Goal: Task Accomplishment & Management: Use online tool/utility

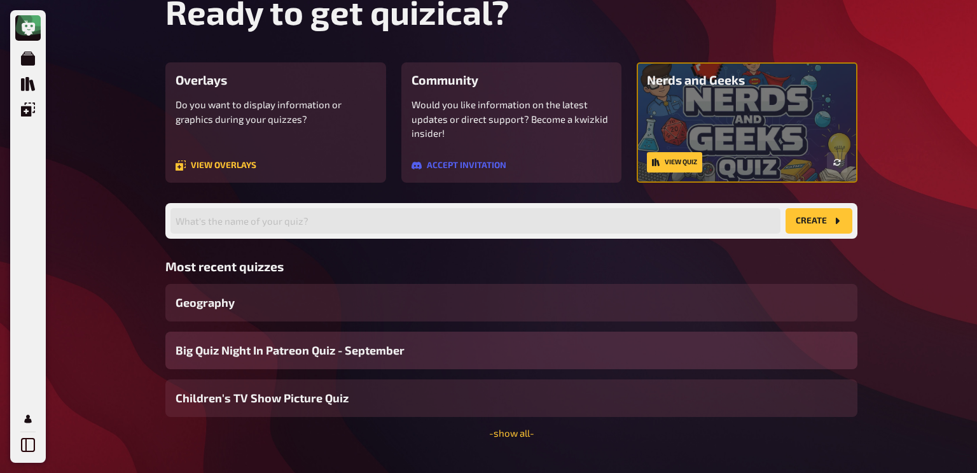
scroll to position [58, 0]
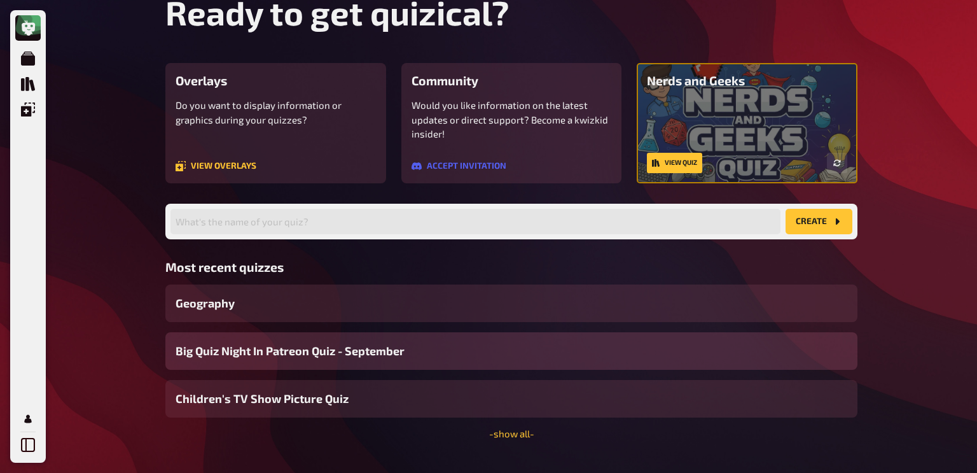
click at [336, 351] on span "Big Quiz Night In Patreon Quiz - September" at bounding box center [290, 350] width 229 height 17
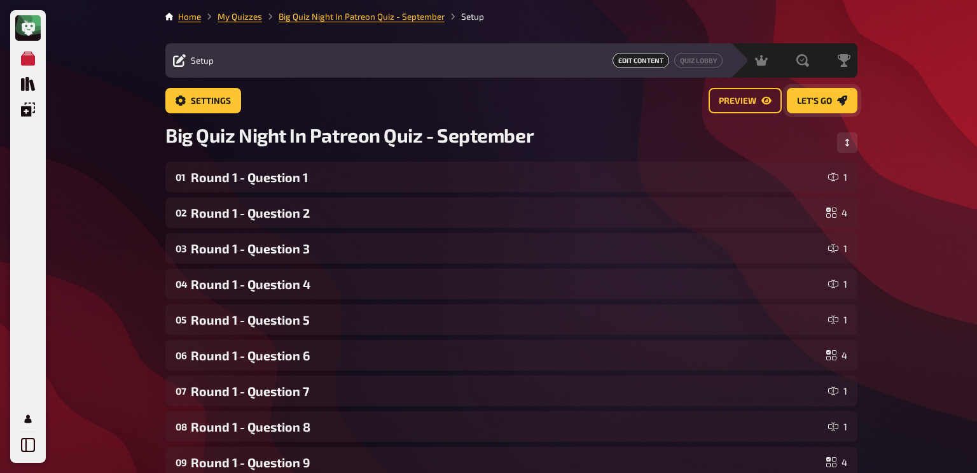
click at [807, 102] on span "Let's go" at bounding box center [814, 101] width 35 height 9
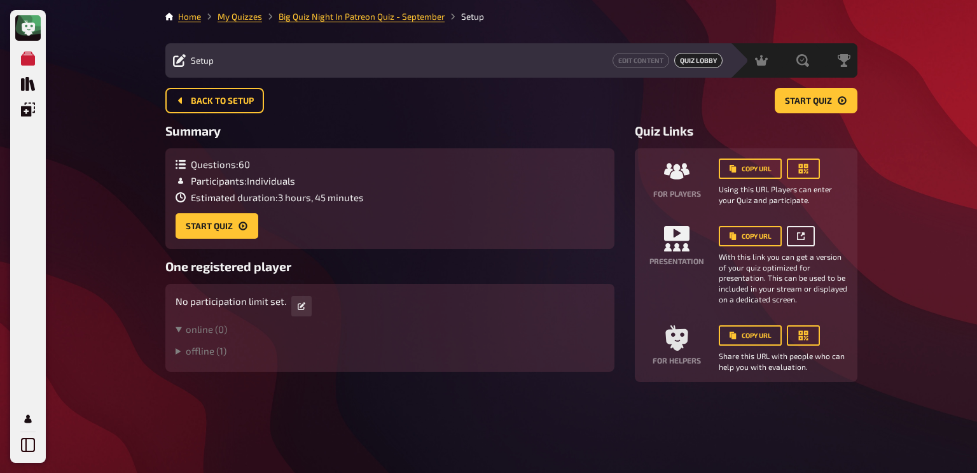
click at [803, 234] on icon at bounding box center [801, 236] width 8 height 8
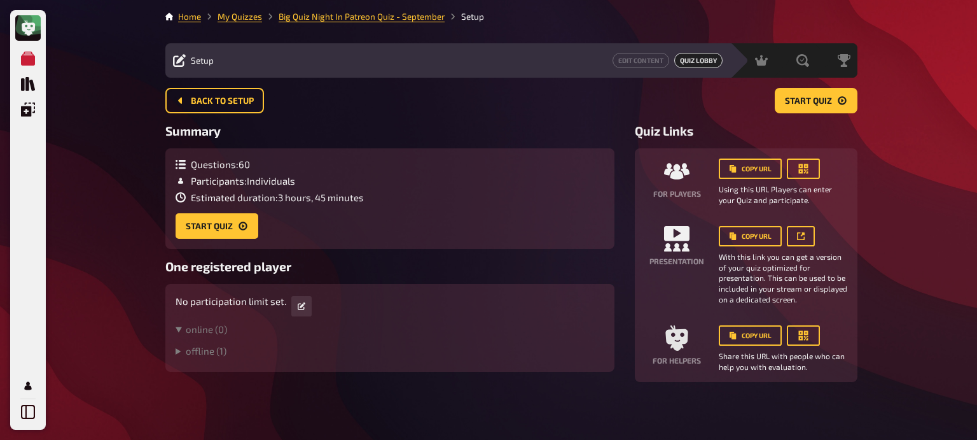
click at [193, 361] on details "offline ( 1 ) [PERSON_NAME]" at bounding box center [390, 353] width 429 height 17
click at [202, 352] on summary "offline ( 1 )" at bounding box center [390, 350] width 429 height 11
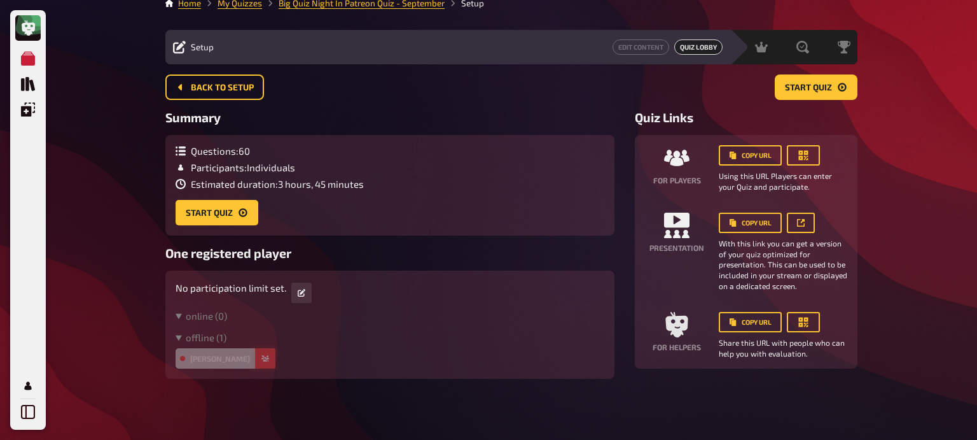
scroll to position [15, 0]
click at [261, 359] on icon "button" at bounding box center [265, 358] width 8 height 6
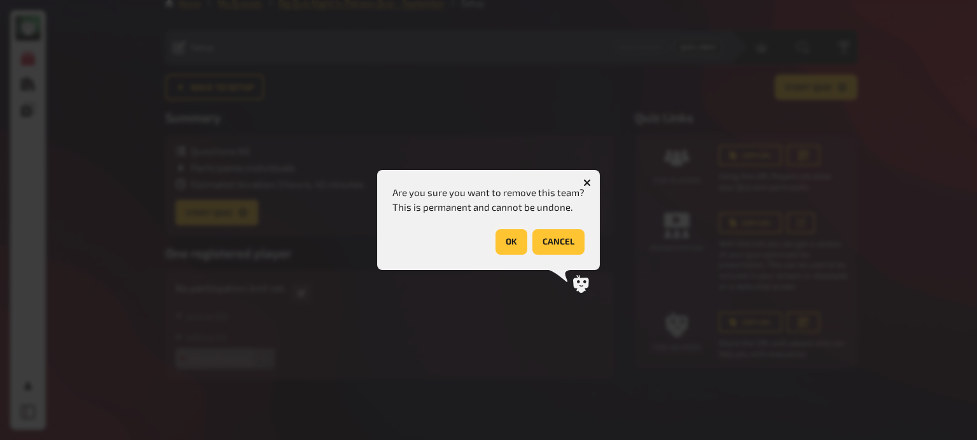
click at [510, 242] on button "OK" at bounding box center [512, 241] width 32 height 25
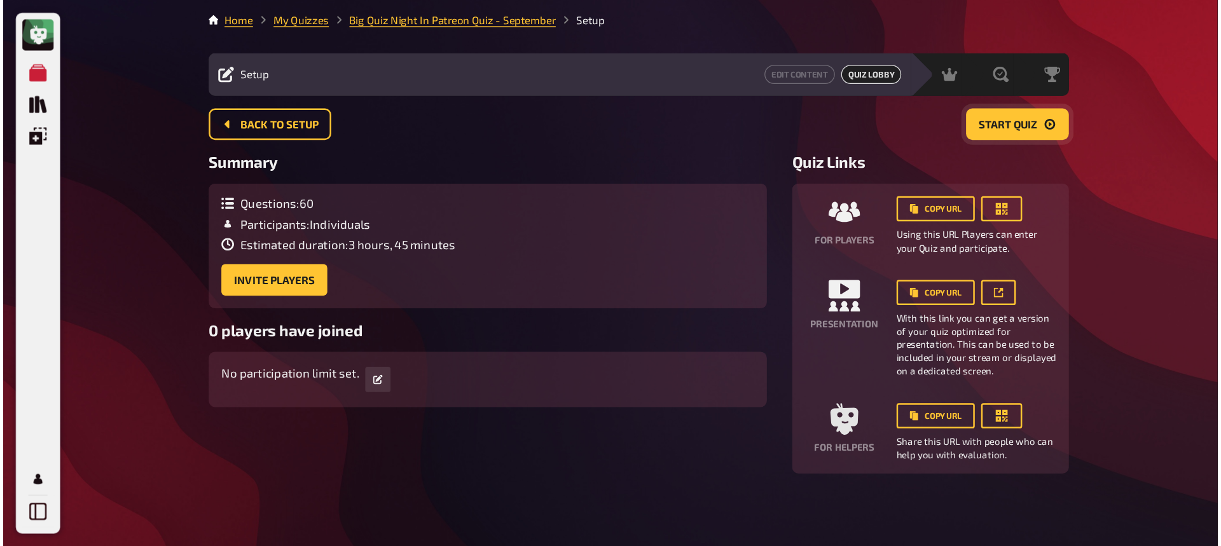
scroll to position [0, 0]
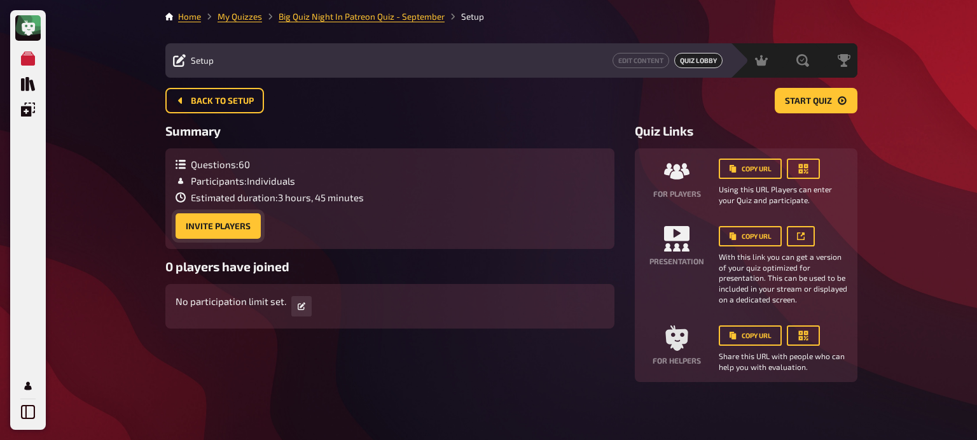
click at [211, 227] on button "Invite Players" at bounding box center [218, 225] width 85 height 25
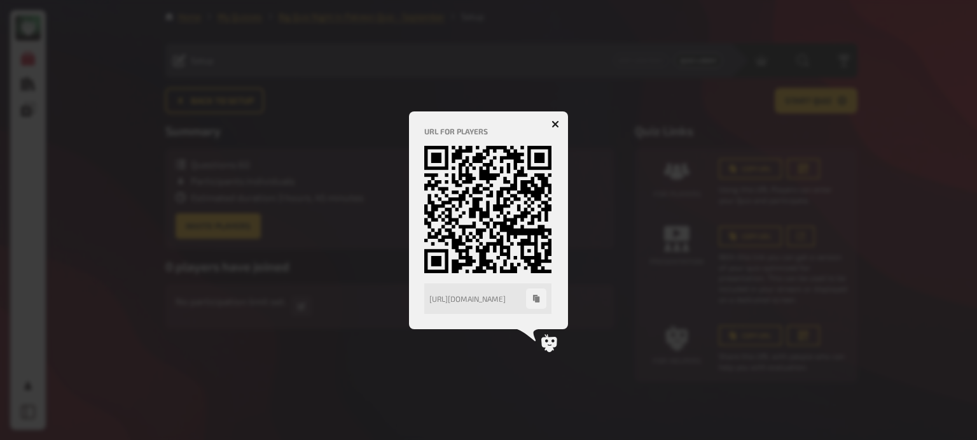
click at [533, 298] on icon "button" at bounding box center [536, 299] width 6 height 8
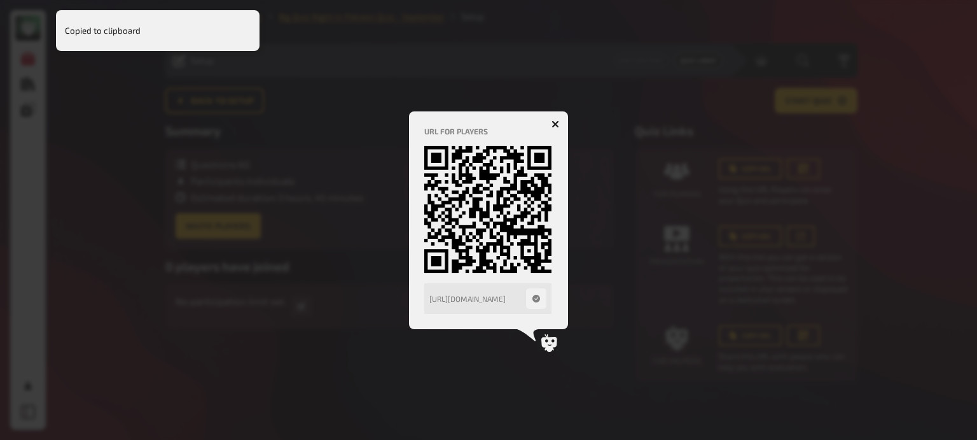
click at [550, 118] on button "button" at bounding box center [555, 124] width 20 height 20
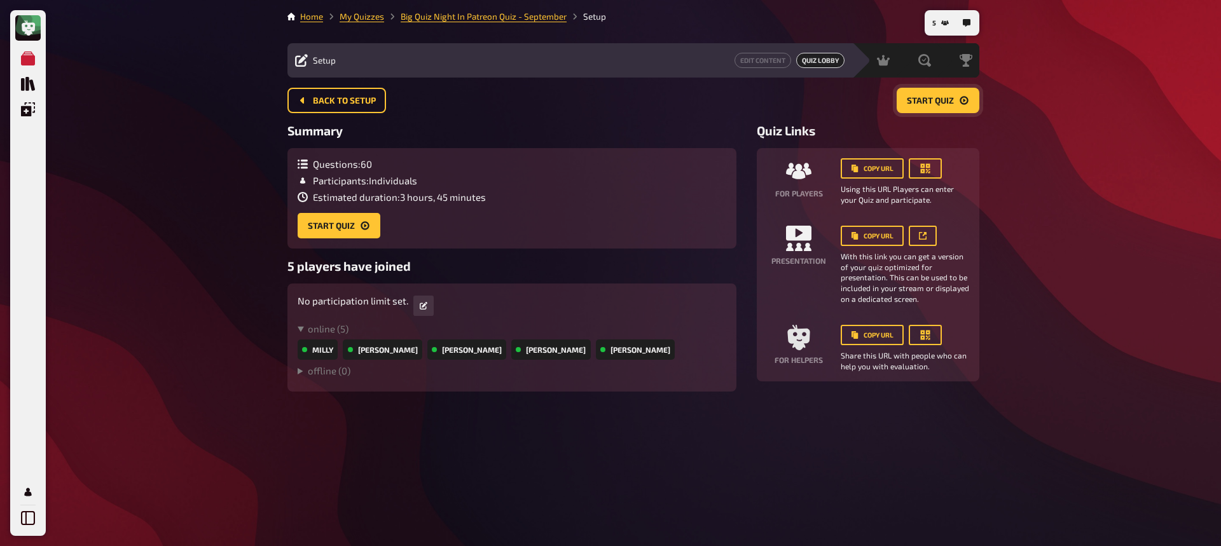
click at [933, 97] on span "Start Quiz" at bounding box center [930, 101] width 47 height 9
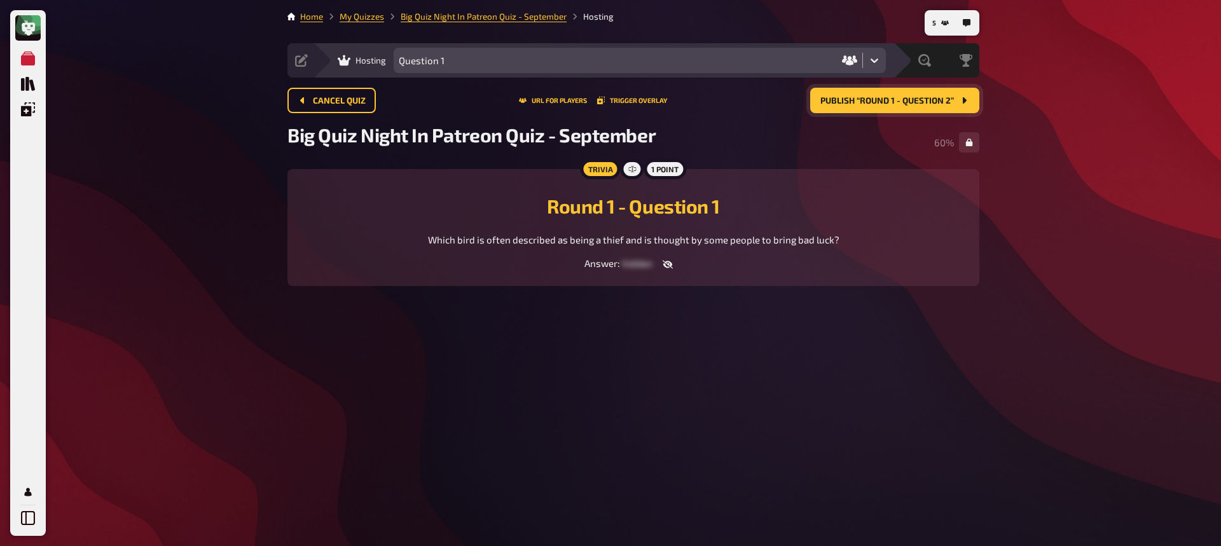
click at [869, 106] on button "Publish “Round 1 - Question 2”" at bounding box center [894, 100] width 169 height 25
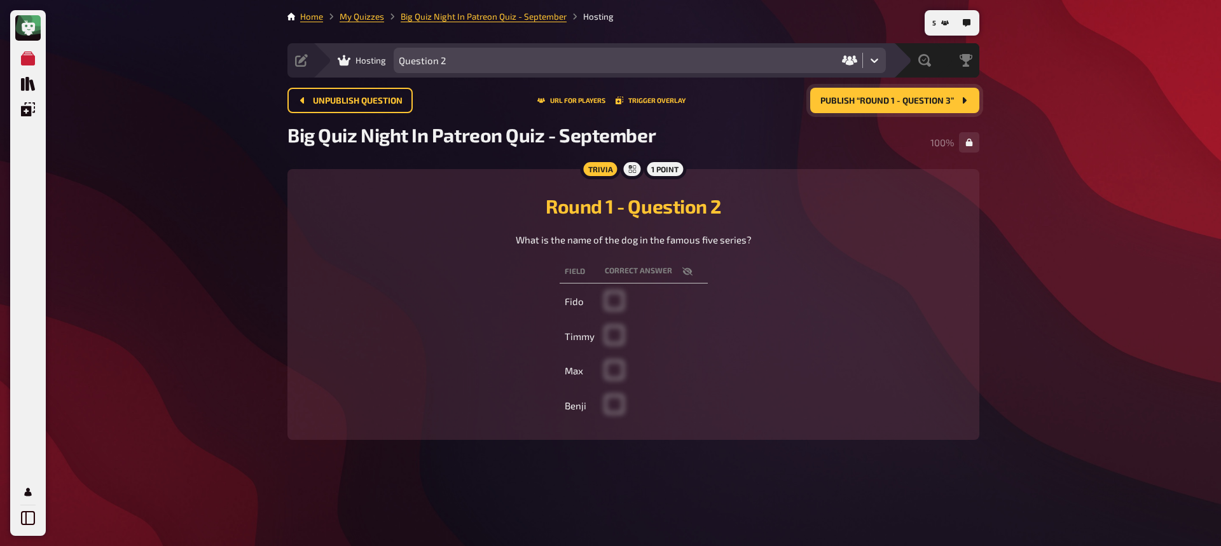
click at [893, 102] on span "Publish “Round 1 - Question 3”" at bounding box center [888, 101] width 134 height 9
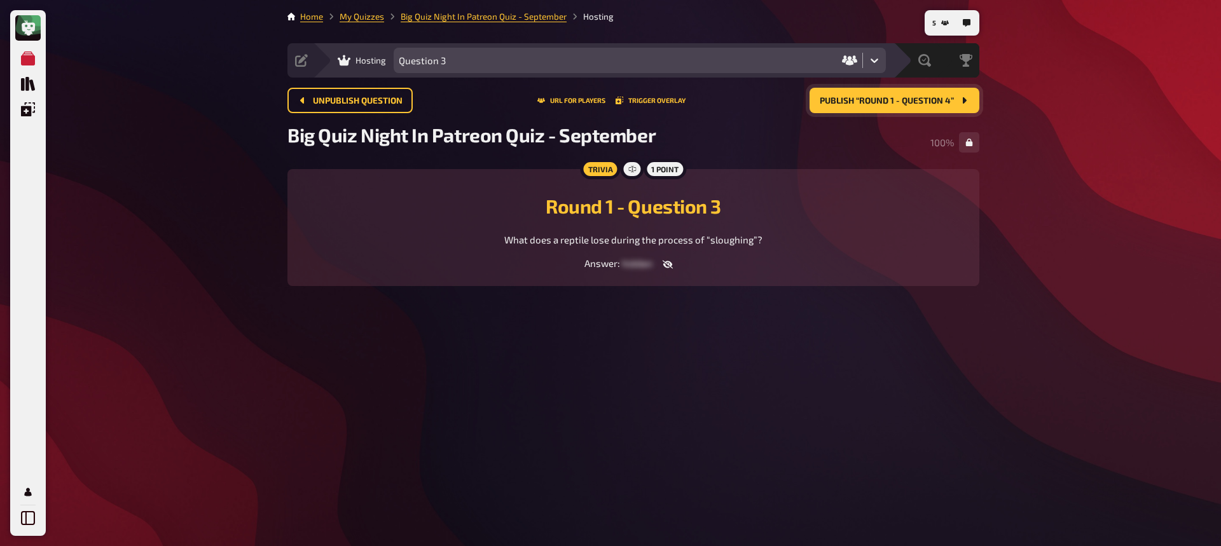
click at [860, 106] on button "Publish “Round 1 - Question 4”" at bounding box center [895, 100] width 170 height 25
click at [875, 110] on button "Publish “Round 1 - Question 5”" at bounding box center [895, 100] width 169 height 25
click at [857, 102] on span "Publish “Round 1 - Question 6”" at bounding box center [888, 101] width 134 height 9
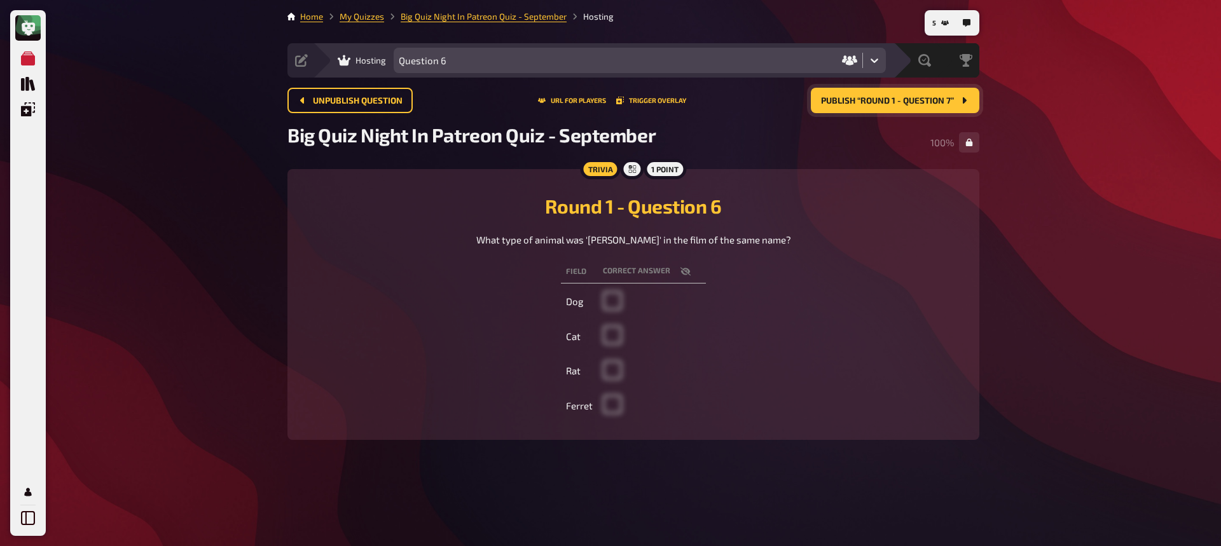
click at [891, 99] on span "Publish “Round 1 - Question 7”" at bounding box center [887, 101] width 133 height 9
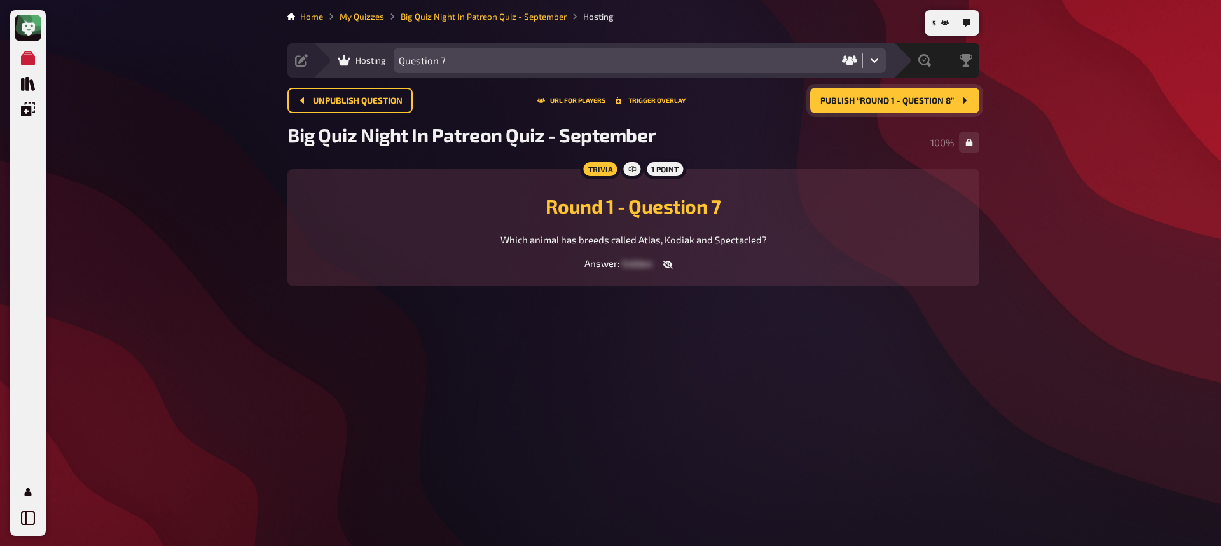
click at [863, 108] on button "Publish “Round 1 - Question 8”" at bounding box center [894, 100] width 169 height 25
click at [898, 106] on button "Publish “Round 1 - Question 9”" at bounding box center [894, 100] width 169 height 25
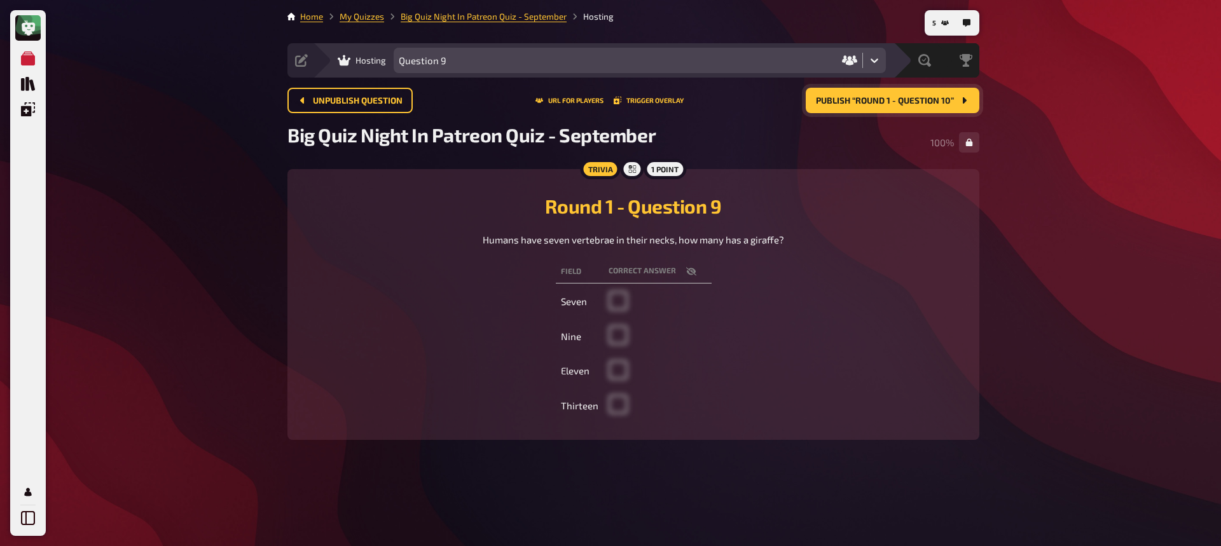
click at [879, 106] on button "Publish “Round 1 - Question 10”" at bounding box center [893, 100] width 174 height 25
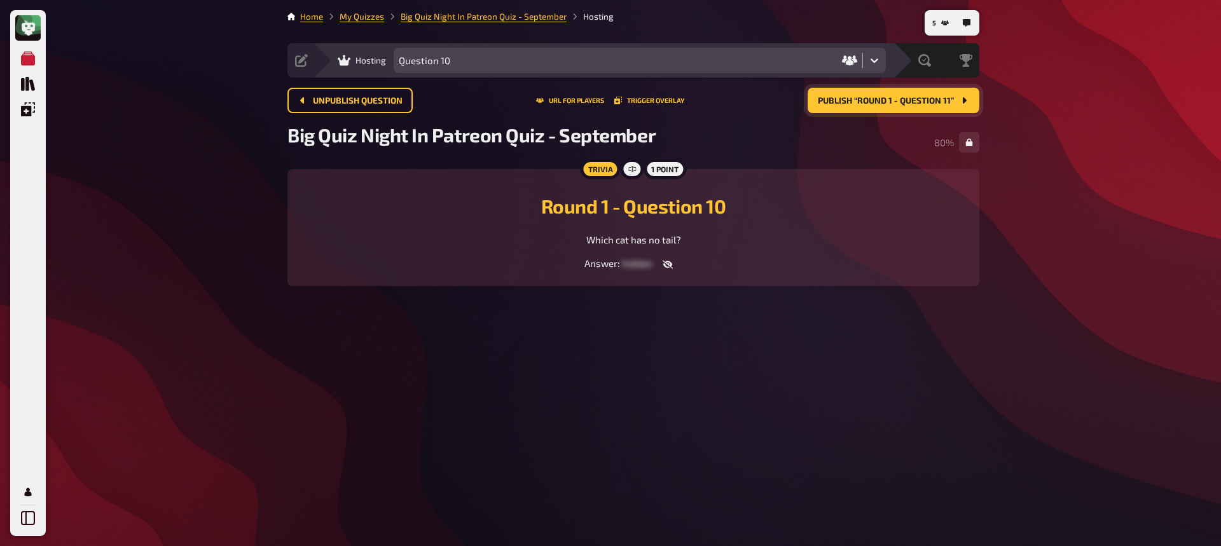
click at [884, 102] on span "Publish “Round 1 - Question 11”" at bounding box center [886, 101] width 136 height 9
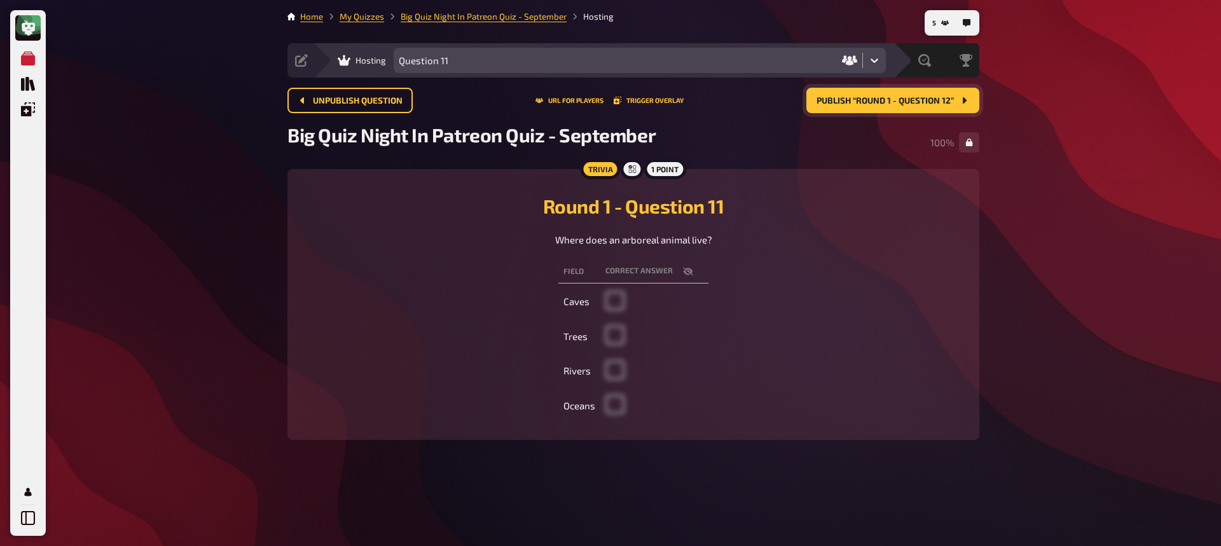
click at [860, 105] on span "Publish “Round 1 - Question 12”" at bounding box center [885, 101] width 137 height 9
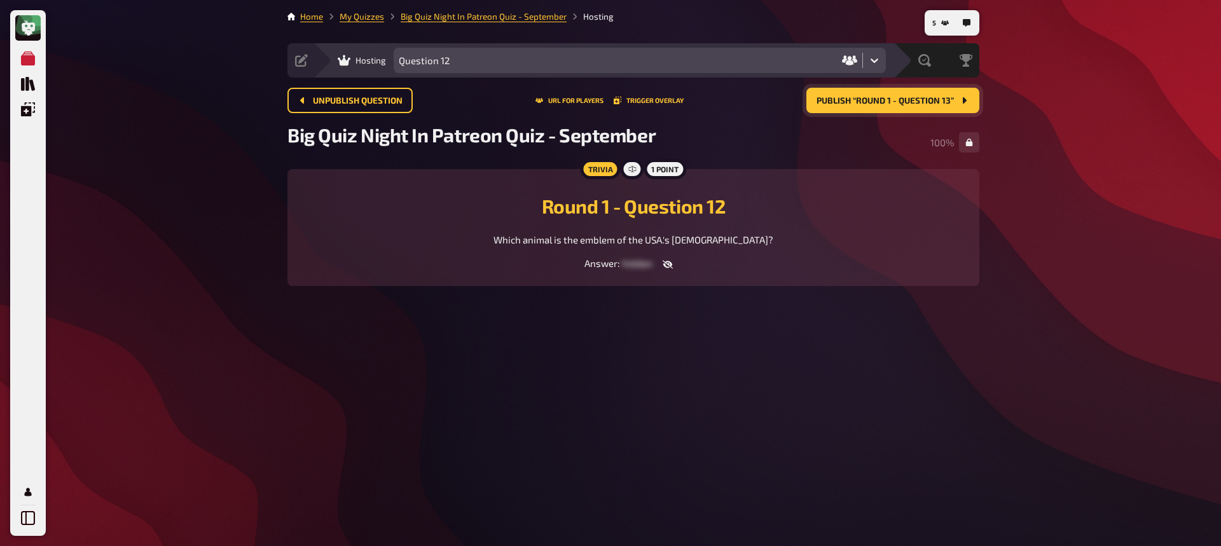
click at [903, 99] on span "Publish “Round 1 - Question 13”" at bounding box center [885, 101] width 137 height 9
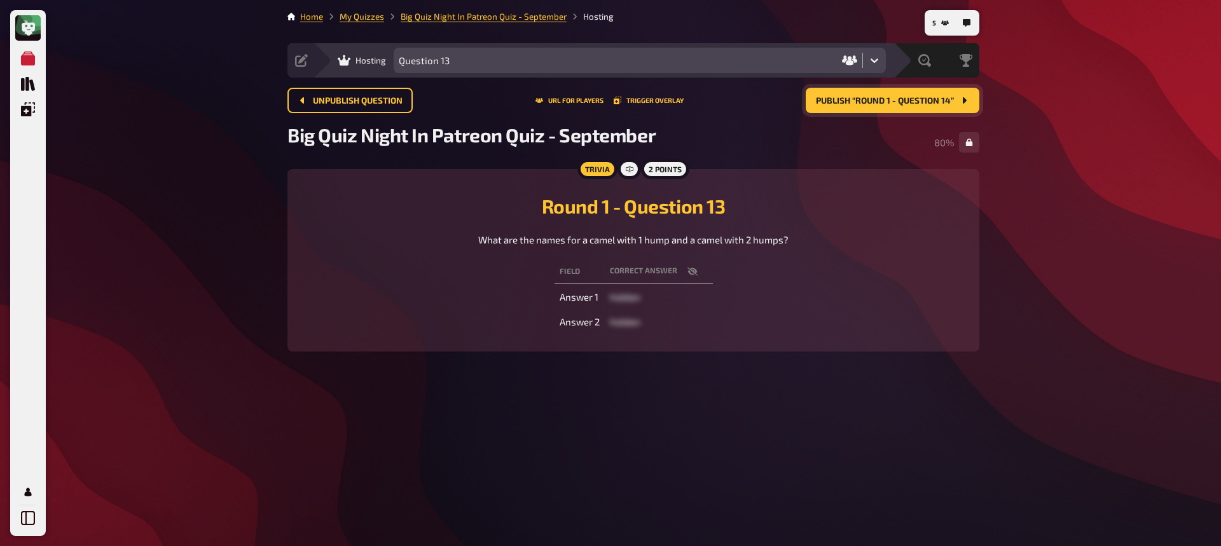
click at [879, 97] on span "Publish “Round 1 - Question 14”" at bounding box center [885, 101] width 138 height 9
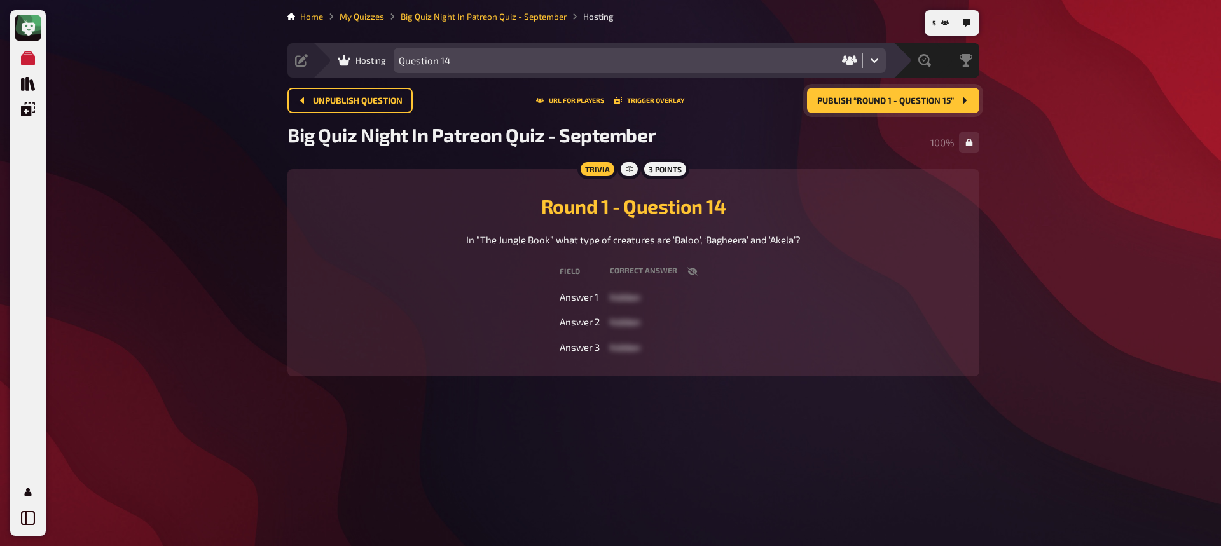
click at [882, 100] on span "Publish “Round 1 - Question 15”" at bounding box center [885, 101] width 137 height 9
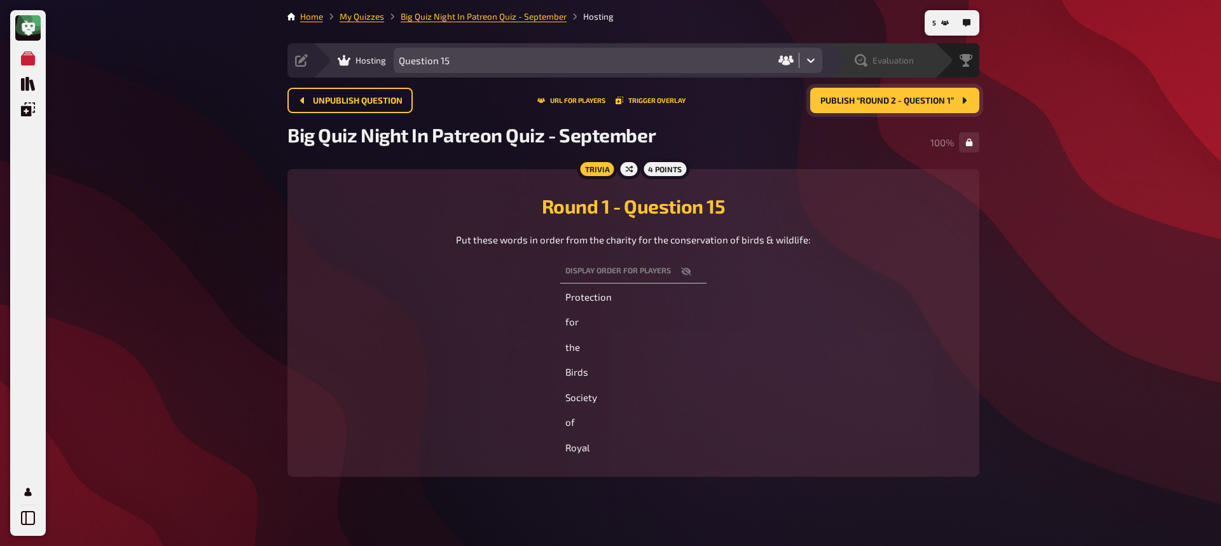
click at [864, 59] on icon at bounding box center [861, 60] width 13 height 13
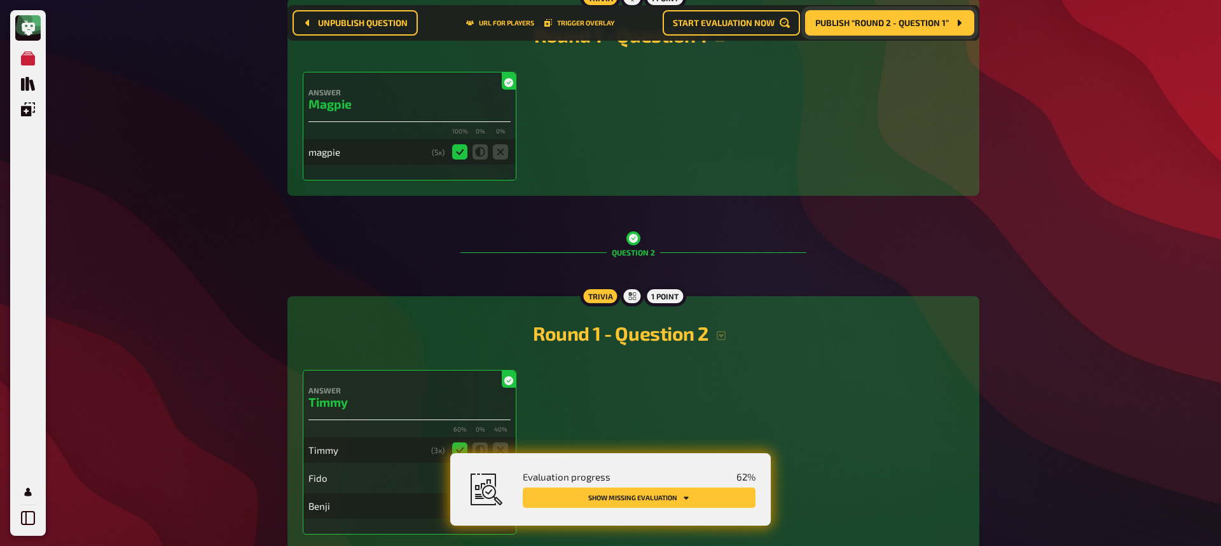
click at [633, 472] on button "Show missing evaluation" at bounding box center [639, 498] width 233 height 20
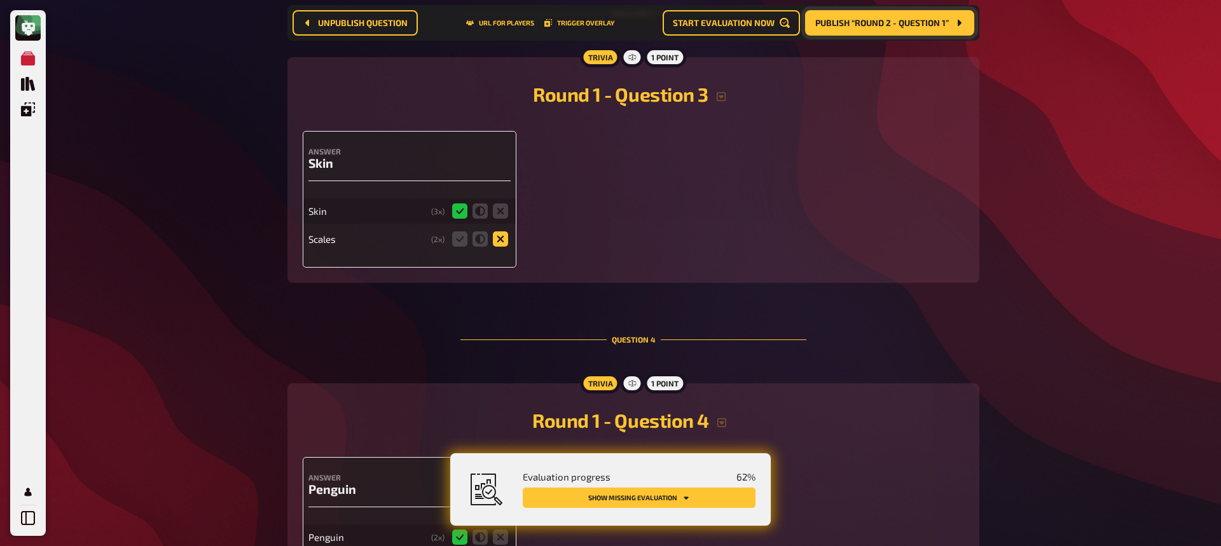
scroll to position [847, 0]
click at [505, 238] on icon at bounding box center [500, 239] width 15 height 15
click at [0, 0] on input "radio" at bounding box center [0, 0] width 0 height 0
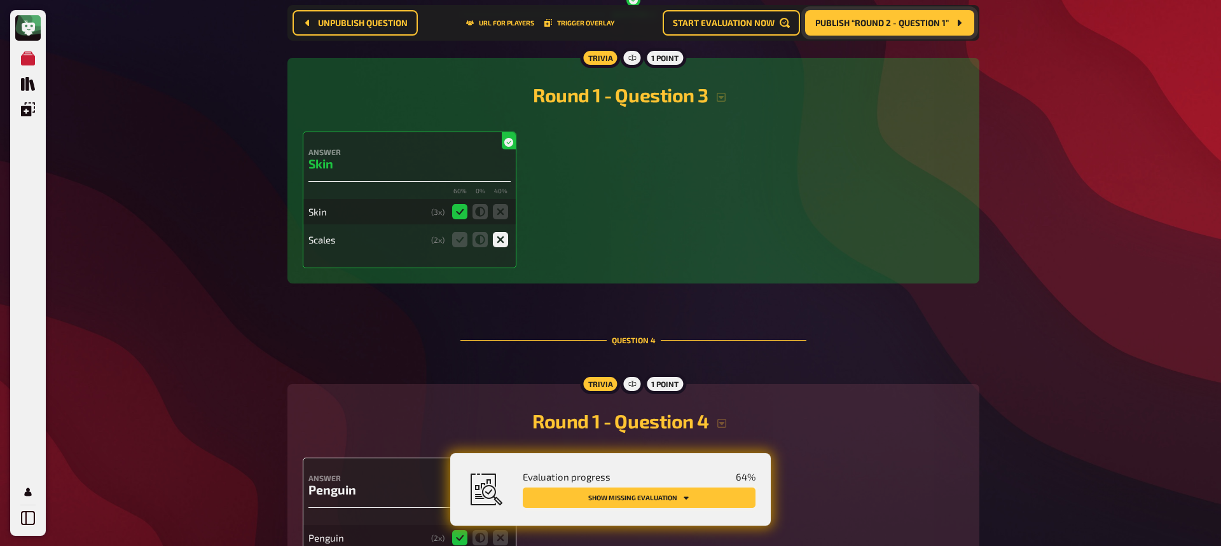
click at [629, 472] on button "Show missing evaluation" at bounding box center [639, 498] width 233 height 20
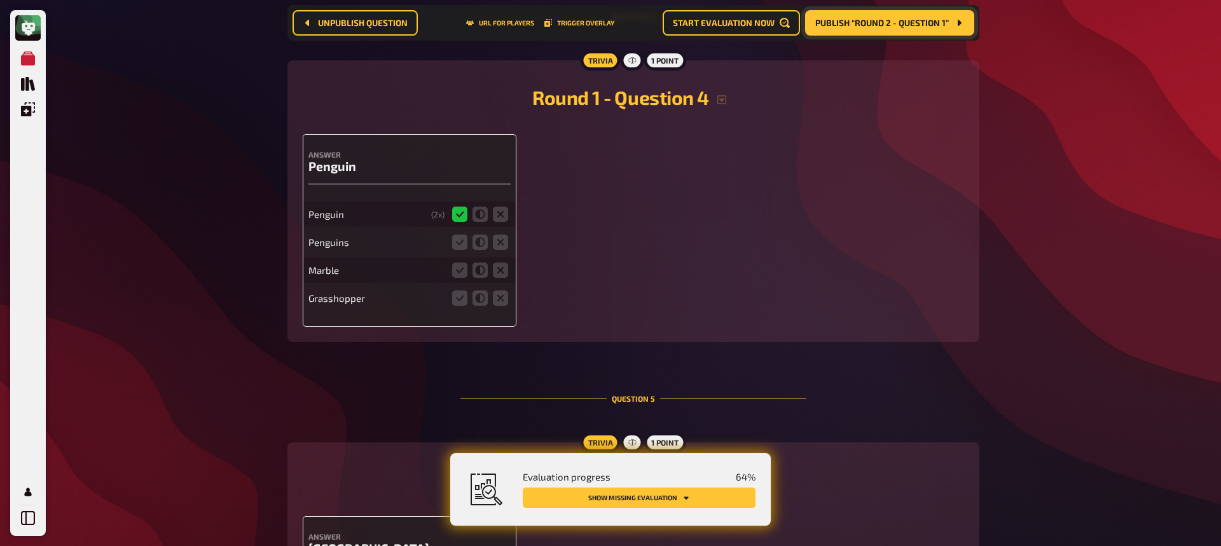
scroll to position [1174, 0]
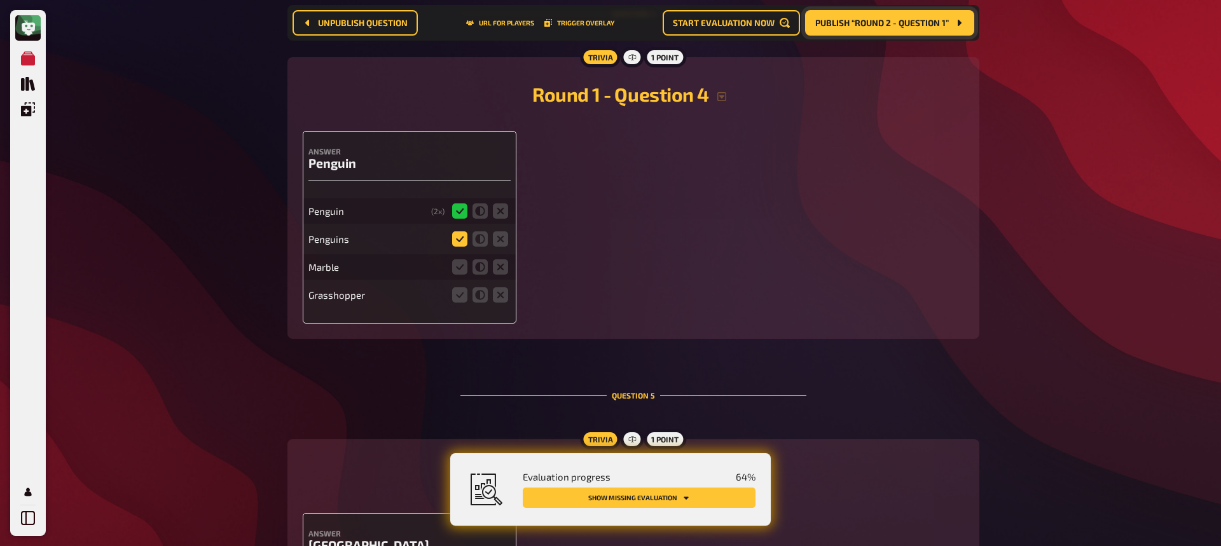
click at [457, 241] on icon at bounding box center [459, 239] width 15 height 15
click at [0, 0] on input "radio" at bounding box center [0, 0] width 0 height 0
click at [499, 267] on icon at bounding box center [500, 267] width 15 height 15
click at [0, 0] on input "radio" at bounding box center [0, 0] width 0 height 0
click at [503, 300] on icon at bounding box center [500, 295] width 15 height 15
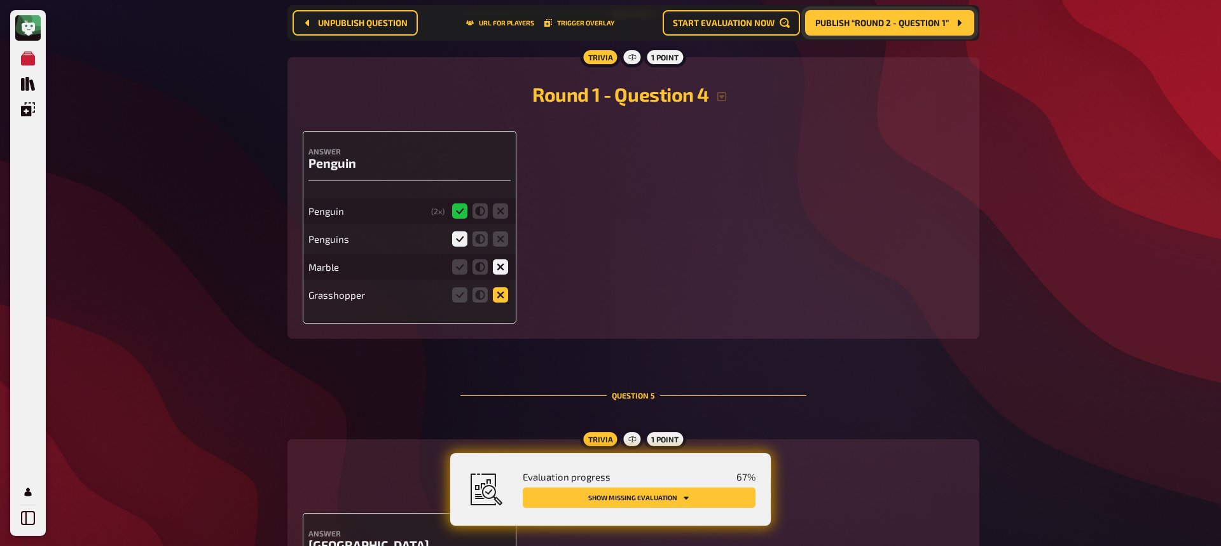
click at [0, 0] on input "radio" at bounding box center [0, 0] width 0 height 0
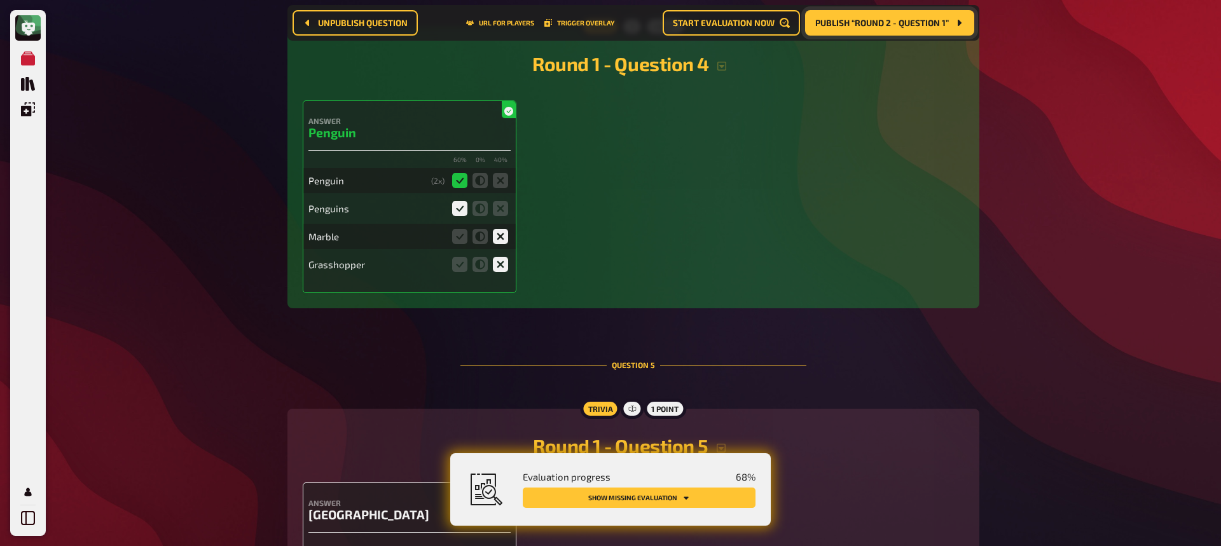
scroll to position [1209, 0]
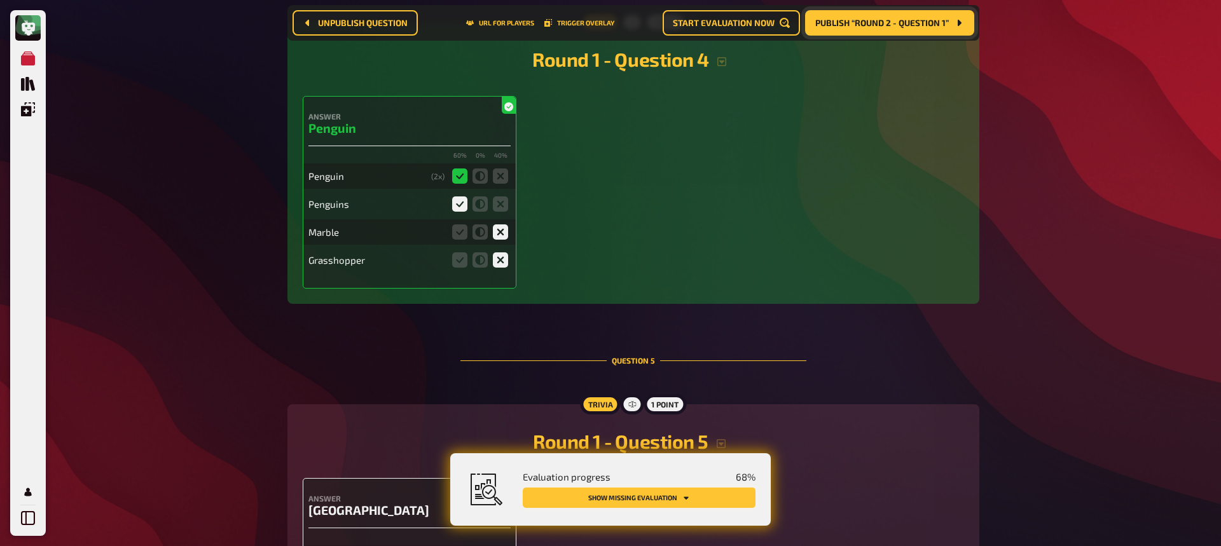
click at [622, 472] on button "Show missing evaluation" at bounding box center [639, 498] width 233 height 20
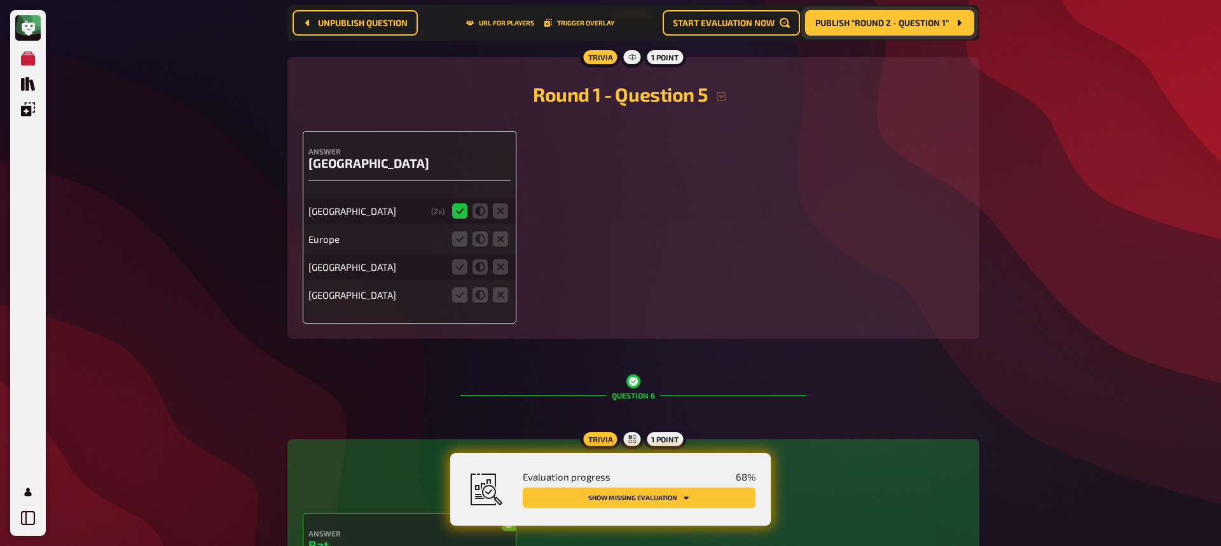
scroll to position [1557, 0]
drag, startPoint x: 503, startPoint y: 242, endPoint x: 499, endPoint y: 274, distance: 32.0
click at [503, 242] on icon at bounding box center [500, 238] width 15 height 15
click at [0, 0] on input "radio" at bounding box center [0, 0] width 0 height 0
click at [497, 263] on icon at bounding box center [500, 266] width 15 height 15
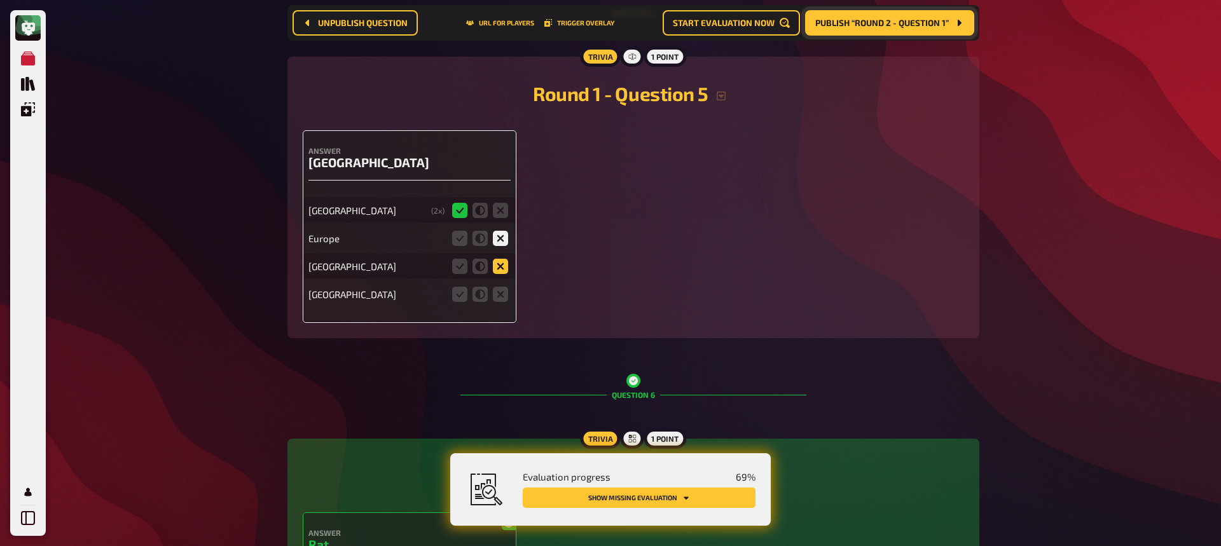
click at [0, 0] on input "radio" at bounding box center [0, 0] width 0 height 0
click at [503, 292] on icon at bounding box center [500, 294] width 15 height 15
click at [0, 0] on input "radio" at bounding box center [0, 0] width 0 height 0
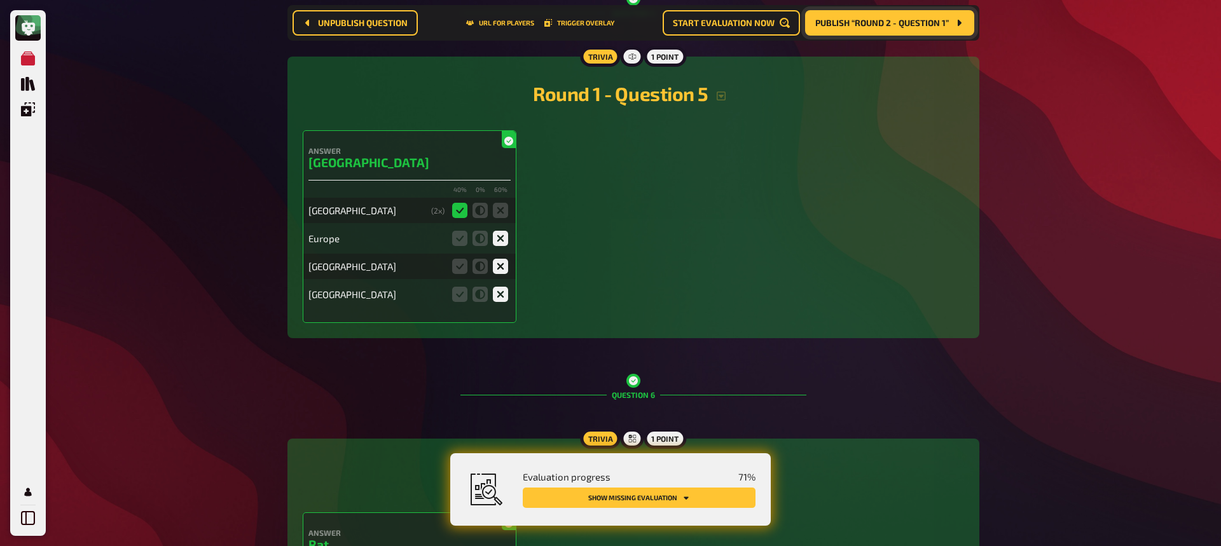
scroll to position [1557, 0]
click at [681, 472] on button "Show missing evaluation" at bounding box center [639, 498] width 233 height 20
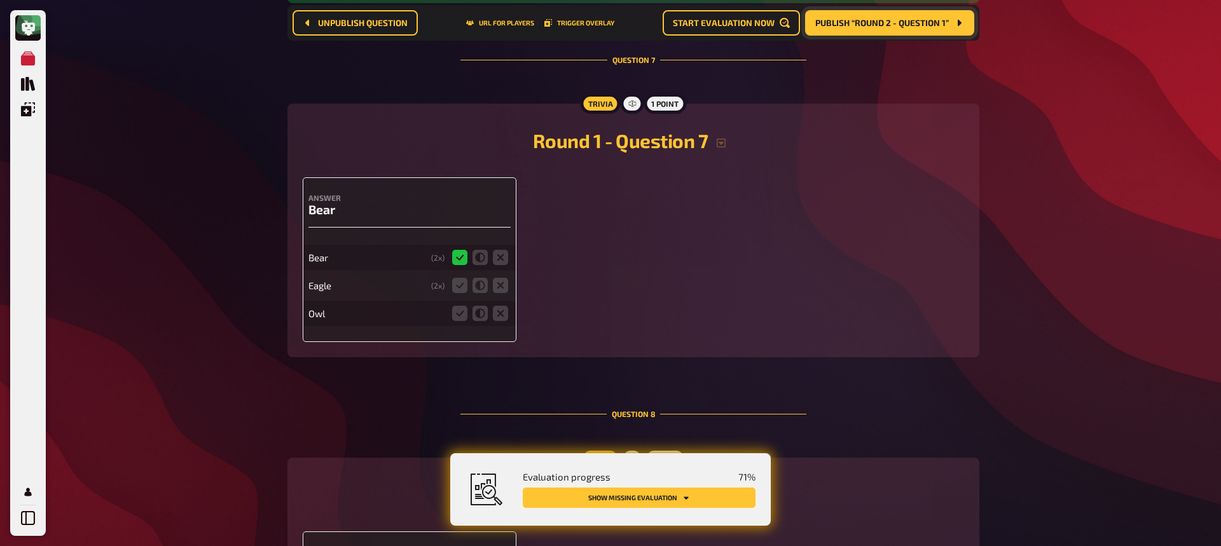
scroll to position [2293, 0]
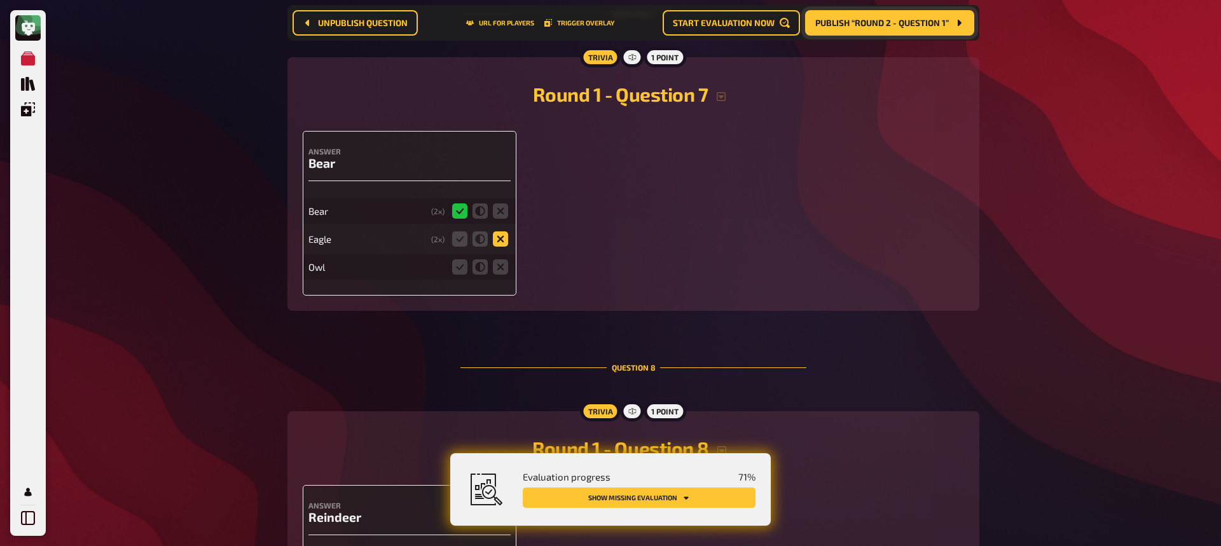
click at [502, 242] on icon at bounding box center [500, 239] width 15 height 15
click at [0, 0] on input "radio" at bounding box center [0, 0] width 0 height 0
click at [497, 278] on div "Owl" at bounding box center [410, 266] width 202 height 25
click at [500, 268] on icon at bounding box center [500, 267] width 15 height 15
click at [0, 0] on input "radio" at bounding box center [0, 0] width 0 height 0
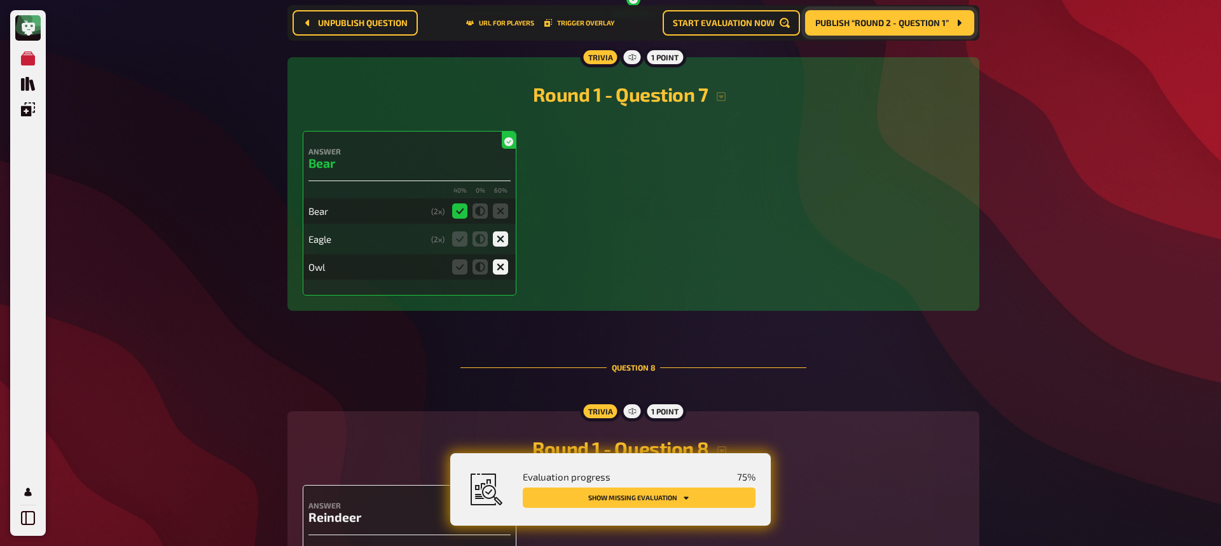
click at [612, 472] on button "Show missing evaluation" at bounding box center [639, 498] width 233 height 20
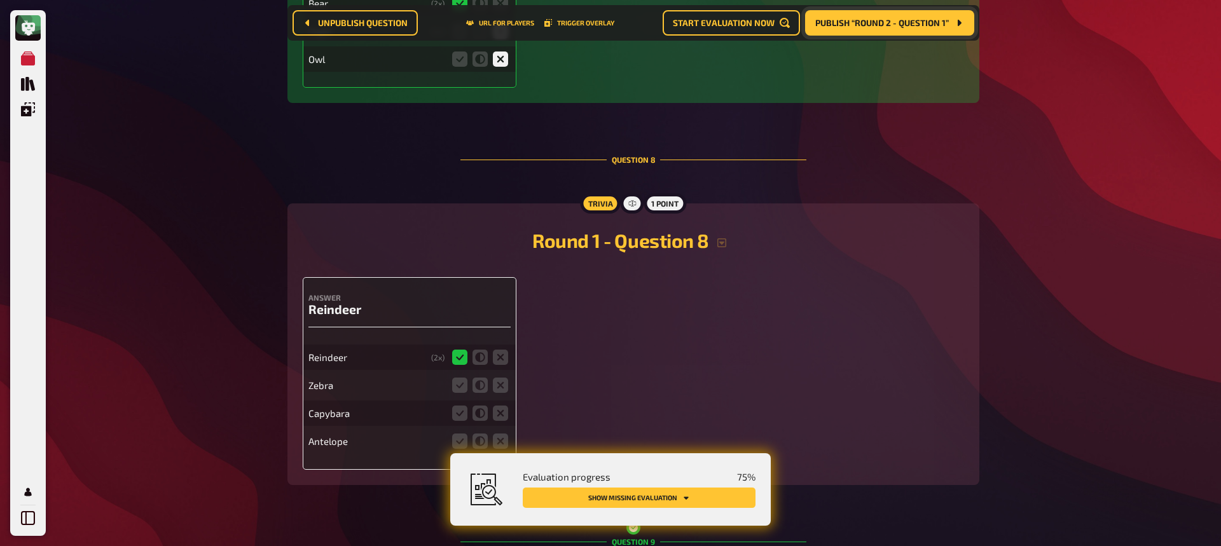
scroll to position [2647, 0]
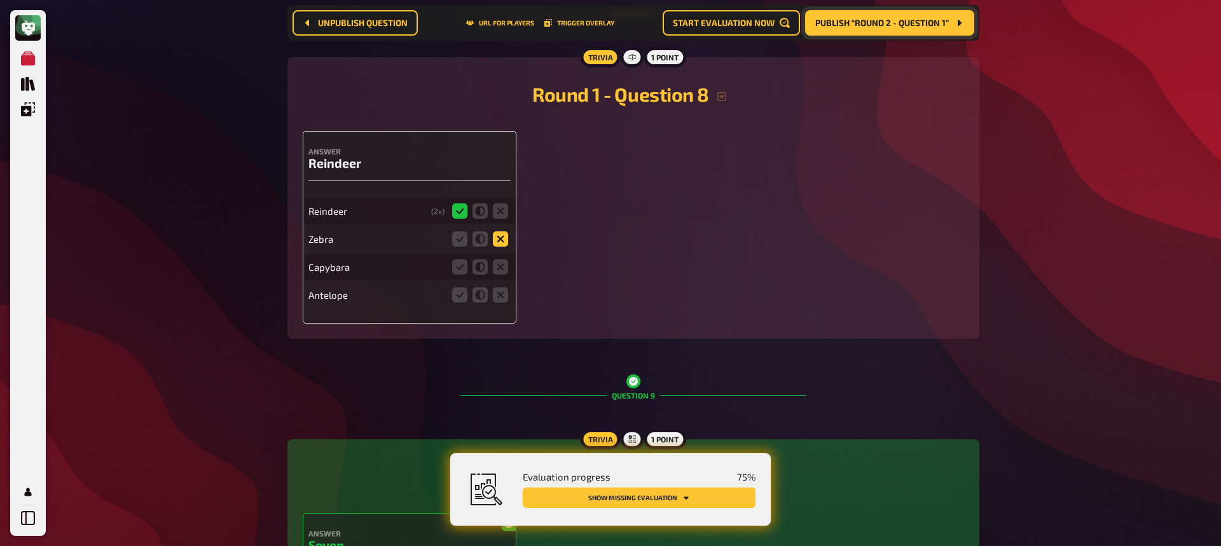
click at [502, 240] on icon at bounding box center [500, 239] width 15 height 15
click at [0, 0] on input "radio" at bounding box center [0, 0] width 0 height 0
click at [506, 271] on icon at bounding box center [500, 267] width 15 height 15
click at [0, 0] on input "radio" at bounding box center [0, 0] width 0 height 0
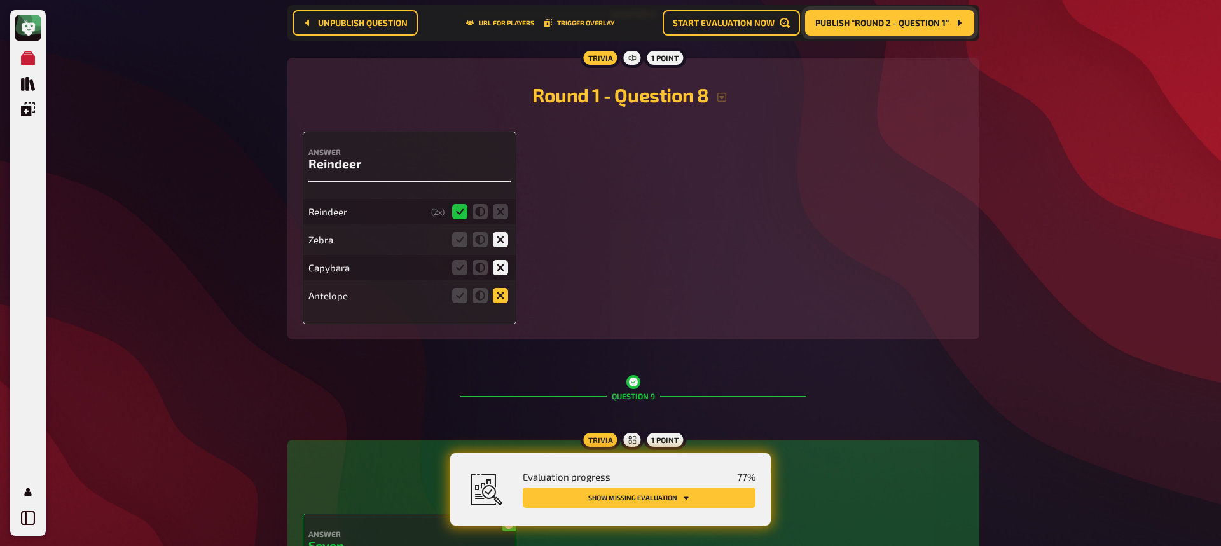
click at [504, 295] on icon at bounding box center [500, 295] width 15 height 15
click at [0, 0] on input "radio" at bounding box center [0, 0] width 0 height 0
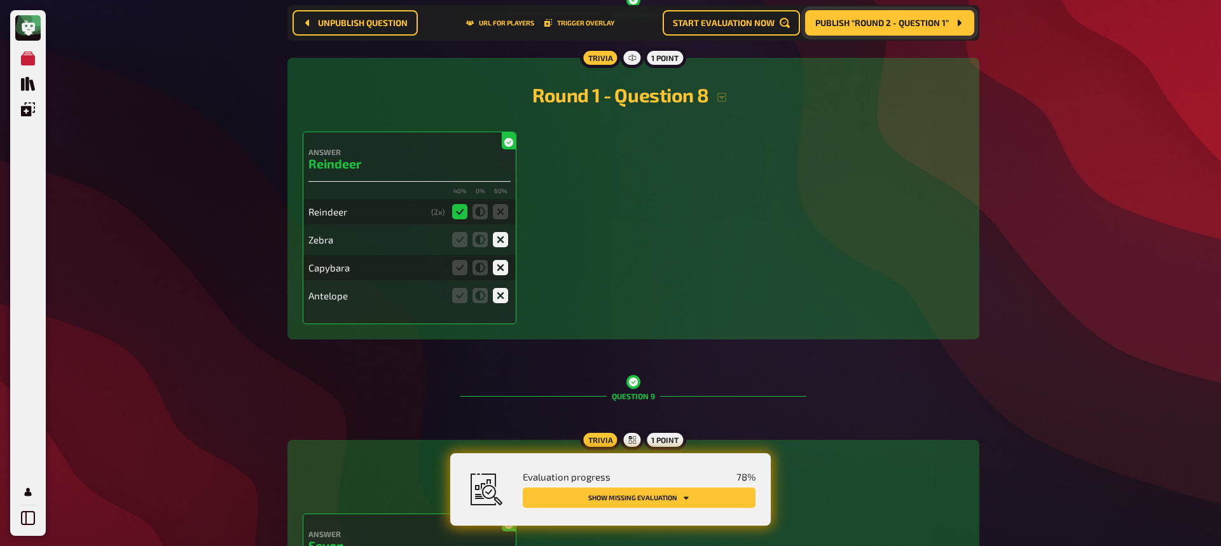
click at [568, 472] on button "Show missing evaluation" at bounding box center [639, 498] width 233 height 20
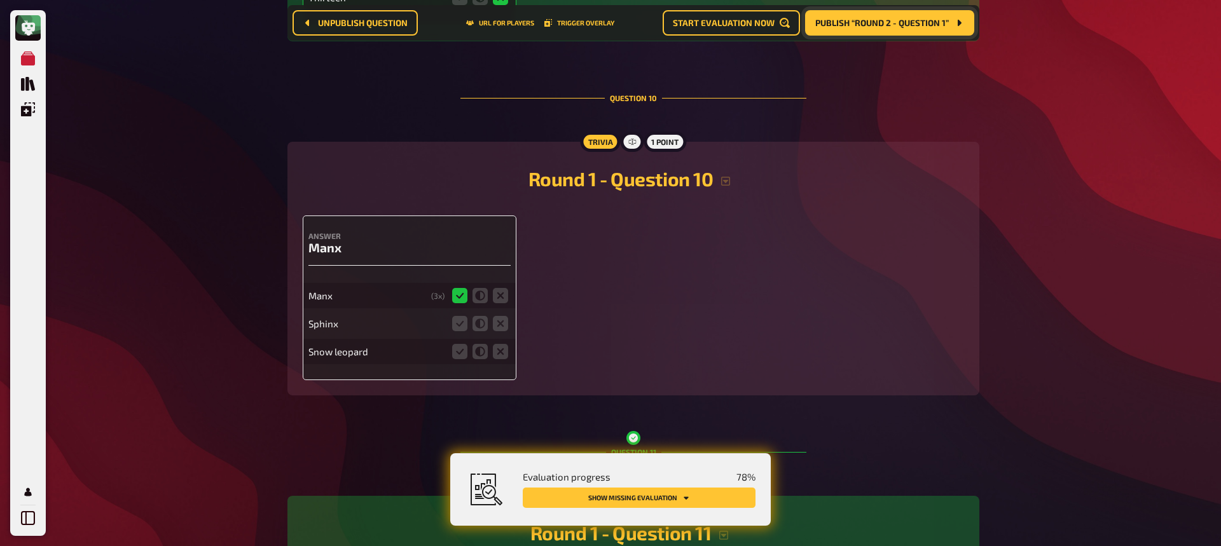
scroll to position [3384, 0]
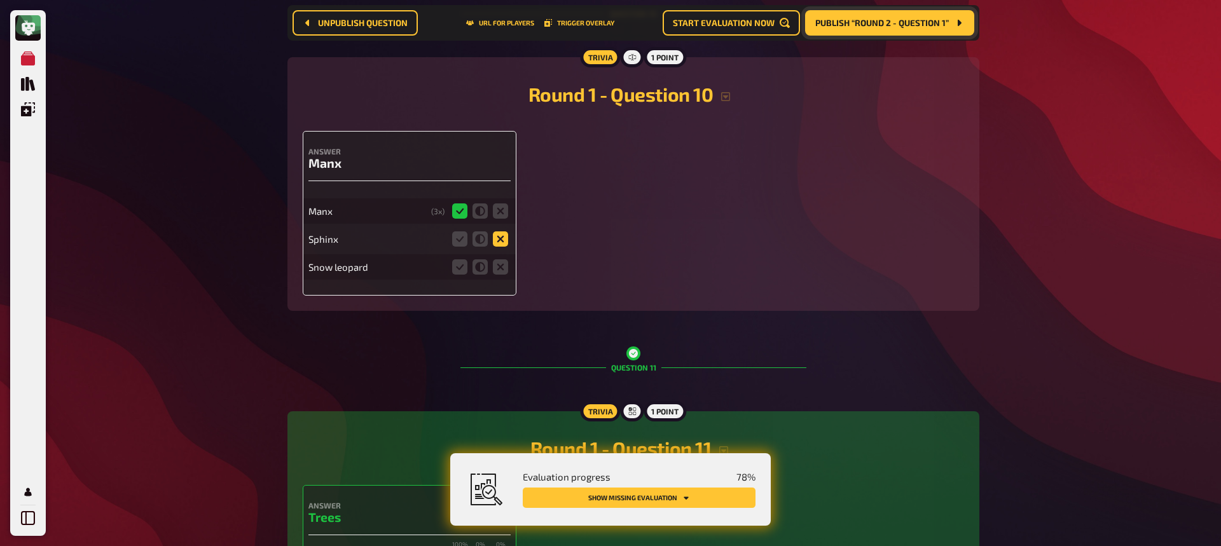
click at [501, 242] on icon at bounding box center [500, 239] width 15 height 15
click at [0, 0] on input "radio" at bounding box center [0, 0] width 0 height 0
click at [503, 269] on icon at bounding box center [500, 267] width 15 height 15
click at [0, 0] on input "radio" at bounding box center [0, 0] width 0 height 0
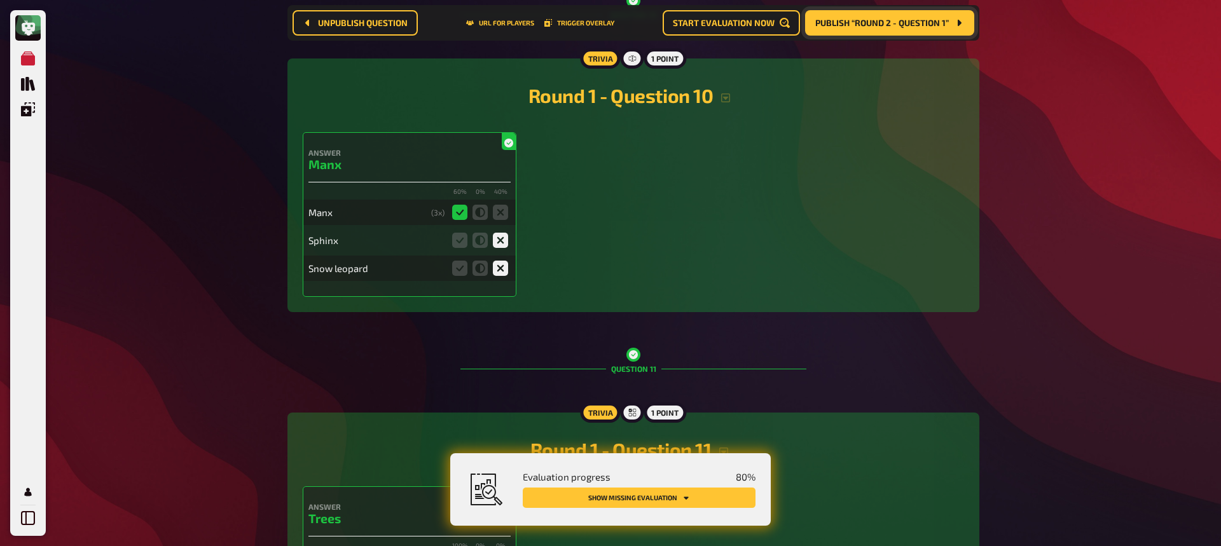
scroll to position [3382, 0]
click at [564, 472] on button "Show missing evaluation" at bounding box center [639, 498] width 233 height 20
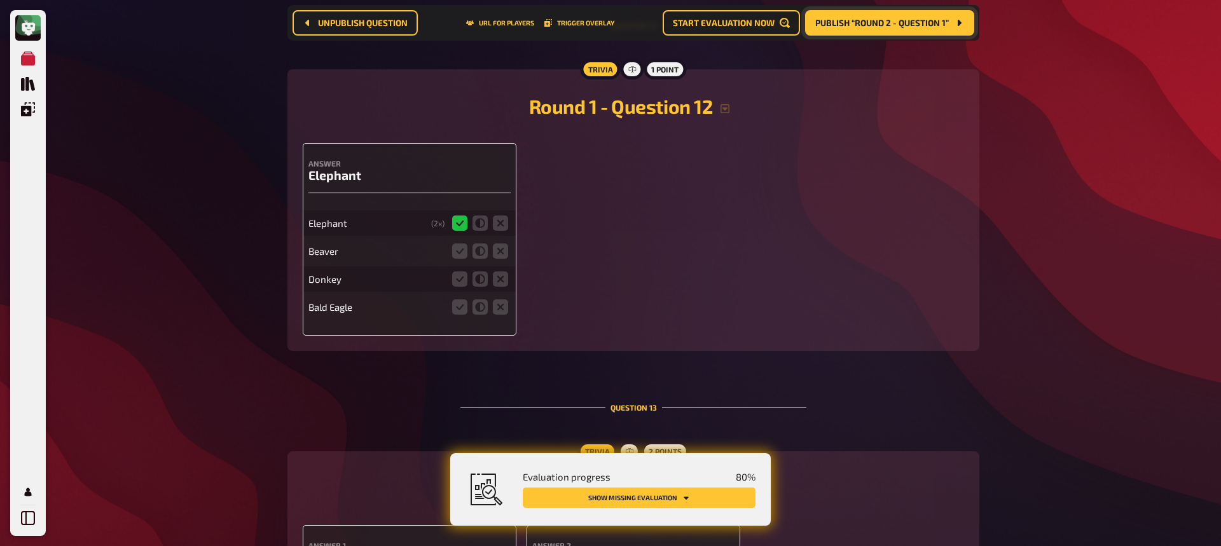
scroll to position [4037, 0]
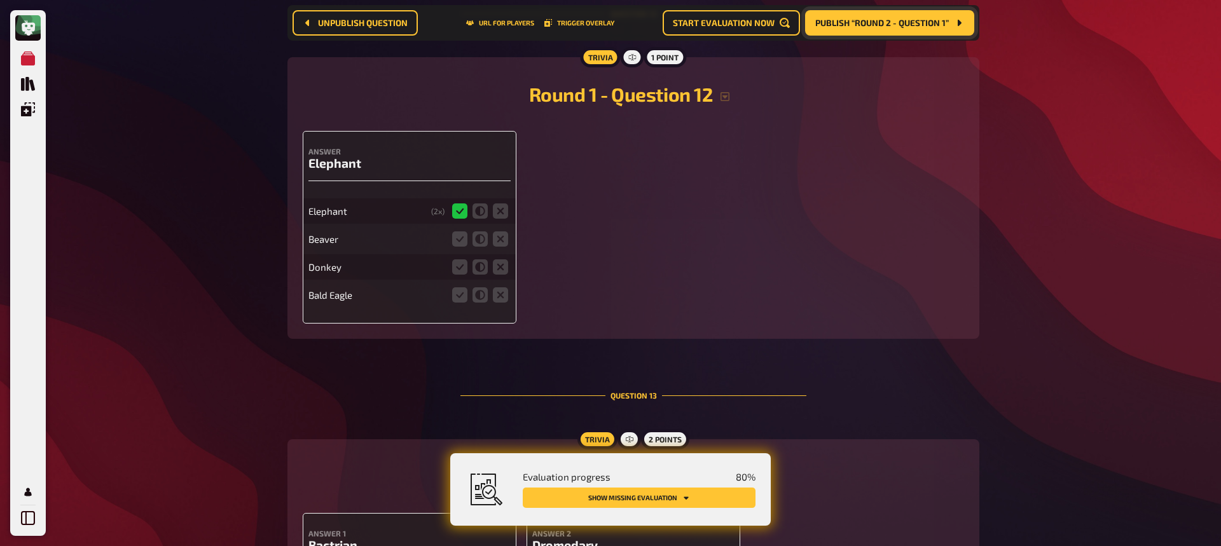
click at [499, 239] on icon at bounding box center [500, 239] width 15 height 15
click at [0, 0] on input "radio" at bounding box center [0, 0] width 0 height 0
click at [503, 272] on icon at bounding box center [500, 267] width 15 height 15
click at [0, 0] on input "radio" at bounding box center [0, 0] width 0 height 0
click at [503, 292] on icon at bounding box center [500, 295] width 15 height 15
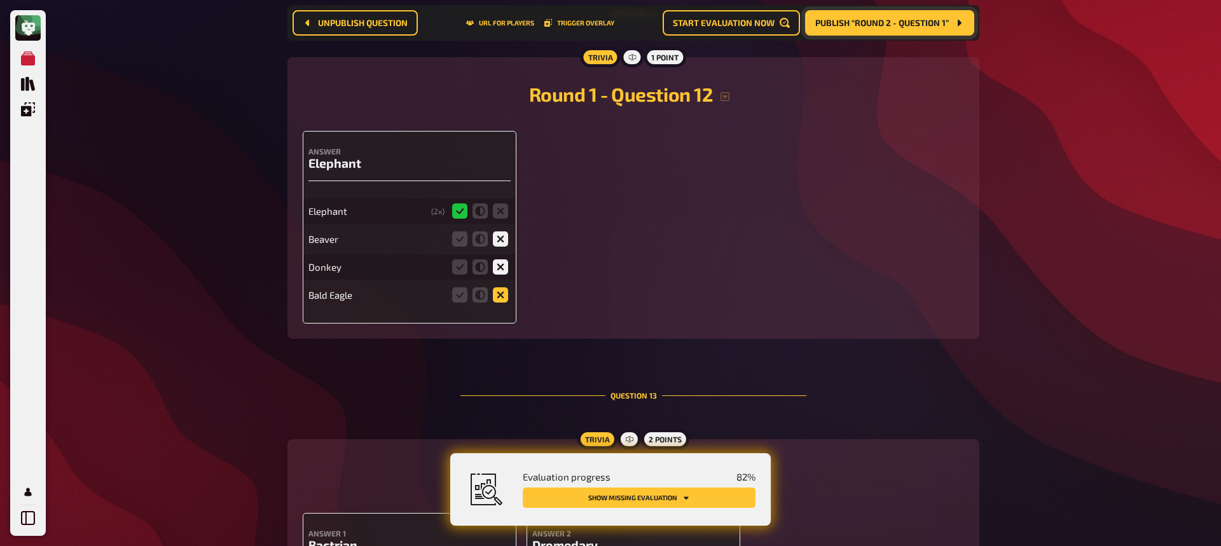
click at [0, 0] on input "radio" at bounding box center [0, 0] width 0 height 0
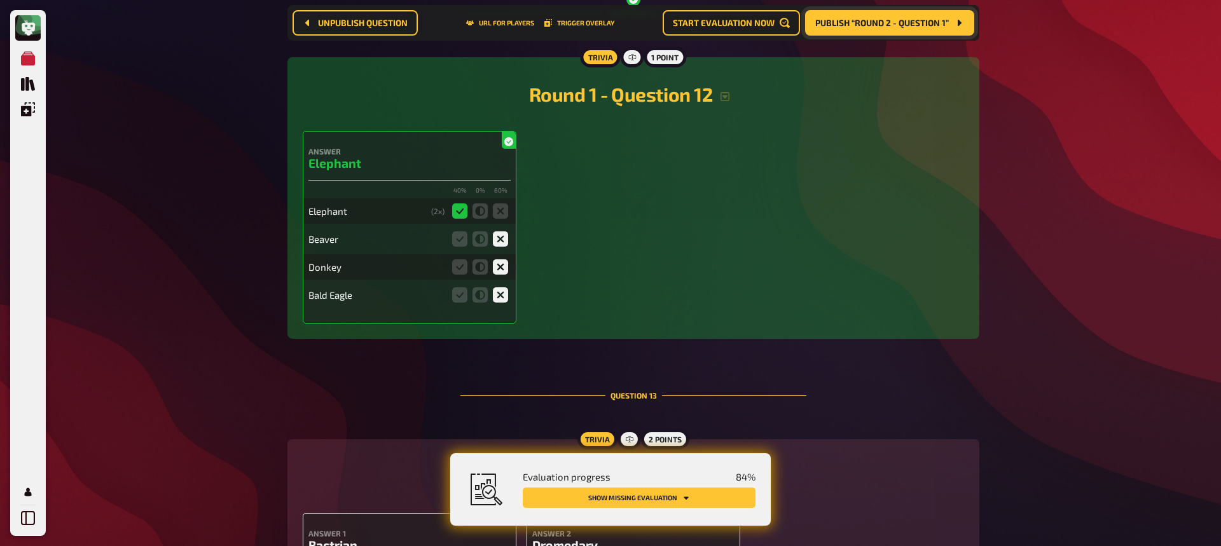
click at [573, 472] on button "Show missing evaluation" at bounding box center [639, 498] width 233 height 20
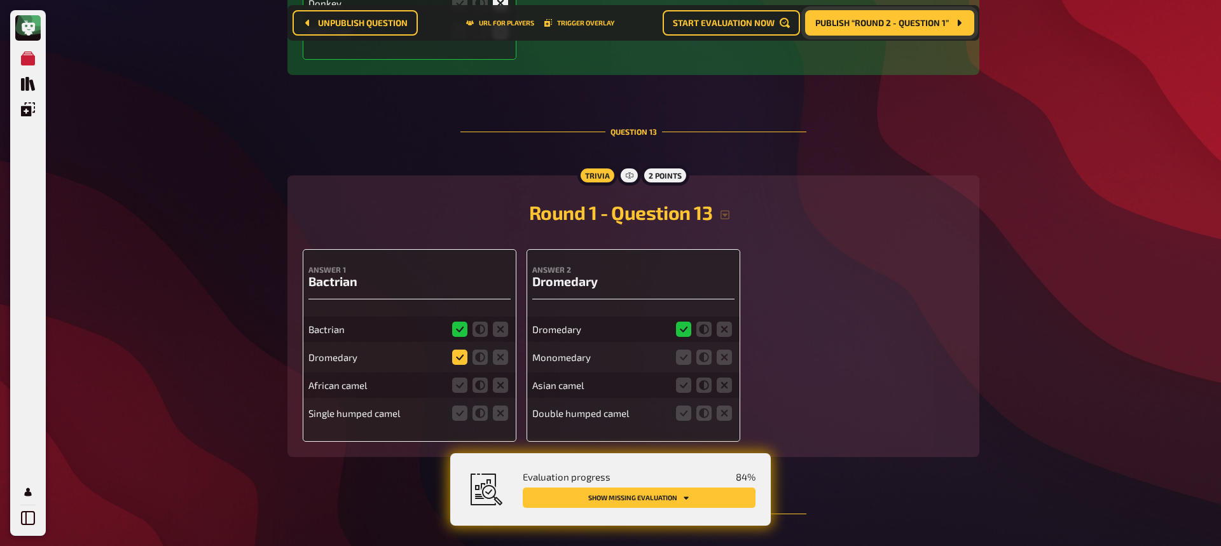
scroll to position [4300, 0]
click at [457, 358] on icon at bounding box center [459, 358] width 15 height 15
click at [0, 0] on input "radio" at bounding box center [0, 0] width 0 height 0
click at [501, 387] on icon at bounding box center [500, 386] width 15 height 15
click at [0, 0] on input "radio" at bounding box center [0, 0] width 0 height 0
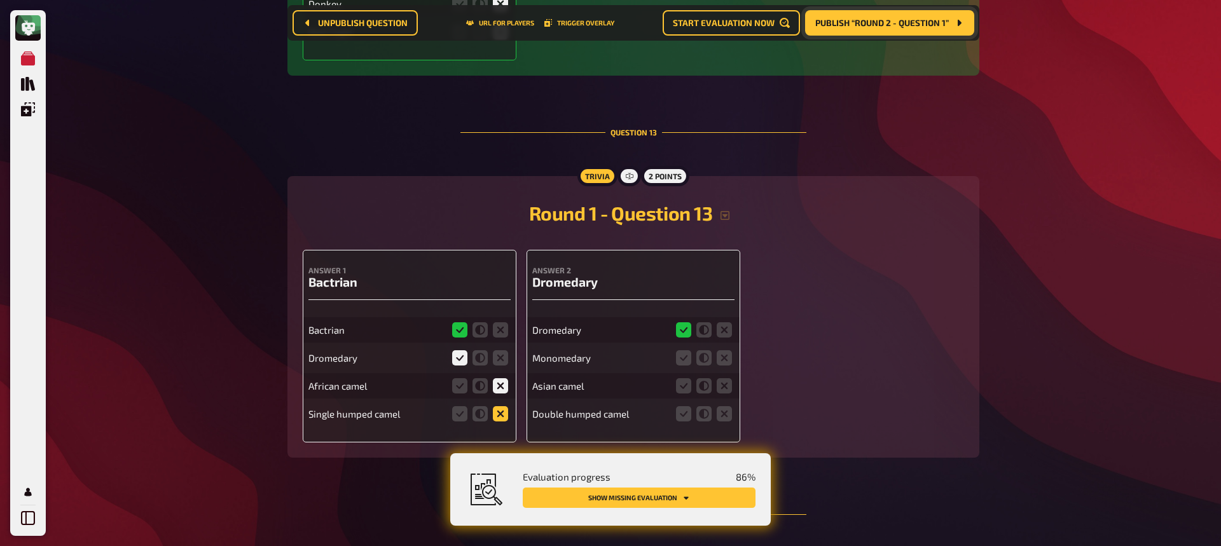
click at [501, 416] on icon at bounding box center [500, 414] width 15 height 15
click at [0, 0] on input "radio" at bounding box center [0, 0] width 0 height 0
click at [725, 383] on icon at bounding box center [724, 386] width 15 height 15
click at [0, 0] on input "radio" at bounding box center [0, 0] width 0 height 0
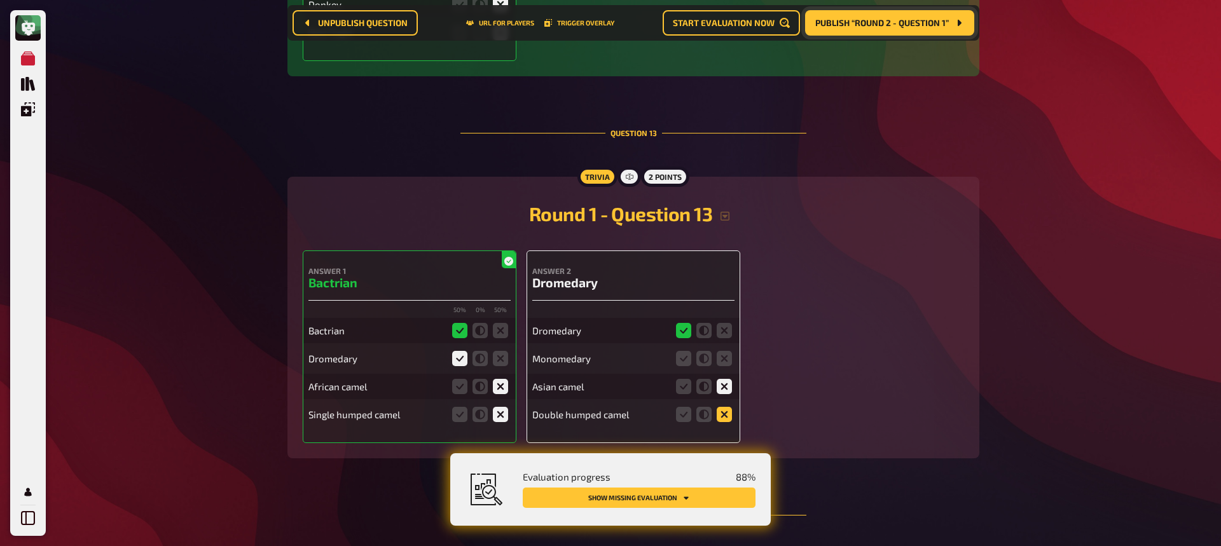
click at [726, 413] on icon at bounding box center [724, 414] width 15 height 15
click at [0, 0] on input "radio" at bounding box center [0, 0] width 0 height 0
click at [726, 356] on icon at bounding box center [724, 358] width 15 height 15
click at [0, 0] on input "radio" at bounding box center [0, 0] width 0 height 0
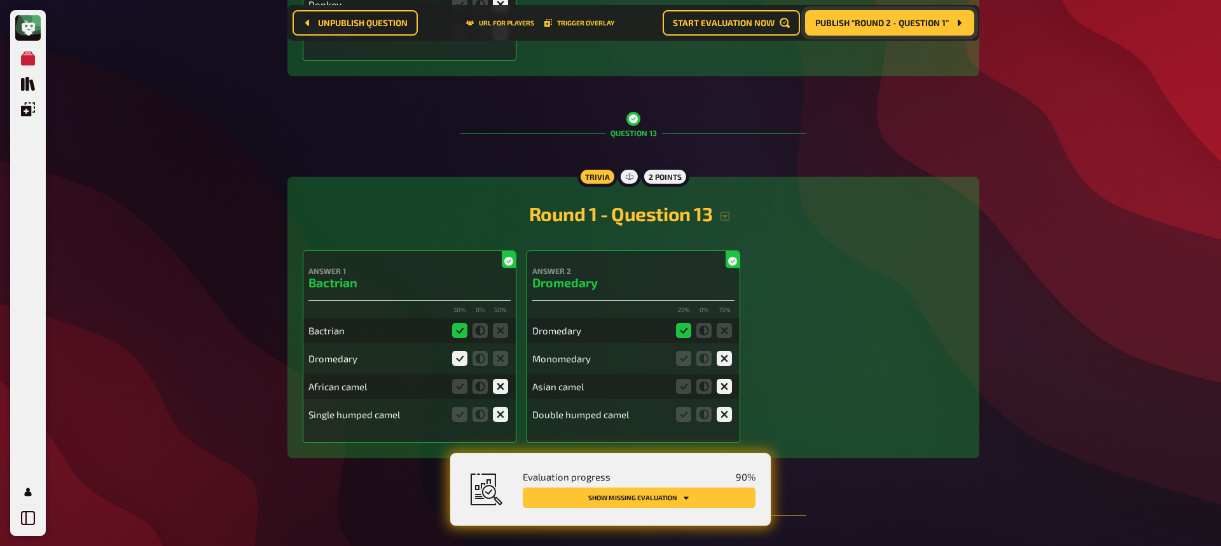
scroll to position [4299, 0]
click at [632, 472] on button "Show missing evaluation" at bounding box center [639, 498] width 233 height 20
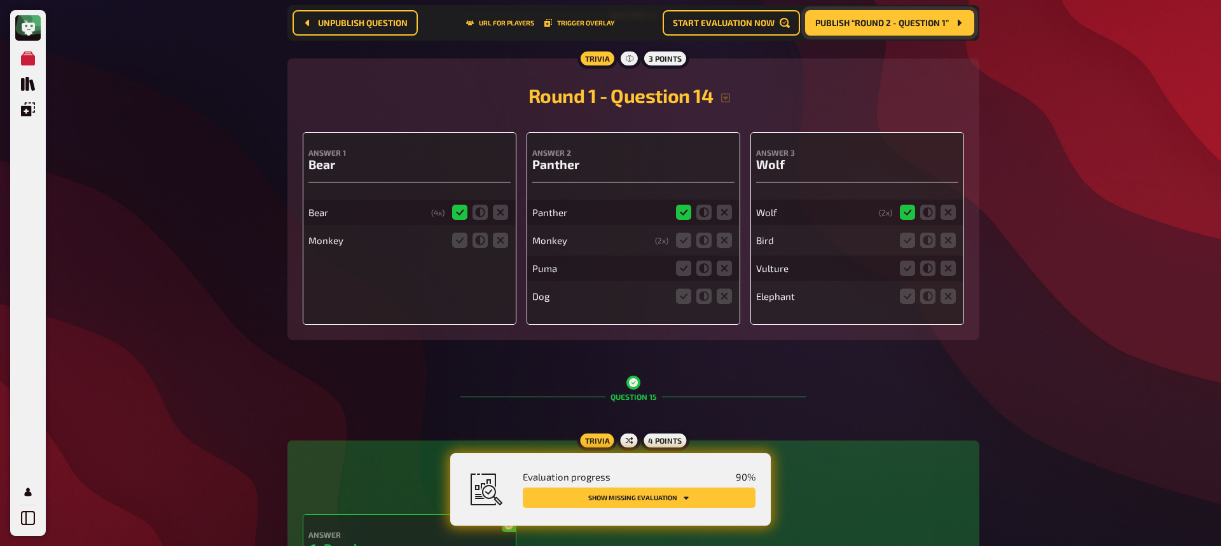
scroll to position [4801, 0]
click at [501, 240] on icon at bounding box center [500, 239] width 15 height 15
click at [0, 0] on input "radio" at bounding box center [0, 0] width 0 height 0
click at [728, 242] on icon at bounding box center [724, 240] width 15 height 15
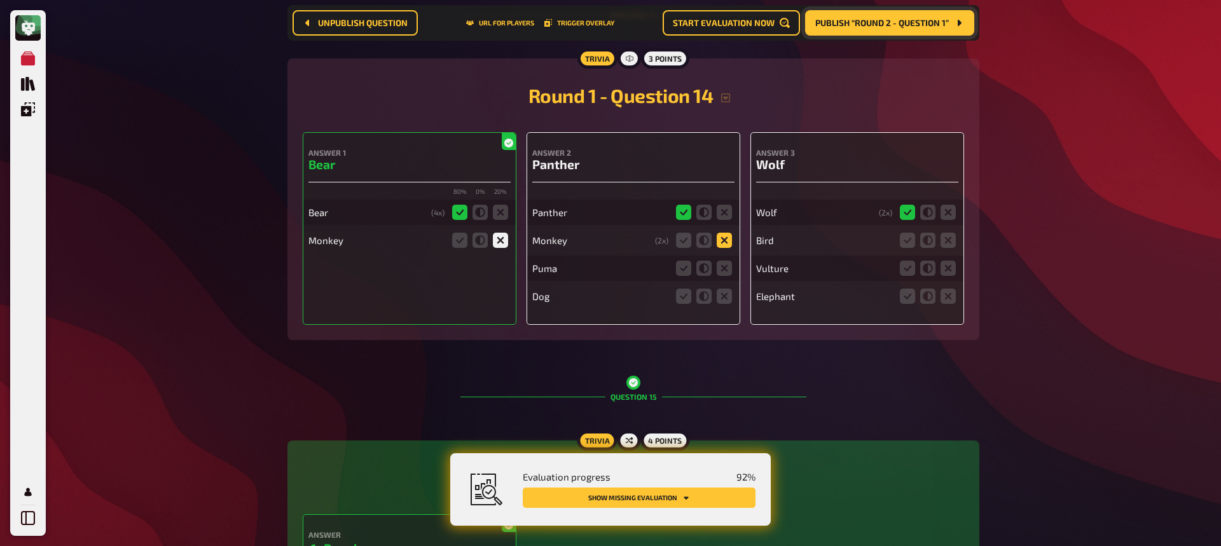
click at [0, 0] on input "radio" at bounding box center [0, 0] width 0 height 0
click at [721, 297] on icon at bounding box center [724, 296] width 15 height 15
click at [0, 0] on input "radio" at bounding box center [0, 0] width 0 height 0
click at [952, 300] on icon at bounding box center [948, 296] width 15 height 15
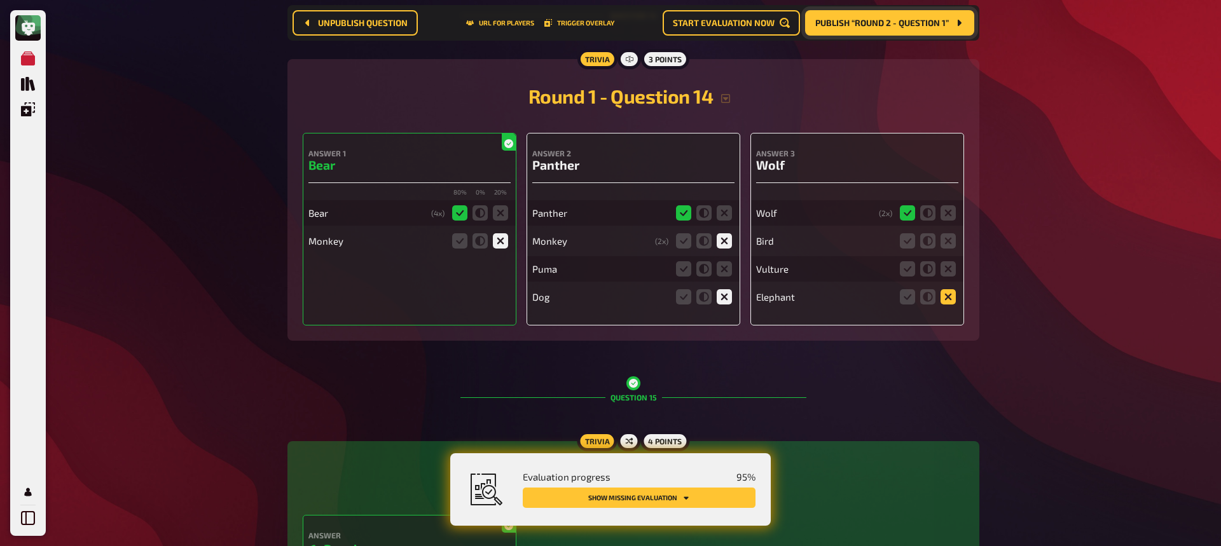
click at [0, 0] on input "radio" at bounding box center [0, 0] width 0 height 0
click at [954, 264] on icon at bounding box center [948, 268] width 15 height 15
click at [0, 0] on input "radio" at bounding box center [0, 0] width 0 height 0
click at [943, 239] on icon at bounding box center [948, 240] width 15 height 15
click at [0, 0] on input "radio" at bounding box center [0, 0] width 0 height 0
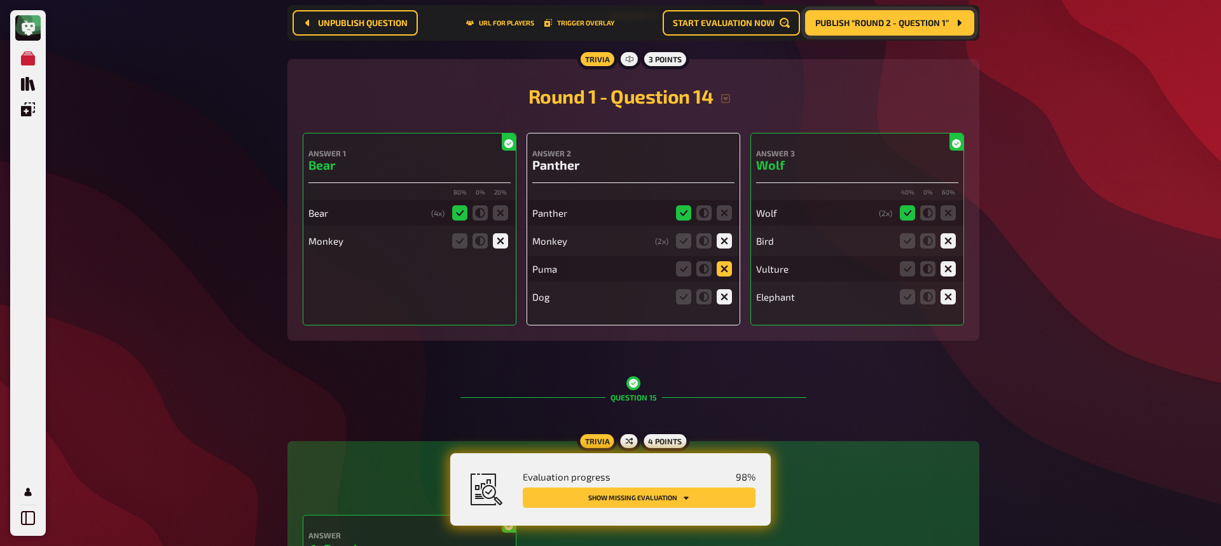
click at [723, 270] on icon at bounding box center [724, 268] width 15 height 15
click at [0, 0] on input "radio" at bounding box center [0, 0] width 0 height 0
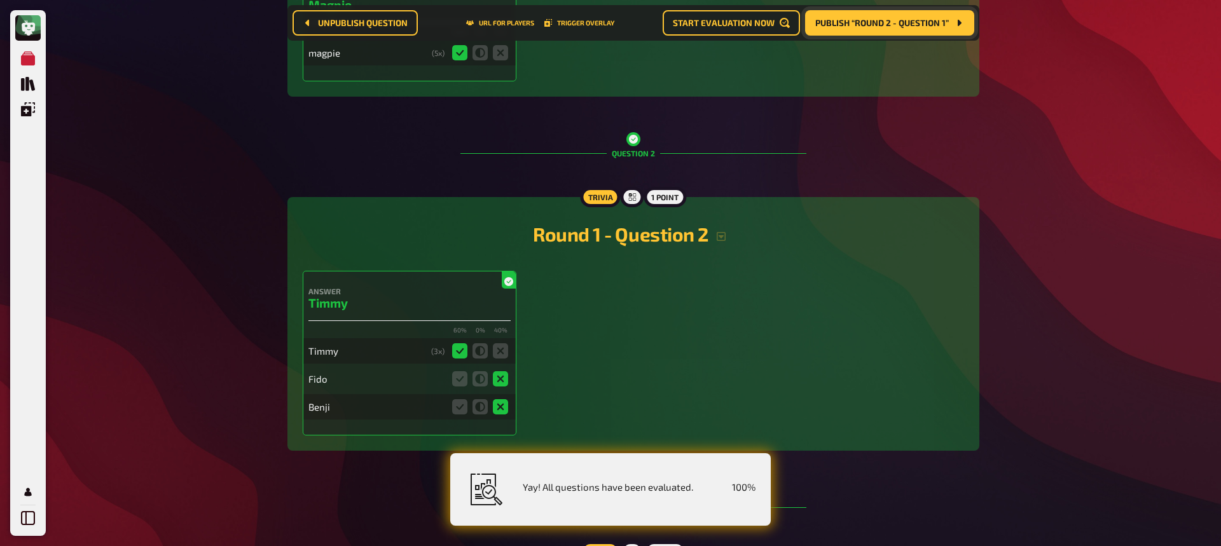
scroll to position [356, 0]
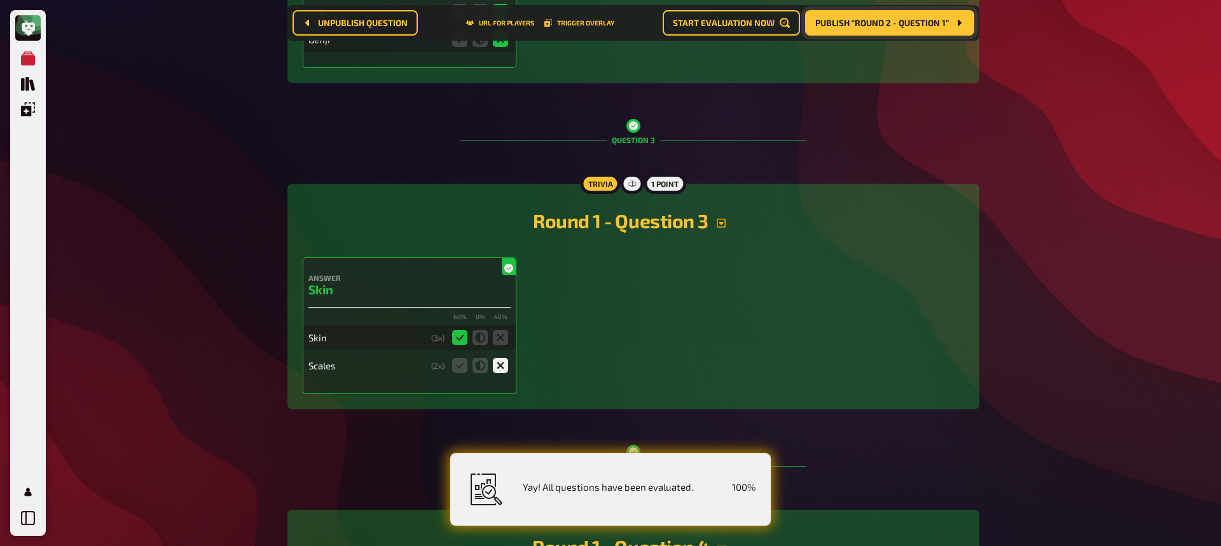
click at [714, 226] on button "button" at bounding box center [721, 223] width 25 height 10
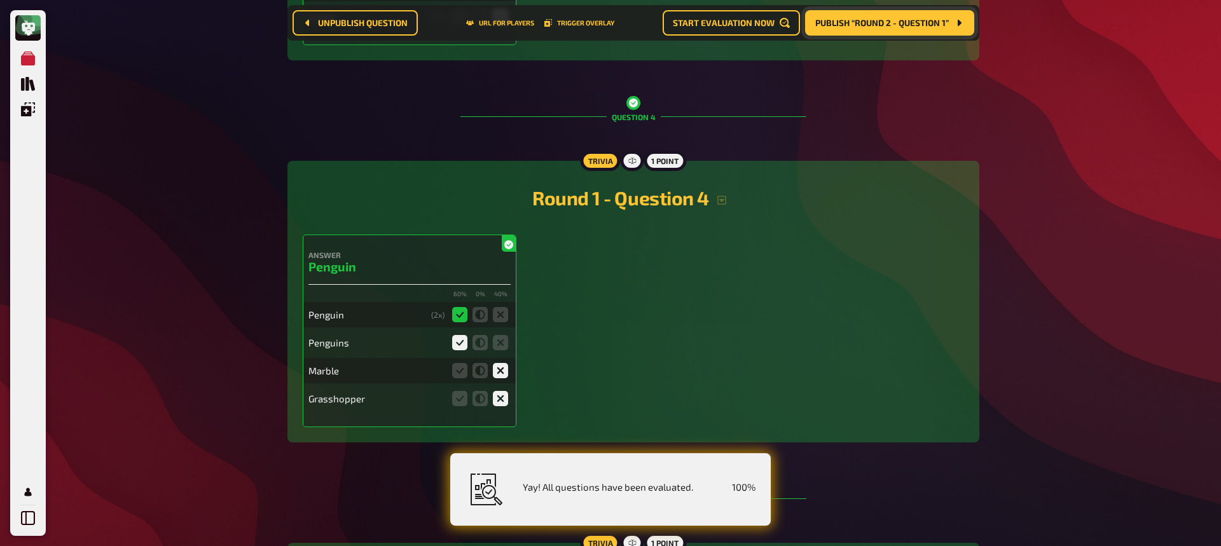
scroll to position [1084, 0]
click at [730, 205] on h2 "Round 1 - Question 4" at bounding box center [634, 198] width 662 height 23
click at [726, 198] on icon "button" at bounding box center [722, 201] width 10 height 10
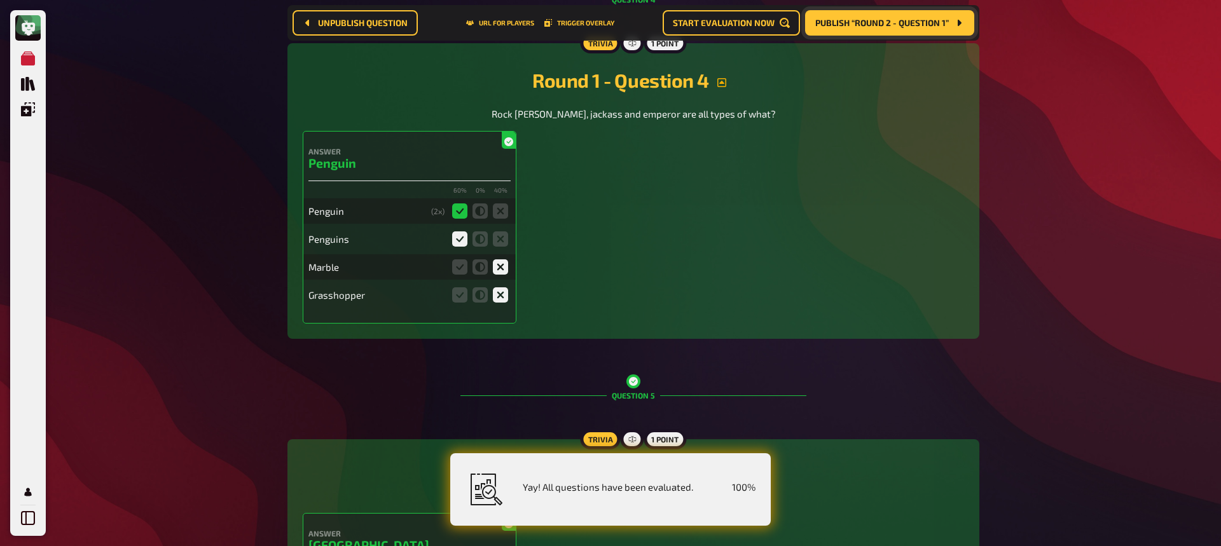
scroll to position [1205, 0]
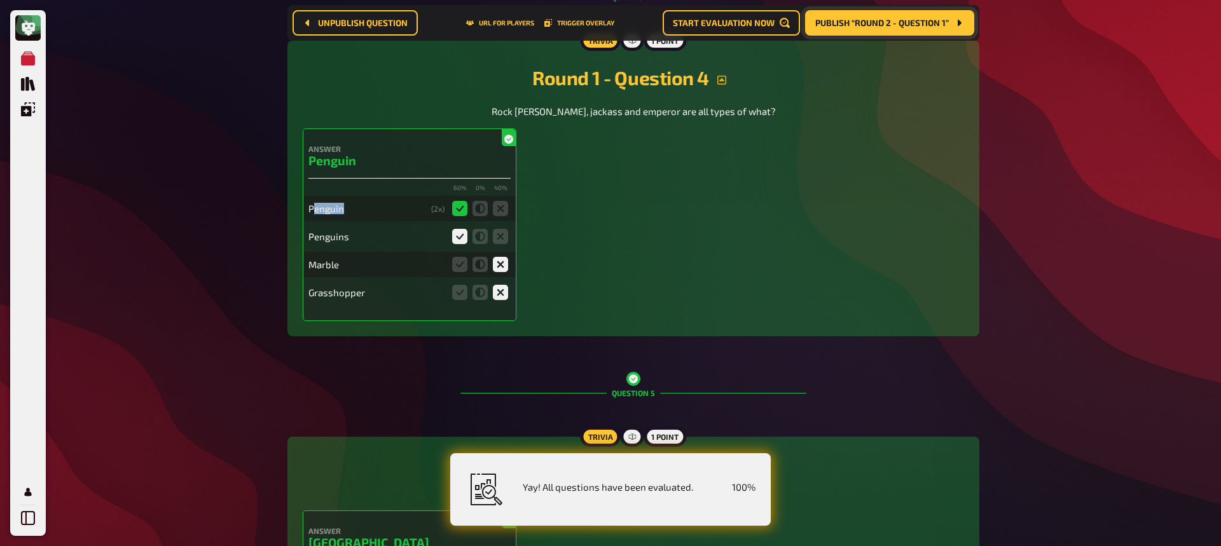
drag, startPoint x: 312, startPoint y: 211, endPoint x: 357, endPoint y: 209, distance: 45.2
click at [357, 209] on div "Penguin" at bounding box center [368, 208] width 118 height 11
drag, startPoint x: 311, startPoint y: 235, endPoint x: 354, endPoint y: 240, distance: 42.9
click at [354, 240] on div "Penguins" at bounding box center [377, 236] width 136 height 11
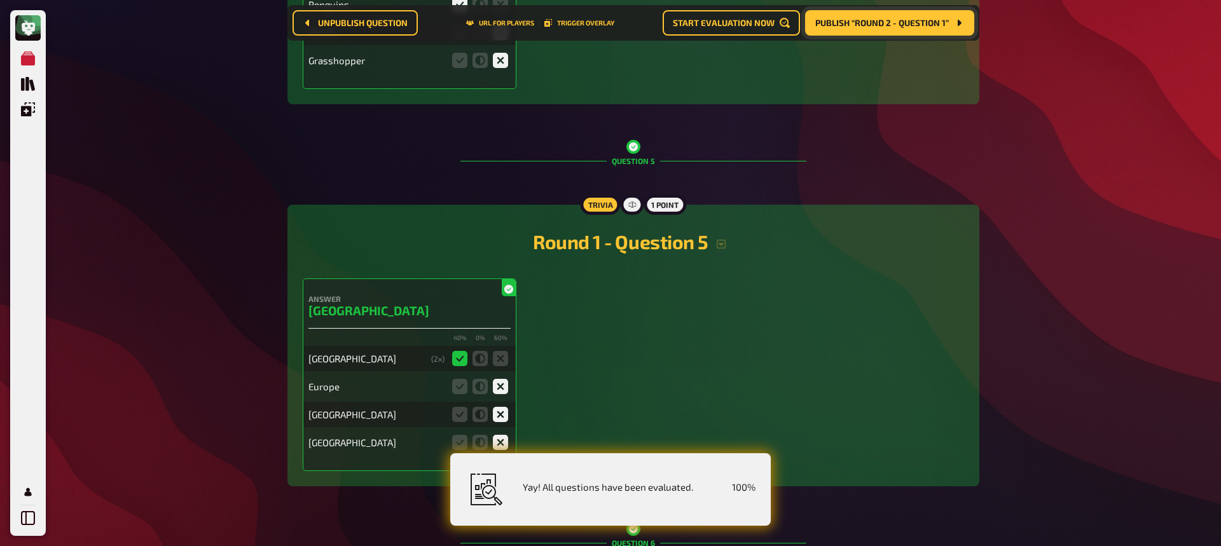
scroll to position [1456, 0]
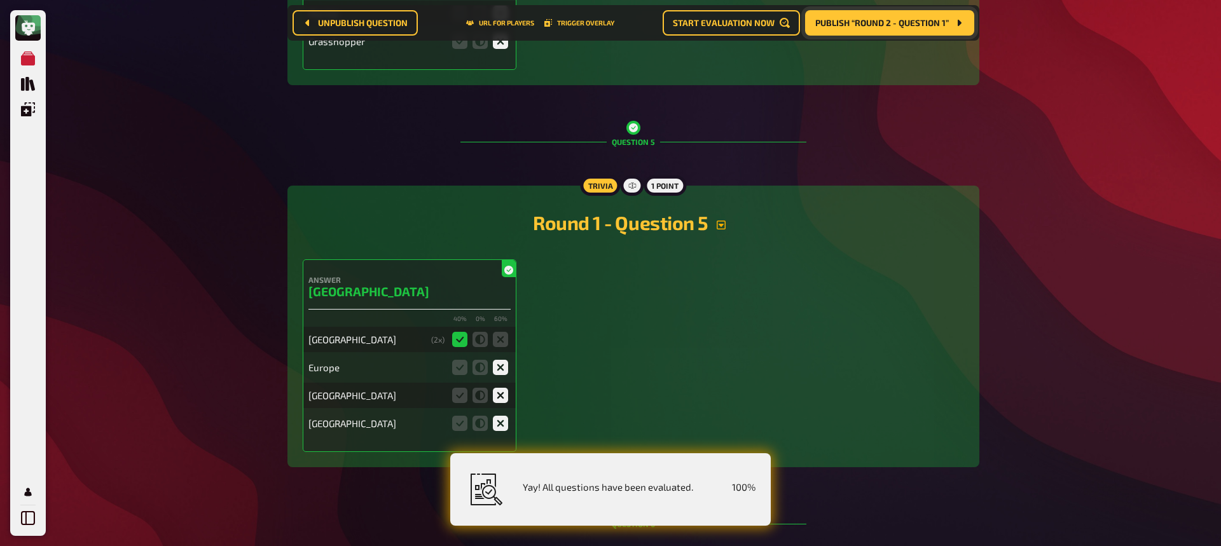
click at [724, 225] on icon "button" at bounding box center [721, 225] width 10 height 10
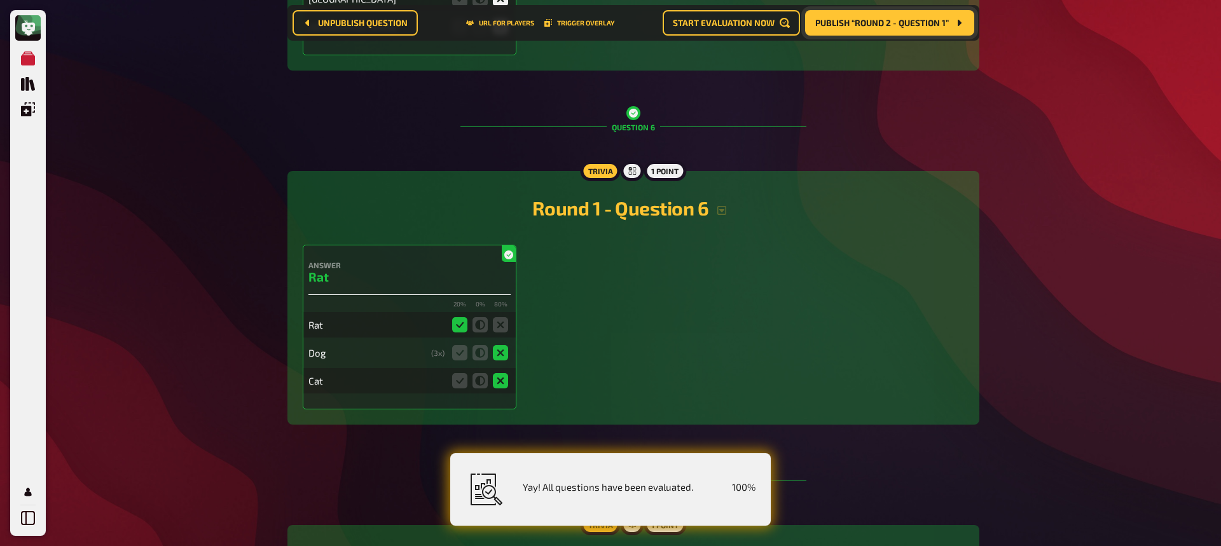
scroll to position [1892, 0]
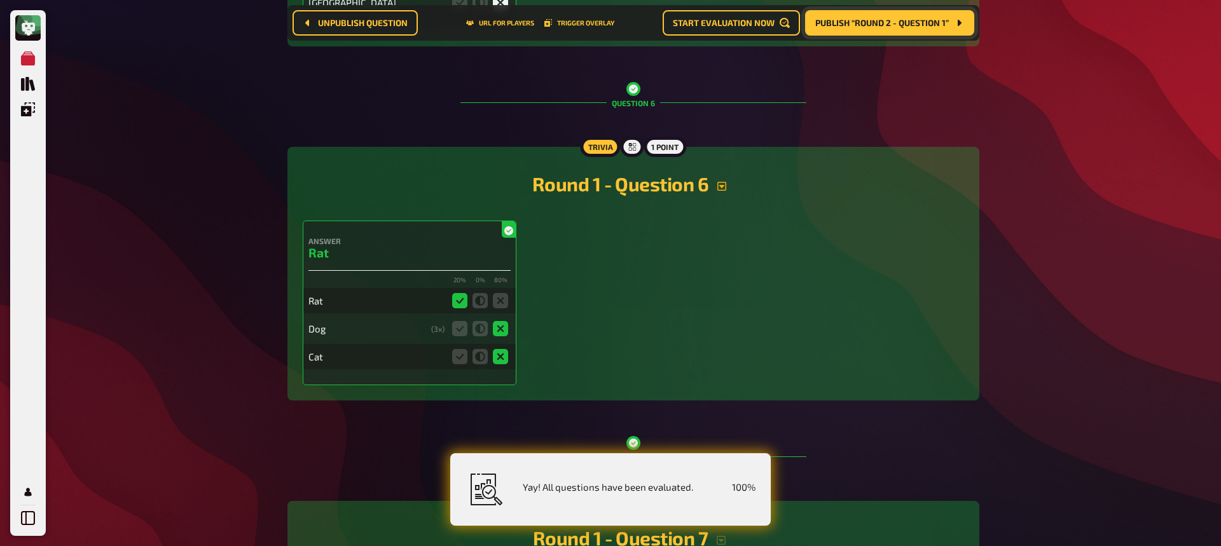
click at [722, 183] on icon "button" at bounding box center [722, 186] width 10 height 10
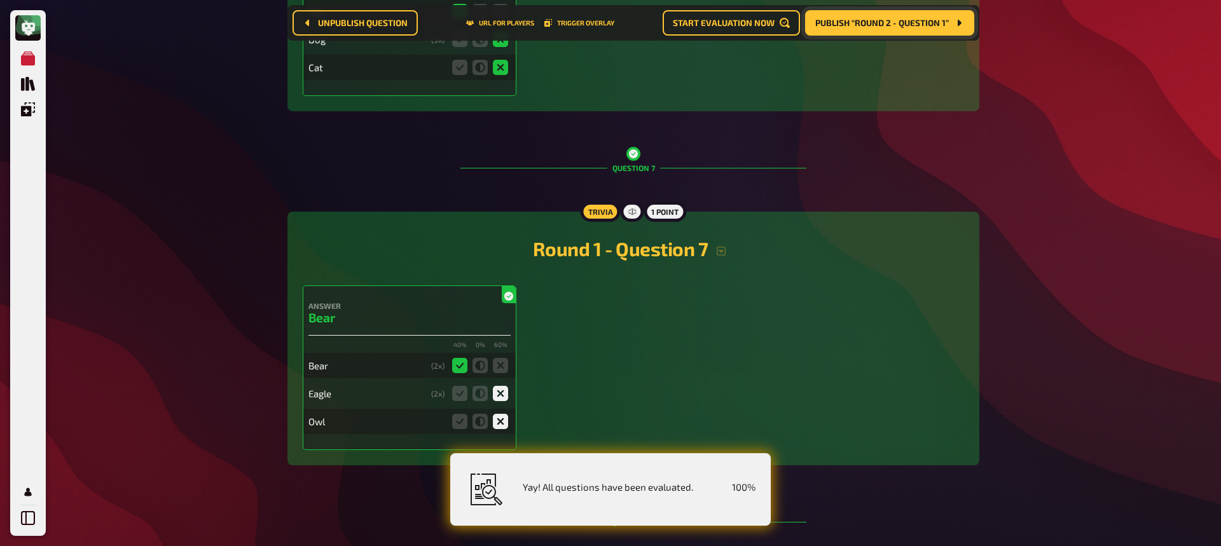
scroll to position [2196, 0]
click at [720, 252] on icon "button" at bounding box center [721, 251] width 10 height 10
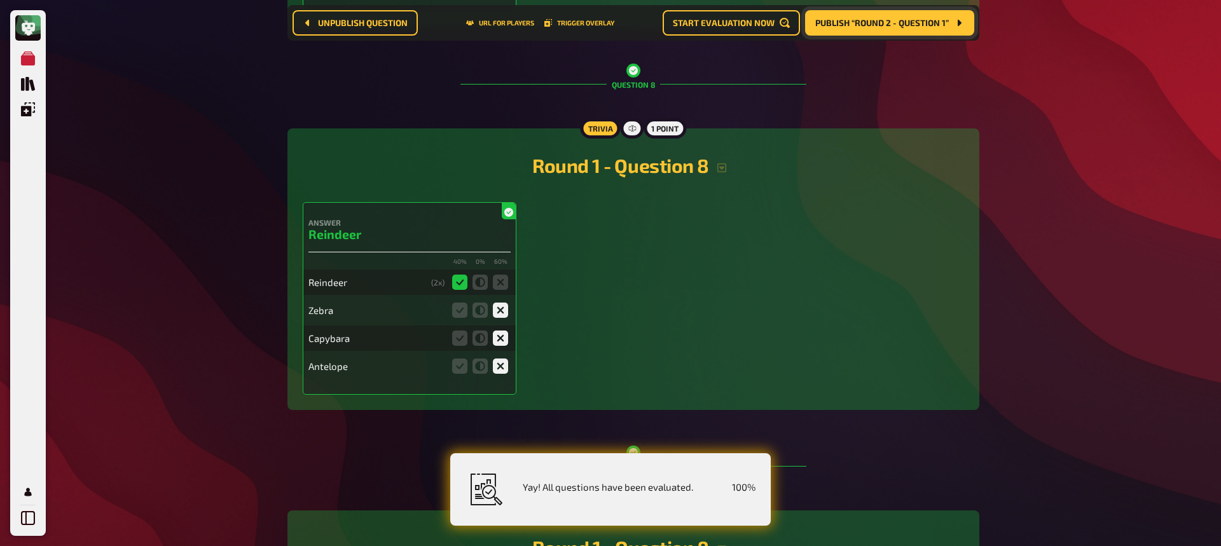
scroll to position [2682, 0]
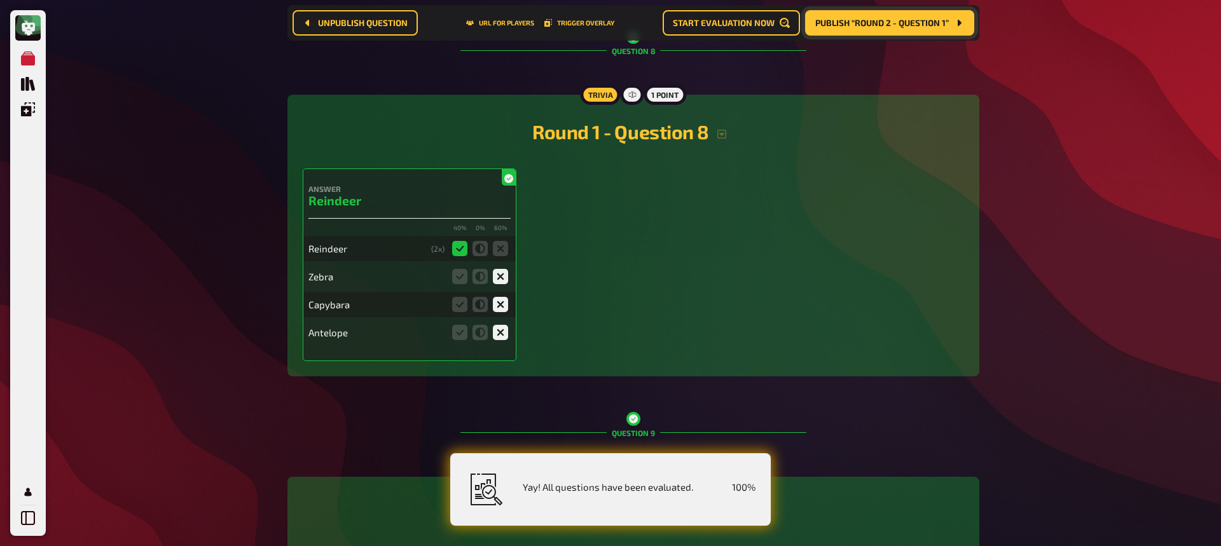
click at [725, 139] on h2 "Round 1 - Question 8" at bounding box center [634, 131] width 662 height 23
click at [722, 136] on icon "button" at bounding box center [722, 134] width 10 height 10
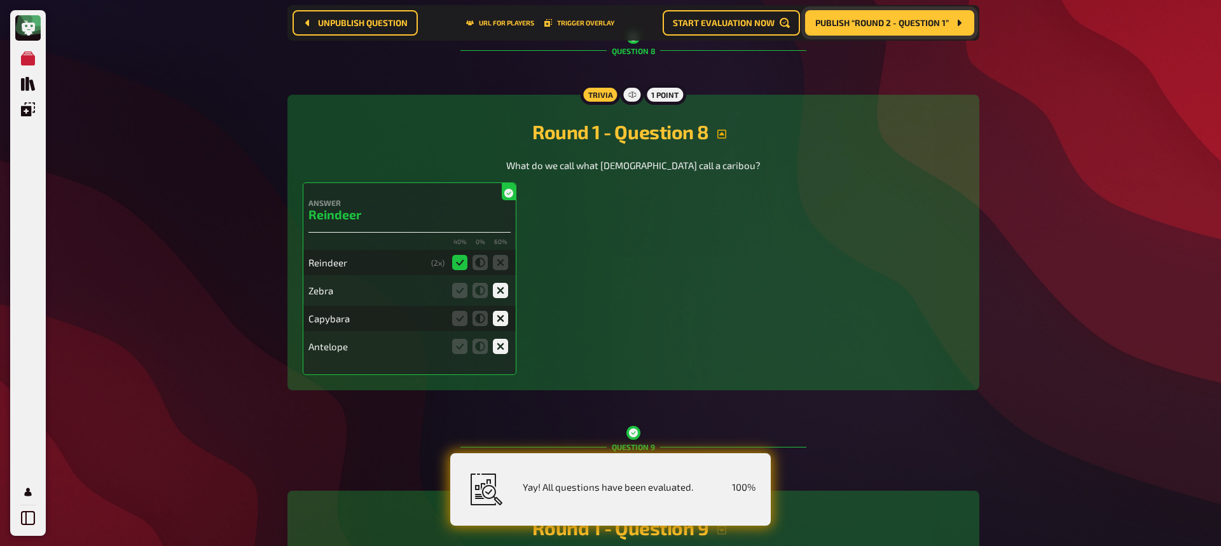
click at [718, 137] on icon "button" at bounding box center [722, 134] width 10 height 10
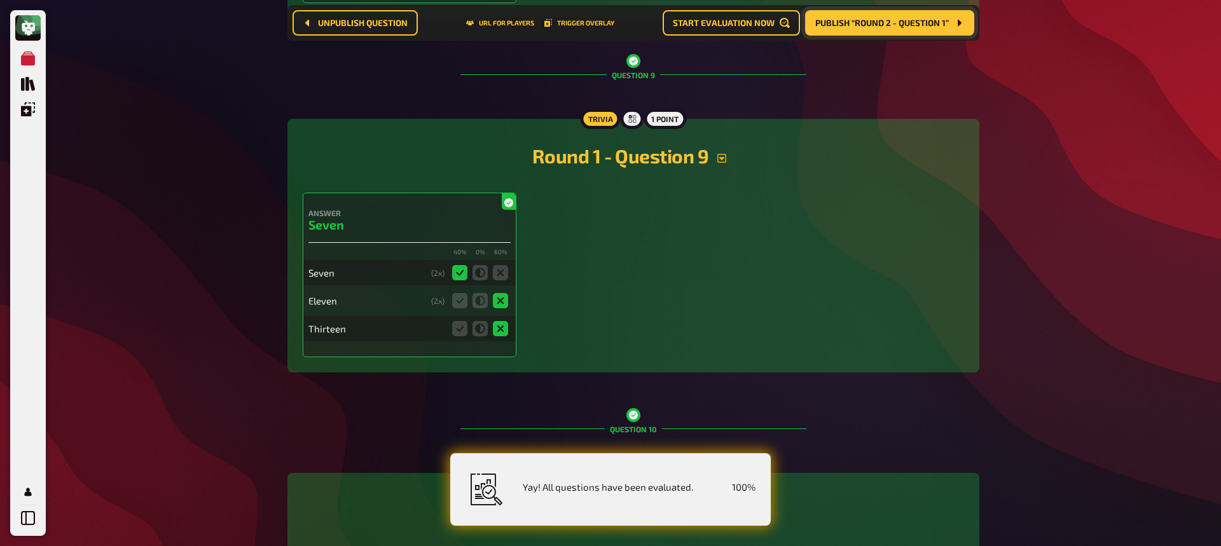
scroll to position [3039, 0]
click at [726, 156] on icon "button" at bounding box center [722, 159] width 9 height 9
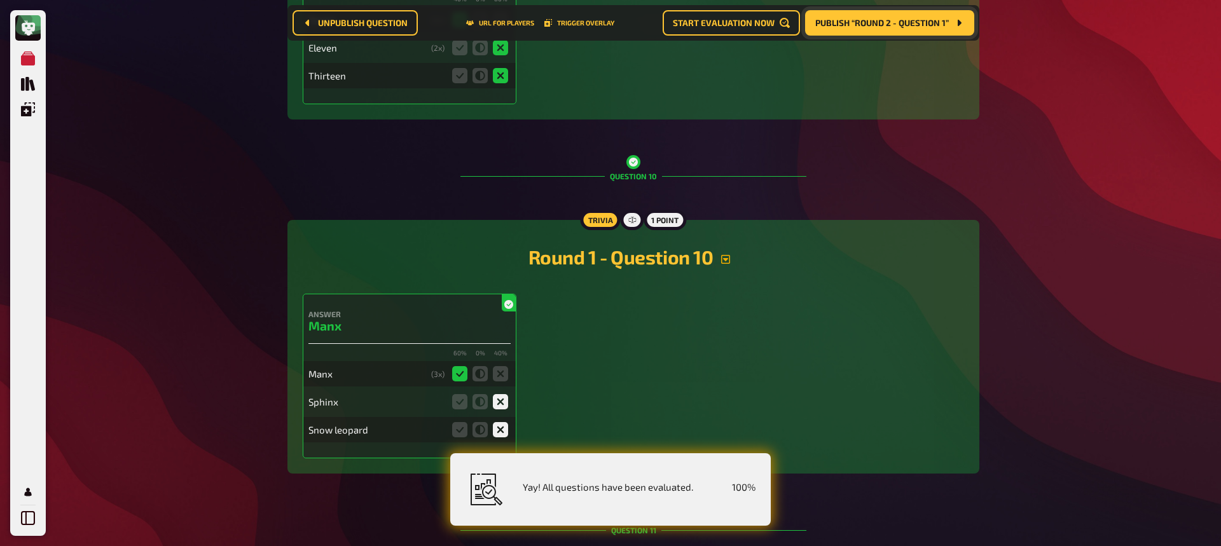
click at [728, 258] on icon "button" at bounding box center [726, 259] width 10 height 10
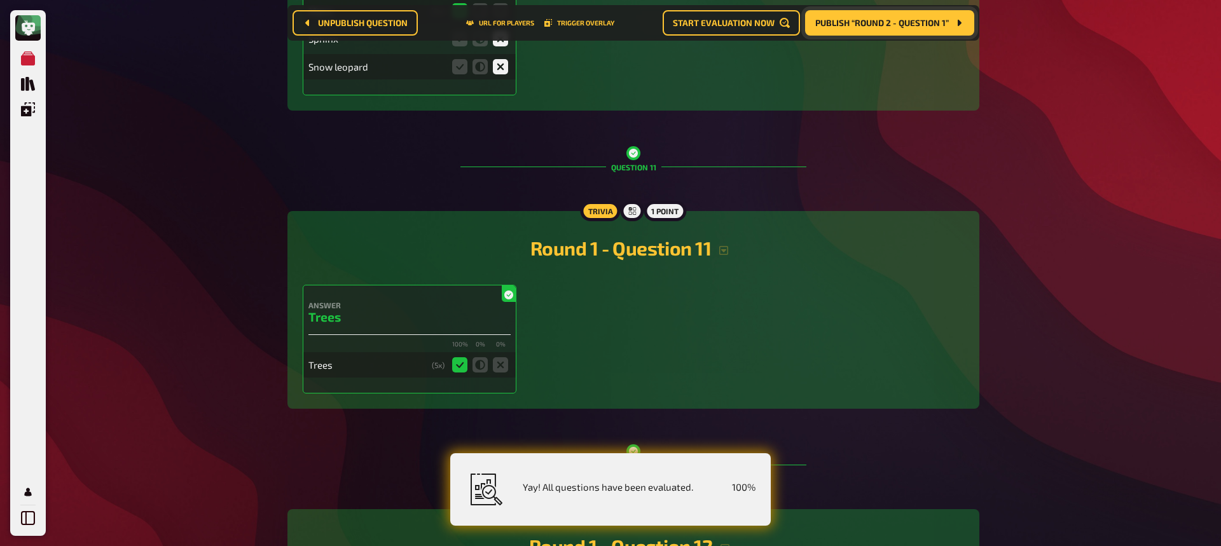
scroll to position [3732, 0]
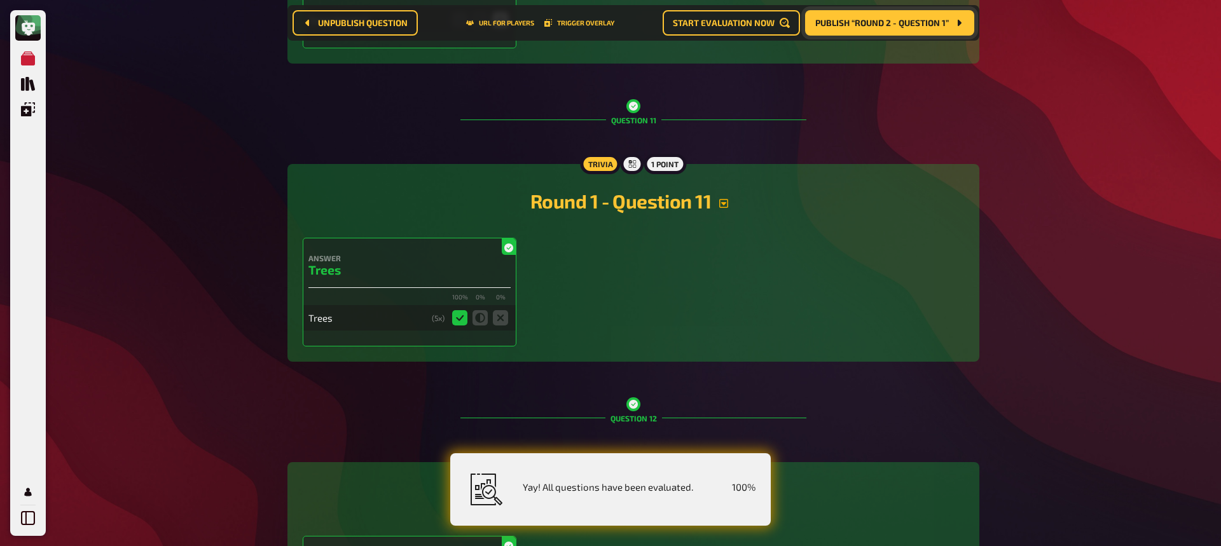
click at [728, 200] on icon "button" at bounding box center [724, 203] width 9 height 9
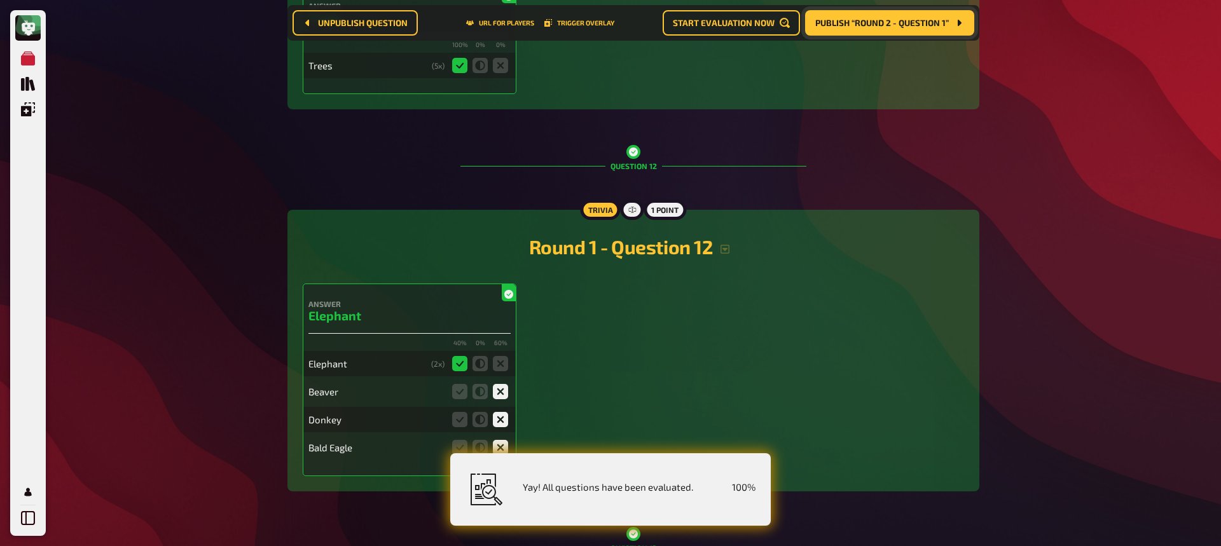
scroll to position [4117, 0]
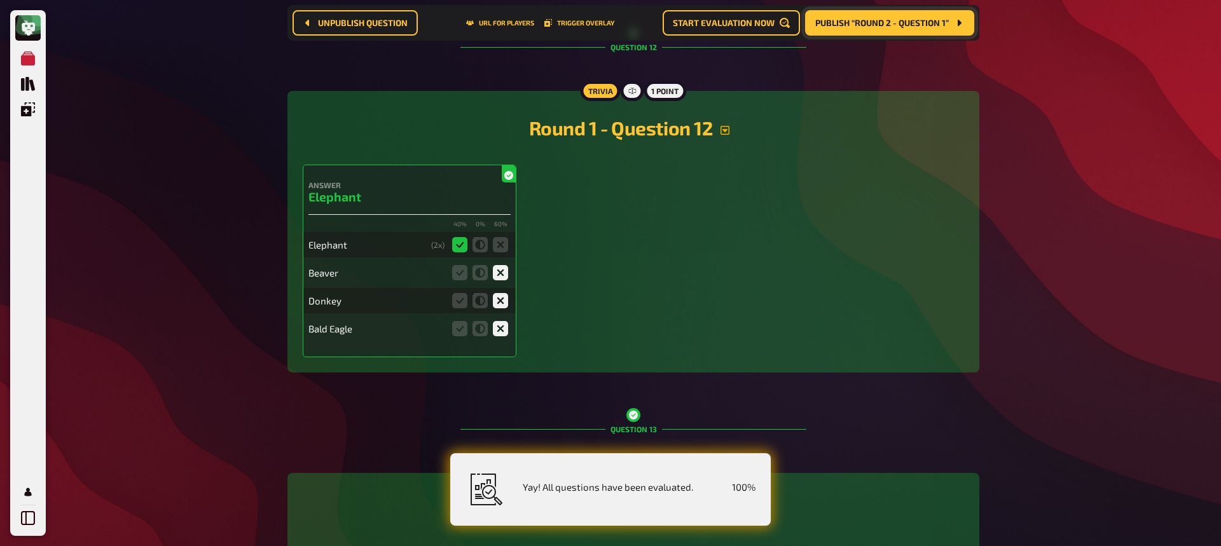
click at [726, 126] on icon "button" at bounding box center [725, 130] width 9 height 9
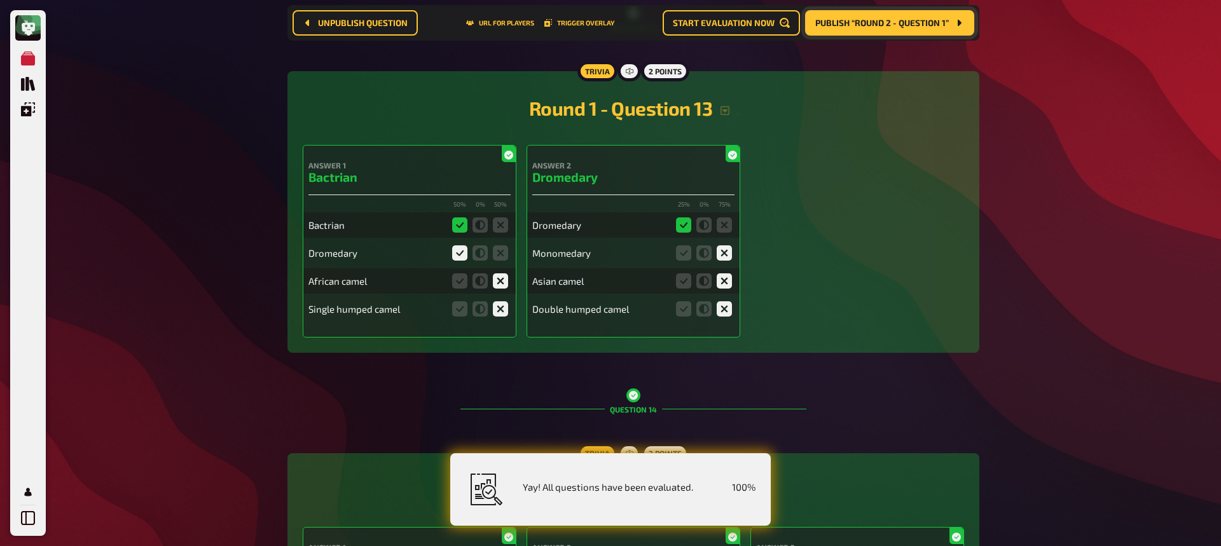
scroll to position [4536, 0]
click at [724, 108] on icon "button" at bounding box center [725, 109] width 9 height 9
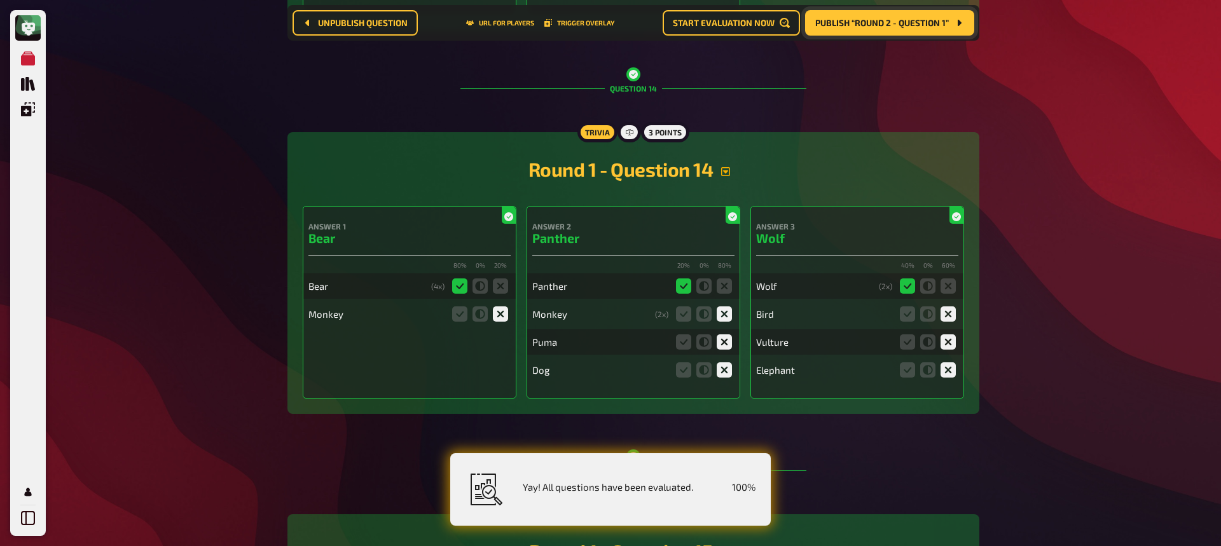
scroll to position [4870, 0]
click at [725, 172] on icon "button" at bounding box center [726, 171] width 10 height 10
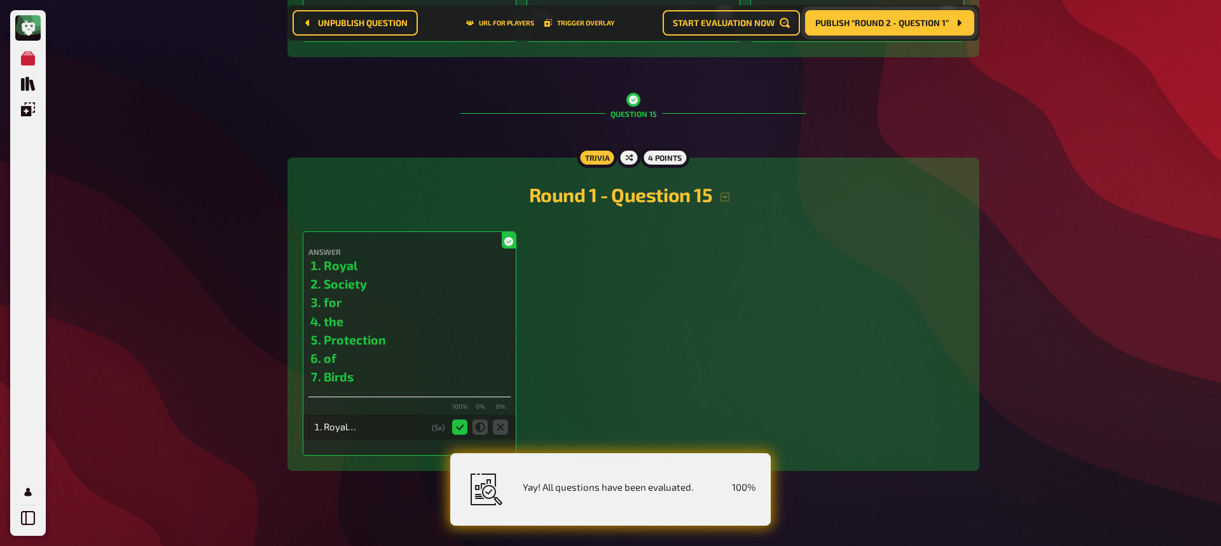
scroll to position [5246, 0]
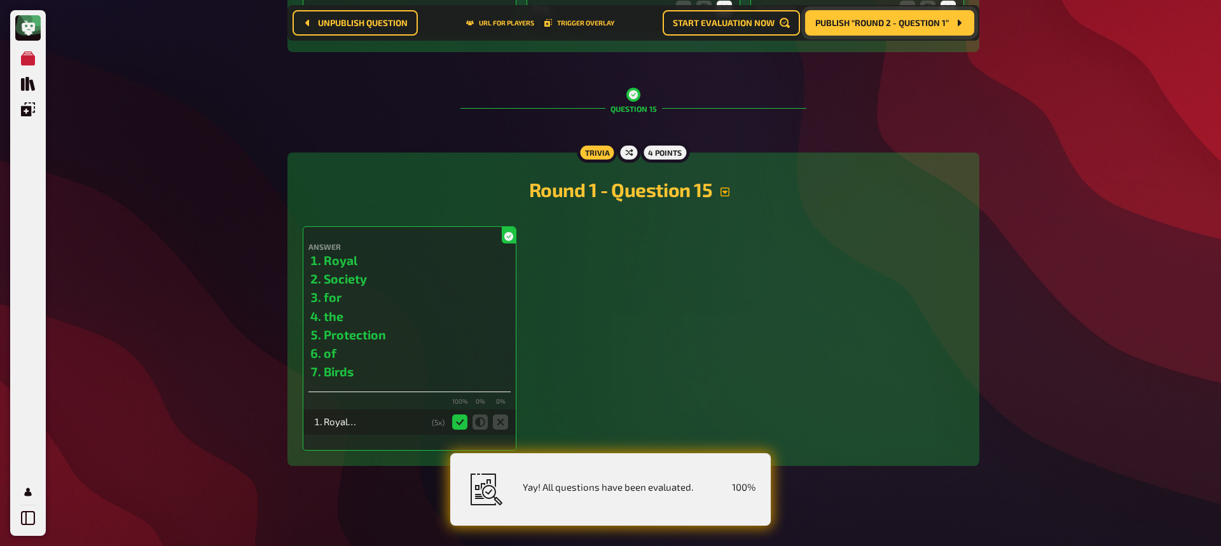
click at [730, 195] on icon "button" at bounding box center [725, 192] width 10 height 10
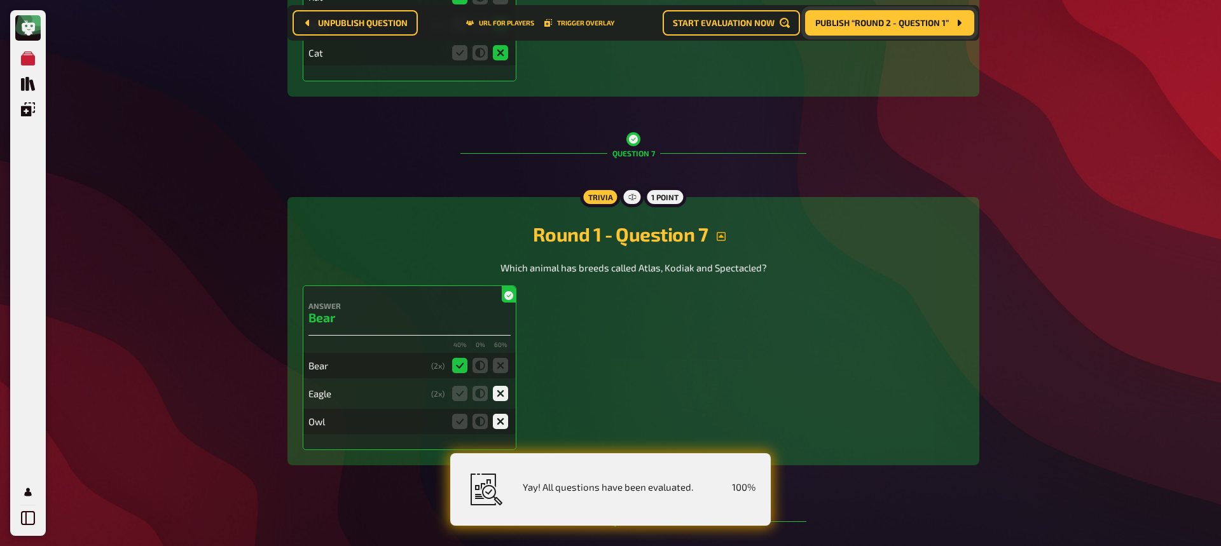
scroll to position [0, 0]
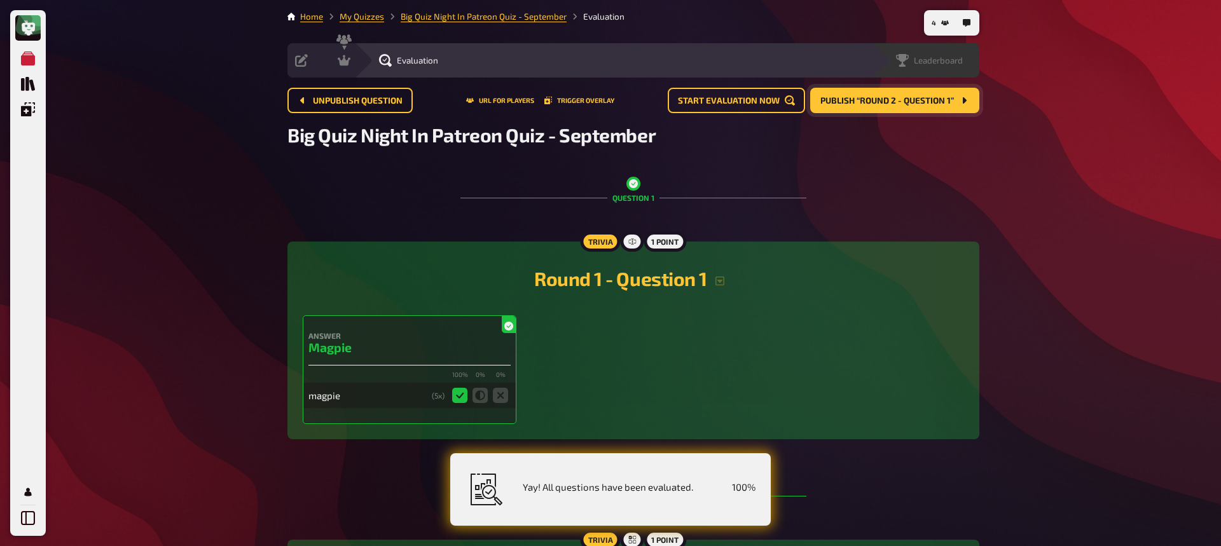
click at [955, 55] on span "Leaderboard" at bounding box center [938, 60] width 49 height 10
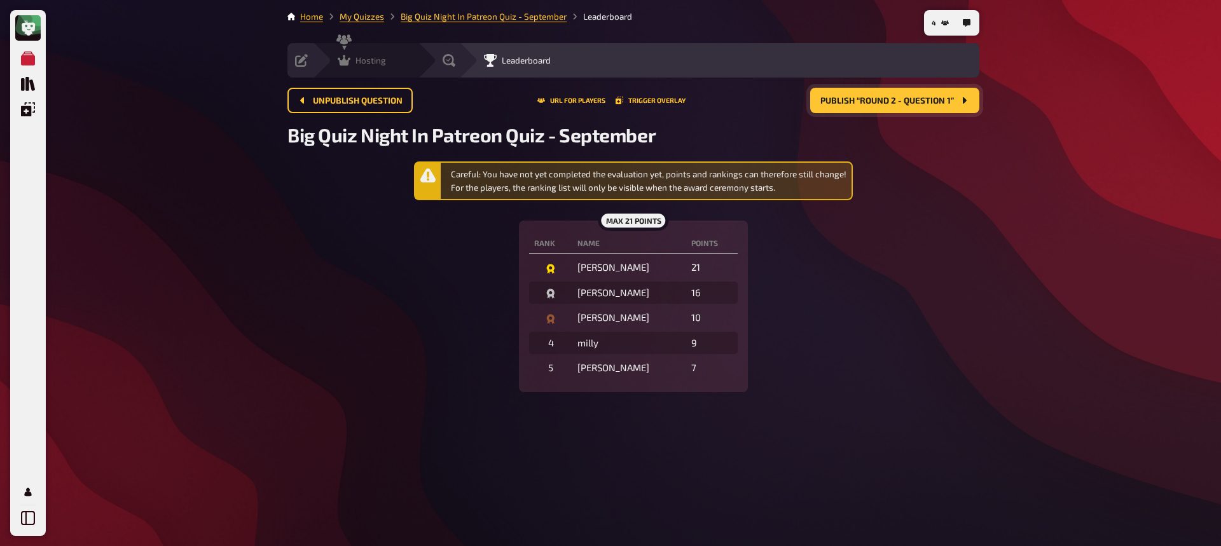
click at [366, 61] on span "Hosting" at bounding box center [371, 60] width 31 height 10
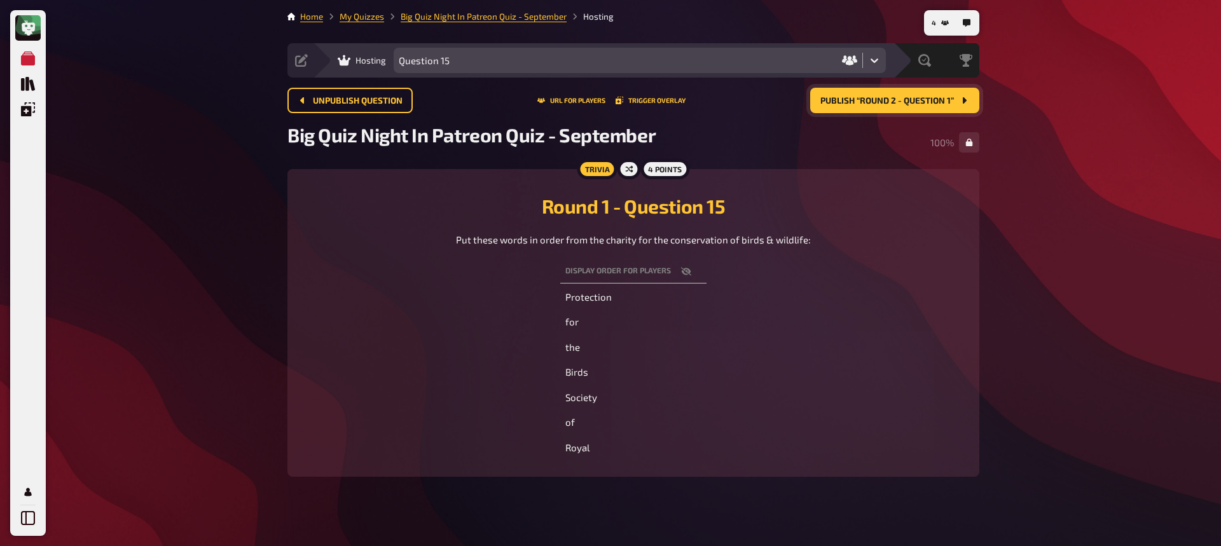
scroll to position [1, 0]
click at [887, 97] on span "Publish “Round 2 - Question 1”" at bounding box center [888, 100] width 134 height 9
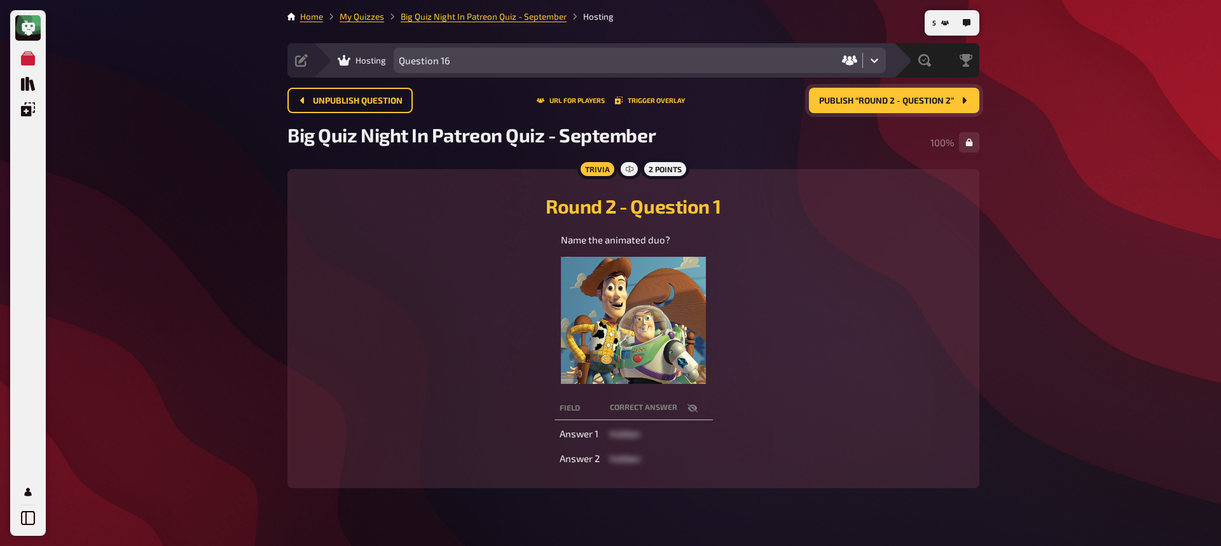
click at [858, 102] on span "Publish “Round 2 - Question 2”" at bounding box center [886, 101] width 135 height 9
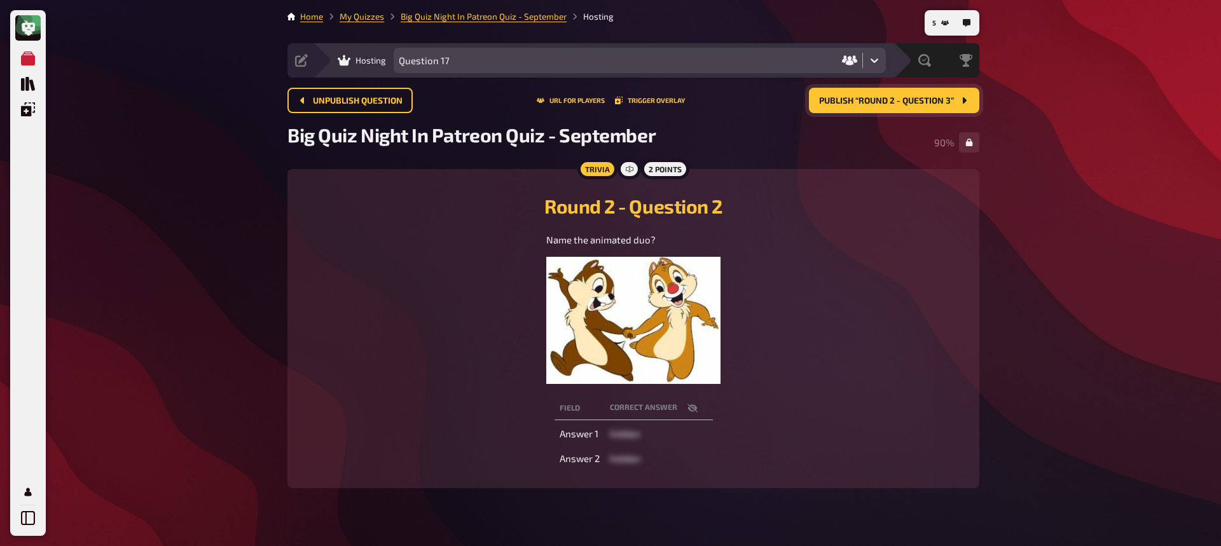
click at [860, 102] on span "Publish “Round 2 - Question 3”" at bounding box center [886, 101] width 135 height 9
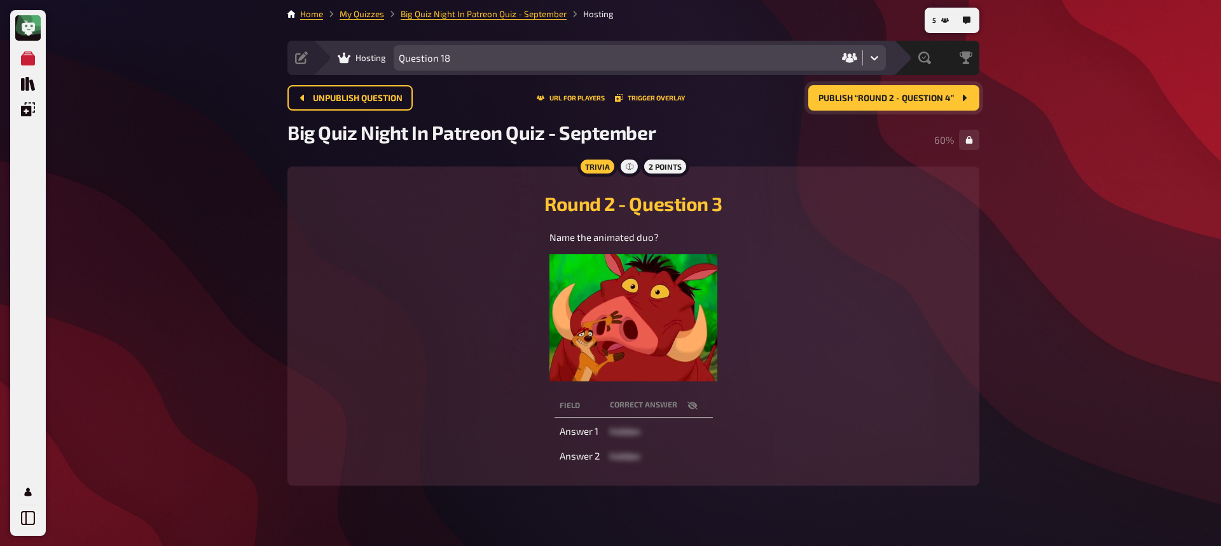
scroll to position [6, 0]
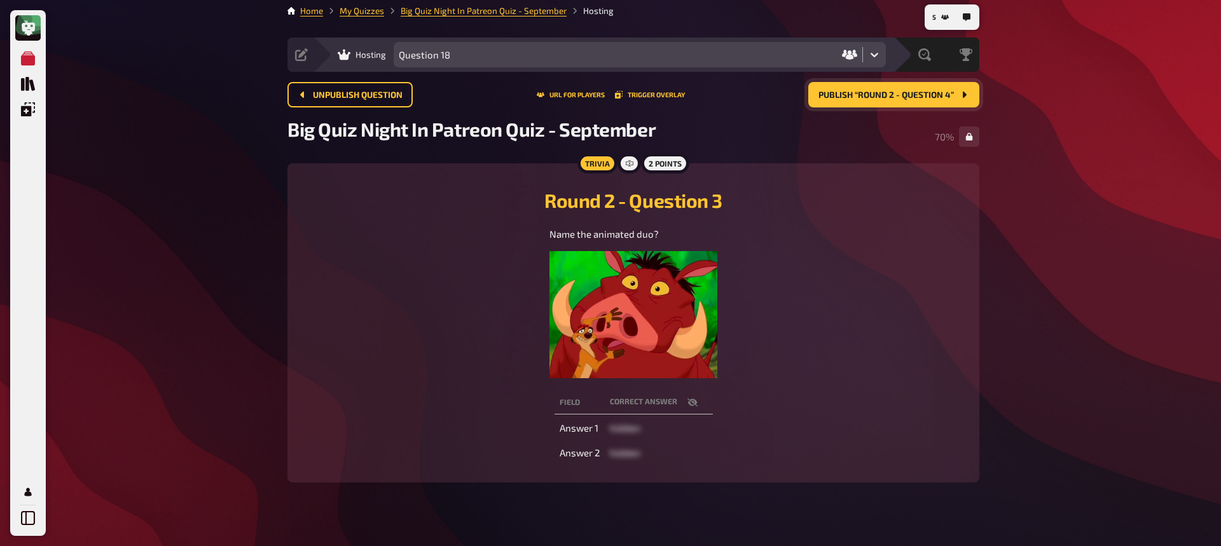
click at [871, 94] on span "Publish “Round 2 - Question 4”" at bounding box center [887, 95] width 136 height 9
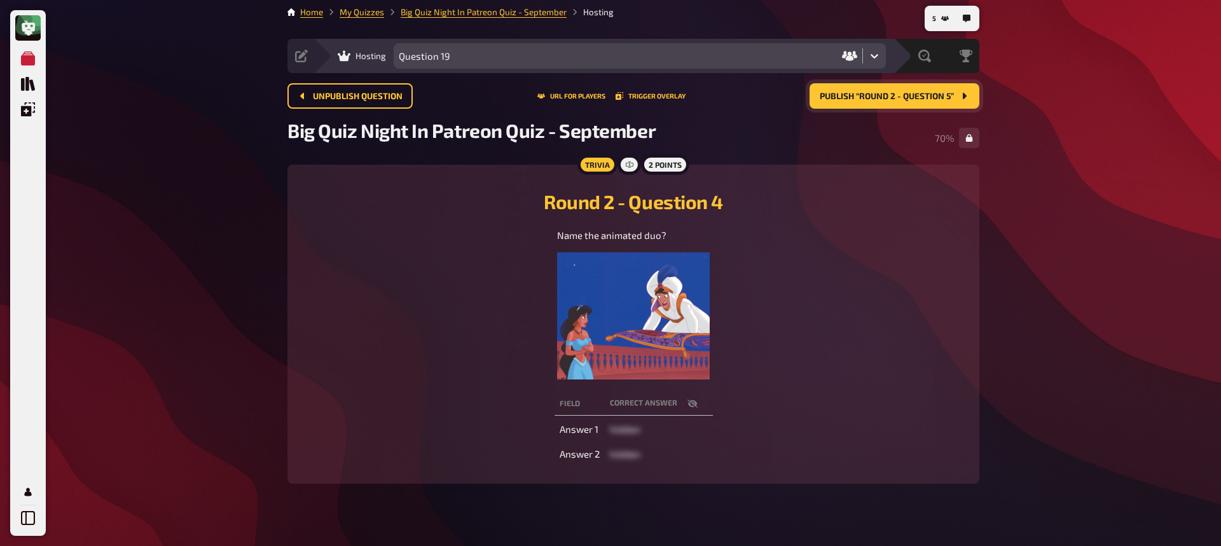
scroll to position [6, 0]
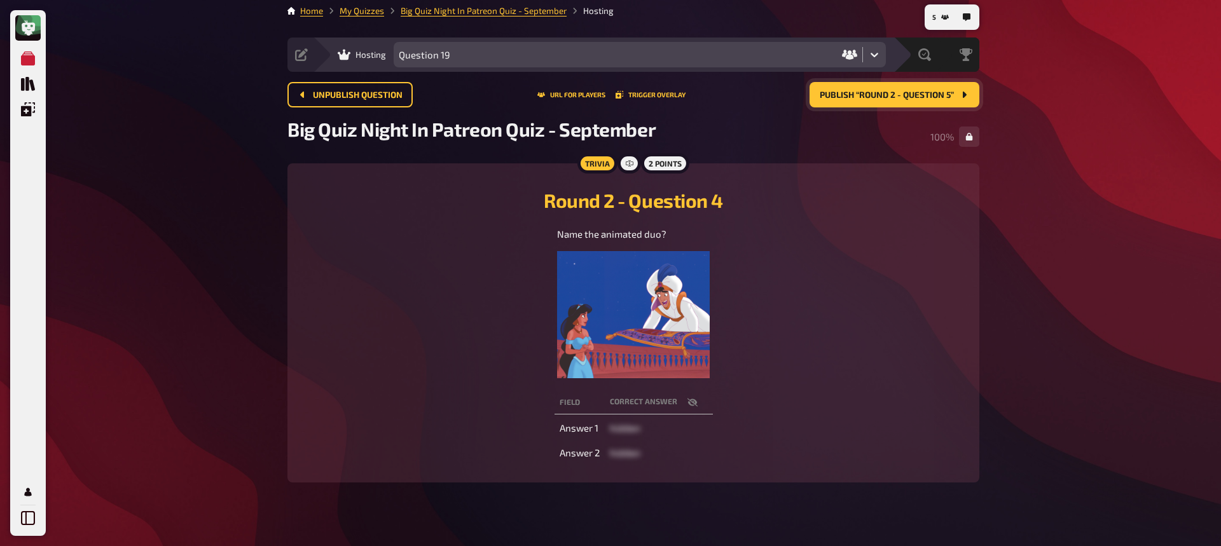
click at [871, 95] on span "Publish “Round 2 - Question 5”" at bounding box center [887, 95] width 134 height 9
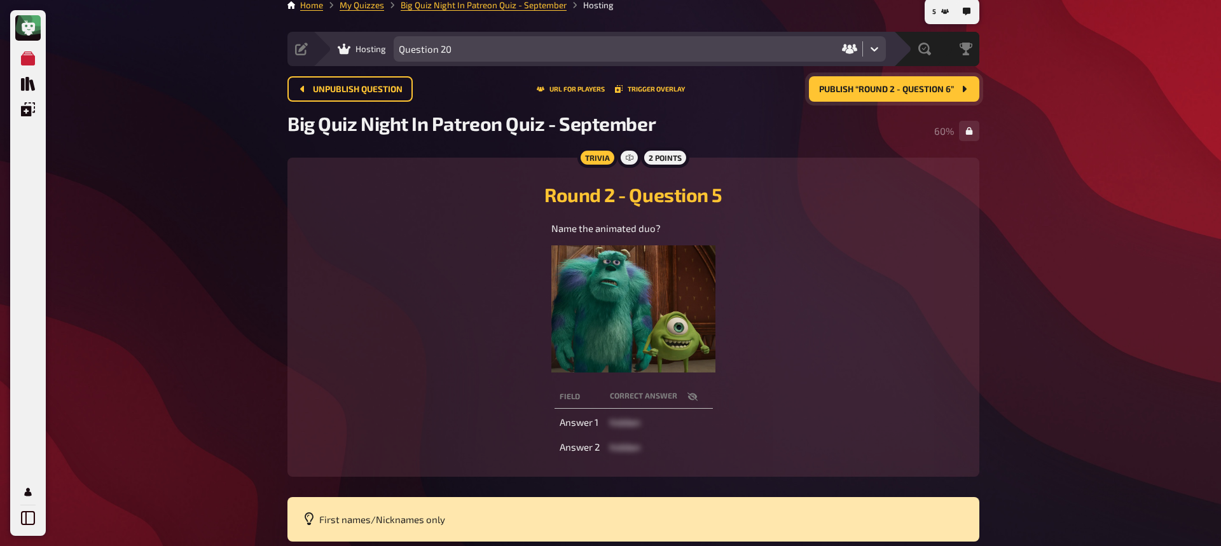
scroll to position [13, 0]
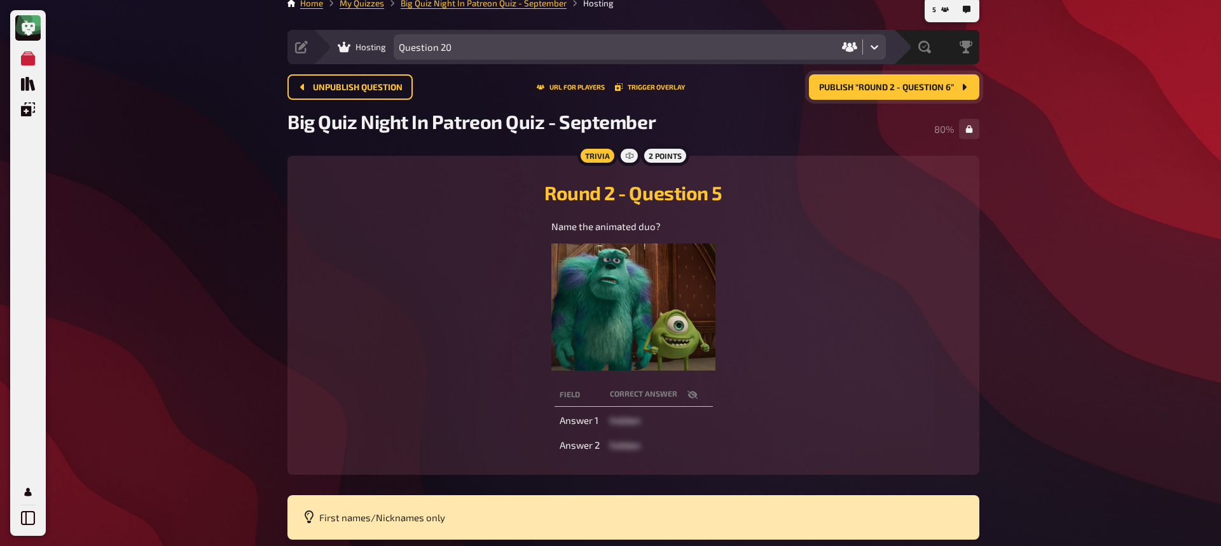
click at [881, 87] on span "Publish “Round 2 - Question 6”" at bounding box center [886, 87] width 135 height 9
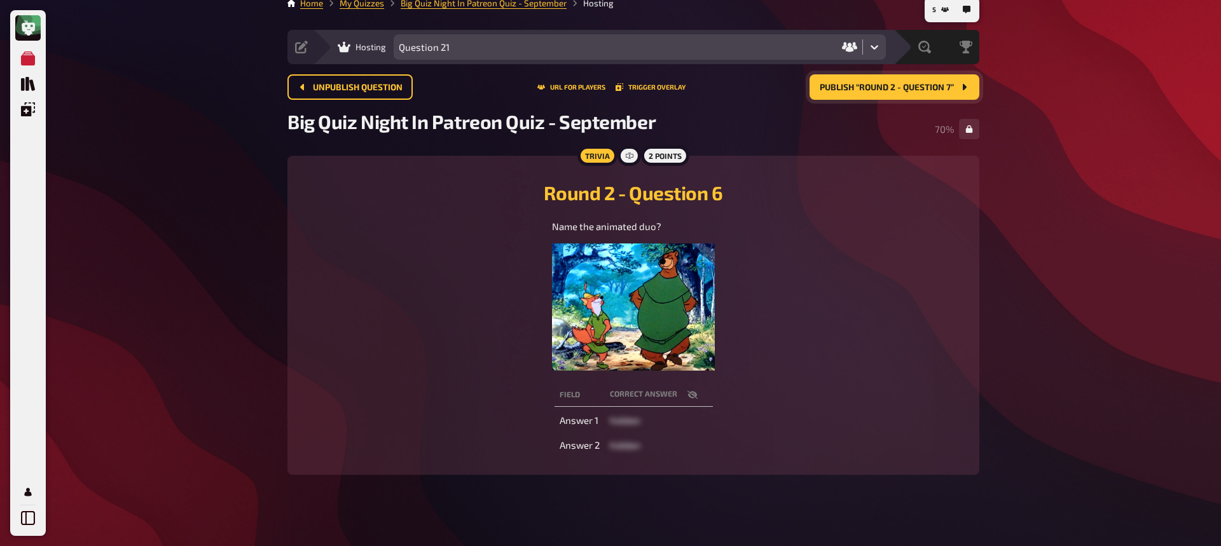
scroll to position [13, 0]
click at [856, 89] on span "Publish “Round 2 - Question 7”" at bounding box center [887, 88] width 134 height 9
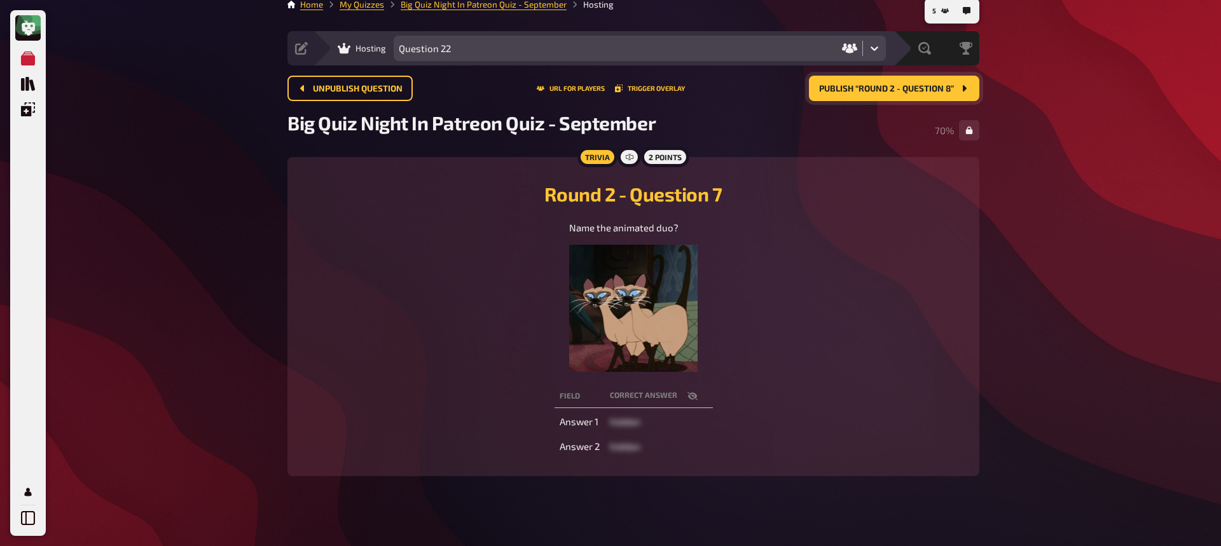
scroll to position [13, 0]
click at [863, 84] on span "Publish “Round 2 - Question 8”" at bounding box center [886, 88] width 135 height 9
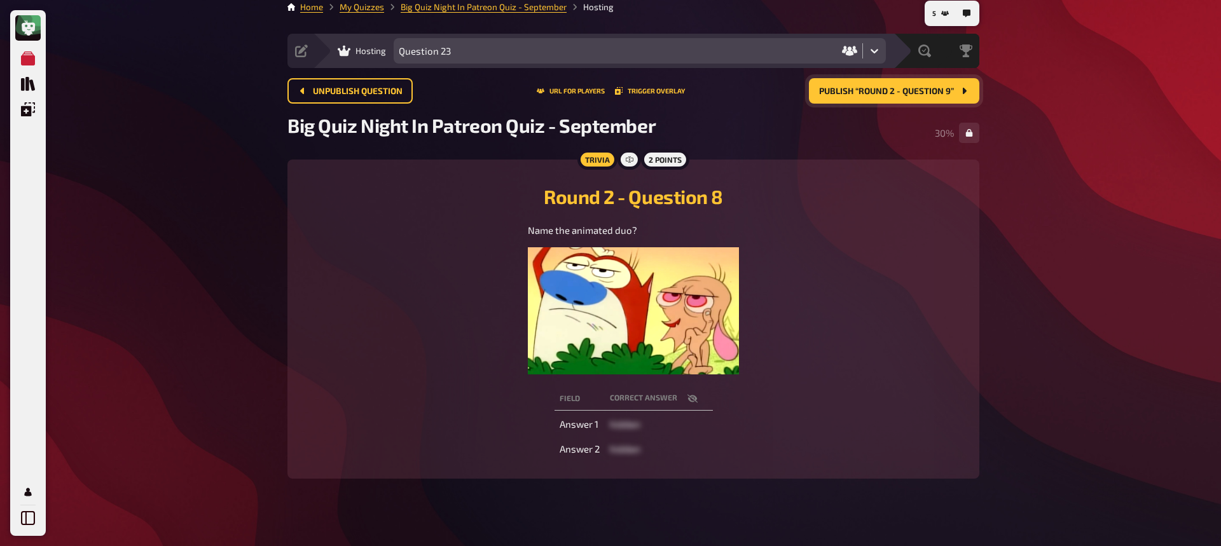
scroll to position [10, 0]
click at [860, 96] on button "Publish “Round 2 - Question 9”" at bounding box center [894, 90] width 170 height 25
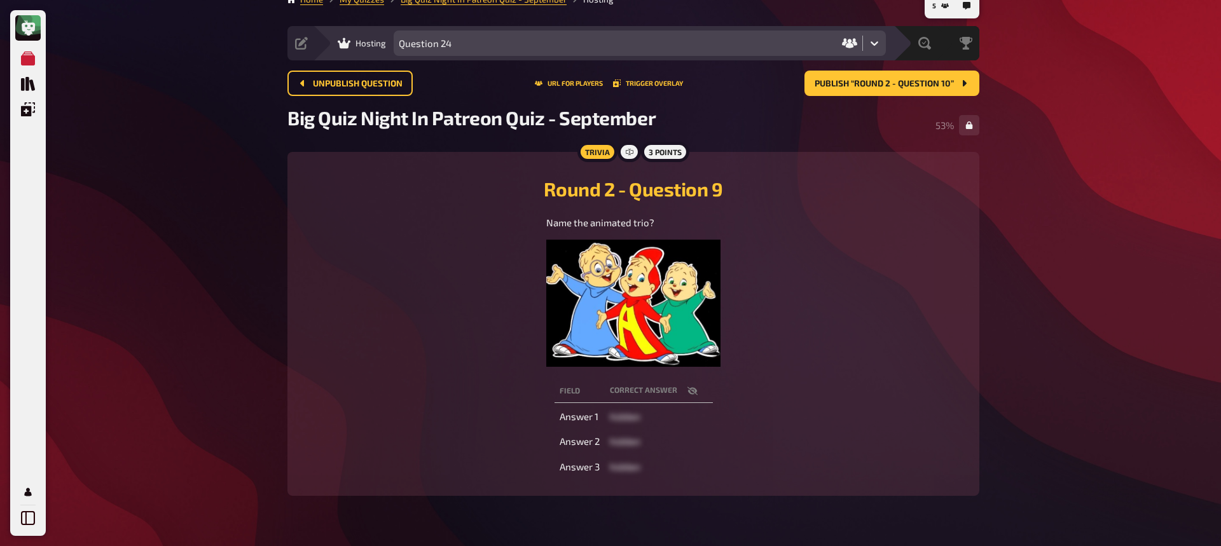
scroll to position [17, 0]
click at [885, 80] on span "Publish “Round 2 - Question 10”" at bounding box center [884, 84] width 139 height 9
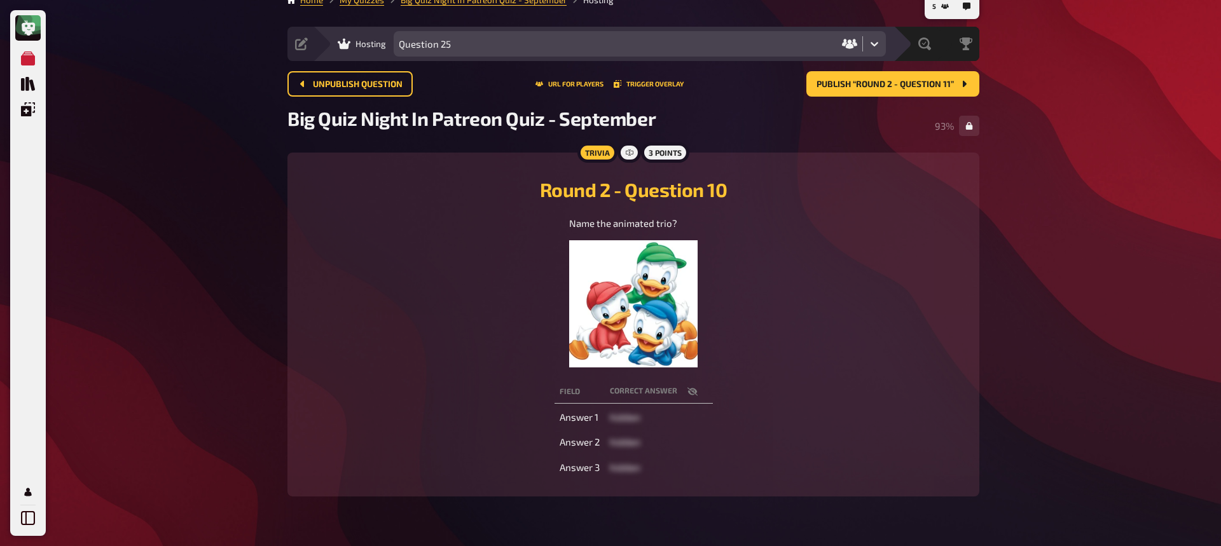
scroll to position [16, 0]
click at [893, 87] on span "Publish “Round 2 - Question 11”" at bounding box center [885, 85] width 137 height 9
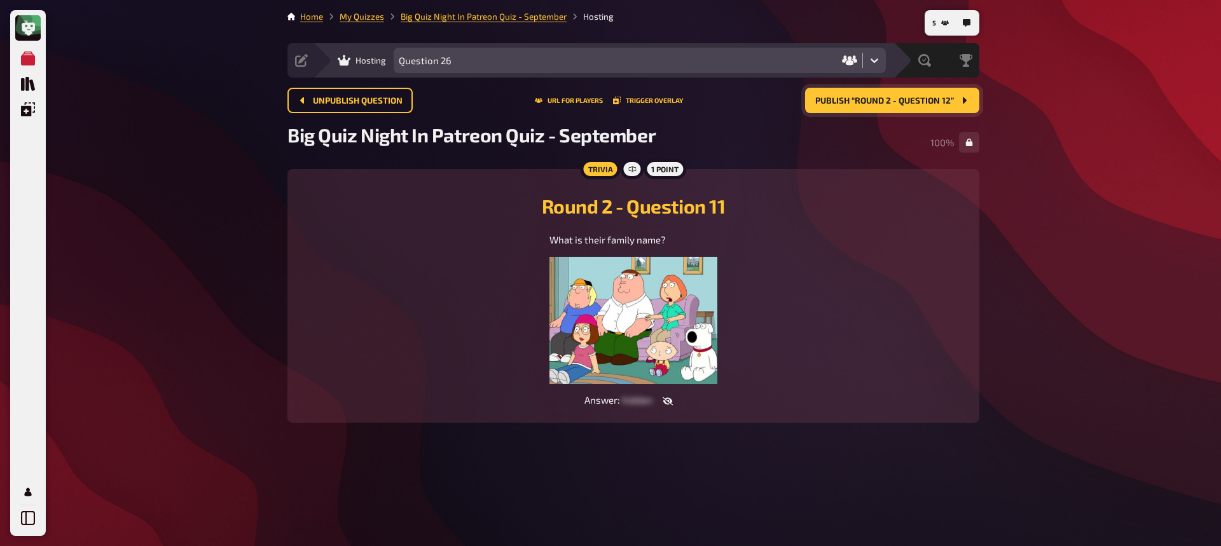
click at [856, 100] on span "Publish “Round 2 - Question 12”" at bounding box center [885, 101] width 139 height 9
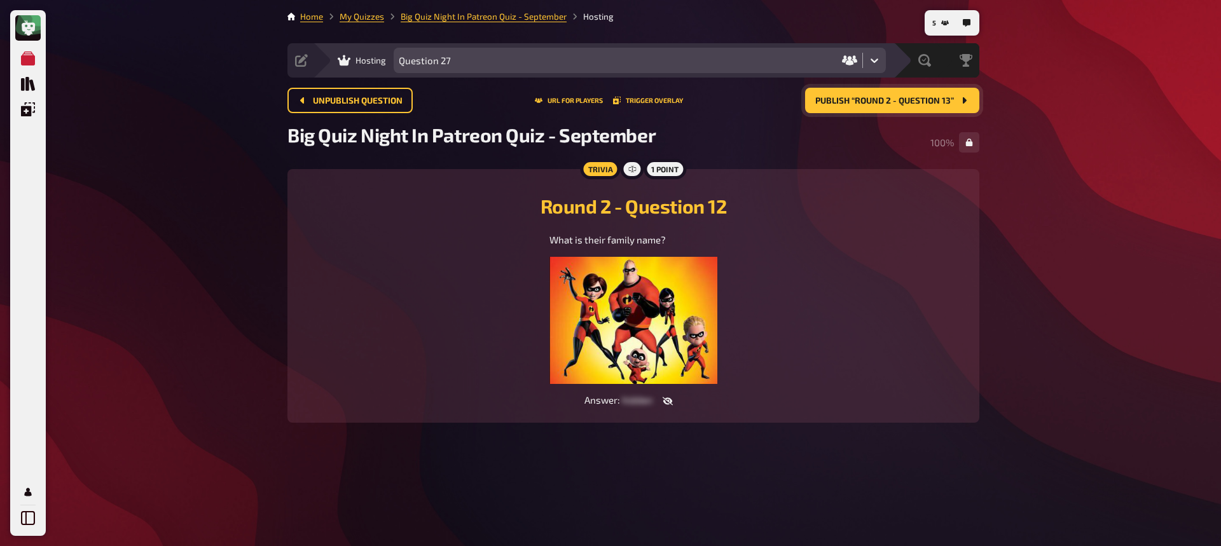
click at [883, 99] on span "Publish “Round 2 - Question 13”" at bounding box center [885, 101] width 139 height 9
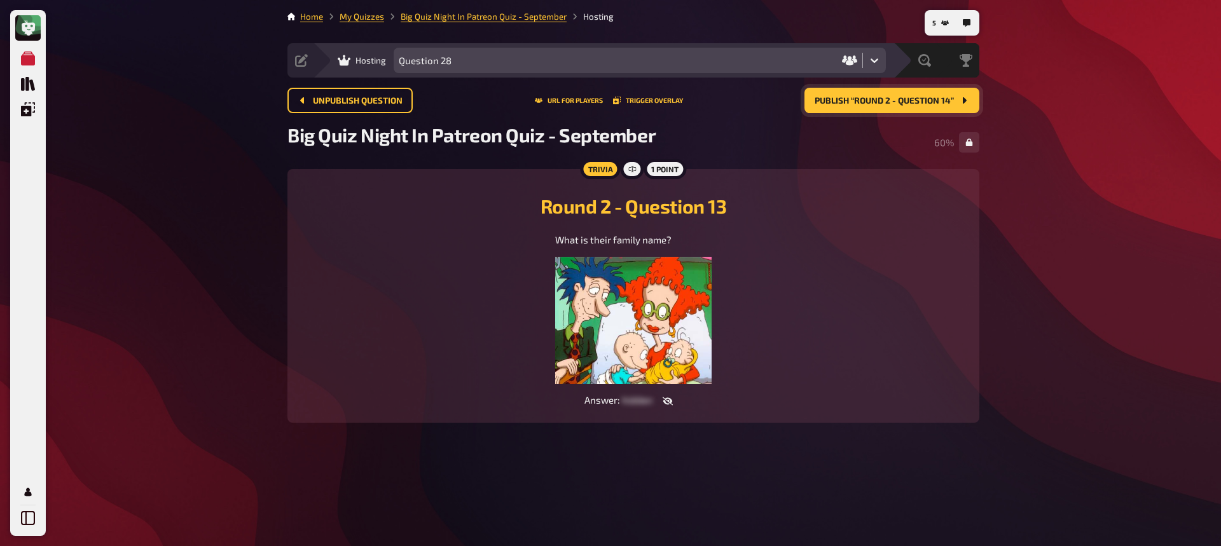
click at [919, 105] on span "Publish “Round 2 - Question 14”" at bounding box center [884, 101] width 139 height 9
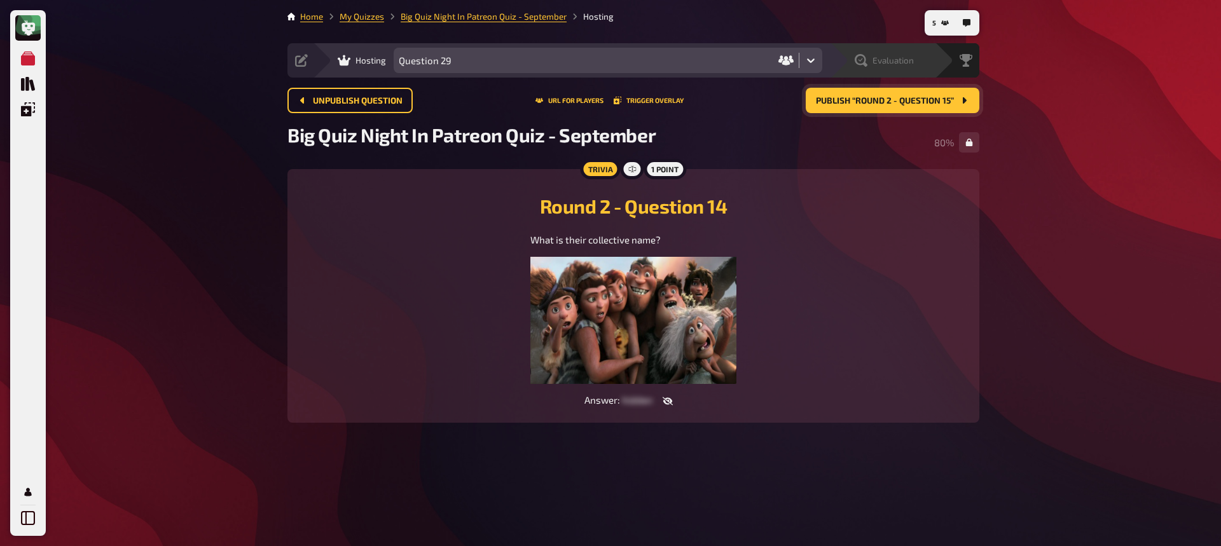
click at [859, 60] on icon at bounding box center [861, 60] width 13 height 13
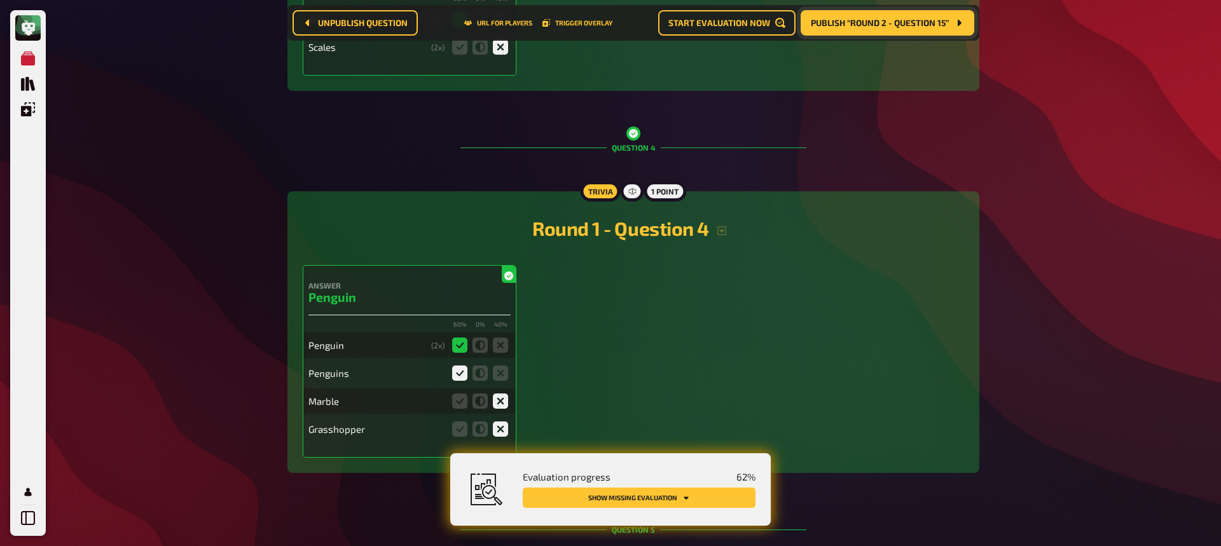
click at [599, 472] on button "Show missing evaluation" at bounding box center [639, 498] width 233 height 20
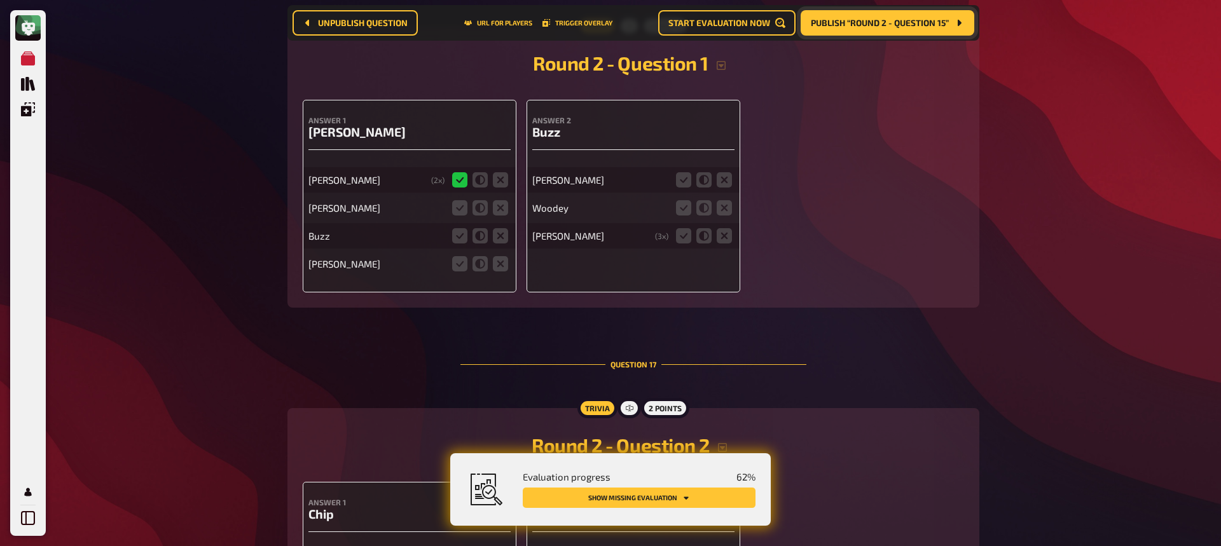
scroll to position [5628, 0]
click at [456, 239] on icon at bounding box center [459, 236] width 15 height 15
click at [0, 0] on input "radio" at bounding box center [0, 0] width 0 height 0
click at [460, 268] on icon at bounding box center [459, 264] width 15 height 15
click at [0, 0] on input "radio" at bounding box center [0, 0] width 0 height 0
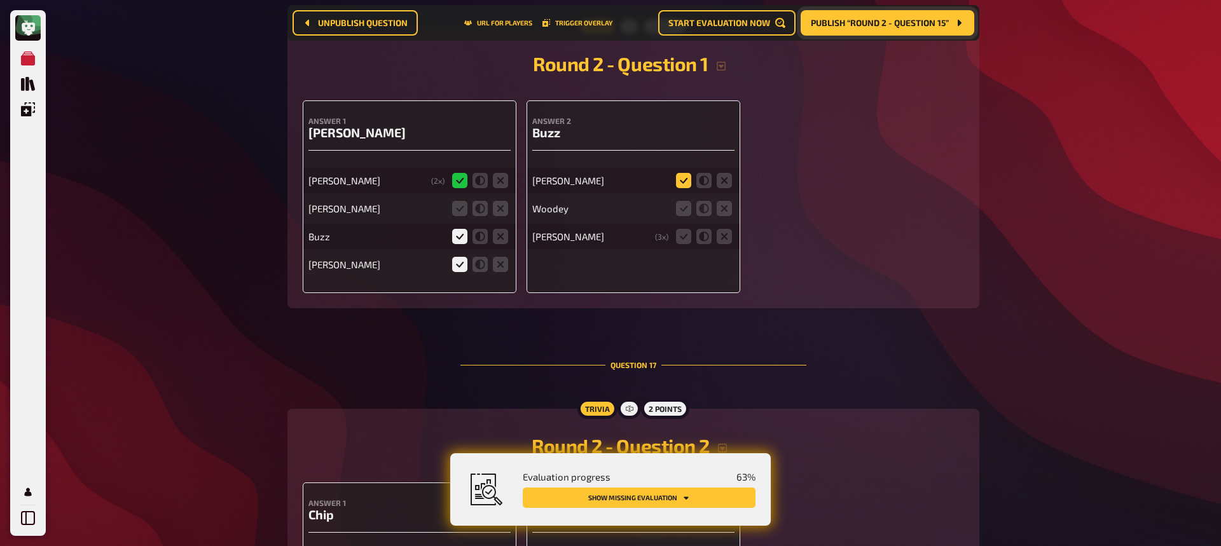
scroll to position [5629, 0]
click at [686, 181] on icon at bounding box center [683, 179] width 15 height 15
click at [0, 0] on input "radio" at bounding box center [0, 0] width 0 height 0
click at [683, 212] on icon at bounding box center [683, 207] width 15 height 15
click at [0, 0] on input "radio" at bounding box center [0, 0] width 0 height 0
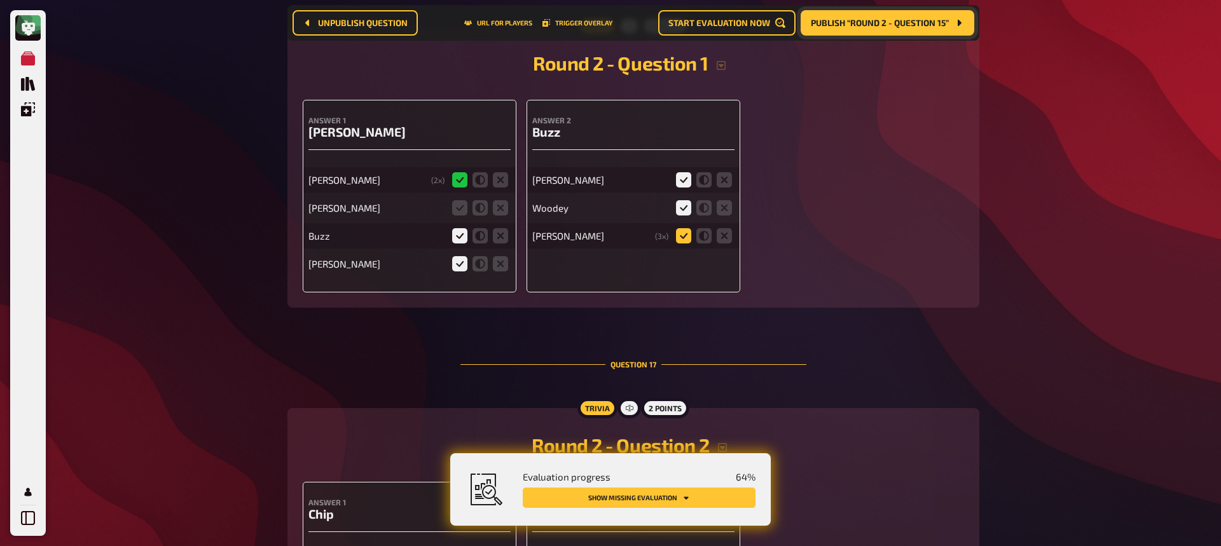
click at [676, 235] on icon at bounding box center [683, 235] width 15 height 15
click at [0, 0] on input "radio" at bounding box center [0, 0] width 0 height 0
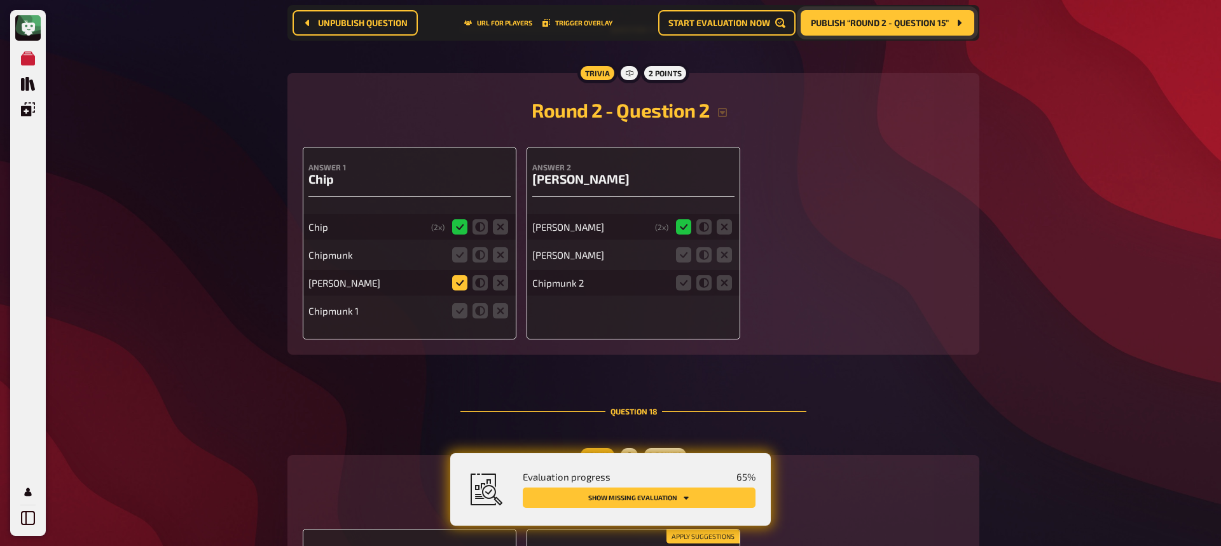
scroll to position [5965, 0]
click at [498, 253] on icon at bounding box center [500, 254] width 15 height 15
click at [0, 0] on input "radio" at bounding box center [0, 0] width 0 height 0
click at [501, 283] on icon at bounding box center [500, 282] width 15 height 15
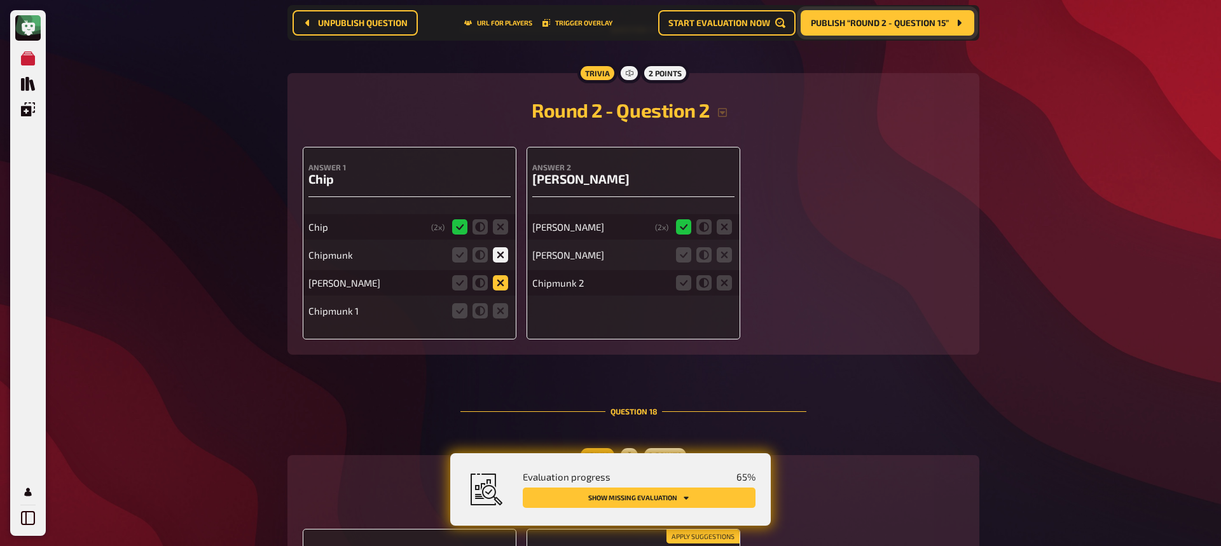
click at [0, 0] on input "radio" at bounding box center [0, 0] width 0 height 0
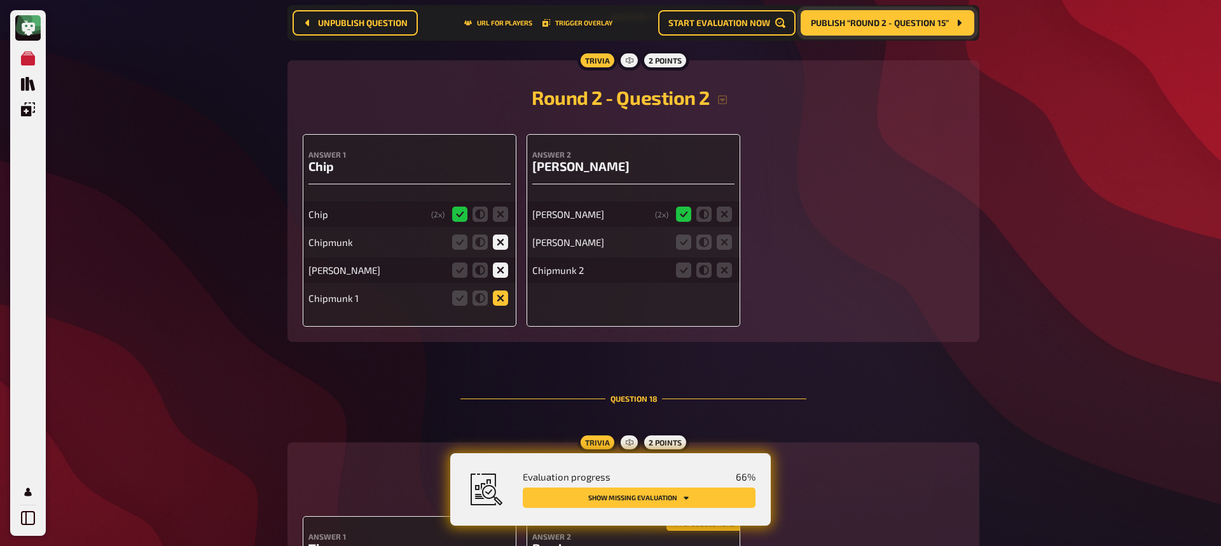
scroll to position [5976, 0]
click at [499, 296] on icon at bounding box center [500, 299] width 15 height 15
click at [0, 0] on input "radio" at bounding box center [0, 0] width 0 height 0
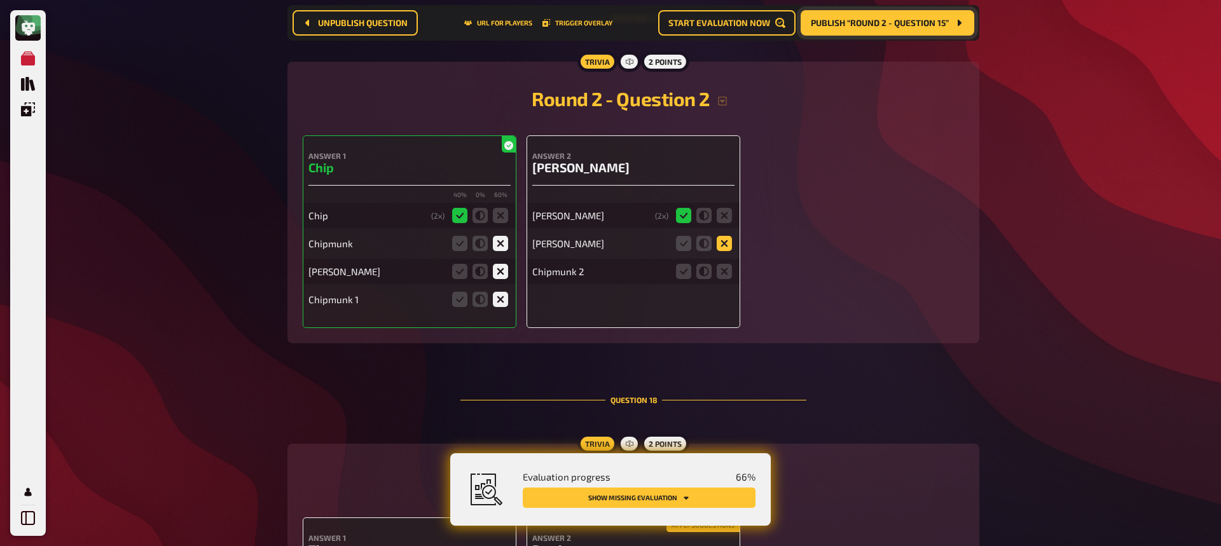
click at [727, 244] on icon at bounding box center [724, 243] width 15 height 15
click at [0, 0] on input "radio" at bounding box center [0, 0] width 0 height 0
click at [723, 275] on icon at bounding box center [724, 271] width 15 height 15
click at [0, 0] on input "radio" at bounding box center [0, 0] width 0 height 0
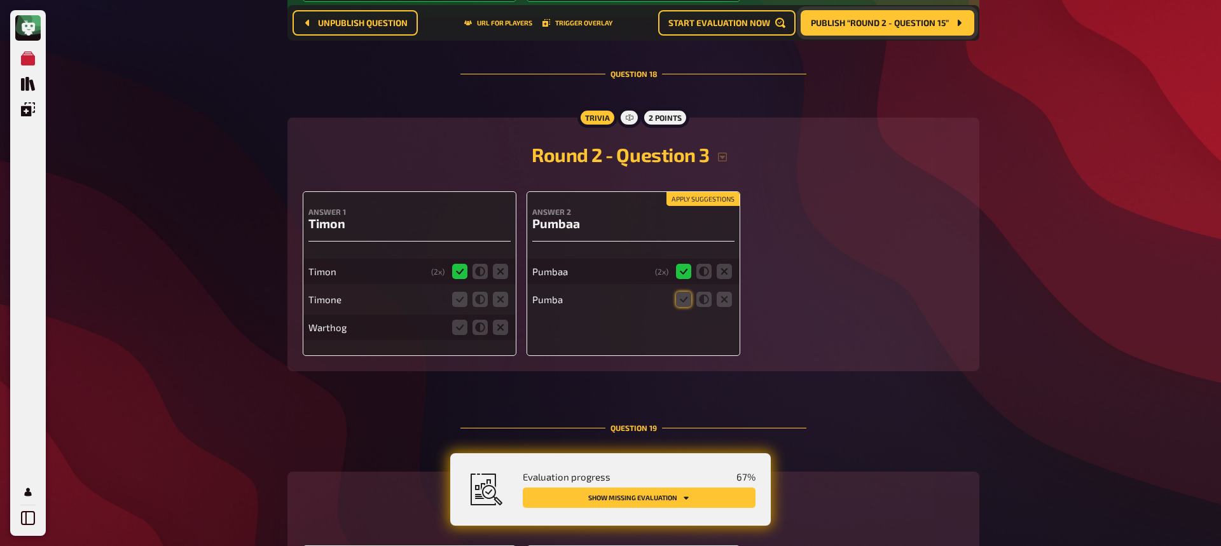
scroll to position [6300, 0]
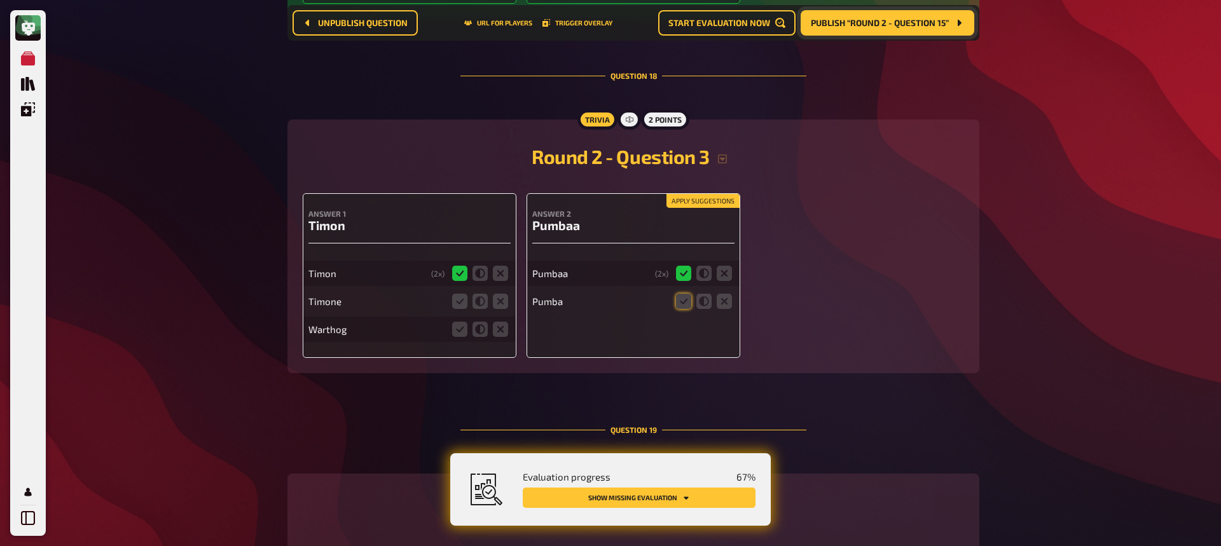
click at [706, 195] on button "Apply suggestions" at bounding box center [703, 201] width 73 height 14
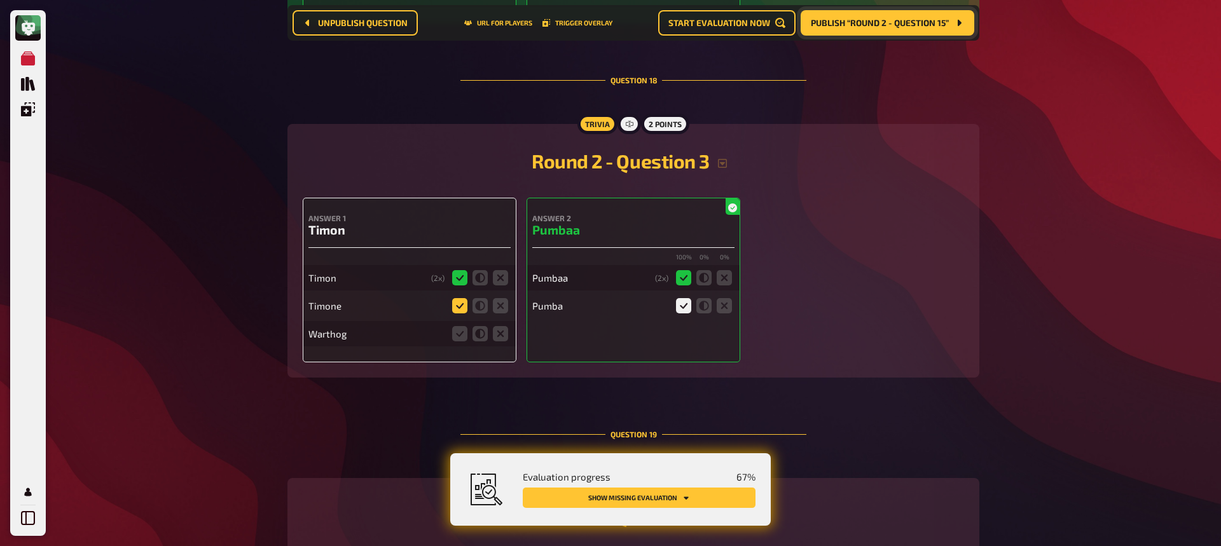
scroll to position [6295, 0]
click at [461, 309] on icon at bounding box center [459, 306] width 15 height 15
click at [0, 0] on input "radio" at bounding box center [0, 0] width 0 height 0
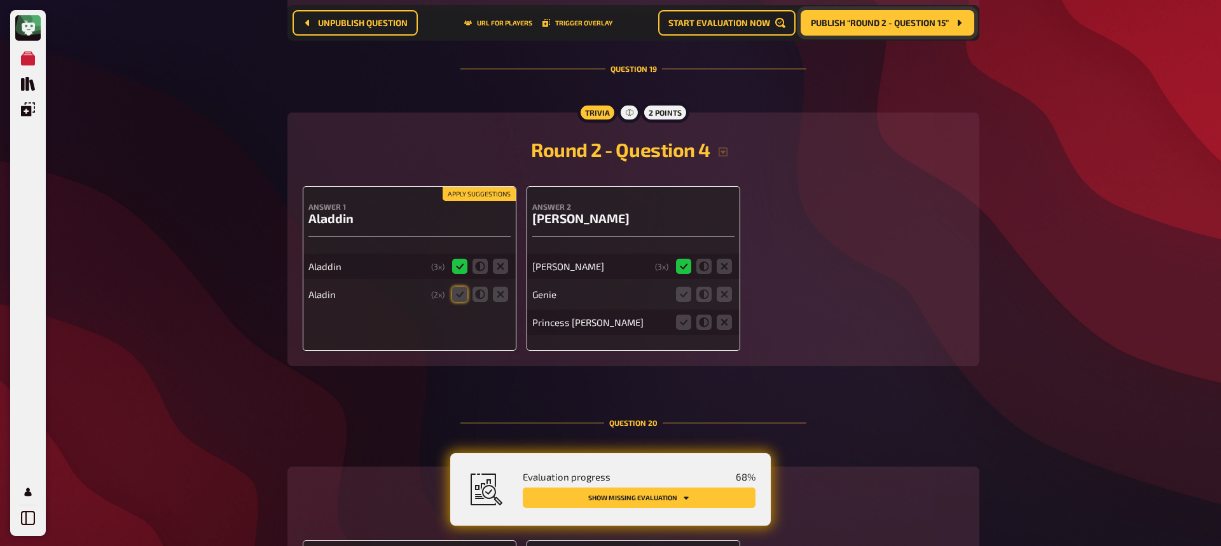
scroll to position [6661, 0]
click at [468, 200] on button "Apply suggestions" at bounding box center [479, 195] width 73 height 14
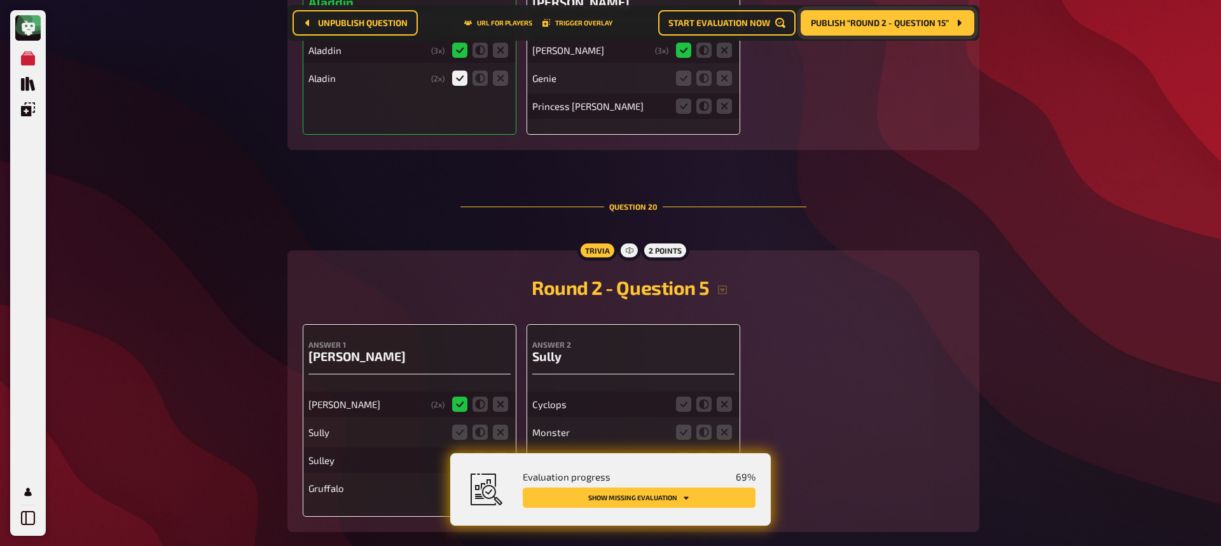
scroll to position [6876, 0]
click at [716, 80] on fieldset at bounding box center [704, 79] width 61 height 20
click at [725, 85] on icon at bounding box center [724, 79] width 15 height 15
click at [0, 0] on input "radio" at bounding box center [0, 0] width 0 height 0
click at [730, 106] on icon at bounding box center [724, 107] width 15 height 15
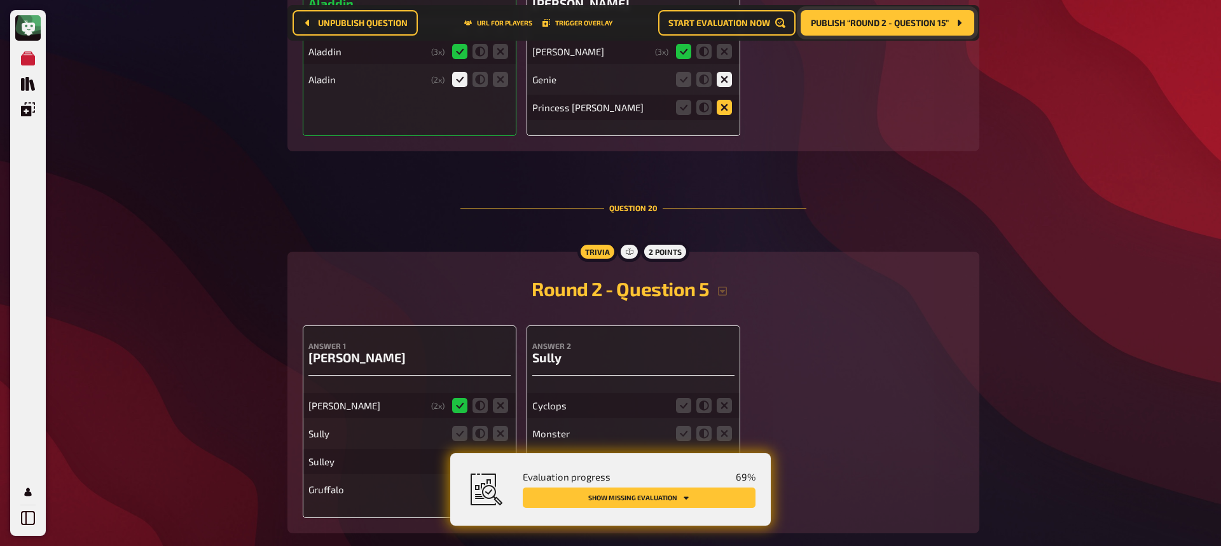
click at [0, 0] on input "radio" at bounding box center [0, 0] width 0 height 0
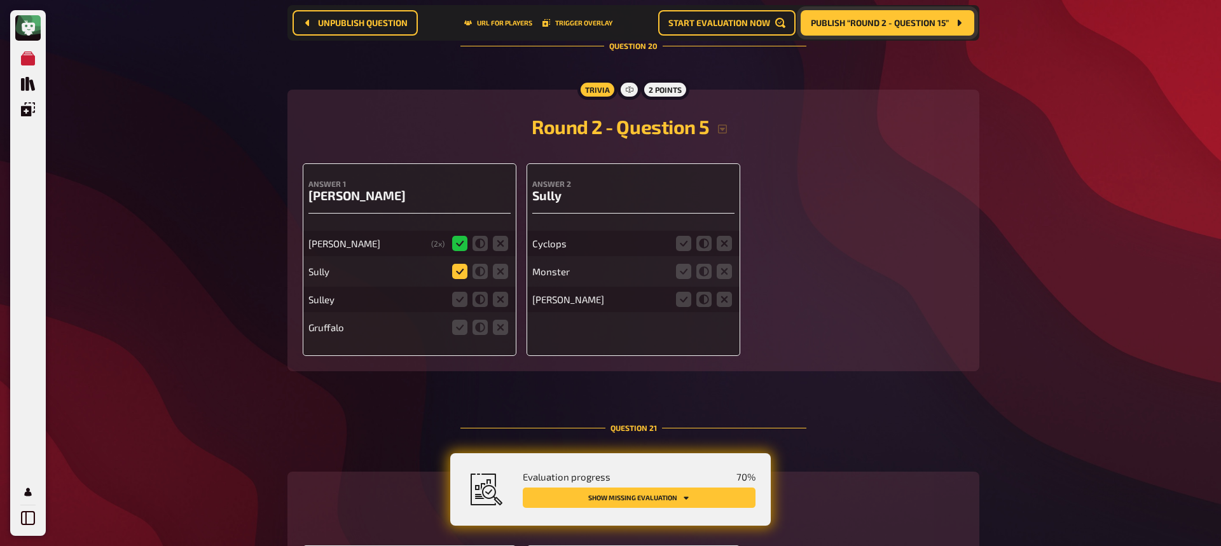
scroll to position [7038, 0]
click at [463, 270] on icon at bounding box center [459, 272] width 15 height 15
click at [0, 0] on input "radio" at bounding box center [0, 0] width 0 height 0
click at [457, 297] on icon at bounding box center [459, 300] width 15 height 15
click at [0, 0] on input "radio" at bounding box center [0, 0] width 0 height 0
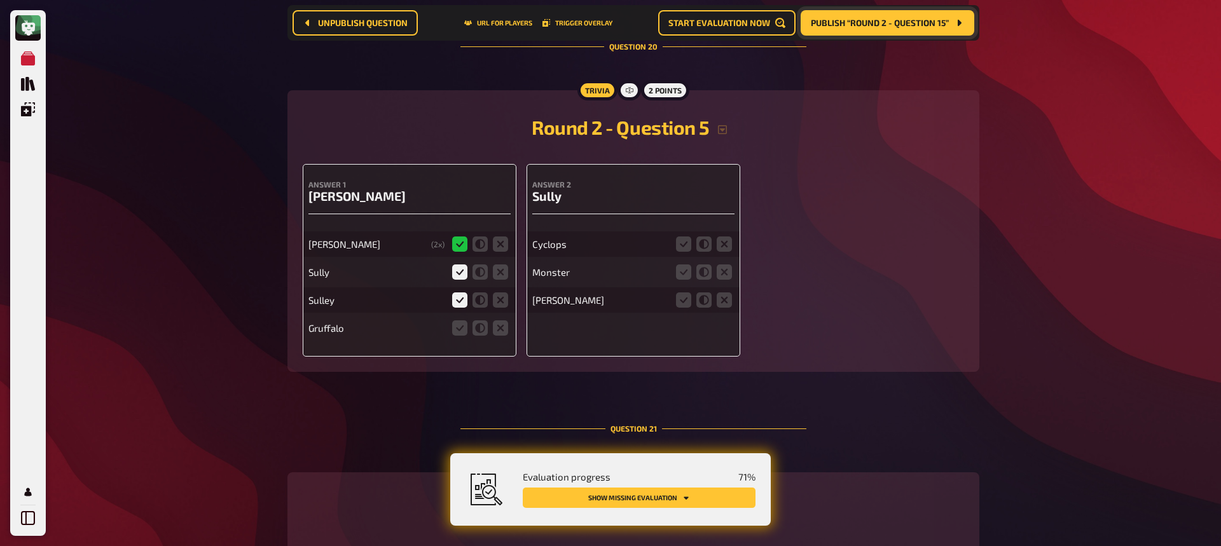
scroll to position [7039, 0]
click at [681, 296] on icon at bounding box center [683, 300] width 15 height 15
click at [0, 0] on input "radio" at bounding box center [0, 0] width 0 height 0
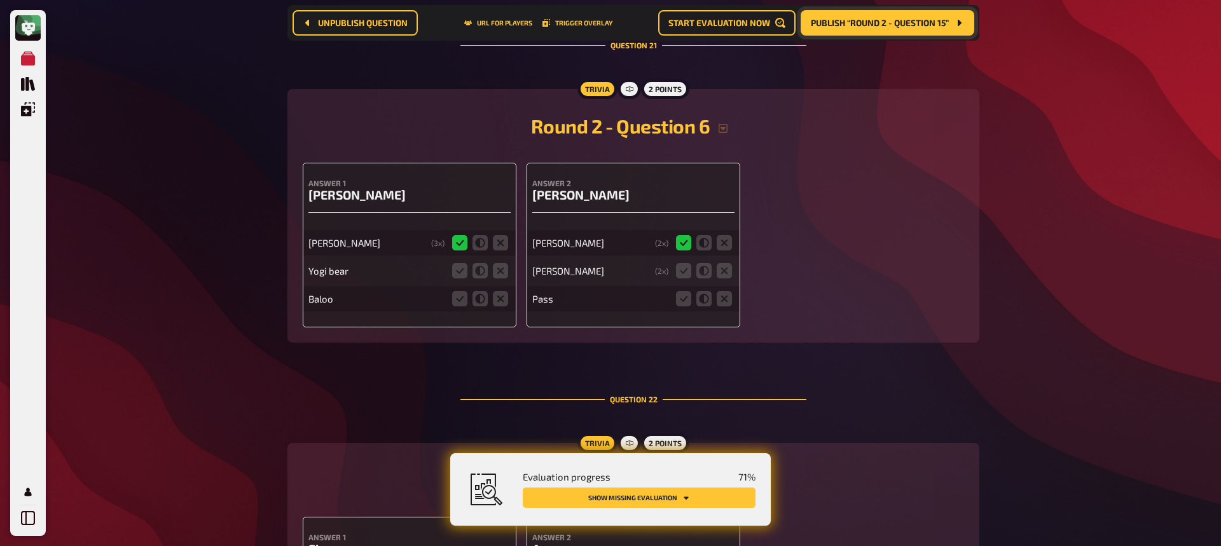
scroll to position [7421, 0]
click at [724, 274] on icon at bounding box center [724, 271] width 15 height 15
click at [0, 0] on input "radio" at bounding box center [0, 0] width 0 height 0
click at [727, 300] on icon at bounding box center [724, 299] width 15 height 15
click at [0, 0] on input "radio" at bounding box center [0, 0] width 0 height 0
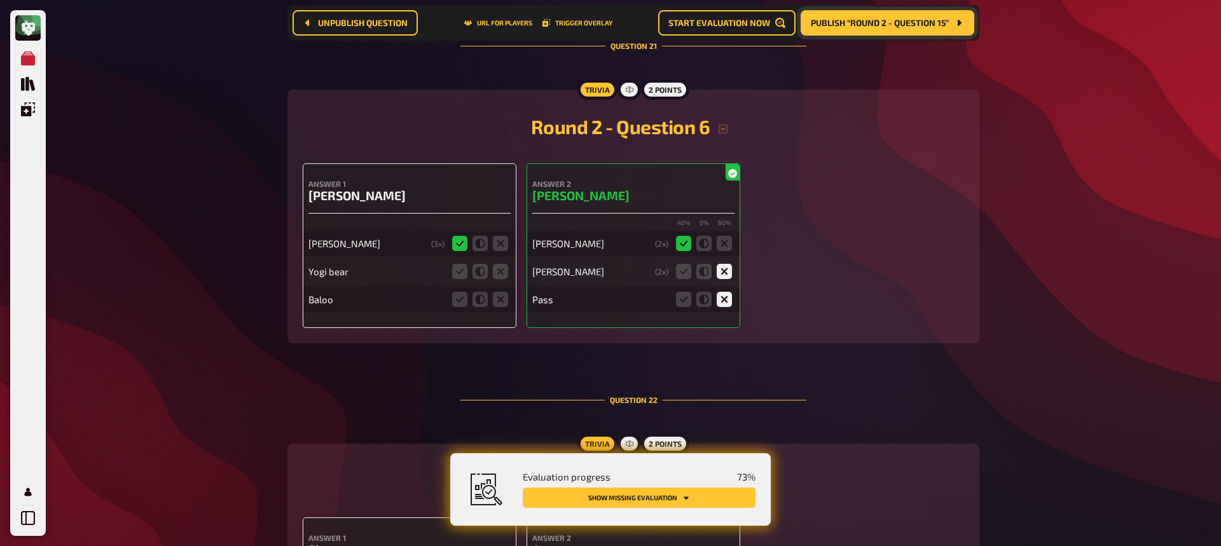
scroll to position [7422, 0]
drag, startPoint x: 500, startPoint y: 270, endPoint x: 499, endPoint y: 295, distance: 24.8
click at [500, 269] on icon at bounding box center [500, 270] width 15 height 15
click at [0, 0] on input "radio" at bounding box center [0, 0] width 0 height 0
click at [499, 298] on icon at bounding box center [500, 298] width 15 height 15
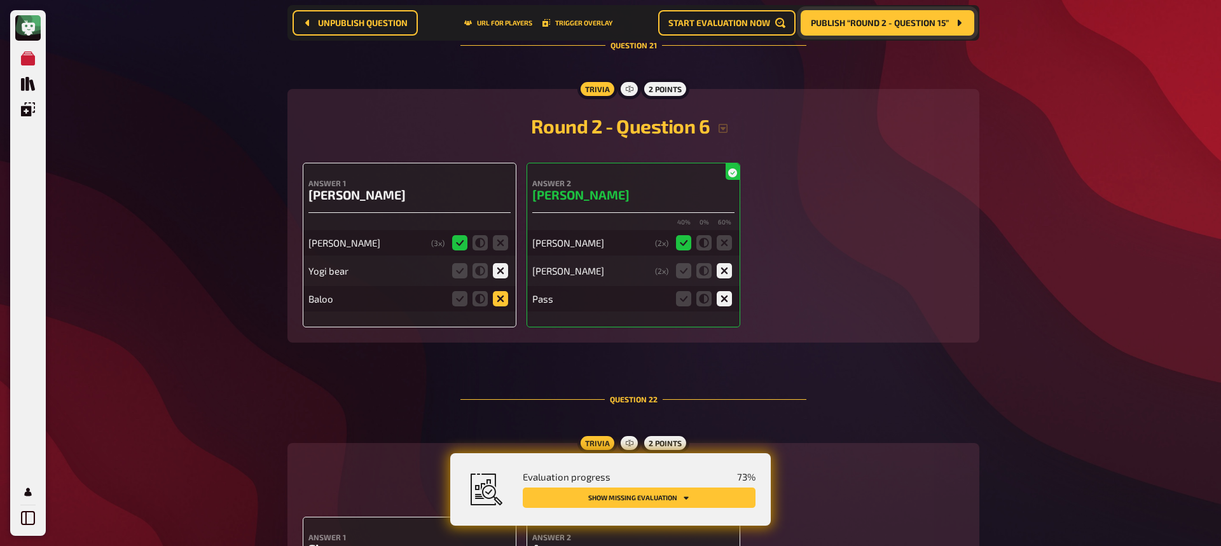
click at [0, 0] on input "radio" at bounding box center [0, 0] width 0 height 0
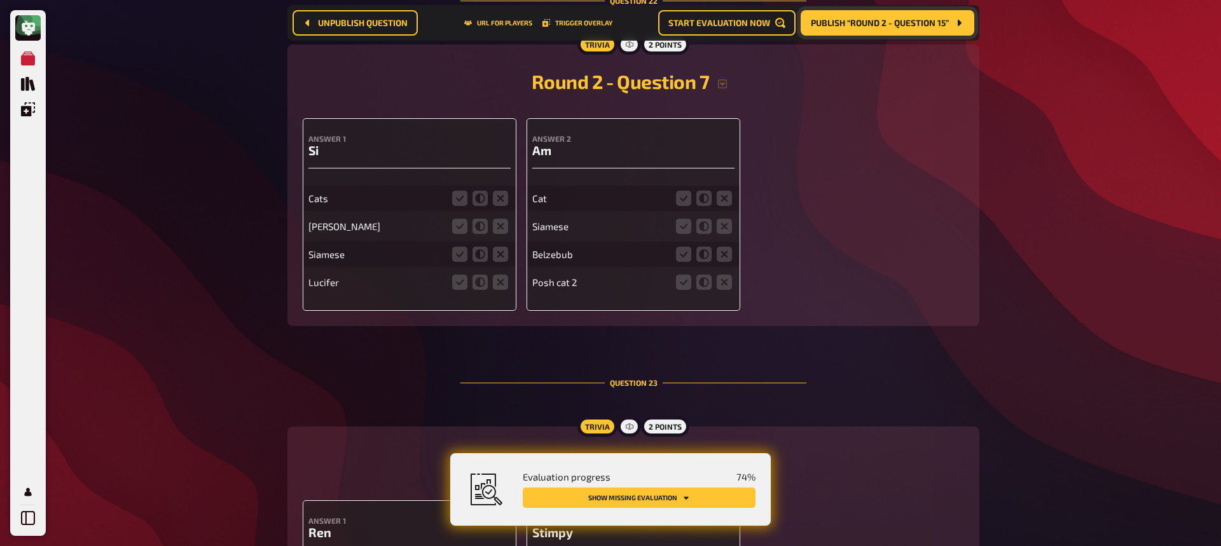
scroll to position [7820, 0]
click at [503, 197] on icon at bounding box center [500, 198] width 15 height 15
click at [0, 0] on input "radio" at bounding box center [0, 0] width 0 height 0
click at [503, 232] on icon at bounding box center [500, 226] width 15 height 15
click at [0, 0] on input "radio" at bounding box center [0, 0] width 0 height 0
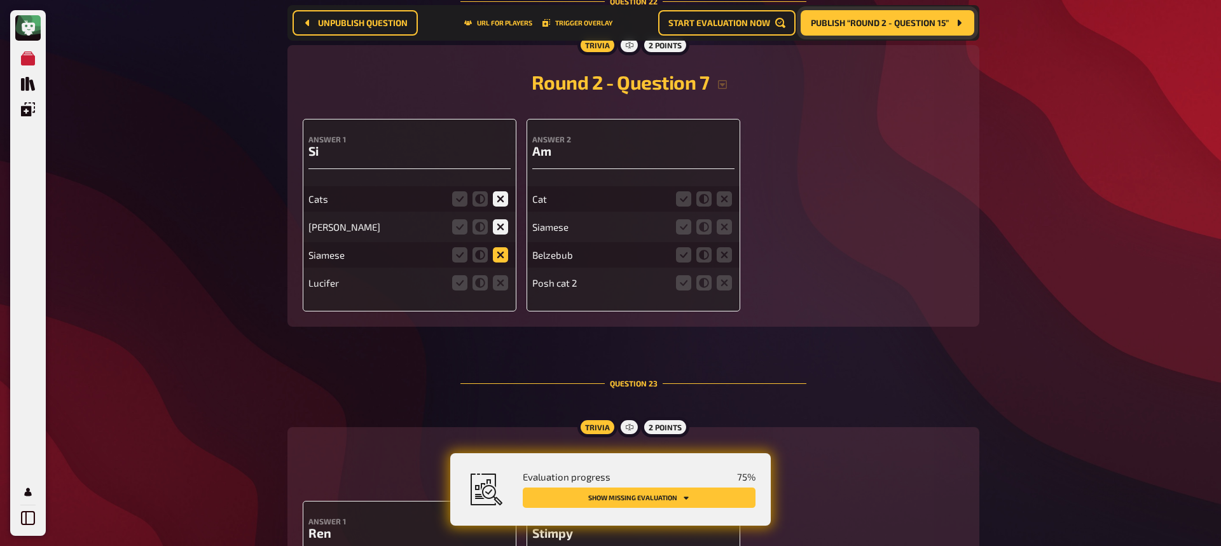
click at [499, 258] on icon at bounding box center [500, 254] width 15 height 15
click at [0, 0] on input "radio" at bounding box center [0, 0] width 0 height 0
click at [500, 280] on icon at bounding box center [500, 282] width 15 height 15
click at [0, 0] on input "radio" at bounding box center [0, 0] width 0 height 0
click at [723, 201] on icon at bounding box center [724, 198] width 15 height 15
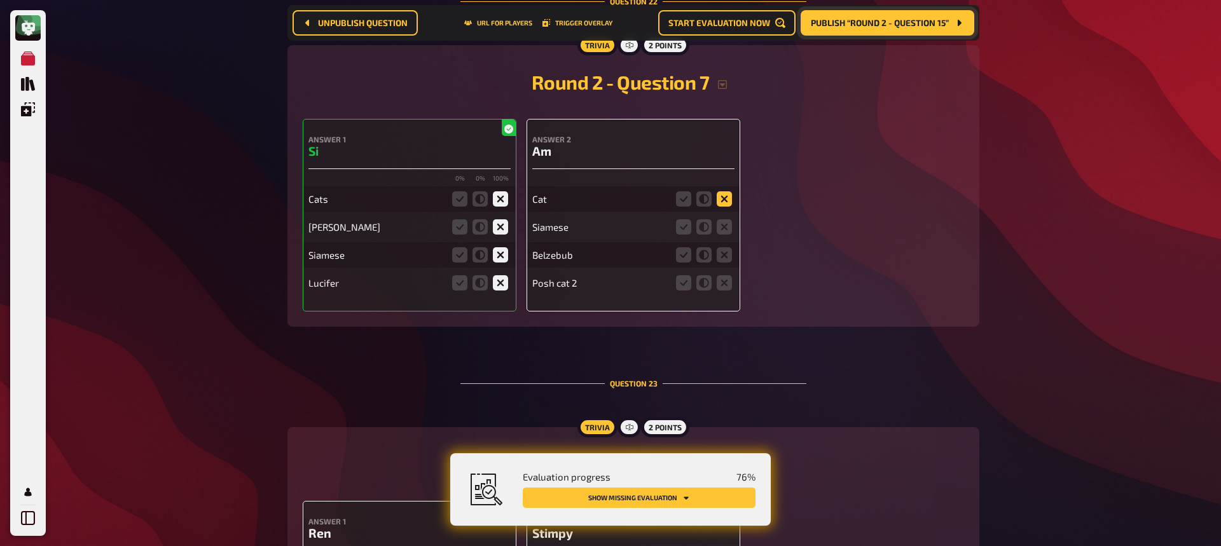
click at [0, 0] on input "radio" at bounding box center [0, 0] width 0 height 0
click at [720, 232] on icon at bounding box center [724, 226] width 15 height 15
click at [0, 0] on input "radio" at bounding box center [0, 0] width 0 height 0
click at [723, 251] on icon at bounding box center [724, 254] width 15 height 15
click at [0, 0] on input "radio" at bounding box center [0, 0] width 0 height 0
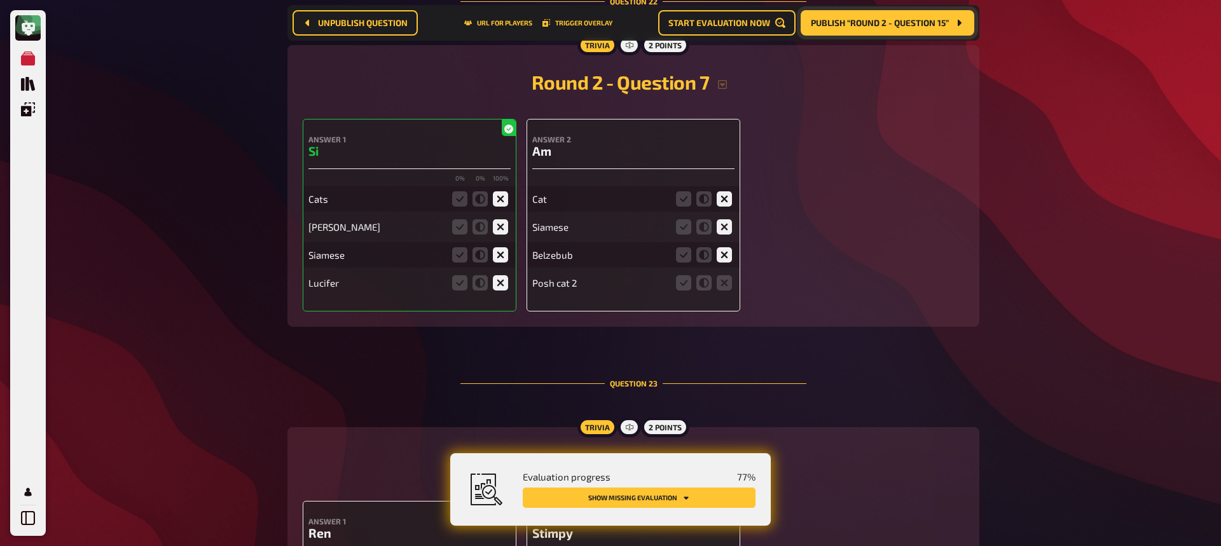
drag, startPoint x: 726, startPoint y: 274, endPoint x: 714, endPoint y: 280, distance: 12.8
click at [726, 274] on fieldset at bounding box center [704, 283] width 61 height 20
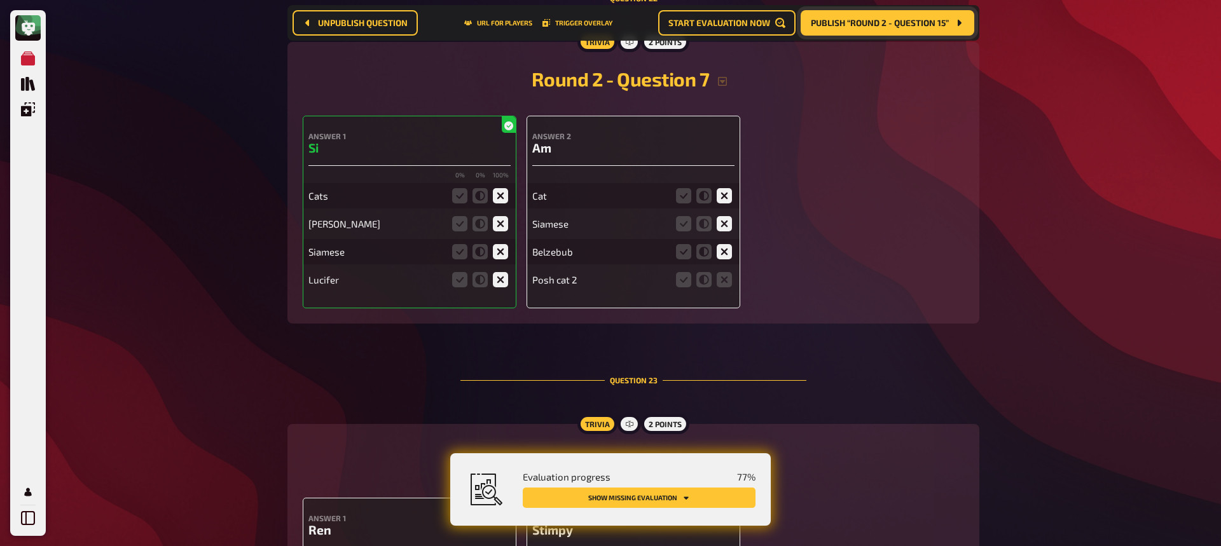
scroll to position [7824, 0]
click at [730, 279] on icon at bounding box center [724, 278] width 15 height 15
click at [0, 0] on input "radio" at bounding box center [0, 0] width 0 height 0
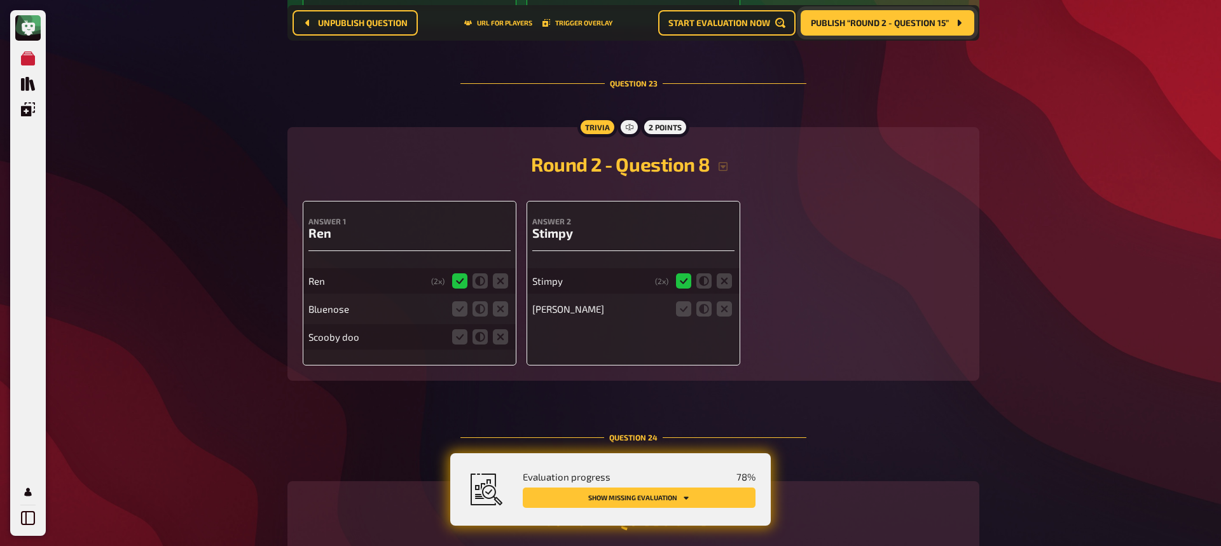
scroll to position [8120, 0]
click at [722, 309] on icon at bounding box center [724, 309] width 15 height 15
click at [0, 0] on input "radio" at bounding box center [0, 0] width 0 height 0
drag, startPoint x: 495, startPoint y: 305, endPoint x: 503, endPoint y: 331, distance: 28.0
click at [496, 305] on icon at bounding box center [500, 309] width 15 height 15
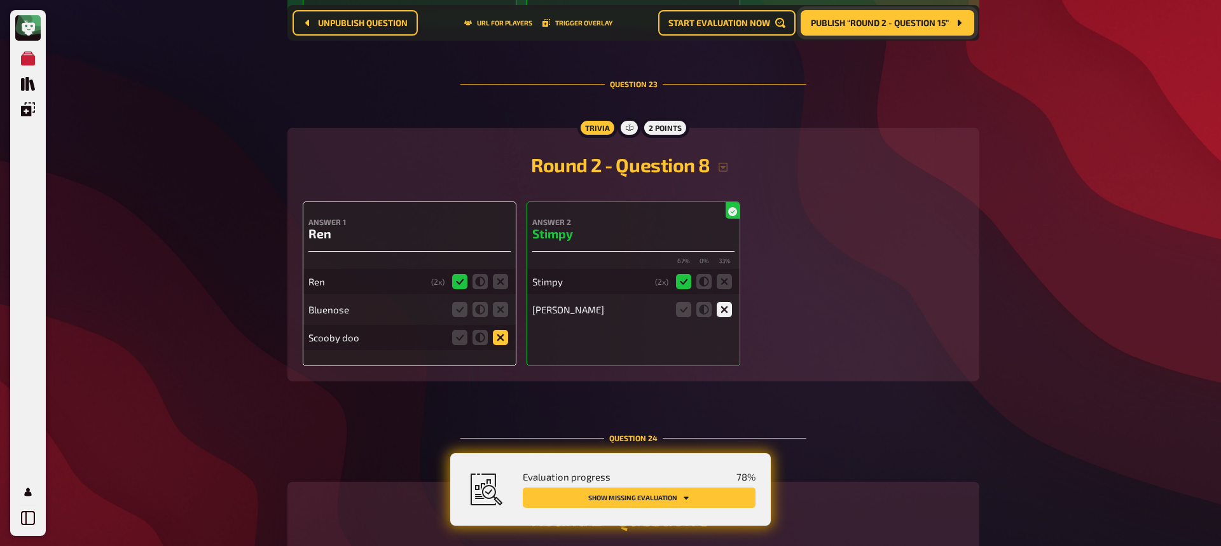
click at [0, 0] on input "radio" at bounding box center [0, 0] width 0 height 0
click at [501, 338] on icon at bounding box center [500, 337] width 15 height 15
click at [0, 0] on input "radio" at bounding box center [0, 0] width 0 height 0
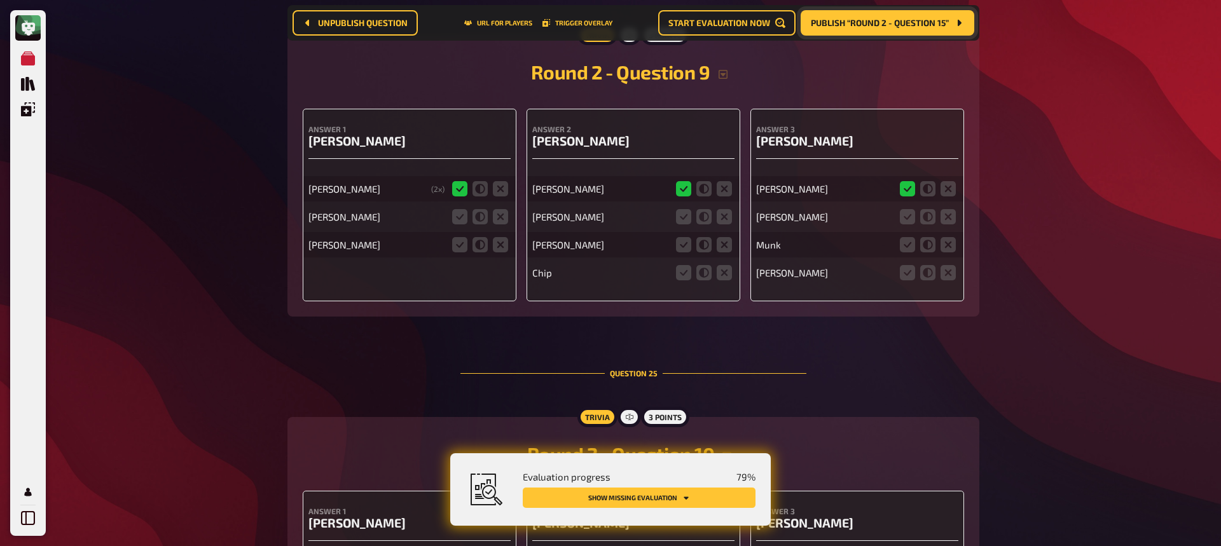
scroll to position [8569, 0]
click at [461, 218] on icon at bounding box center [459, 215] width 15 height 15
click at [0, 0] on input "radio" at bounding box center [0, 0] width 0 height 0
click at [687, 214] on icon at bounding box center [683, 217] width 15 height 15
click at [0, 0] on input "radio" at bounding box center [0, 0] width 0 height 0
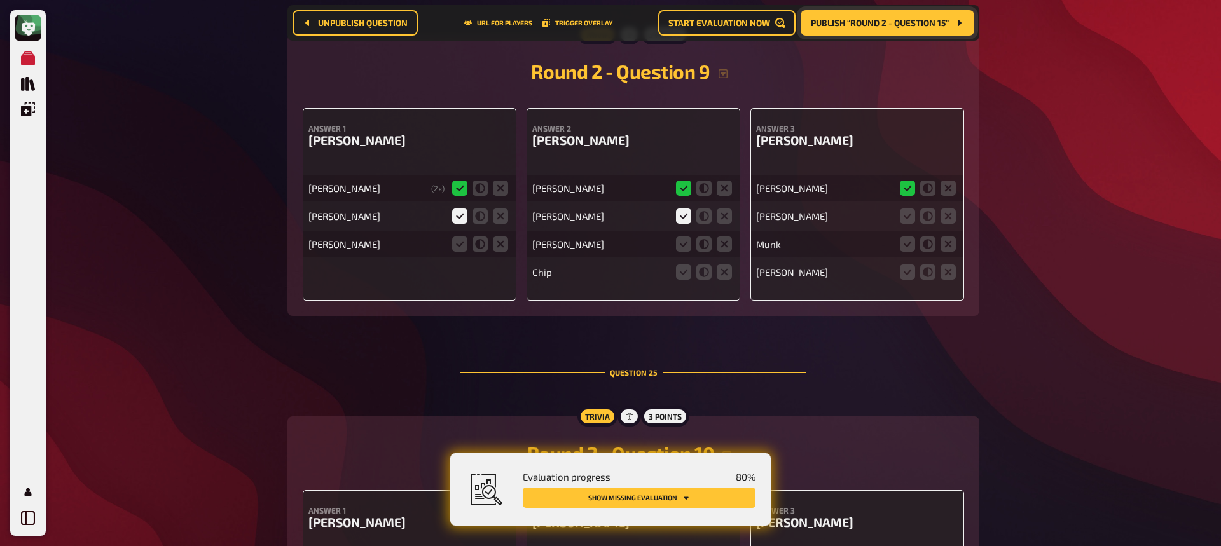
scroll to position [8568, 0]
click at [499, 242] on icon at bounding box center [500, 243] width 15 height 15
click at [0, 0] on input "radio" at bounding box center [0, 0] width 0 height 0
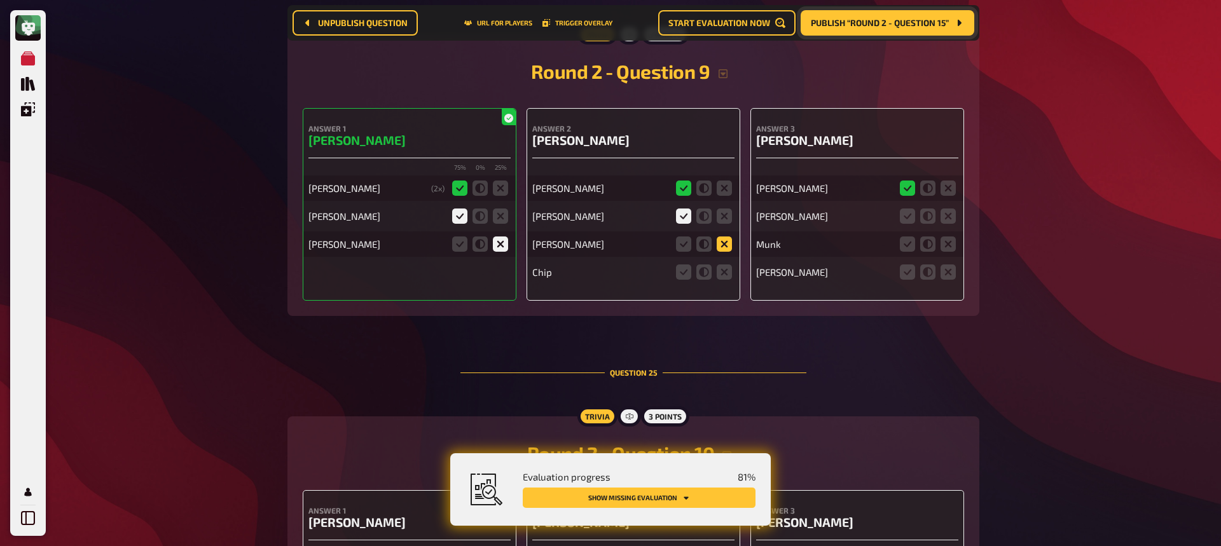
click at [723, 242] on icon at bounding box center [724, 244] width 15 height 15
click at [0, 0] on input "radio" at bounding box center [0, 0] width 0 height 0
click at [724, 275] on icon at bounding box center [724, 272] width 15 height 15
click at [0, 0] on input "radio" at bounding box center [0, 0] width 0 height 0
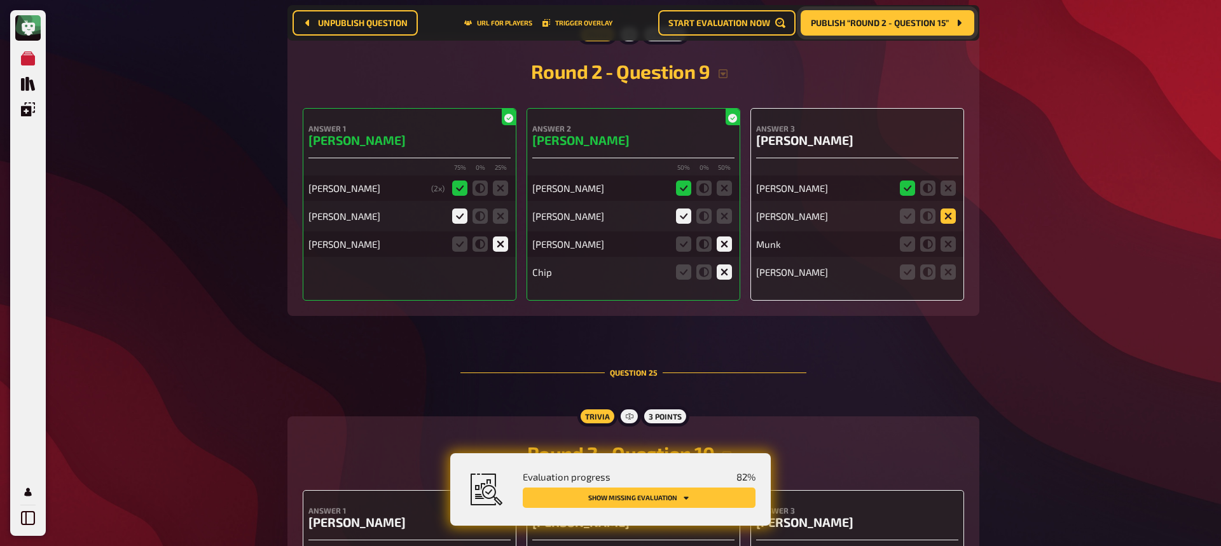
click at [944, 213] on icon at bounding box center [948, 216] width 15 height 15
click at [0, 0] on input "radio" at bounding box center [0, 0] width 0 height 0
click at [940, 247] on fieldset at bounding box center [928, 244] width 61 height 20
click at [940, 254] on div "[PERSON_NAME] [PERSON_NAME]" at bounding box center [857, 224] width 202 height 122
click at [947, 244] on icon at bounding box center [948, 244] width 15 height 15
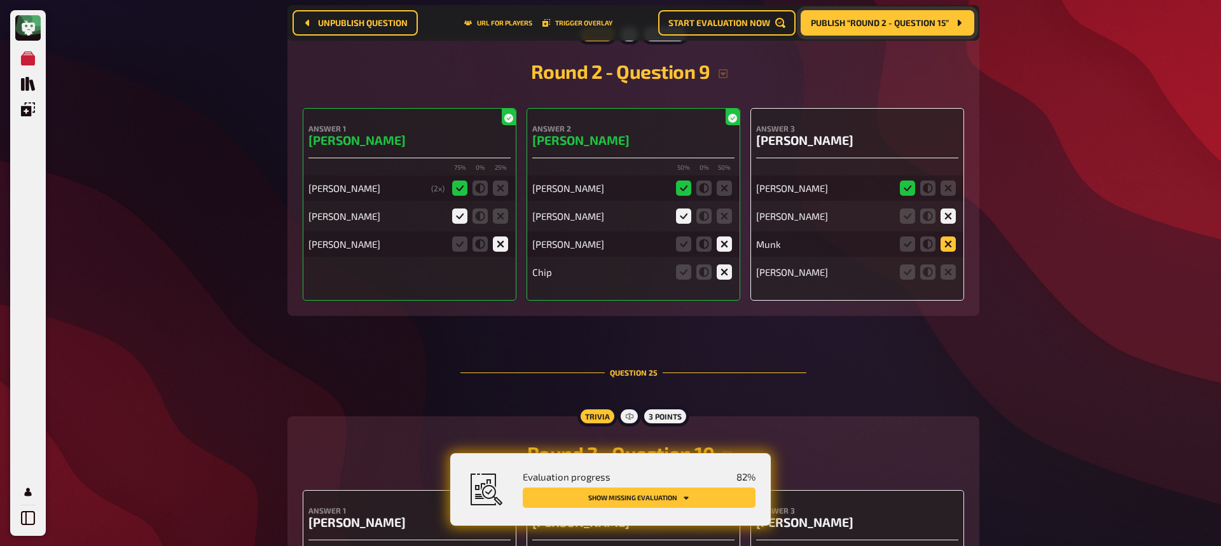
click at [0, 0] on input "radio" at bounding box center [0, 0] width 0 height 0
click at [949, 277] on icon at bounding box center [948, 272] width 15 height 15
click at [0, 0] on input "radio" at bounding box center [0, 0] width 0 height 0
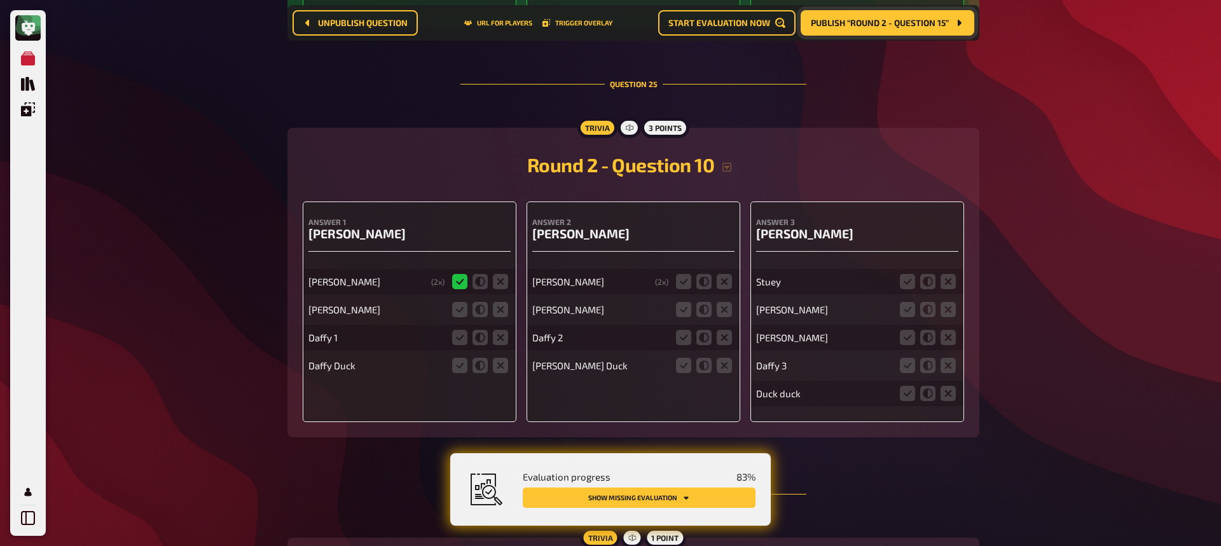
scroll to position [8857, 0]
click at [459, 309] on icon at bounding box center [459, 309] width 15 height 15
click at [0, 0] on input "radio" at bounding box center [0, 0] width 0 height 0
click at [688, 282] on icon at bounding box center [683, 281] width 15 height 15
click at [0, 0] on input "radio" at bounding box center [0, 0] width 0 height 0
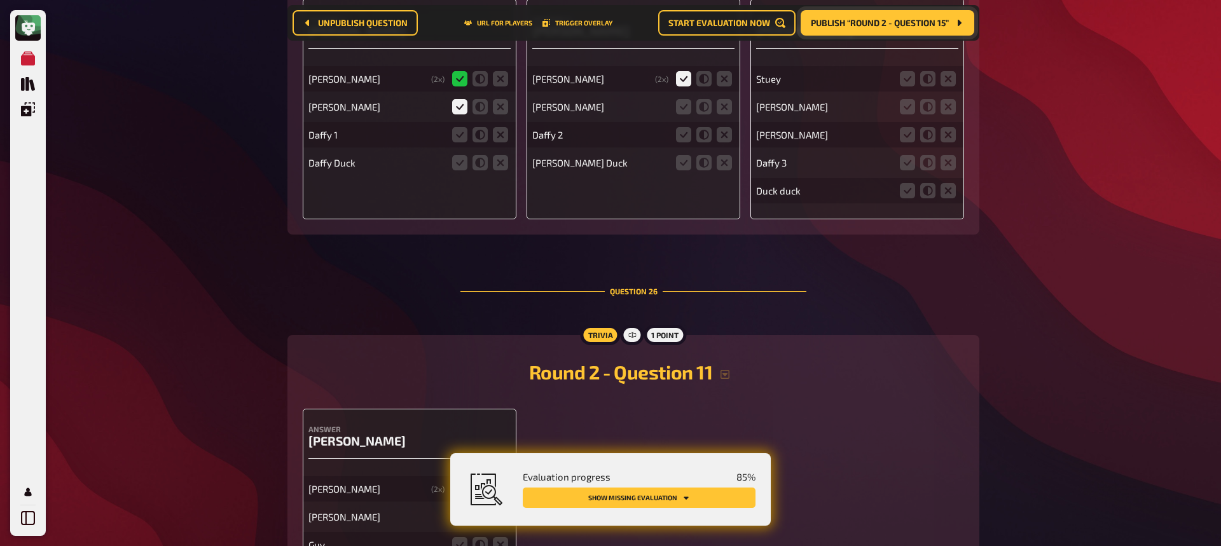
scroll to position [9045, 0]
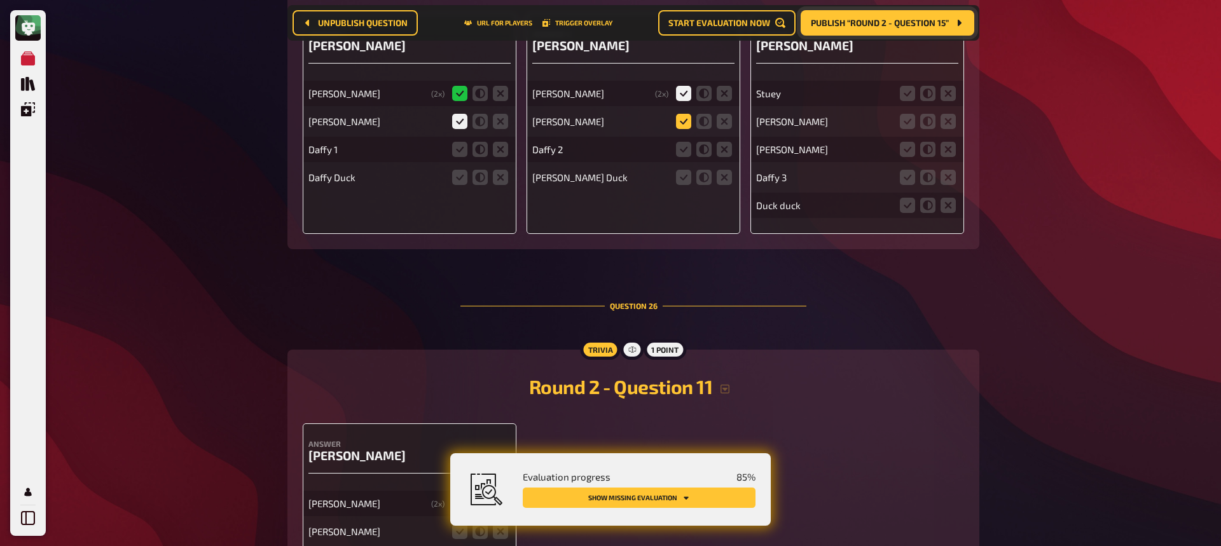
click at [686, 125] on icon at bounding box center [683, 121] width 15 height 15
click at [0, 0] on input "radio" at bounding box center [0, 0] width 0 height 0
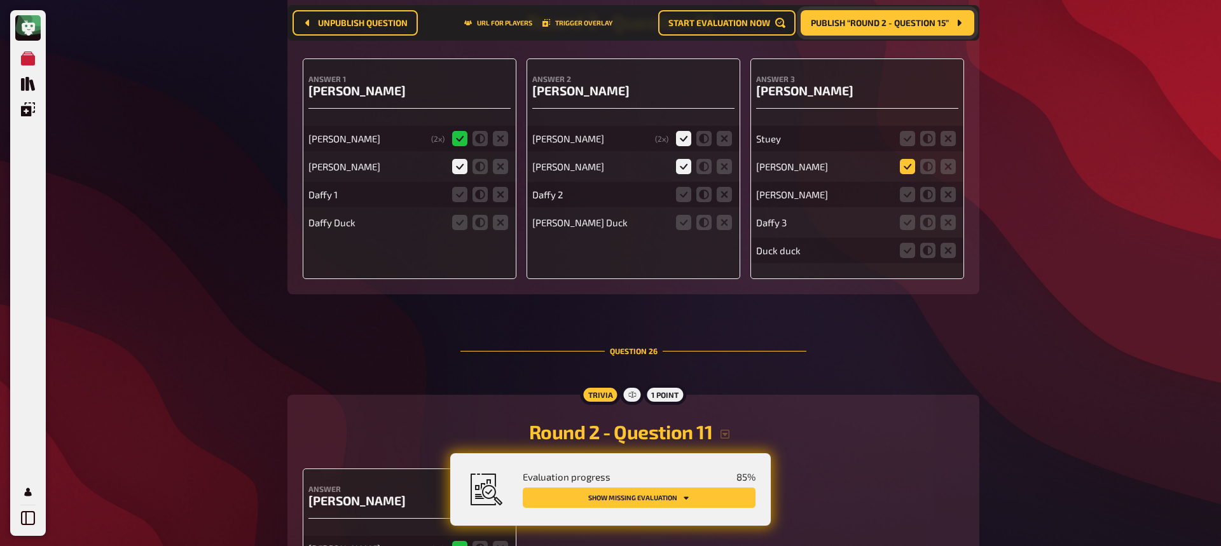
click at [905, 163] on icon at bounding box center [907, 166] width 15 height 15
click at [0, 0] on input "radio" at bounding box center [0, 0] width 0 height 0
click at [906, 197] on icon at bounding box center [907, 196] width 15 height 15
click at [0, 0] on input "radio" at bounding box center [0, 0] width 0 height 0
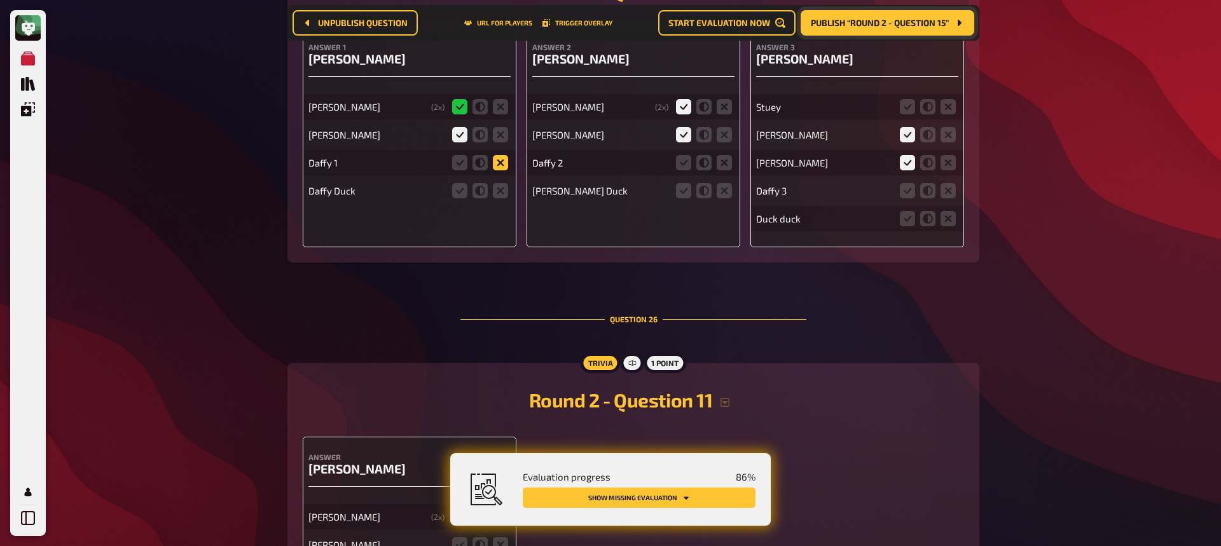
scroll to position [9031, 0]
click at [494, 167] on icon at bounding box center [500, 163] width 15 height 15
click at [0, 0] on input "radio" at bounding box center [0, 0] width 0 height 0
click at [507, 193] on icon at bounding box center [500, 191] width 15 height 15
click at [0, 0] on input "radio" at bounding box center [0, 0] width 0 height 0
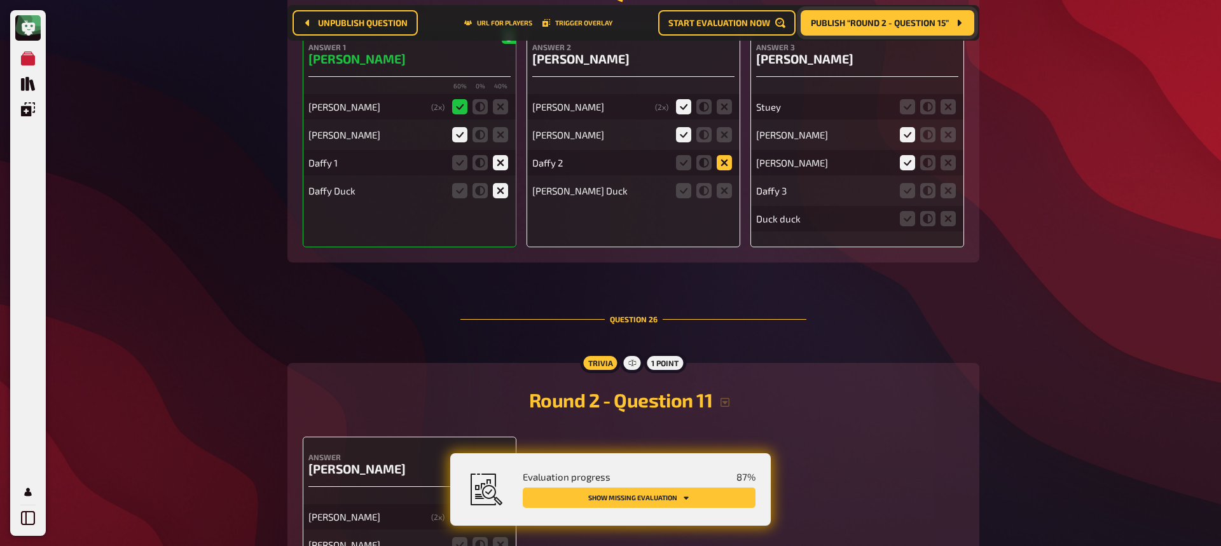
click at [726, 163] on icon at bounding box center [724, 162] width 15 height 15
click at [0, 0] on input "radio" at bounding box center [0, 0] width 0 height 0
click at [726, 194] on icon at bounding box center [724, 190] width 15 height 15
click at [0, 0] on input "radio" at bounding box center [0, 0] width 0 height 0
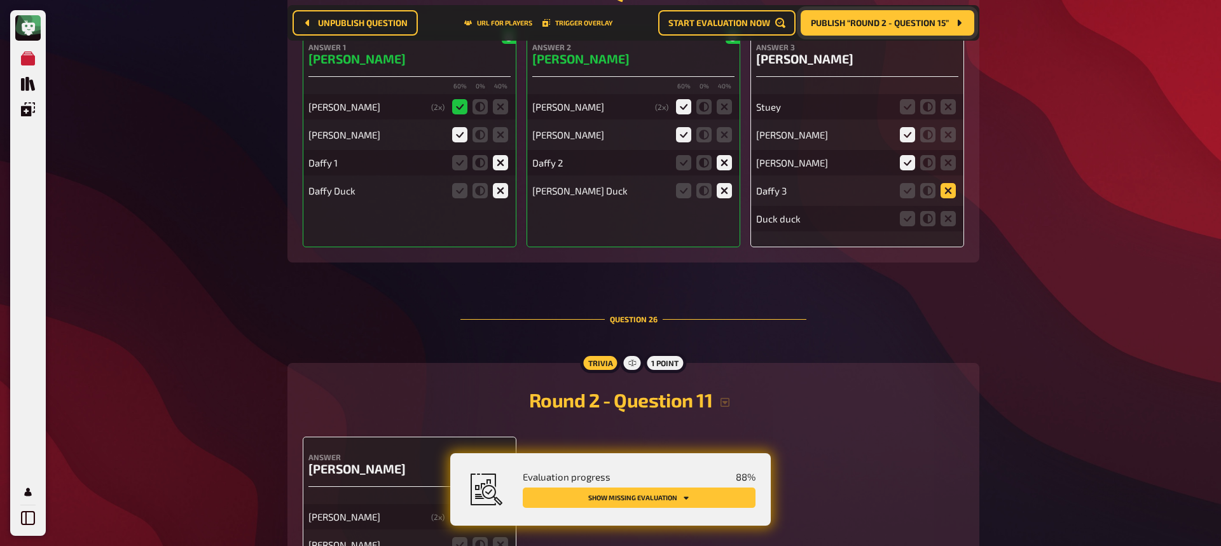
click at [950, 191] on icon at bounding box center [948, 190] width 15 height 15
click at [0, 0] on input "radio" at bounding box center [0, 0] width 0 height 0
click at [950, 222] on icon at bounding box center [948, 218] width 15 height 15
click at [0, 0] on input "radio" at bounding box center [0, 0] width 0 height 0
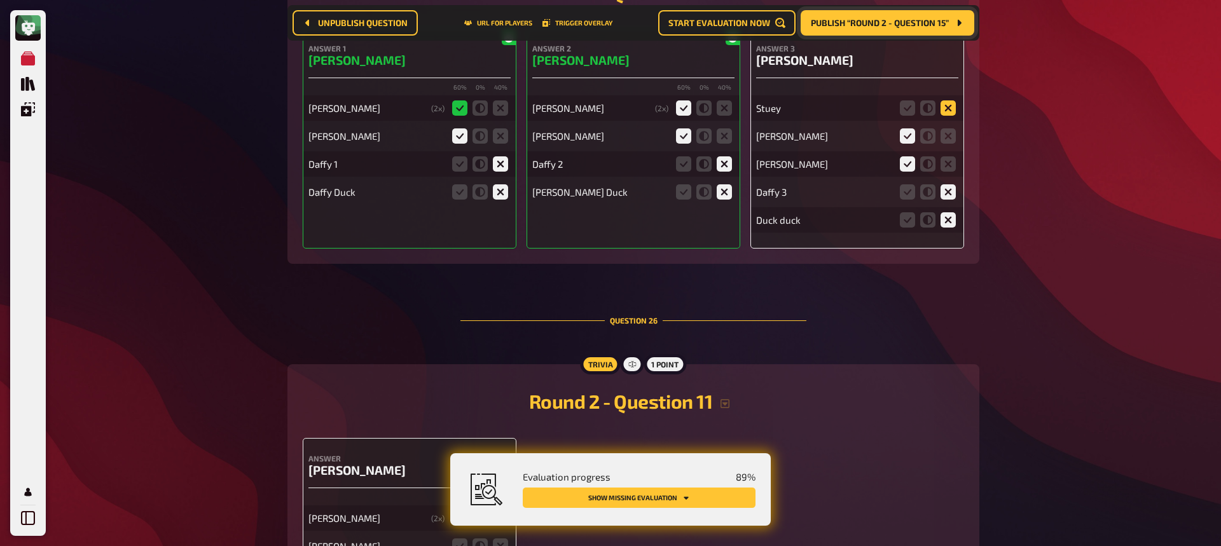
click at [950, 109] on icon at bounding box center [948, 108] width 15 height 15
click at [0, 0] on input "radio" at bounding box center [0, 0] width 0 height 0
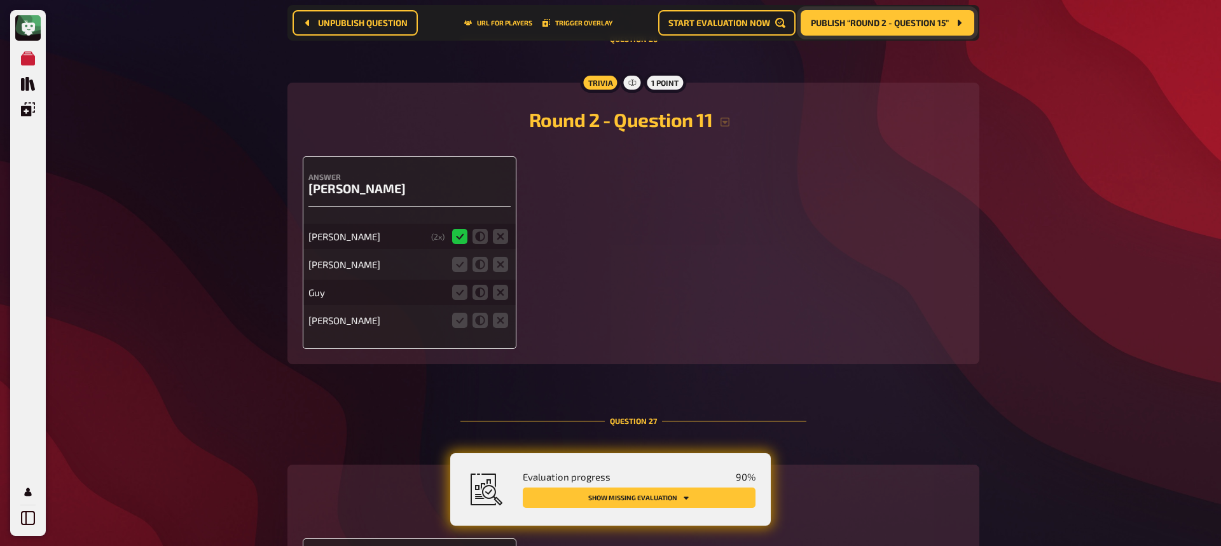
scroll to position [9311, 0]
click at [461, 266] on icon at bounding box center [459, 265] width 15 height 15
click at [0, 0] on input "radio" at bounding box center [0, 0] width 0 height 0
click at [502, 292] on icon at bounding box center [500, 293] width 15 height 15
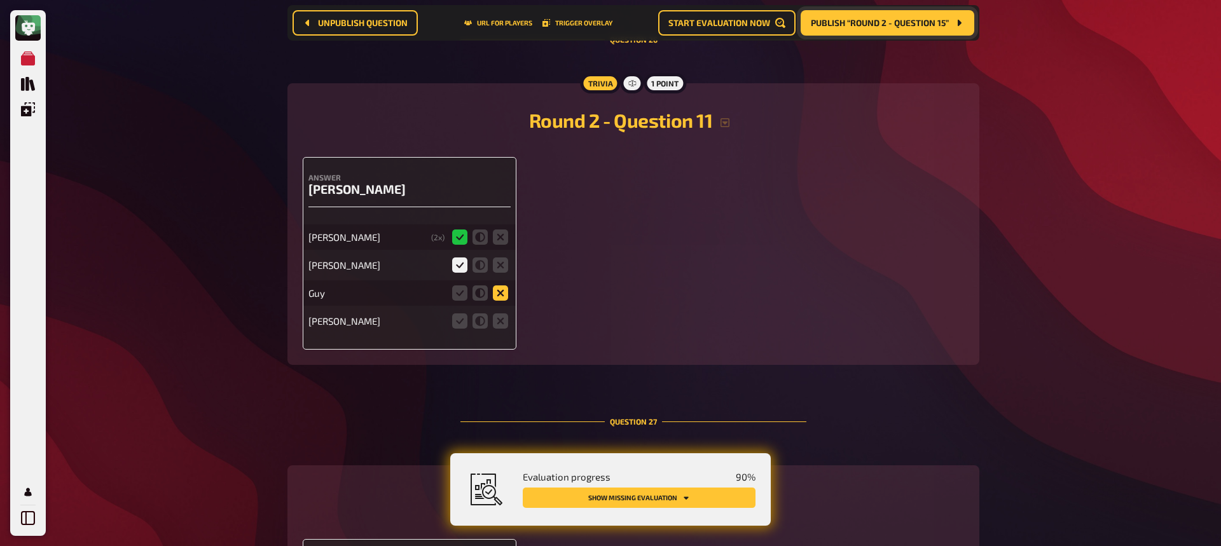
click at [0, 0] on input "radio" at bounding box center [0, 0] width 0 height 0
click at [499, 325] on icon at bounding box center [500, 321] width 15 height 15
click at [0, 0] on input "radio" at bounding box center [0, 0] width 0 height 0
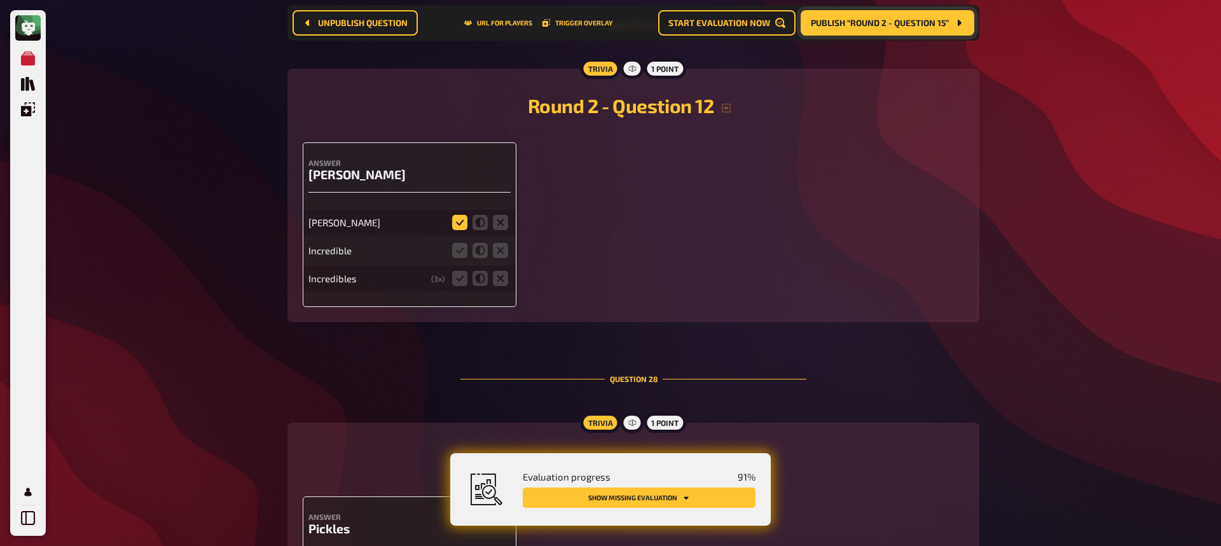
scroll to position [9707, 0]
click at [503, 226] on icon at bounding box center [500, 223] width 15 height 15
click at [0, 0] on input "radio" at bounding box center [0, 0] width 0 height 0
click at [498, 255] on icon at bounding box center [500, 251] width 15 height 15
click at [0, 0] on input "radio" at bounding box center [0, 0] width 0 height 0
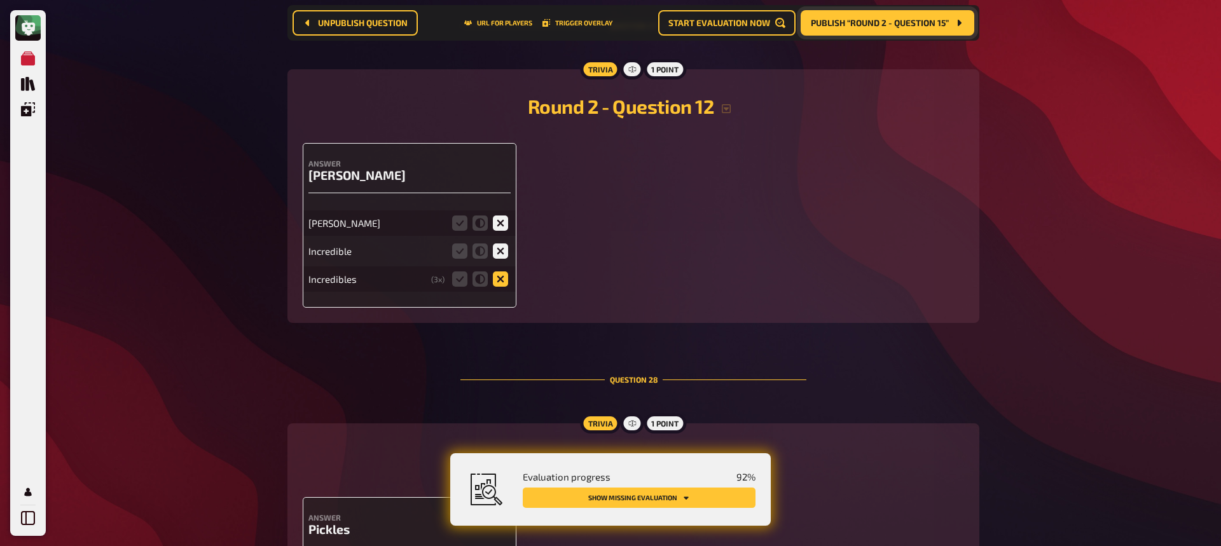
click at [499, 282] on icon at bounding box center [500, 279] width 15 height 15
click at [0, 0] on input "radio" at bounding box center [0, 0] width 0 height 0
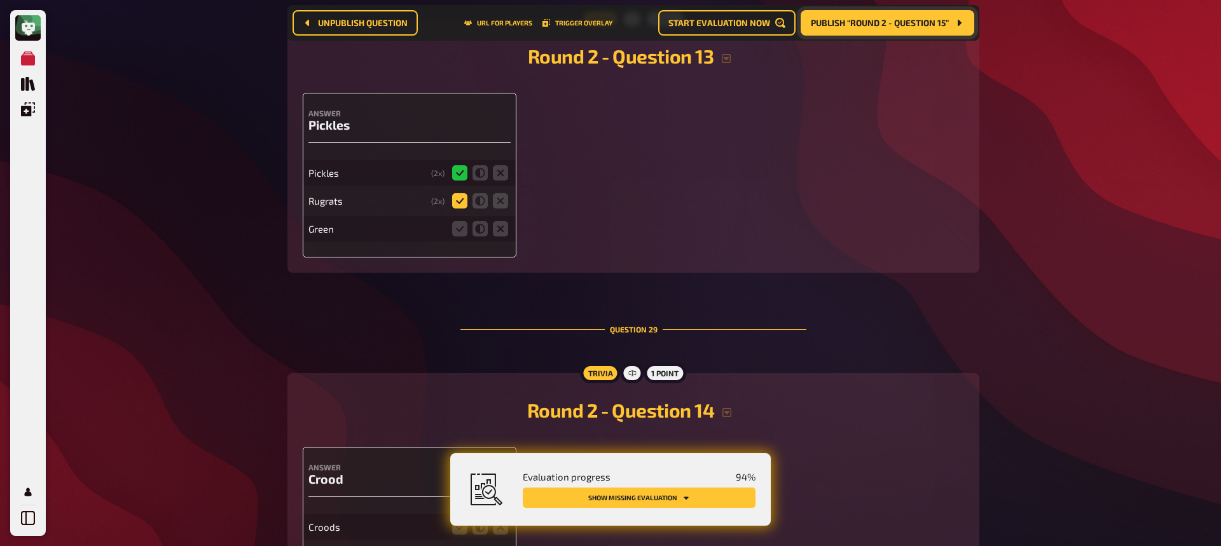
scroll to position [10111, 0]
click at [499, 202] on icon at bounding box center [500, 201] width 15 height 15
click at [0, 0] on input "radio" at bounding box center [0, 0] width 0 height 0
click at [501, 232] on icon at bounding box center [500, 229] width 15 height 15
click at [0, 0] on input "radio" at bounding box center [0, 0] width 0 height 0
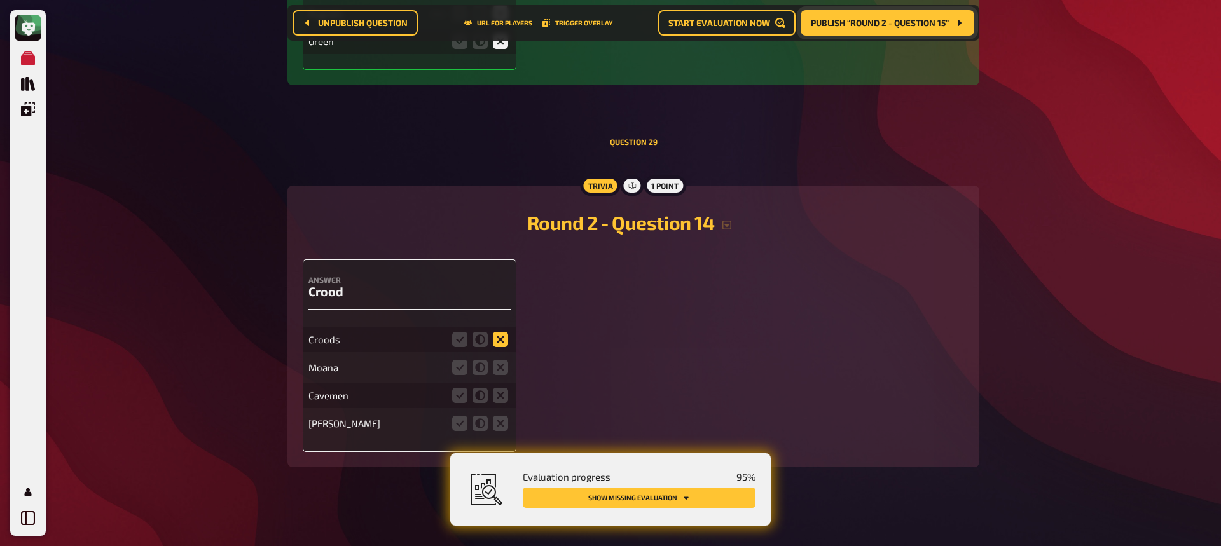
scroll to position [10299, 0]
click at [463, 339] on icon at bounding box center [459, 340] width 15 height 15
click at [0, 0] on input "radio" at bounding box center [0, 0] width 0 height 0
click at [504, 373] on icon at bounding box center [500, 369] width 15 height 15
click at [0, 0] on input "radio" at bounding box center [0, 0] width 0 height 0
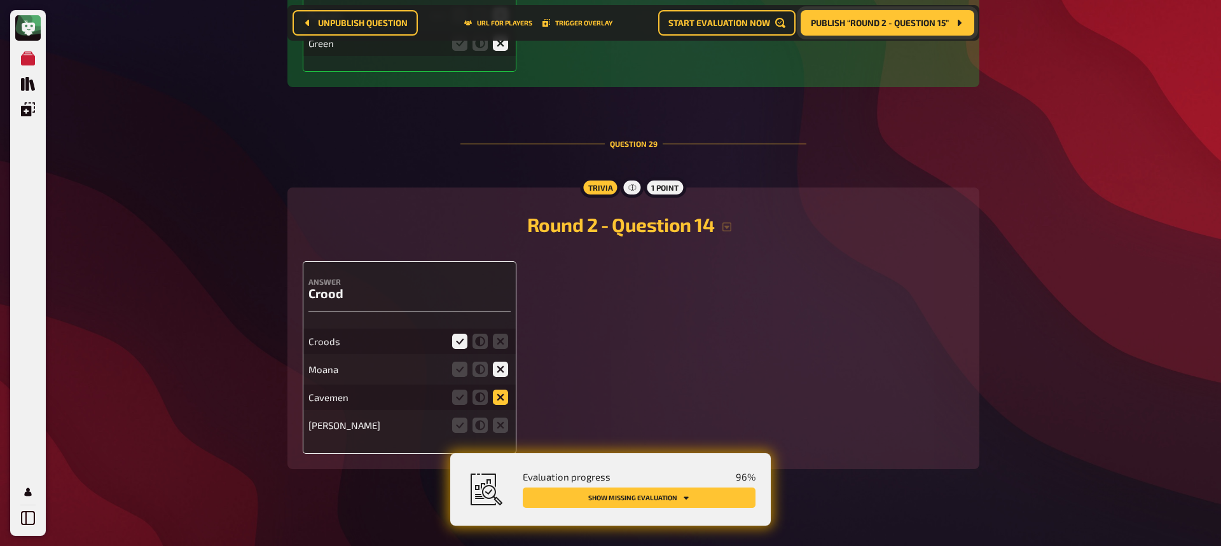
scroll to position [10297, 0]
click at [503, 404] on icon at bounding box center [500, 398] width 15 height 15
click at [0, 0] on input "radio" at bounding box center [0, 0] width 0 height 0
click at [505, 424] on icon at bounding box center [500, 426] width 15 height 15
click at [0, 0] on input "radio" at bounding box center [0, 0] width 0 height 0
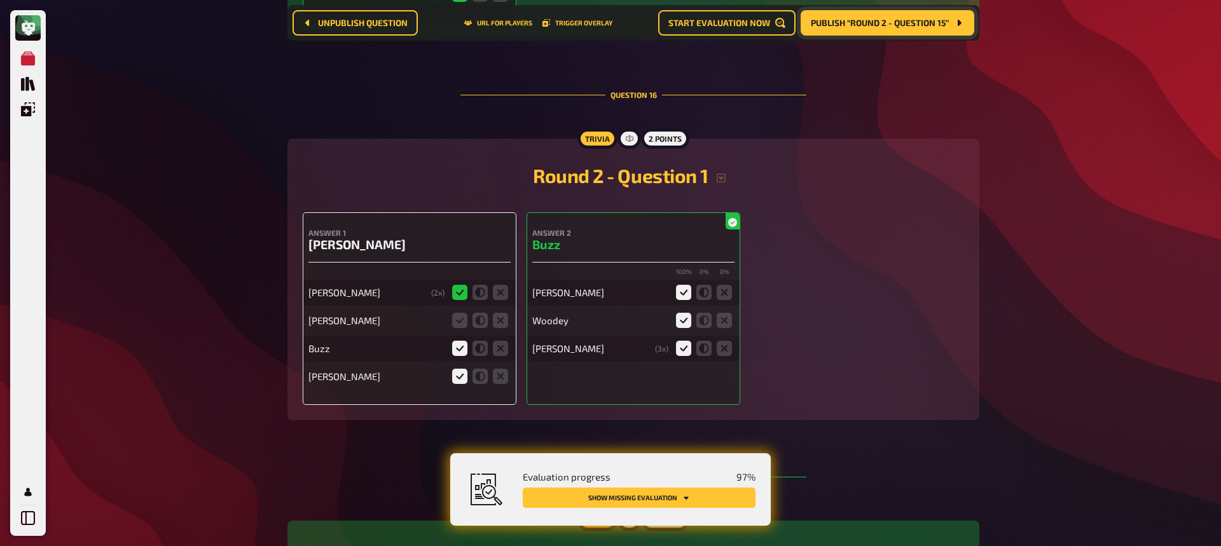
scroll to position [5516, 0]
click at [499, 321] on icon at bounding box center [500, 321] width 15 height 15
click at [0, 0] on input "radio" at bounding box center [0, 0] width 0 height 0
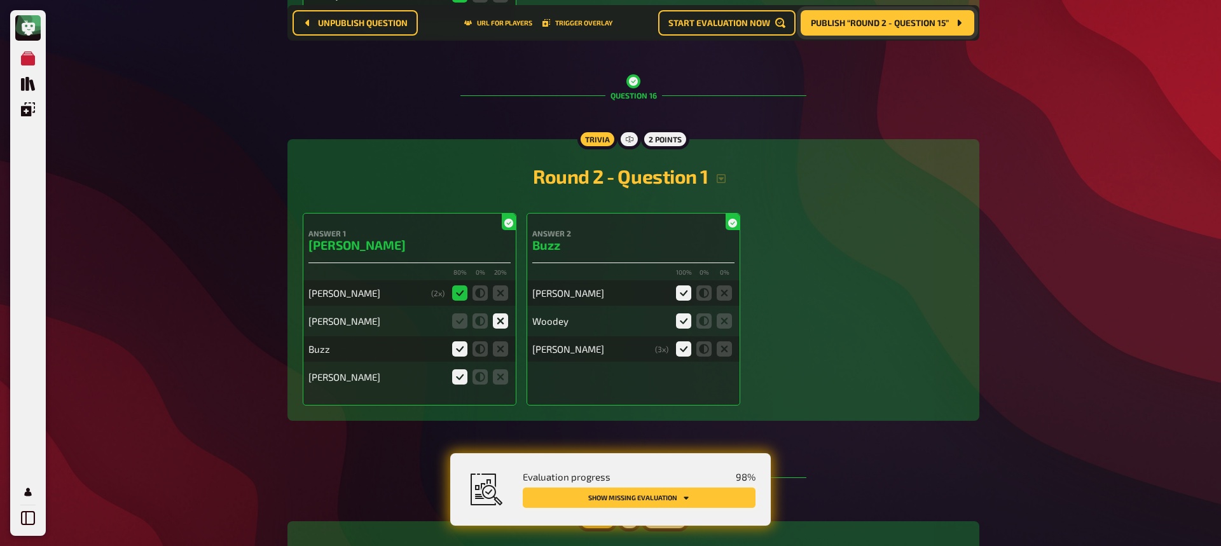
click at [643, 472] on button "Show missing evaluation" at bounding box center [639, 498] width 233 height 20
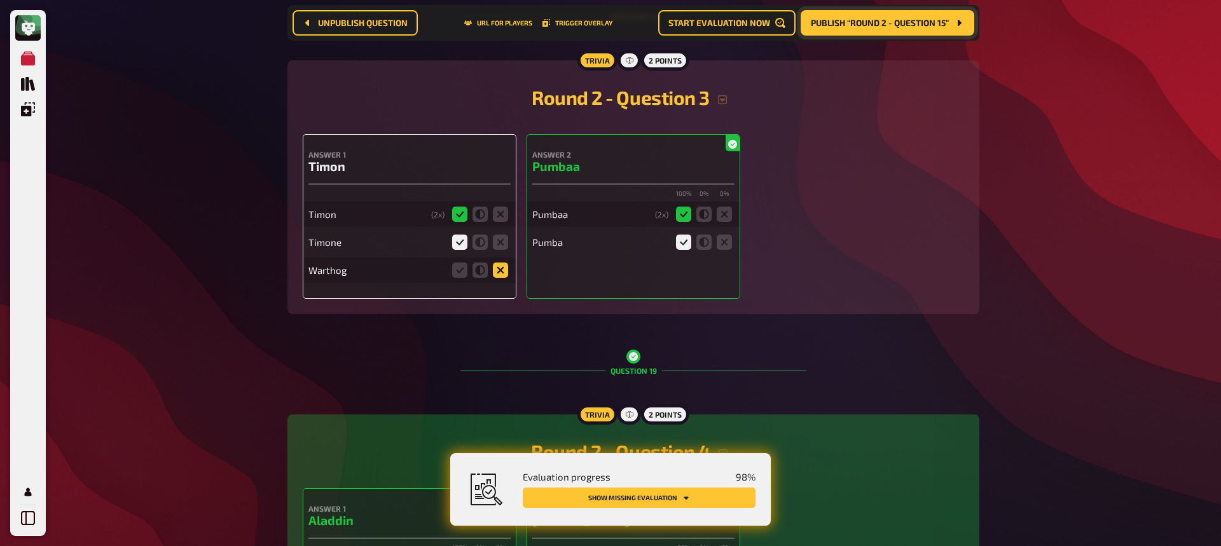
click at [504, 269] on icon at bounding box center [500, 270] width 15 height 15
click at [0, 0] on input "radio" at bounding box center [0, 0] width 0 height 0
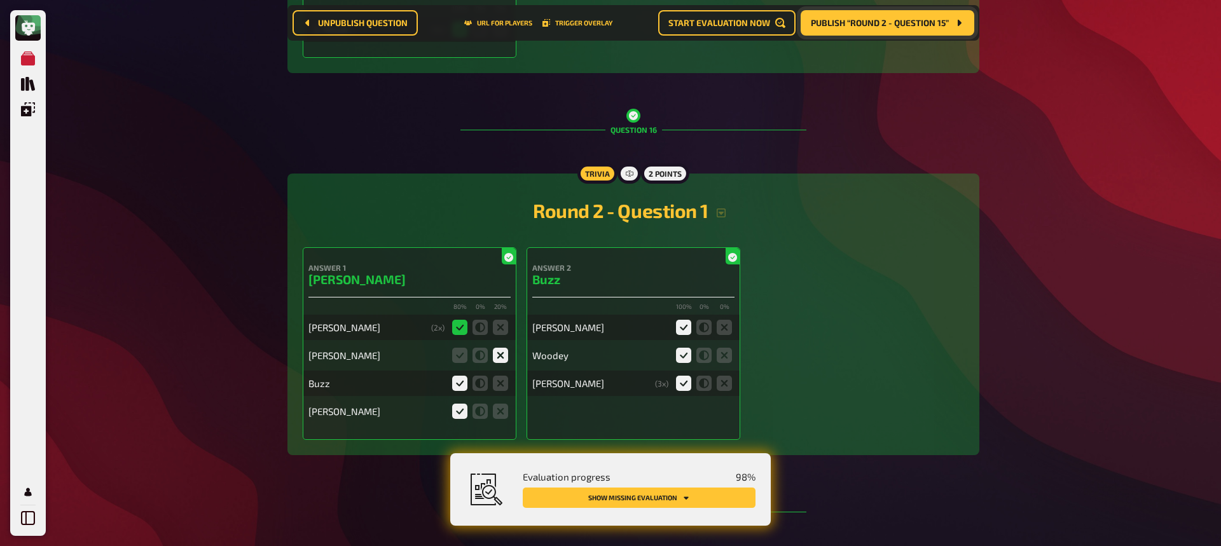
scroll to position [5549, 0]
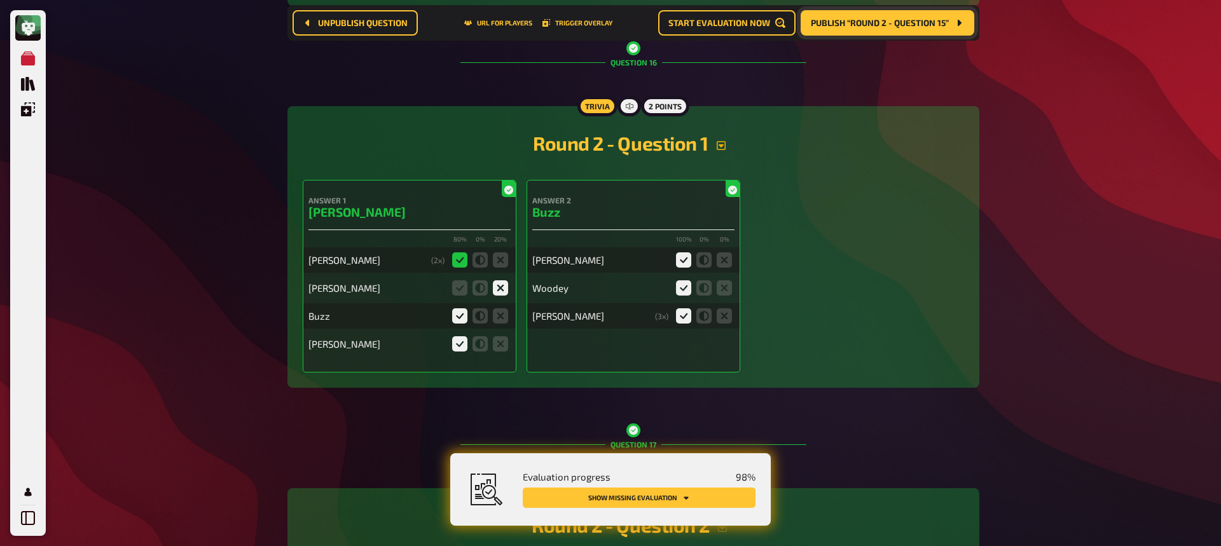
click at [718, 143] on icon "button" at bounding box center [721, 145] width 9 height 9
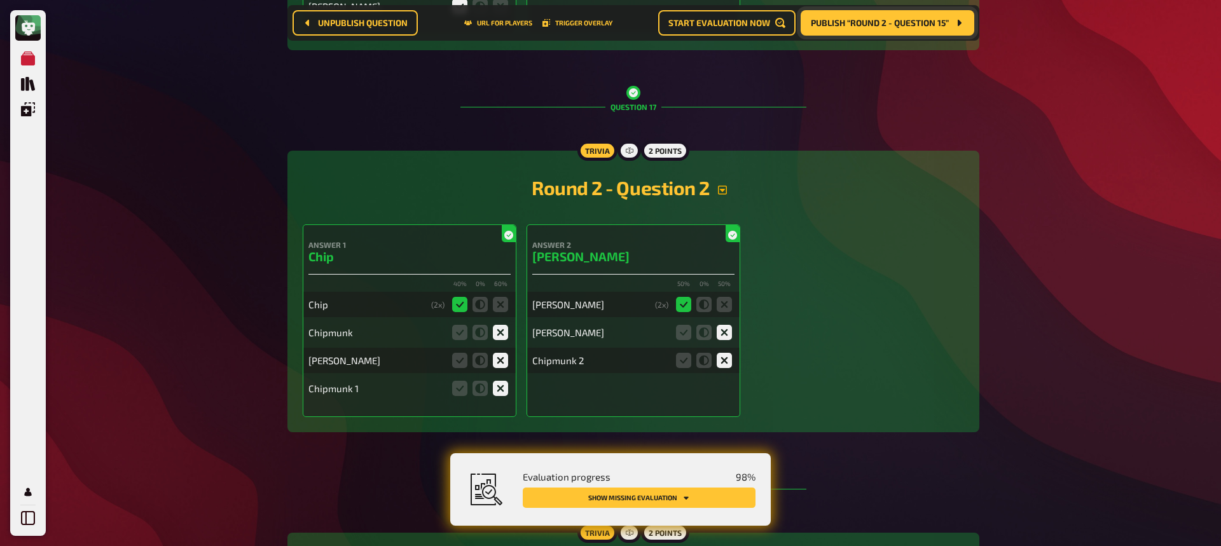
scroll to position [6038, 0]
click at [726, 187] on icon "button" at bounding box center [723, 189] width 10 height 10
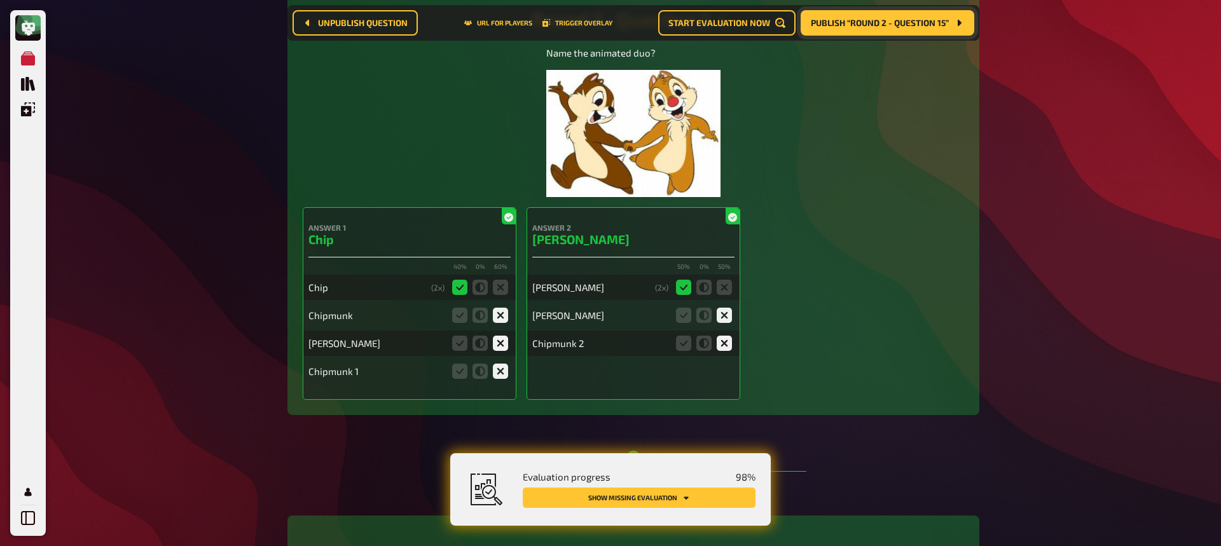
scroll to position [6205, 0]
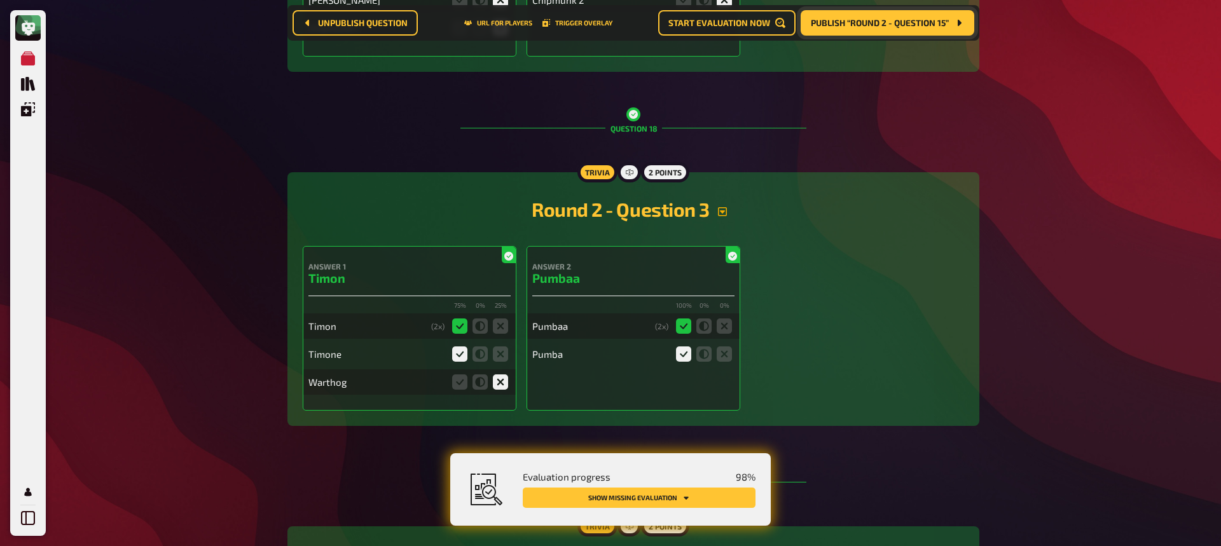
click at [728, 211] on button "button" at bounding box center [722, 212] width 25 height 10
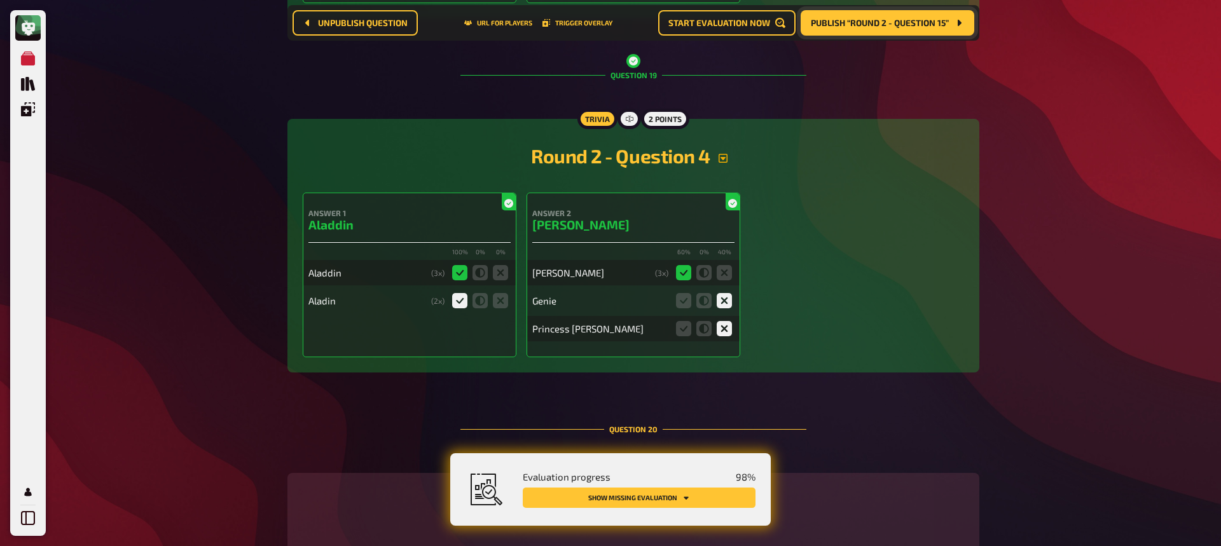
scroll to position [7109, 0]
click at [725, 158] on icon "button" at bounding box center [723, 157] width 9 height 9
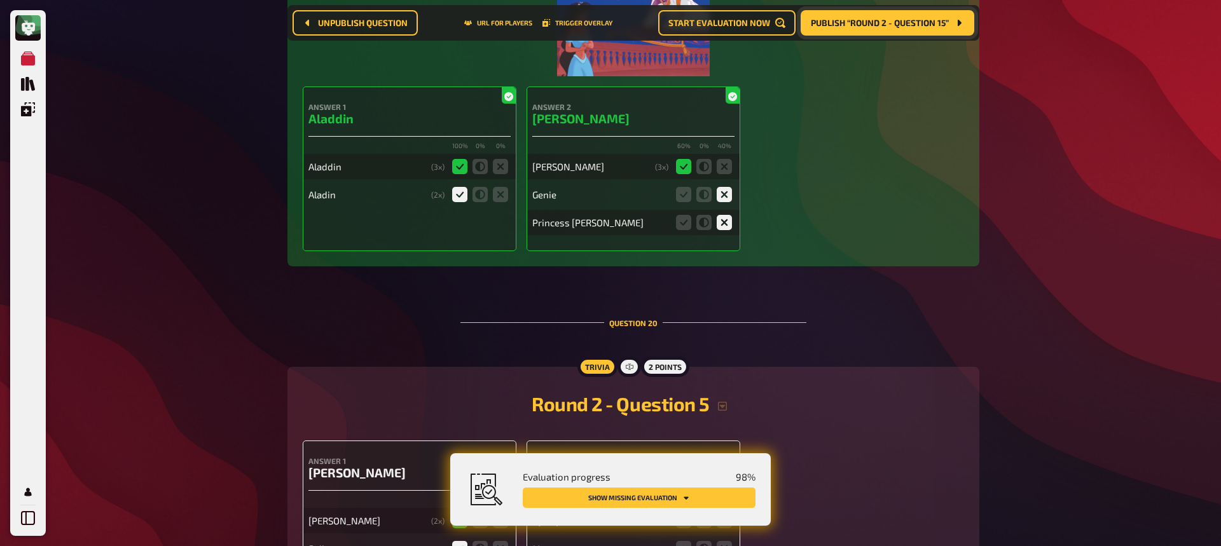
scroll to position [7365, 0]
click at [679, 223] on icon at bounding box center [683, 223] width 15 height 15
click at [0, 0] on input "radio" at bounding box center [0, 0] width 0 height 0
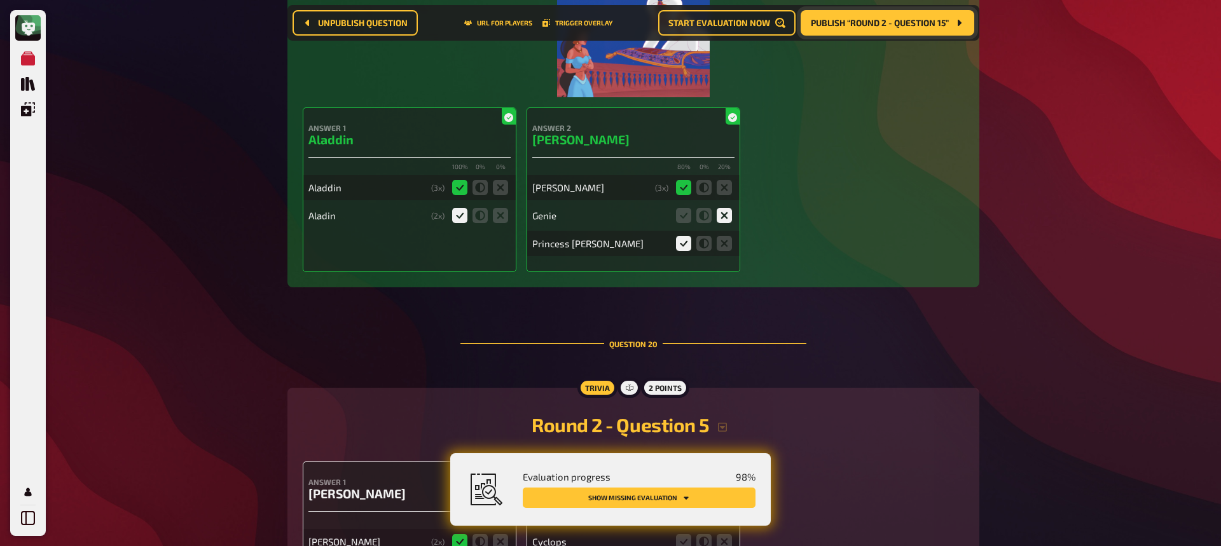
scroll to position [7346, 0]
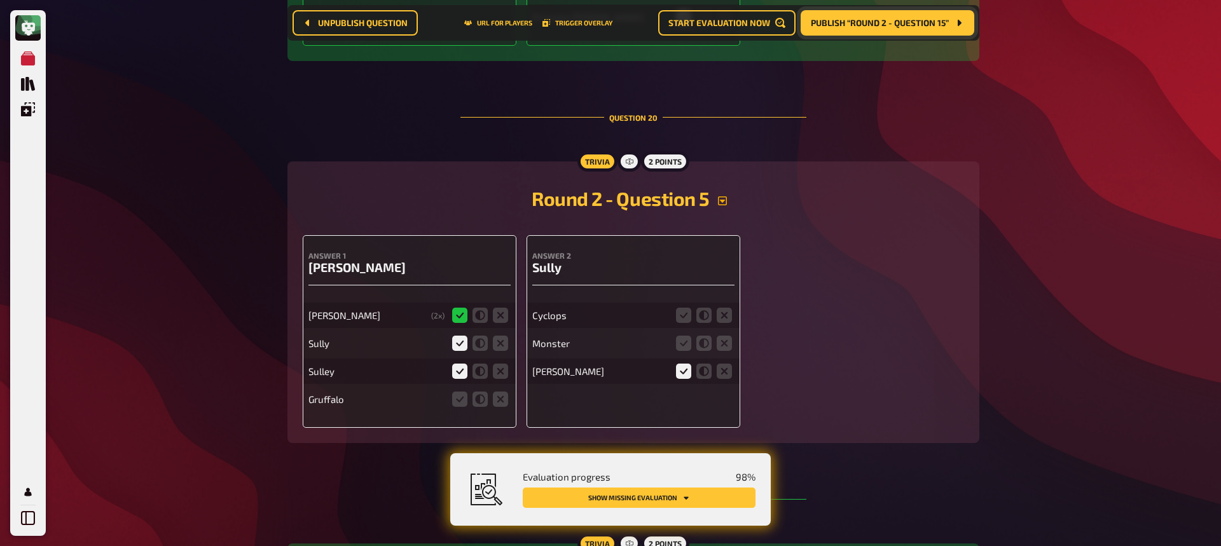
click at [725, 199] on icon "button" at bounding box center [723, 201] width 10 height 10
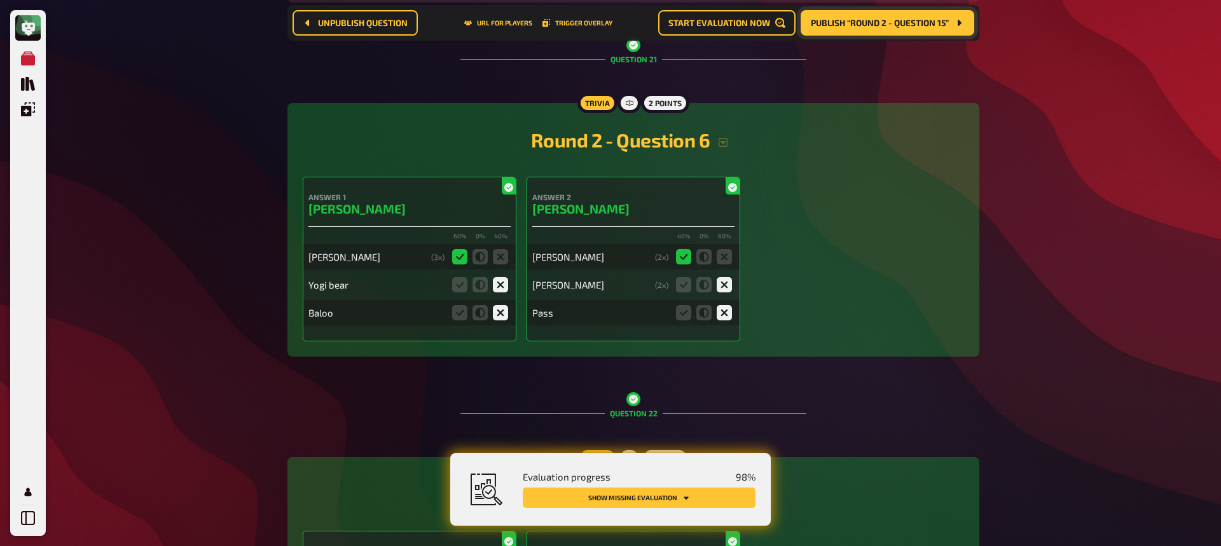
scroll to position [8163, 0]
click at [720, 143] on icon "button" at bounding box center [723, 142] width 10 height 10
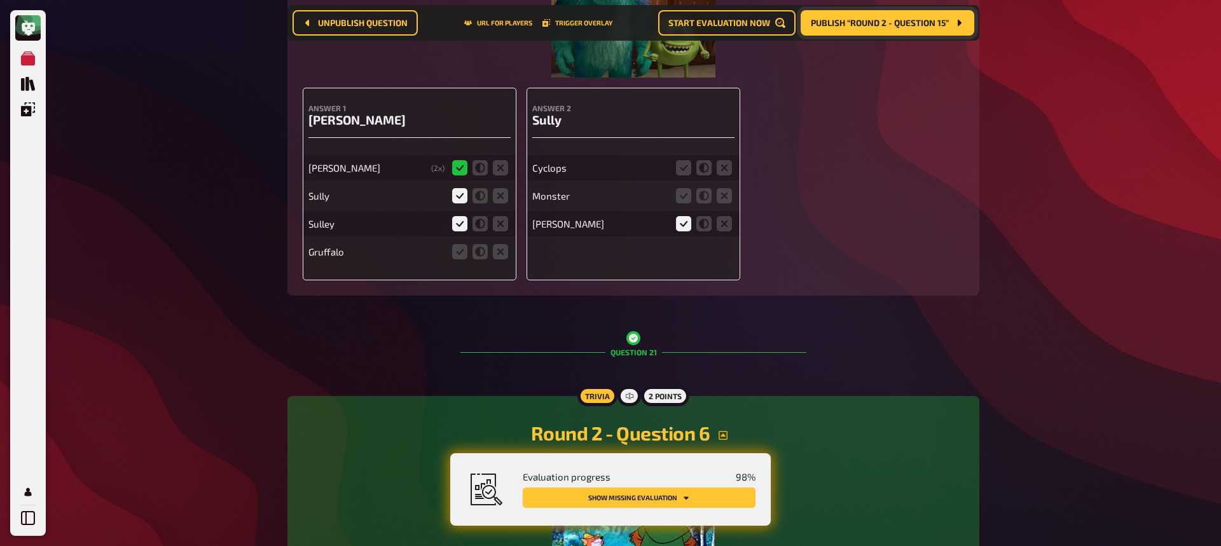
scroll to position [7868, 0]
click at [504, 251] on icon at bounding box center [500, 253] width 15 height 15
click at [0, 0] on input "radio" at bounding box center [0, 0] width 0 height 0
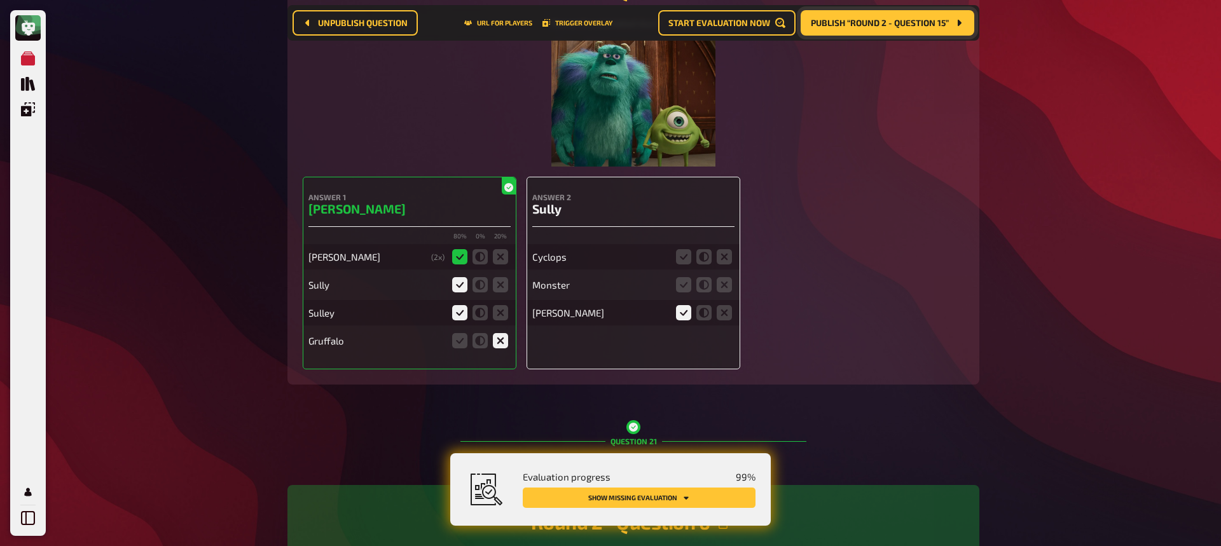
scroll to position [7779, 0]
click at [720, 258] on icon at bounding box center [724, 258] width 15 height 15
click at [0, 0] on input "radio" at bounding box center [0, 0] width 0 height 0
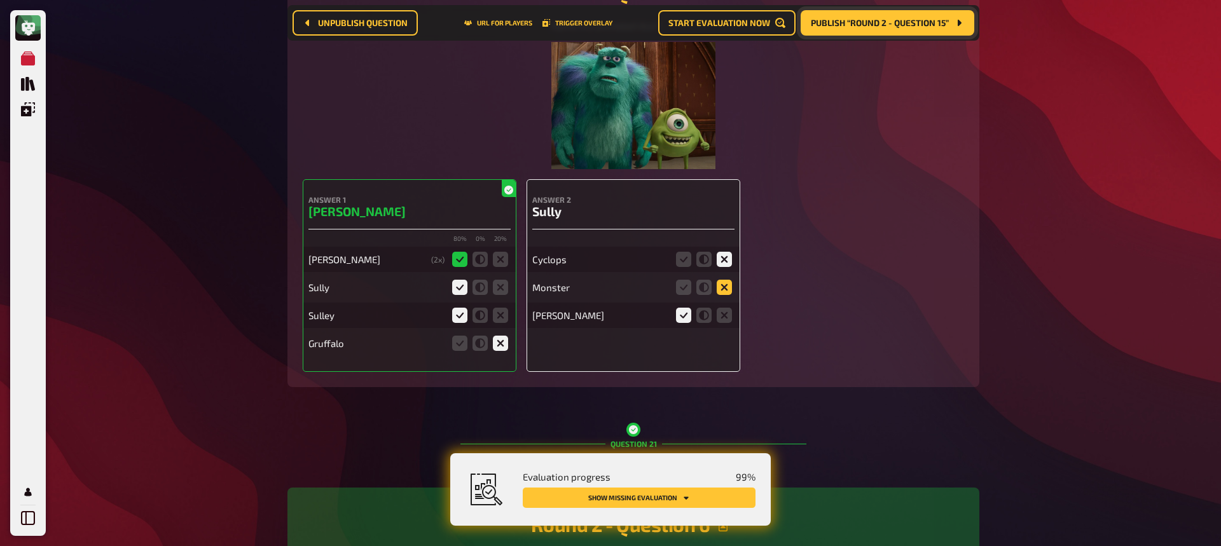
click at [728, 292] on icon at bounding box center [724, 287] width 15 height 15
click at [0, 0] on input "radio" at bounding box center [0, 0] width 0 height 0
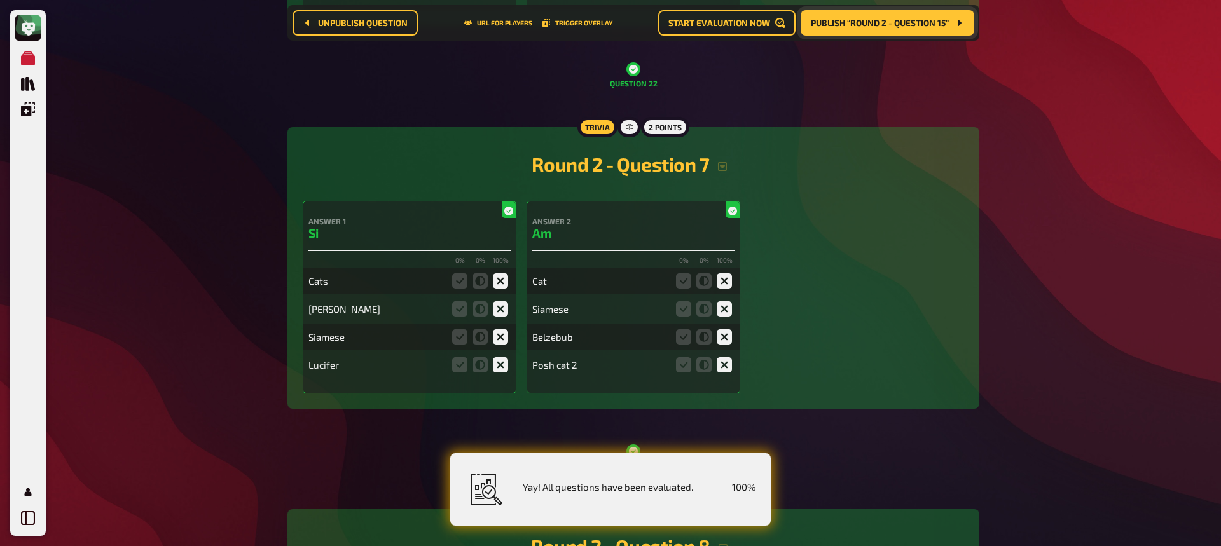
scroll to position [8645, 0]
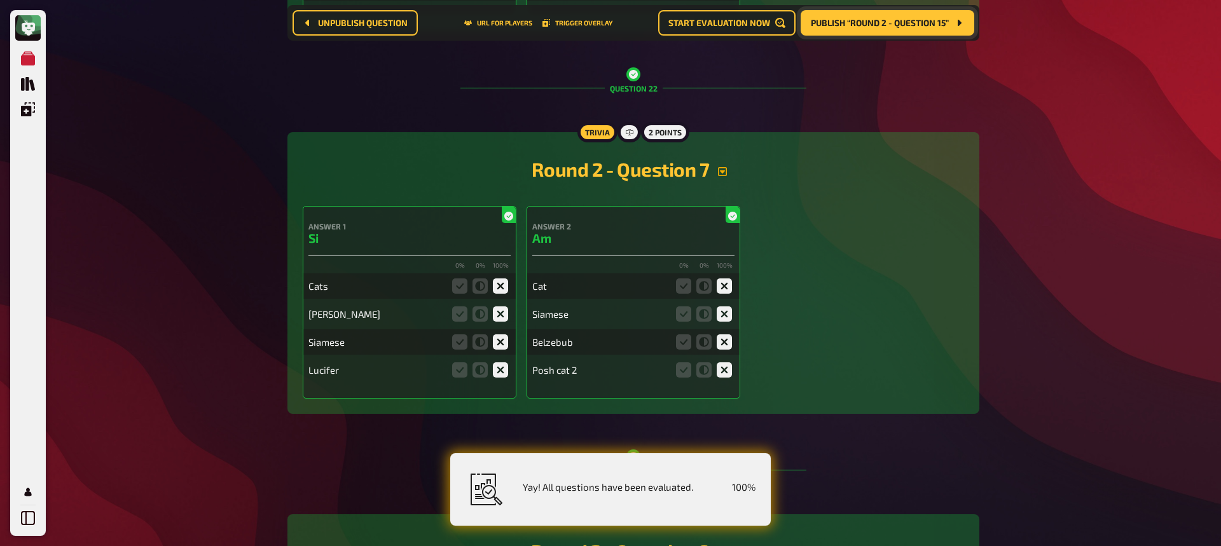
click at [724, 167] on icon "button" at bounding box center [722, 171] width 9 height 9
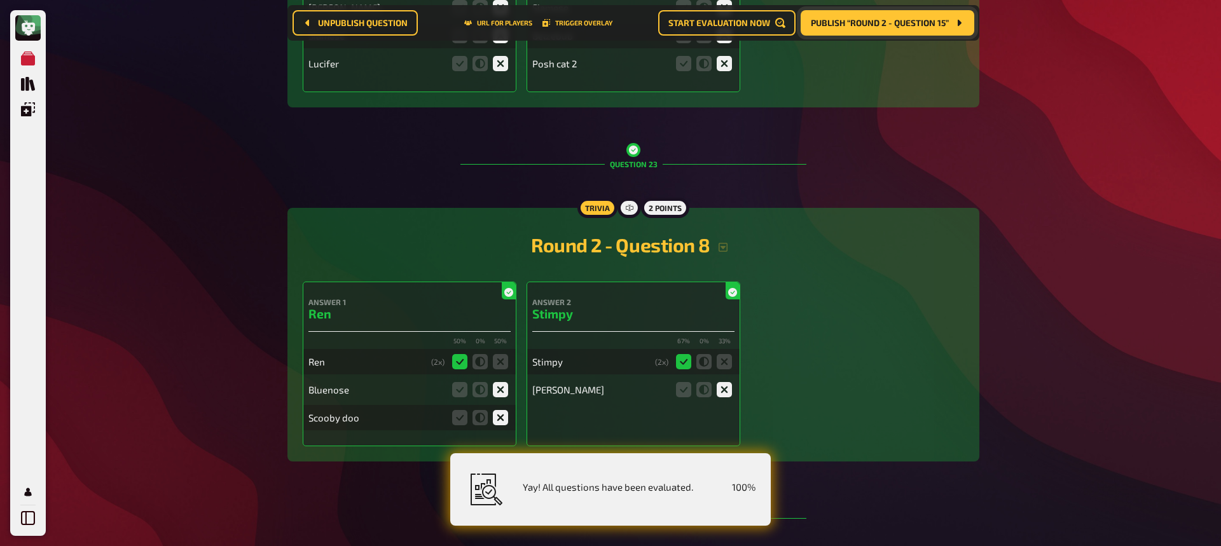
scroll to position [9101, 0]
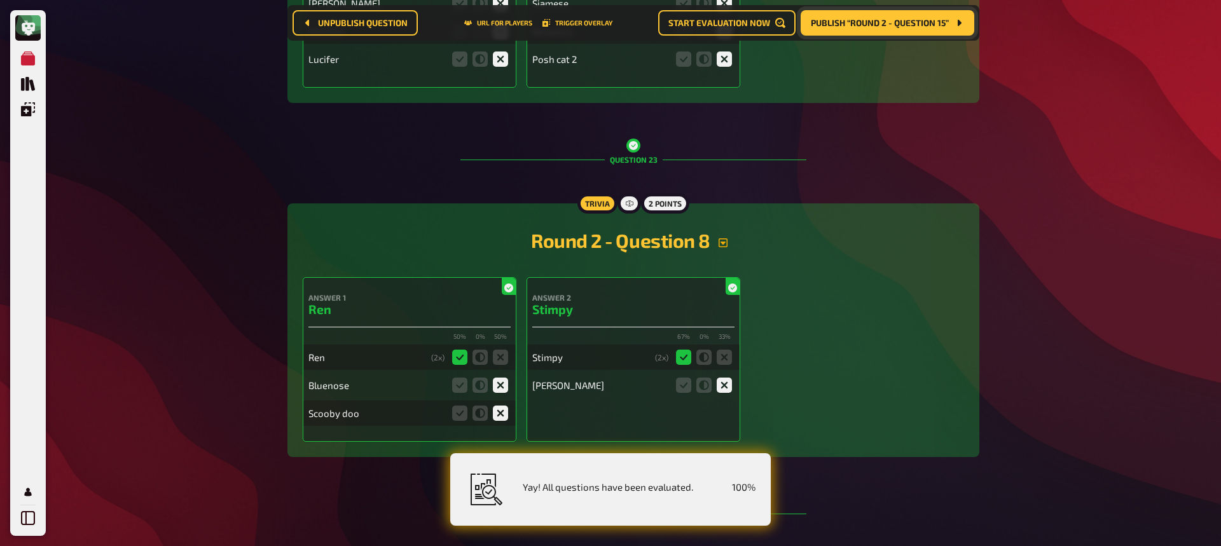
click at [722, 242] on icon "button" at bounding box center [723, 243] width 9 height 9
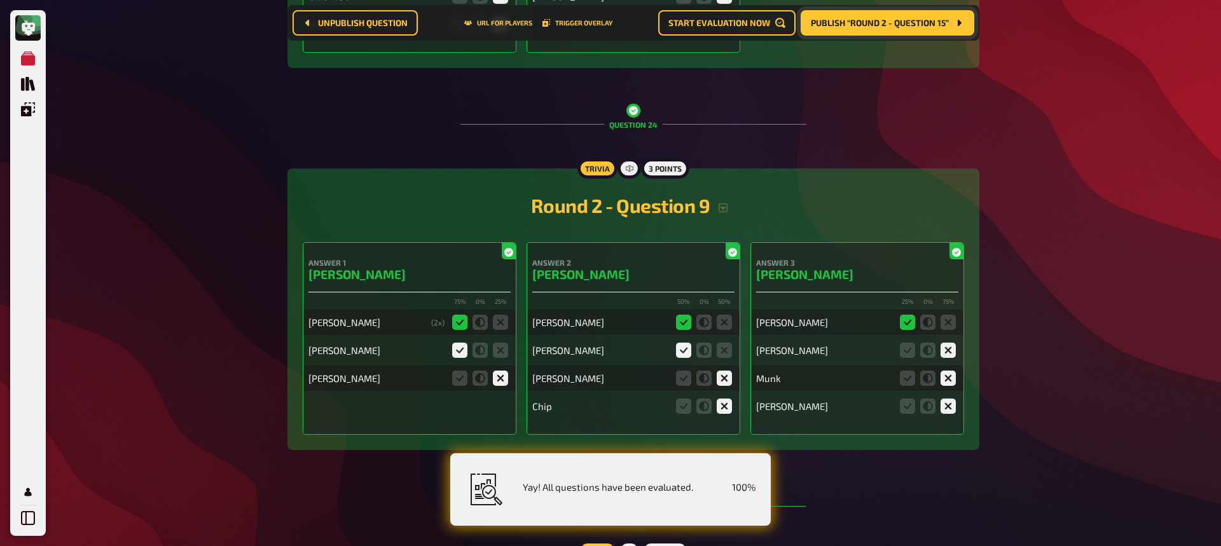
scroll to position [9636, 0]
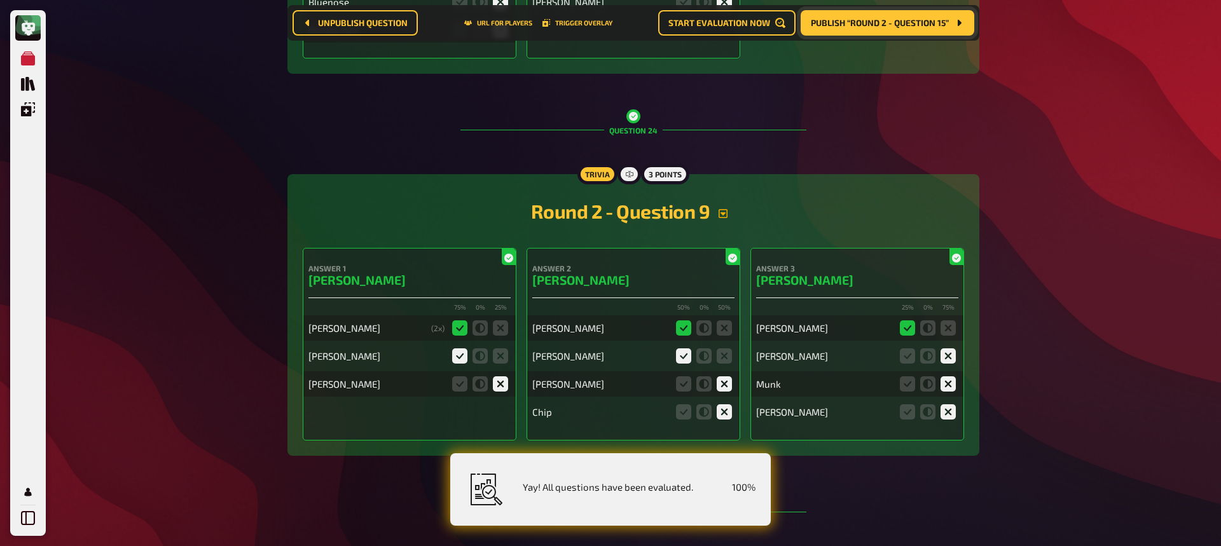
click at [722, 214] on icon "button" at bounding box center [723, 213] width 9 height 9
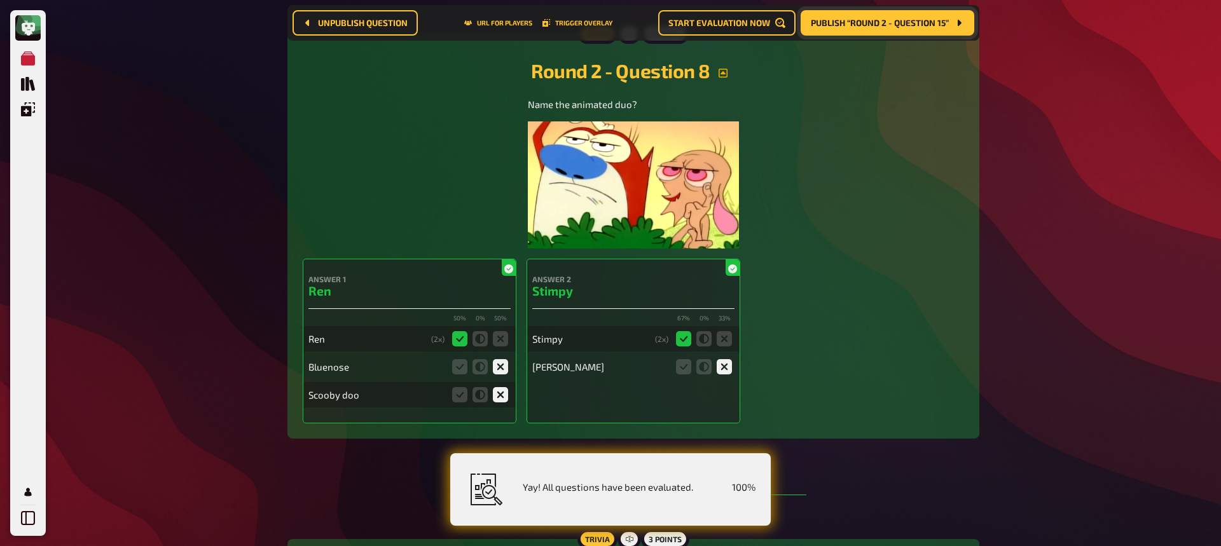
scroll to position [9273, 0]
drag, startPoint x: 361, startPoint y: 391, endPoint x: 295, endPoint y: 438, distance: 82.1
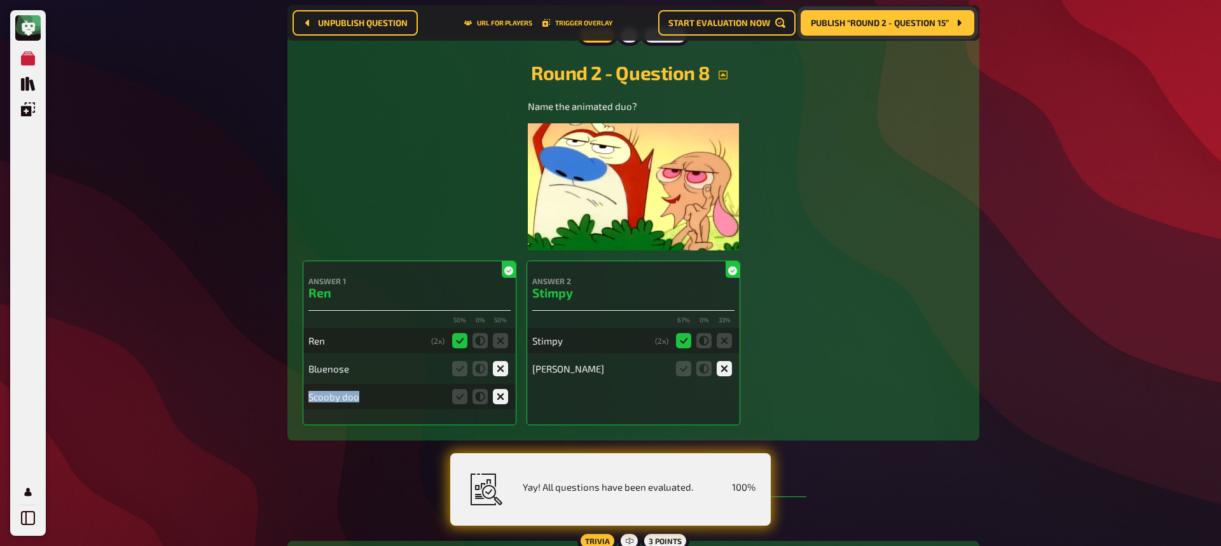
click at [396, 397] on div "Scooby doo" at bounding box center [377, 396] width 136 height 11
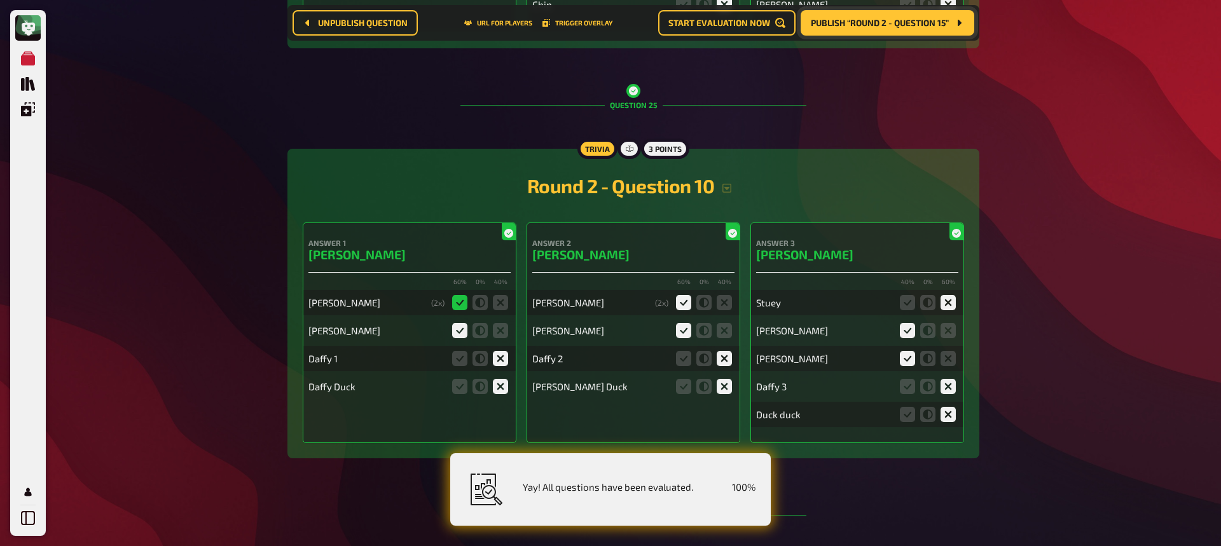
scroll to position [10193, 0]
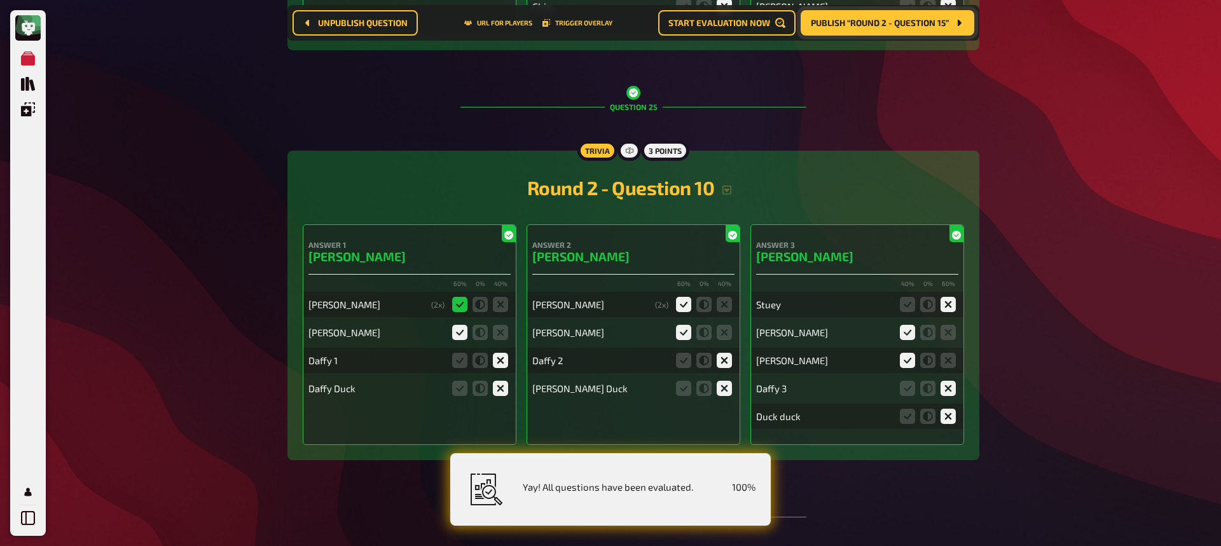
drag, startPoint x: 728, startPoint y: 162, endPoint x: 721, endPoint y: 178, distance: 18.0
click at [722, 177] on div "Trivia 3 points Round 2 - Question 10 Answer 1 [PERSON_NAME] 60 % 0 % 40 % [PER…" at bounding box center [634, 306] width 692 height 310
click at [723, 190] on button "button" at bounding box center [726, 190] width 25 height 10
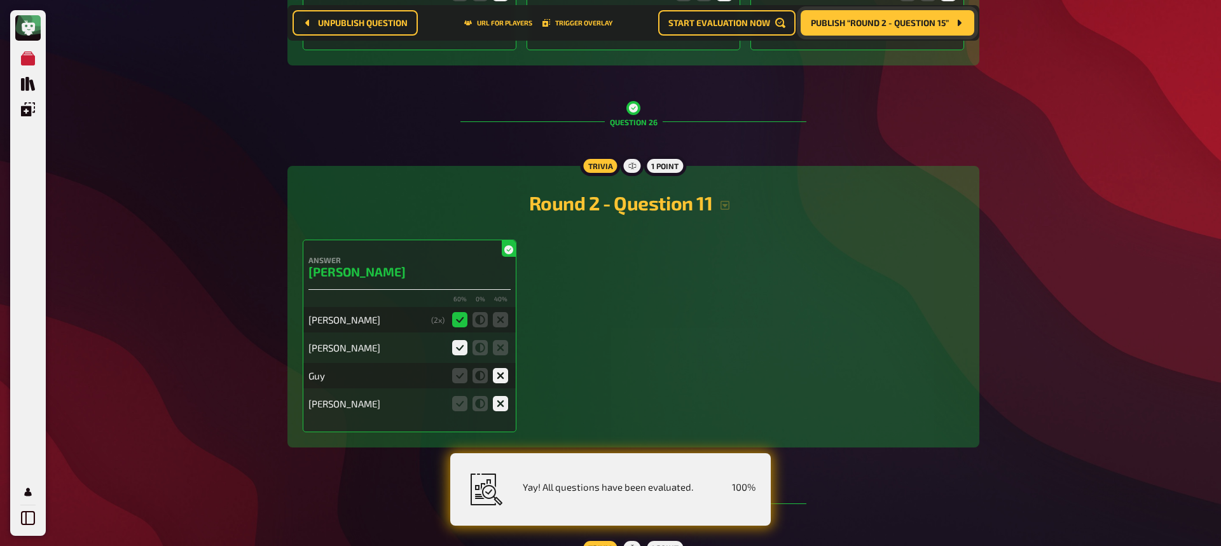
scroll to position [10741, 0]
click at [727, 206] on icon "button" at bounding box center [725, 203] width 10 height 10
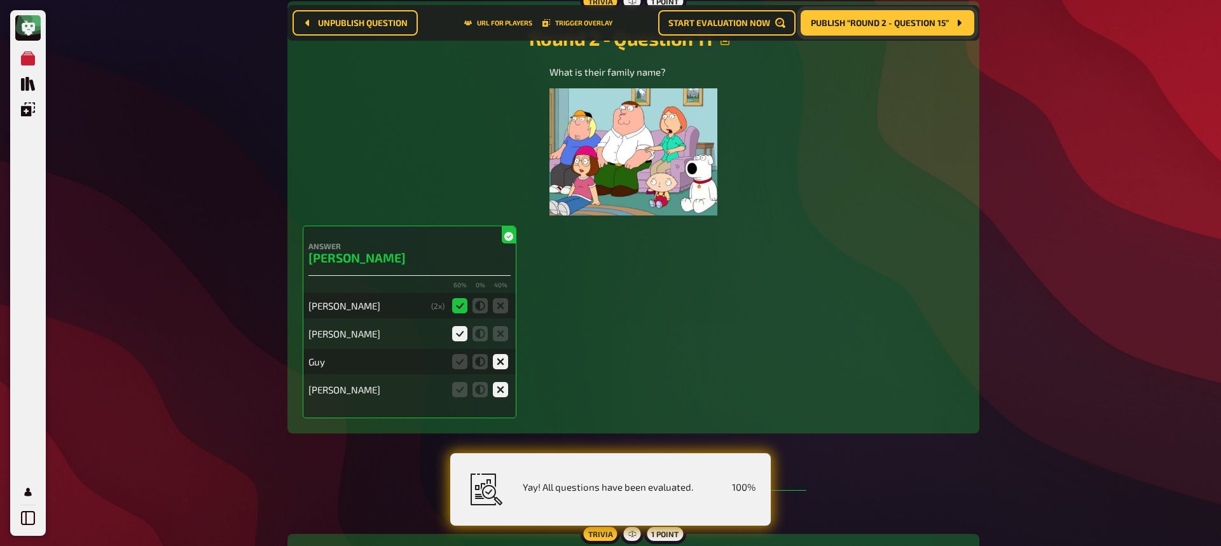
scroll to position [10905, 0]
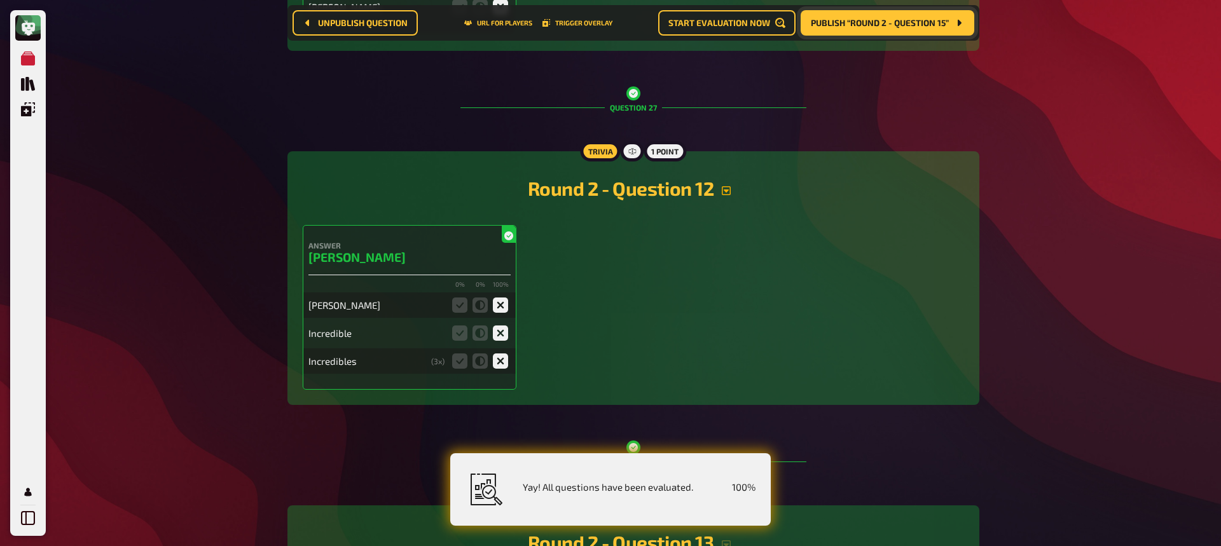
click at [727, 186] on icon "button" at bounding box center [726, 191] width 10 height 10
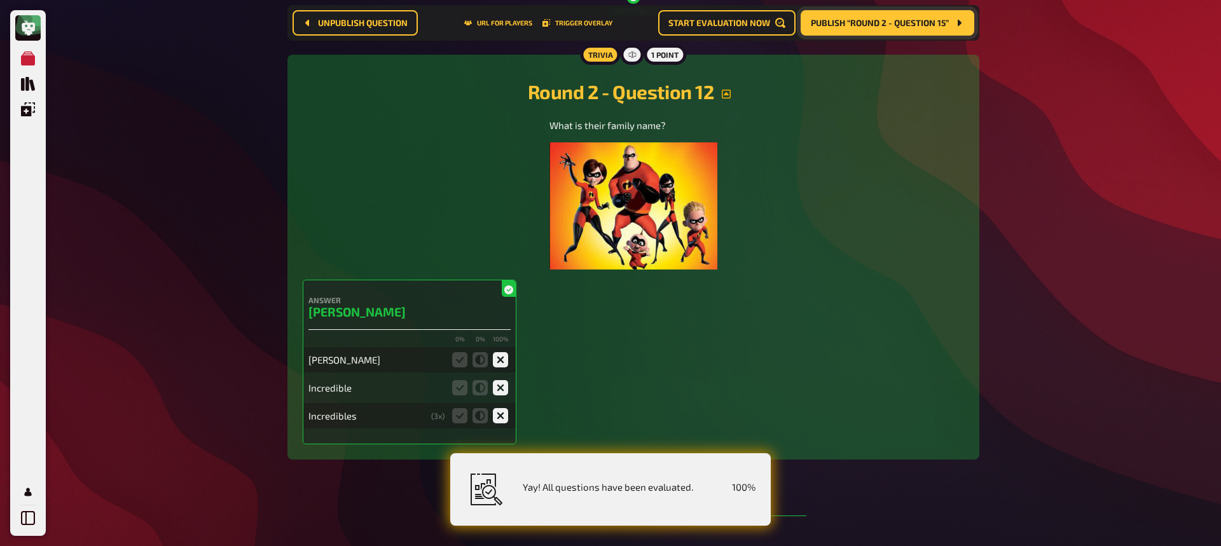
scroll to position [11407, 0]
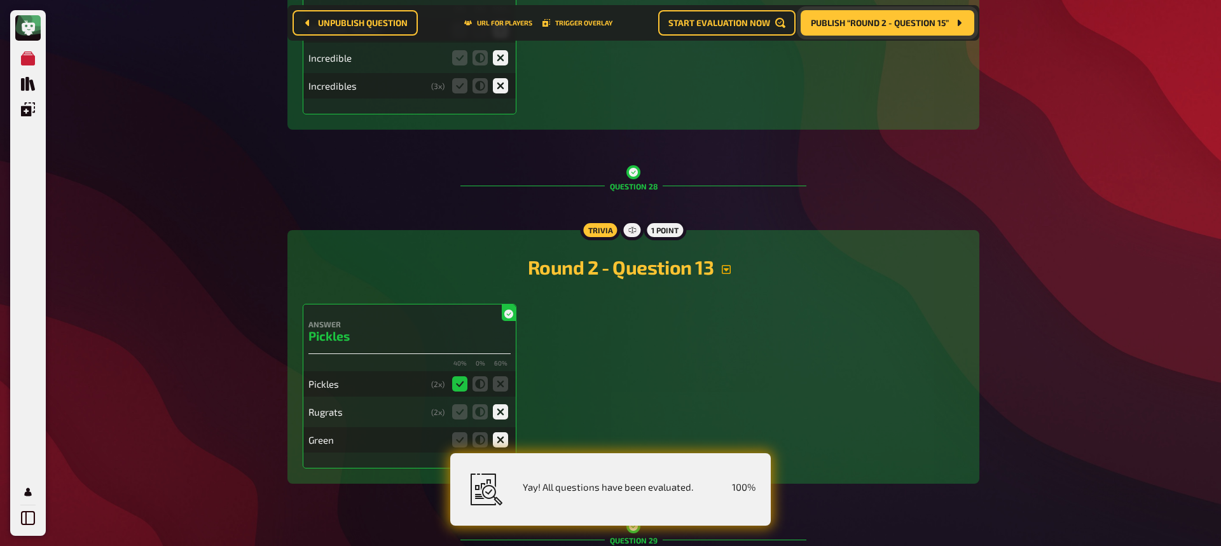
click at [727, 271] on icon "button" at bounding box center [726, 270] width 10 height 10
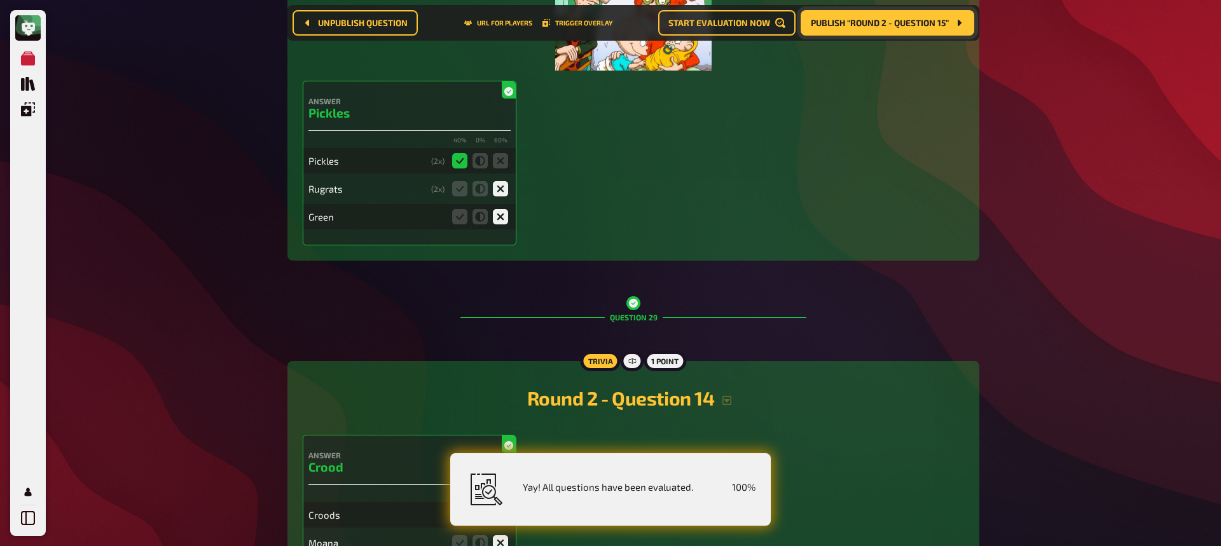
scroll to position [12089, 0]
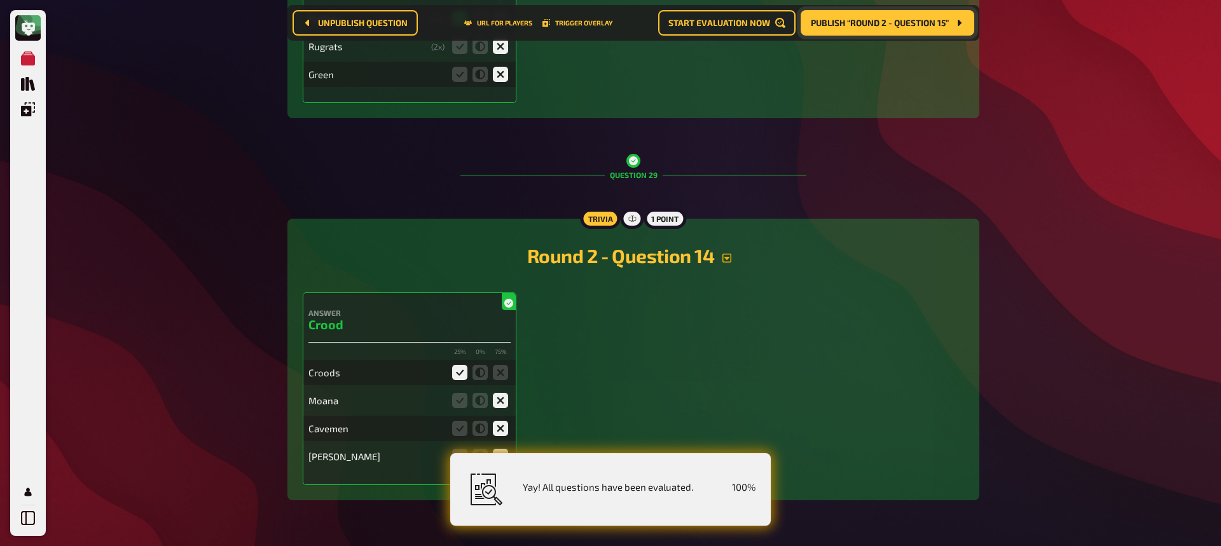
click at [725, 262] on icon "button" at bounding box center [727, 258] width 10 height 10
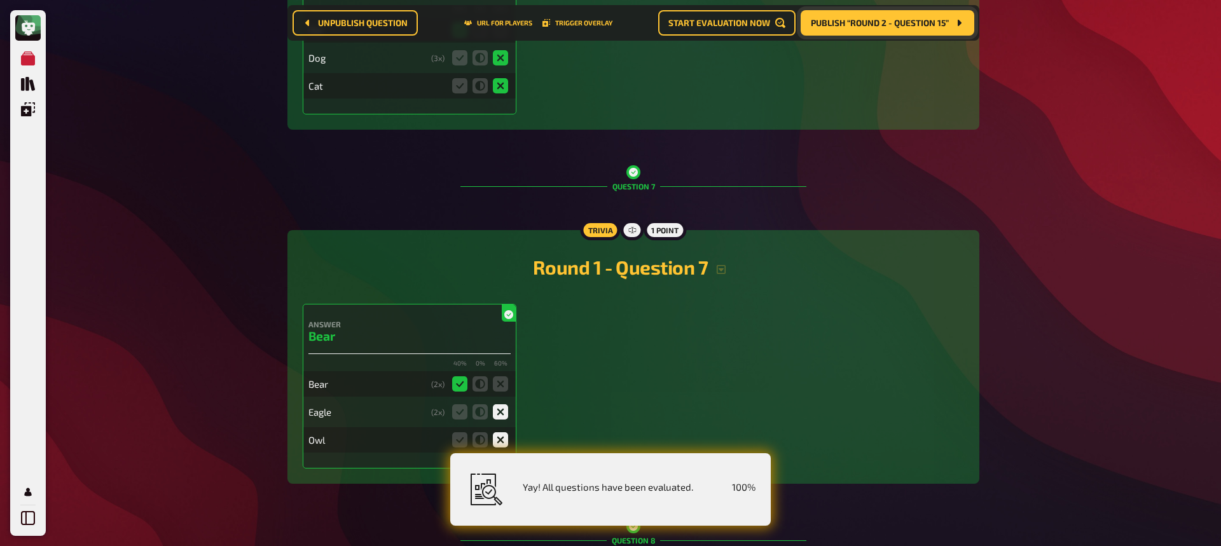
scroll to position [0, 0]
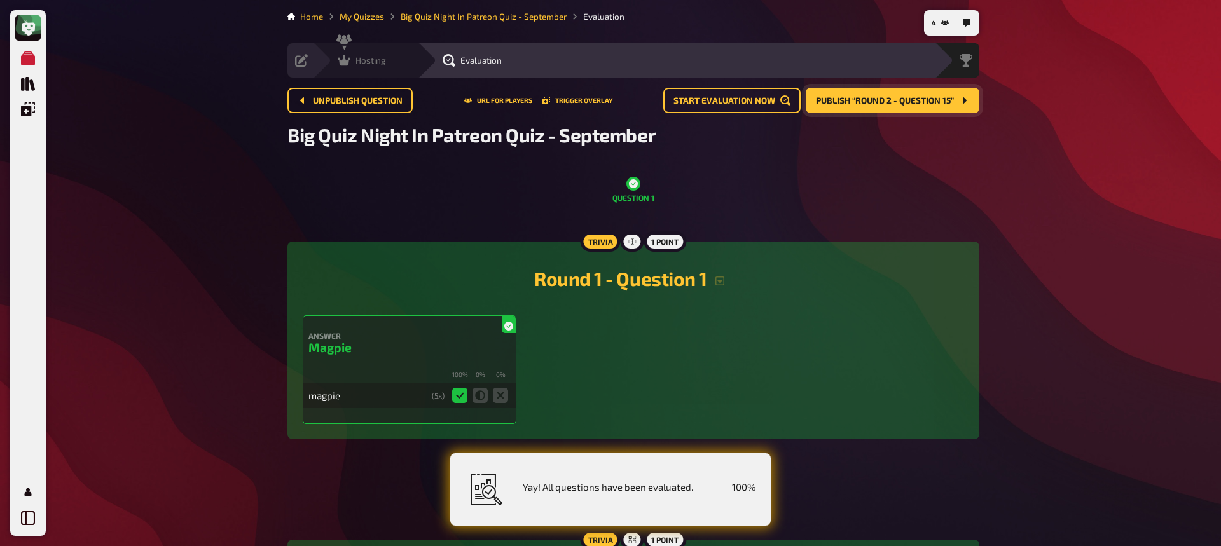
click at [356, 63] on span "Hosting" at bounding box center [371, 60] width 31 height 10
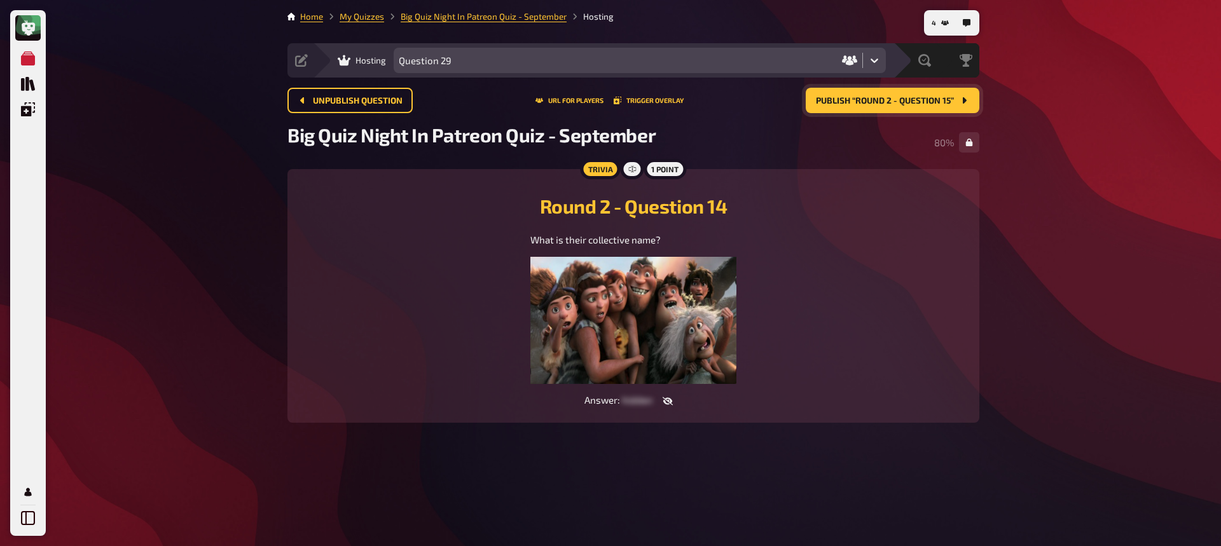
click at [874, 102] on span "Publish “Round 2 - Question 15”" at bounding box center [885, 101] width 138 height 9
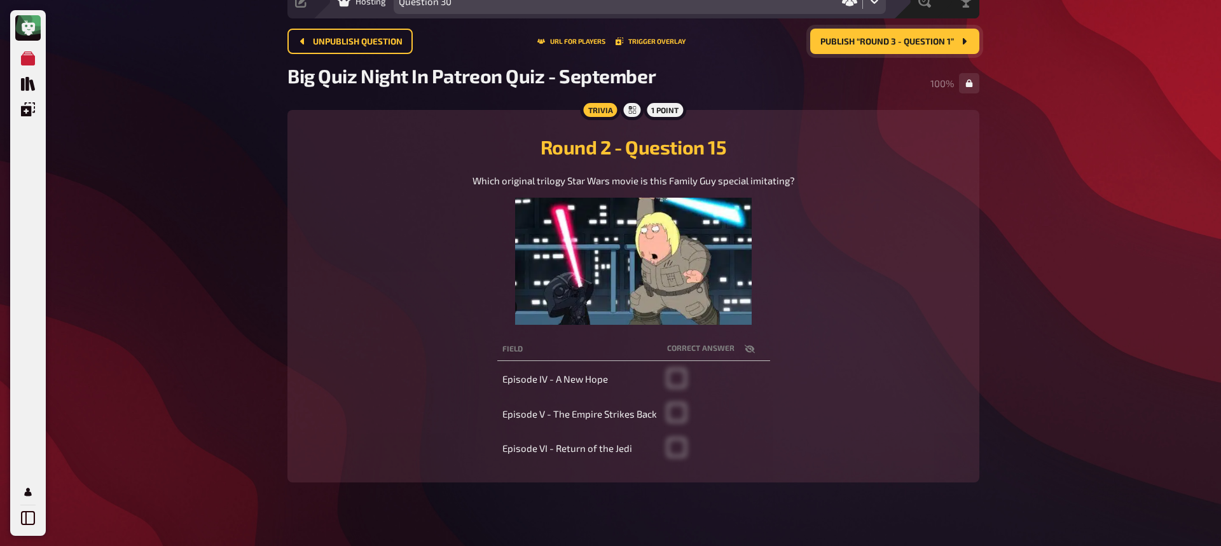
scroll to position [59, 0]
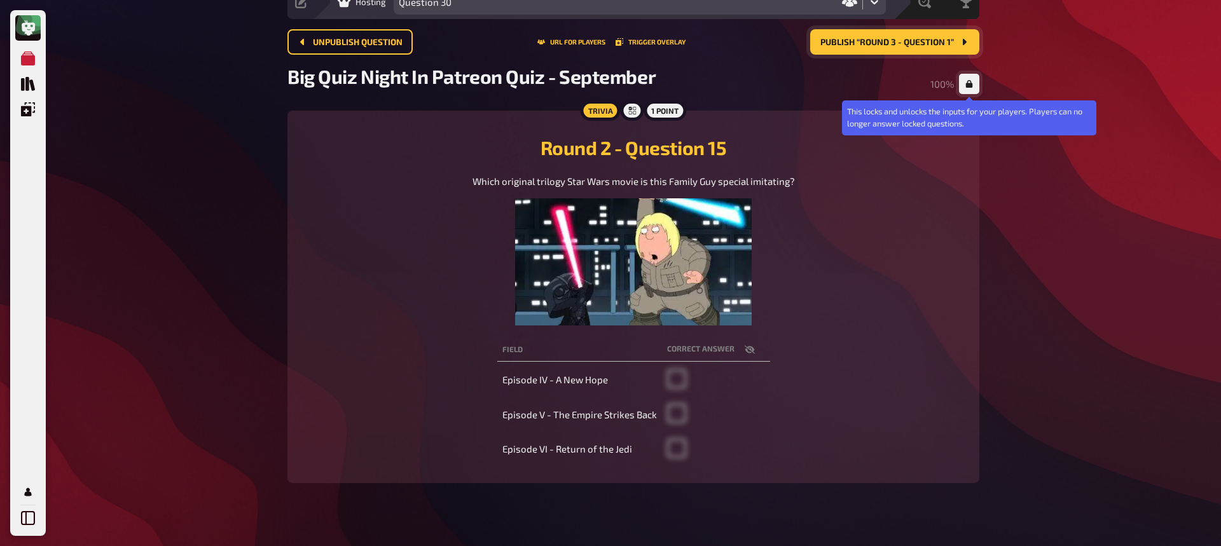
click at [971, 82] on icon "button" at bounding box center [970, 84] width 8 height 8
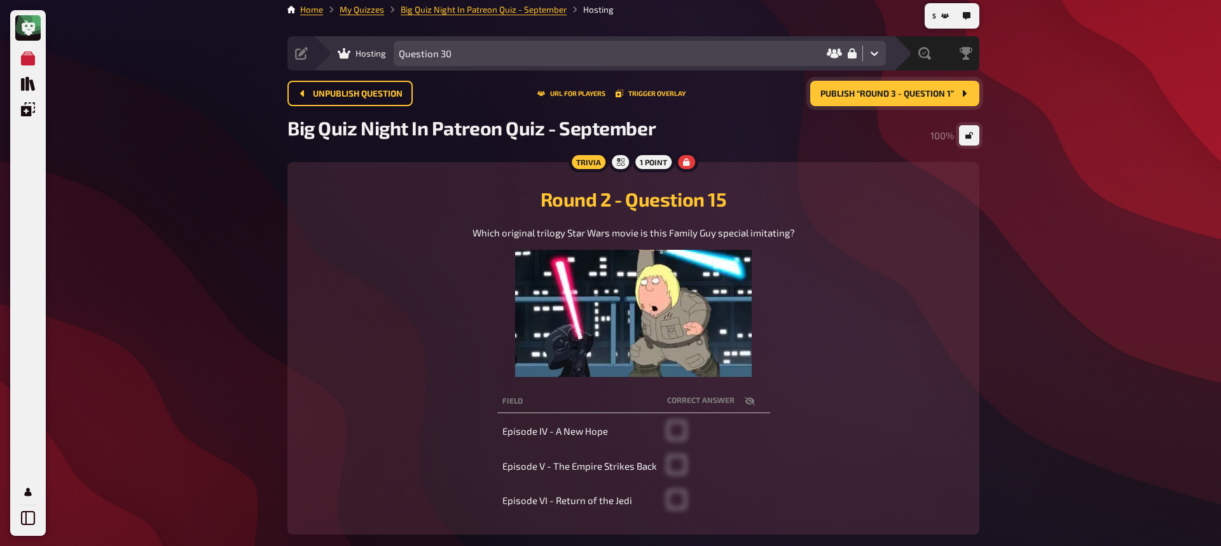
scroll to position [0, 0]
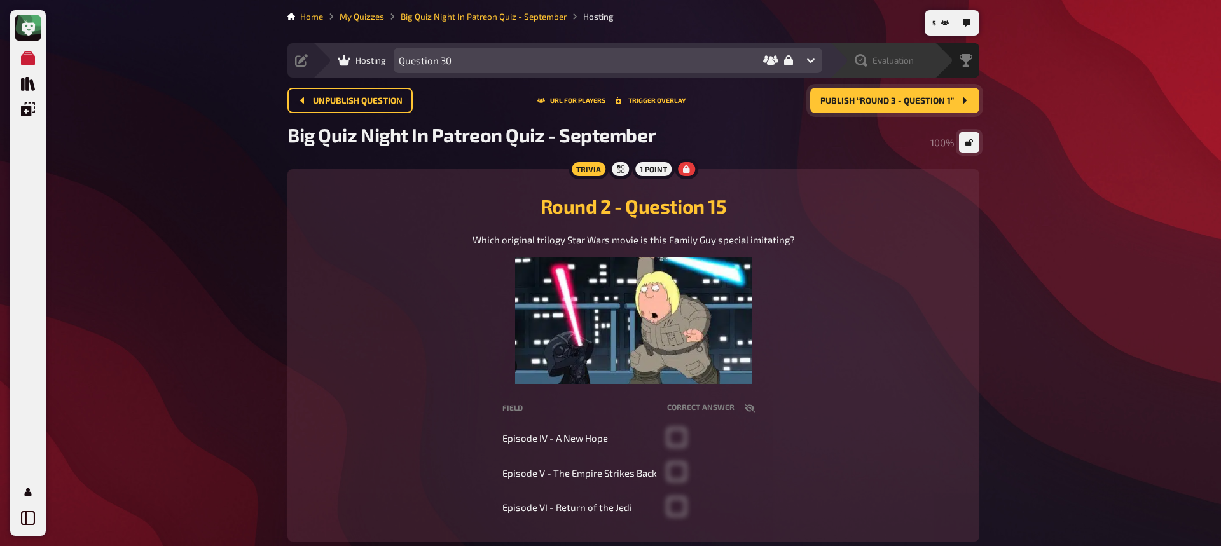
click at [882, 58] on span "Evaluation" at bounding box center [893, 60] width 41 height 10
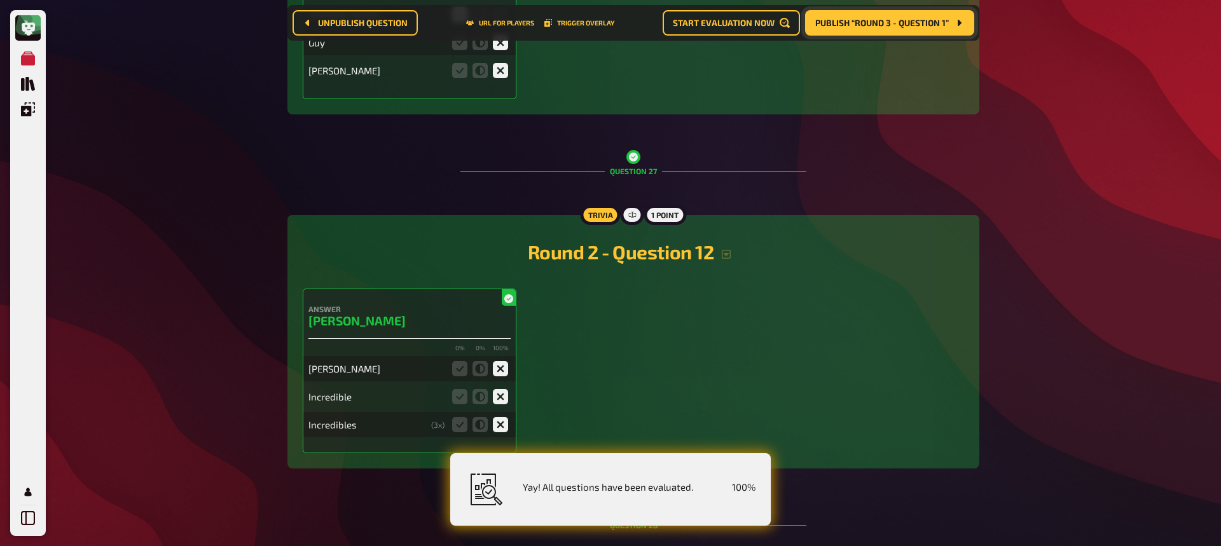
scroll to position [10646, 0]
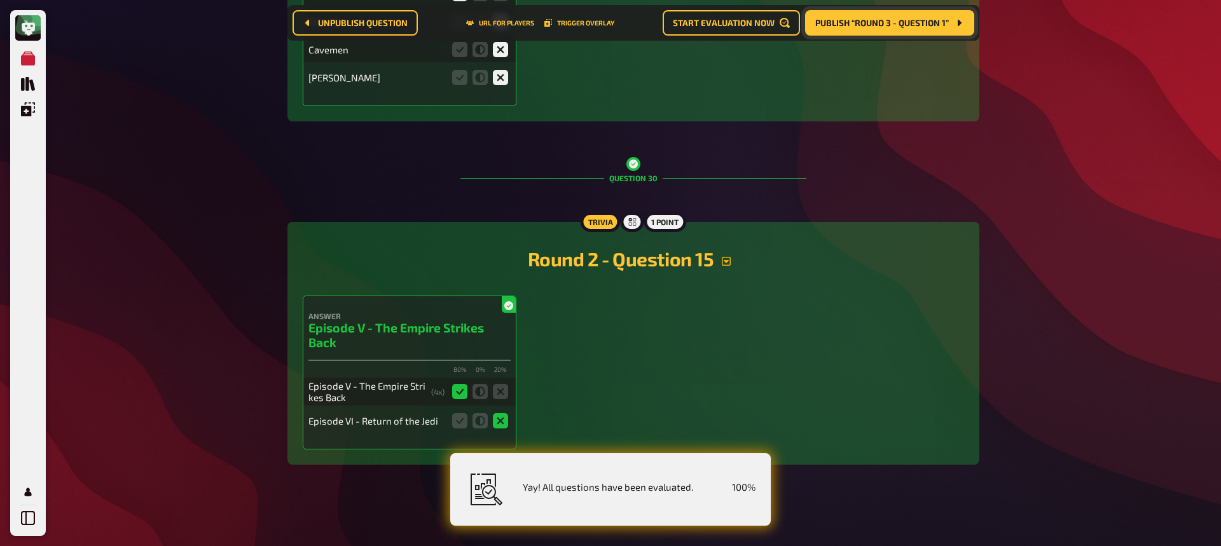
click at [728, 262] on icon "button" at bounding box center [726, 261] width 10 height 10
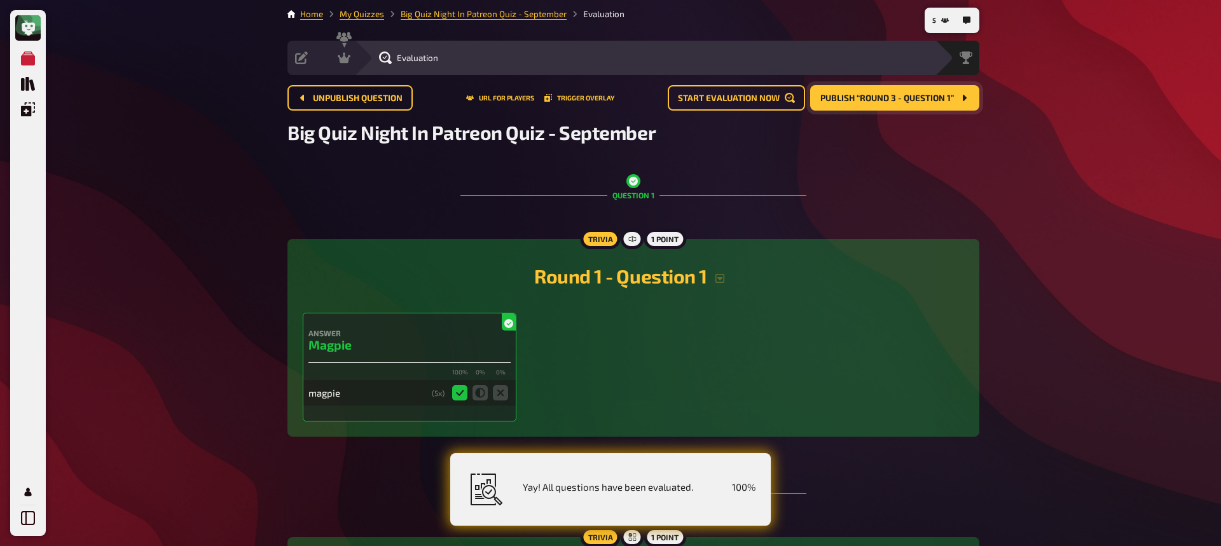
scroll to position [4, 0]
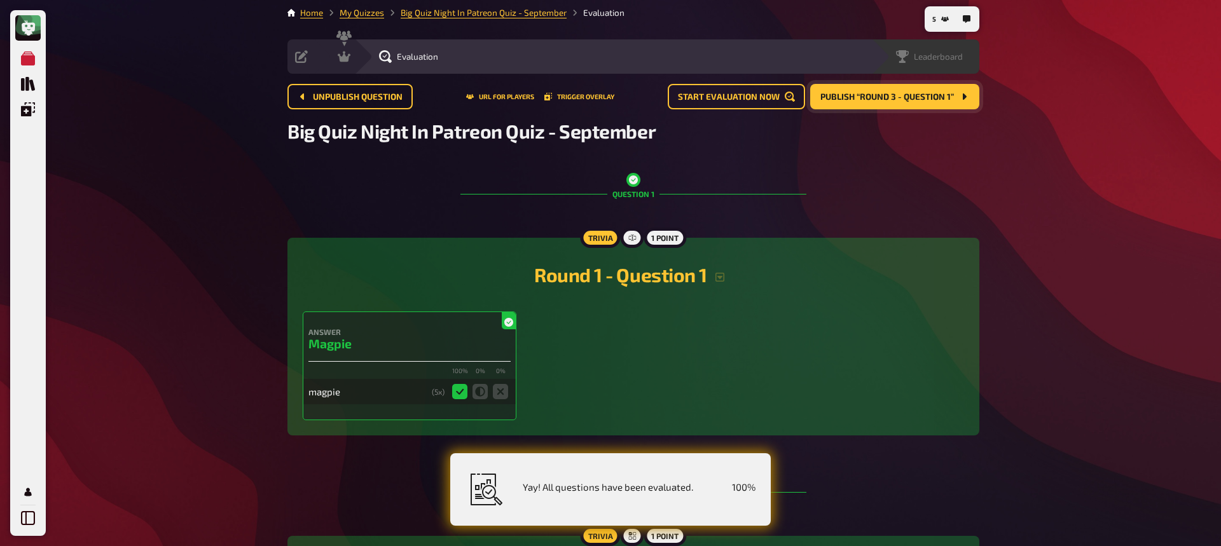
click at [959, 56] on span "Leaderboard" at bounding box center [938, 57] width 49 height 10
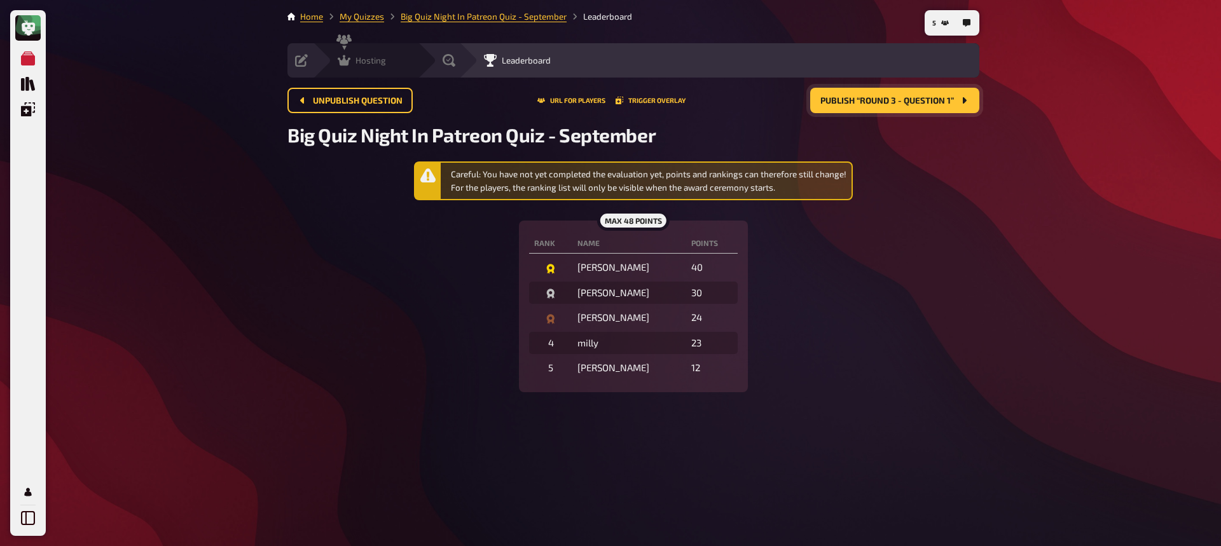
click at [354, 63] on div "Hosting" at bounding box center [362, 60] width 48 height 13
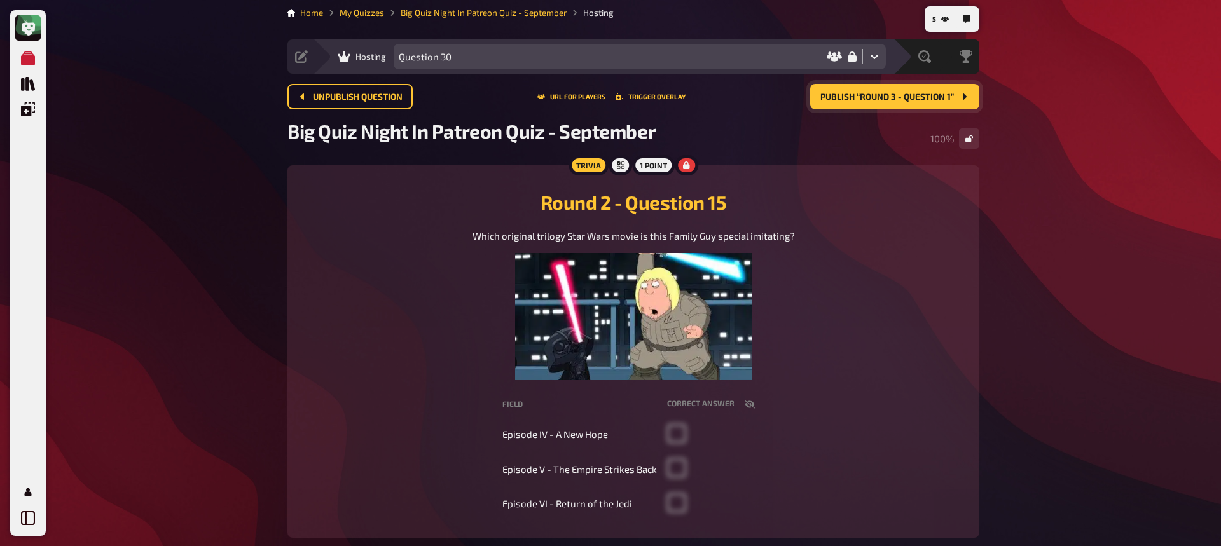
scroll to position [4, 0]
click at [879, 99] on span "Publish “Round 3 - Question 1”" at bounding box center [888, 96] width 134 height 9
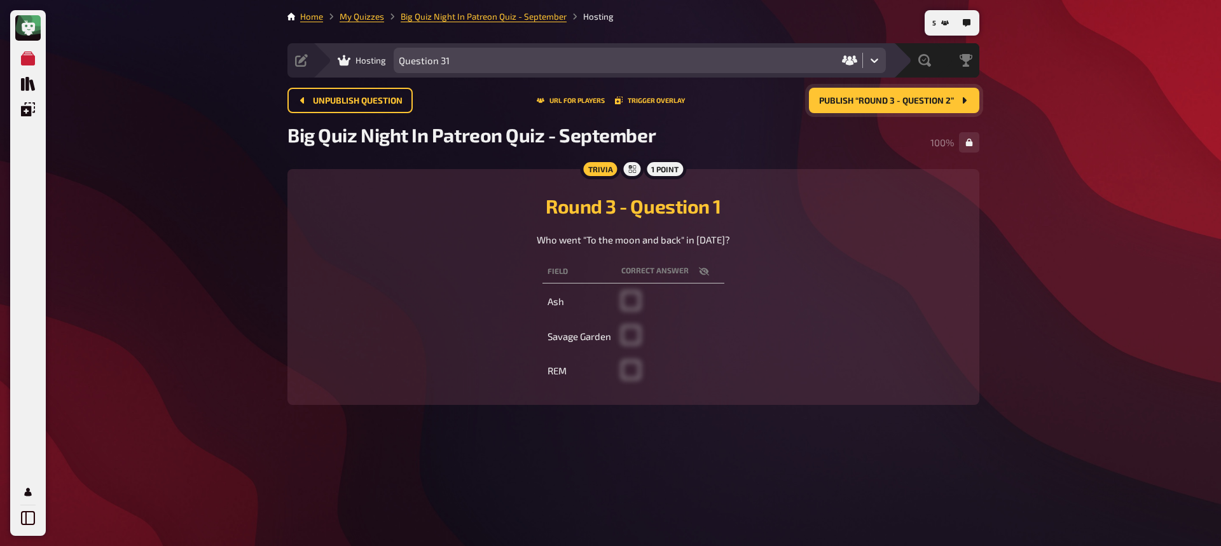
click at [878, 106] on button "Publish “Round 3 - Question 2”" at bounding box center [894, 100] width 170 height 25
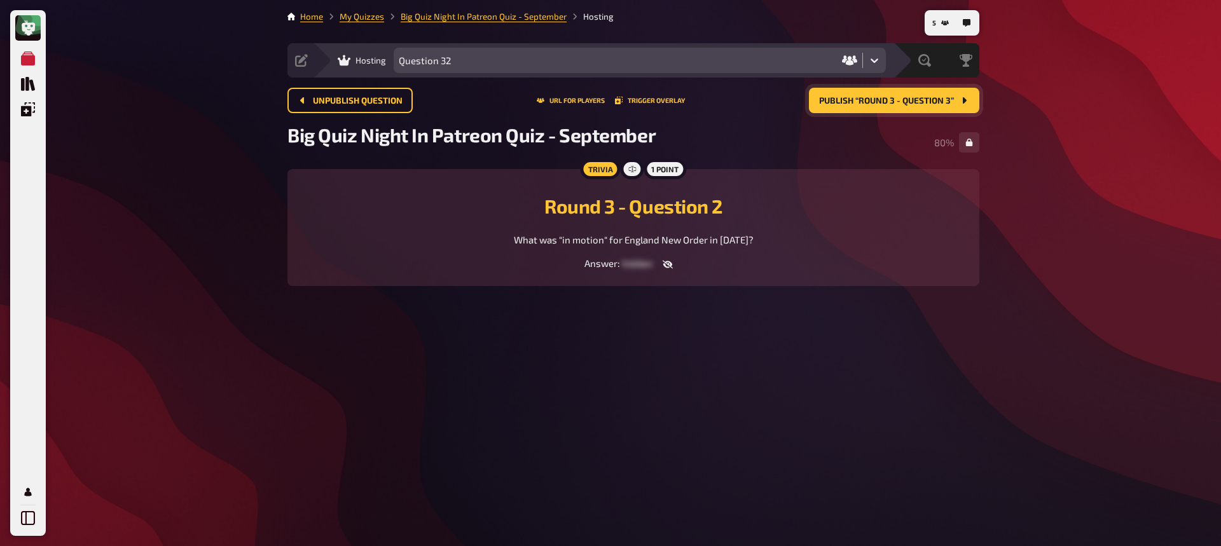
click at [865, 101] on span "Publish “Round 3 - Question 3”" at bounding box center [886, 101] width 135 height 9
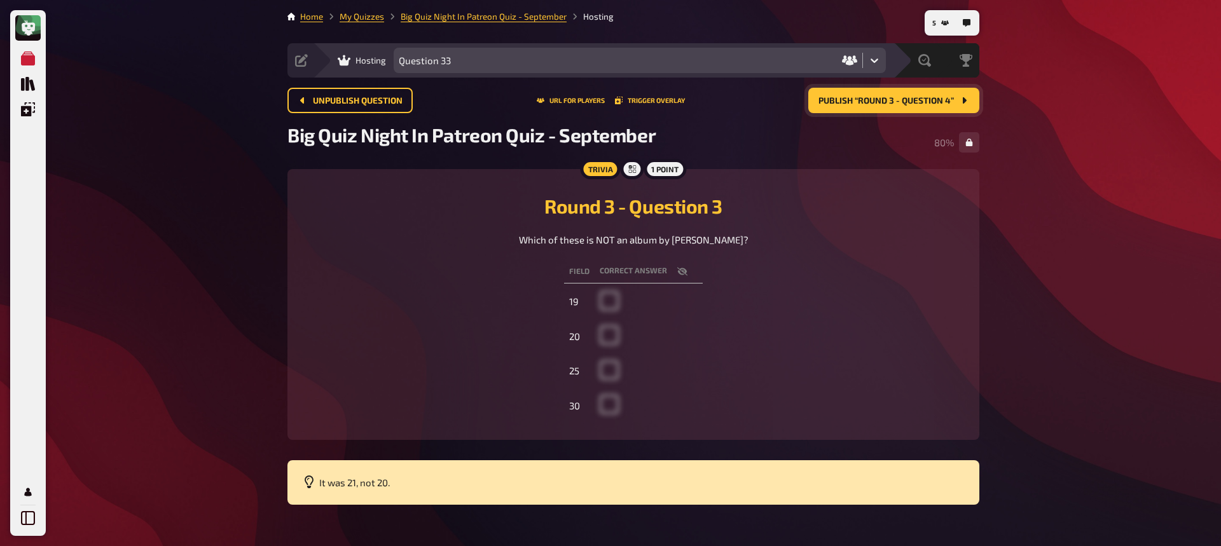
click at [853, 108] on button "Publish “Round 3 - Question 4”" at bounding box center [894, 100] width 171 height 25
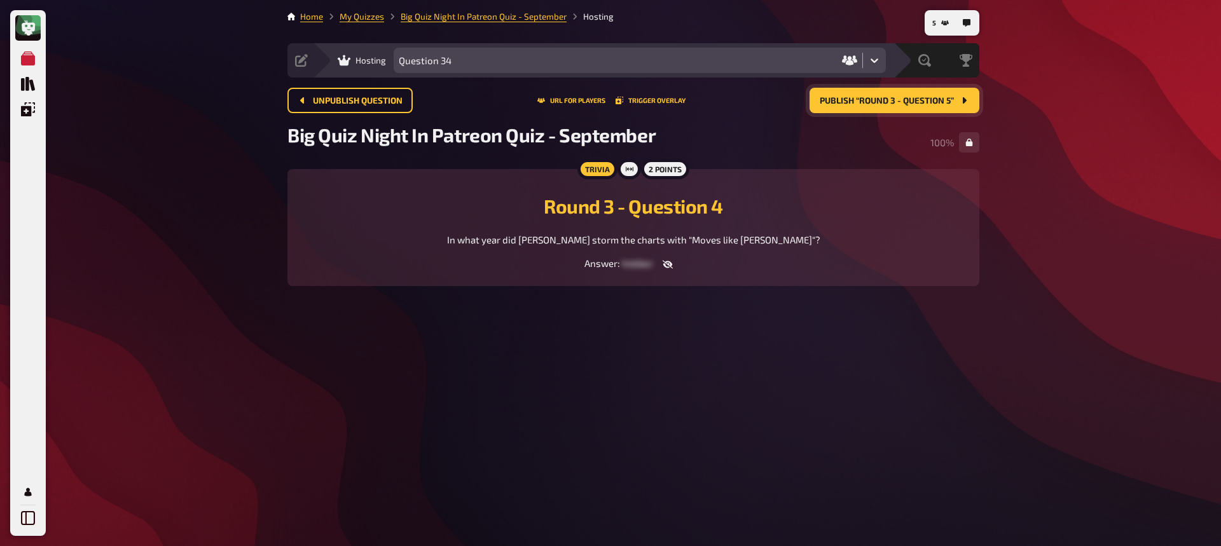
click at [842, 105] on span "Publish “Round 3 - Question 5”" at bounding box center [887, 101] width 134 height 9
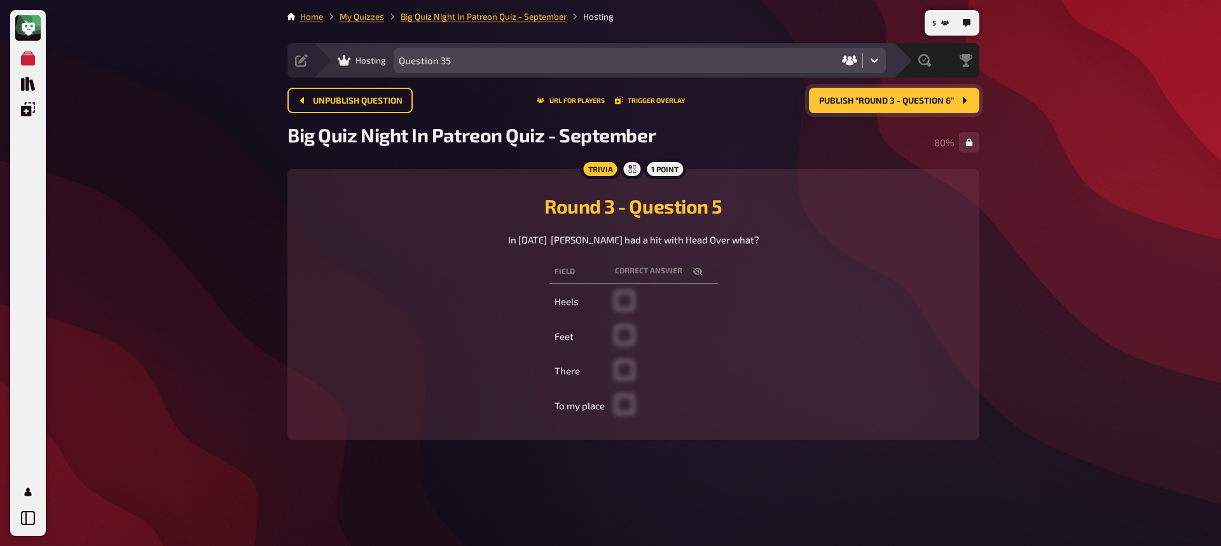
click at [880, 102] on span "Publish “Round 3 - Question 6”" at bounding box center [886, 101] width 135 height 9
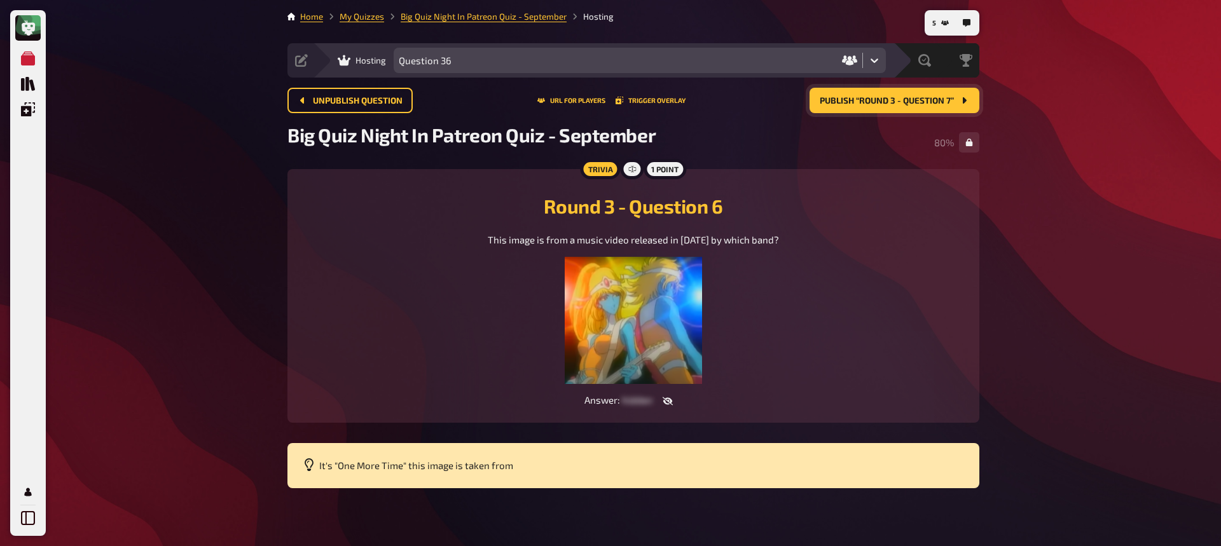
click at [867, 99] on span "Publish “Round 3 - Question 7”" at bounding box center [887, 101] width 134 height 9
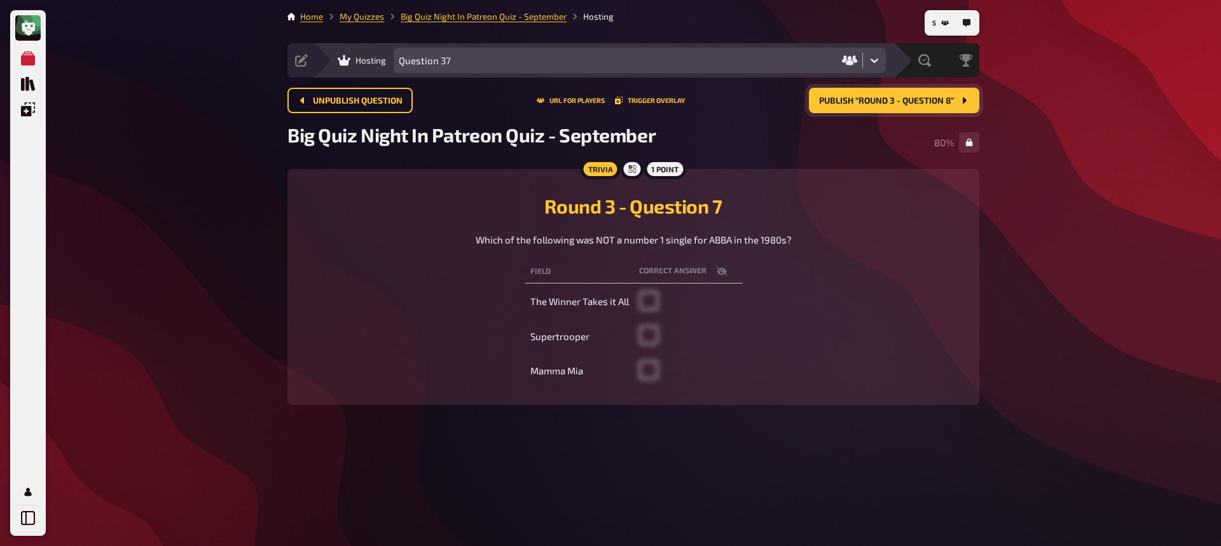
click at [866, 99] on span "Publish “Round 3 - Question 8”" at bounding box center [886, 101] width 135 height 9
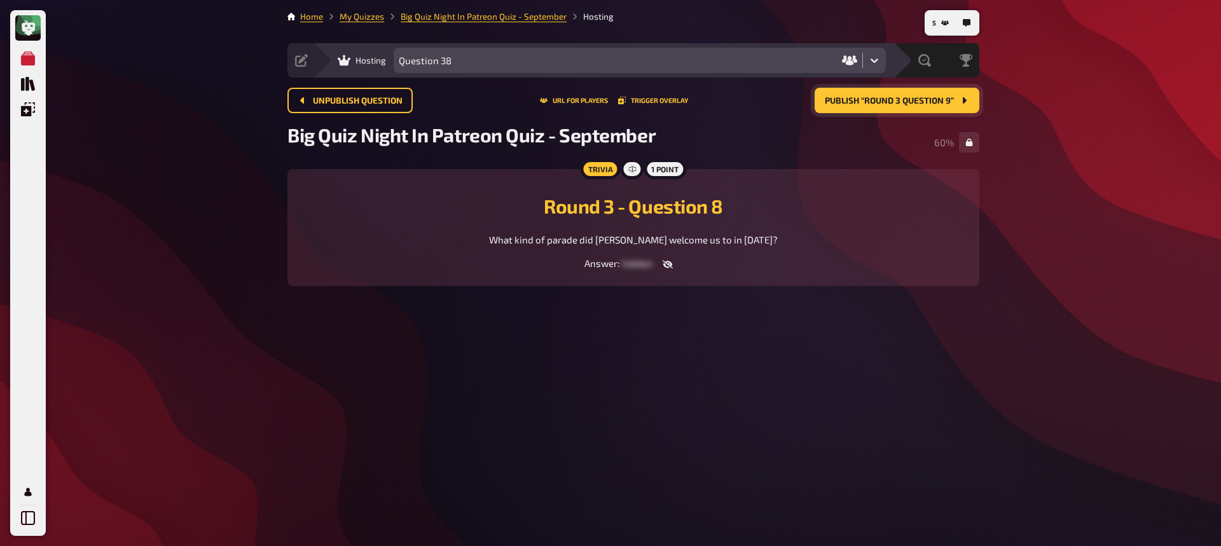
click at [852, 102] on span "Publish “Round 3 Question 9”" at bounding box center [889, 101] width 129 height 9
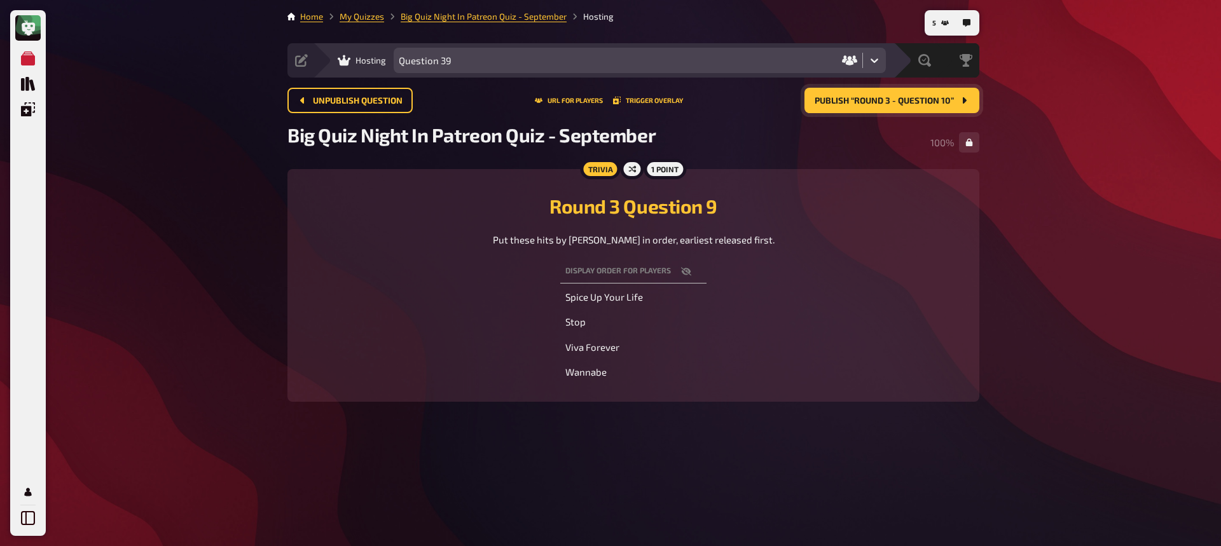
click at [912, 97] on span "Publish “Round 3 - Question 10”" at bounding box center [884, 101] width 139 height 9
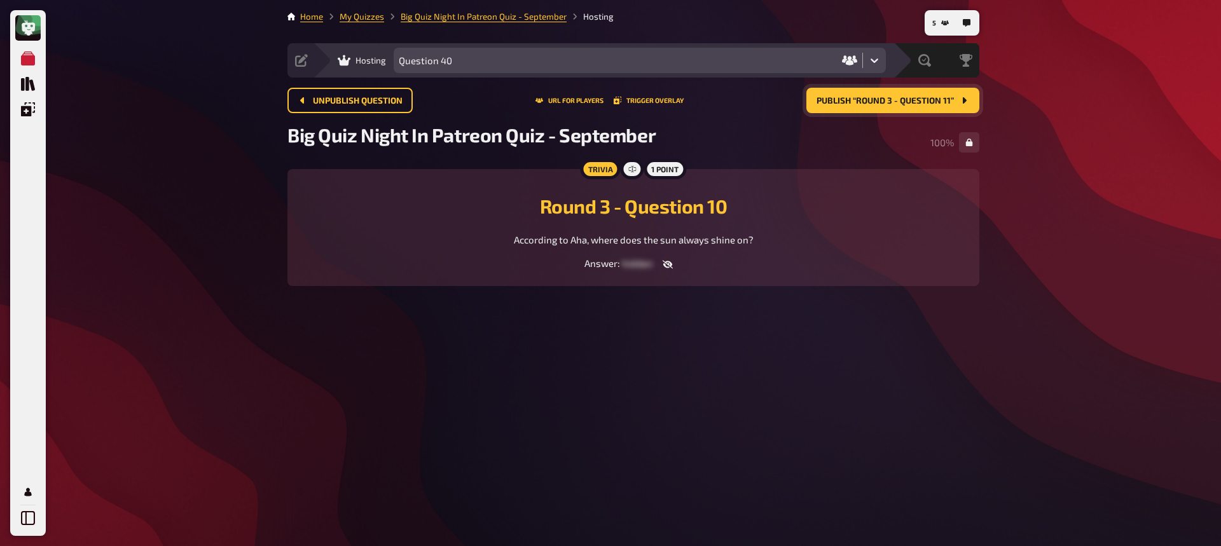
click at [854, 102] on span "Publish “Round 3 - Question 11”" at bounding box center [885, 101] width 137 height 9
click at [849, 106] on button "Publish “Round 3 - Question 12”" at bounding box center [892, 100] width 174 height 25
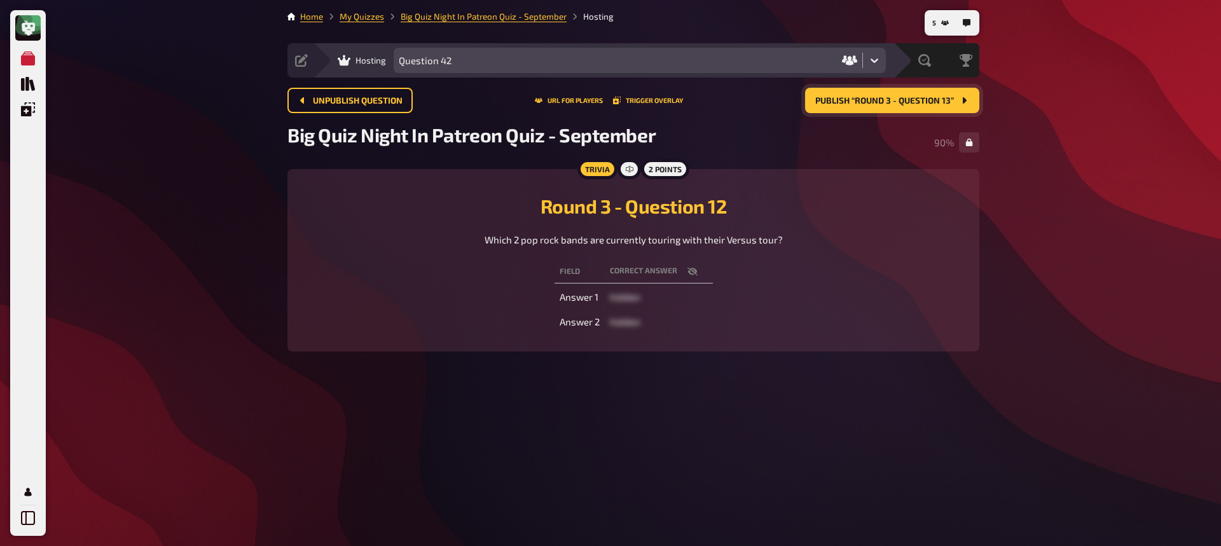
click at [867, 99] on span "Publish “Round 3 - Question 13”" at bounding box center [885, 101] width 139 height 9
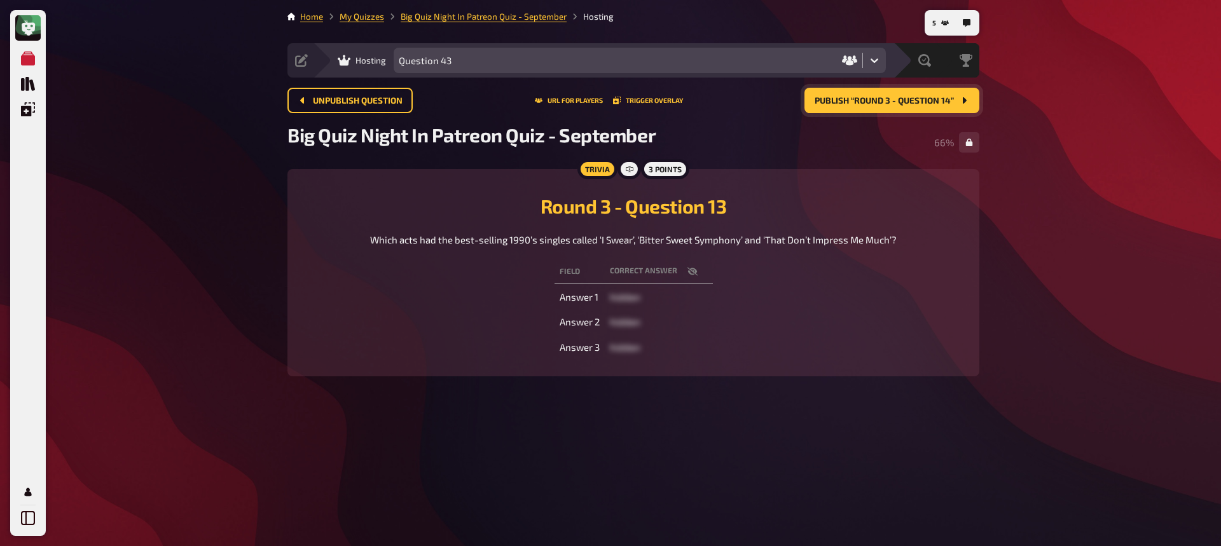
click at [859, 107] on button "Publish “Round 3 - Question 14”" at bounding box center [892, 100] width 175 height 25
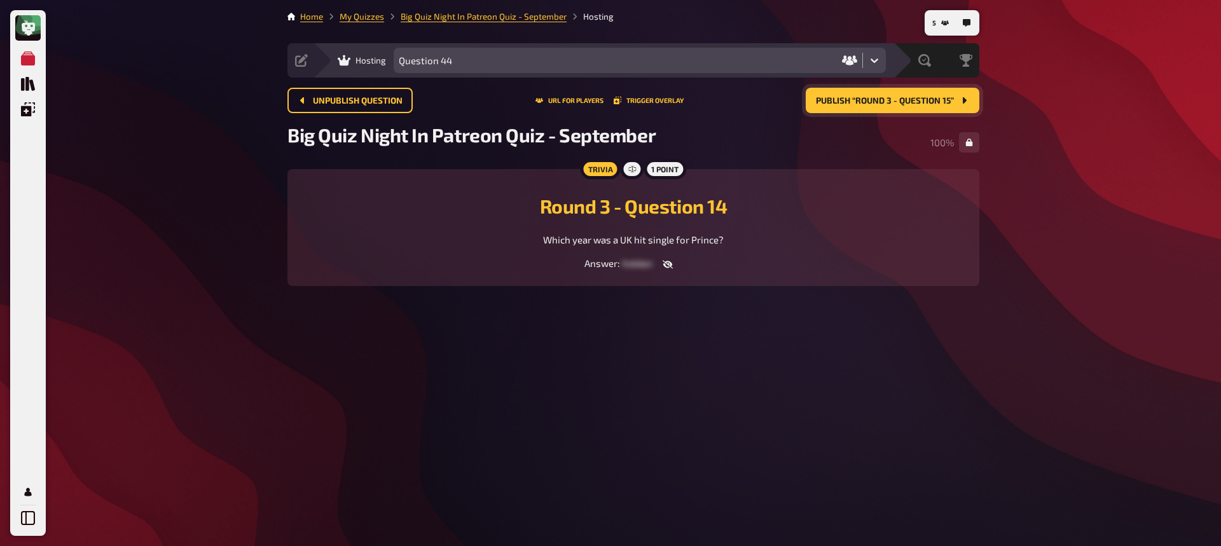
click at [908, 101] on span "Publish “Round 3 - Question 15”" at bounding box center [885, 101] width 138 height 9
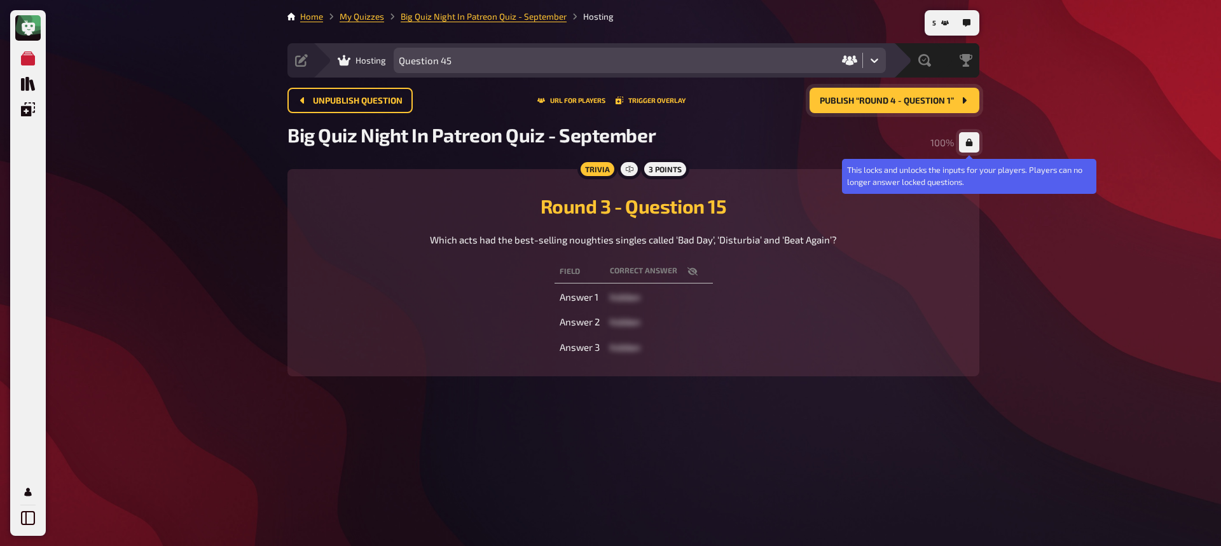
click at [972, 146] on icon "button" at bounding box center [969, 143] width 7 height 8
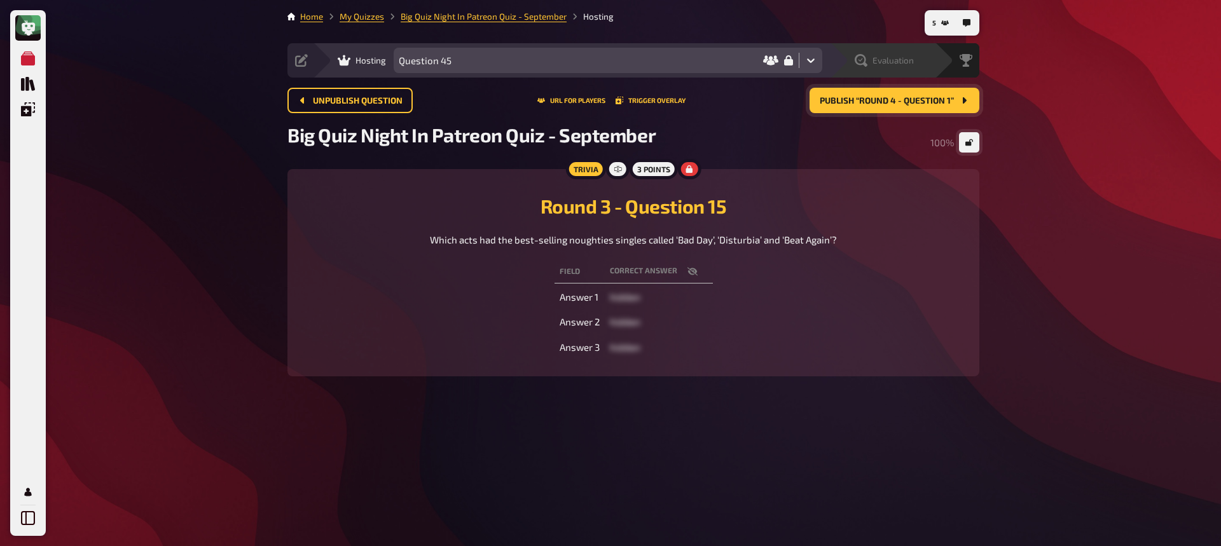
click at [859, 59] on icon at bounding box center [861, 60] width 13 height 13
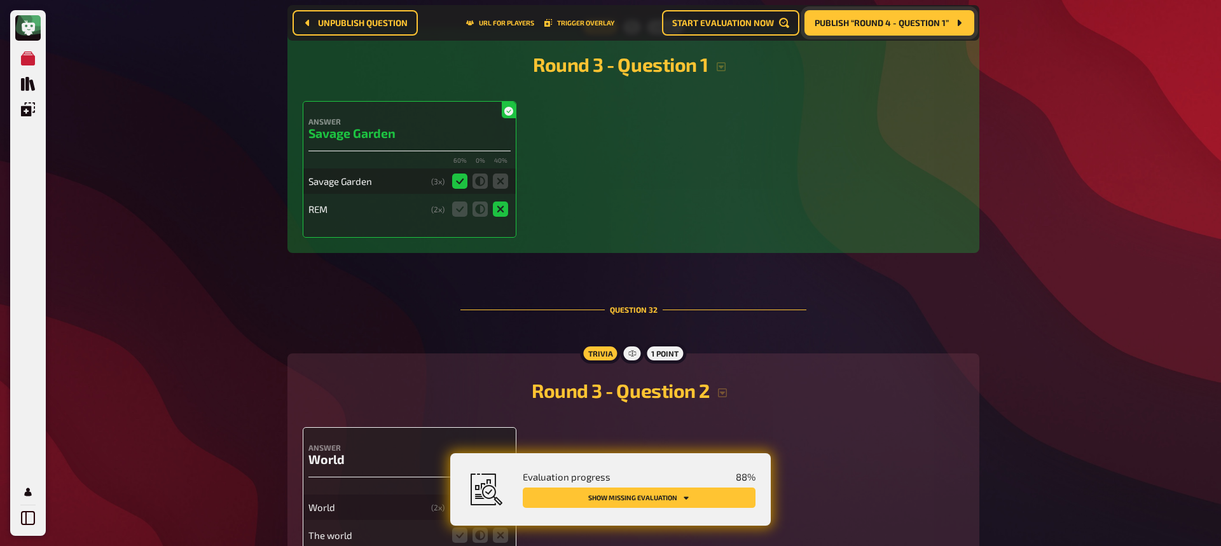
scroll to position [11185, 0]
click at [662, 472] on button "Show missing evaluation" at bounding box center [639, 498] width 233 height 20
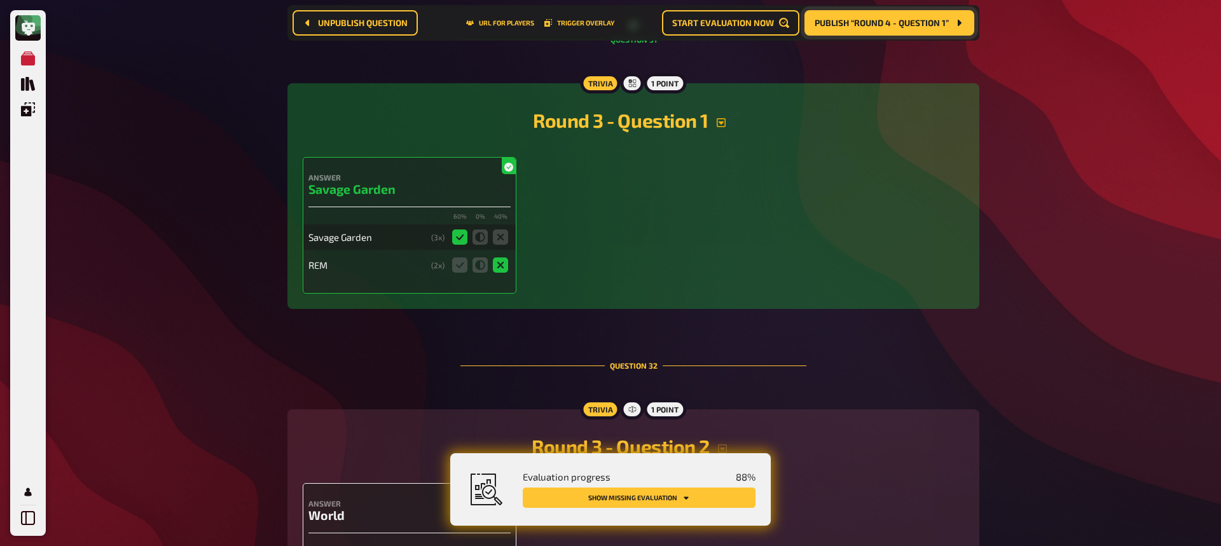
scroll to position [11127, 0]
click at [725, 122] on icon "button" at bounding box center [721, 123] width 10 height 10
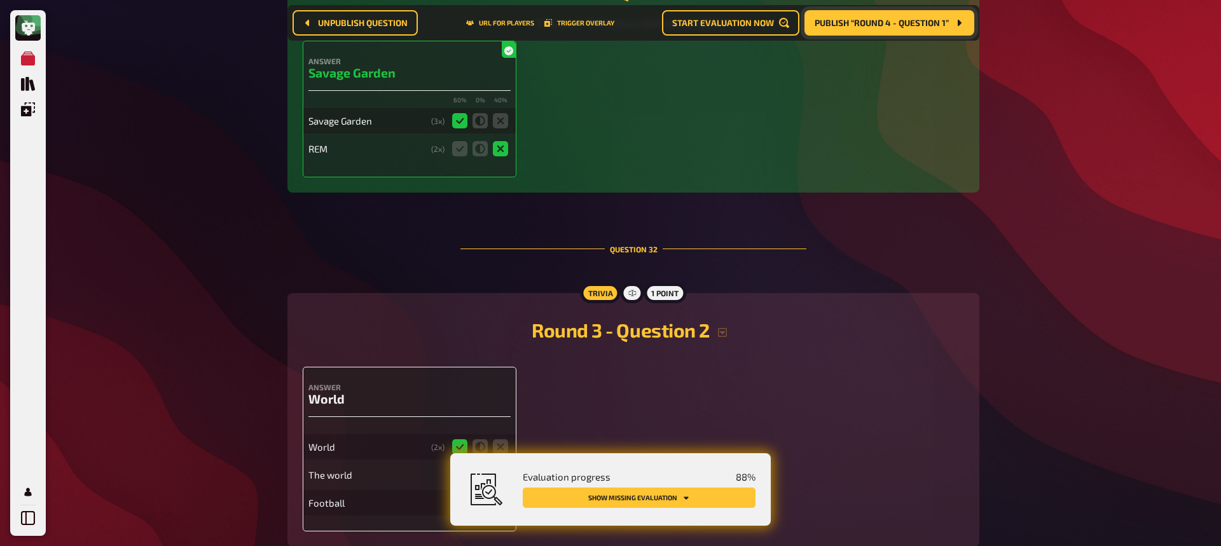
scroll to position [11269, 0]
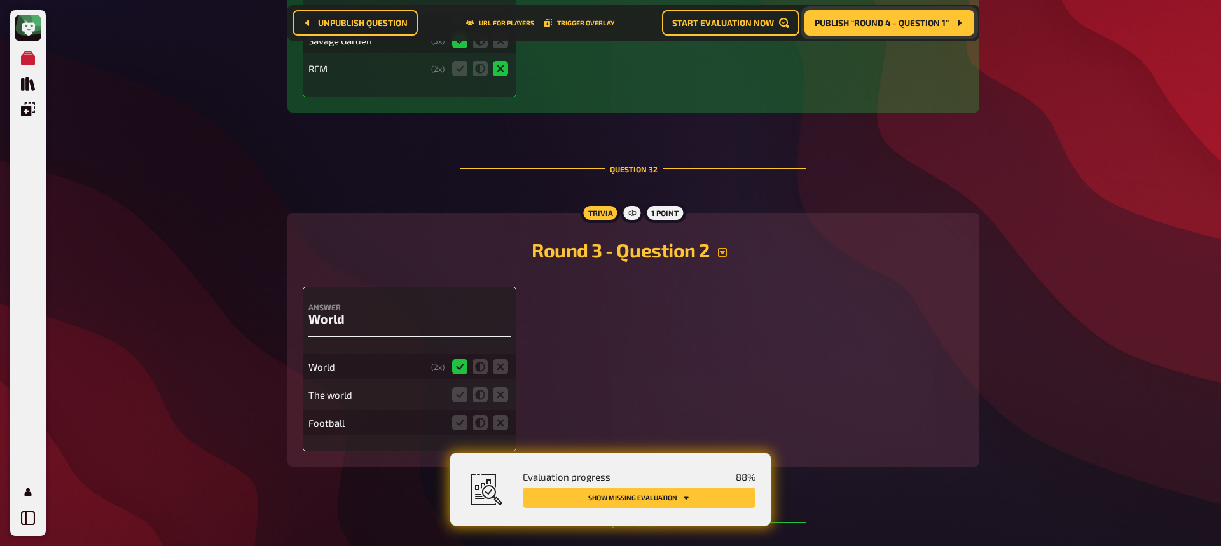
click at [723, 250] on icon "button" at bounding box center [723, 252] width 10 height 10
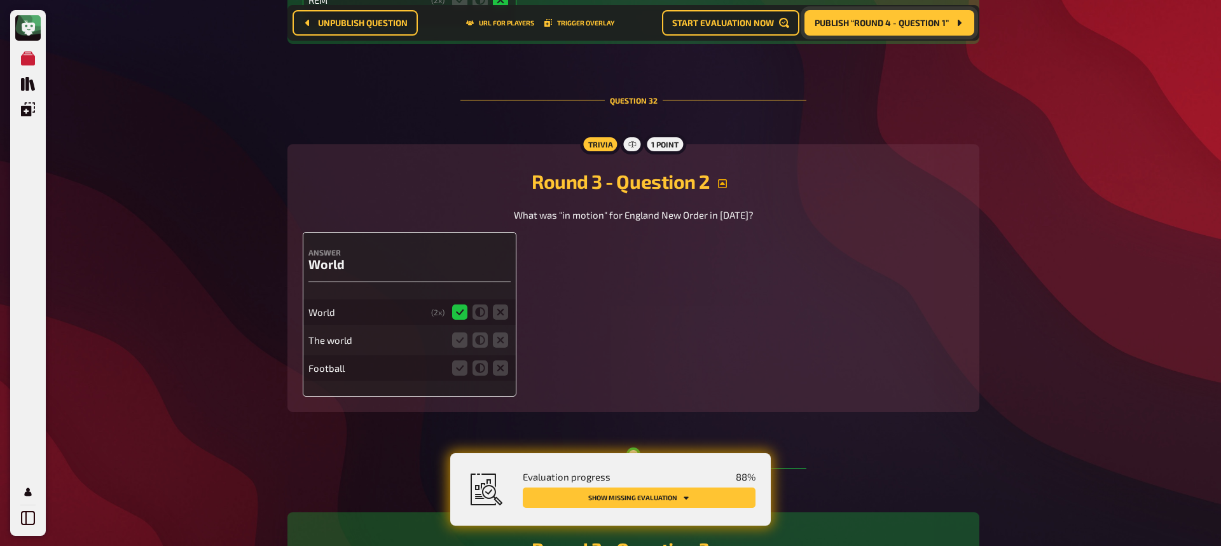
scroll to position [11407, 0]
click at [456, 342] on icon at bounding box center [459, 340] width 15 height 15
click at [0, 0] on input "radio" at bounding box center [0, 0] width 0 height 0
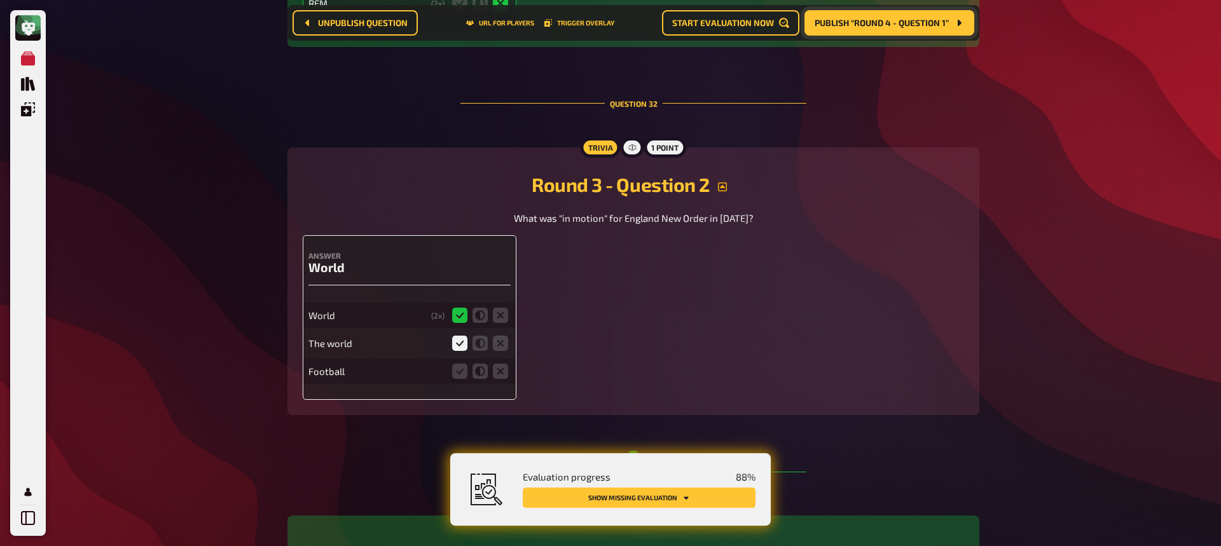
scroll to position [11404, 0]
click at [504, 378] on icon at bounding box center [500, 372] width 15 height 15
click at [0, 0] on input "radio" at bounding box center [0, 0] width 0 height 0
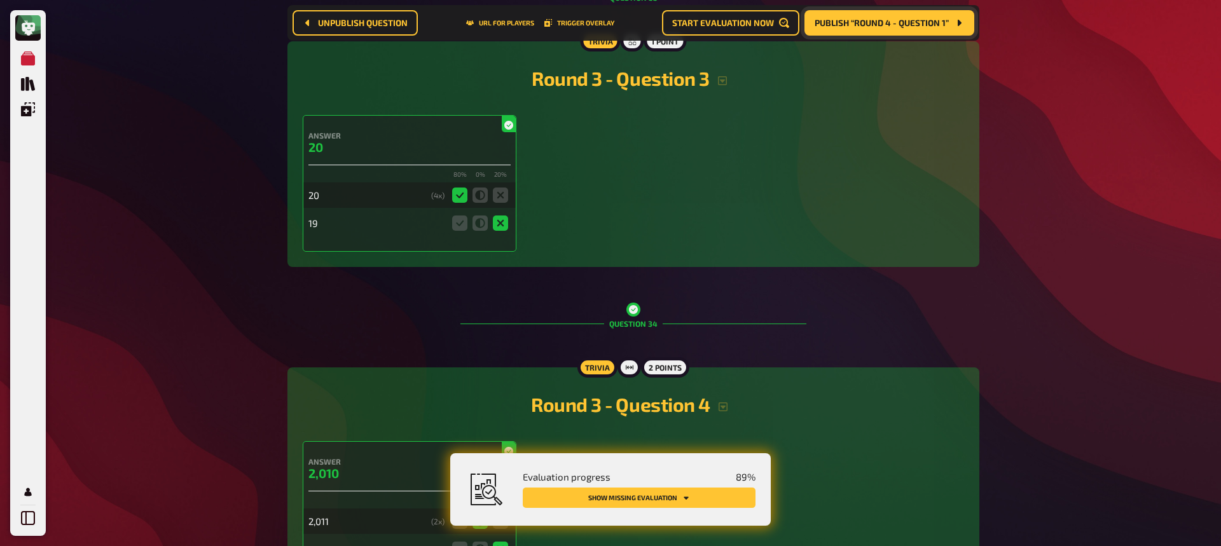
scroll to position [11818, 0]
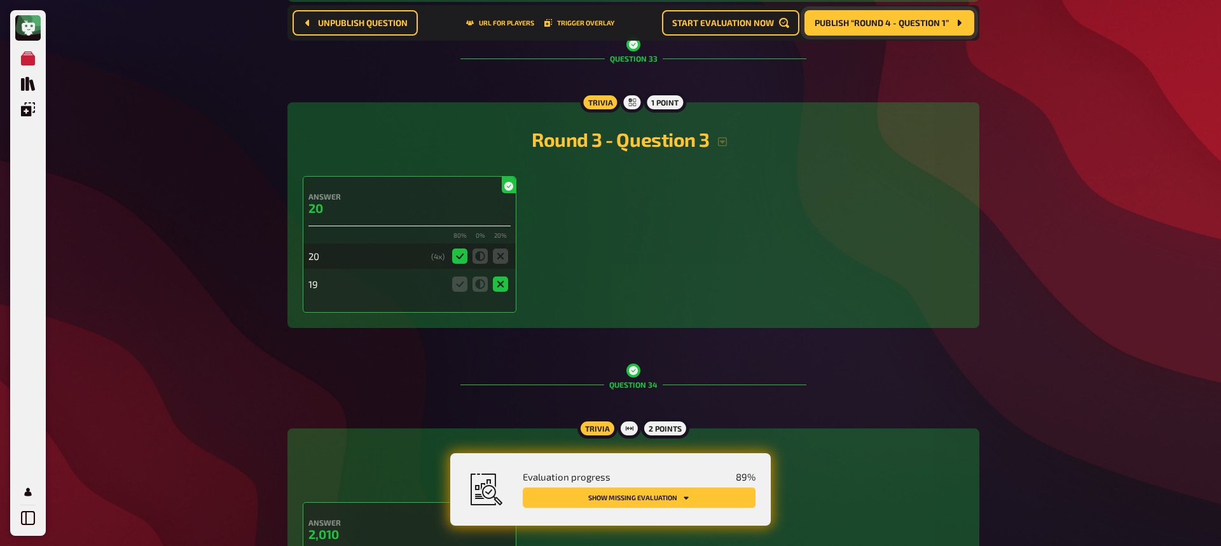
click at [725, 147] on h2 "Round 3 - Question 3" at bounding box center [634, 139] width 662 height 23
click at [721, 142] on icon "button" at bounding box center [723, 142] width 10 height 10
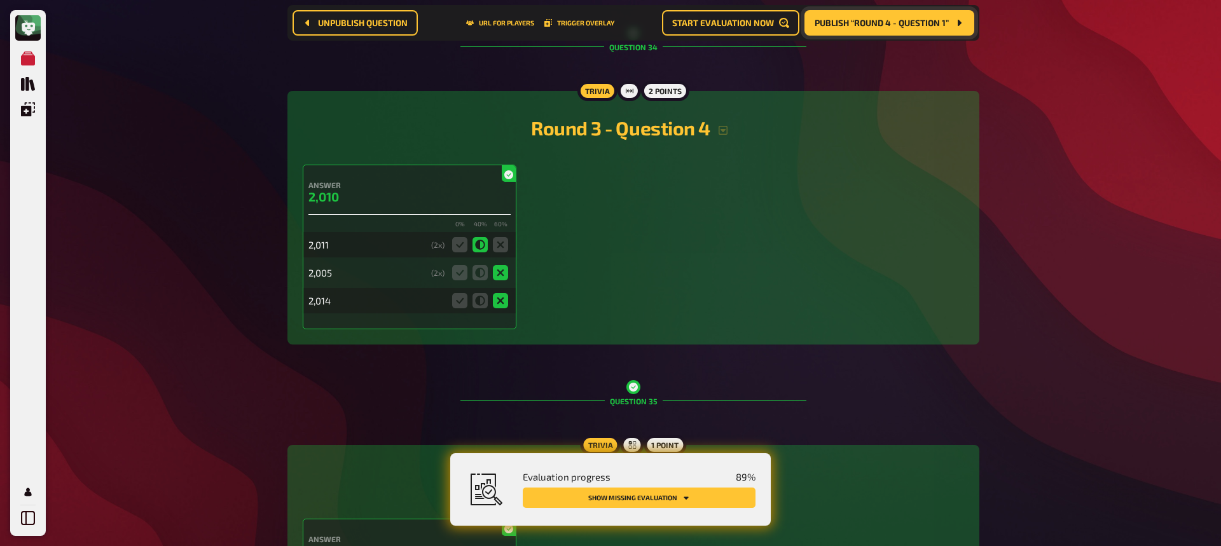
scroll to position [12170, 0]
click at [724, 132] on icon "button" at bounding box center [723, 131] width 10 height 10
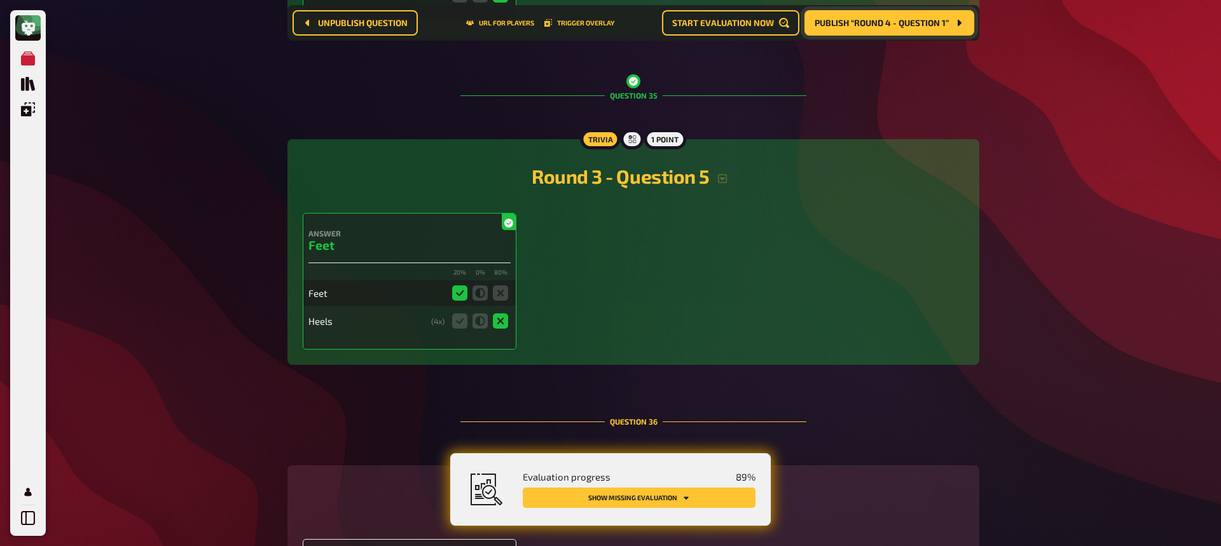
scroll to position [12495, 0]
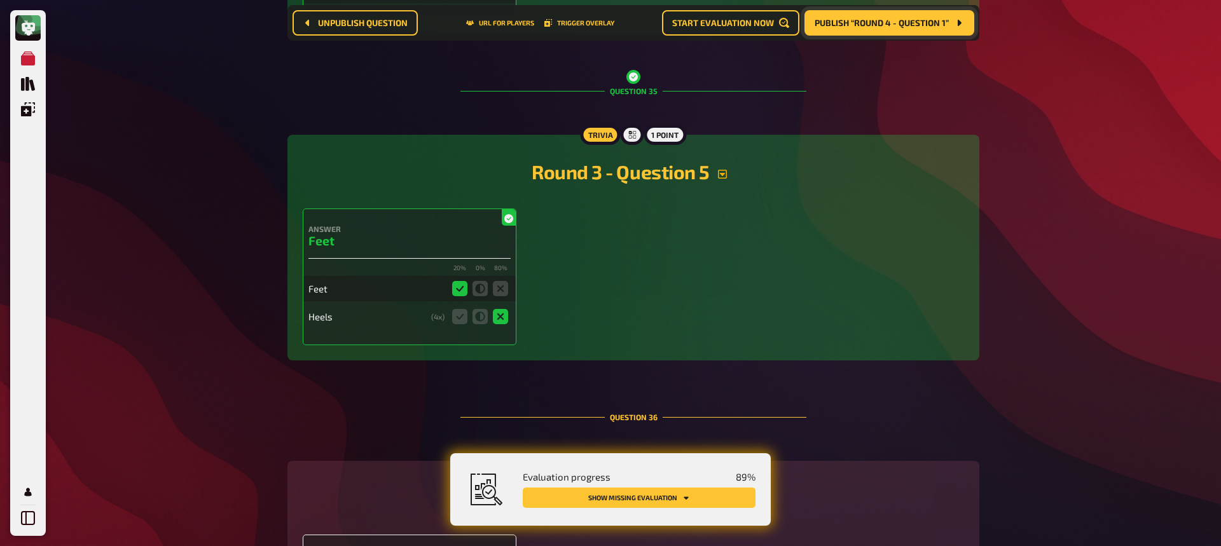
click at [727, 176] on icon "button" at bounding box center [723, 174] width 10 height 10
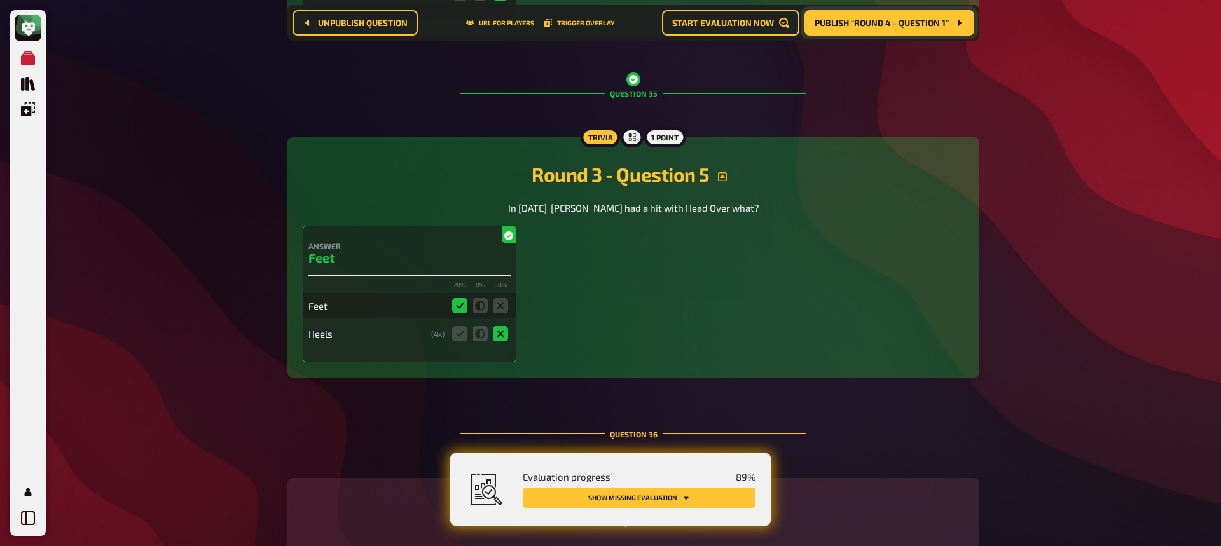
scroll to position [12492, 0]
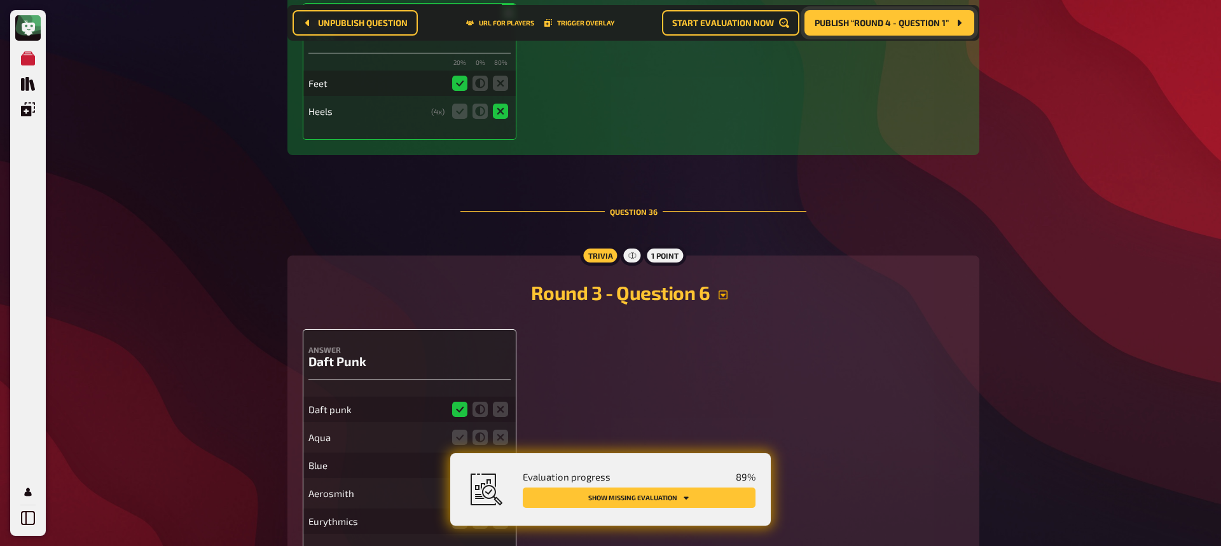
click at [722, 295] on icon "button" at bounding box center [723, 295] width 10 height 10
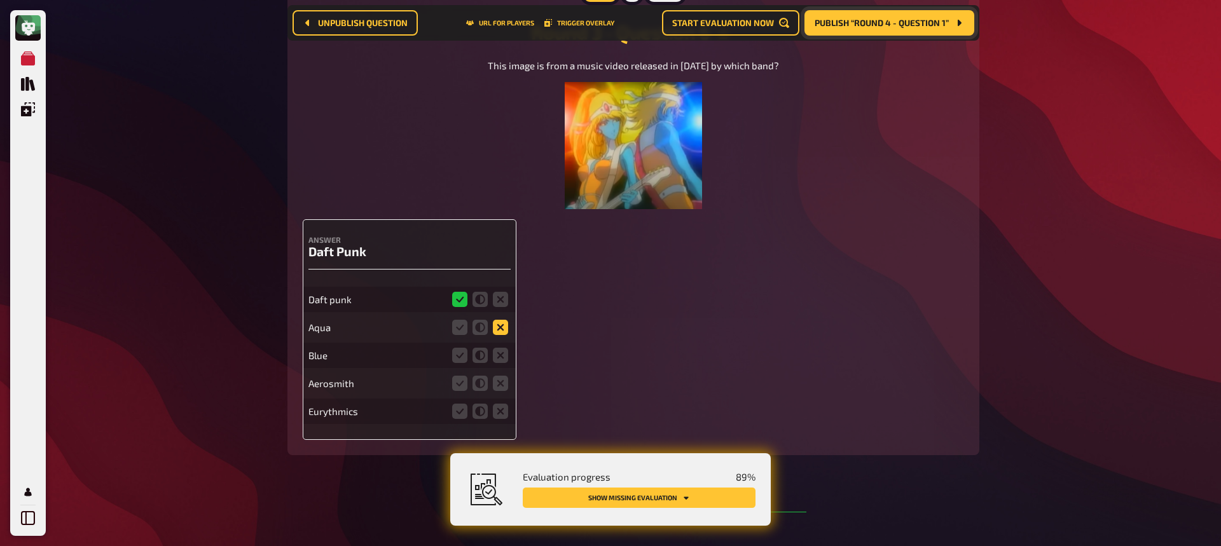
click at [503, 321] on icon at bounding box center [500, 327] width 15 height 15
click at [0, 0] on input "radio" at bounding box center [0, 0] width 0 height 0
click at [497, 360] on icon at bounding box center [500, 356] width 15 height 15
click at [0, 0] on input "radio" at bounding box center [0, 0] width 0 height 0
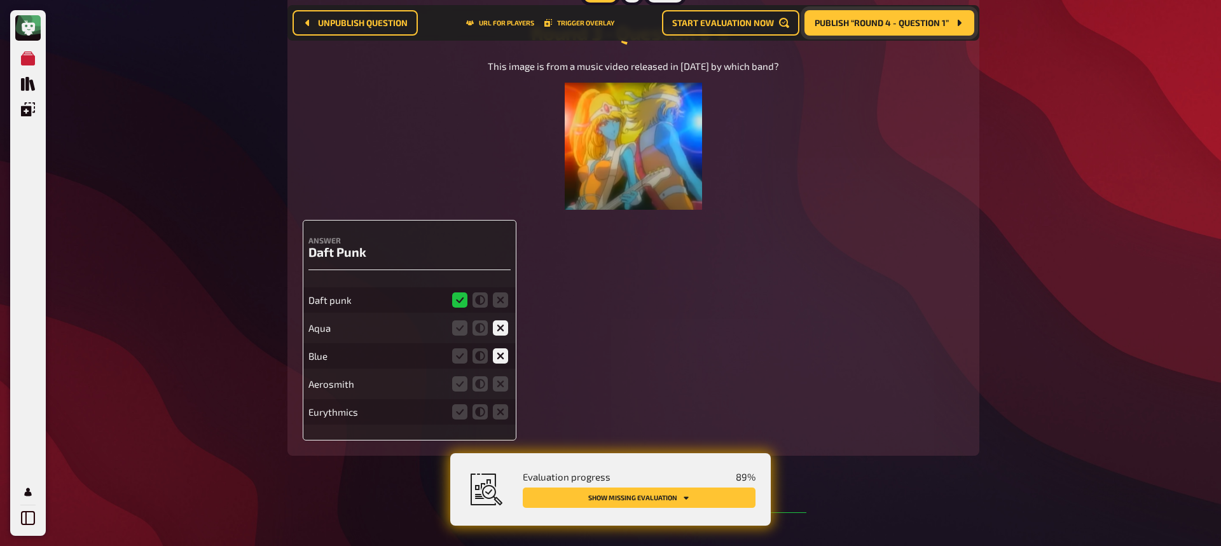
click at [502, 392] on fieldset at bounding box center [480, 384] width 61 height 20
click at [498, 387] on icon at bounding box center [500, 384] width 15 height 15
click at [0, 0] on input "radio" at bounding box center [0, 0] width 0 height 0
click at [499, 413] on icon at bounding box center [500, 412] width 15 height 15
click at [0, 0] on input "radio" at bounding box center [0, 0] width 0 height 0
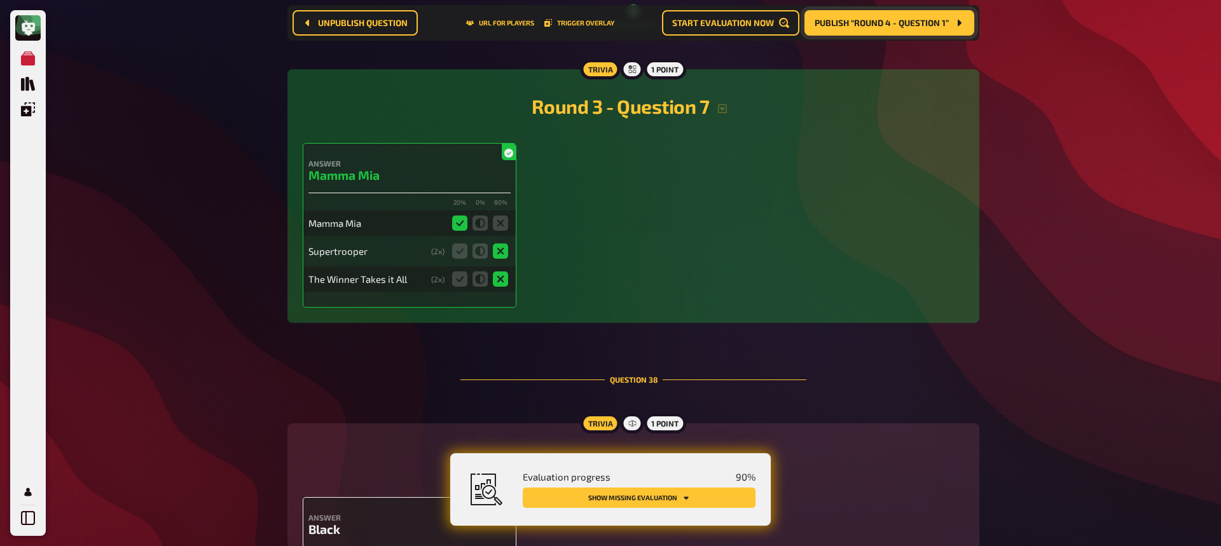
scroll to position [13461, 0]
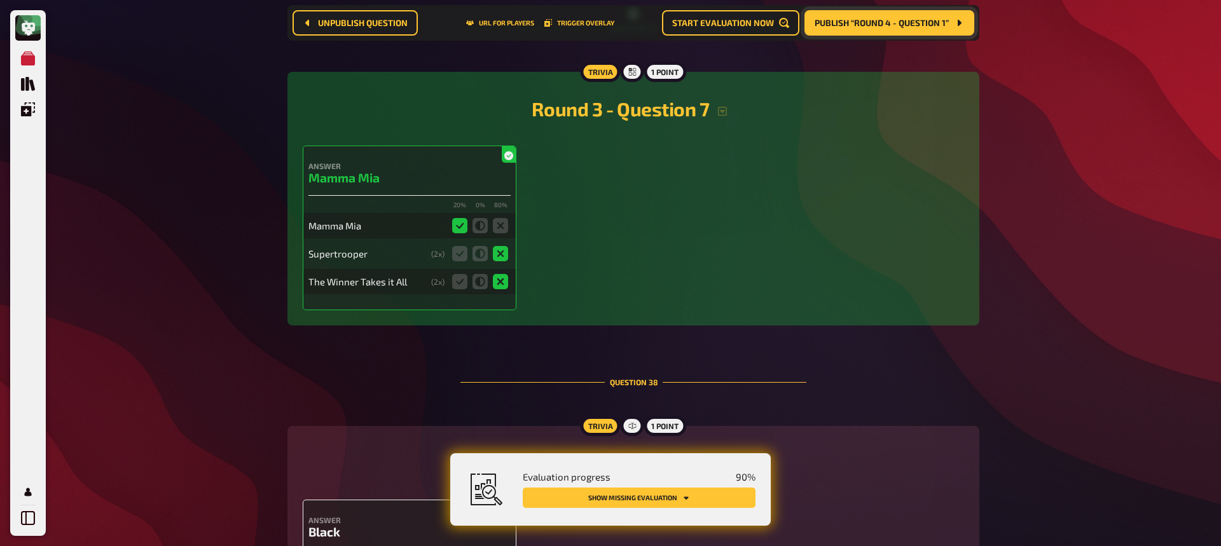
click at [721, 116] on h2 "Round 3 - Question 7" at bounding box center [634, 108] width 662 height 23
click at [726, 113] on icon "button" at bounding box center [723, 112] width 10 height 10
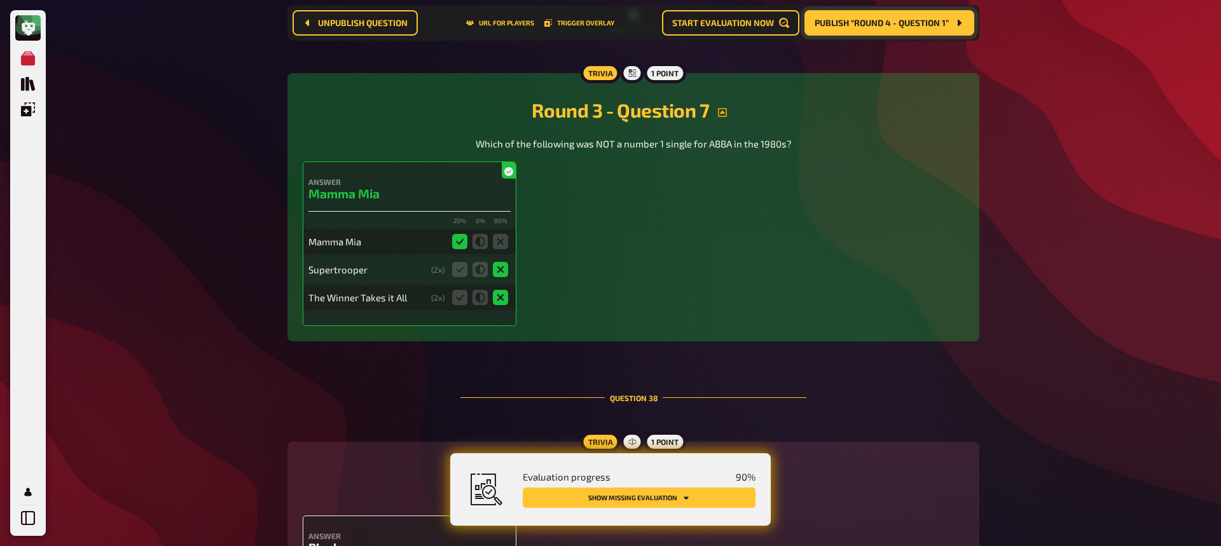
scroll to position [13458, 0]
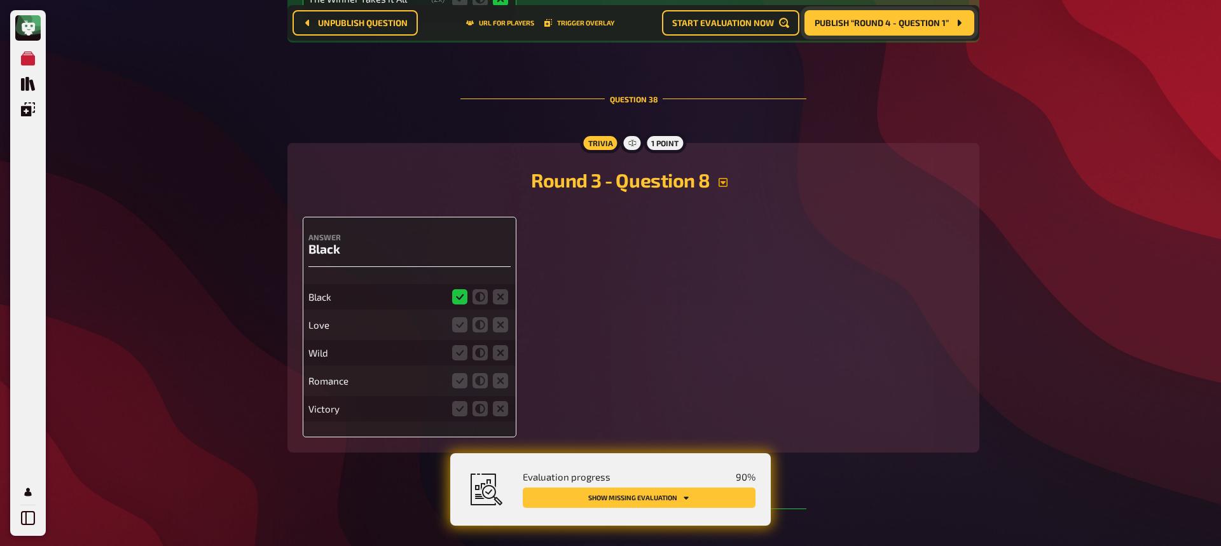
click at [722, 184] on icon "button" at bounding box center [723, 182] width 10 height 10
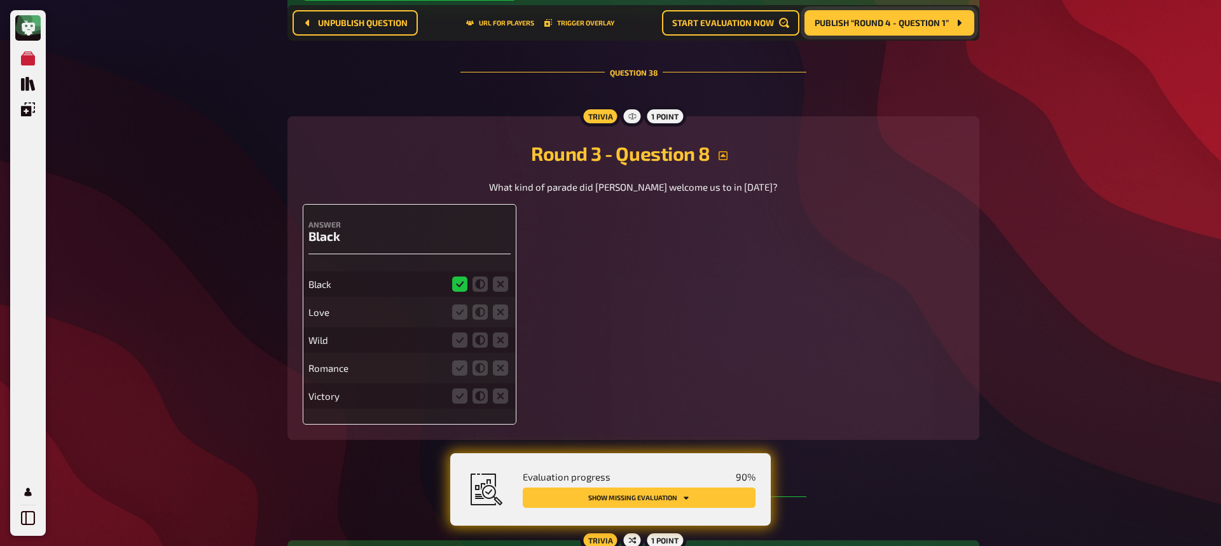
scroll to position [13784, 0]
click at [501, 313] on icon at bounding box center [500, 312] width 15 height 15
click at [0, 0] on input "radio" at bounding box center [0, 0] width 0 height 0
click at [499, 343] on icon at bounding box center [500, 340] width 15 height 15
click at [0, 0] on input "radio" at bounding box center [0, 0] width 0 height 0
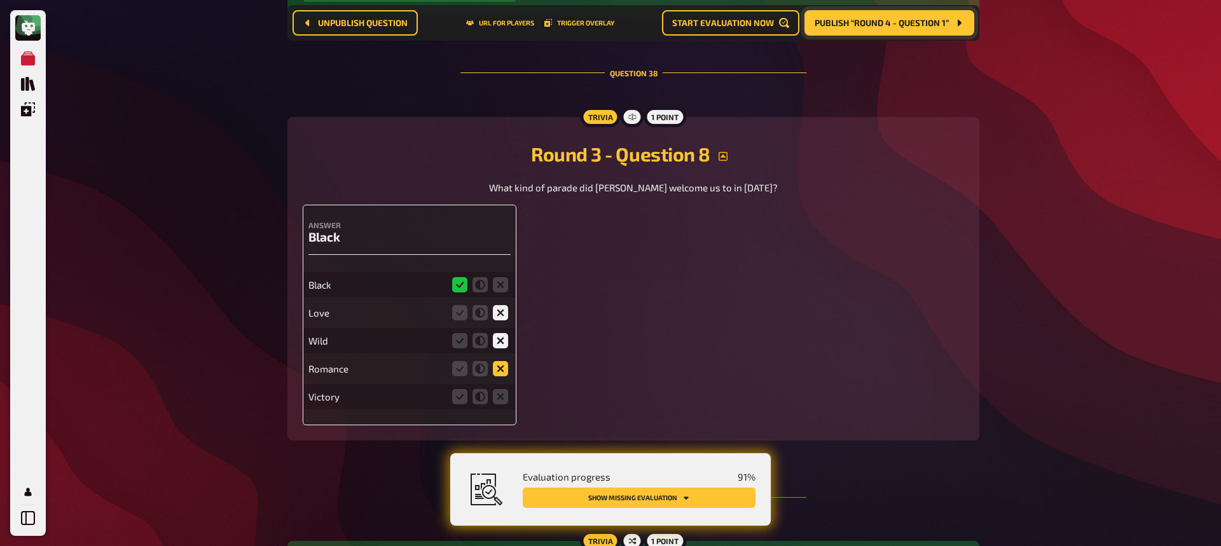
click at [507, 369] on icon at bounding box center [500, 368] width 15 height 15
click at [0, 0] on input "radio" at bounding box center [0, 0] width 0 height 0
click at [501, 398] on icon at bounding box center [500, 397] width 15 height 15
click at [0, 0] on input "radio" at bounding box center [0, 0] width 0 height 0
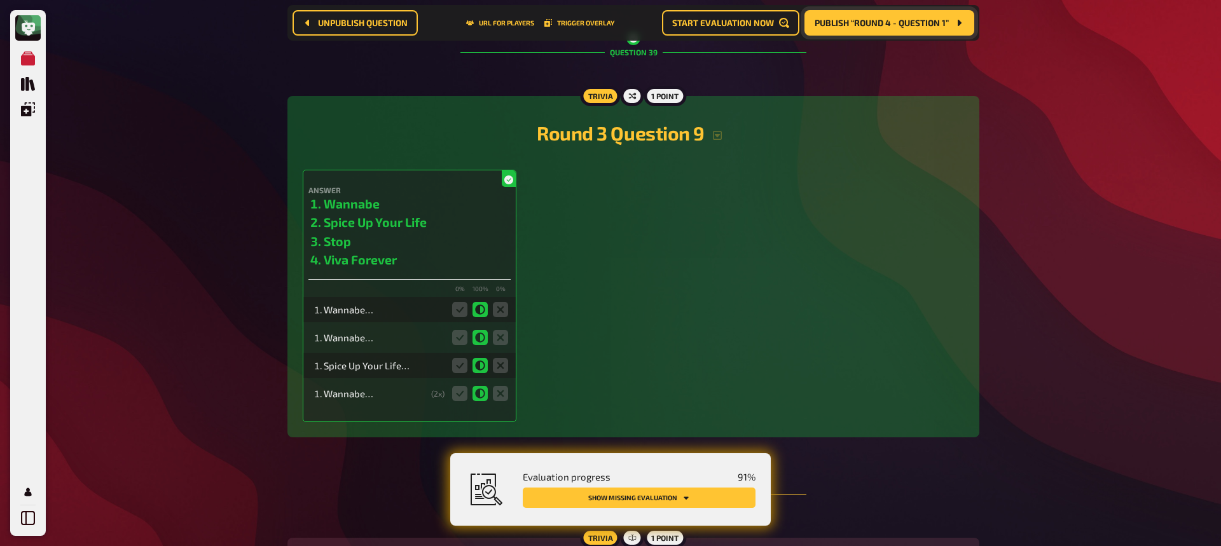
scroll to position [14231, 0]
click at [714, 139] on h2 "Round 3 Question 9" at bounding box center [634, 131] width 662 height 23
click at [718, 137] on icon "button" at bounding box center [717, 134] width 9 height 9
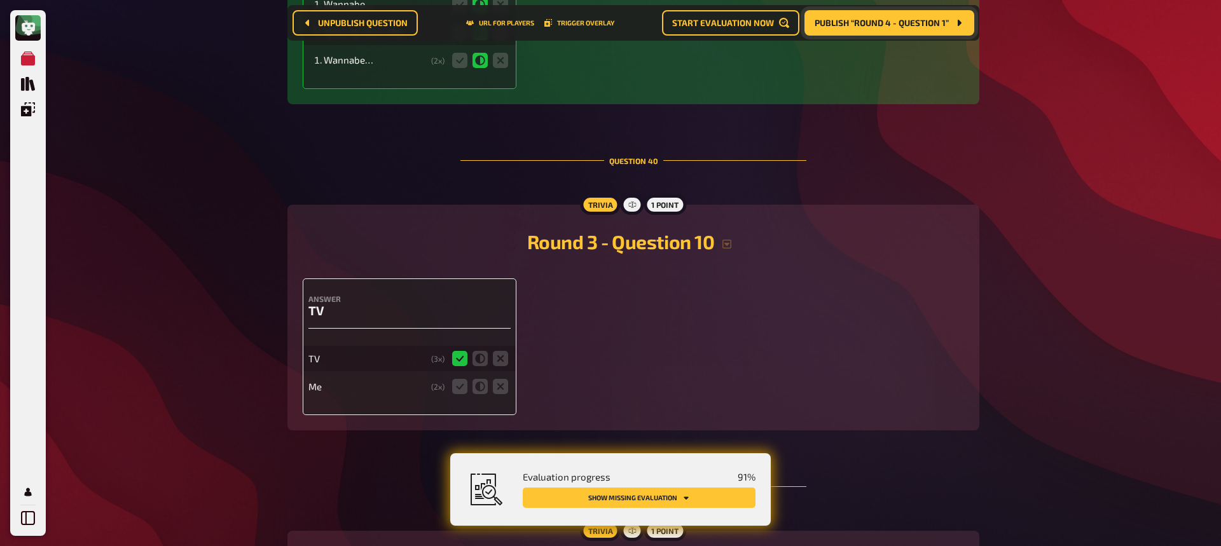
scroll to position [14606, 0]
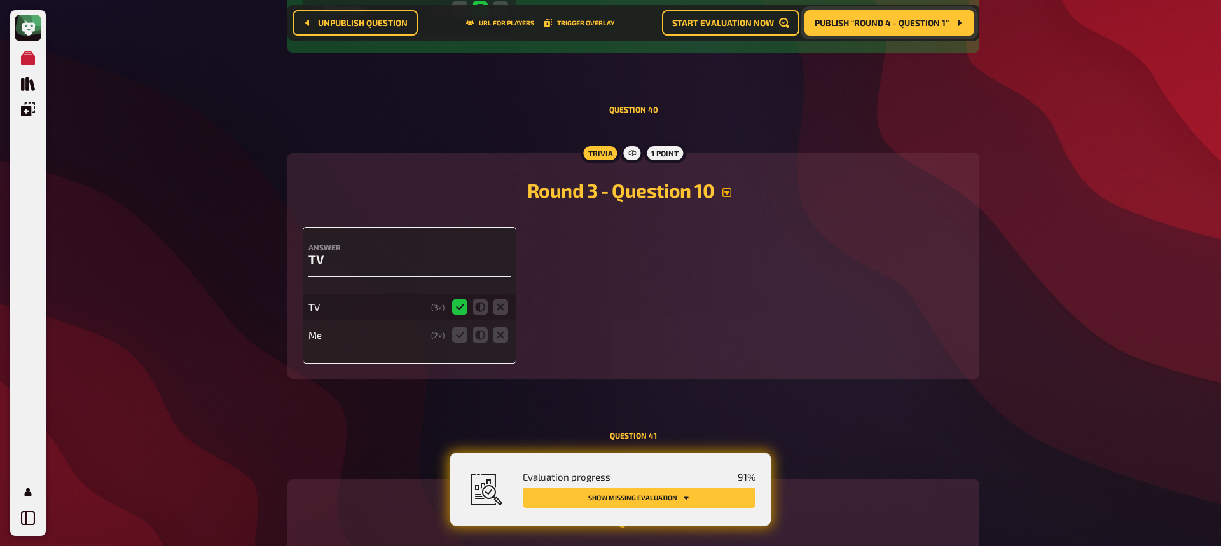
click at [732, 192] on icon "button" at bounding box center [727, 192] width 9 height 9
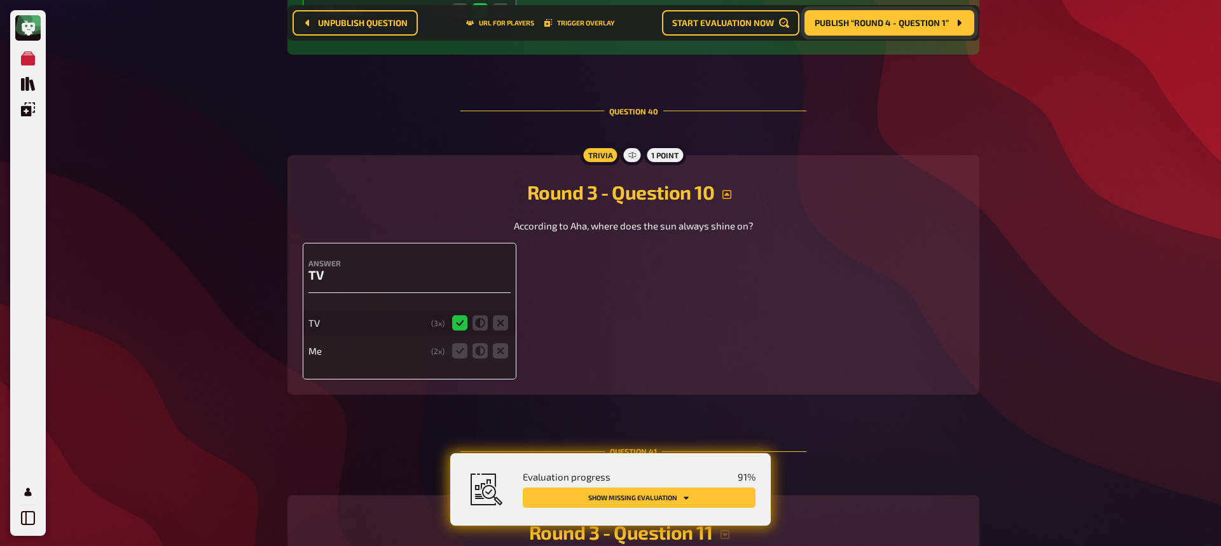
scroll to position [14628, 0]
click at [508, 350] on fieldset at bounding box center [480, 350] width 61 height 20
click at [500, 349] on icon at bounding box center [500, 350] width 15 height 15
click at [0, 0] on input "radio" at bounding box center [0, 0] width 0 height 0
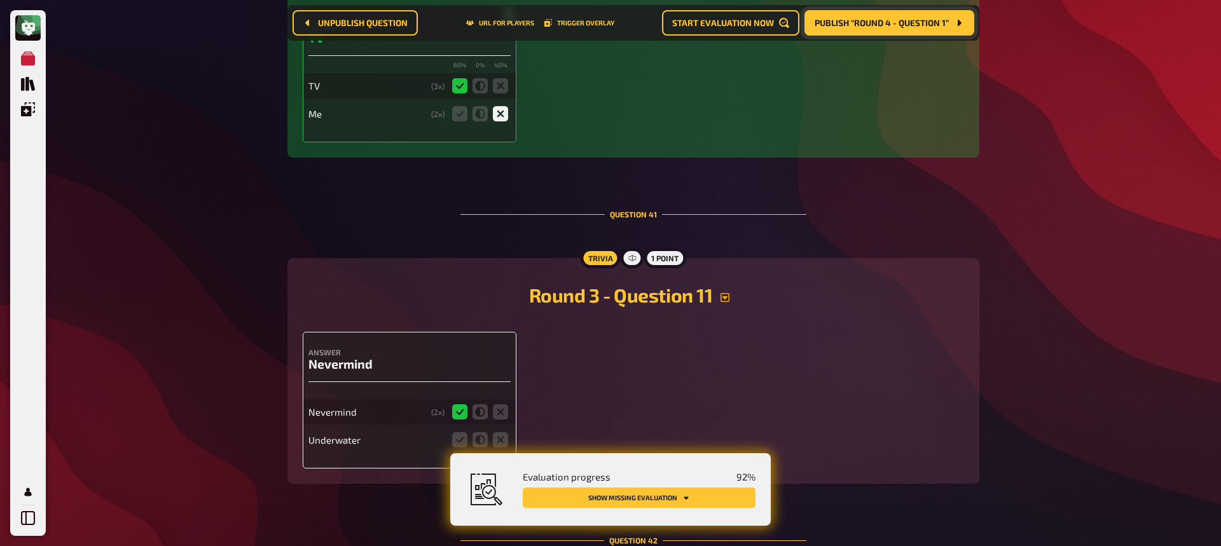
click at [728, 295] on icon "button" at bounding box center [725, 298] width 10 height 10
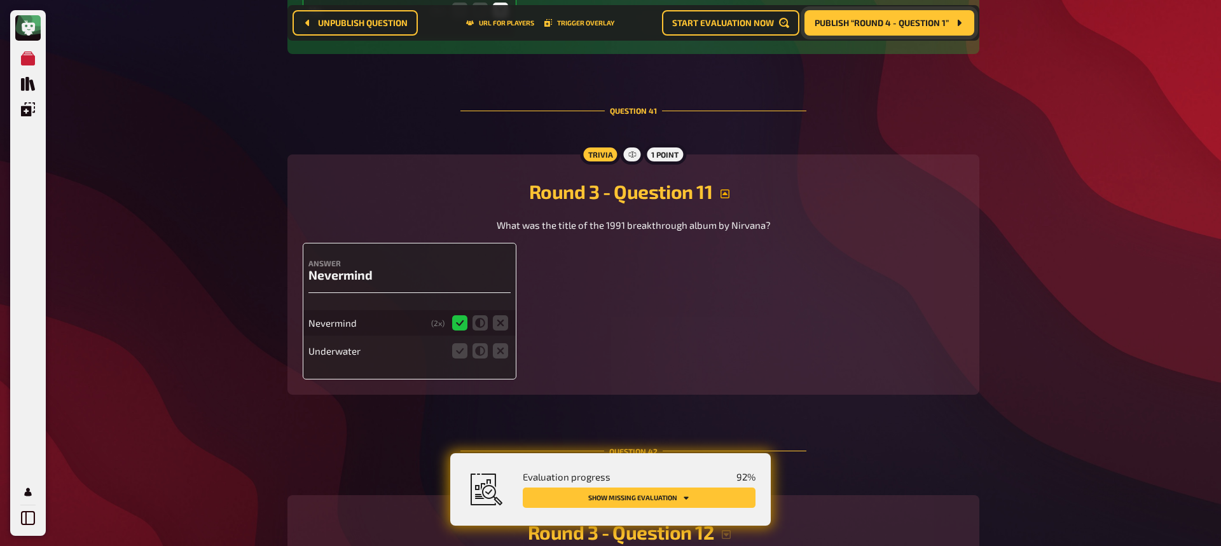
scroll to position [14969, 0]
click at [500, 342] on icon at bounding box center [500, 349] width 15 height 15
click at [0, 0] on input "radio" at bounding box center [0, 0] width 0 height 0
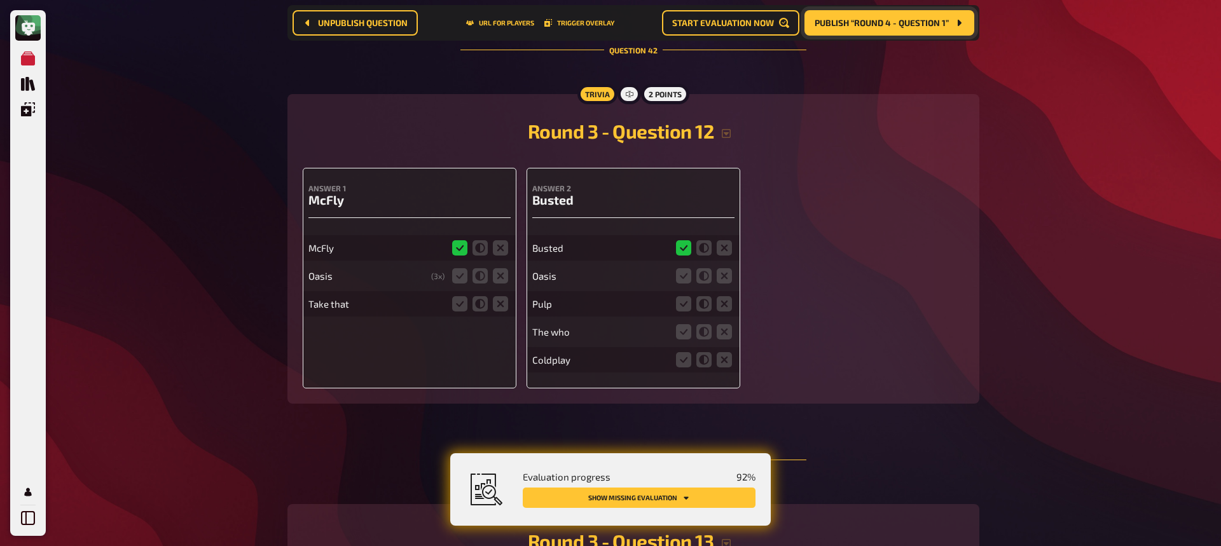
scroll to position [15370, 0]
click at [728, 130] on icon "button" at bounding box center [726, 134] width 10 height 10
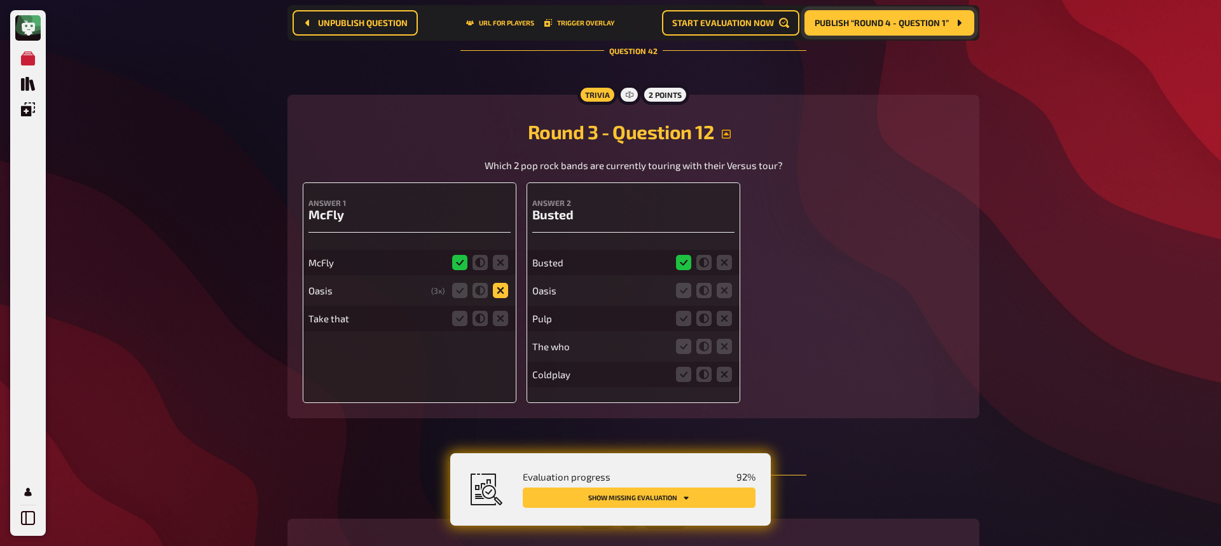
scroll to position [15368, 0]
click at [501, 293] on icon at bounding box center [500, 291] width 15 height 15
click at [0, 0] on input "radio" at bounding box center [0, 0] width 0 height 0
click at [502, 322] on icon at bounding box center [500, 319] width 15 height 15
click at [0, 0] on input "radio" at bounding box center [0, 0] width 0 height 0
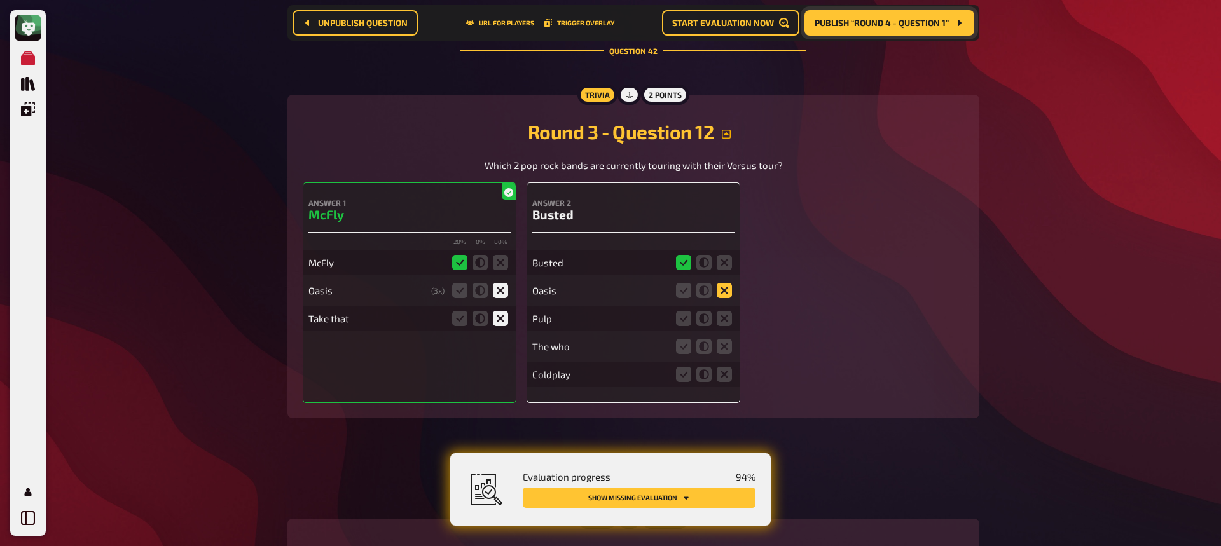
click at [718, 298] on icon at bounding box center [724, 290] width 15 height 15
click at [0, 0] on input "radio" at bounding box center [0, 0] width 0 height 0
click at [726, 317] on icon at bounding box center [724, 318] width 15 height 15
click at [0, 0] on input "radio" at bounding box center [0, 0] width 0 height 0
click at [719, 349] on icon at bounding box center [724, 346] width 15 height 15
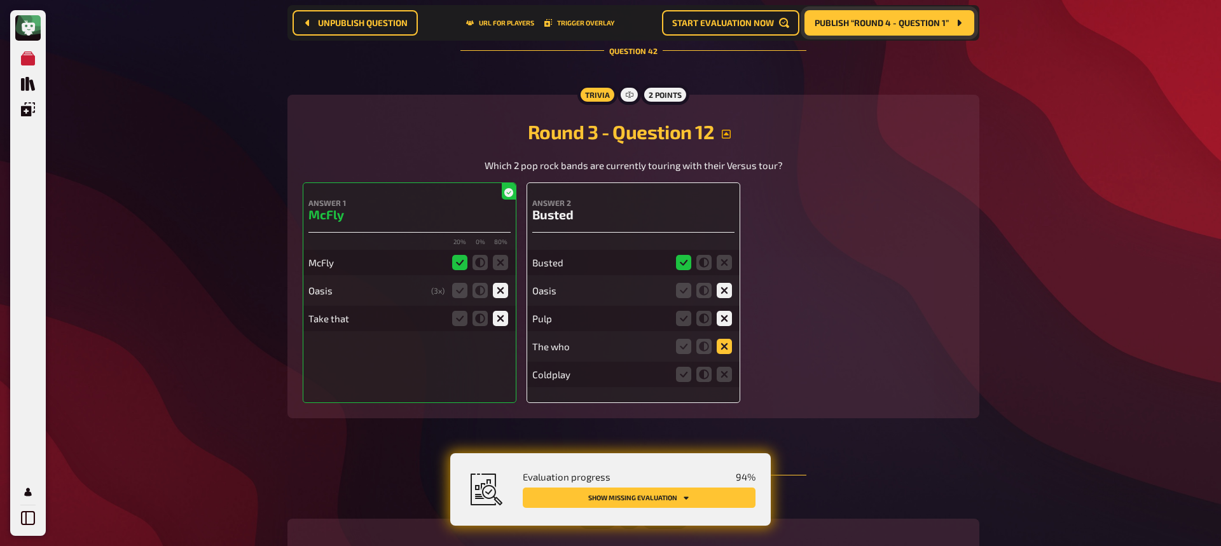
click at [0, 0] on input "radio" at bounding box center [0, 0] width 0 height 0
click at [725, 381] on icon at bounding box center [724, 375] width 15 height 15
click at [0, 0] on input "radio" at bounding box center [0, 0] width 0 height 0
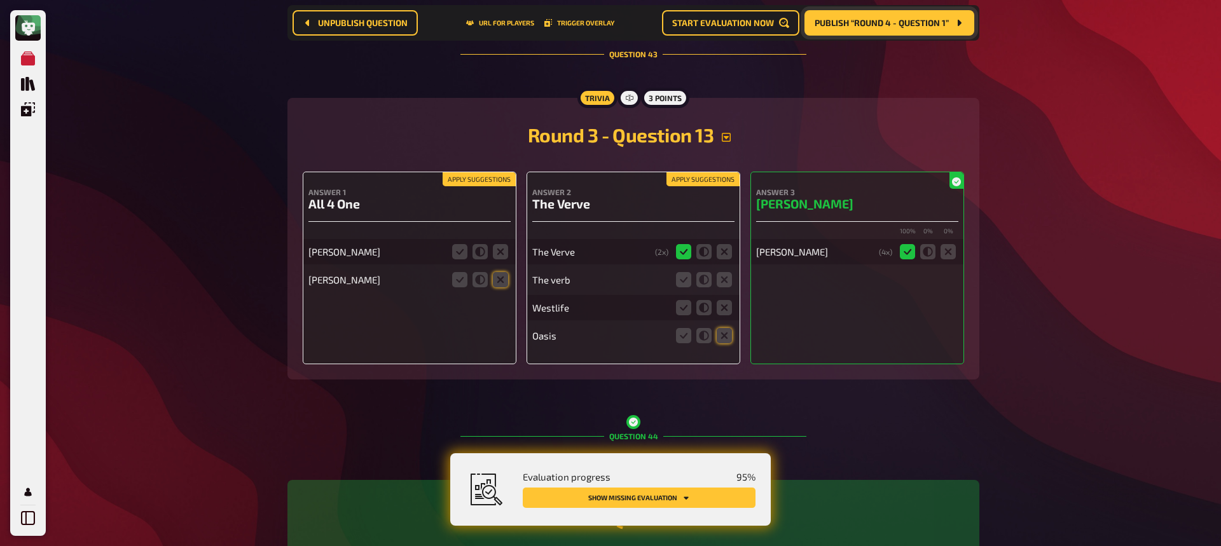
scroll to position [15791, 0]
click at [728, 136] on icon "button" at bounding box center [726, 137] width 10 height 10
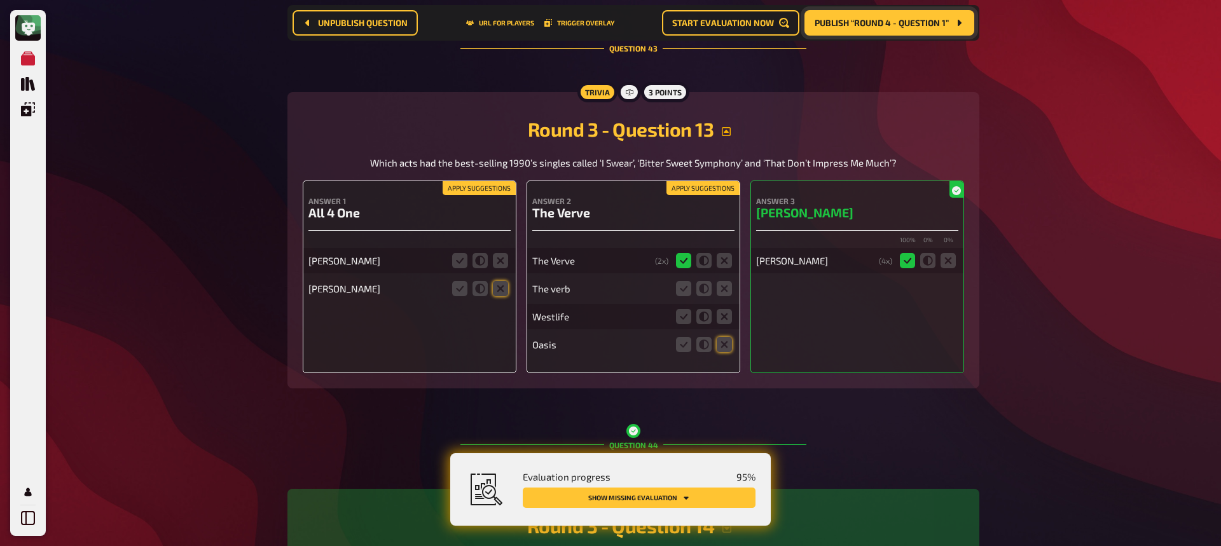
scroll to position [15796, 0]
drag, startPoint x: 573, startPoint y: 290, endPoint x: 532, endPoint y: 293, distance: 40.8
click at [532, 293] on div "The verb" at bounding box center [600, 287] width 136 height 11
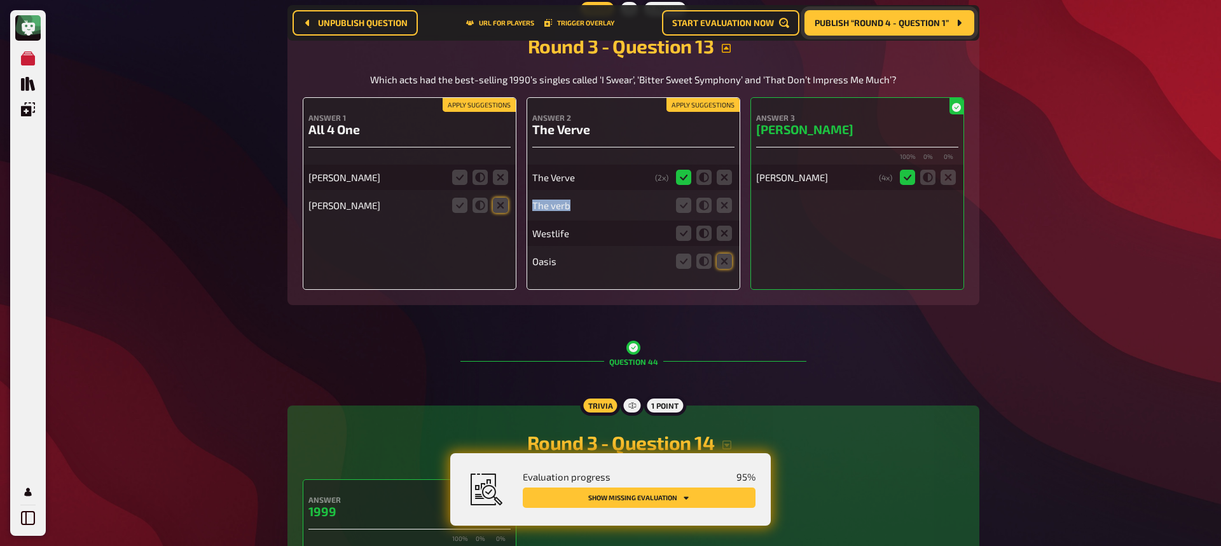
scroll to position [15866, 0]
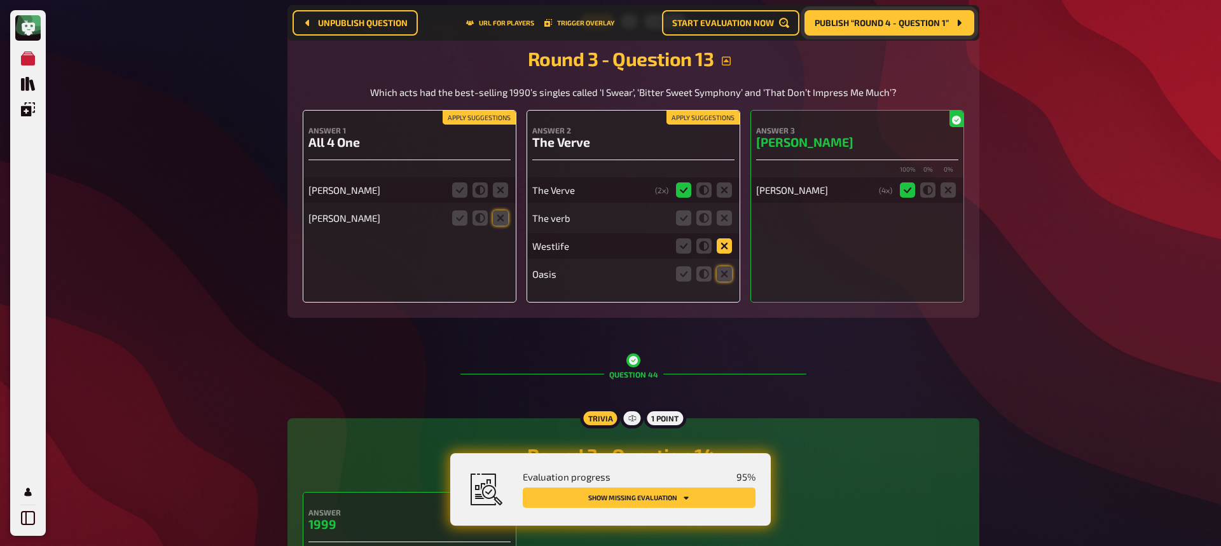
click at [726, 246] on icon at bounding box center [724, 246] width 15 height 15
click at [0, 0] on input "radio" at bounding box center [0, 0] width 0 height 0
click at [728, 282] on fieldset at bounding box center [704, 274] width 61 height 20
click at [731, 270] on icon at bounding box center [724, 274] width 15 height 15
click at [0, 0] on input "radio" at bounding box center [0, 0] width 0 height 0
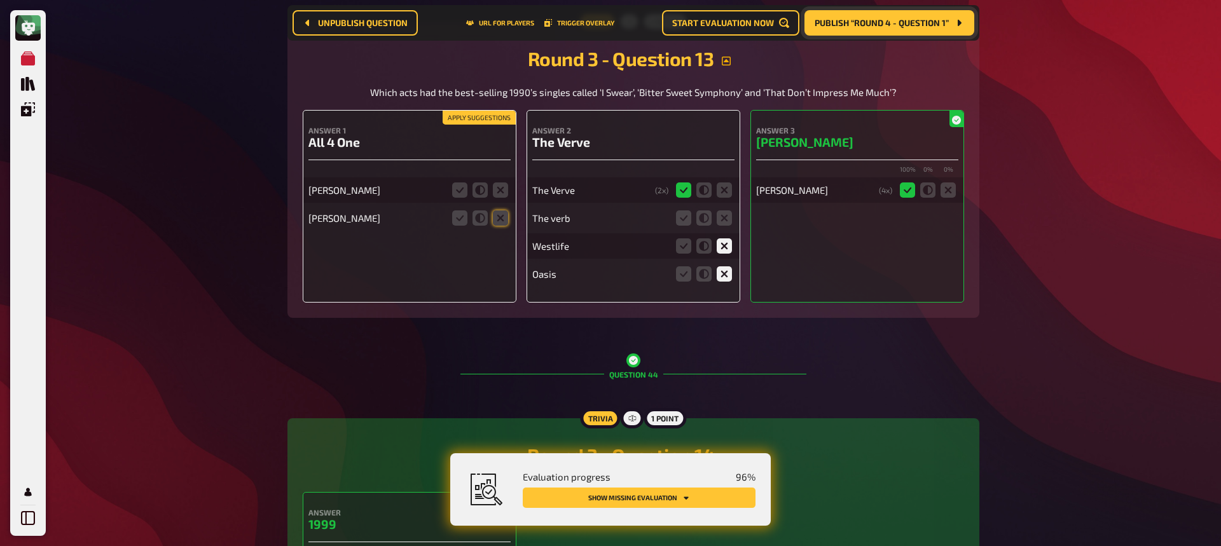
scroll to position [15866, 0]
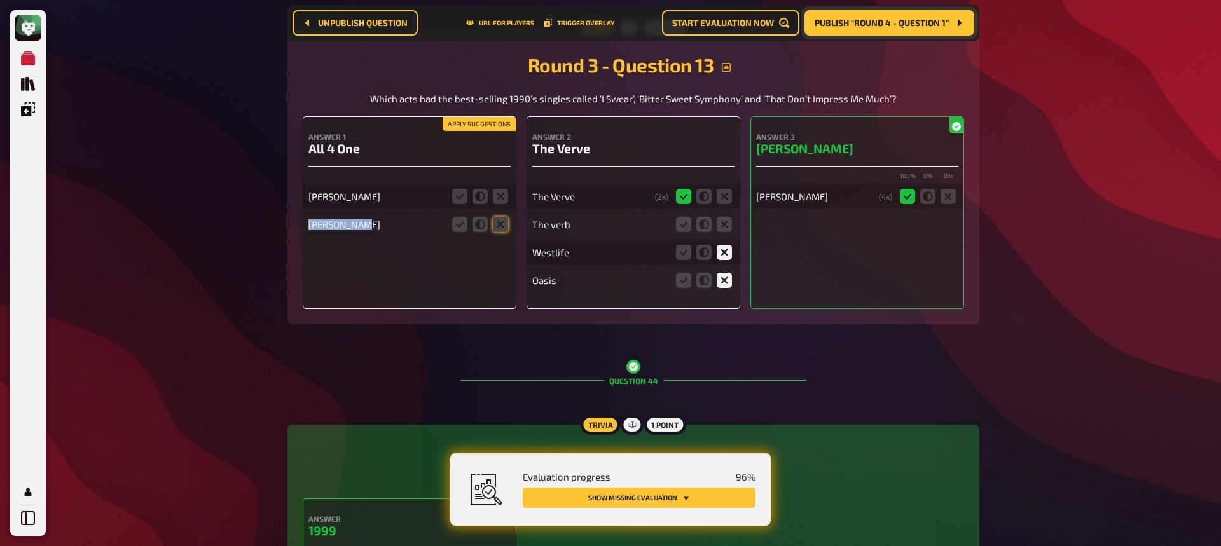
drag, startPoint x: 309, startPoint y: 223, endPoint x: 378, endPoint y: 225, distance: 68.8
click at [378, 225] on div "[PERSON_NAME]" at bounding box center [377, 224] width 136 height 11
click at [501, 225] on icon at bounding box center [500, 224] width 15 height 15
click at [0, 0] on input "radio" at bounding box center [0, 0] width 0 height 0
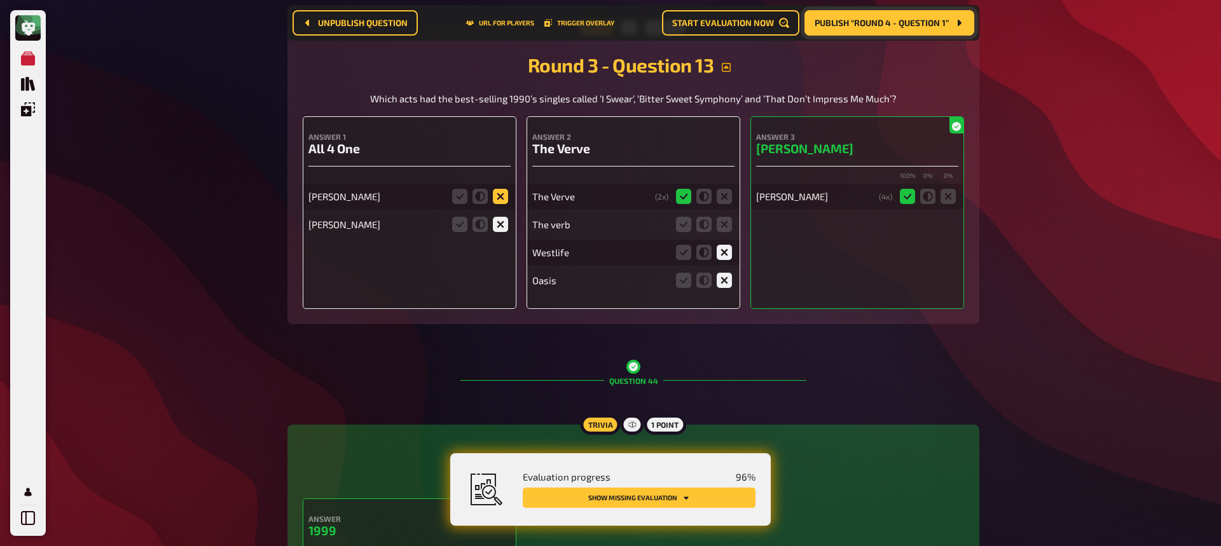
click at [504, 197] on icon at bounding box center [500, 196] width 15 height 15
click at [0, 0] on input "radio" at bounding box center [0, 0] width 0 height 0
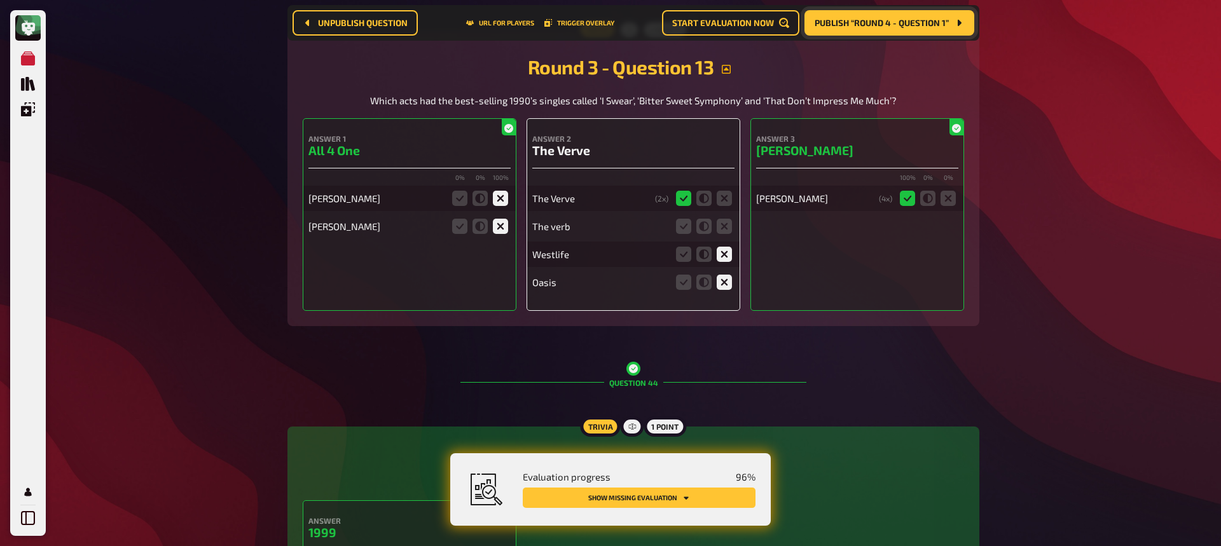
scroll to position [15857, 0]
click at [461, 200] on icon at bounding box center [459, 199] width 15 height 15
click at [0, 0] on input "radio" at bounding box center [0, 0] width 0 height 0
click at [496, 198] on icon at bounding box center [500, 199] width 15 height 15
click at [0, 0] on input "radio" at bounding box center [0, 0] width 0 height 0
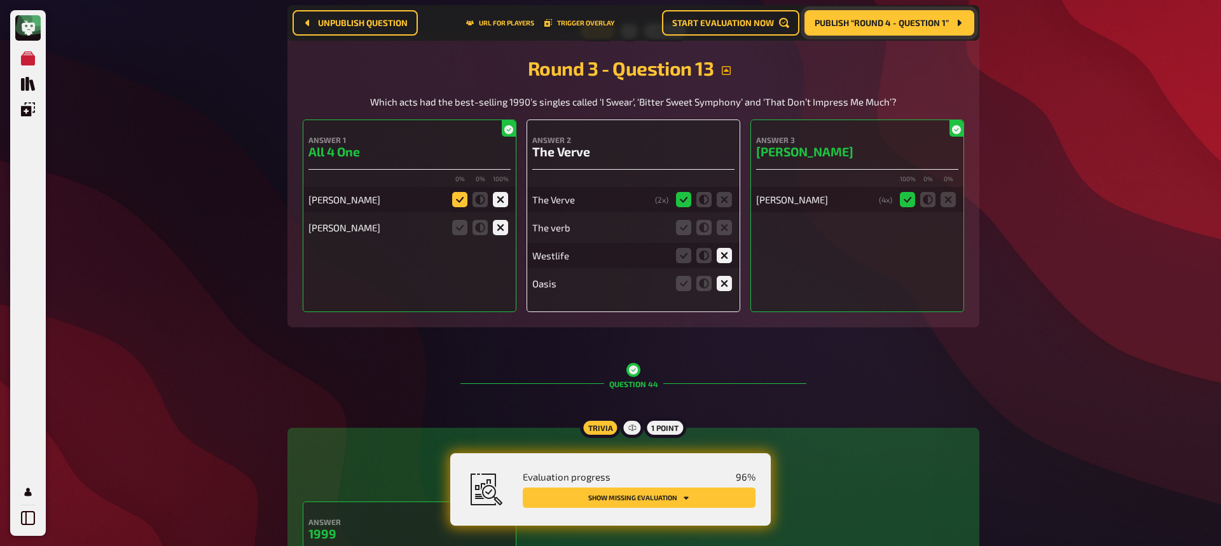
click at [455, 200] on icon at bounding box center [459, 199] width 15 height 15
click at [0, 0] on input "radio" at bounding box center [0, 0] width 0 height 0
drag, startPoint x: 316, startPoint y: 195, endPoint x: 388, endPoint y: 190, distance: 72.8
click at [389, 191] on div "[PERSON_NAME]" at bounding box center [410, 200] width 202 height 25
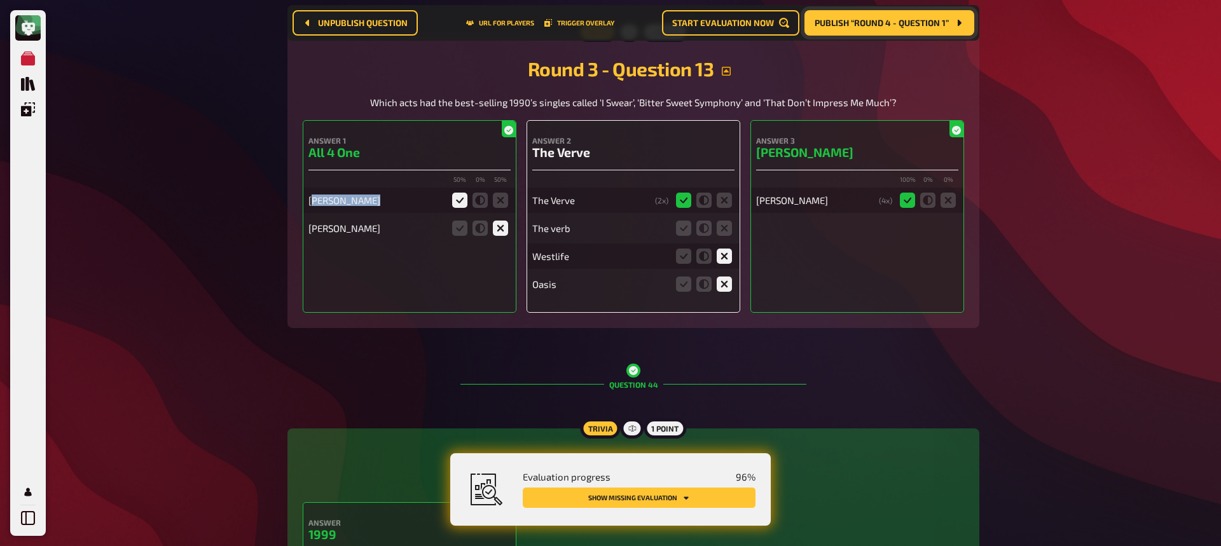
click at [358, 199] on div "[PERSON_NAME]" at bounding box center [377, 200] width 136 height 11
click at [724, 234] on icon at bounding box center [724, 228] width 15 height 15
click at [0, 0] on input "radio" at bounding box center [0, 0] width 0 height 0
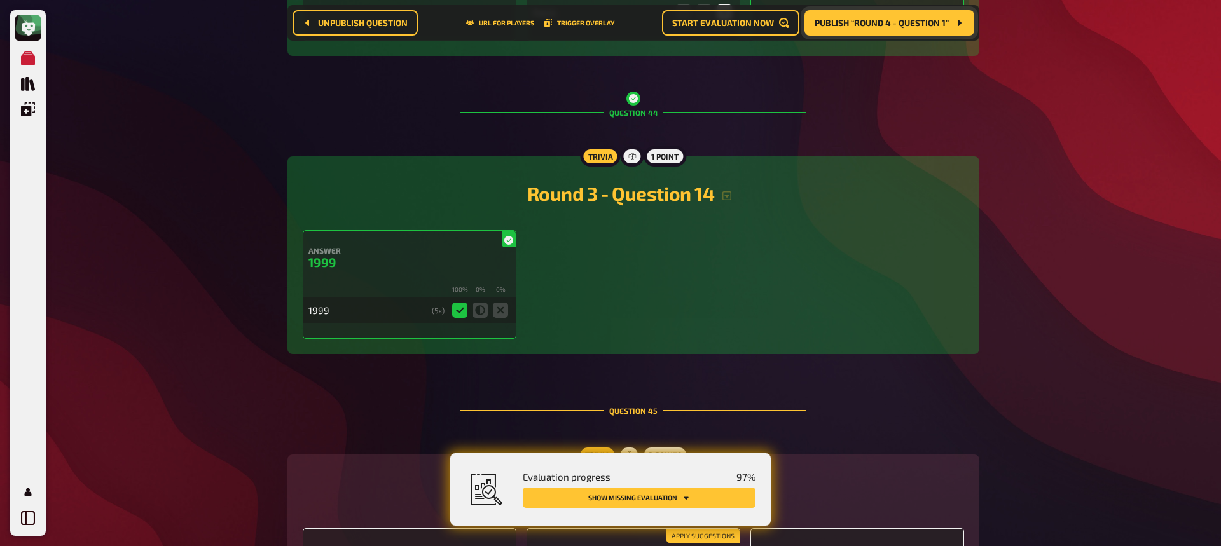
scroll to position [16169, 0]
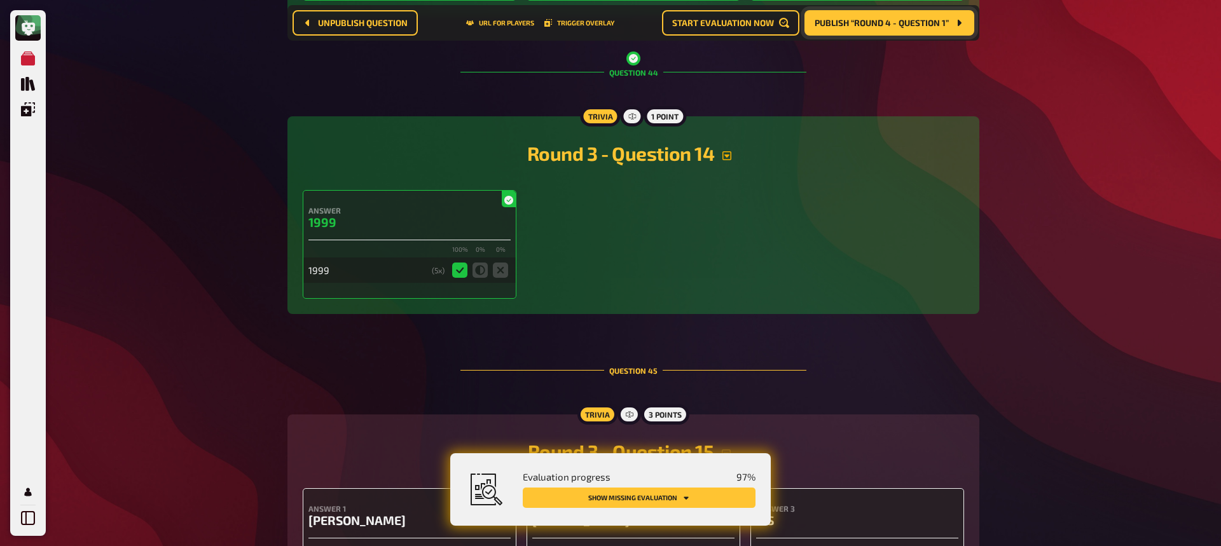
click at [729, 156] on icon "button" at bounding box center [727, 156] width 10 height 10
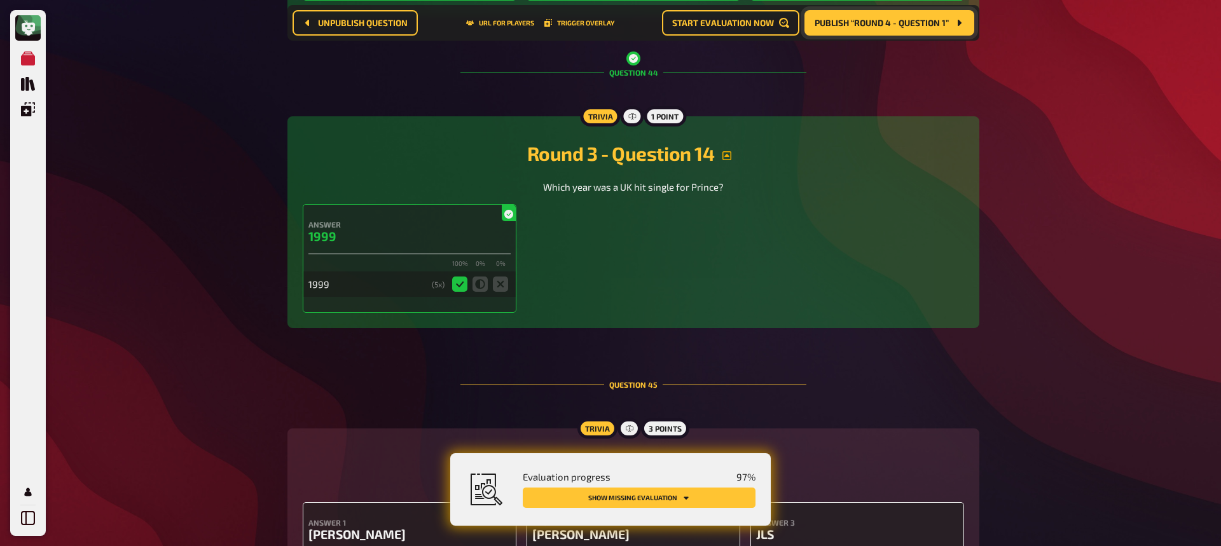
scroll to position [16168, 0]
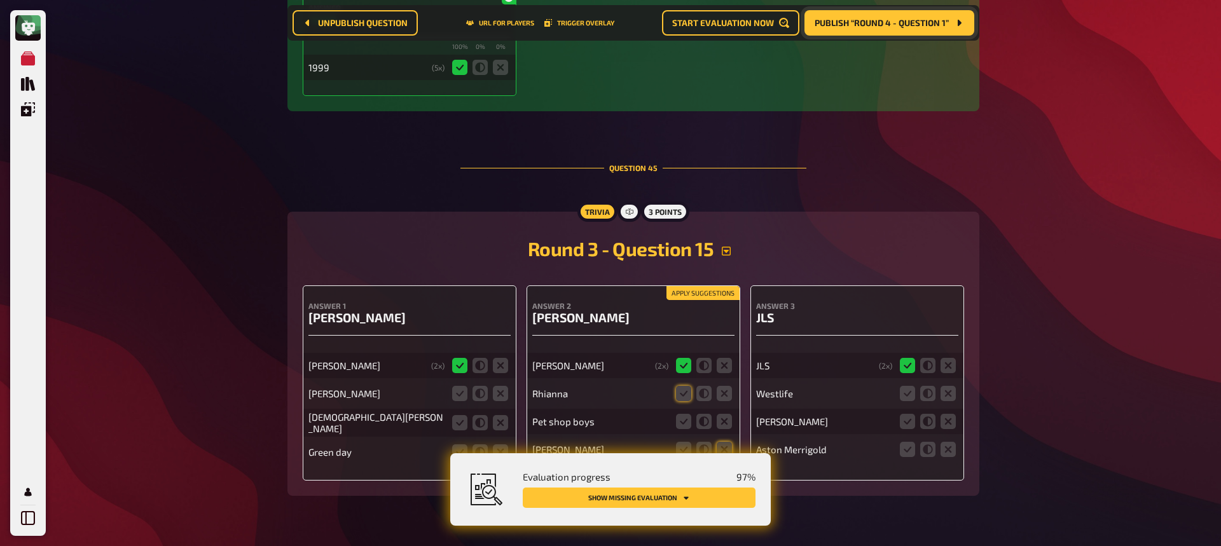
click at [731, 247] on icon "button" at bounding box center [726, 251] width 9 height 9
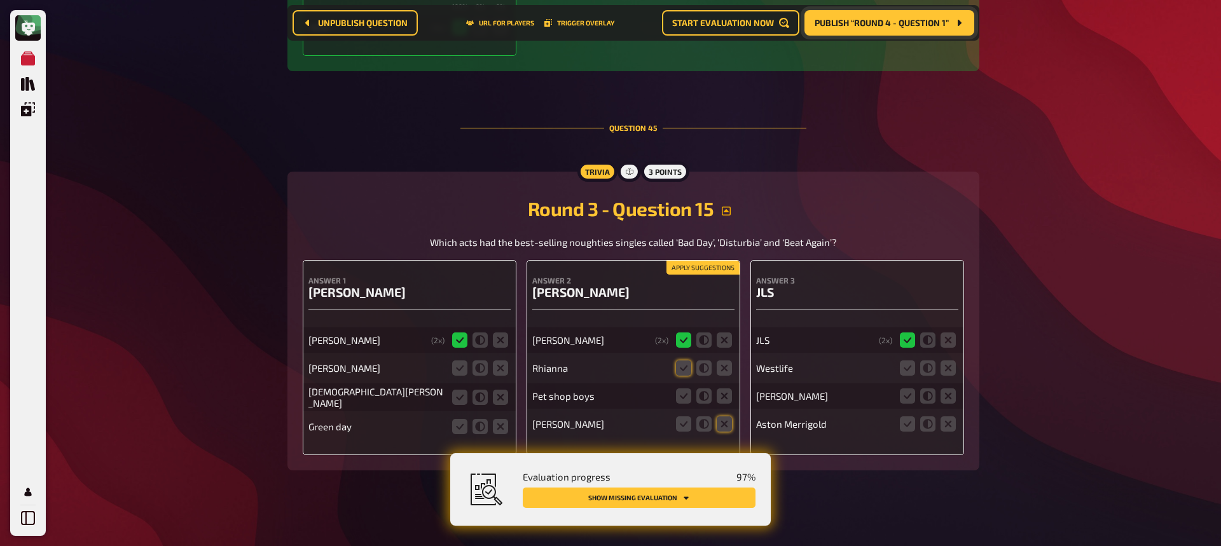
scroll to position [16426, 0]
drag, startPoint x: 315, startPoint y: 298, endPoint x: 402, endPoint y: 296, distance: 87.2
click at [402, 296] on h3 "[PERSON_NAME]" at bounding box center [410, 291] width 202 height 15
click at [406, 296] on h3 "[PERSON_NAME]" at bounding box center [410, 292] width 202 height 15
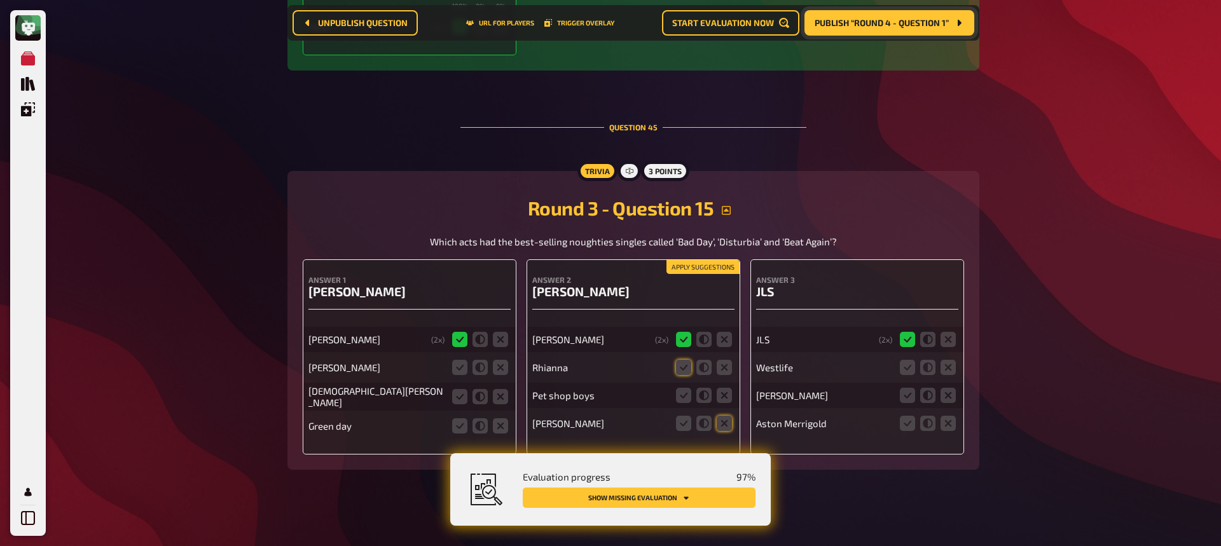
click at [548, 296] on h3 "[PERSON_NAME]" at bounding box center [633, 291] width 202 height 15
click at [700, 270] on button "Apply suggestions" at bounding box center [703, 268] width 73 height 14
click at [725, 399] on icon at bounding box center [724, 396] width 15 height 15
click at [0, 0] on input "radio" at bounding box center [0, 0] width 0 height 0
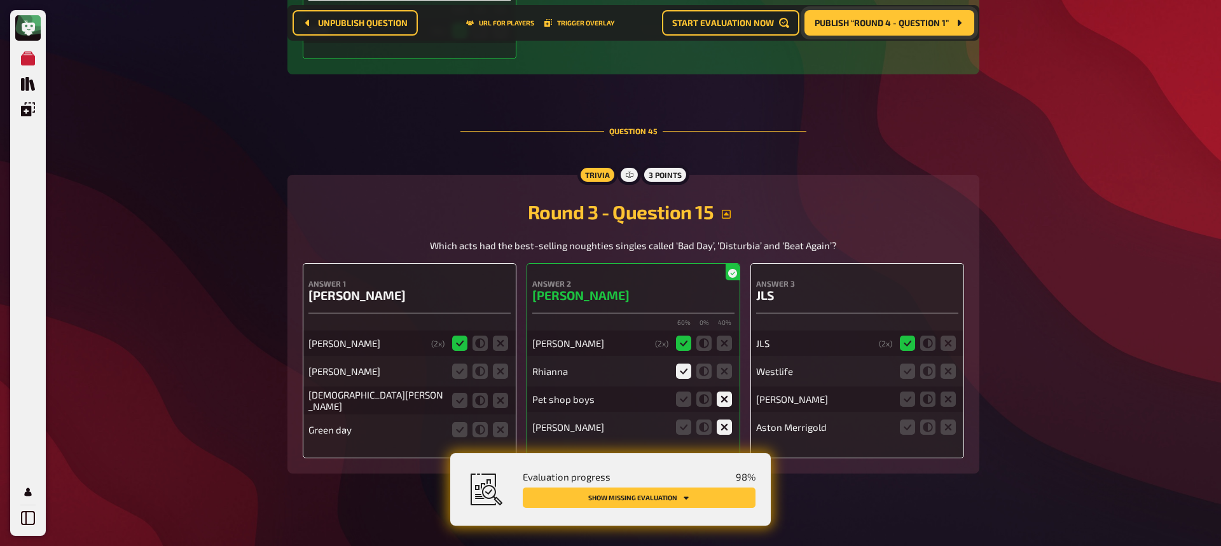
scroll to position [16422, 0]
click at [947, 368] on icon at bounding box center [948, 372] width 15 height 15
click at [0, 0] on input "radio" at bounding box center [0, 0] width 0 height 0
click at [952, 399] on icon at bounding box center [948, 400] width 15 height 15
click at [0, 0] on input "radio" at bounding box center [0, 0] width 0 height 0
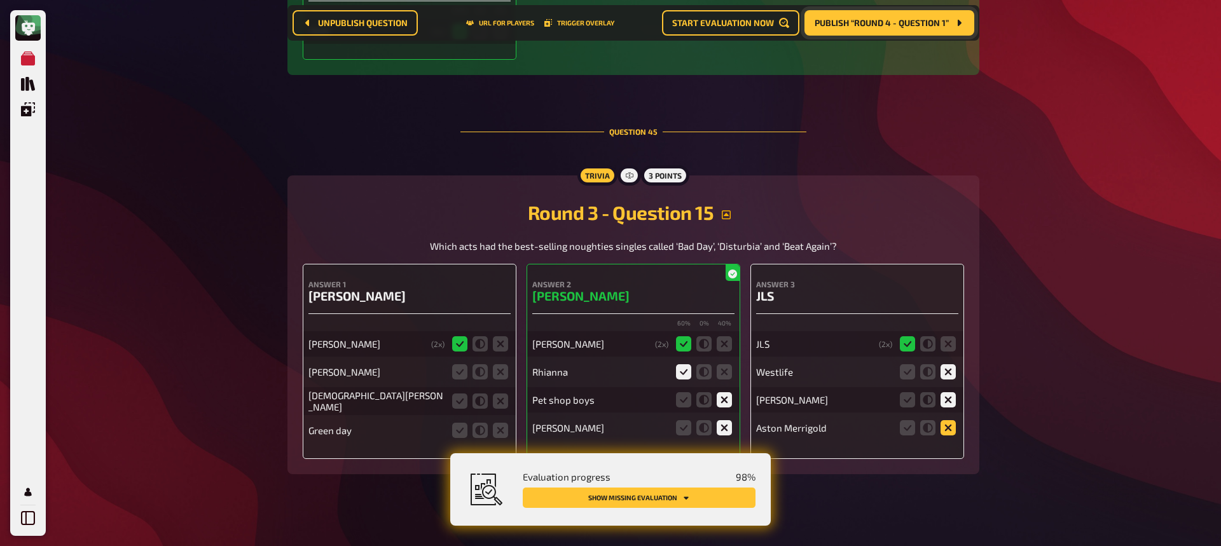
click at [949, 429] on icon at bounding box center [948, 428] width 15 height 15
click at [0, 0] on input "radio" at bounding box center [0, 0] width 0 height 0
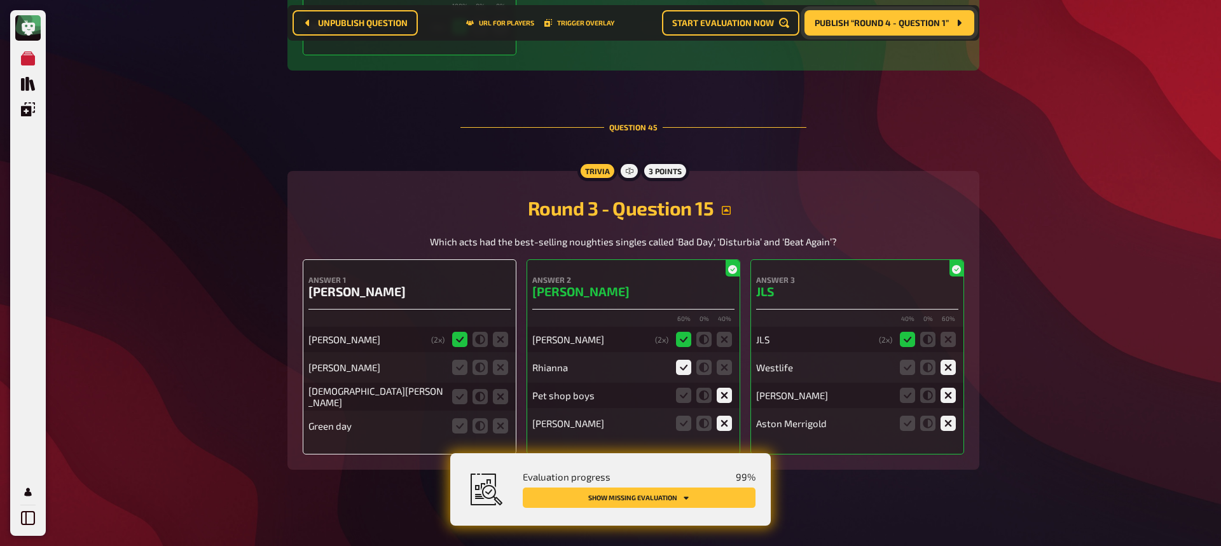
scroll to position [16424, 0]
click at [501, 368] on icon at bounding box center [500, 369] width 15 height 15
click at [0, 0] on input "radio" at bounding box center [0, 0] width 0 height 0
click at [502, 395] on icon at bounding box center [500, 398] width 15 height 15
click at [0, 0] on input "radio" at bounding box center [0, 0] width 0 height 0
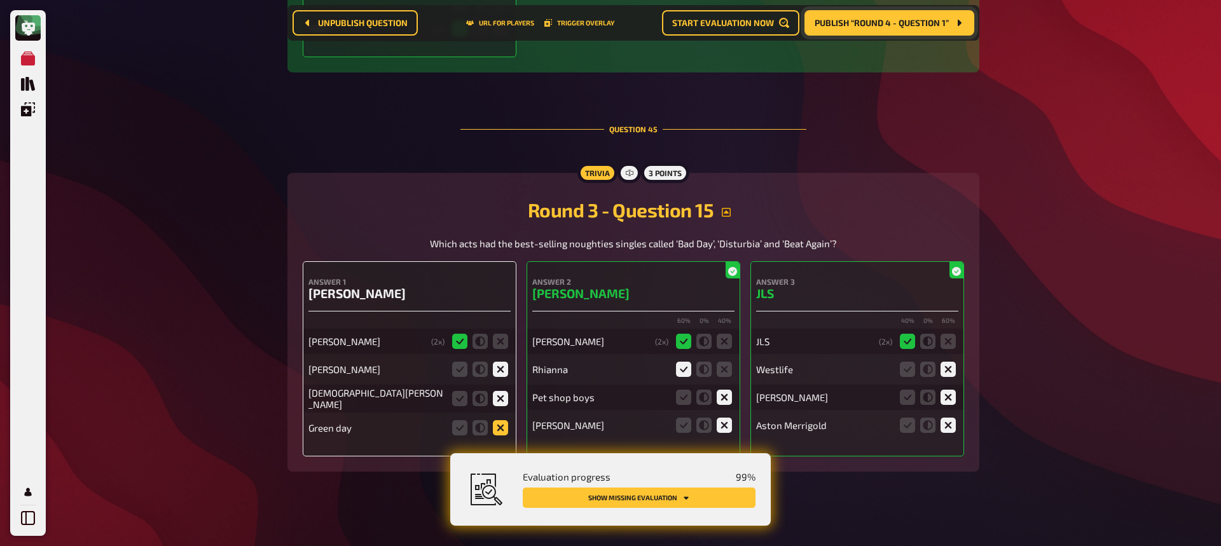
click at [497, 425] on icon at bounding box center [500, 428] width 15 height 15
click at [0, 0] on input "radio" at bounding box center [0, 0] width 0 height 0
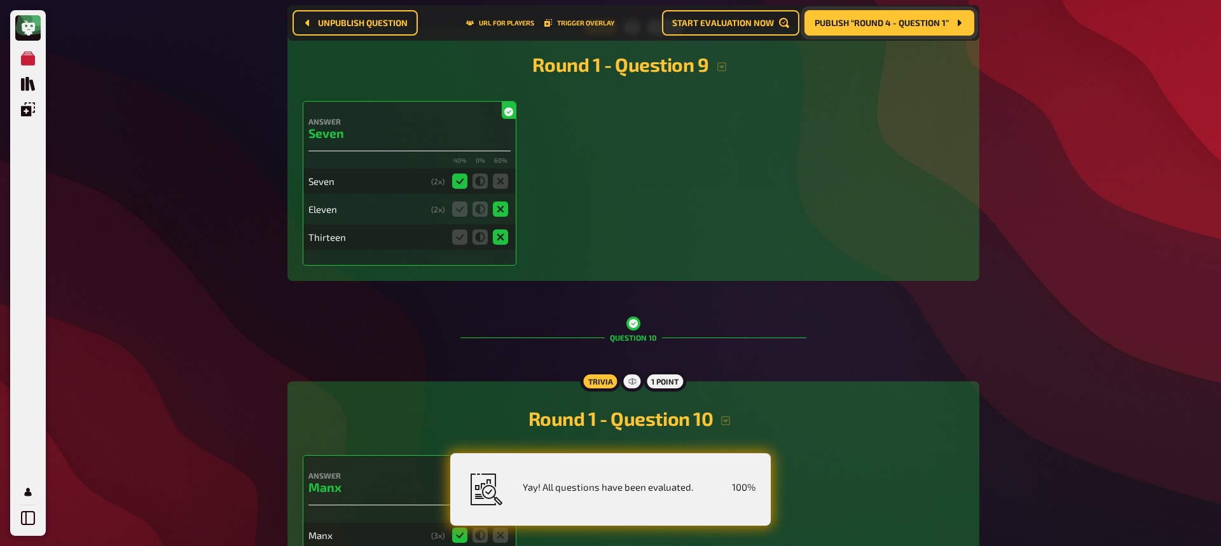
scroll to position [0, 0]
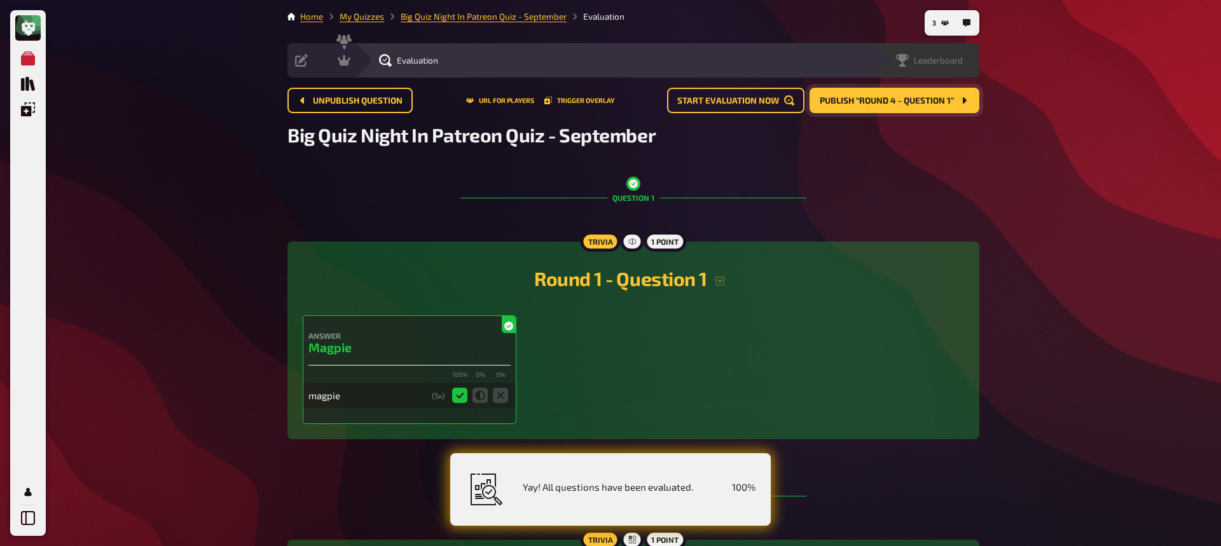
click at [942, 63] on span "Leaderboard" at bounding box center [938, 60] width 49 height 10
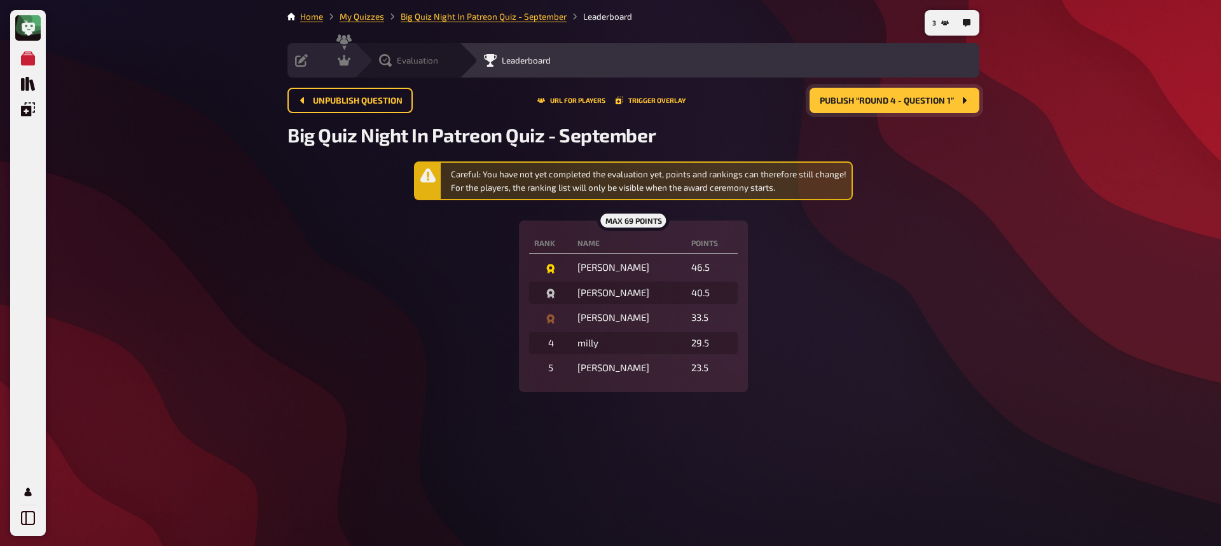
click at [397, 62] on span "Evaluation" at bounding box center [417, 60] width 41 height 10
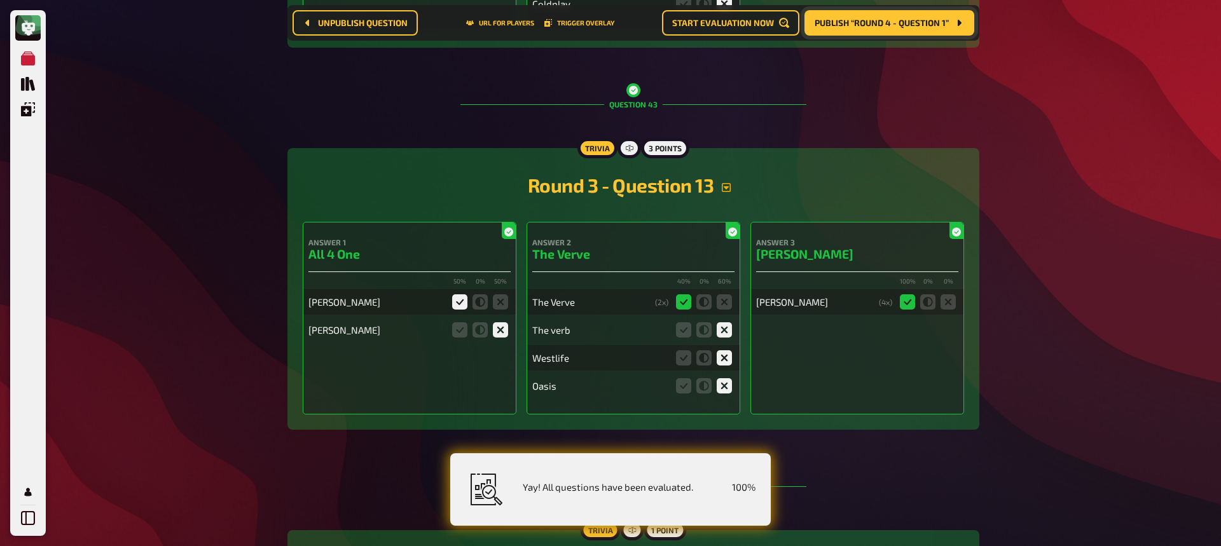
scroll to position [15431, 0]
click at [727, 184] on icon "button" at bounding box center [726, 188] width 10 height 10
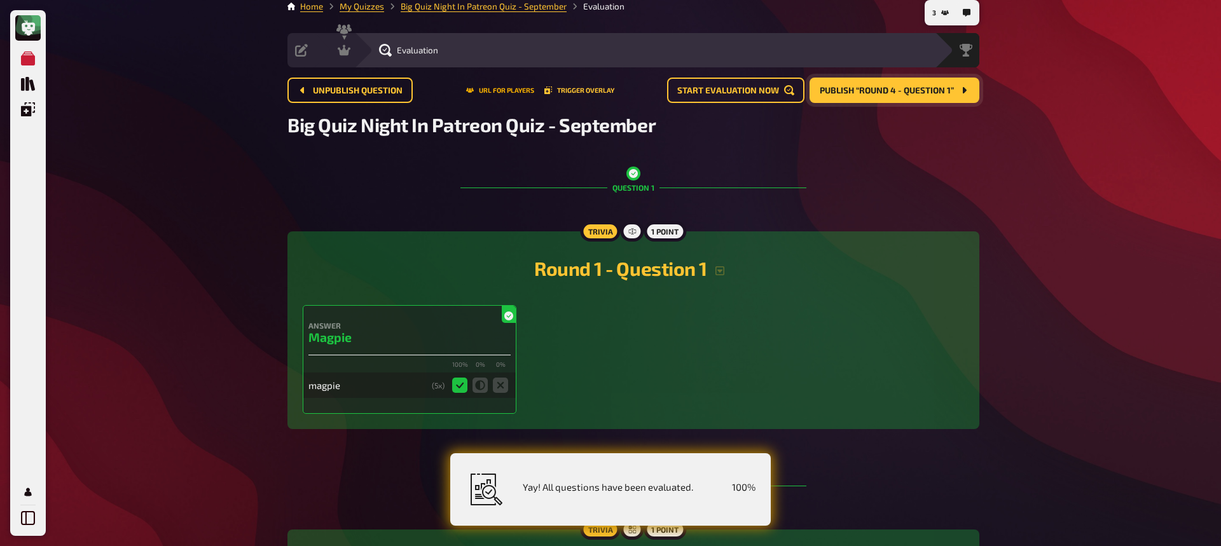
scroll to position [11, 0]
click at [968, 45] on div "Leaderboard" at bounding box center [934, 49] width 91 height 13
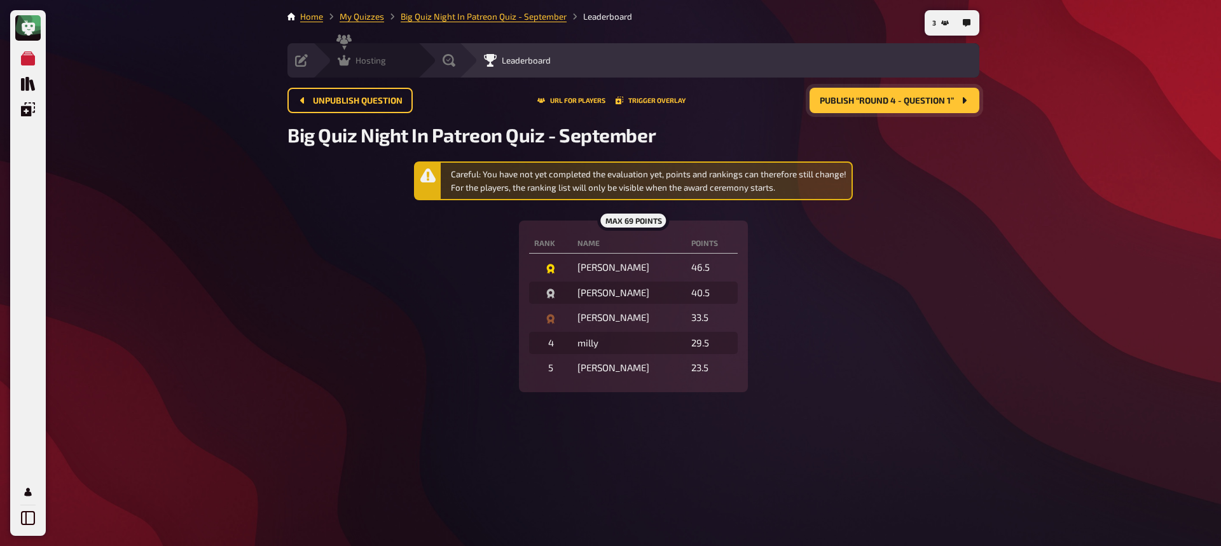
click at [350, 64] on icon at bounding box center [344, 60] width 13 height 13
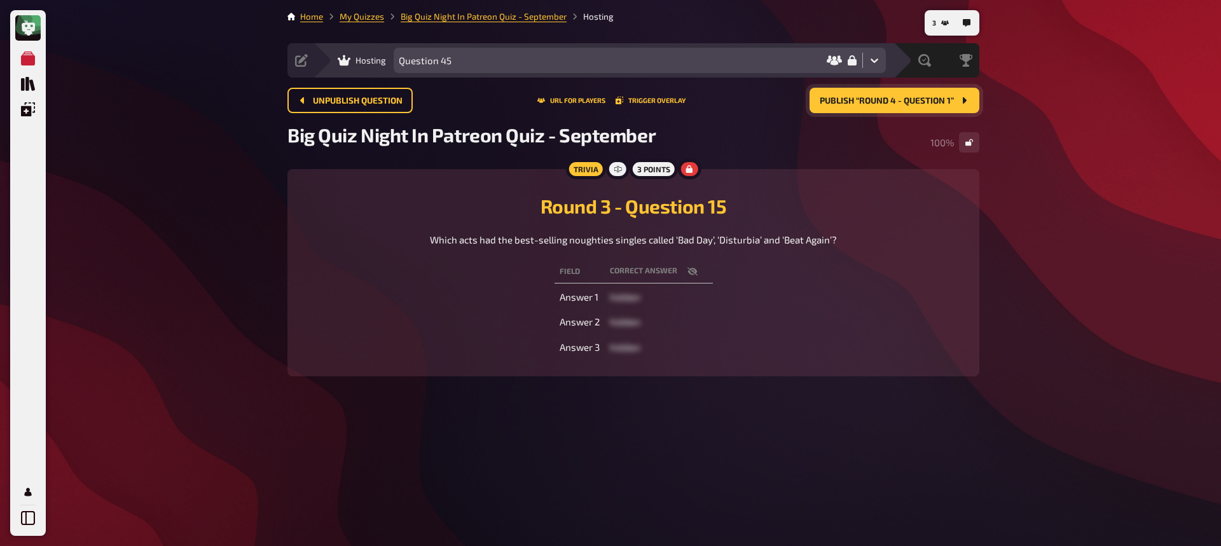
click at [880, 103] on span "Publish “Round 4 - Question 1”" at bounding box center [887, 101] width 134 height 9
click at [877, 105] on span "Publish “Round 4 - Question 2”" at bounding box center [887, 101] width 136 height 9
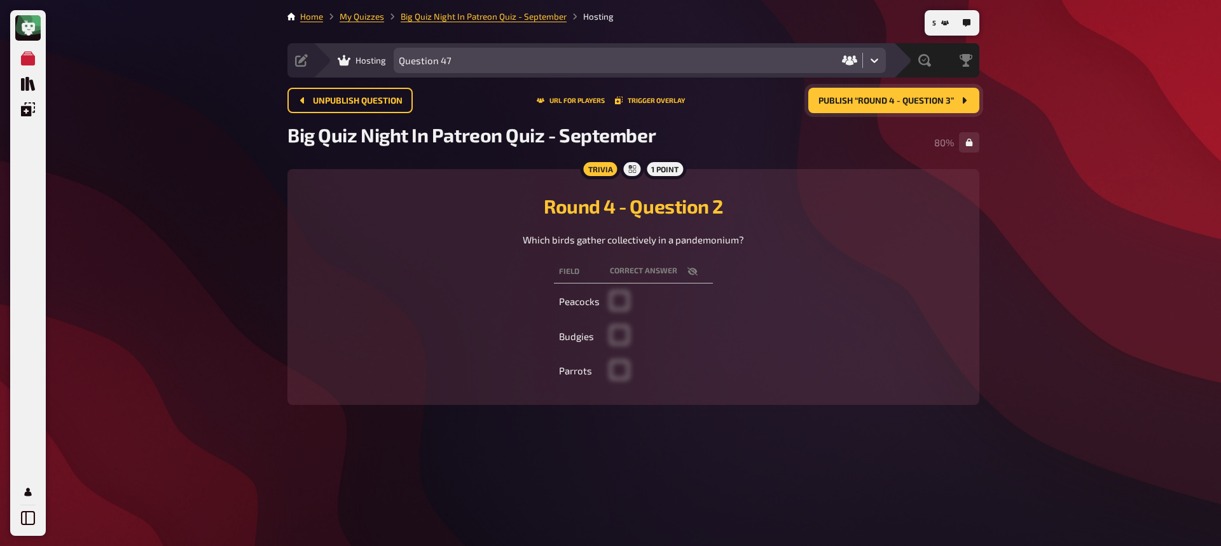
click at [859, 101] on span "Publish “Round 4 - Question 3”" at bounding box center [887, 101] width 136 height 9
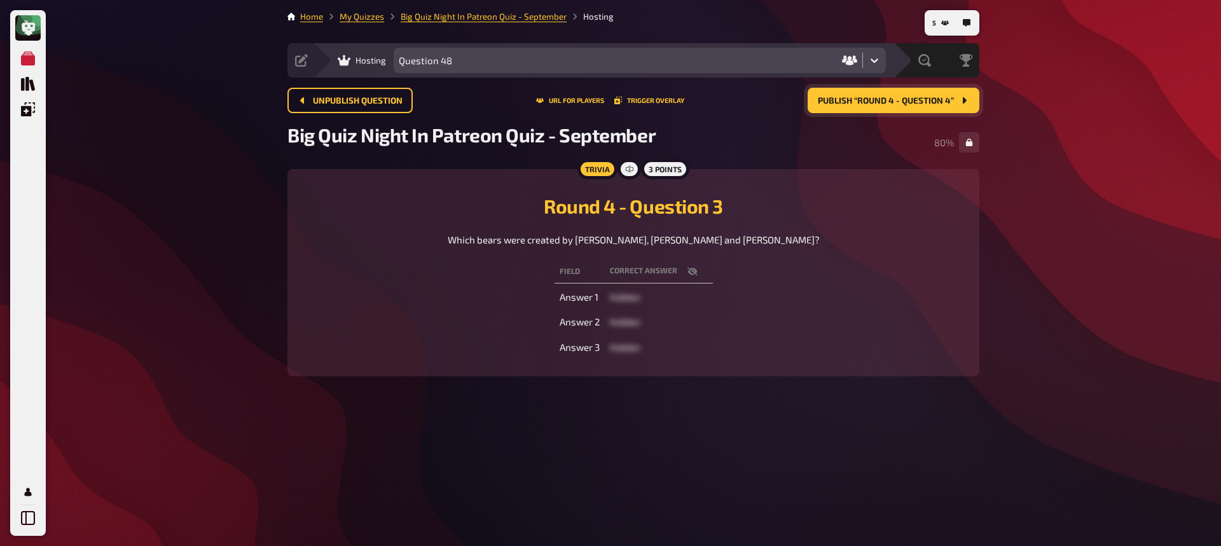
click at [893, 101] on span "Publish “Round 4 - Question 4”" at bounding box center [886, 101] width 136 height 9
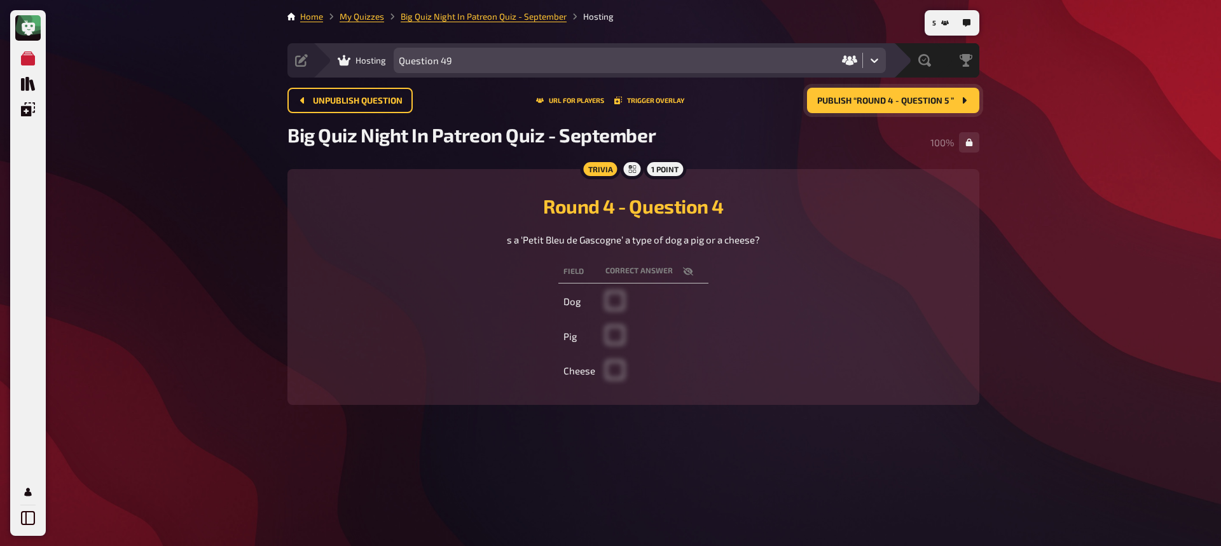
click at [884, 97] on span "Publish “Round 4 - Question 5 ”" at bounding box center [885, 101] width 137 height 9
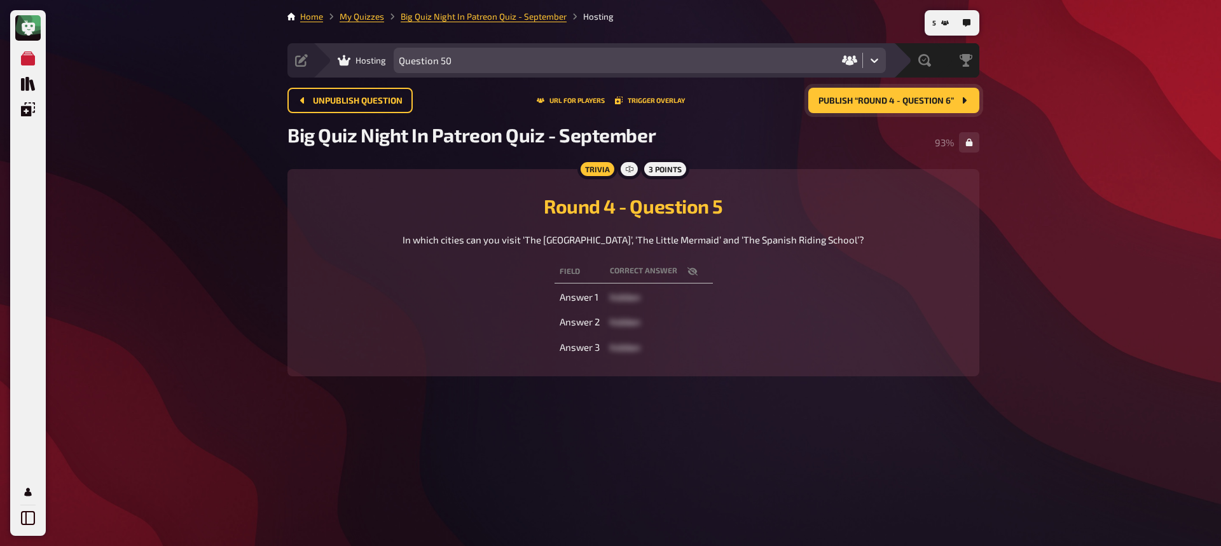
click at [872, 105] on span "Publish “Round 4 - Question 6”" at bounding box center [887, 101] width 136 height 9
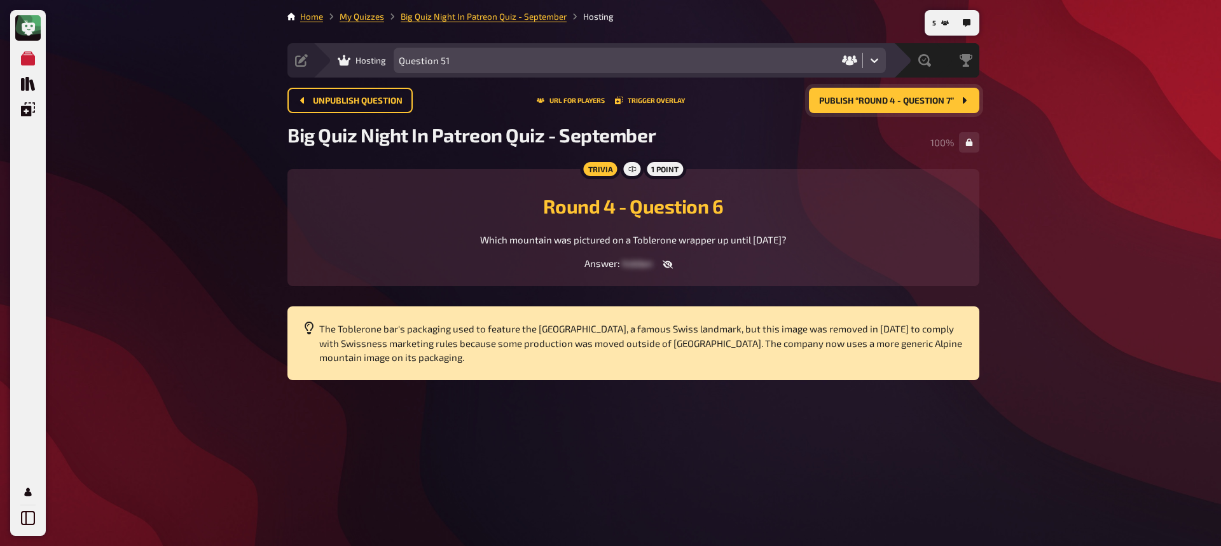
click at [835, 97] on span "Publish “Round 4 - Question 7”" at bounding box center [886, 101] width 135 height 9
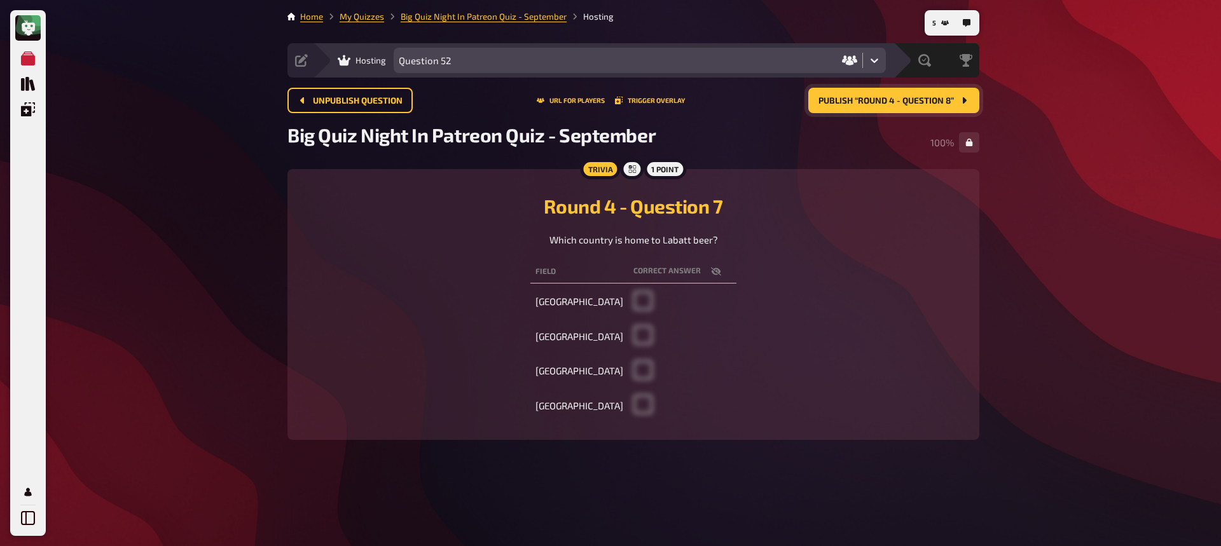
click at [888, 90] on button "Publish “Round 4 - Question 8”" at bounding box center [894, 100] width 171 height 25
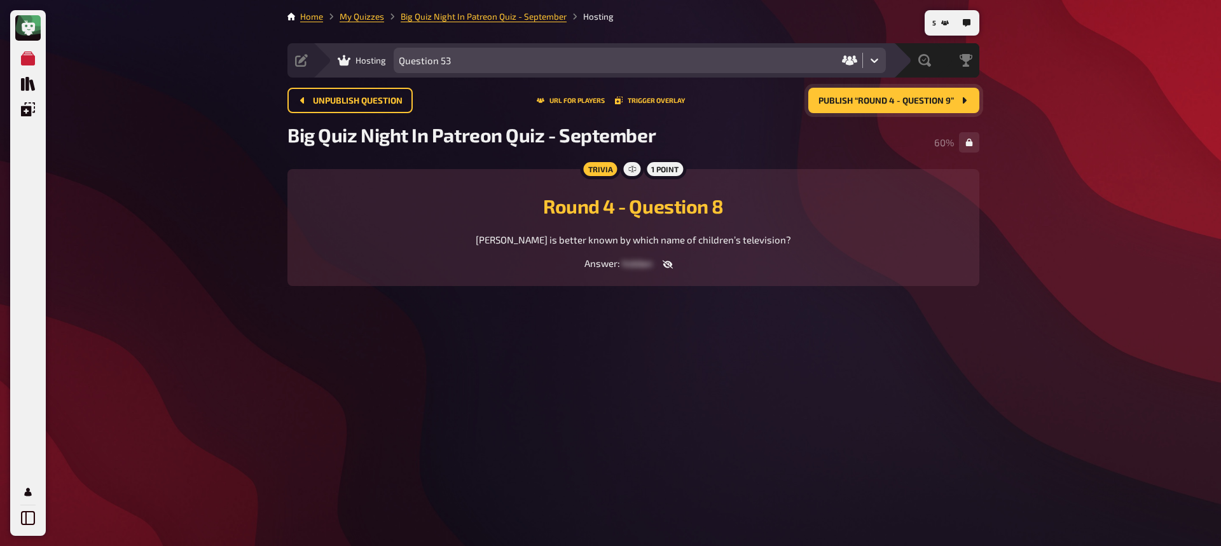
click at [908, 102] on span "Publish “Round 4 - Question 9”" at bounding box center [887, 101] width 136 height 9
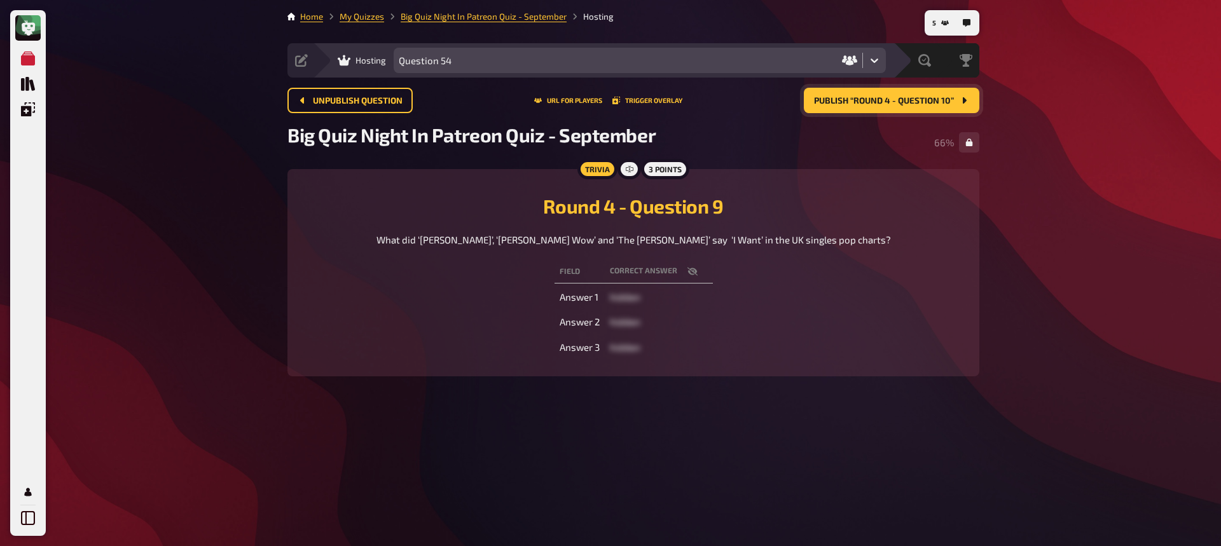
click at [868, 101] on span "Publish “Round 4 - Question 10”" at bounding box center [884, 101] width 140 height 9
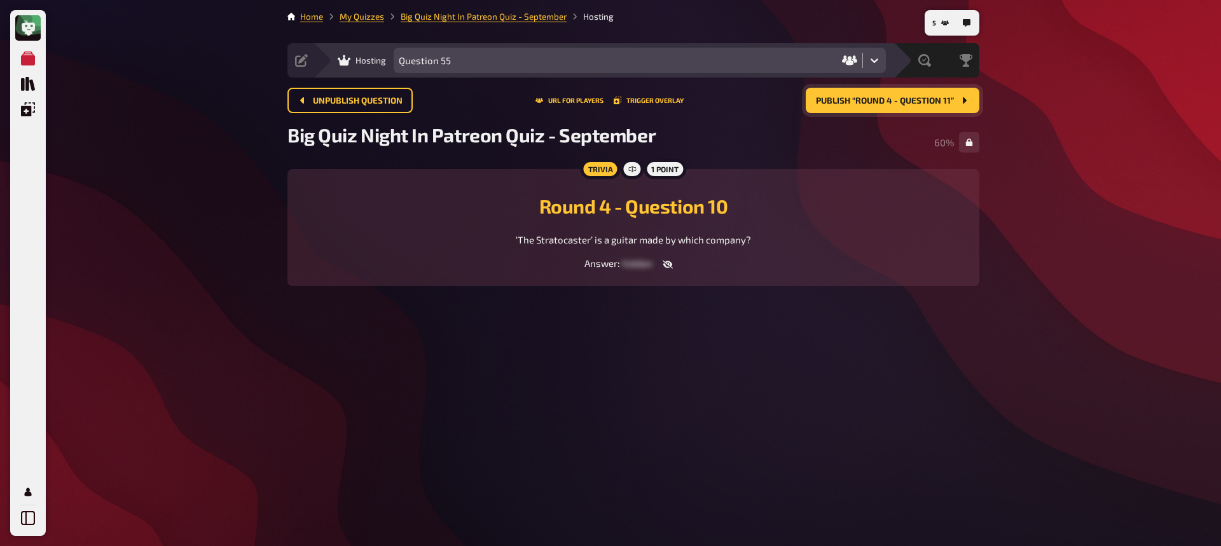
click at [901, 103] on span "Publish “Round 4 - Question 11”" at bounding box center [885, 101] width 138 height 9
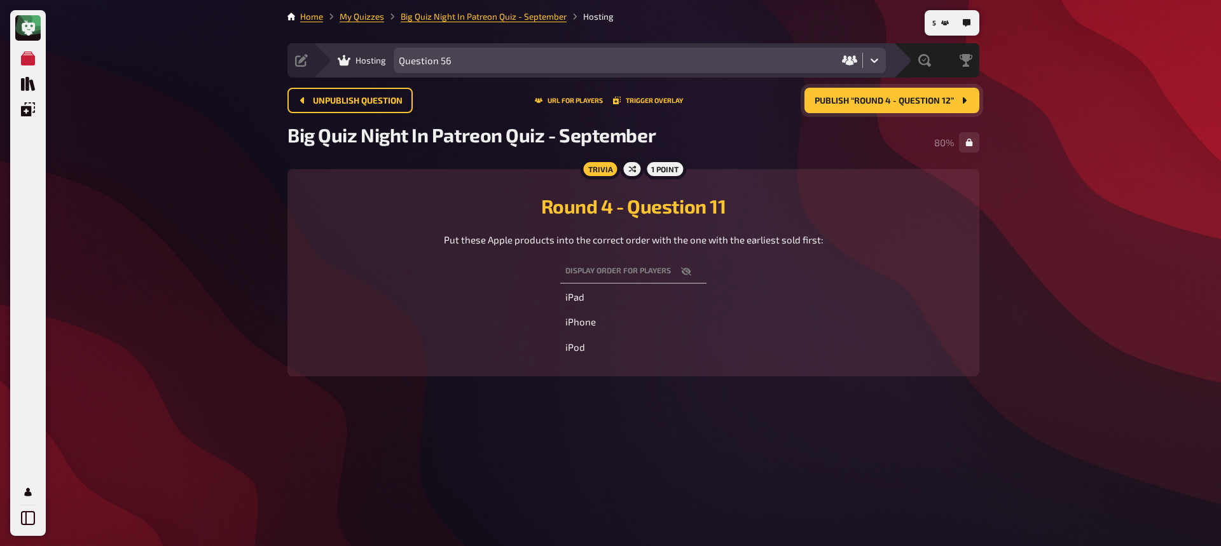
click at [684, 273] on icon "button" at bounding box center [686, 271] width 10 height 8
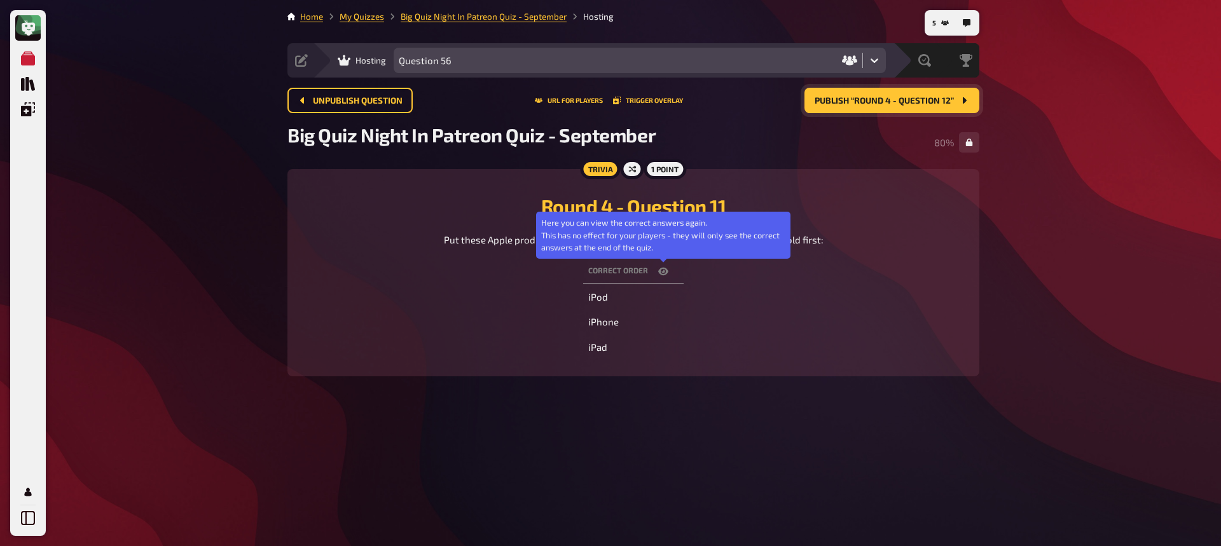
click at [661, 272] on icon "button" at bounding box center [663, 272] width 10 height 10
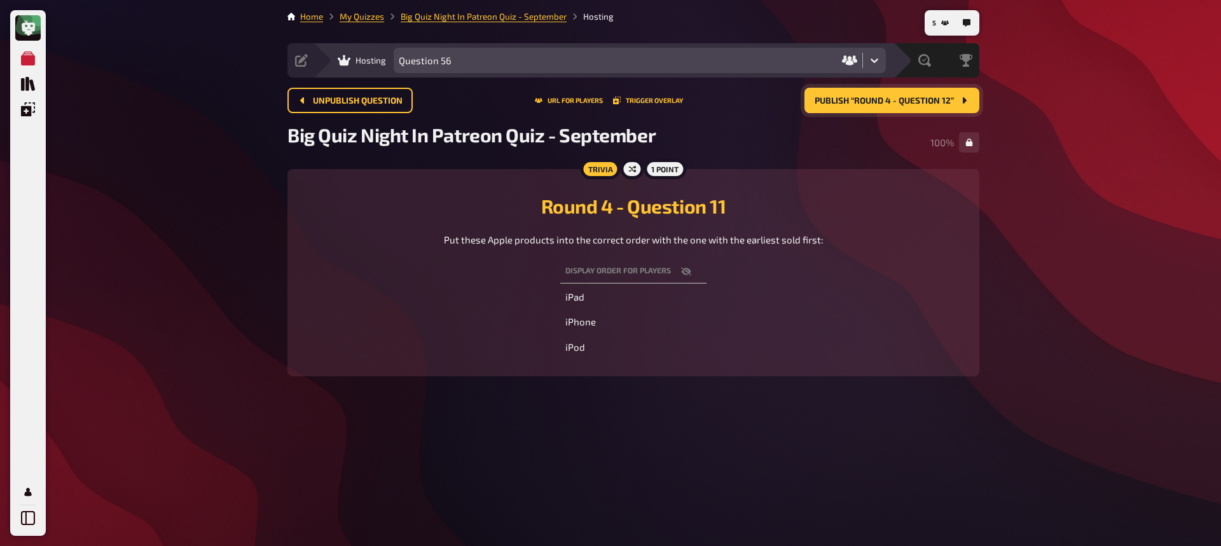
click at [891, 100] on span "Publish “Round 4 - Question 12”" at bounding box center [884, 101] width 139 height 9
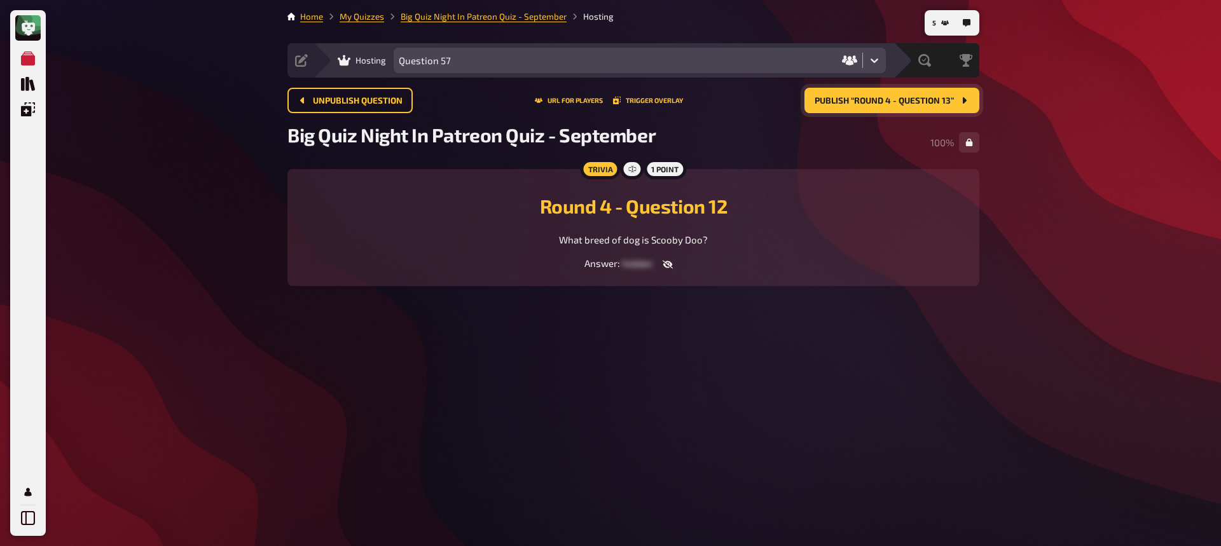
click at [863, 97] on span "Publish “Round 4 - Question 13”" at bounding box center [884, 101] width 139 height 9
click at [905, 97] on span "Publish “Round 4 - Question 14”" at bounding box center [884, 101] width 140 height 9
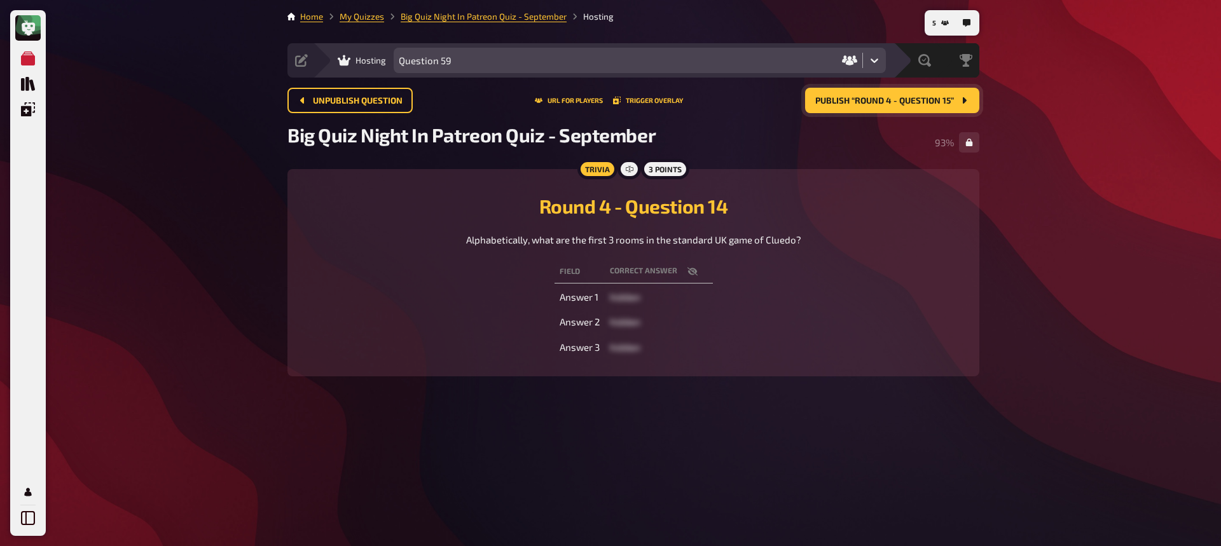
click at [861, 97] on span "Publish “Round 4 - Question 15”" at bounding box center [885, 101] width 139 height 9
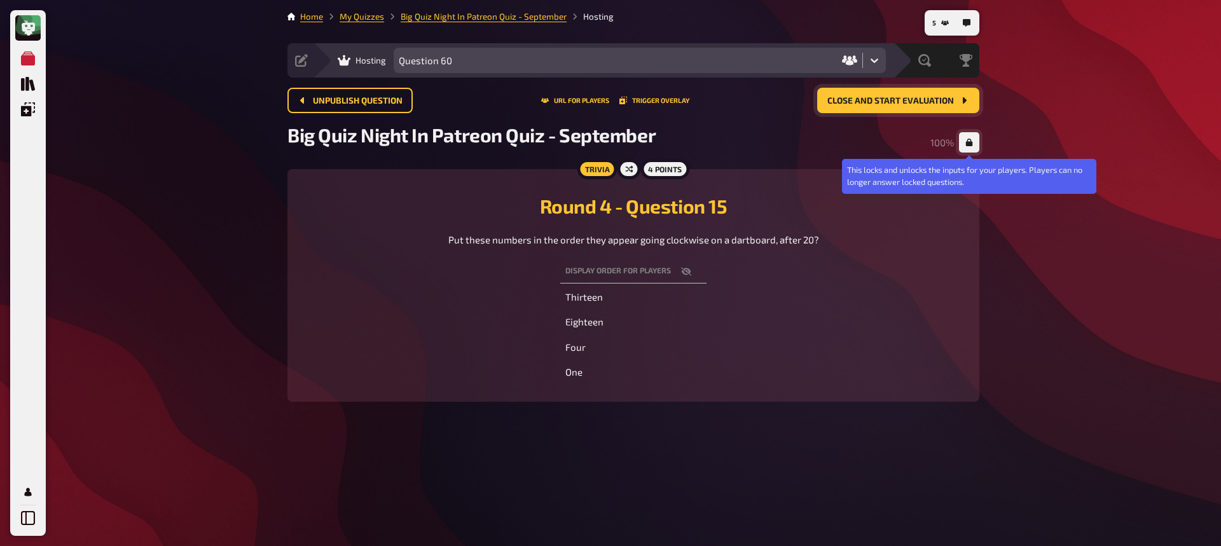
click at [973, 146] on button "button" at bounding box center [969, 142] width 20 height 20
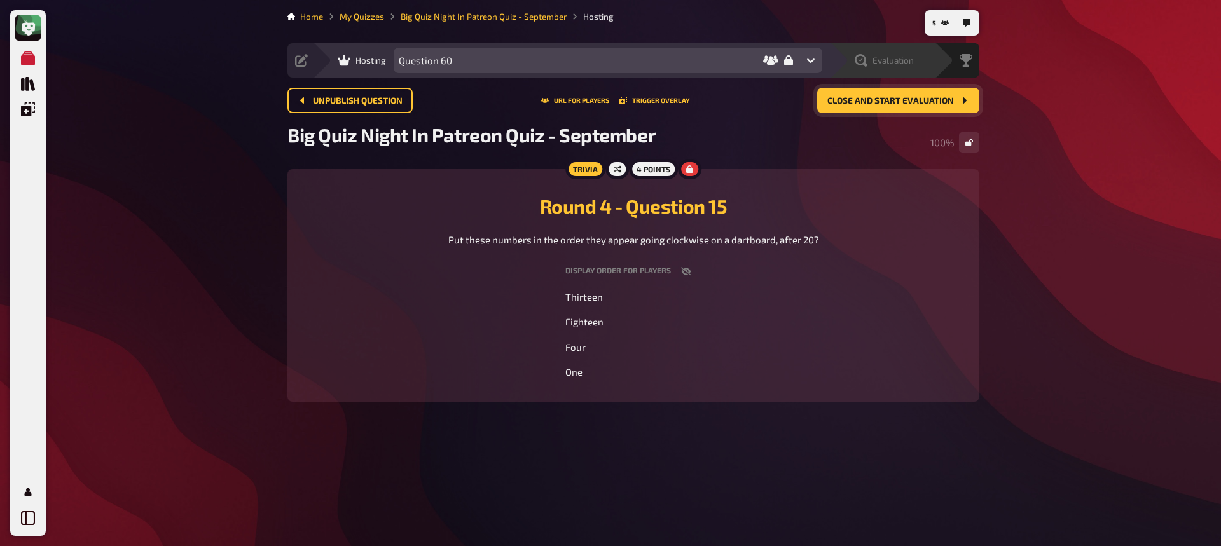
click at [882, 60] on span "Evaluation" at bounding box center [893, 60] width 41 height 10
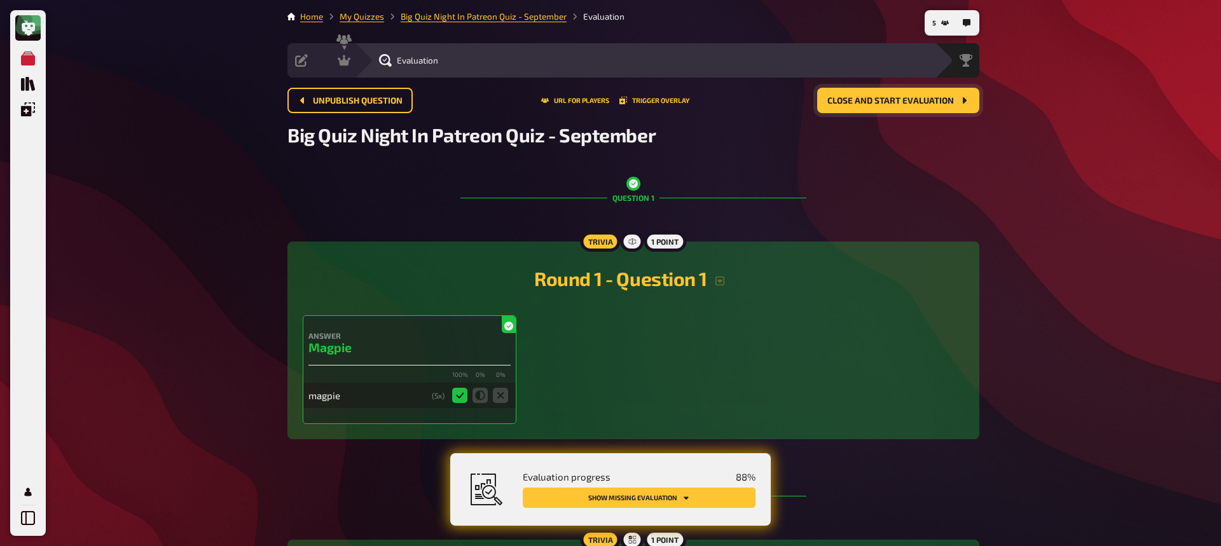
click at [636, 472] on button "Show missing evaluation" at bounding box center [639, 498] width 233 height 20
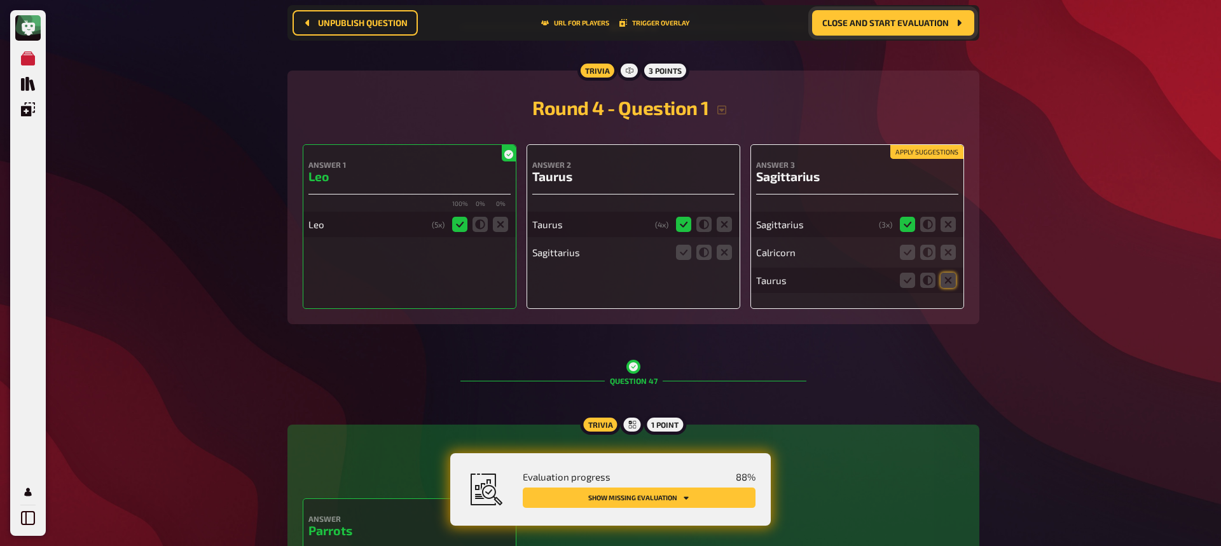
scroll to position [16574, 0]
click at [724, 106] on icon "button" at bounding box center [722, 111] width 10 height 10
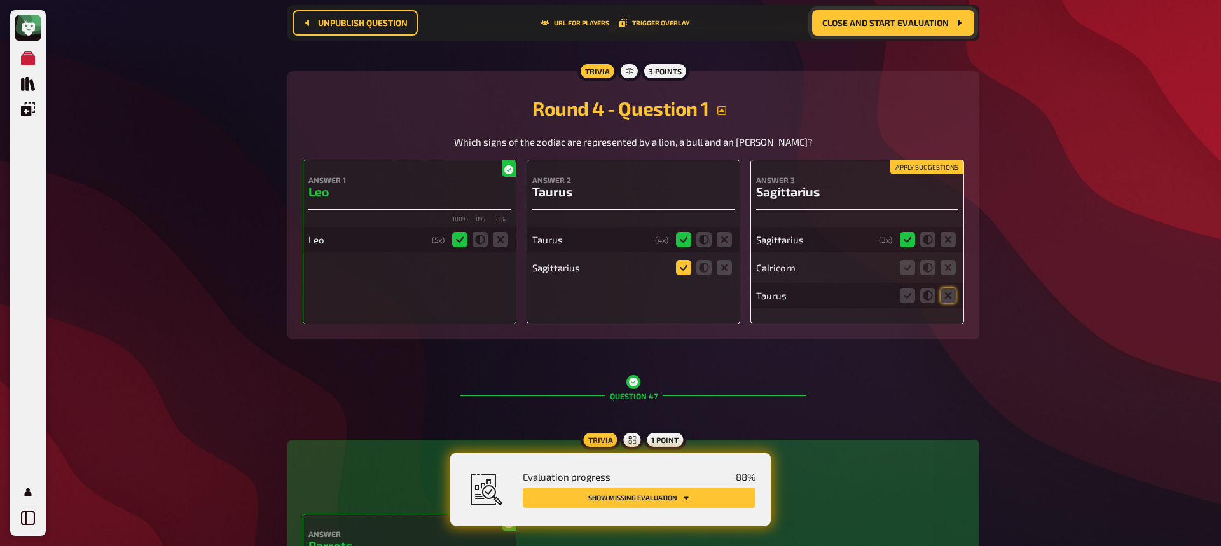
click at [690, 264] on icon at bounding box center [683, 267] width 15 height 15
click at [0, 0] on input "radio" at bounding box center [0, 0] width 0 height 0
click at [908, 293] on icon at bounding box center [907, 295] width 15 height 15
click at [0, 0] on input "radio" at bounding box center [0, 0] width 0 height 0
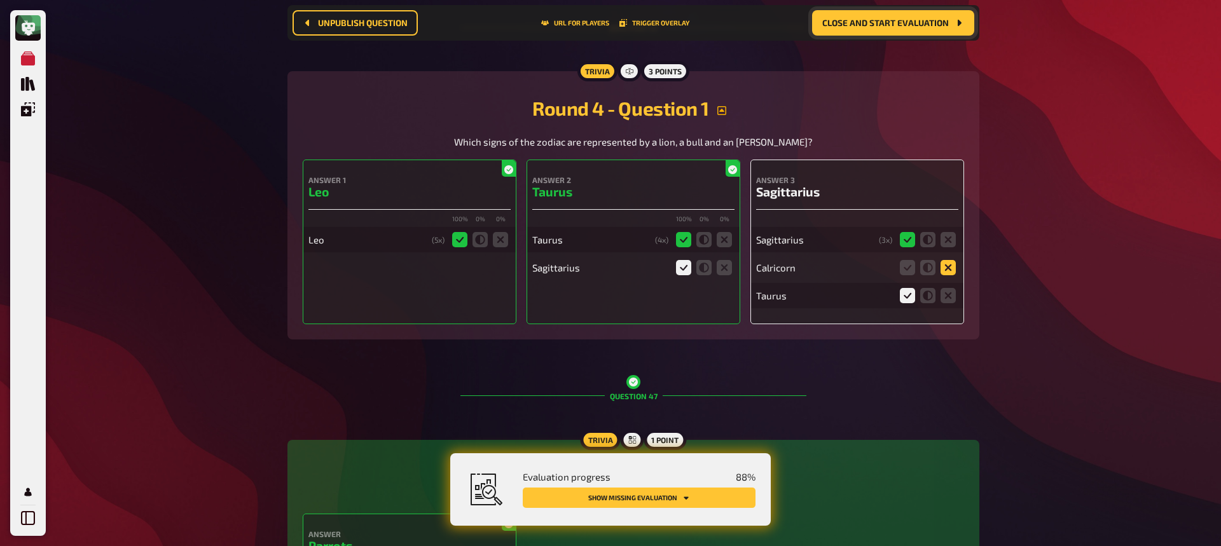
click at [950, 265] on icon at bounding box center [948, 267] width 15 height 15
click at [0, 0] on input "radio" at bounding box center [0, 0] width 0 height 0
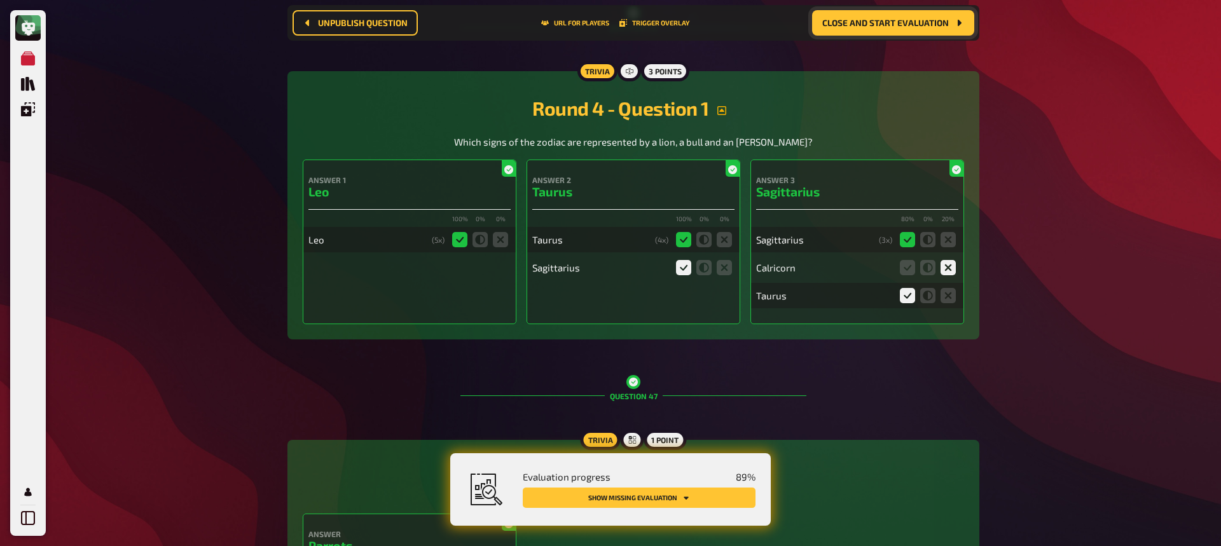
scroll to position [16573, 0]
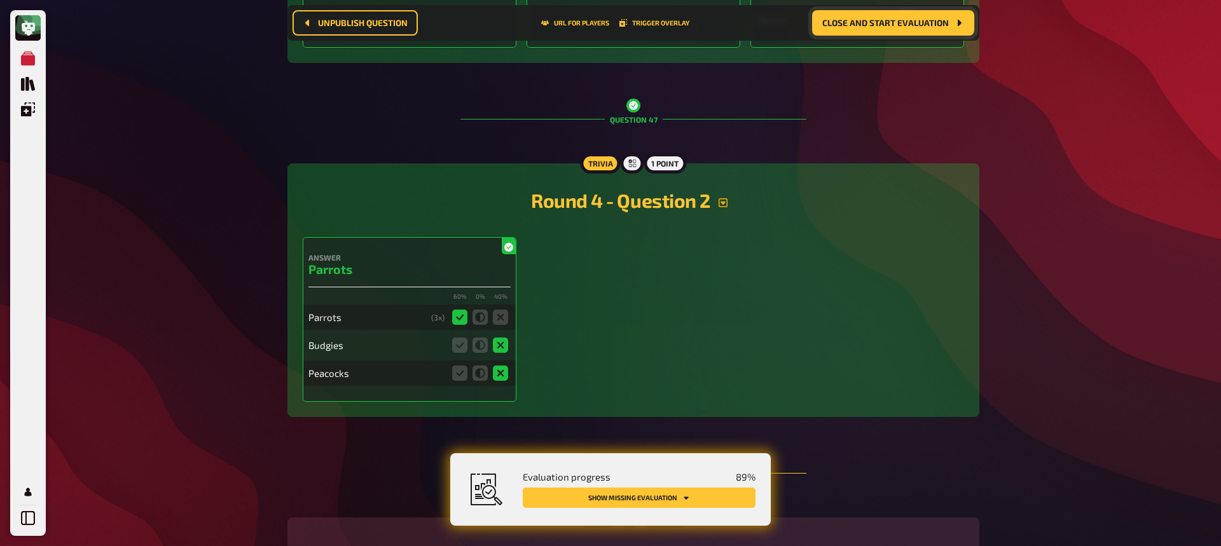
click at [724, 199] on icon "button" at bounding box center [723, 202] width 9 height 9
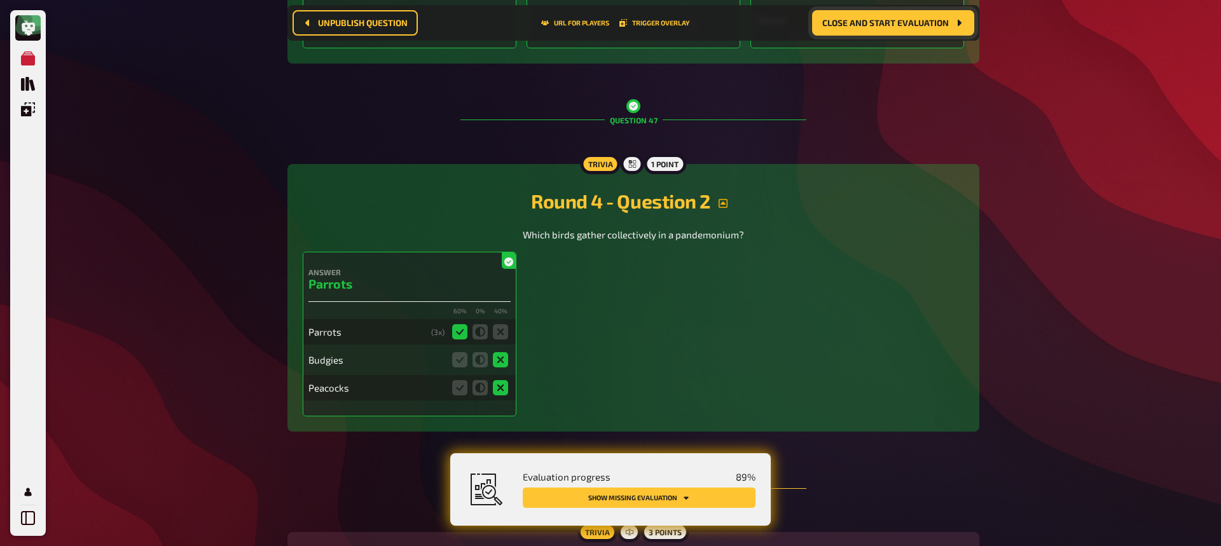
scroll to position [16851, 0]
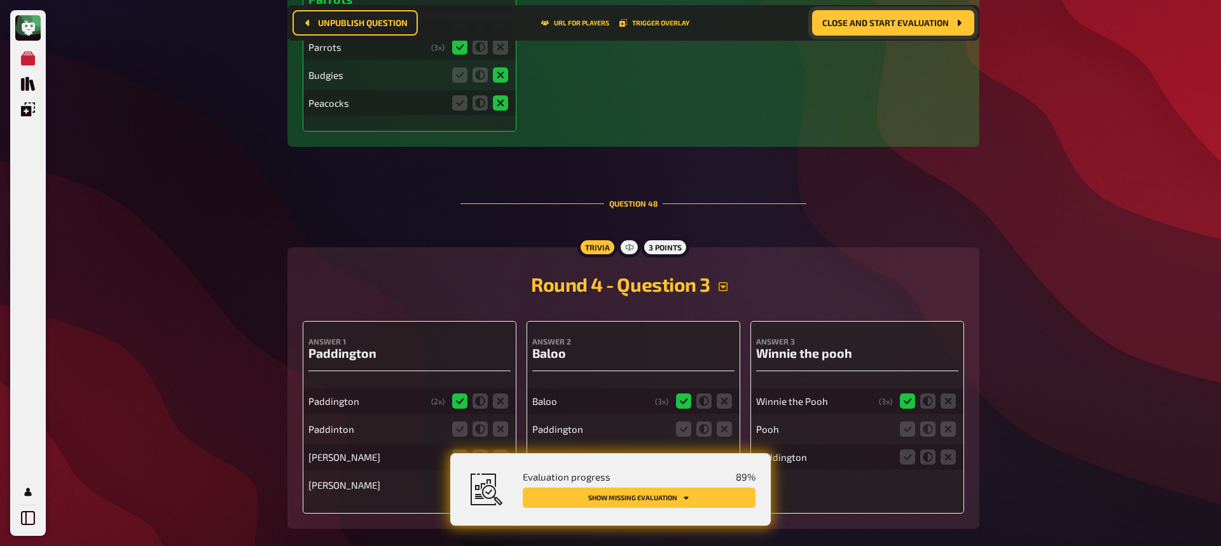
click at [725, 284] on icon "button" at bounding box center [723, 287] width 10 height 10
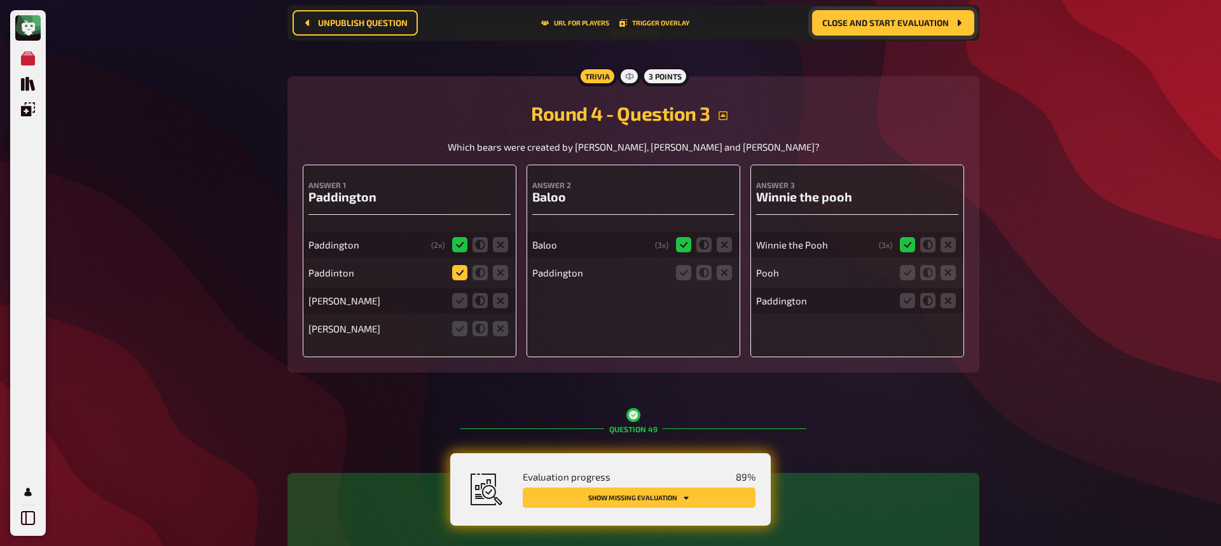
scroll to position [17305, 0]
click at [459, 270] on icon at bounding box center [459, 273] width 15 height 15
click at [0, 0] on input "radio" at bounding box center [0, 0] width 0 height 0
click at [685, 270] on icon at bounding box center [683, 273] width 15 height 15
click at [0, 0] on input "radio" at bounding box center [0, 0] width 0 height 0
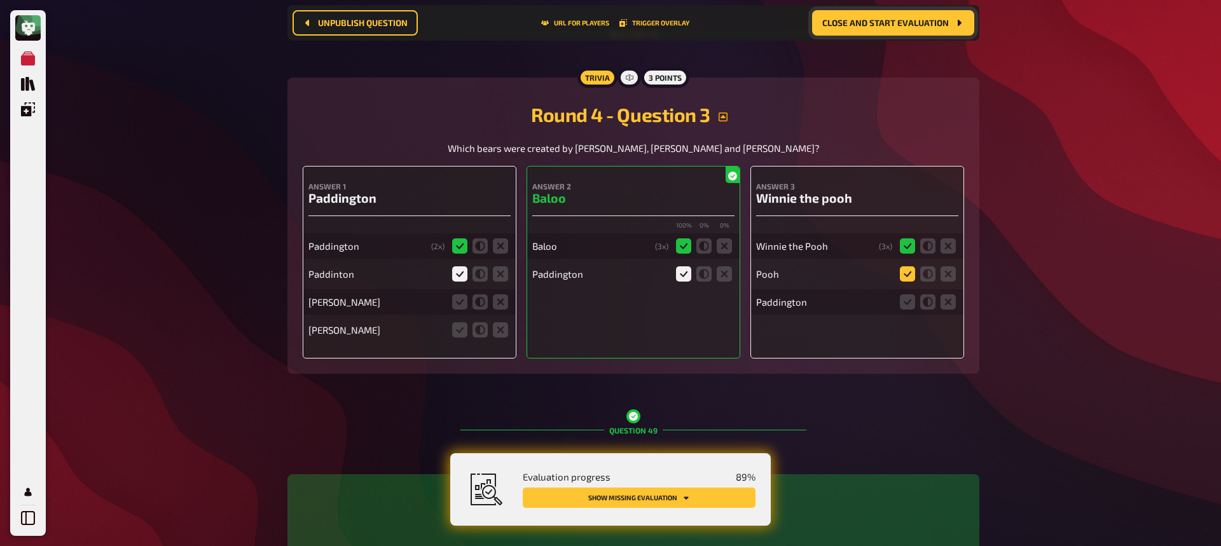
click at [907, 272] on icon at bounding box center [907, 274] width 15 height 15
click at [0, 0] on input "radio" at bounding box center [0, 0] width 0 height 0
click at [908, 302] on icon at bounding box center [907, 302] width 15 height 15
click at [0, 0] on input "radio" at bounding box center [0, 0] width 0 height 0
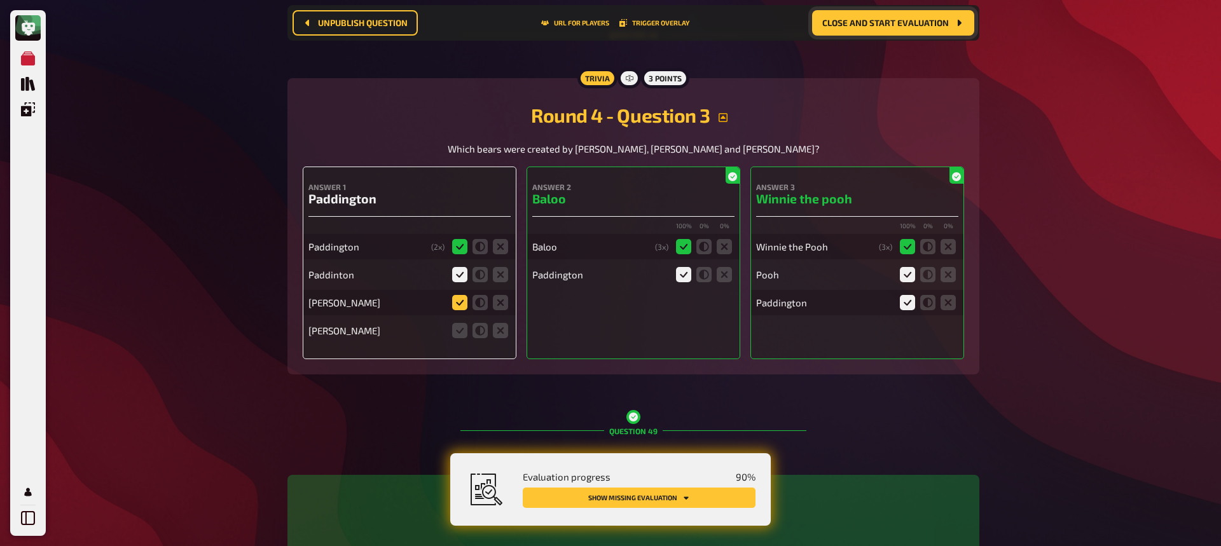
scroll to position [17305, 0]
click at [459, 328] on icon at bounding box center [459, 330] width 15 height 15
click at [0, 0] on input "radio" at bounding box center [0, 0] width 0 height 0
click at [501, 298] on icon at bounding box center [500, 303] width 15 height 15
click at [0, 0] on input "radio" at bounding box center [0, 0] width 0 height 0
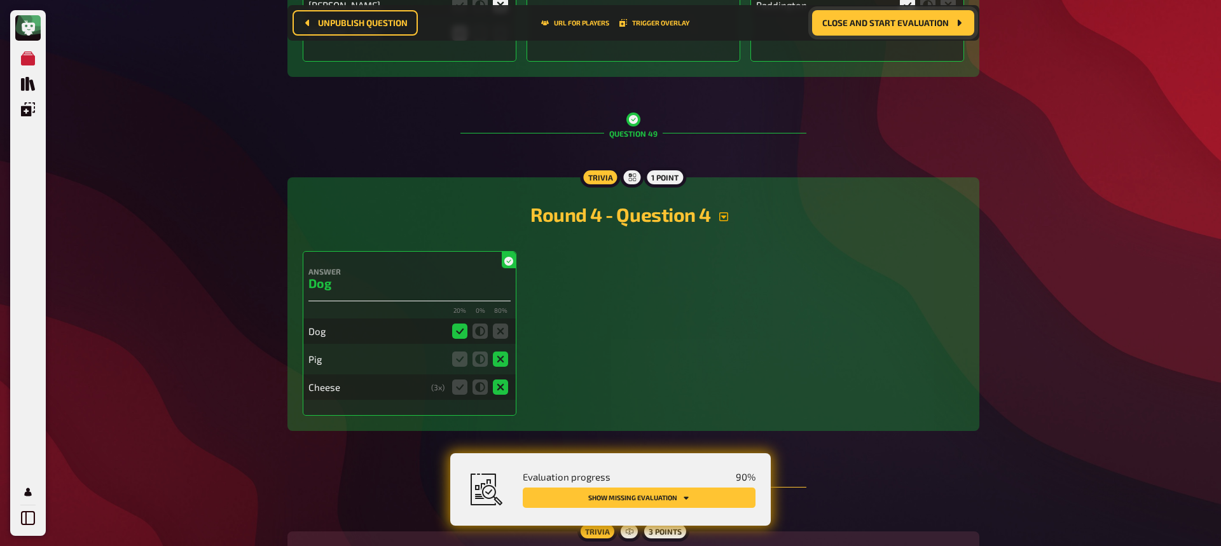
scroll to position [17604, 0]
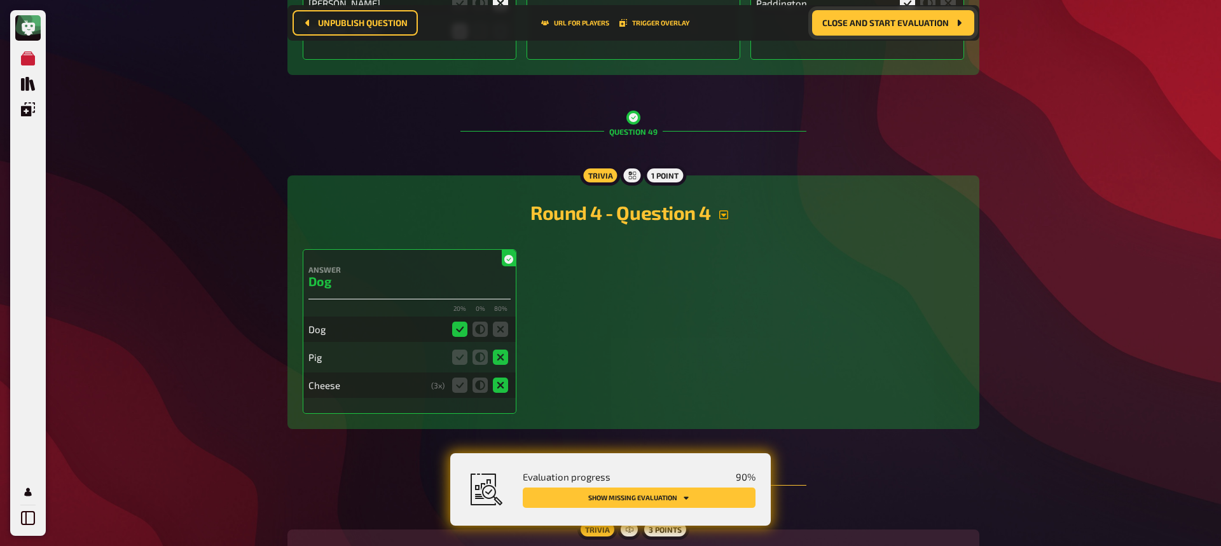
click at [722, 214] on icon "button" at bounding box center [724, 215] width 10 height 10
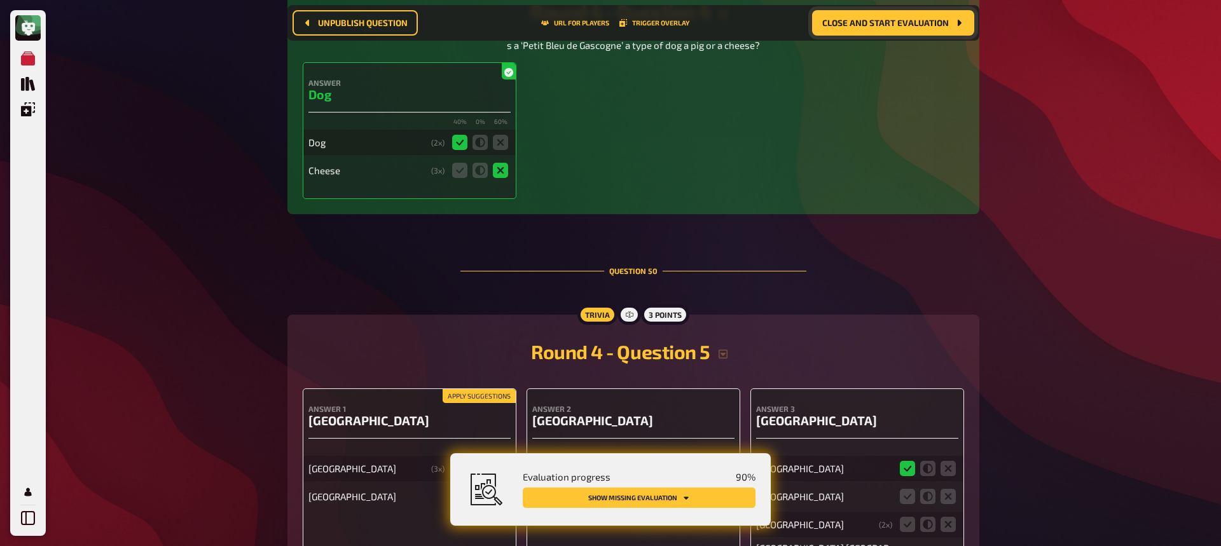
scroll to position [17818, 0]
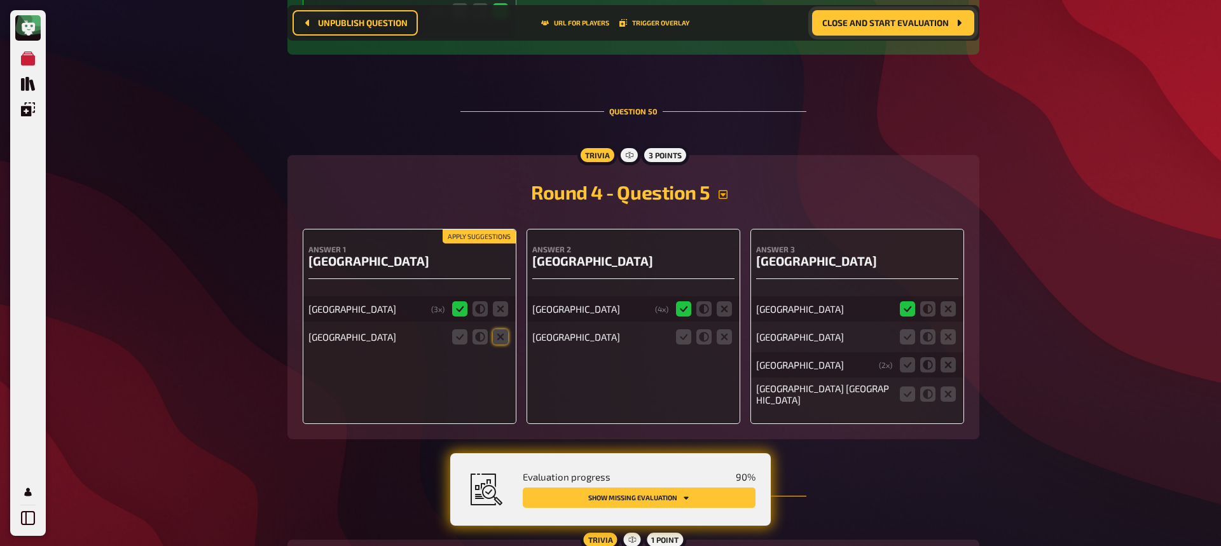
click at [727, 191] on icon "button" at bounding box center [723, 195] width 10 height 10
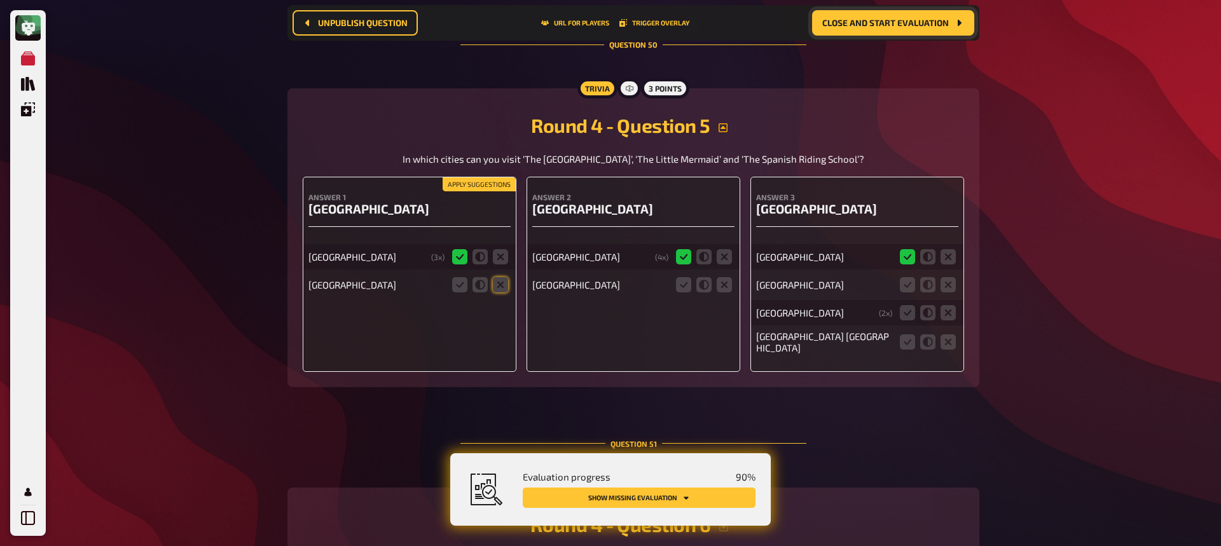
scroll to position [18059, 0]
click at [727, 277] on icon at bounding box center [724, 283] width 15 height 15
click at [0, 0] on input "radio" at bounding box center [0, 0] width 0 height 0
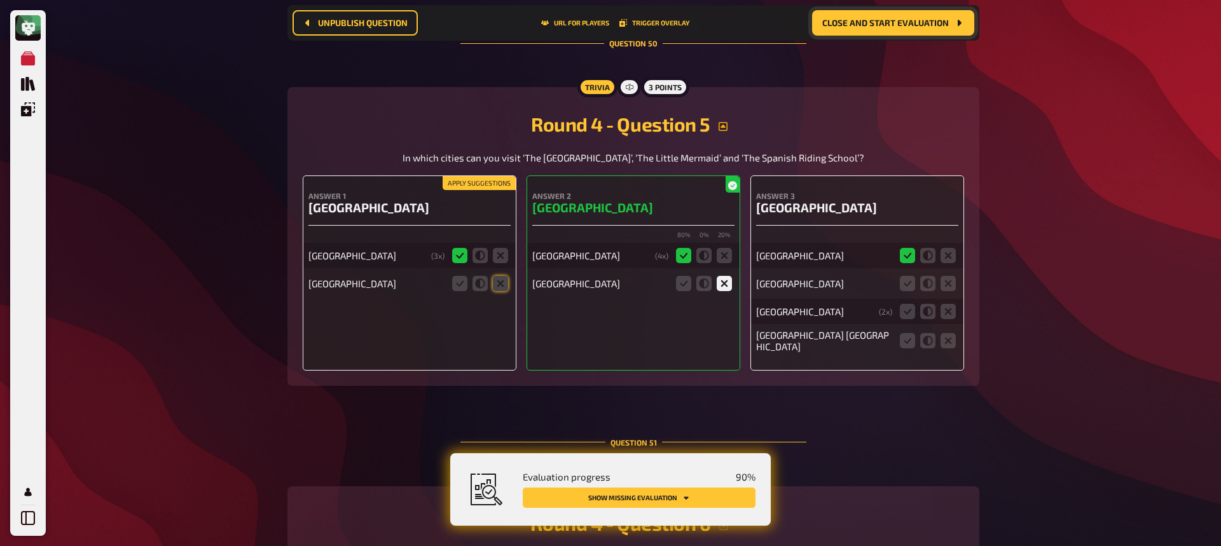
scroll to position [18062, 0]
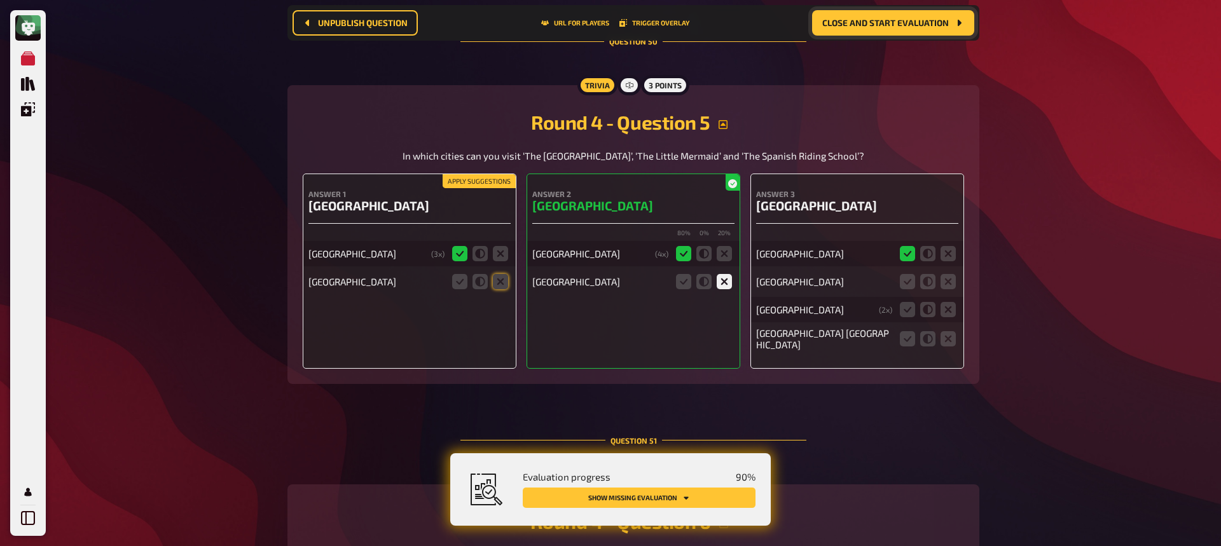
click at [480, 179] on button "Apply suggestions" at bounding box center [479, 181] width 73 height 14
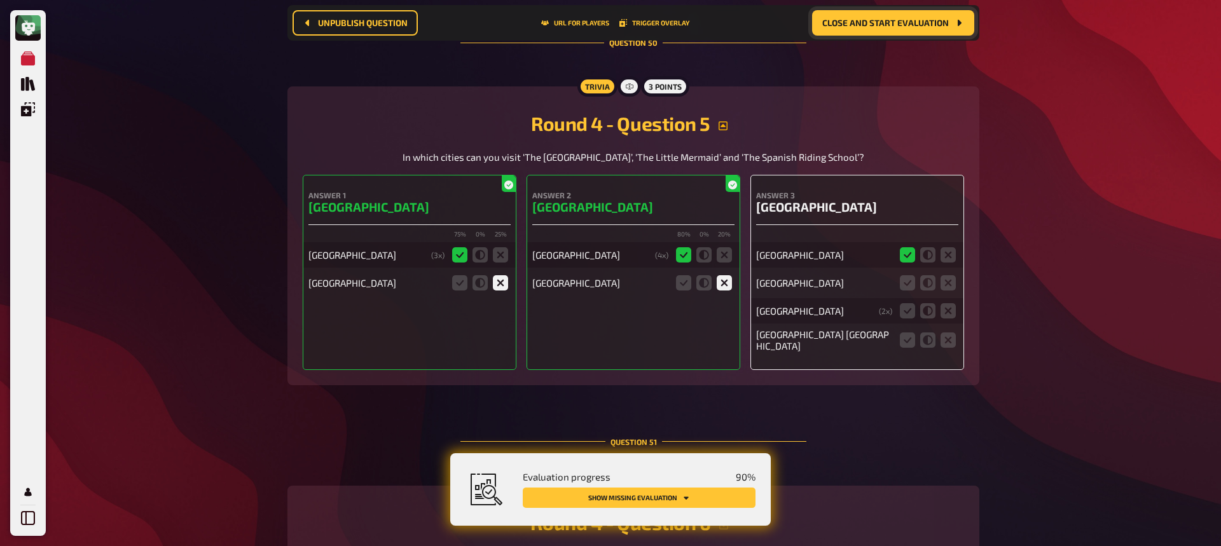
scroll to position [18060, 0]
click at [948, 282] on icon at bounding box center [948, 284] width 15 height 15
click at [0, 0] on input "radio" at bounding box center [0, 0] width 0 height 0
click at [952, 314] on icon at bounding box center [948, 312] width 15 height 15
click at [0, 0] on input "radio" at bounding box center [0, 0] width 0 height 0
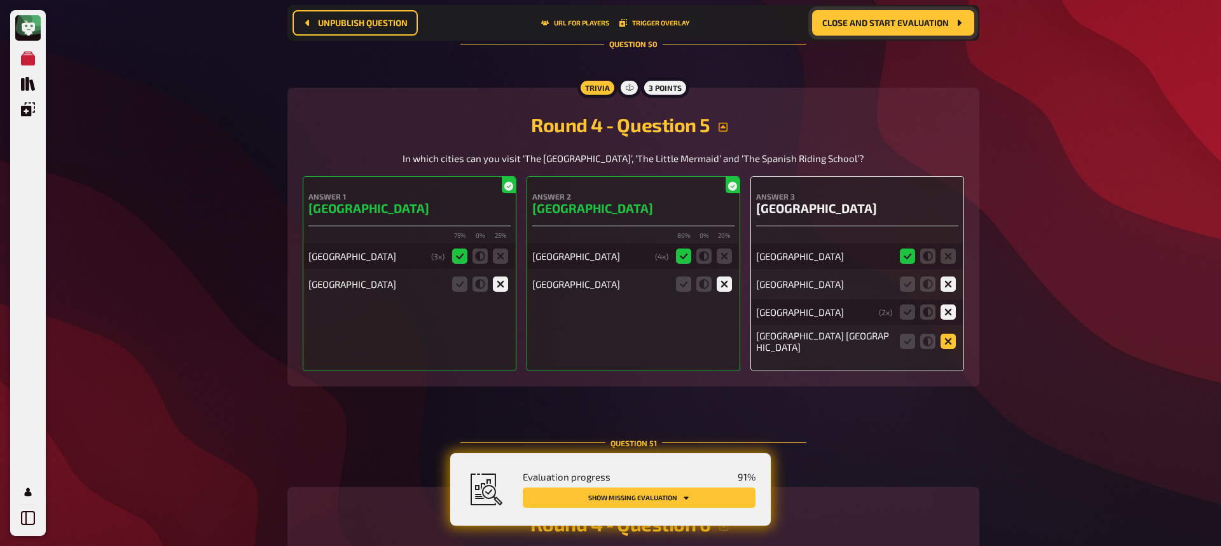
click at [952, 341] on icon at bounding box center [948, 341] width 15 height 15
click at [0, 0] on input "radio" at bounding box center [0, 0] width 0 height 0
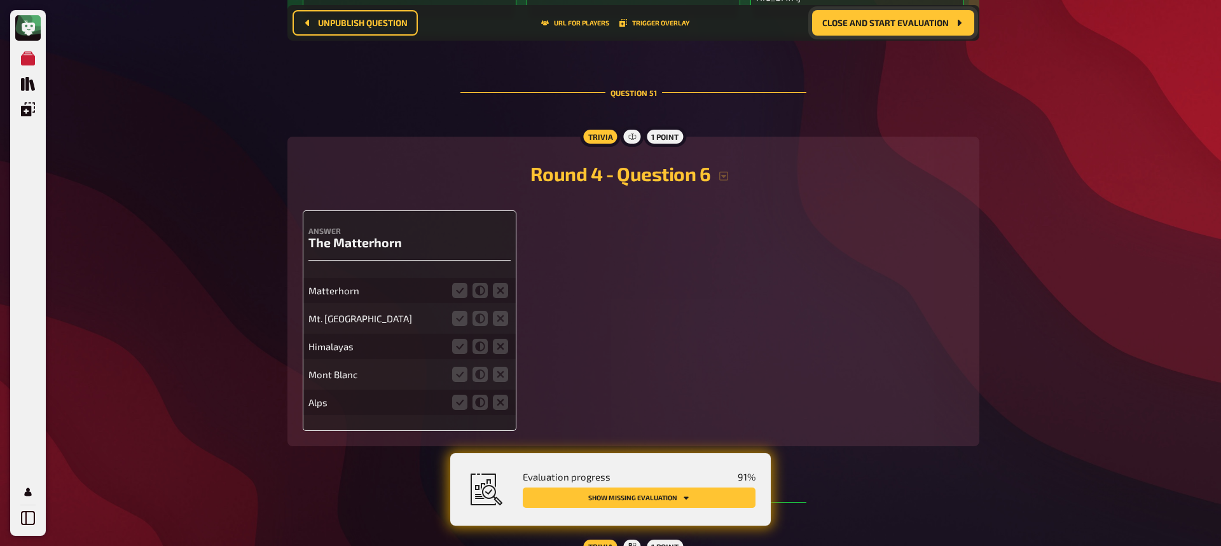
scroll to position [18412, 0]
click at [726, 170] on icon "button" at bounding box center [724, 175] width 10 height 10
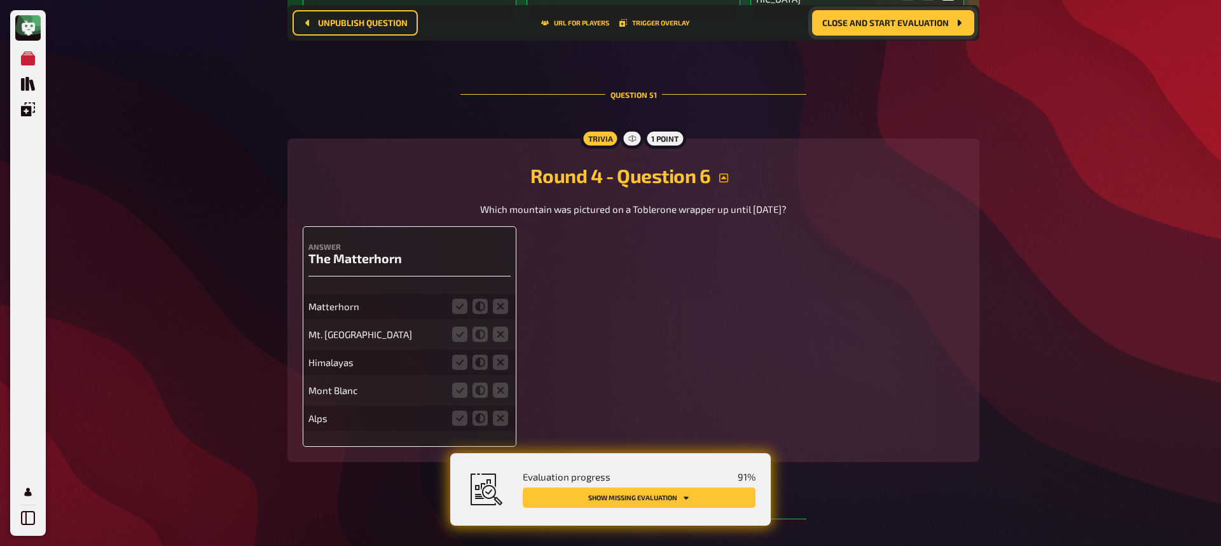
scroll to position [18408, 0]
click at [458, 302] on icon at bounding box center [459, 307] width 15 height 15
click at [0, 0] on input "radio" at bounding box center [0, 0] width 0 height 0
click at [498, 329] on icon at bounding box center [500, 335] width 15 height 15
click at [0, 0] on input "radio" at bounding box center [0, 0] width 0 height 0
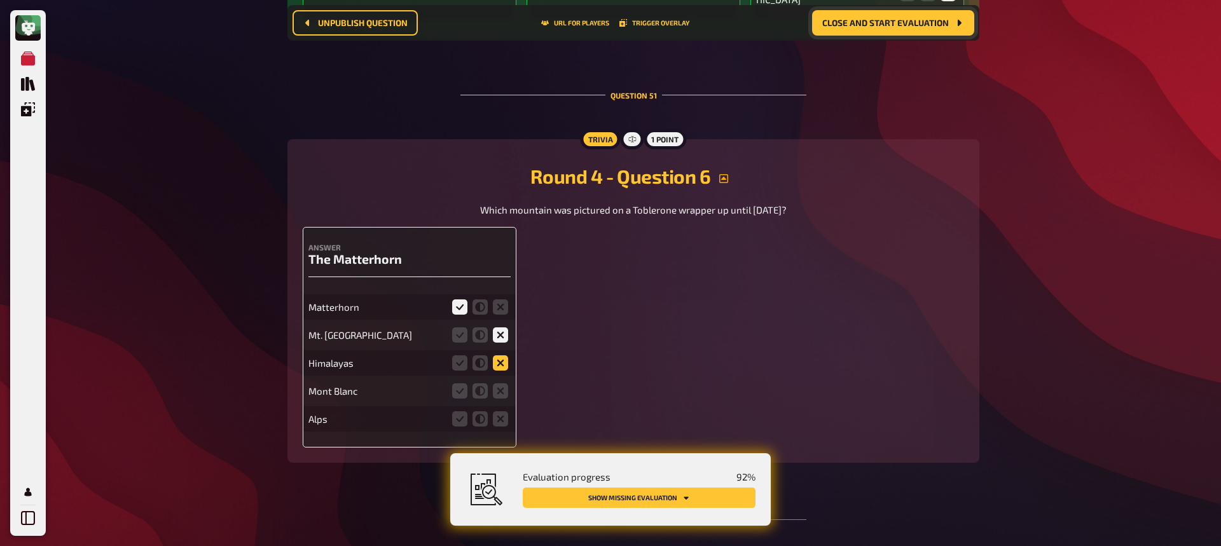
click at [495, 358] on icon at bounding box center [500, 363] width 15 height 15
click at [0, 0] on input "radio" at bounding box center [0, 0] width 0 height 0
click at [499, 384] on icon at bounding box center [500, 391] width 15 height 15
click at [0, 0] on input "radio" at bounding box center [0, 0] width 0 height 0
click at [503, 415] on icon at bounding box center [500, 419] width 15 height 15
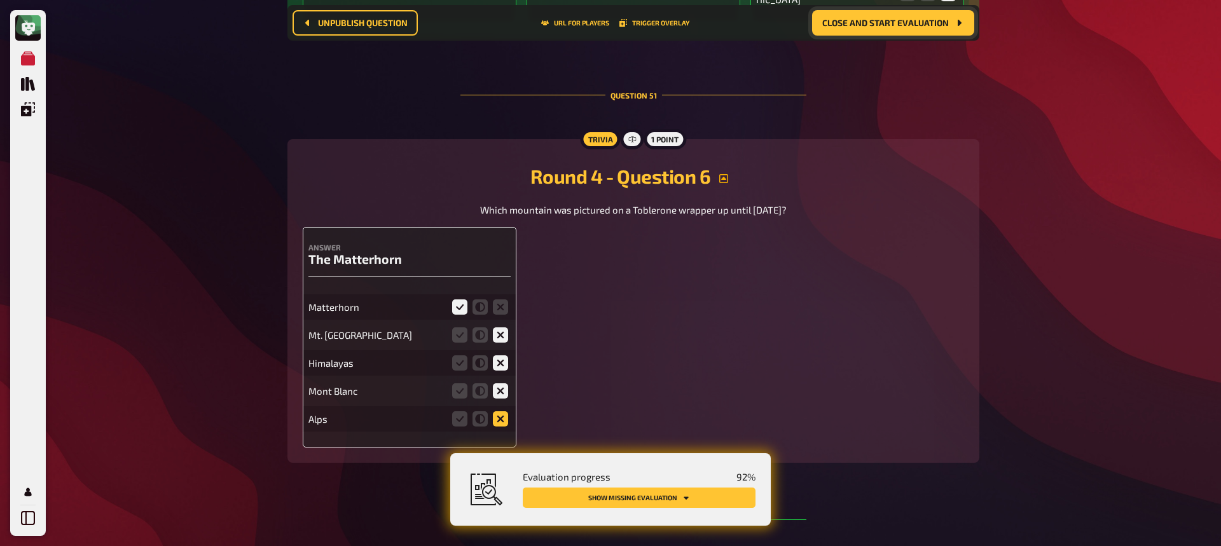
click at [0, 0] on input "radio" at bounding box center [0, 0] width 0 height 0
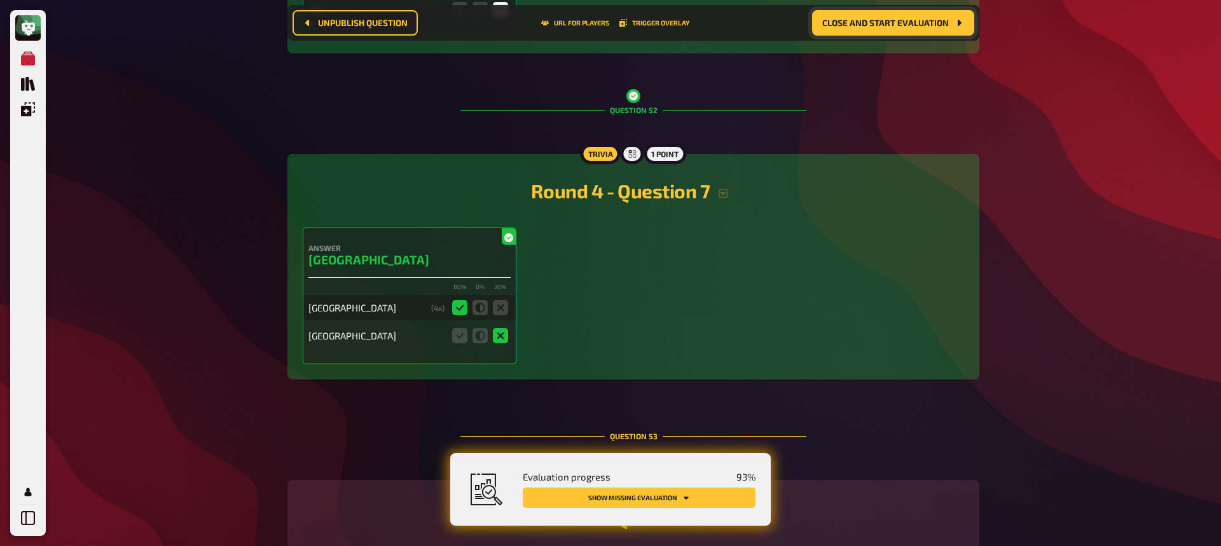
scroll to position [18817, 0]
click at [723, 190] on icon "button" at bounding box center [723, 194] width 10 height 10
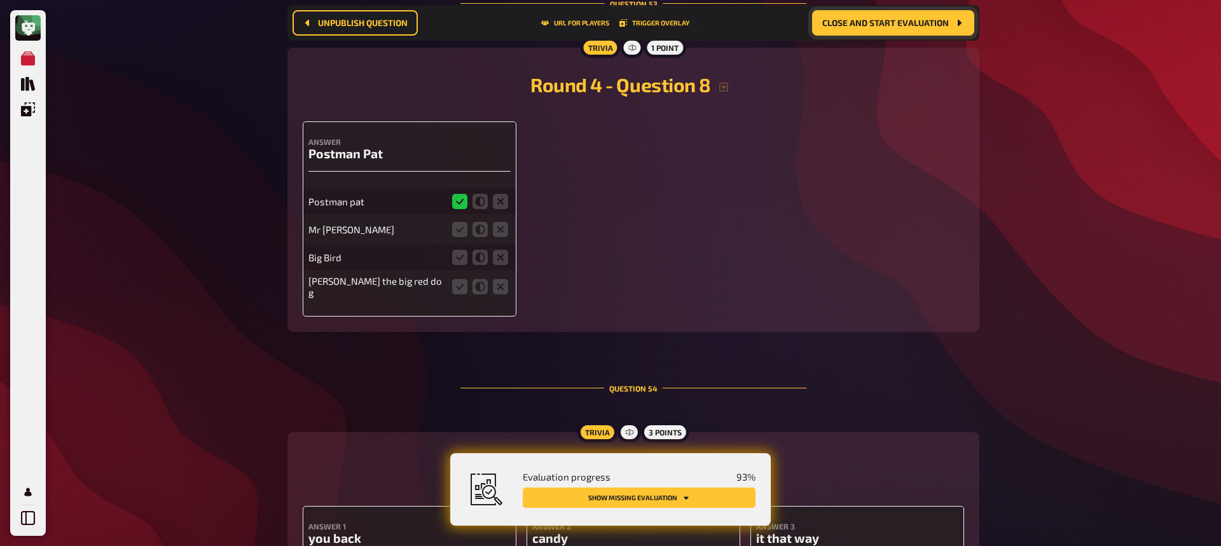
scroll to position [19264, 0]
click at [723, 83] on icon "button" at bounding box center [724, 88] width 10 height 10
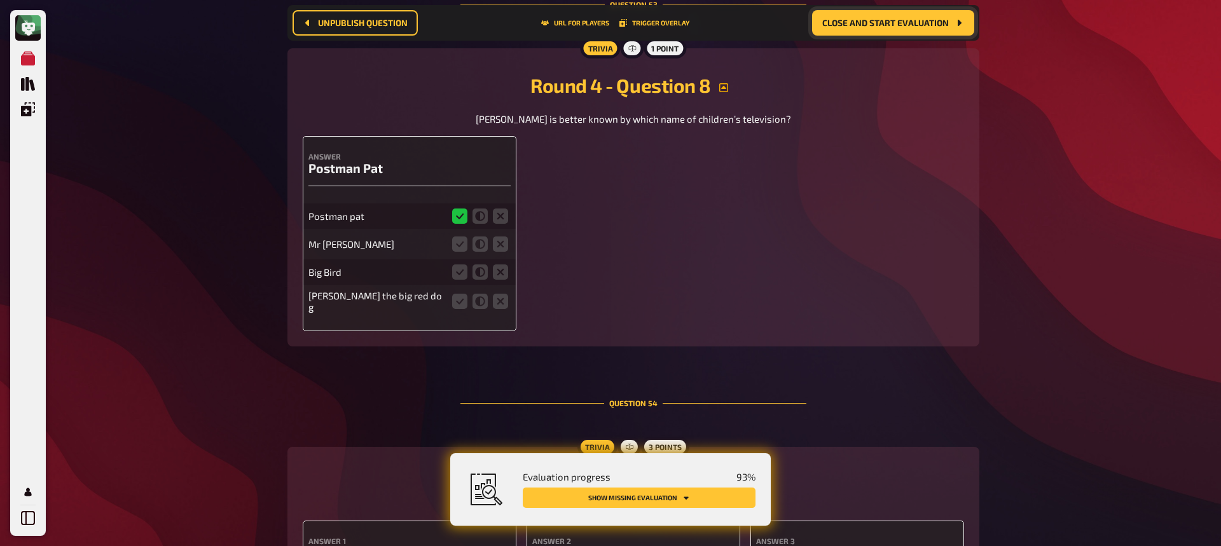
scroll to position [19264, 0]
click at [501, 242] on icon at bounding box center [500, 244] width 15 height 15
click at [0, 0] on input "radio" at bounding box center [0, 0] width 0 height 0
click at [499, 274] on icon at bounding box center [500, 272] width 15 height 15
click at [0, 0] on input "radio" at bounding box center [0, 0] width 0 height 0
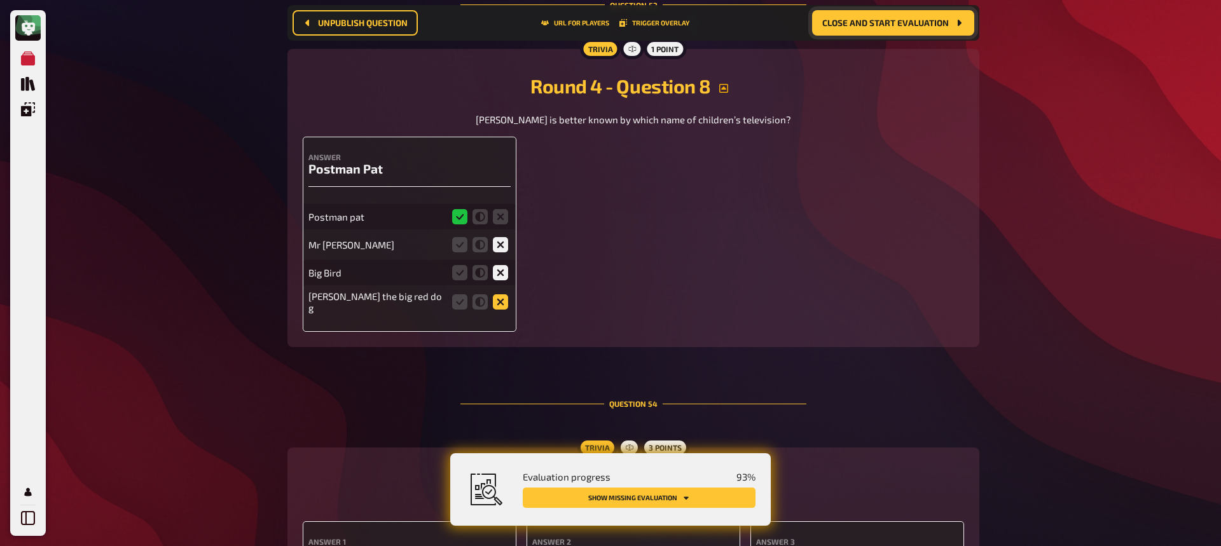
click at [502, 295] on icon at bounding box center [500, 302] width 15 height 15
click at [0, 0] on input "radio" at bounding box center [0, 0] width 0 height 0
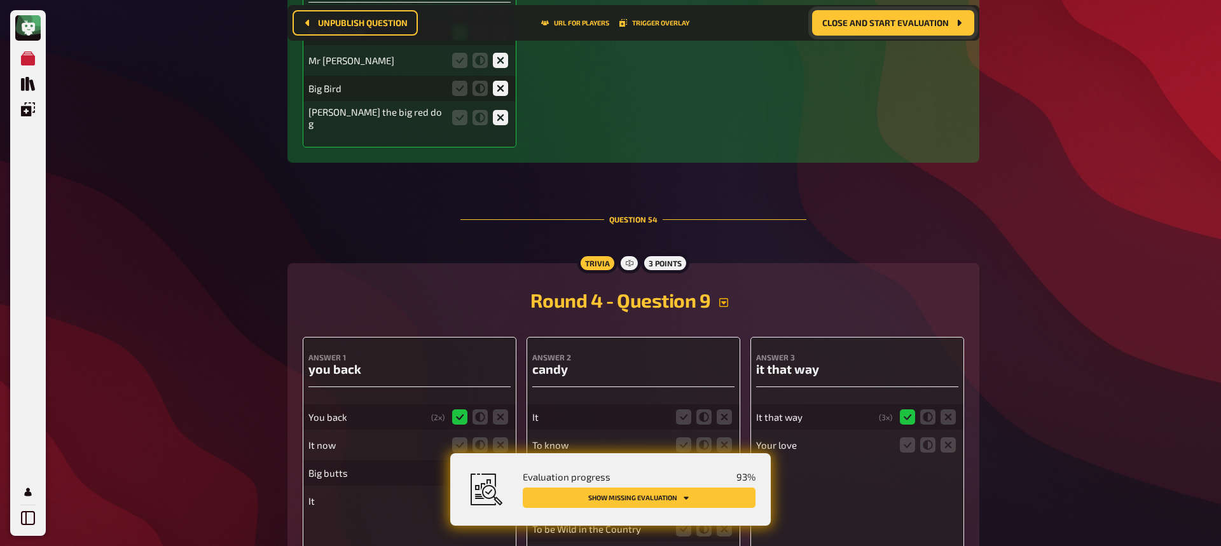
click at [725, 298] on icon "button" at bounding box center [724, 302] width 9 height 9
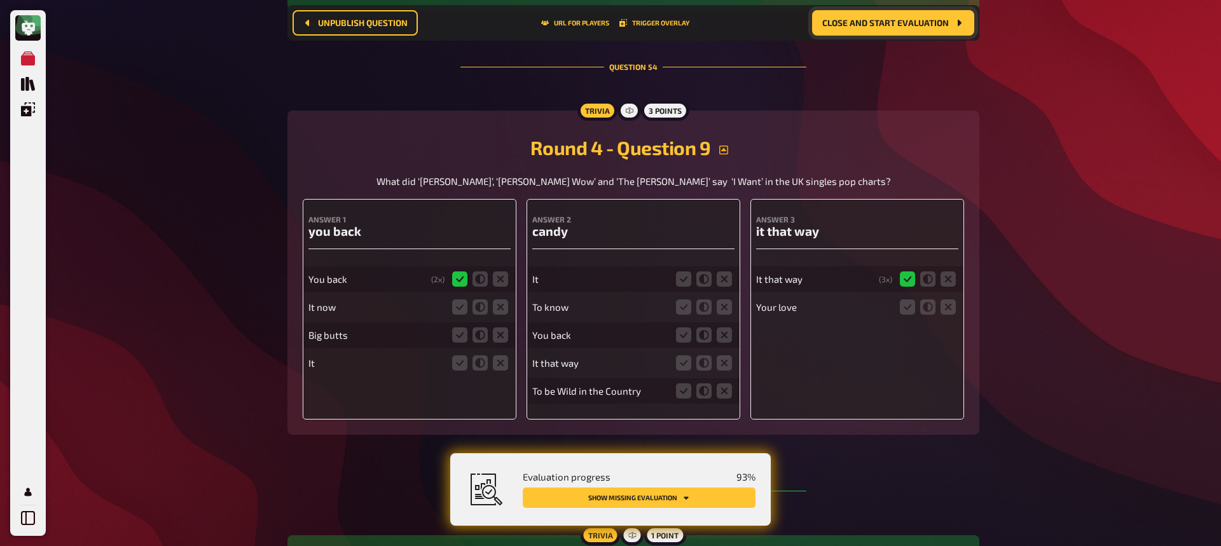
scroll to position [19602, 0]
click at [687, 330] on icon at bounding box center [683, 333] width 15 height 15
click at [0, 0] on input "radio" at bounding box center [0, 0] width 0 height 0
click at [684, 354] on icon at bounding box center [683, 361] width 15 height 15
click at [0, 0] on input "radio" at bounding box center [0, 0] width 0 height 0
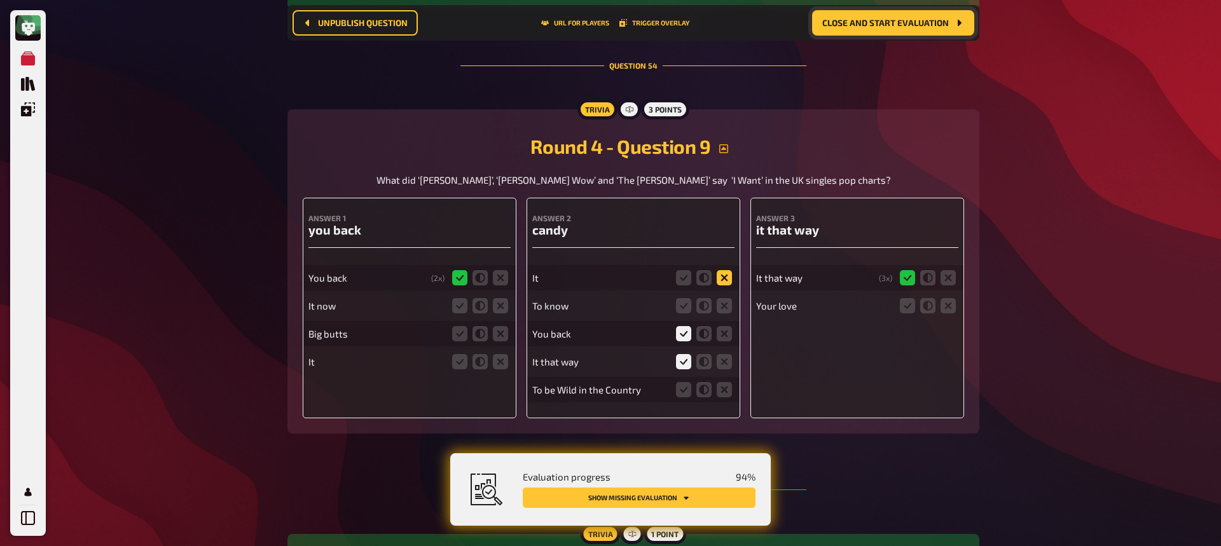
click at [730, 270] on icon at bounding box center [724, 277] width 15 height 15
click at [0, 0] on input "radio" at bounding box center [0, 0] width 0 height 0
click at [732, 298] on fieldset at bounding box center [704, 306] width 61 height 20
drag, startPoint x: 721, startPoint y: 383, endPoint x: 721, endPoint y: 347, distance: 35.6
click at [721, 382] on icon at bounding box center [724, 389] width 15 height 15
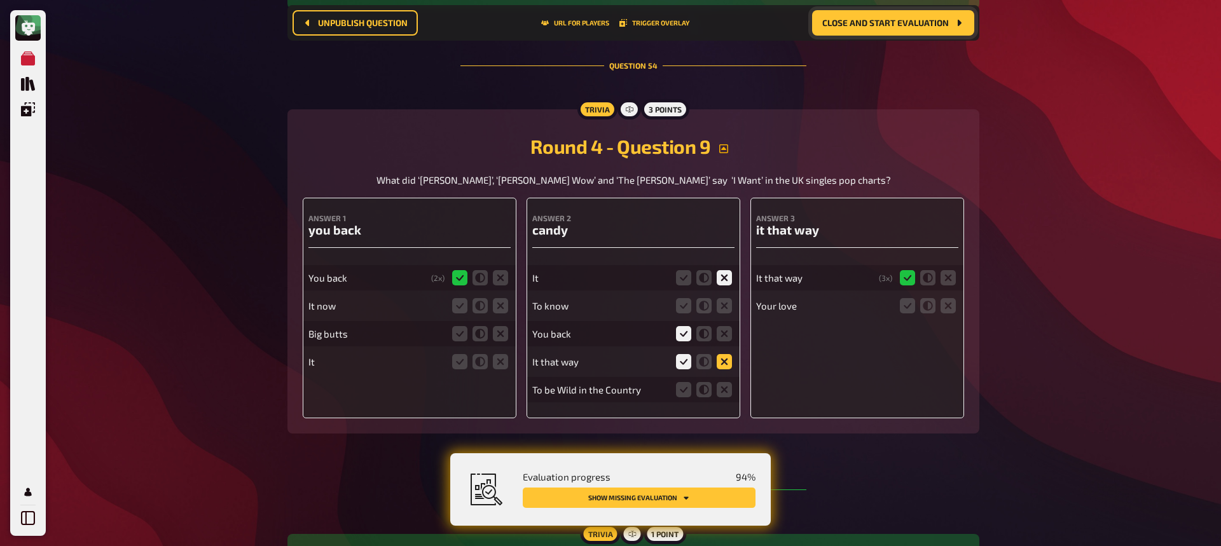
click at [0, 0] on input "radio" at bounding box center [0, 0] width 0 height 0
click at [727, 298] on icon at bounding box center [724, 305] width 15 height 15
click at [0, 0] on input "radio" at bounding box center [0, 0] width 0 height 0
drag, startPoint x: 503, startPoint y: 296, endPoint x: 424, endPoint y: 356, distance: 99.5
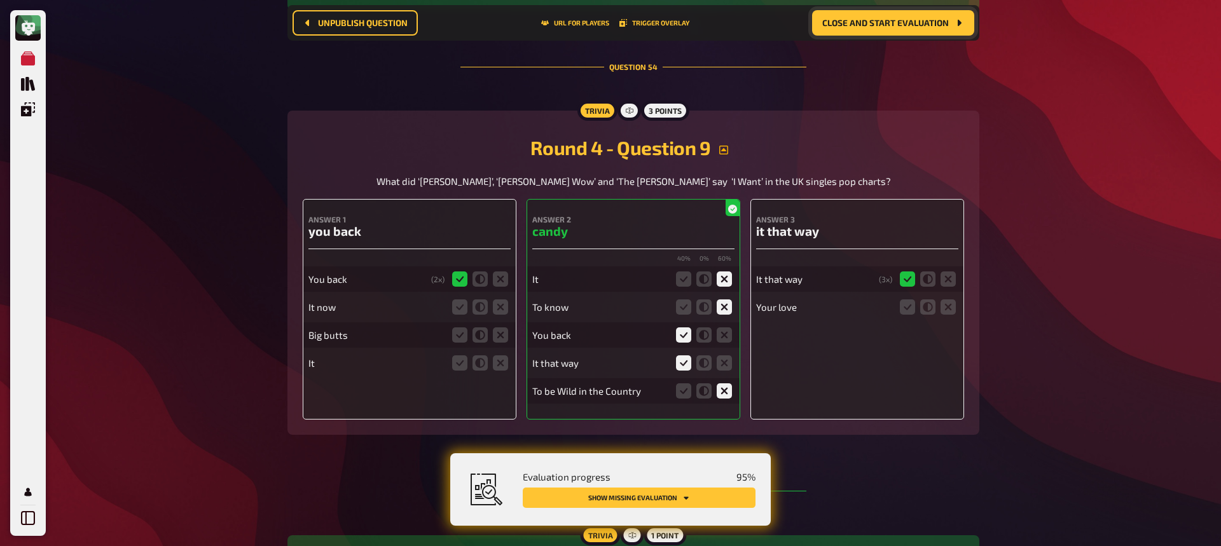
click at [421, 360] on div "You back ( 2 x) It now Big butts It" at bounding box center [410, 315] width 202 height 122
click at [506, 300] on icon at bounding box center [500, 307] width 15 height 15
click at [0, 0] on input "radio" at bounding box center [0, 0] width 0 height 0
click at [504, 328] on icon at bounding box center [500, 335] width 15 height 15
click at [0, 0] on input "radio" at bounding box center [0, 0] width 0 height 0
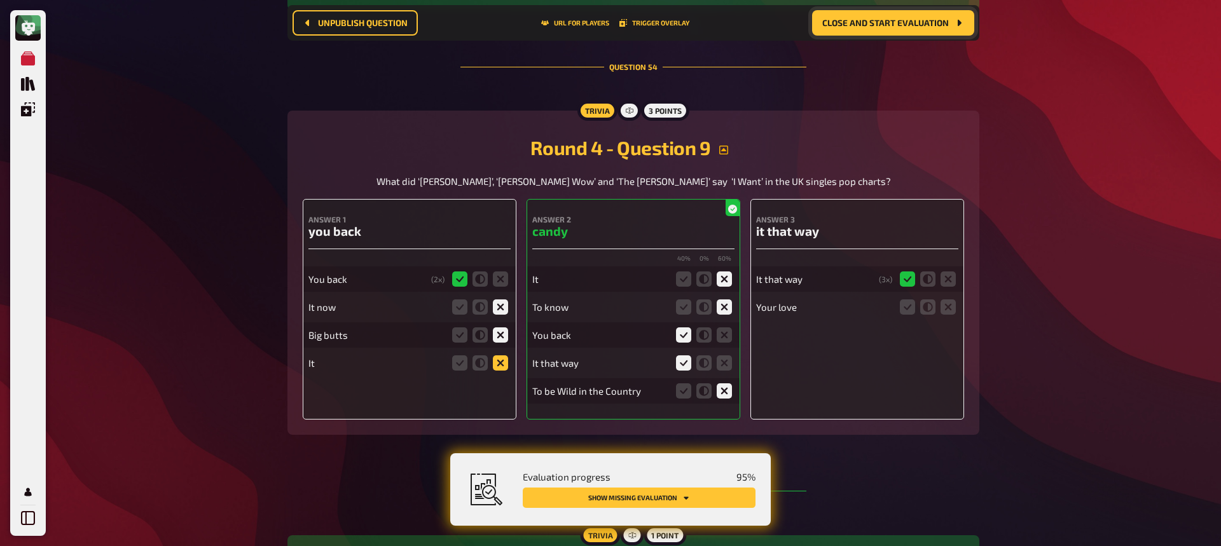
click at [503, 361] on icon at bounding box center [500, 363] width 15 height 15
click at [0, 0] on input "radio" at bounding box center [0, 0] width 0 height 0
click at [947, 300] on icon at bounding box center [948, 307] width 15 height 15
click at [0, 0] on input "radio" at bounding box center [0, 0] width 0 height 0
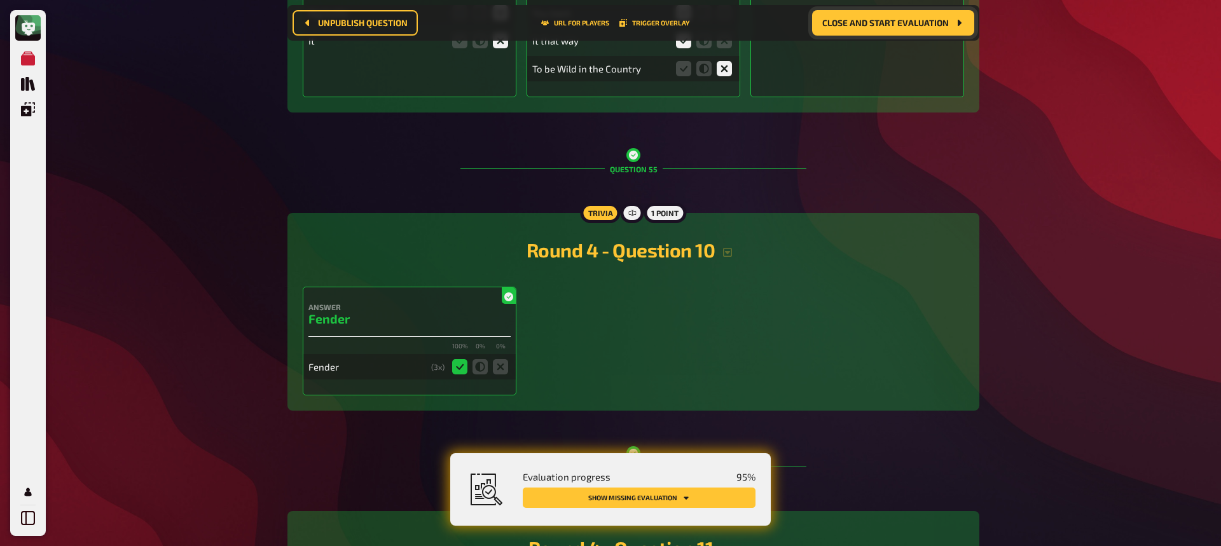
scroll to position [19927, 0]
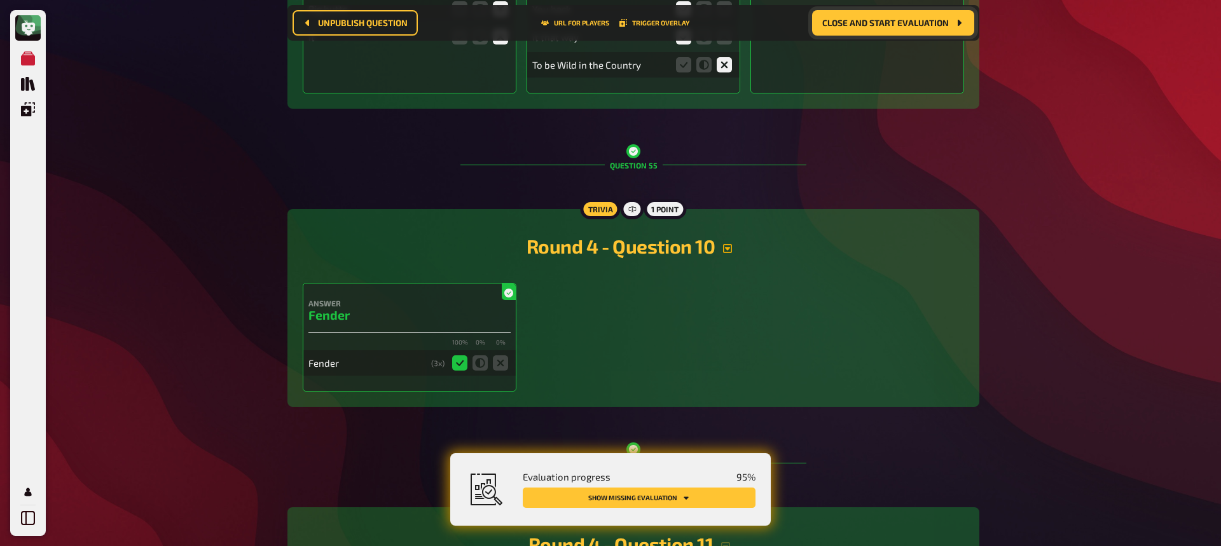
click at [728, 244] on icon "button" at bounding box center [727, 248] width 9 height 9
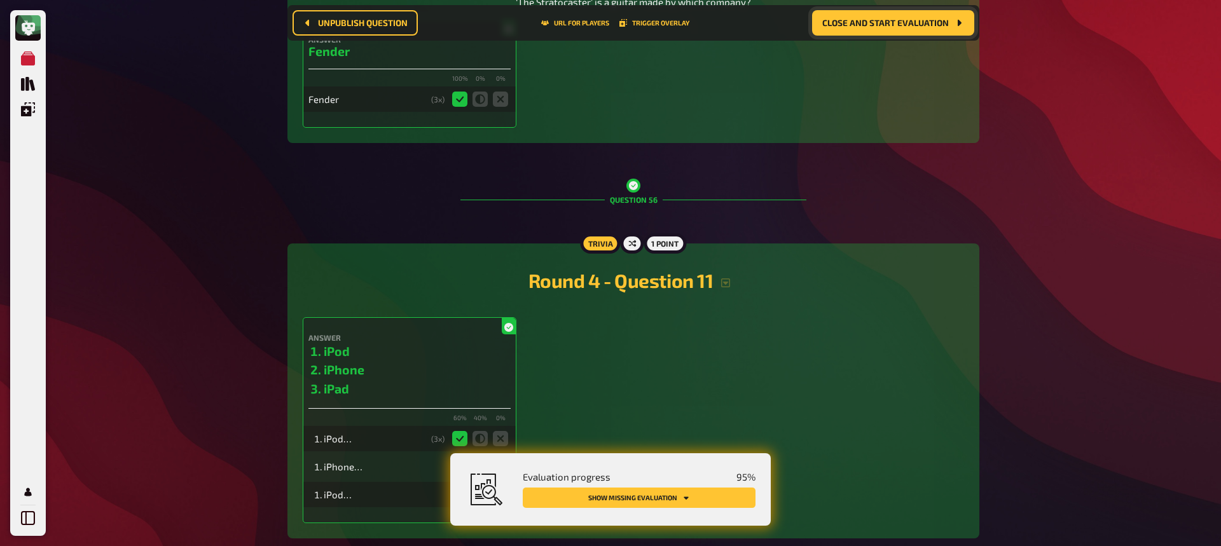
scroll to position [20299, 0]
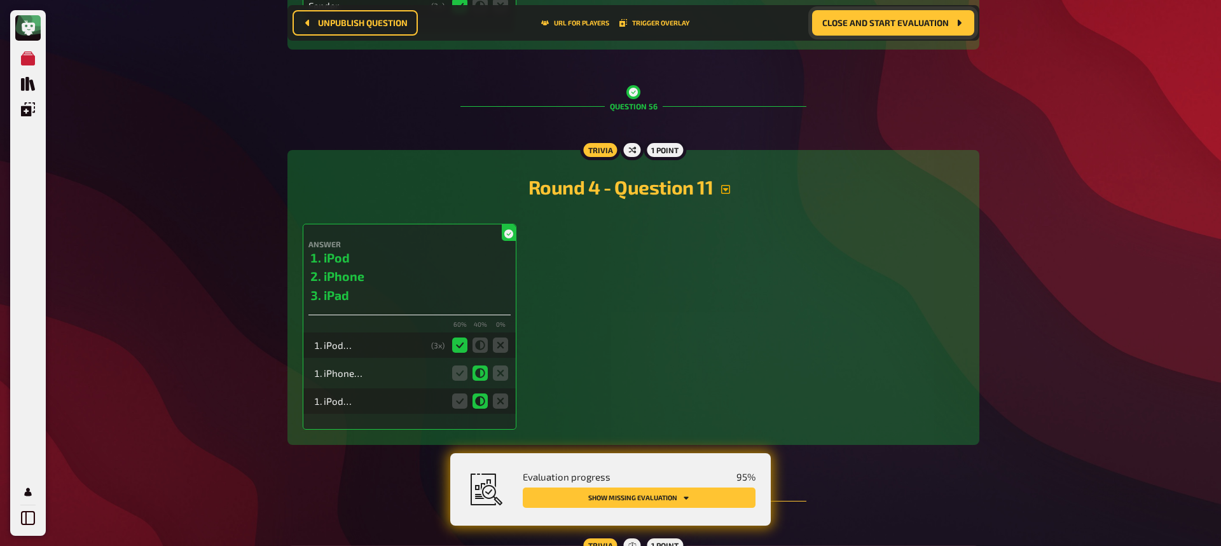
click at [726, 185] on icon "button" at bounding box center [725, 189] width 9 height 9
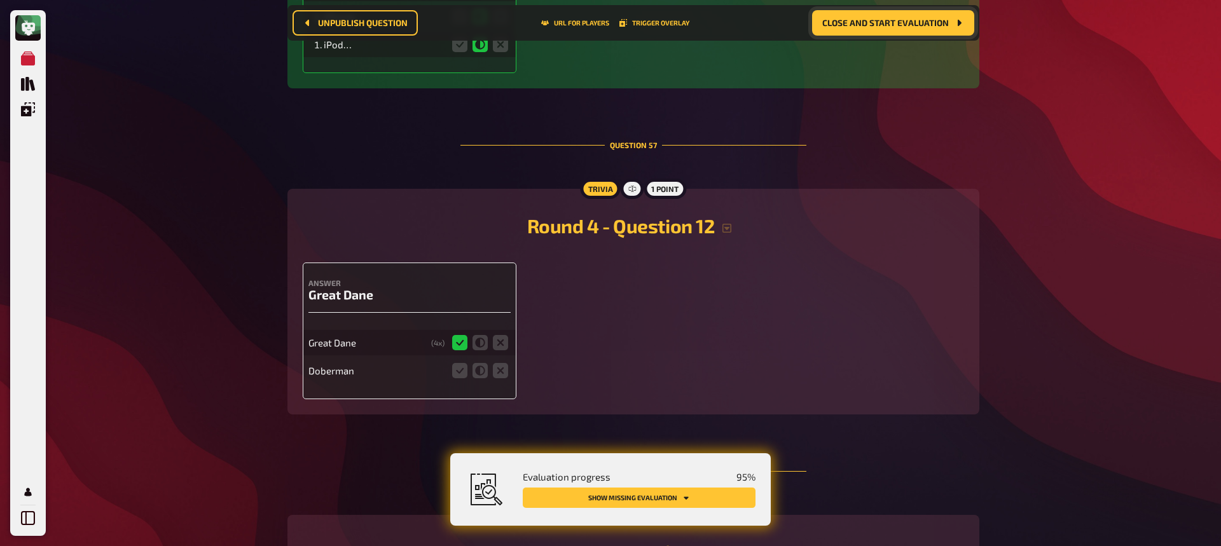
scroll to position [20707, 0]
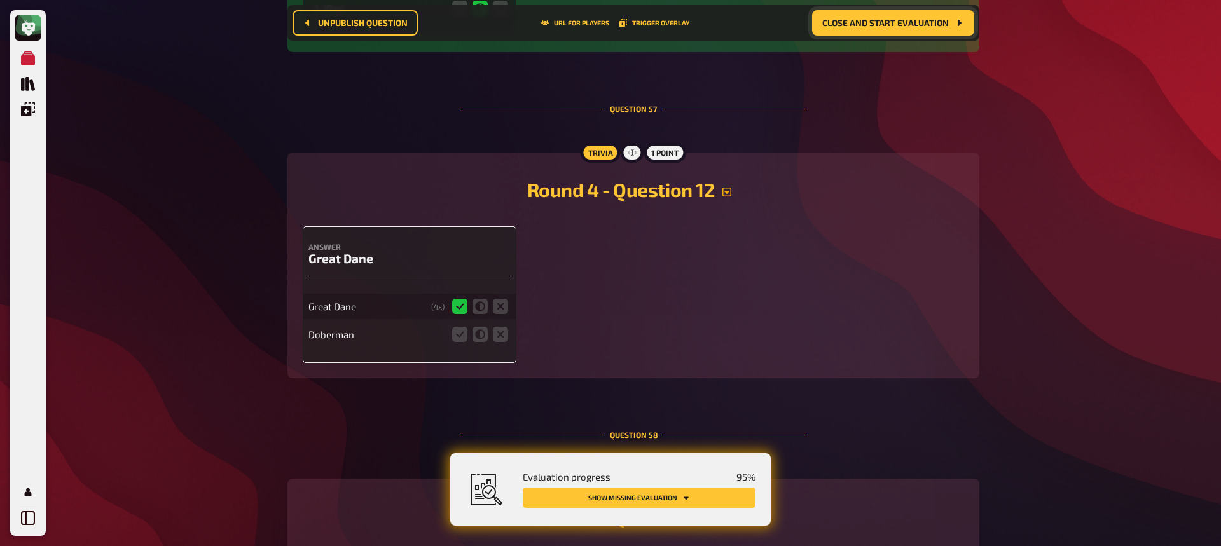
click at [730, 188] on icon "button" at bounding box center [727, 192] width 9 height 9
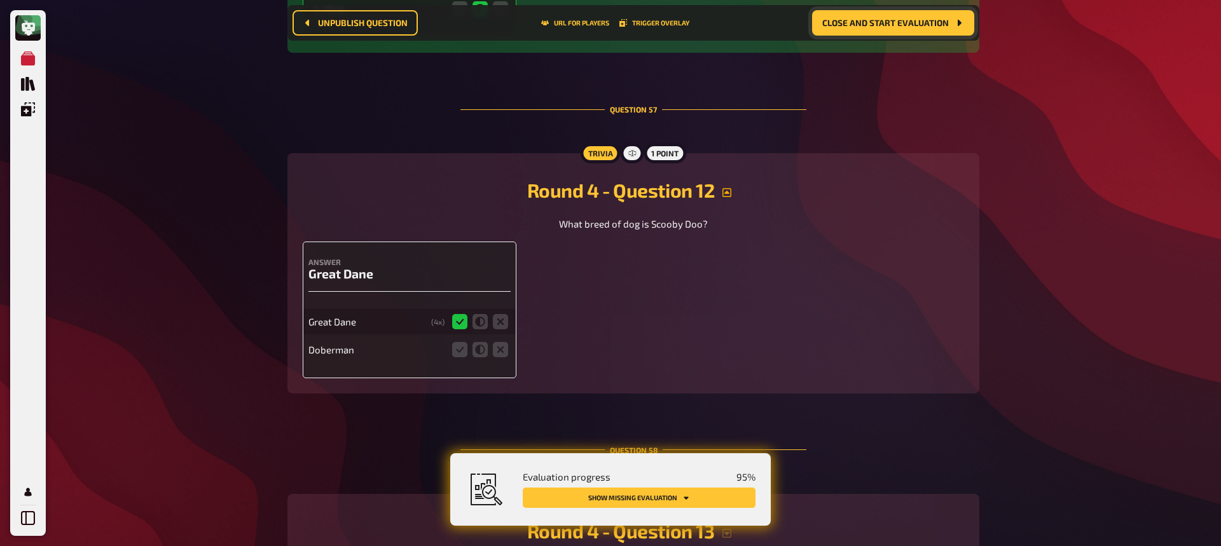
scroll to position [20704, 0]
click at [501, 344] on icon at bounding box center [500, 350] width 15 height 15
click at [0, 0] on input "radio" at bounding box center [0, 0] width 0 height 0
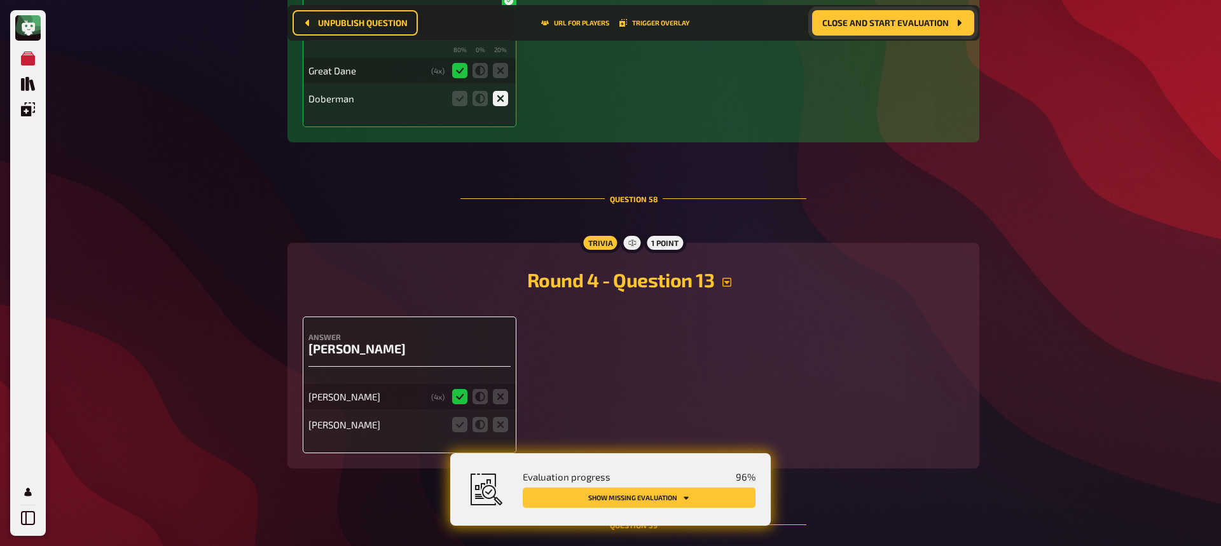
click at [729, 277] on icon "button" at bounding box center [727, 282] width 10 height 10
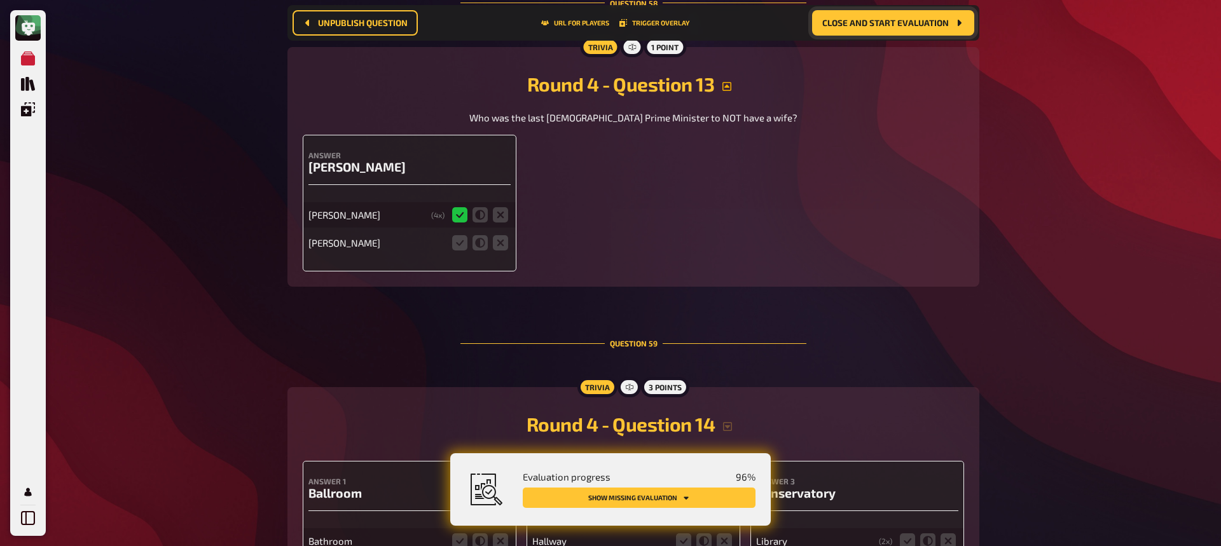
scroll to position [21152, 0]
click at [501, 236] on icon at bounding box center [500, 243] width 15 height 15
click at [0, 0] on input "radio" at bounding box center [0, 0] width 0 height 0
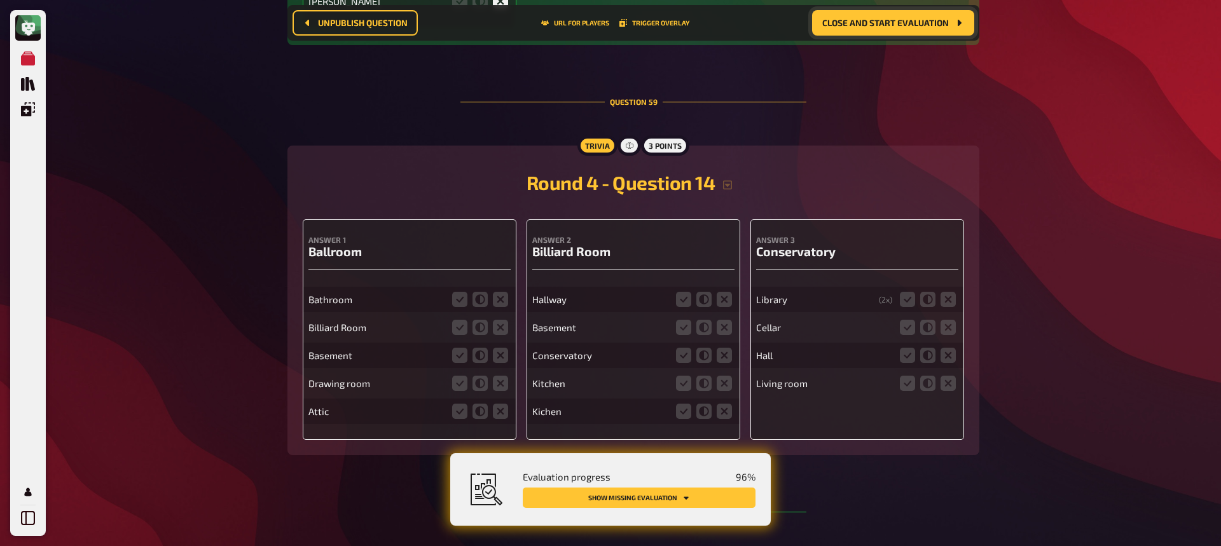
scroll to position [21449, 0]
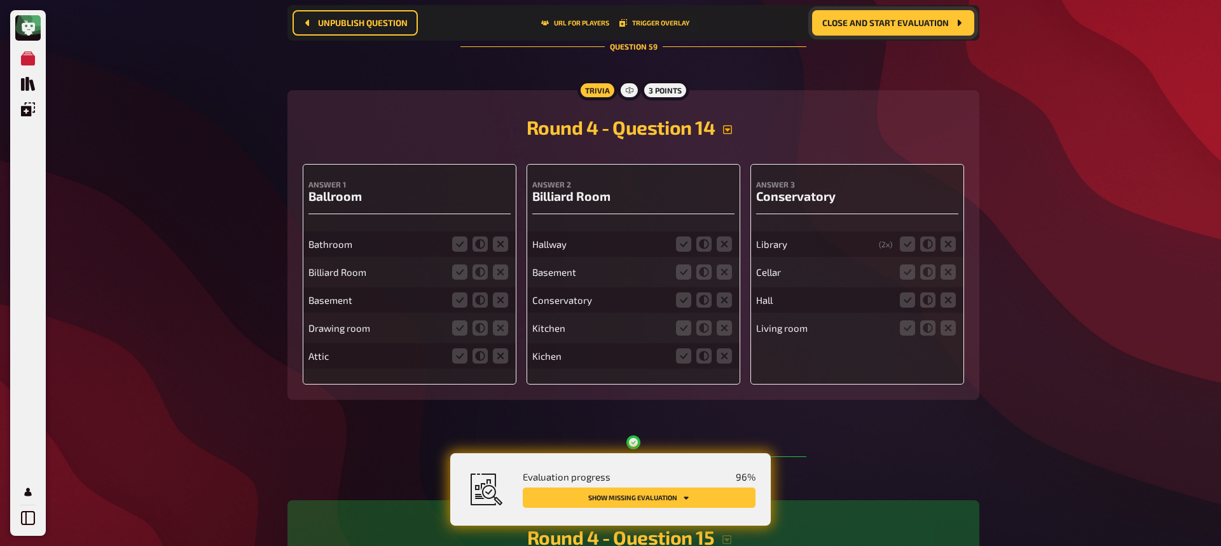
click at [731, 125] on icon "button" at bounding box center [728, 130] width 10 height 10
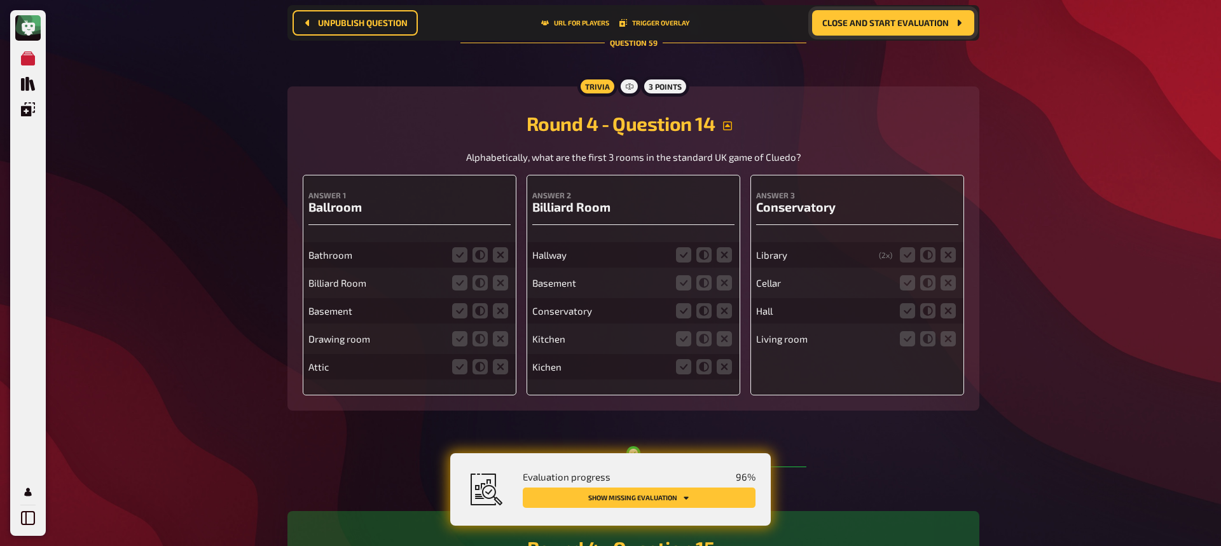
scroll to position [21453, 0]
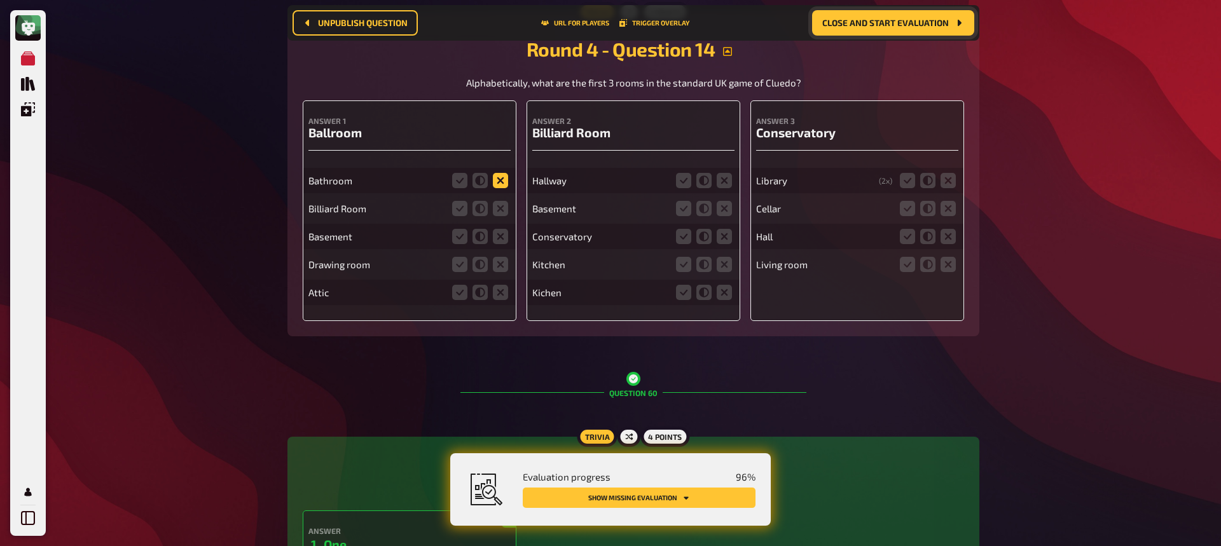
click at [501, 173] on icon at bounding box center [500, 180] width 15 height 15
click at [0, 0] on input "radio" at bounding box center [0, 0] width 0 height 0
click at [500, 204] on icon at bounding box center [500, 209] width 15 height 15
click at [0, 0] on input "radio" at bounding box center [0, 0] width 0 height 0
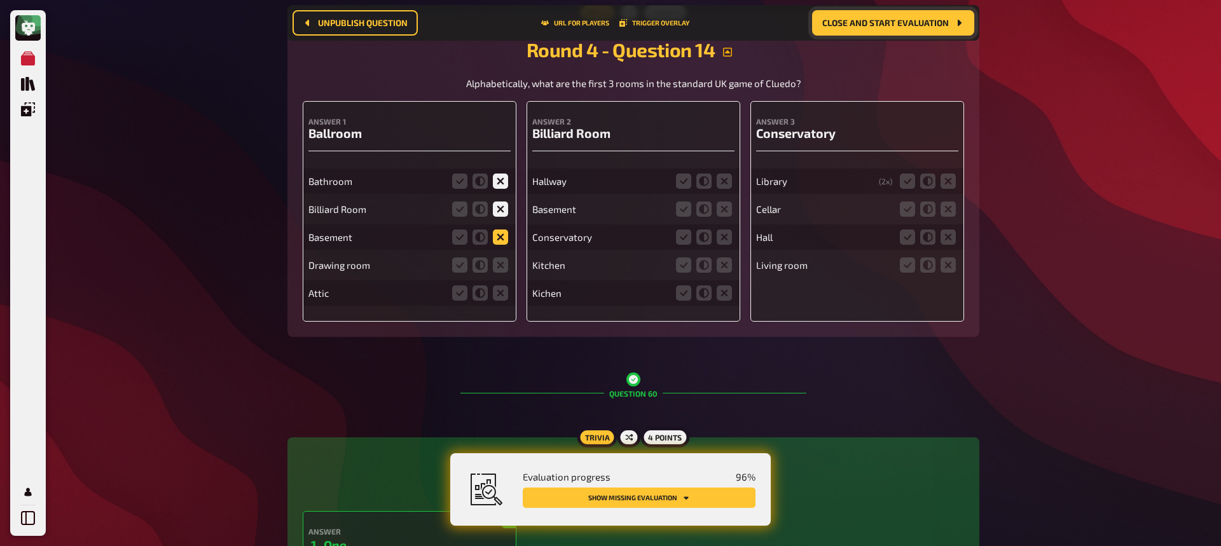
click at [501, 230] on icon at bounding box center [500, 237] width 15 height 15
click at [0, 0] on input "radio" at bounding box center [0, 0] width 0 height 0
drag, startPoint x: 502, startPoint y: 263, endPoint x: 501, endPoint y: 288, distance: 24.8
click at [501, 263] on icon at bounding box center [500, 265] width 15 height 15
click at [0, 0] on input "radio" at bounding box center [0, 0] width 0 height 0
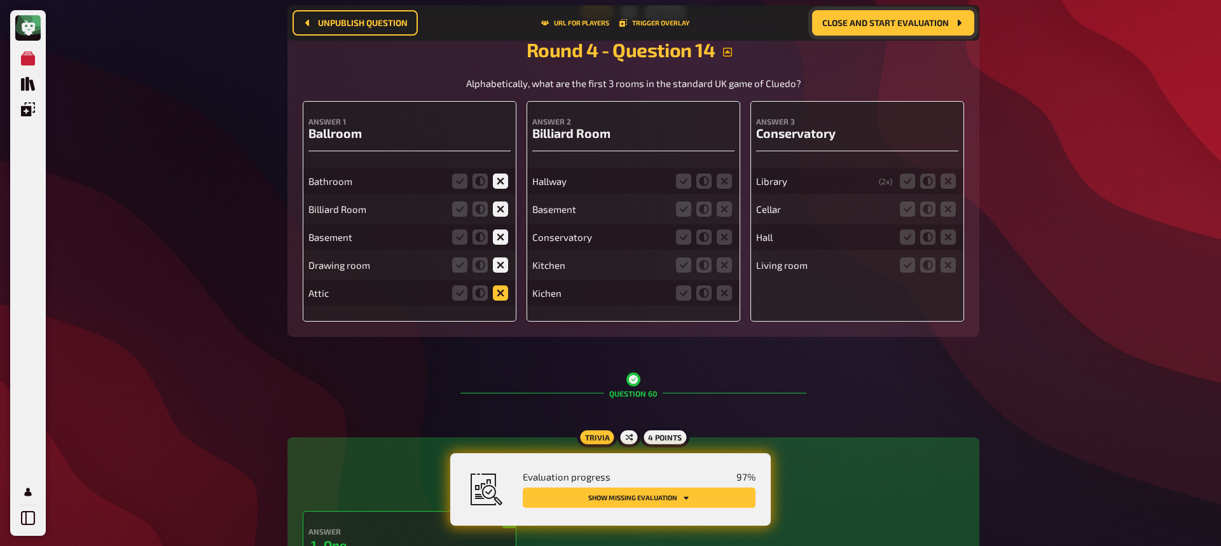
click at [501, 288] on icon at bounding box center [500, 293] width 15 height 15
click at [0, 0] on input "radio" at bounding box center [0, 0] width 0 height 0
drag, startPoint x: 728, startPoint y: 169, endPoint x: 723, endPoint y: 198, distance: 30.4
click at [728, 174] on icon at bounding box center [724, 181] width 15 height 15
click at [0, 0] on input "radio" at bounding box center [0, 0] width 0 height 0
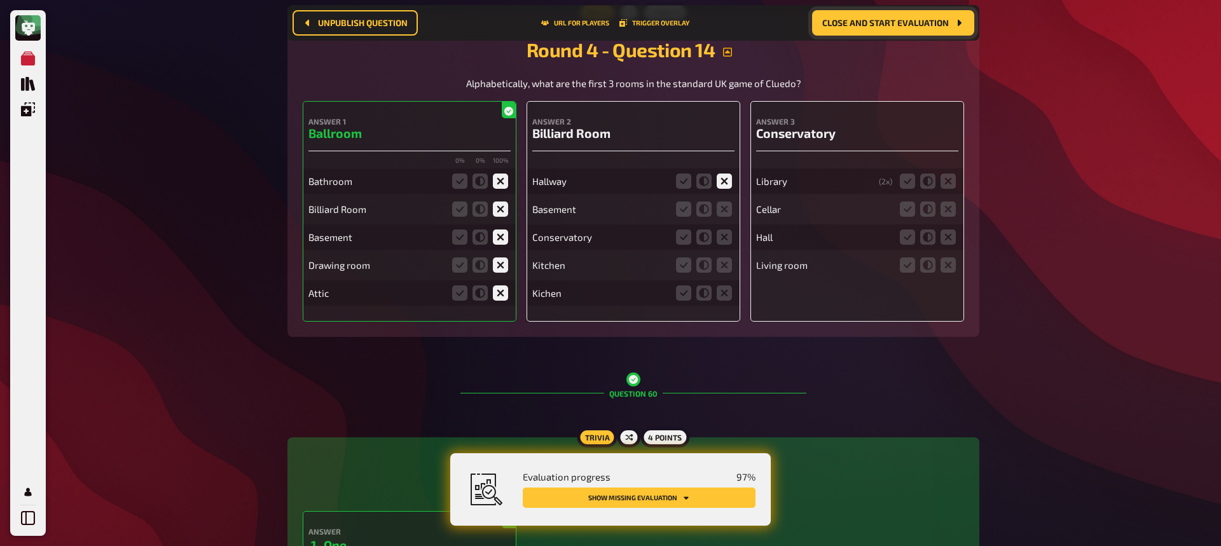
click at [727, 225] on div "Conservatory" at bounding box center [633, 237] width 202 height 25
click at [727, 202] on icon at bounding box center [724, 209] width 15 height 15
click at [0, 0] on input "radio" at bounding box center [0, 0] width 0 height 0
click at [728, 230] on icon at bounding box center [724, 237] width 15 height 15
click at [0, 0] on input "radio" at bounding box center [0, 0] width 0 height 0
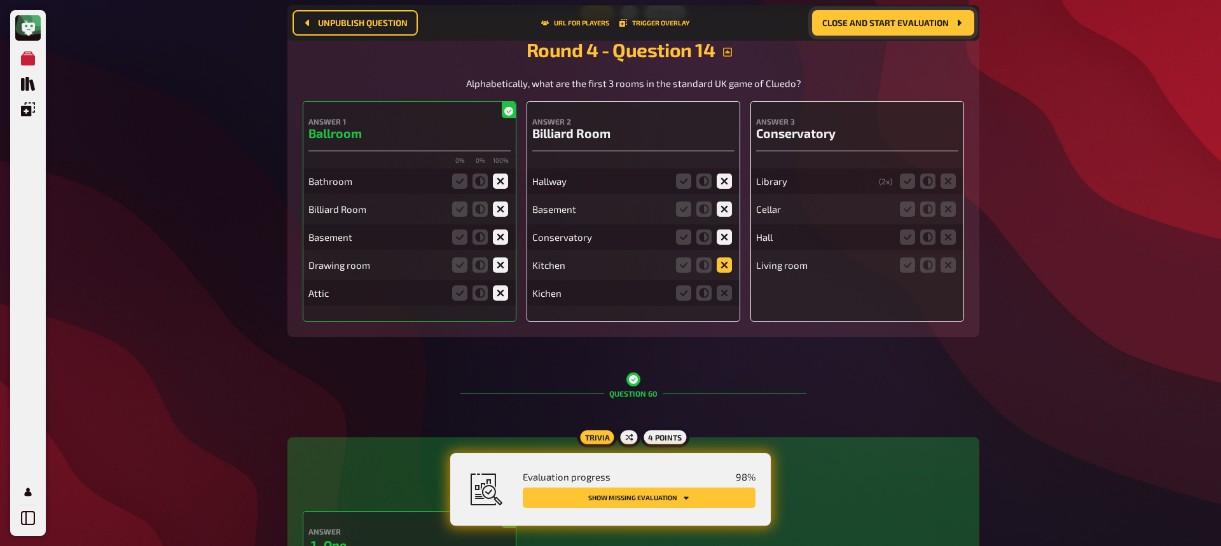
click at [725, 258] on icon at bounding box center [724, 265] width 15 height 15
click at [0, 0] on input "radio" at bounding box center [0, 0] width 0 height 0
click at [727, 286] on icon at bounding box center [724, 293] width 15 height 15
click at [0, 0] on input "radio" at bounding box center [0, 0] width 0 height 0
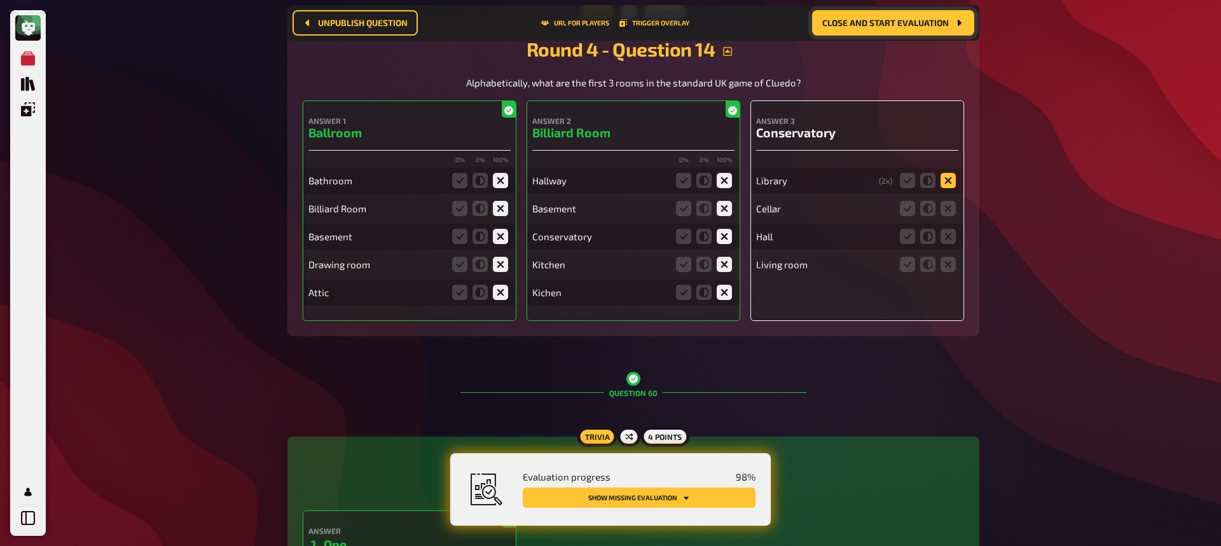
click at [949, 177] on icon at bounding box center [948, 180] width 15 height 15
click at [0, 0] on input "radio" at bounding box center [0, 0] width 0 height 0
click at [956, 204] on fieldset at bounding box center [928, 208] width 61 height 20
click at [949, 201] on icon at bounding box center [948, 208] width 15 height 15
click at [0, 0] on input "radio" at bounding box center [0, 0] width 0 height 0
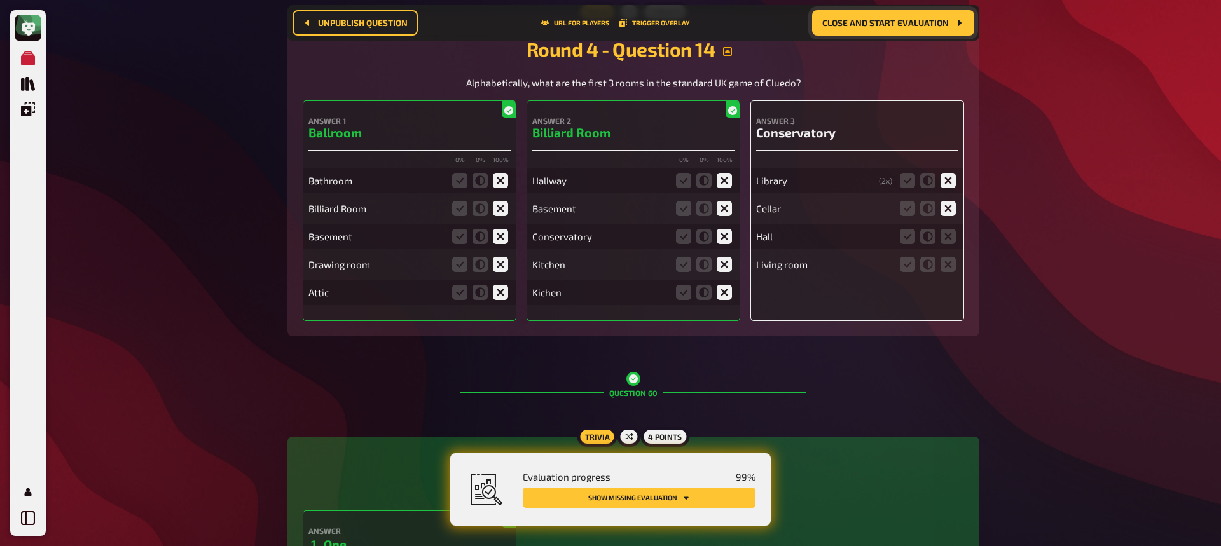
drag, startPoint x: 950, startPoint y: 223, endPoint x: 950, endPoint y: 240, distance: 17.8
click at [950, 229] on icon at bounding box center [948, 236] width 15 height 15
click at [0, 0] on input "radio" at bounding box center [0, 0] width 0 height 0
click at [949, 257] on icon at bounding box center [948, 264] width 15 height 15
click at [0, 0] on input "radio" at bounding box center [0, 0] width 0 height 0
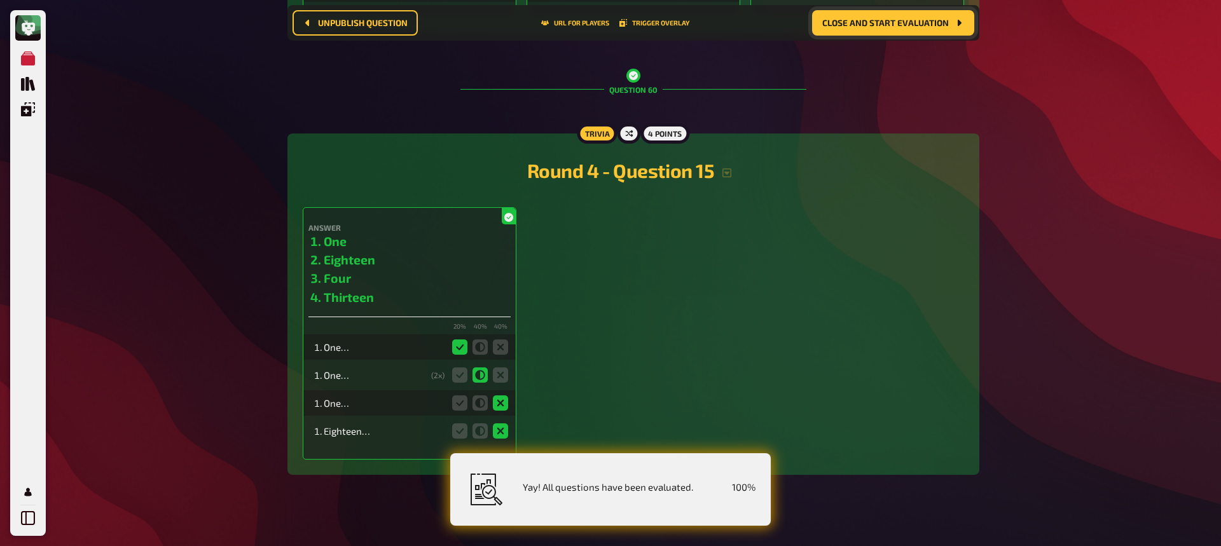
scroll to position [21834, 0]
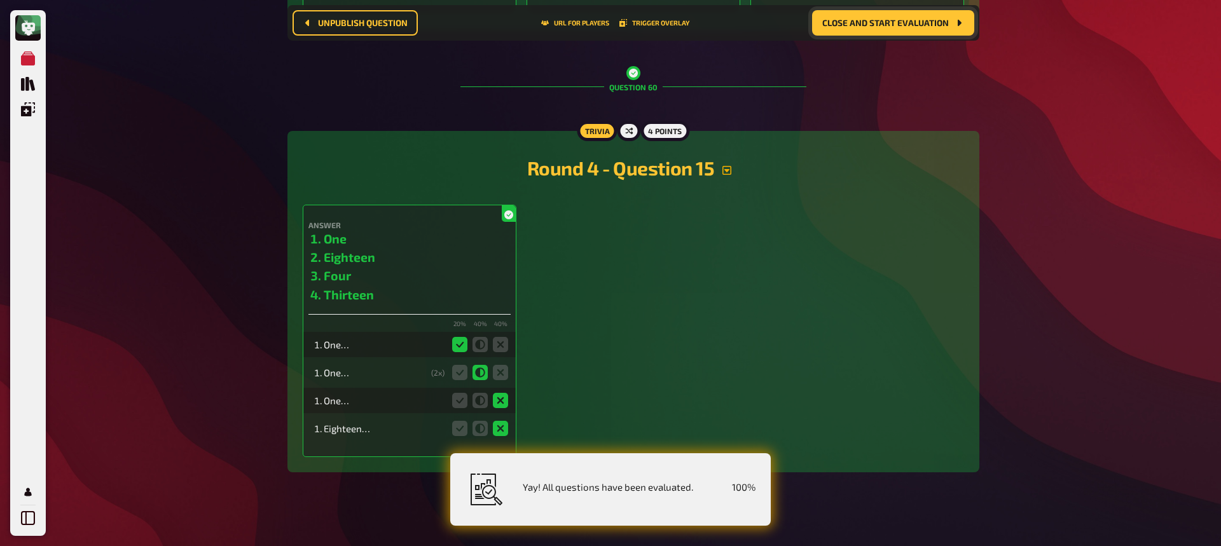
click at [727, 166] on icon "button" at bounding box center [727, 170] width 9 height 9
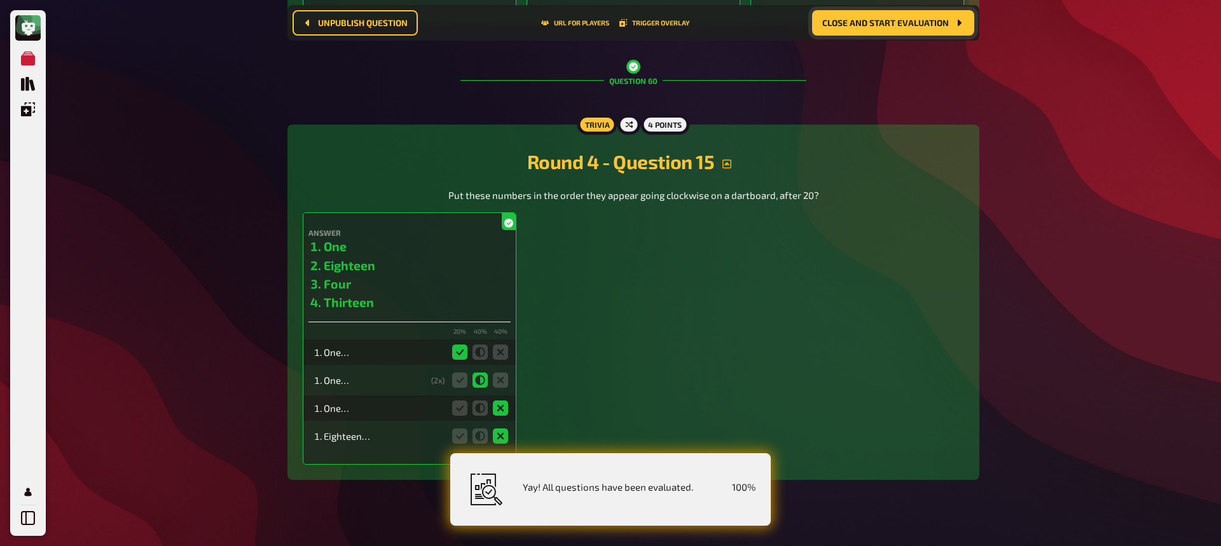
scroll to position [21836, 0]
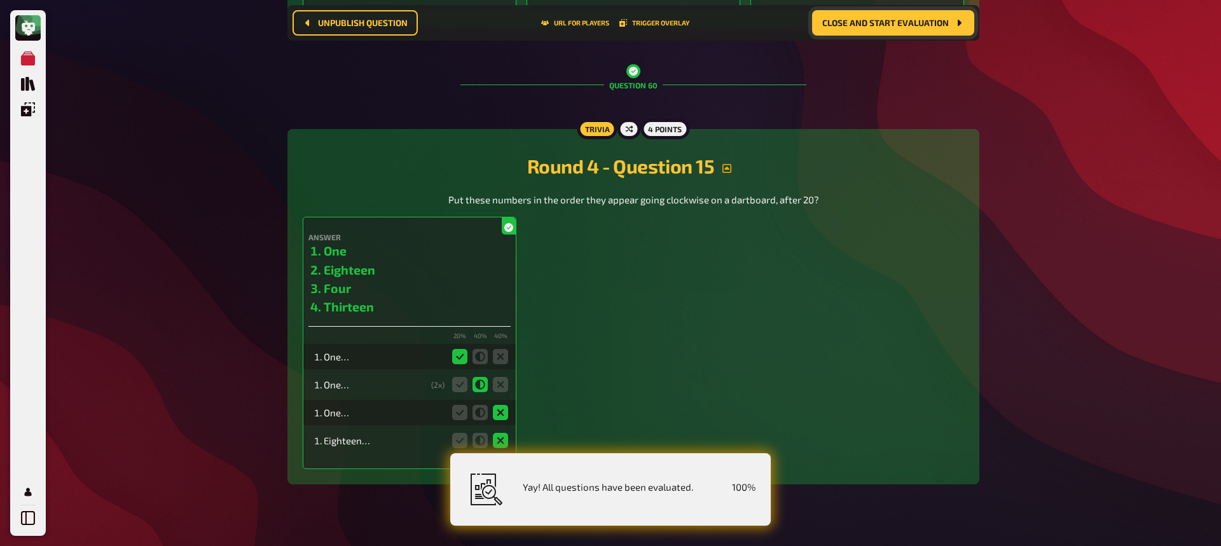
click at [879, 22] on span "Close and start evaluation" at bounding box center [886, 22] width 127 height 9
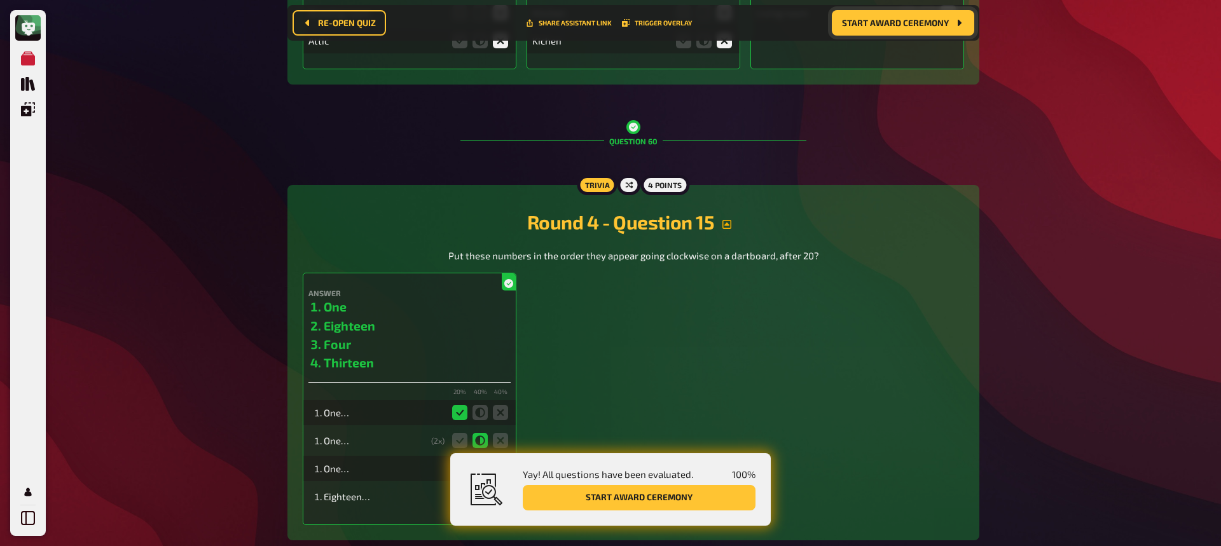
scroll to position [21892, 0]
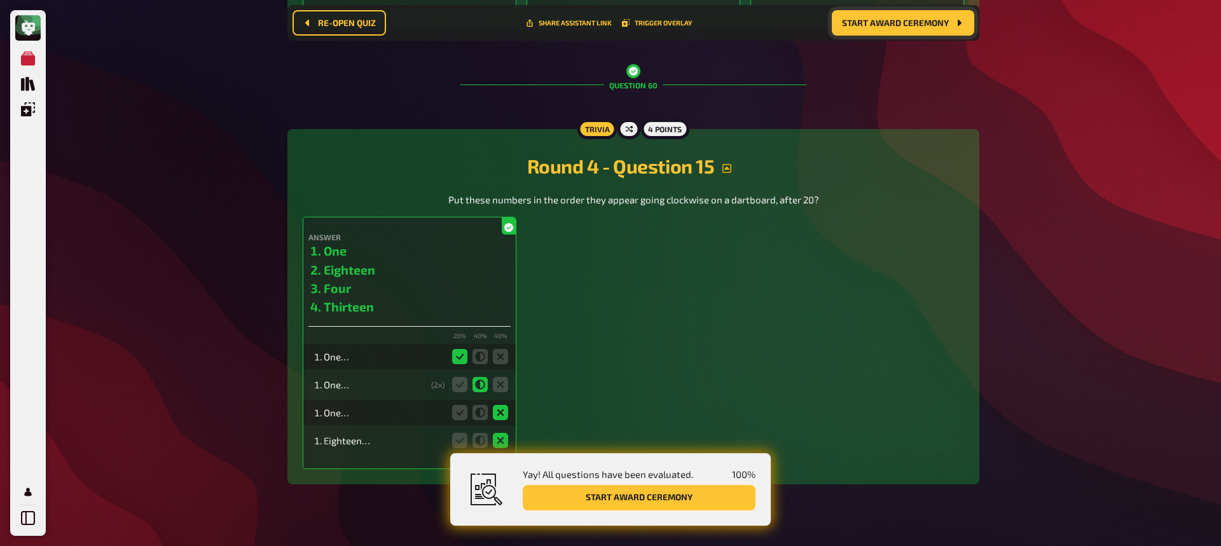
click at [651, 472] on button "Start award ceremony" at bounding box center [639, 497] width 233 height 25
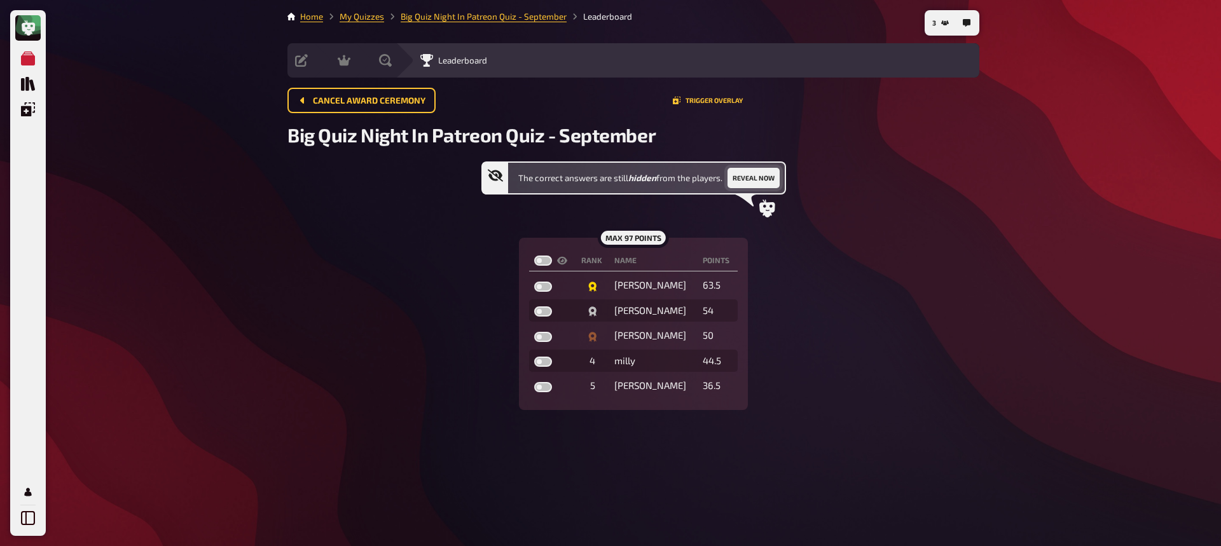
click at [776, 175] on button "Reveal now" at bounding box center [754, 178] width 52 height 20
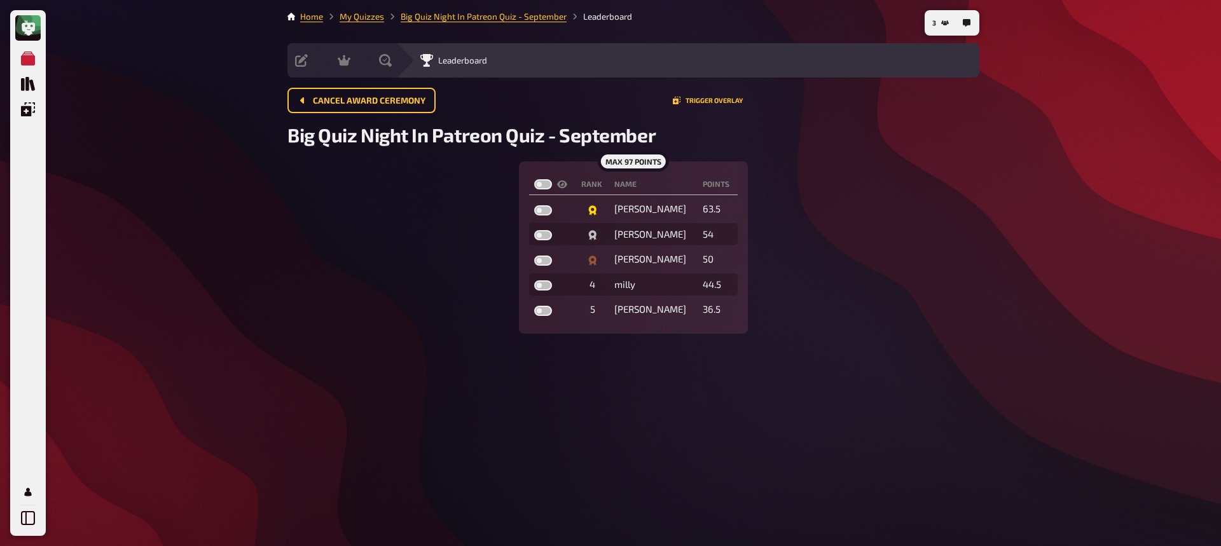
click at [543, 182] on label at bounding box center [543, 184] width 18 height 10
click at [534, 179] on input "checkbox" at bounding box center [534, 179] width 1 height 1
checkbox input "true"
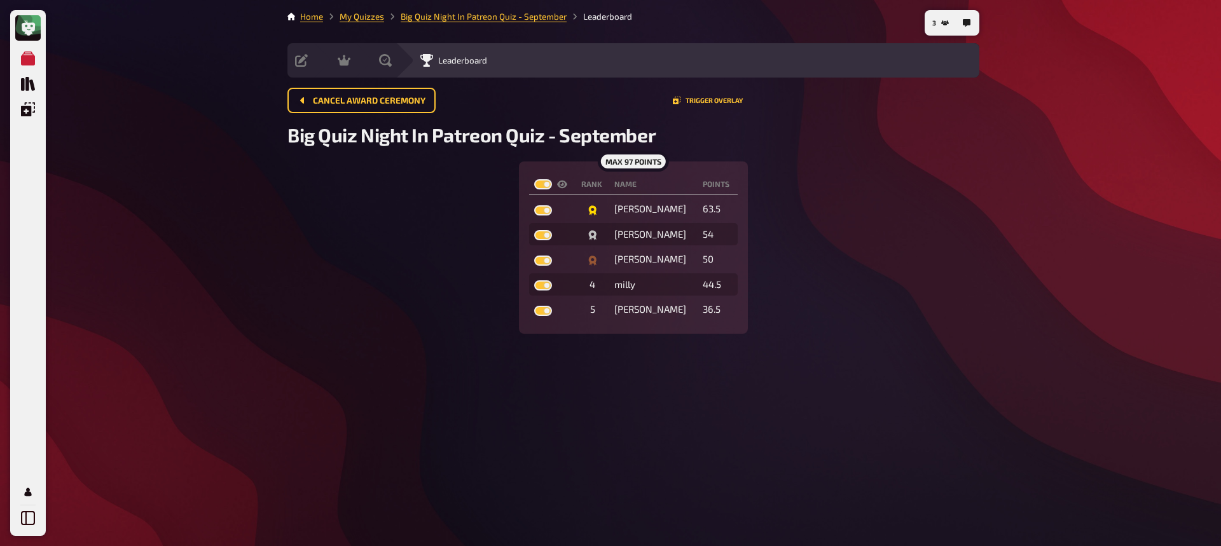
checkbox input "true"
click at [538, 182] on label at bounding box center [543, 184] width 18 height 10
click at [534, 179] on input "checkbox" at bounding box center [534, 179] width 1 height 1
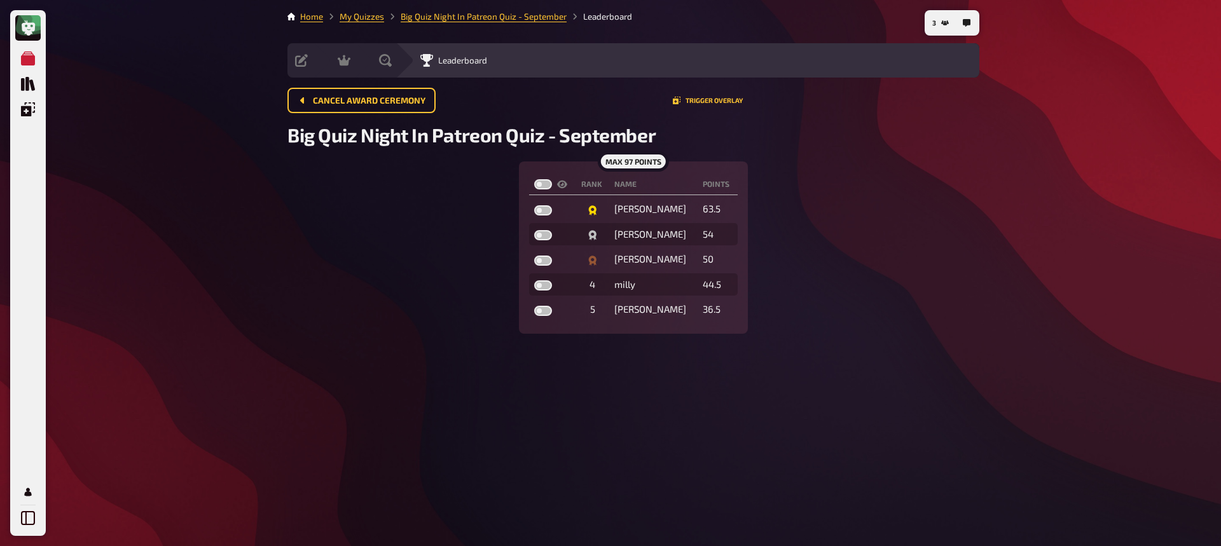
checkbox input "false"
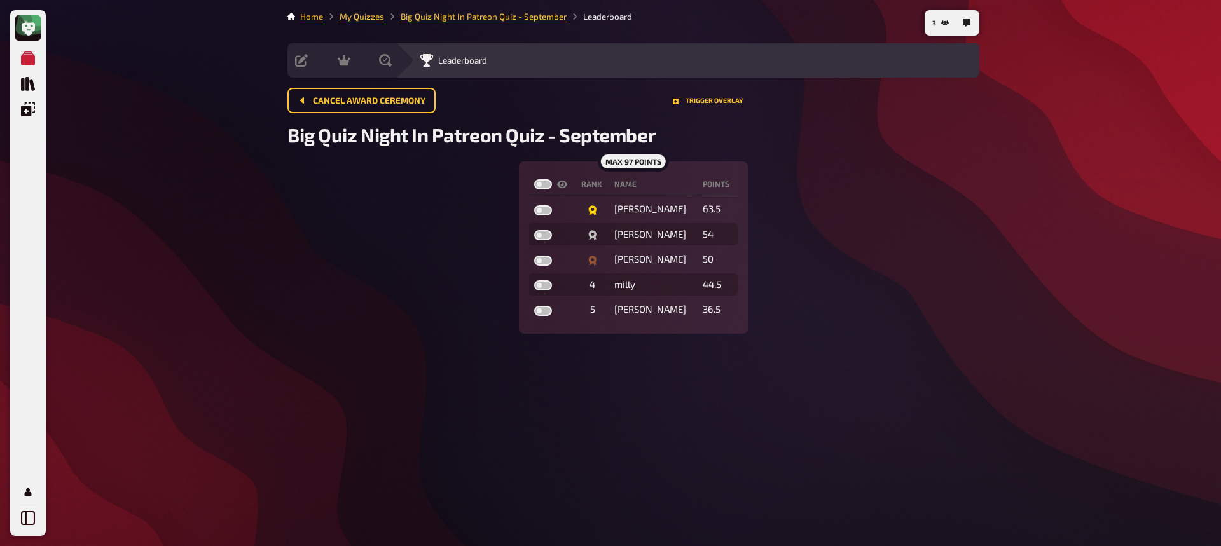
checkbox input "false"
click at [543, 181] on label at bounding box center [543, 184] width 18 height 10
click at [534, 179] on input "checkbox" at bounding box center [534, 179] width 1 height 1
checkbox input "true"
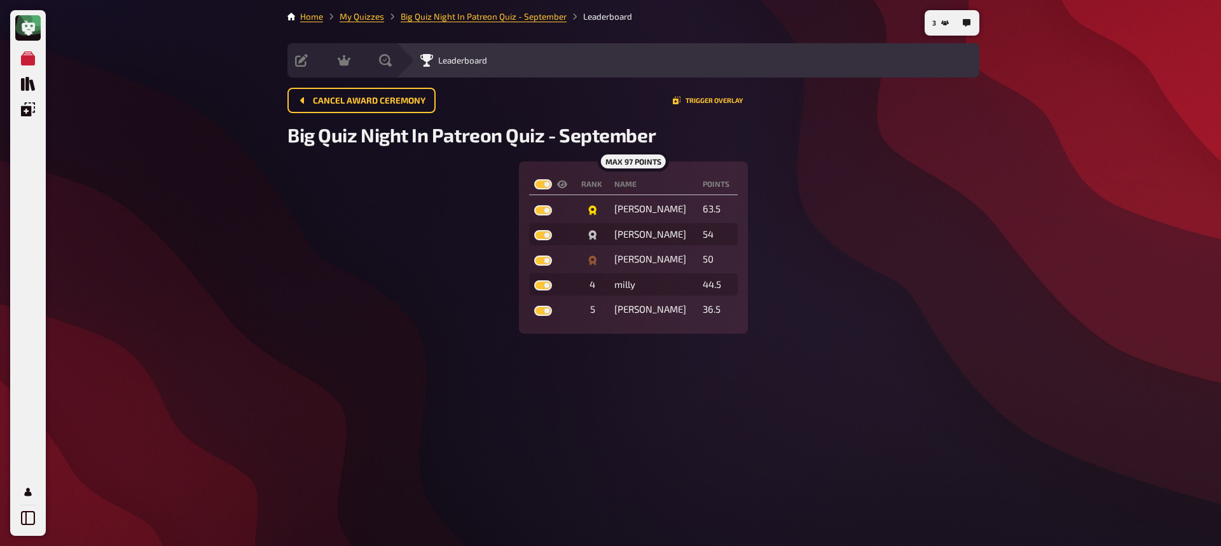
checkbox input "true"
click at [349, 53] on div "Hosting undefined" at bounding box center [365, 60] width 105 height 34
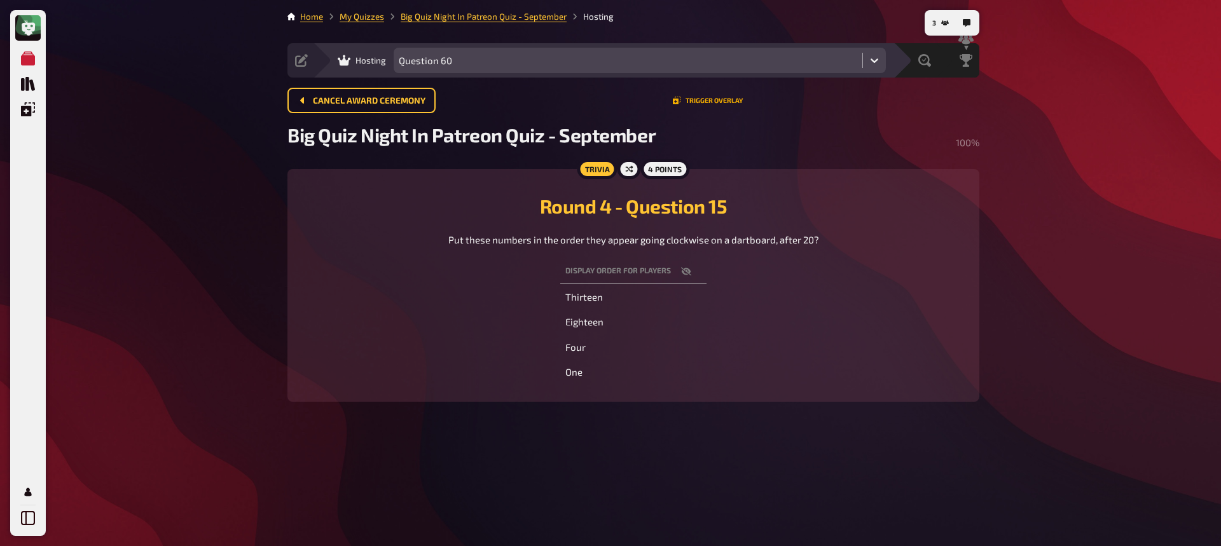
click at [705, 100] on button "Trigger Overlay" at bounding box center [708, 101] width 70 height 8
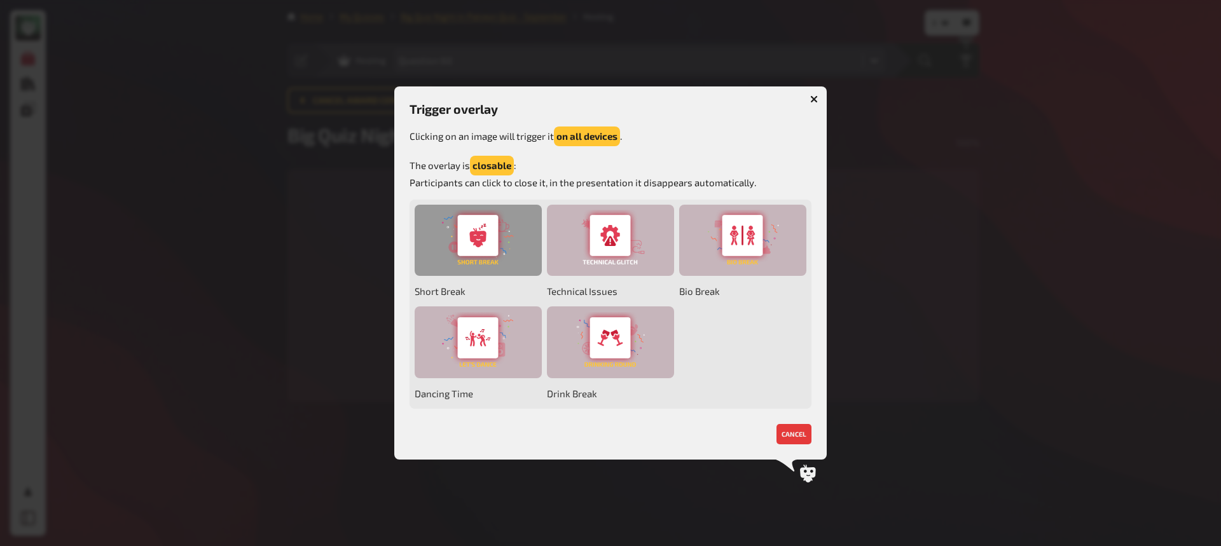
click at [480, 244] on div at bounding box center [478, 241] width 127 height 72
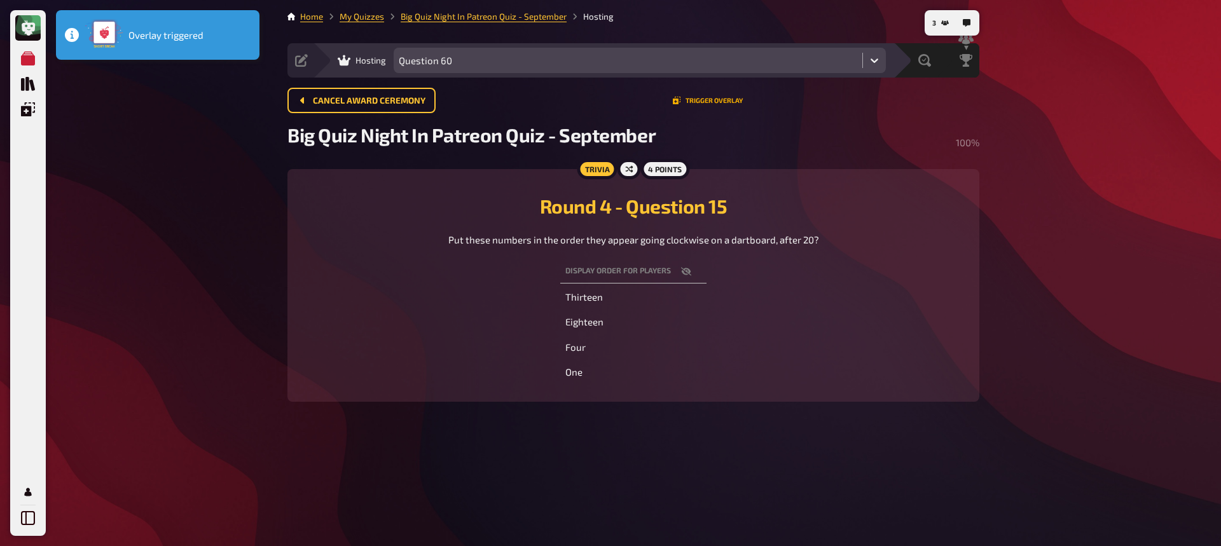
click at [707, 101] on button "Trigger Overlay" at bounding box center [708, 101] width 70 height 8
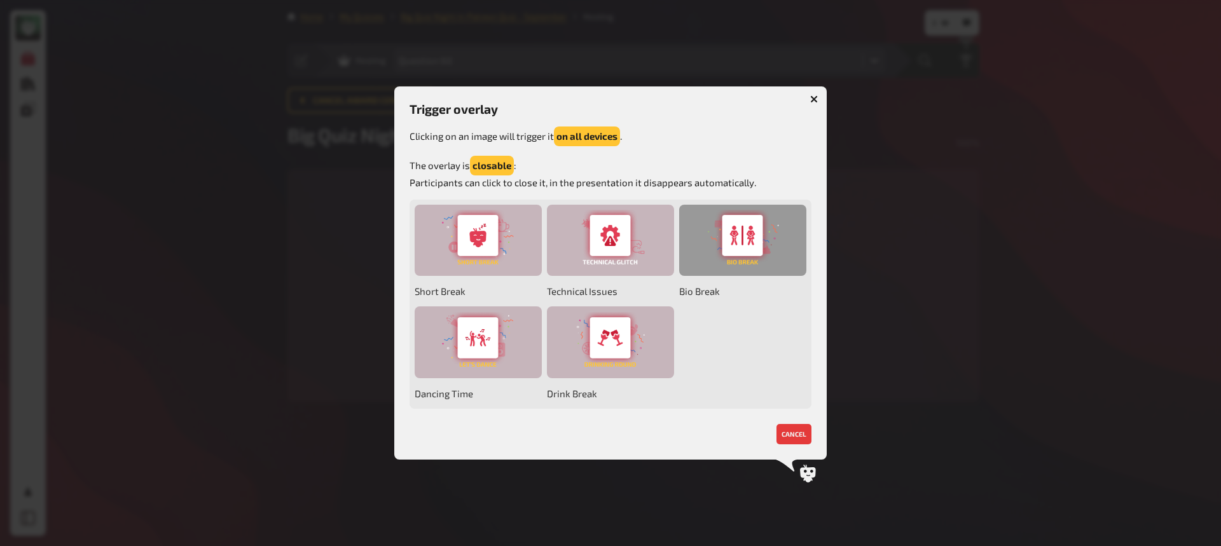
click at [742, 236] on div at bounding box center [742, 241] width 127 height 72
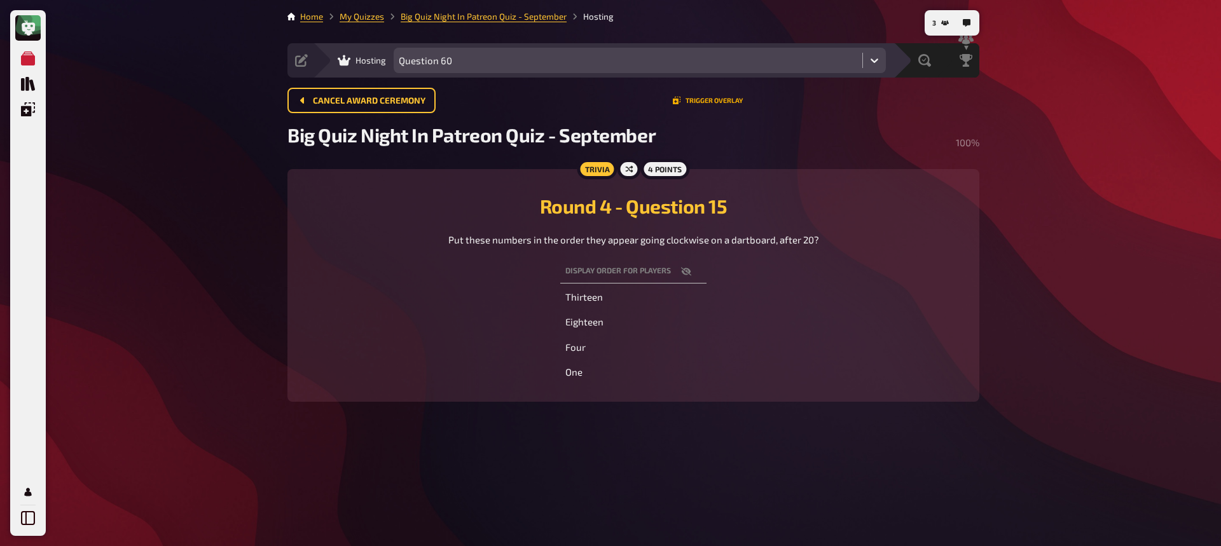
click at [702, 102] on button "Trigger Overlay" at bounding box center [708, 101] width 70 height 8
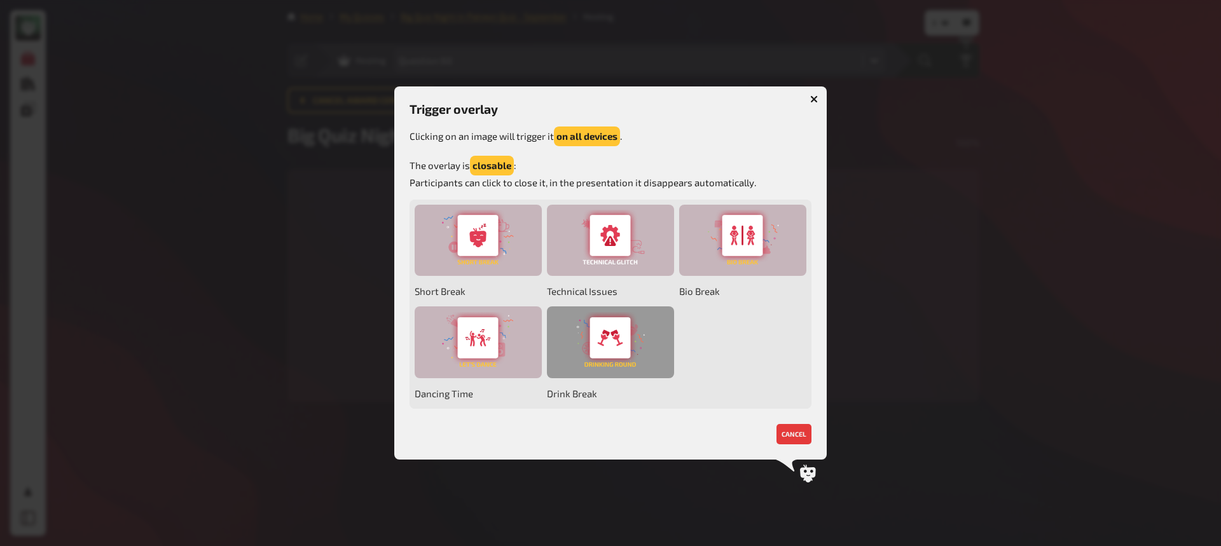
click at [622, 337] on div at bounding box center [610, 343] width 127 height 72
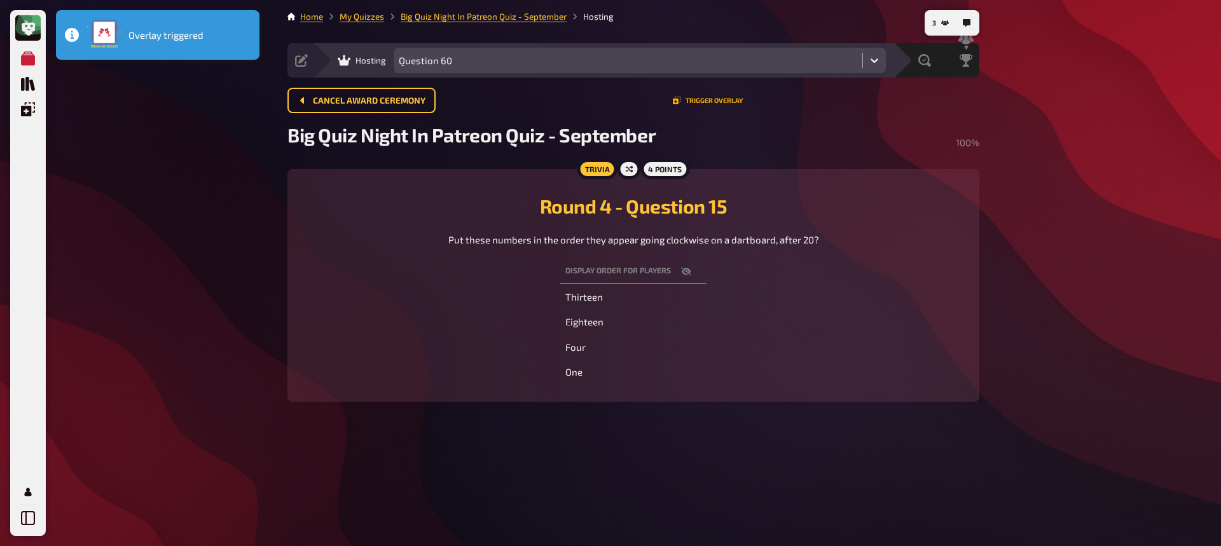
click at [723, 99] on button "Trigger Overlay" at bounding box center [708, 101] width 70 height 8
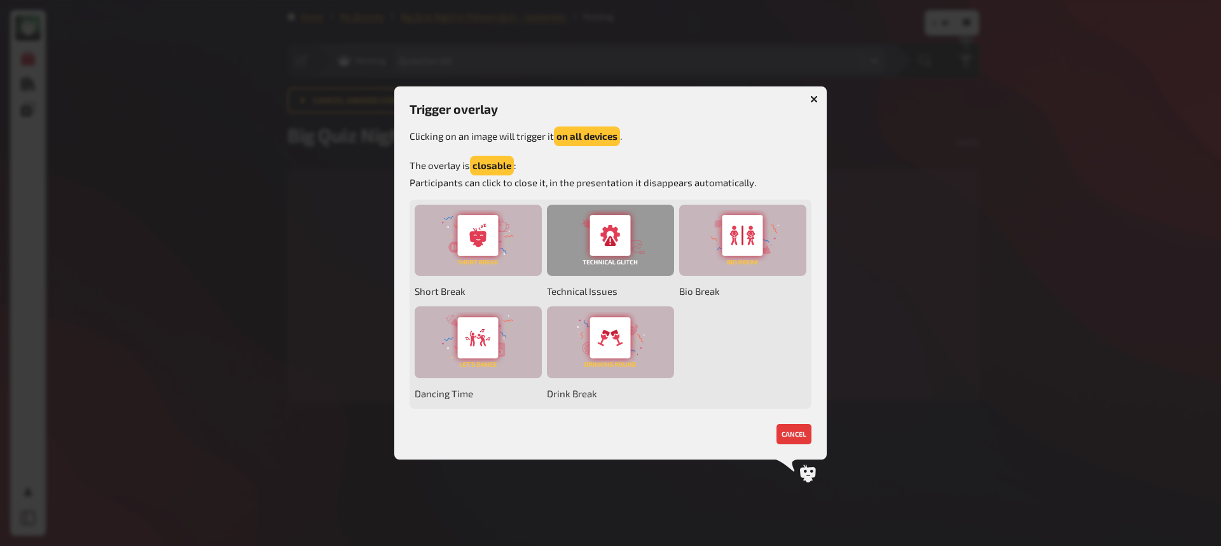
click at [605, 233] on div at bounding box center [610, 241] width 127 height 72
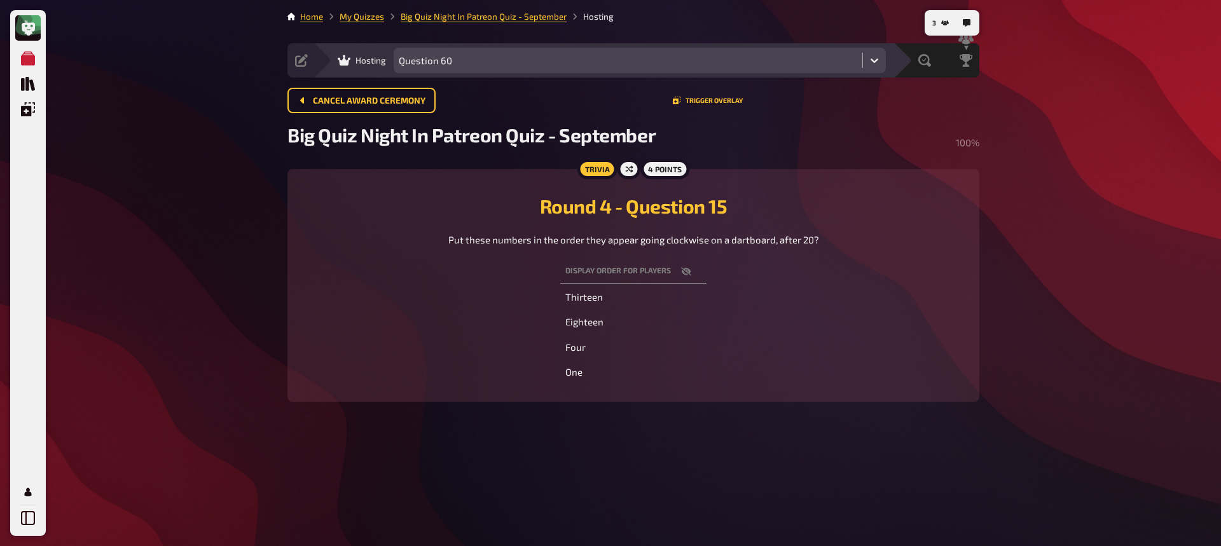
click at [706, 95] on div "Cancel award ceremony Trigger Overlay" at bounding box center [634, 100] width 692 height 25
click at [721, 97] on button "Trigger Overlay" at bounding box center [708, 101] width 70 height 8
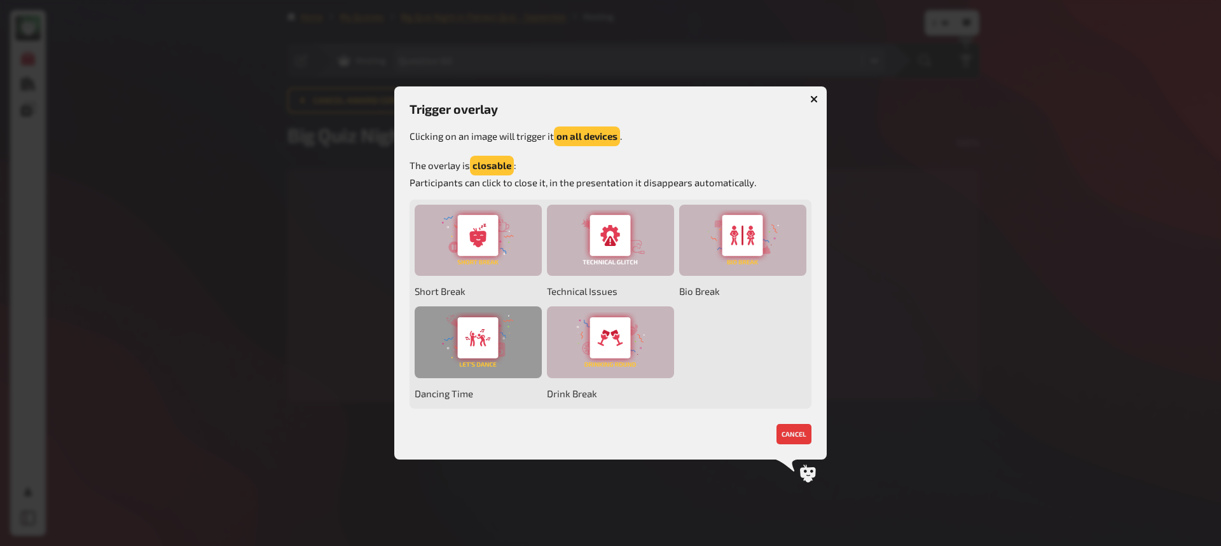
click at [481, 340] on div at bounding box center [478, 343] width 127 height 72
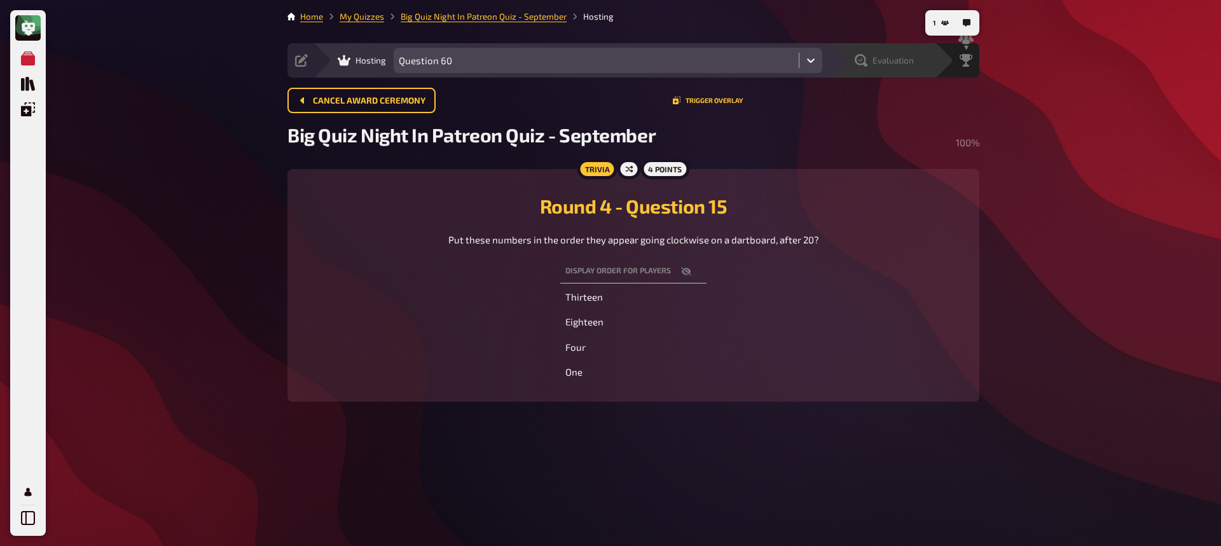
click at [883, 64] on span "Evaluation" at bounding box center [893, 60] width 41 height 10
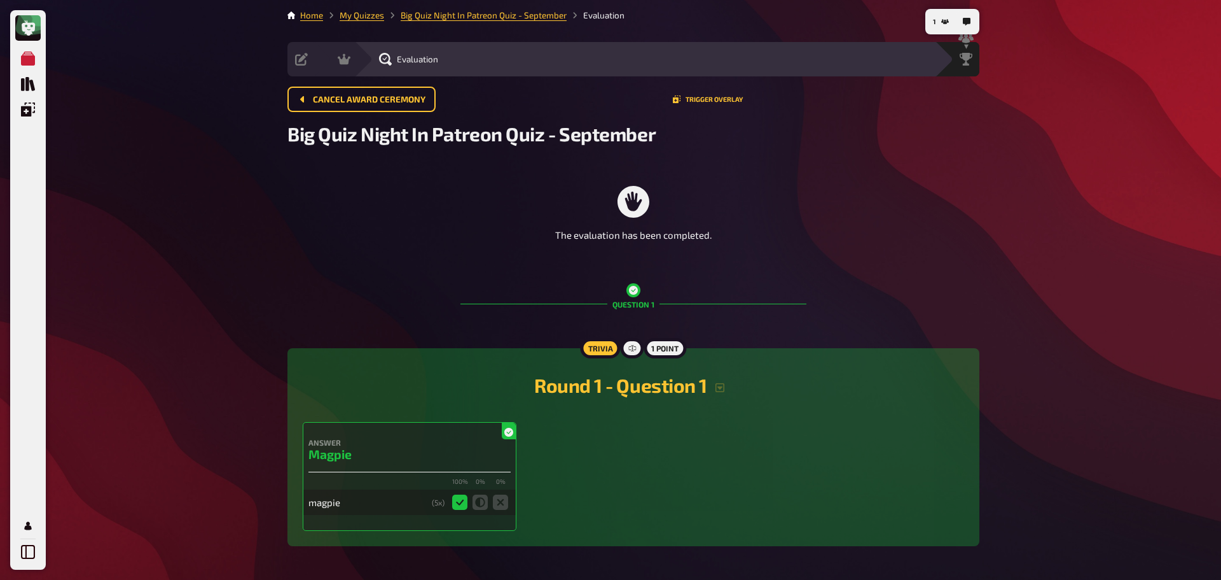
scroll to position [1, 0]
click at [957, 63] on span "Leaderboard" at bounding box center [938, 60] width 49 height 10
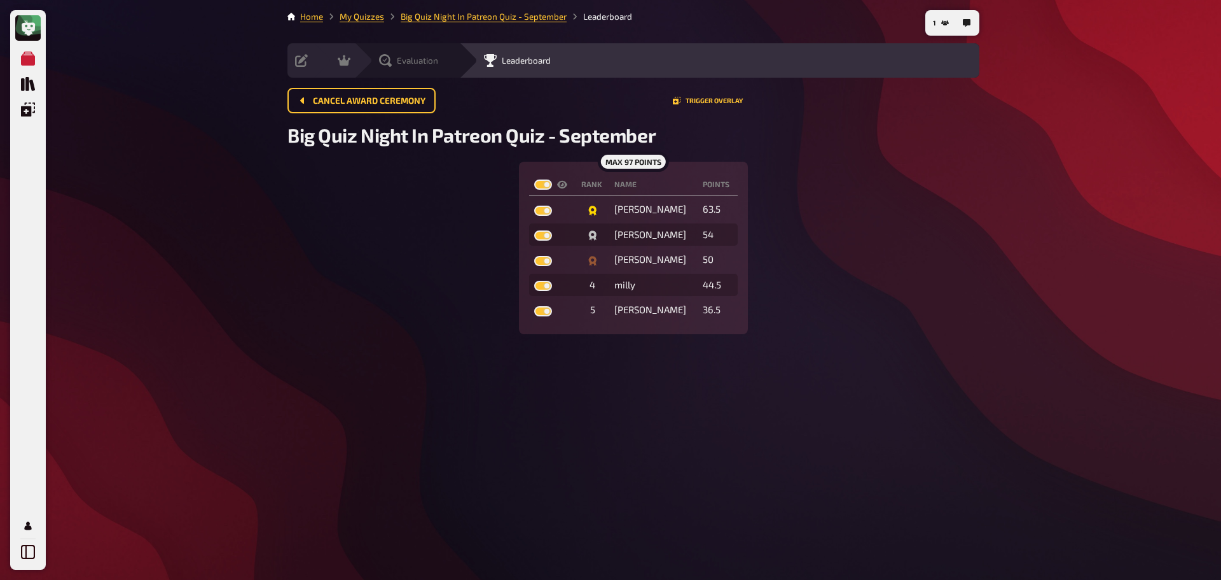
click at [390, 60] on icon at bounding box center [385, 60] width 13 height 13
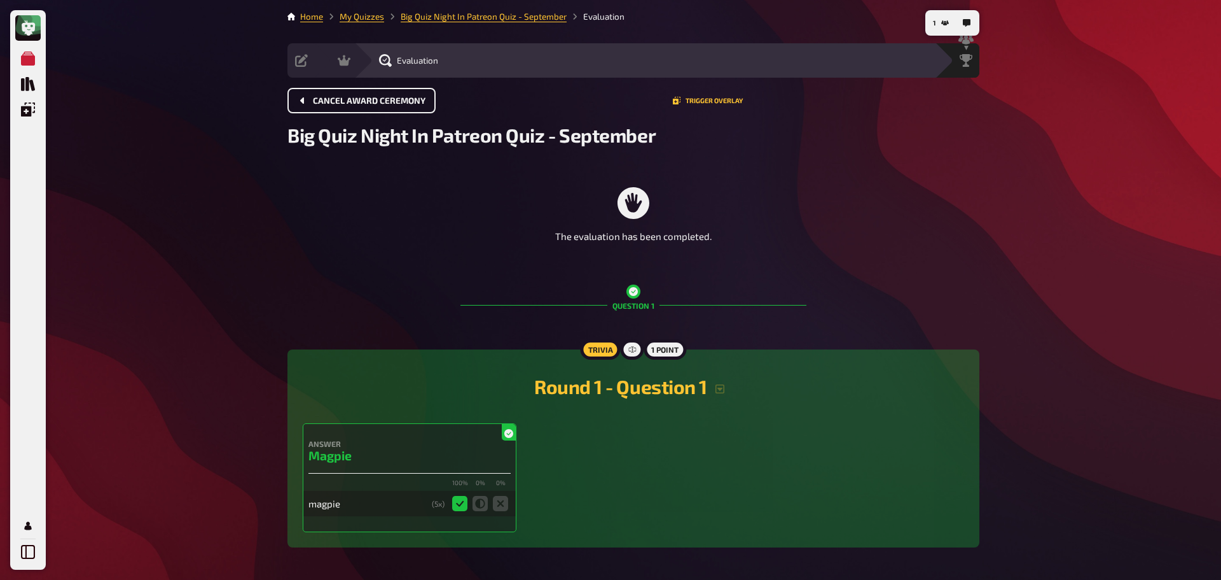
click at [359, 101] on span "Cancel award ceremony" at bounding box center [369, 101] width 113 height 9
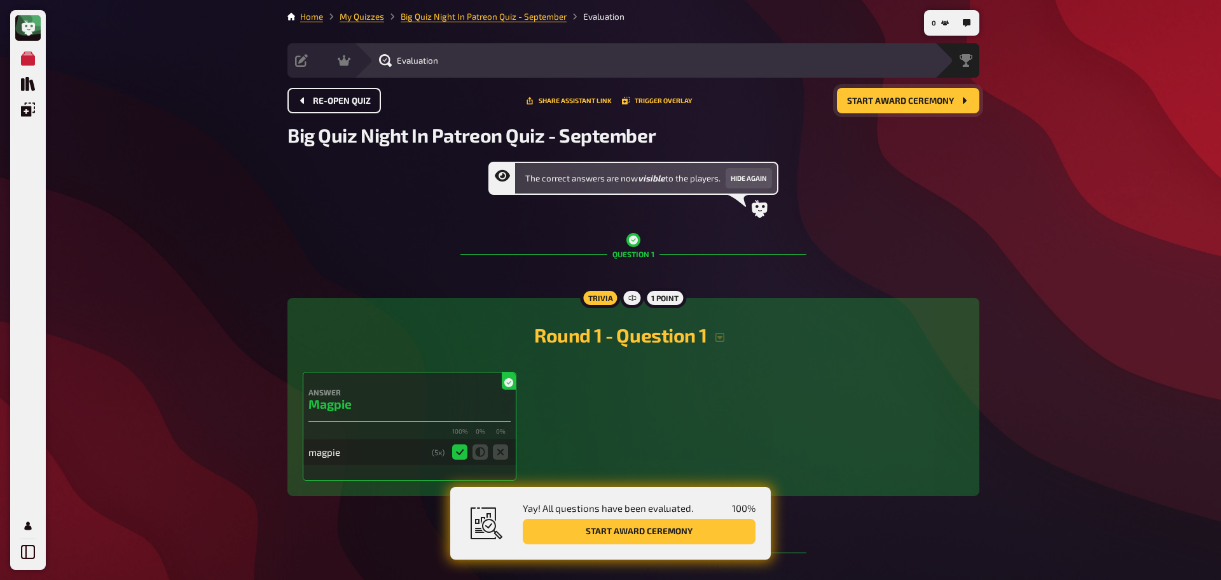
click at [940, 102] on span "Start award ceremony" at bounding box center [900, 101] width 107 height 9
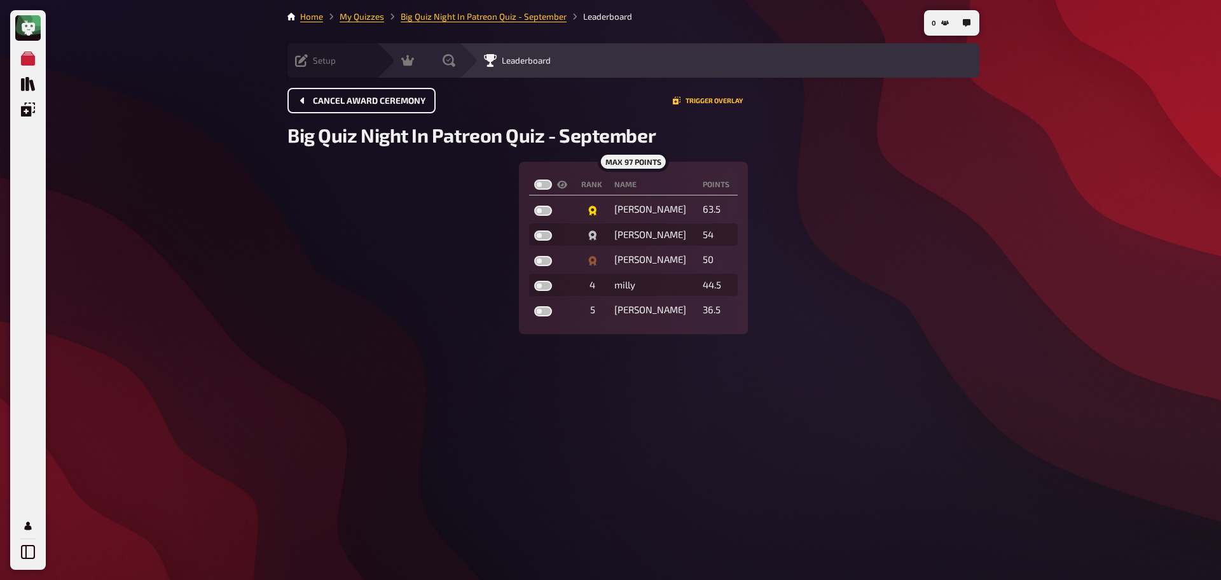
click at [304, 60] on icon at bounding box center [301, 60] width 13 height 13
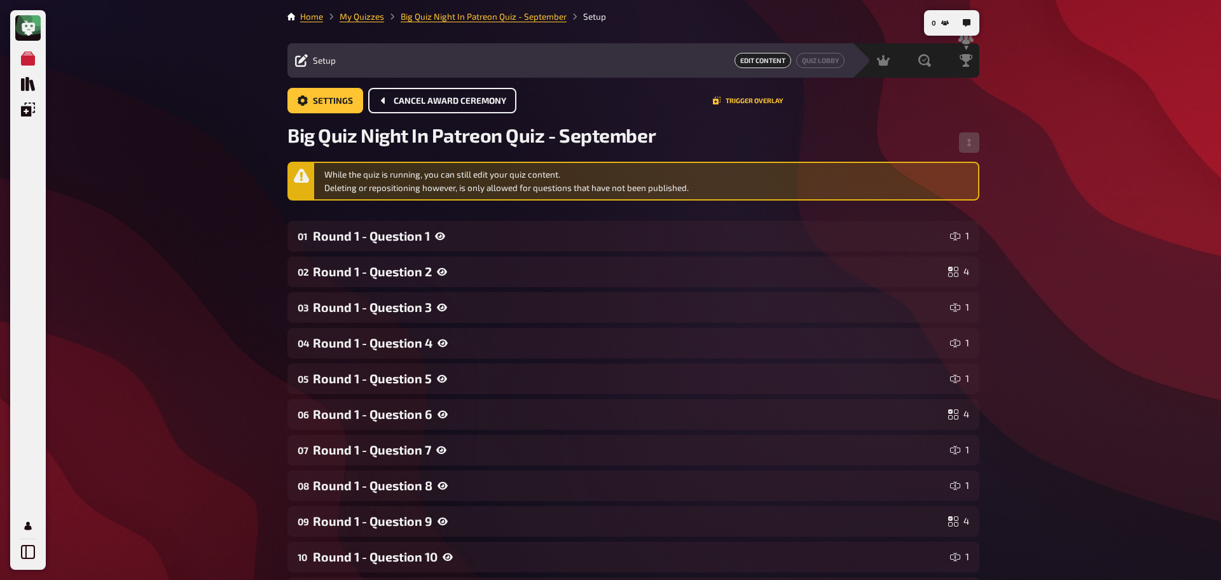
click at [442, 97] on span "Cancel award ceremony" at bounding box center [450, 101] width 113 height 9
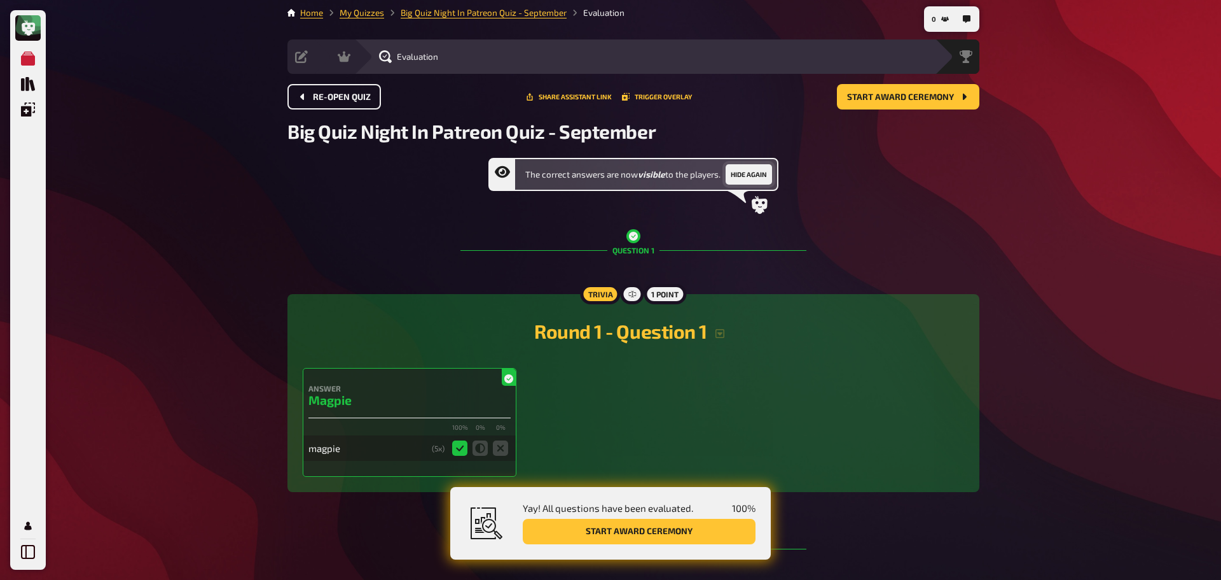
scroll to position [3, 0]
click at [756, 175] on button "Hide again" at bounding box center [749, 175] width 46 height 20
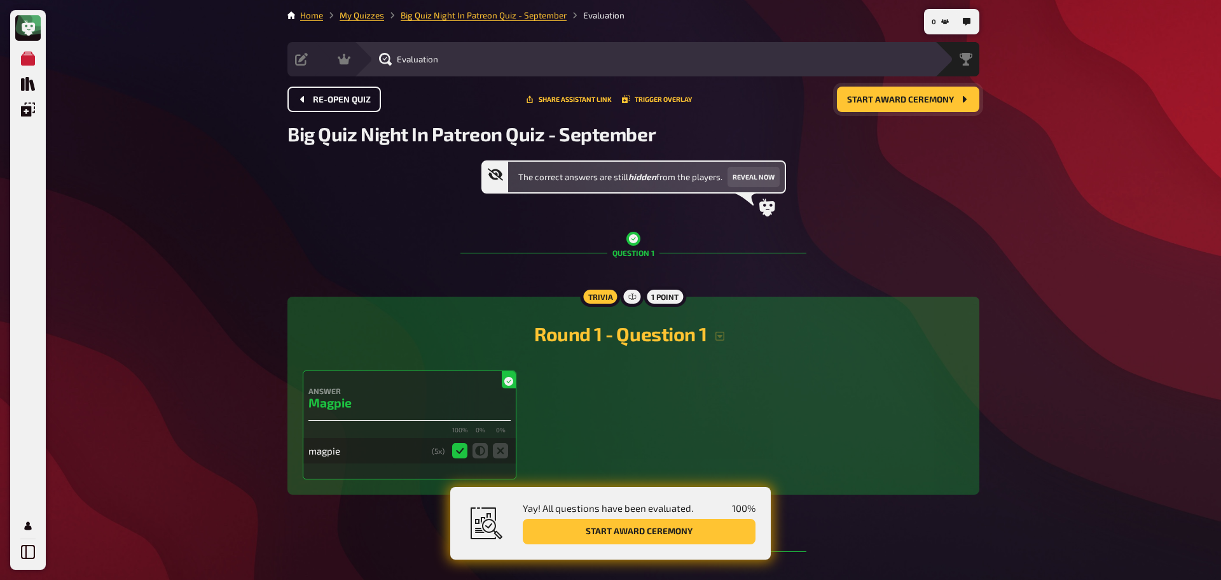
scroll to position [0, 0]
click at [924, 102] on span "Start award ceremony" at bounding box center [900, 101] width 107 height 9
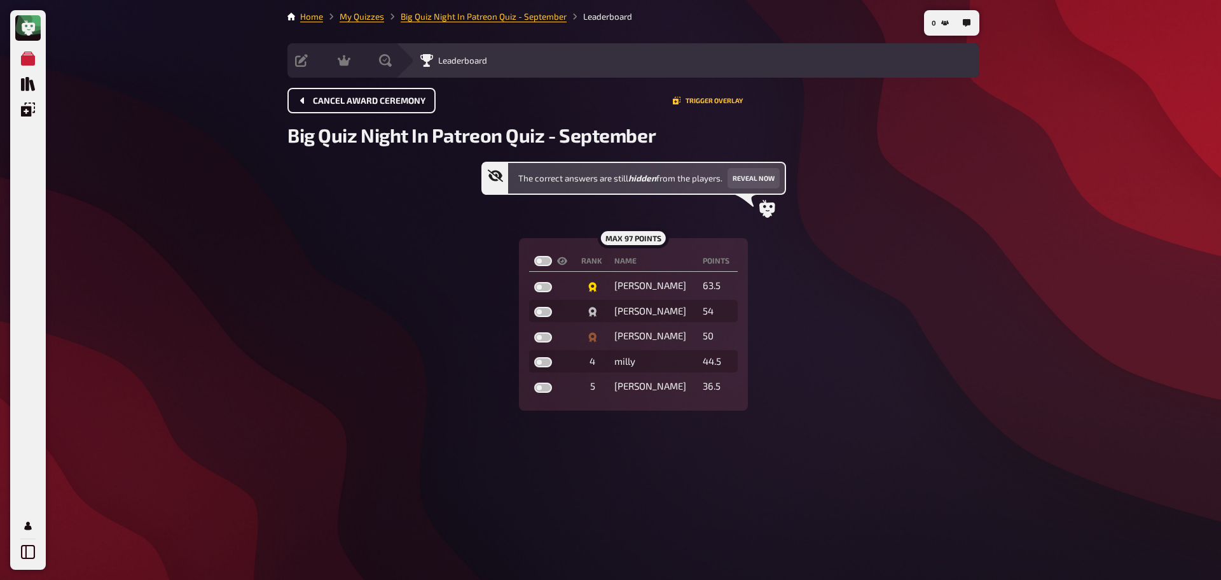
click at [925, 340] on div "The correct answers are still hidden from the players. Reveal now max 97 points…" at bounding box center [634, 286] width 692 height 249
click at [710, 102] on button "Trigger Overlay" at bounding box center [708, 101] width 70 height 8
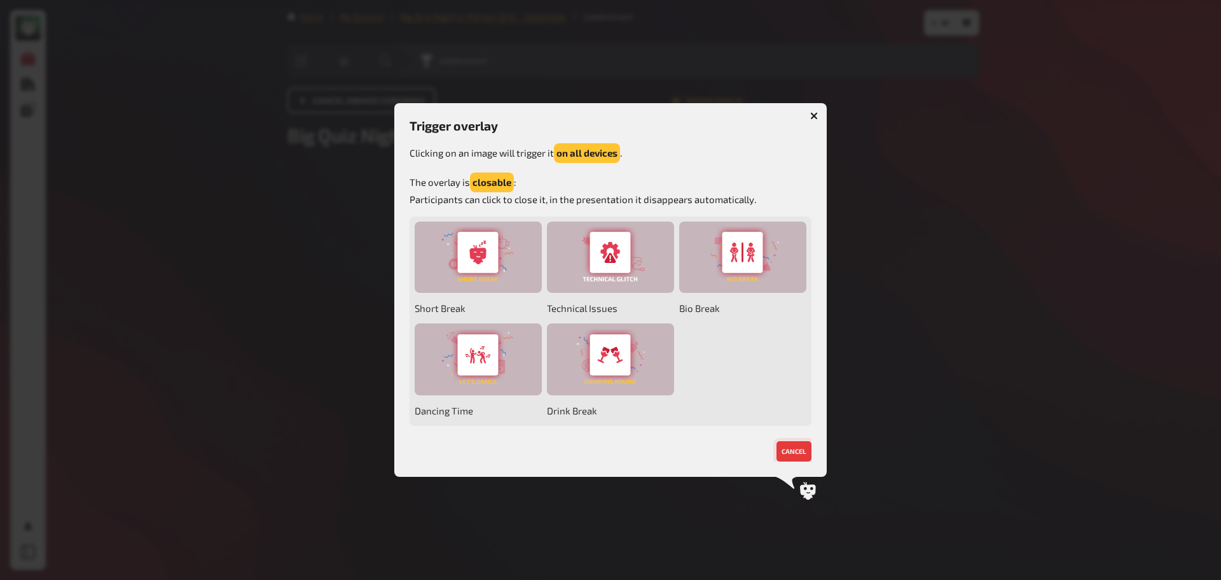
click at [791, 448] on button "cancel" at bounding box center [794, 451] width 35 height 20
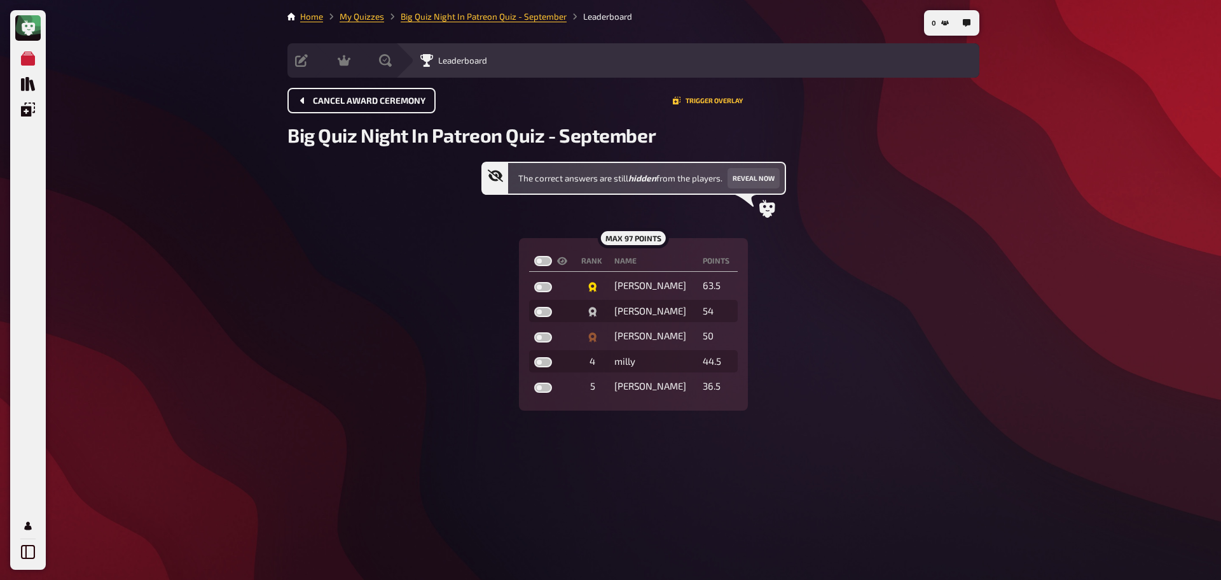
click at [338, 97] on span "Cancel award ceremony" at bounding box center [369, 101] width 113 height 9
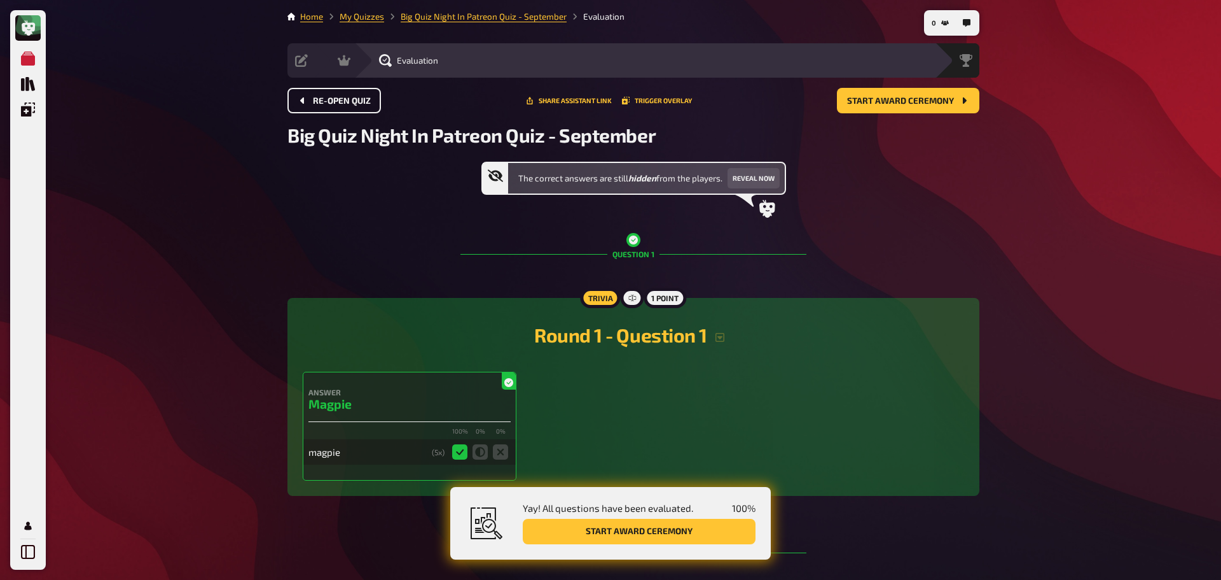
click at [320, 106] on button "Re-open Quiz" at bounding box center [335, 100] width 94 height 25
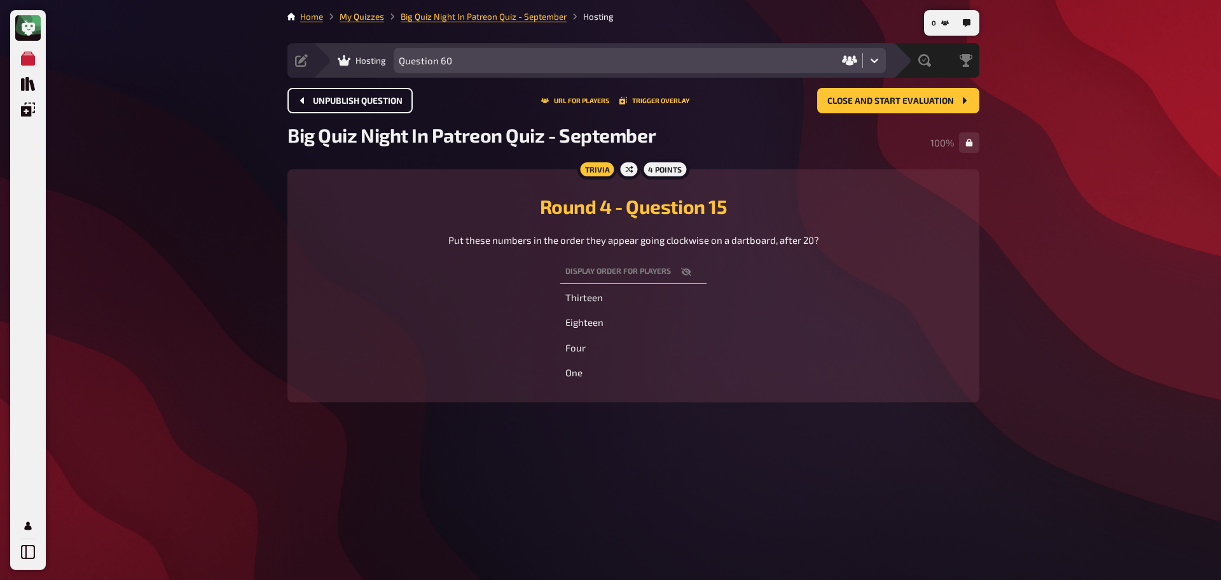
click at [320, 106] on button "Unpublish question" at bounding box center [350, 100] width 125 height 25
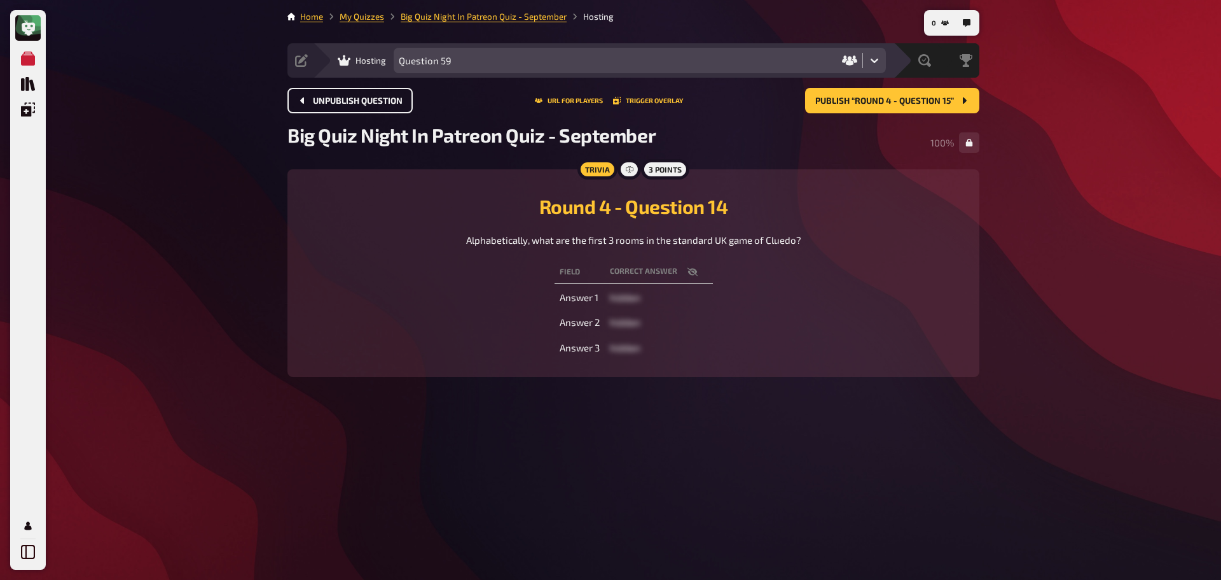
click at [320, 106] on button "Unpublish question" at bounding box center [350, 100] width 125 height 25
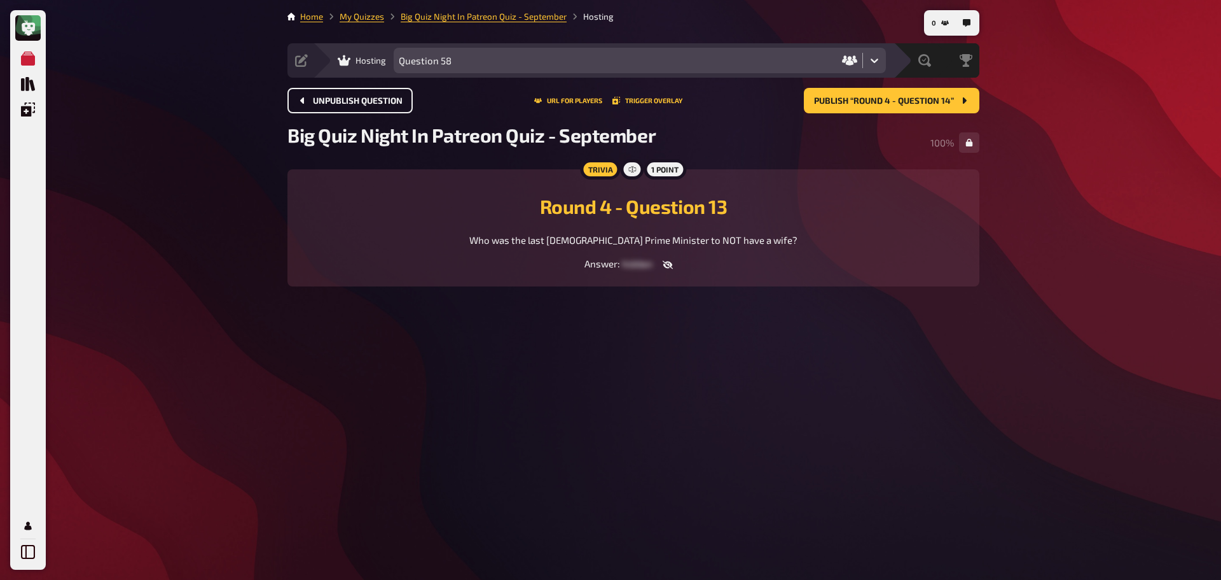
click at [320, 106] on button "Unpublish question" at bounding box center [350, 100] width 125 height 25
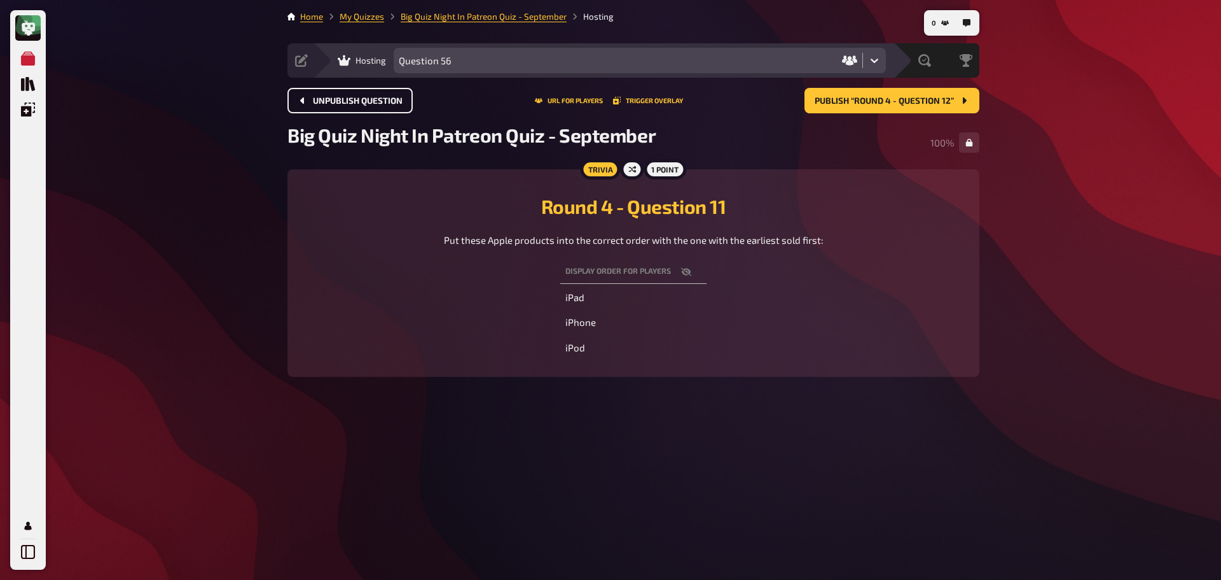
click at [320, 106] on button "Unpublish question" at bounding box center [350, 100] width 125 height 25
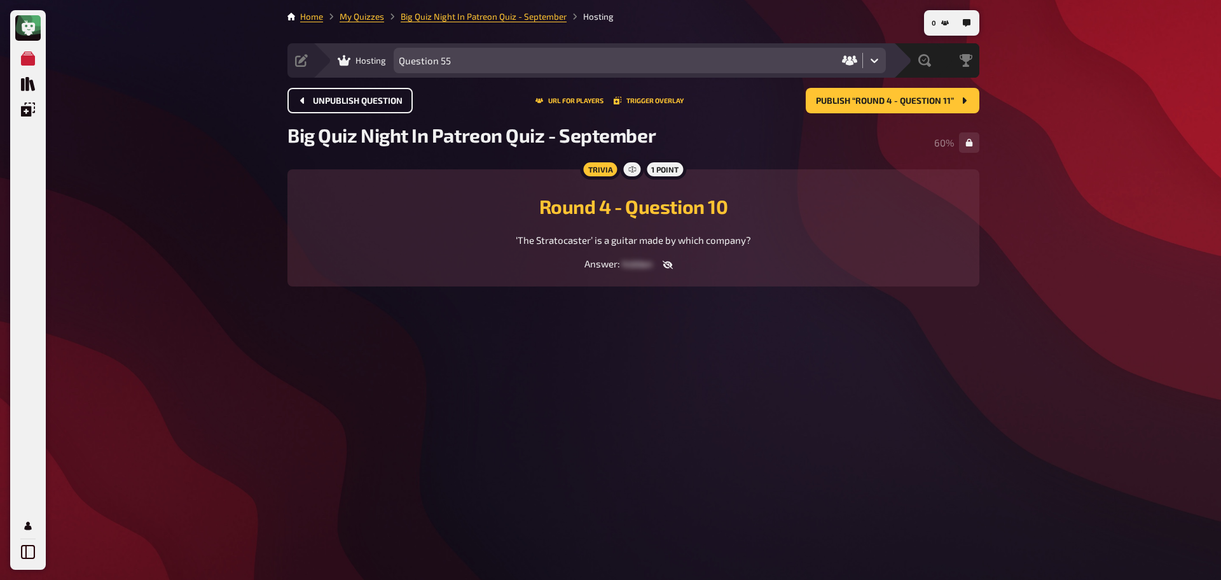
click at [320, 106] on button "Unpublish question" at bounding box center [350, 100] width 125 height 25
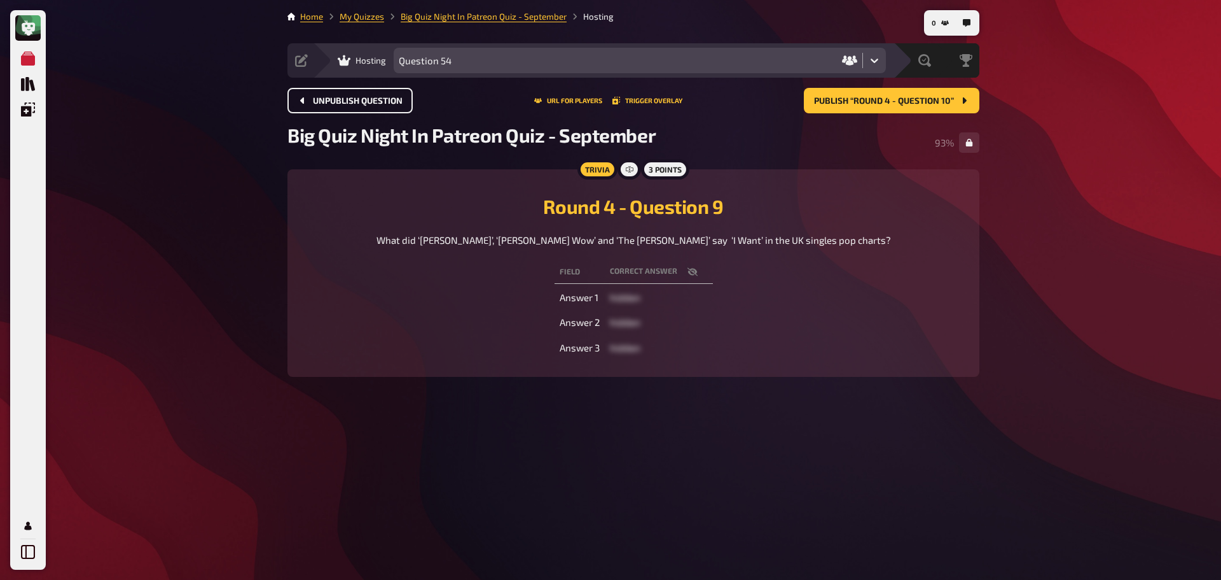
click at [320, 106] on button "Unpublish question" at bounding box center [350, 100] width 125 height 25
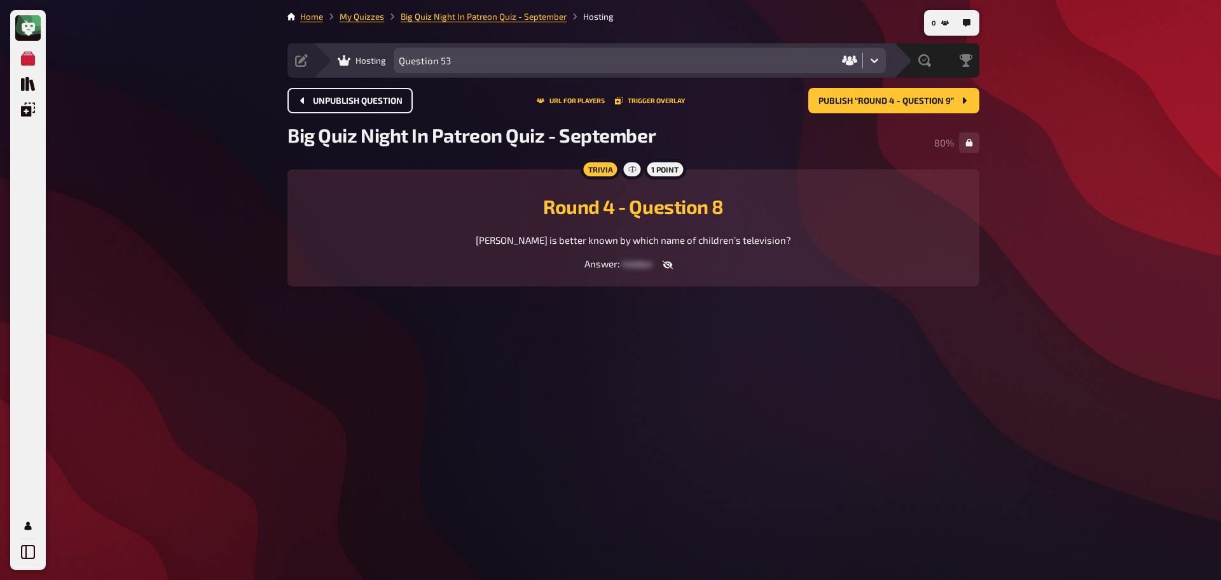
click at [320, 106] on button "Unpublish question" at bounding box center [350, 100] width 125 height 25
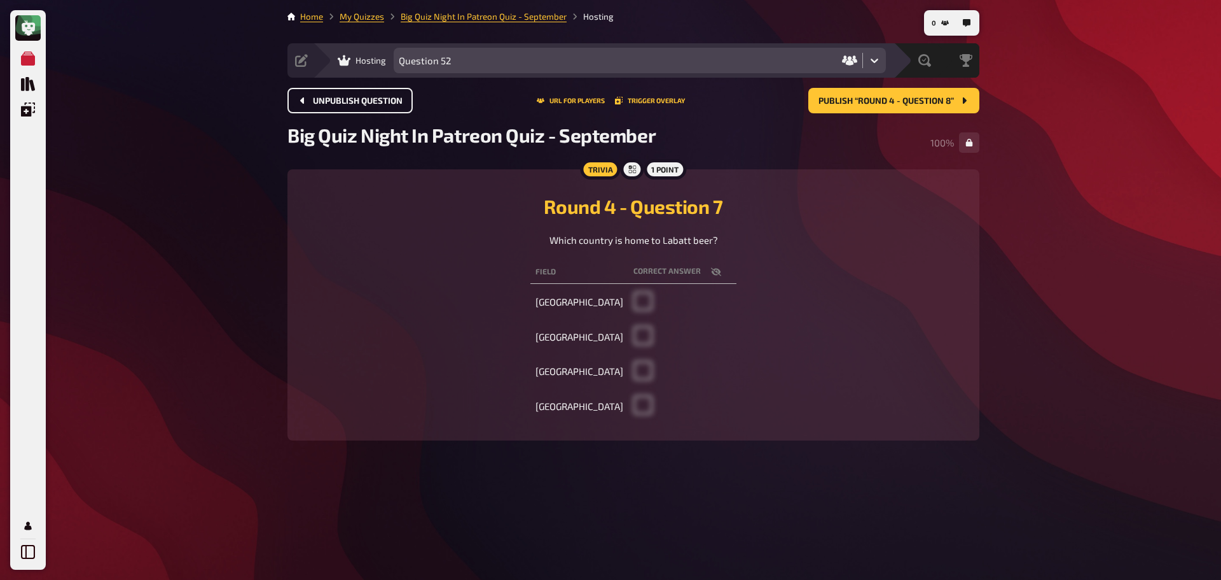
click at [320, 106] on button "Unpublish question" at bounding box center [350, 100] width 125 height 25
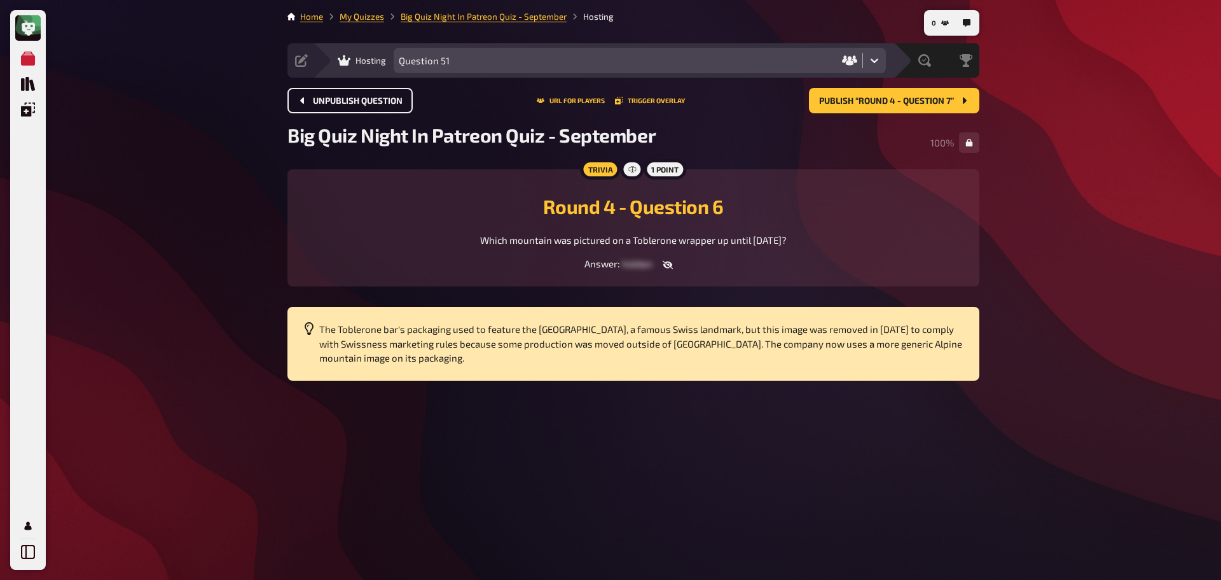
click at [320, 106] on button "Unpublish question" at bounding box center [350, 100] width 125 height 25
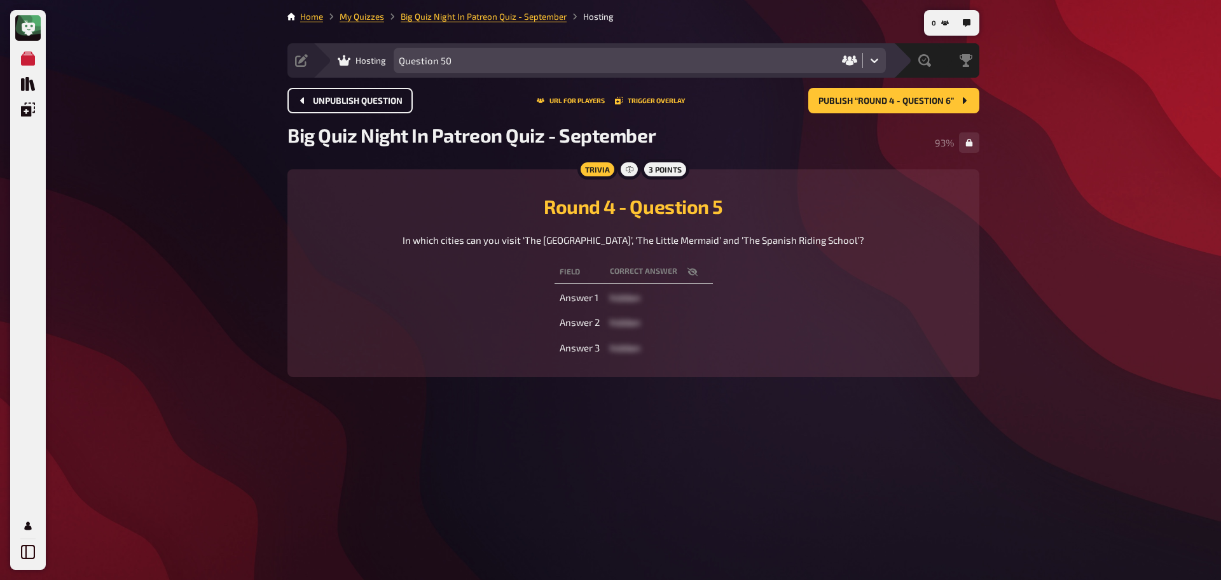
click at [320, 106] on button "Unpublish question" at bounding box center [350, 100] width 125 height 25
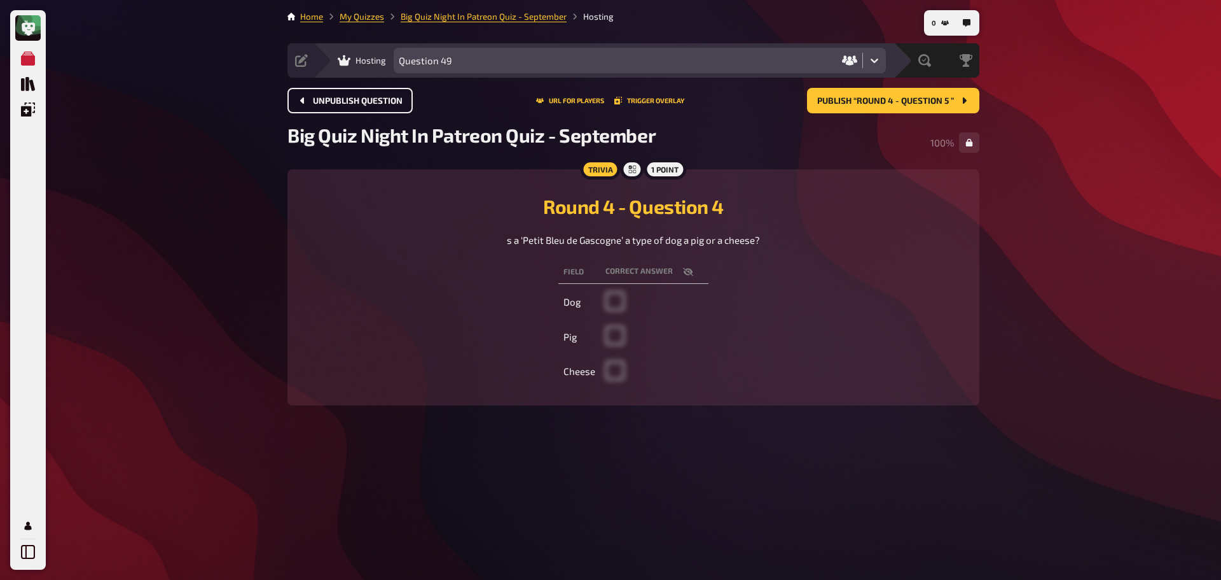
click at [320, 106] on button "Unpublish question" at bounding box center [350, 100] width 125 height 25
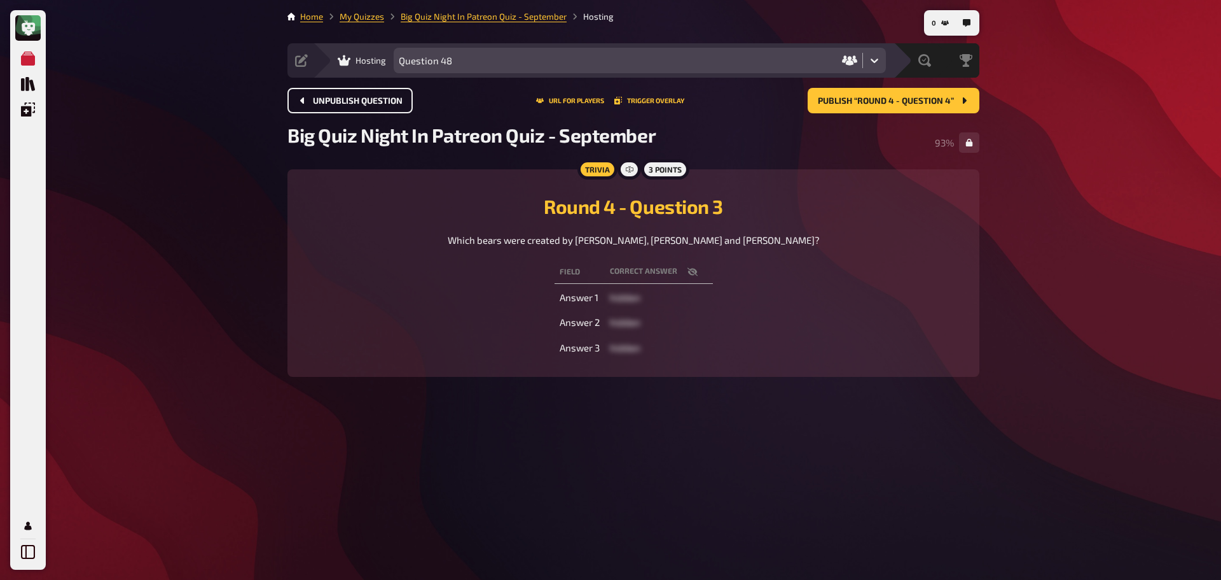
click at [320, 106] on button "Unpublish question" at bounding box center [350, 100] width 125 height 25
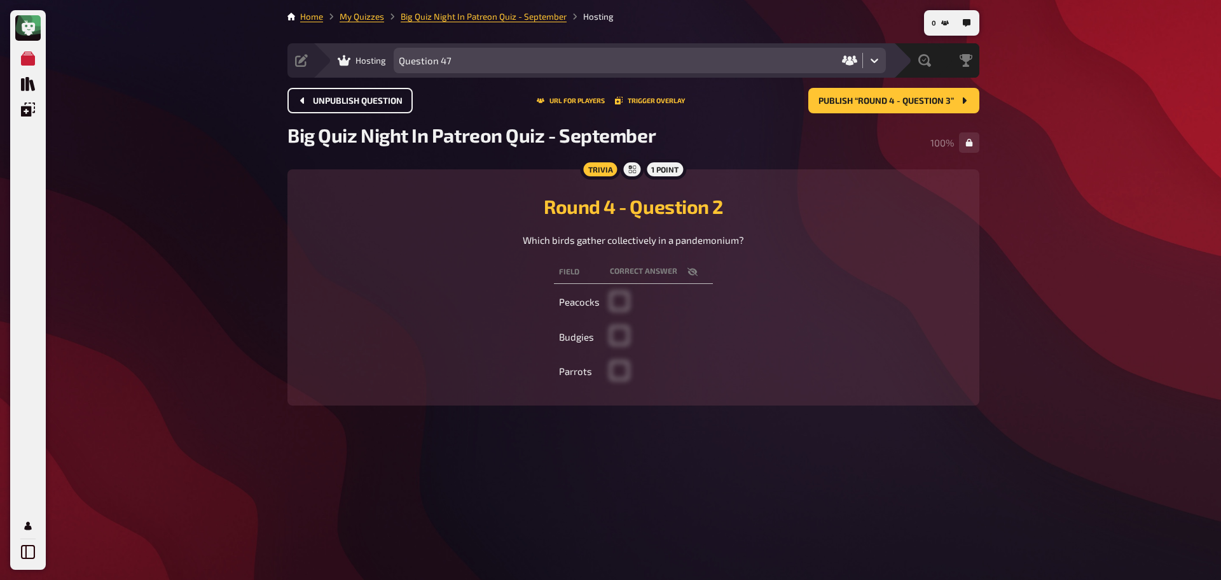
click at [320, 106] on button "Unpublish question" at bounding box center [350, 100] width 125 height 25
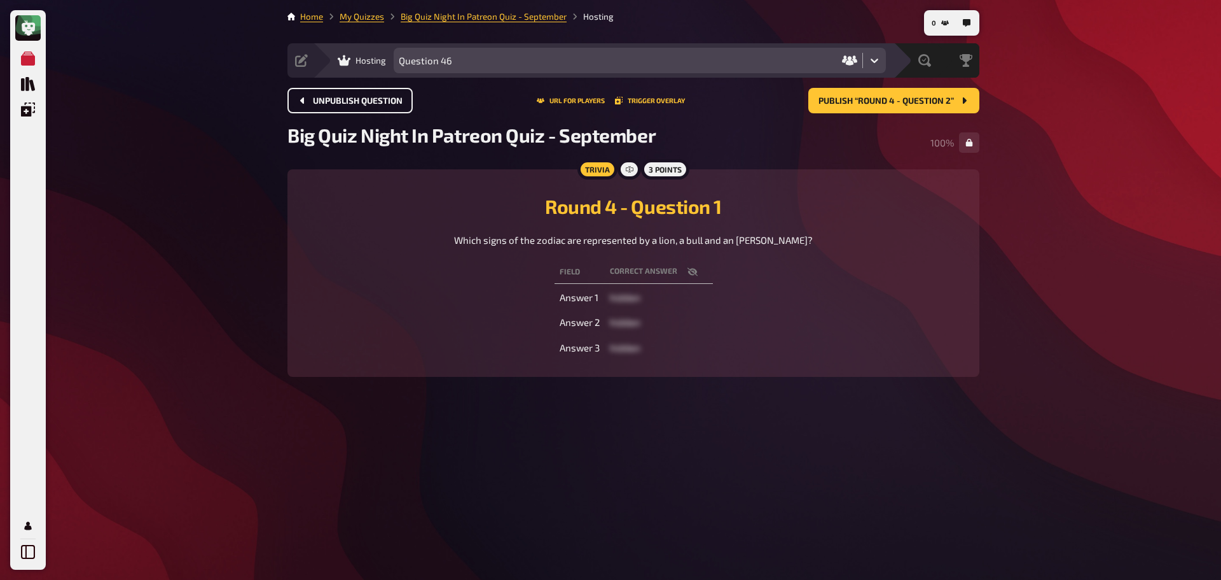
click at [320, 106] on button "Unpublish question" at bounding box center [350, 100] width 125 height 25
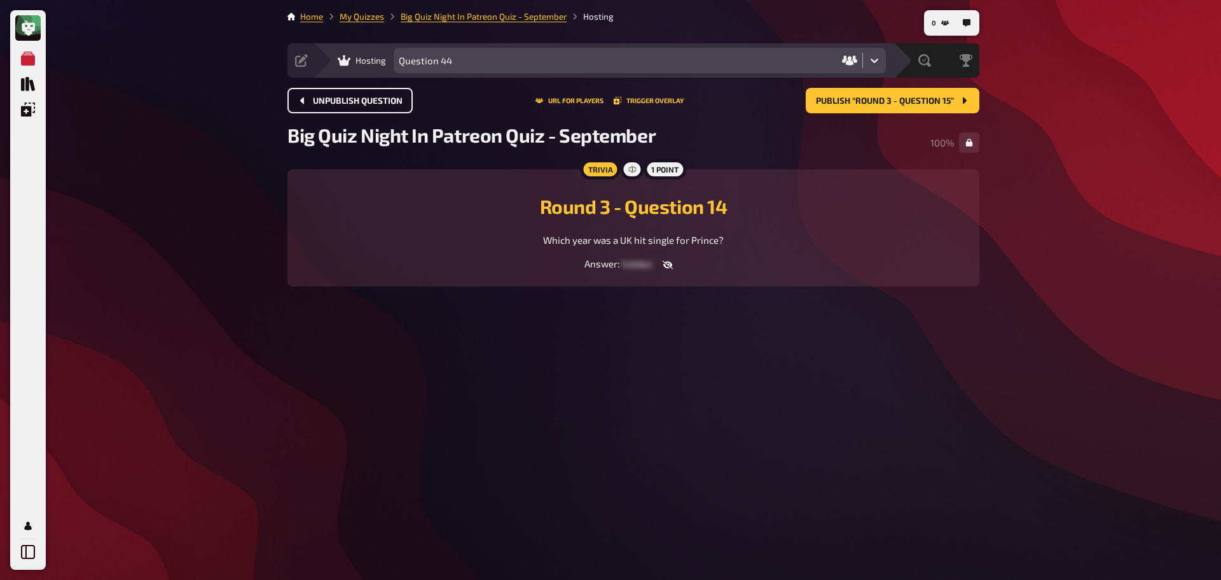
click at [320, 106] on button "Unpublish question" at bounding box center [350, 100] width 125 height 25
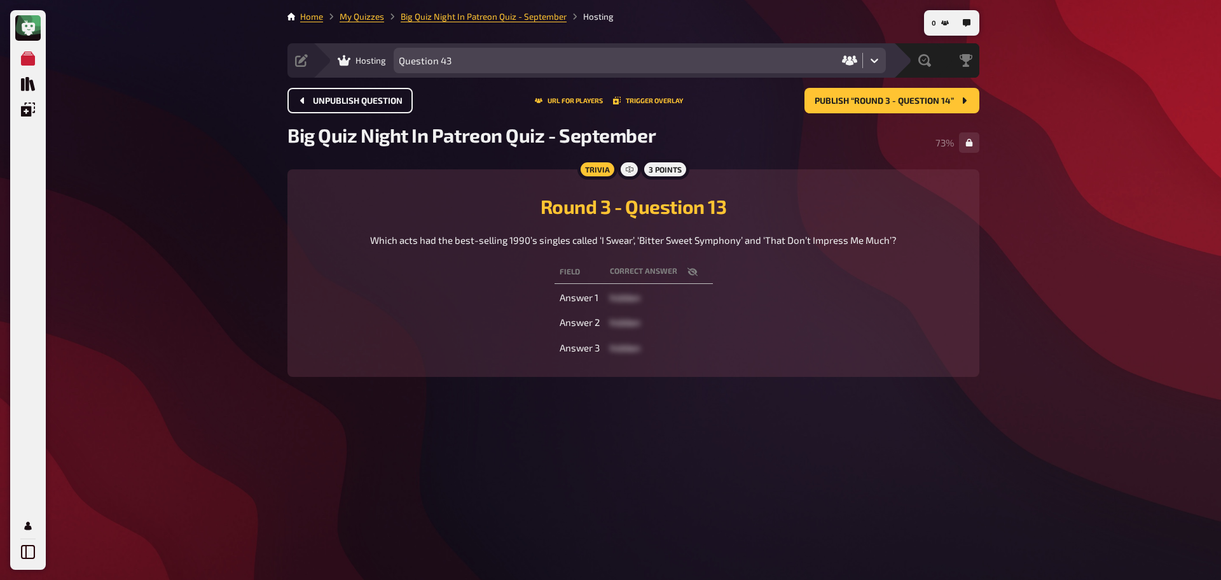
click at [320, 106] on button "Unpublish question" at bounding box center [350, 100] width 125 height 25
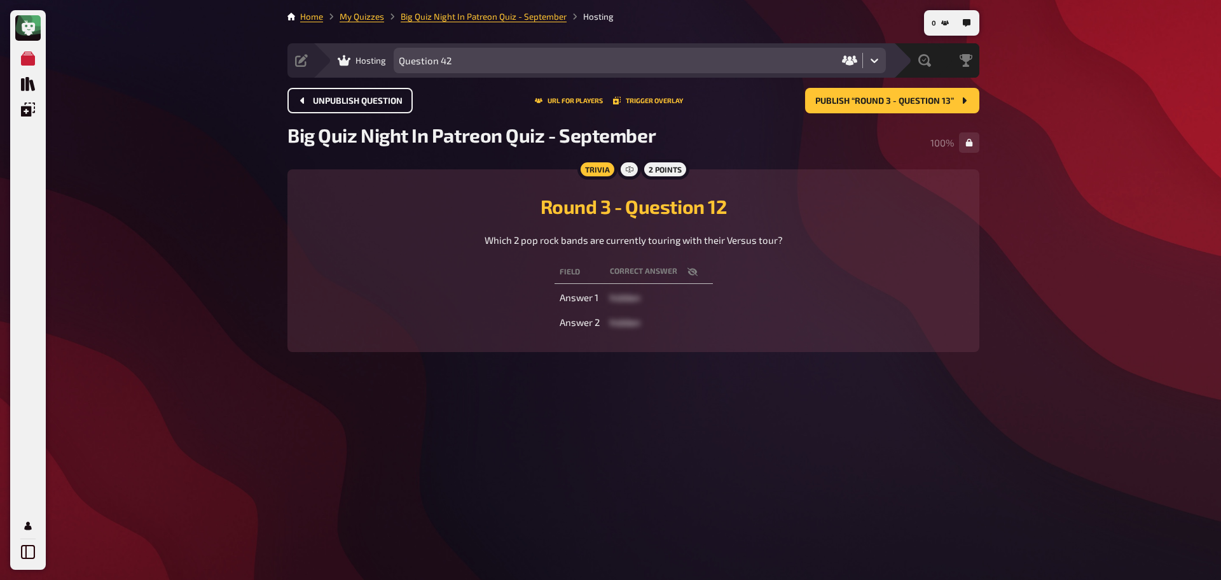
click at [320, 106] on button "Unpublish question" at bounding box center [350, 100] width 125 height 25
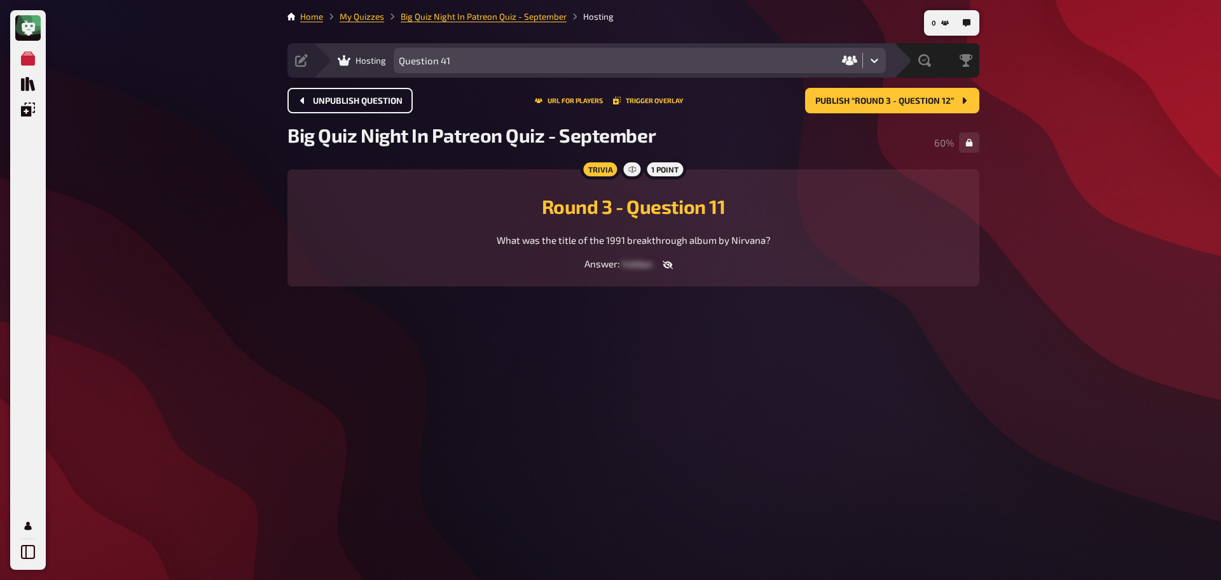
click at [320, 106] on button "Unpublish question" at bounding box center [350, 100] width 125 height 25
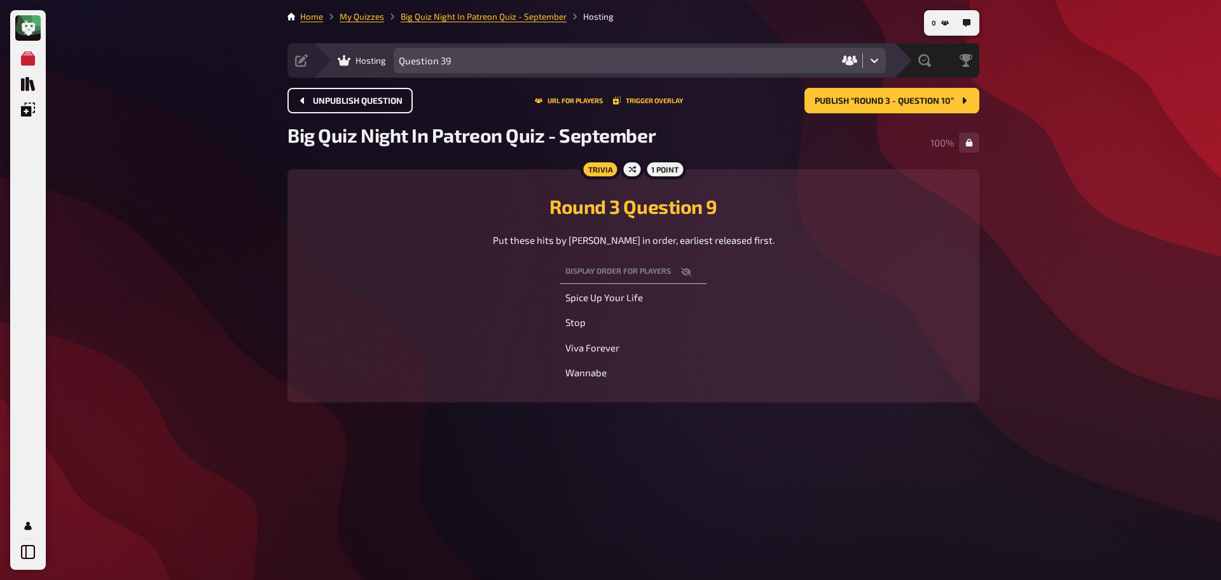
click at [320, 106] on button "Unpublish question" at bounding box center [350, 100] width 125 height 25
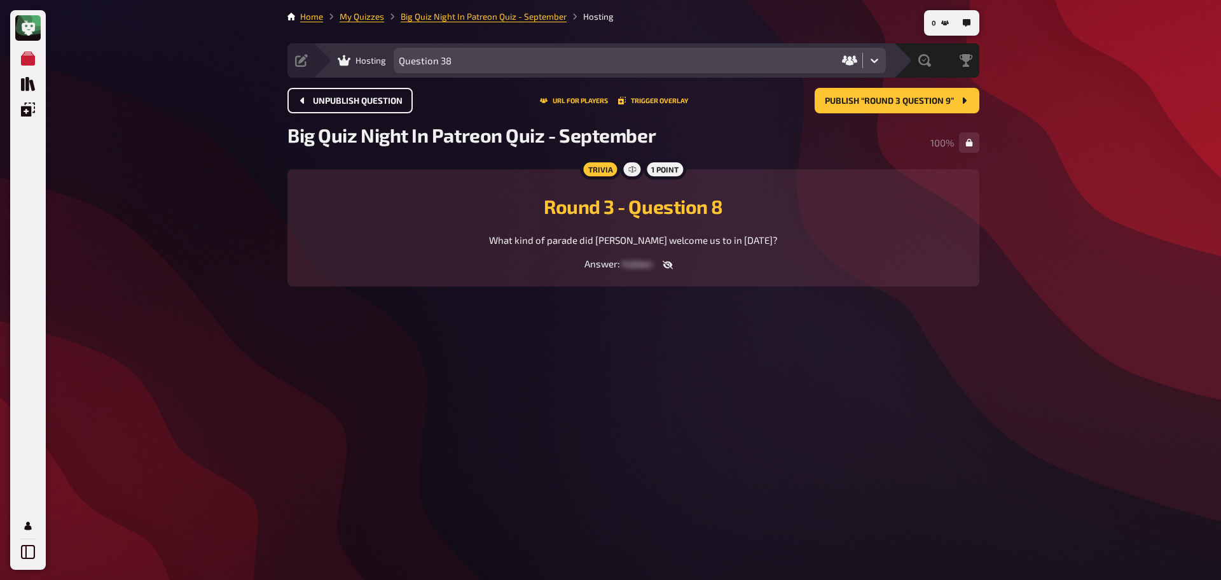
click at [320, 106] on button "Unpublish question" at bounding box center [350, 100] width 125 height 25
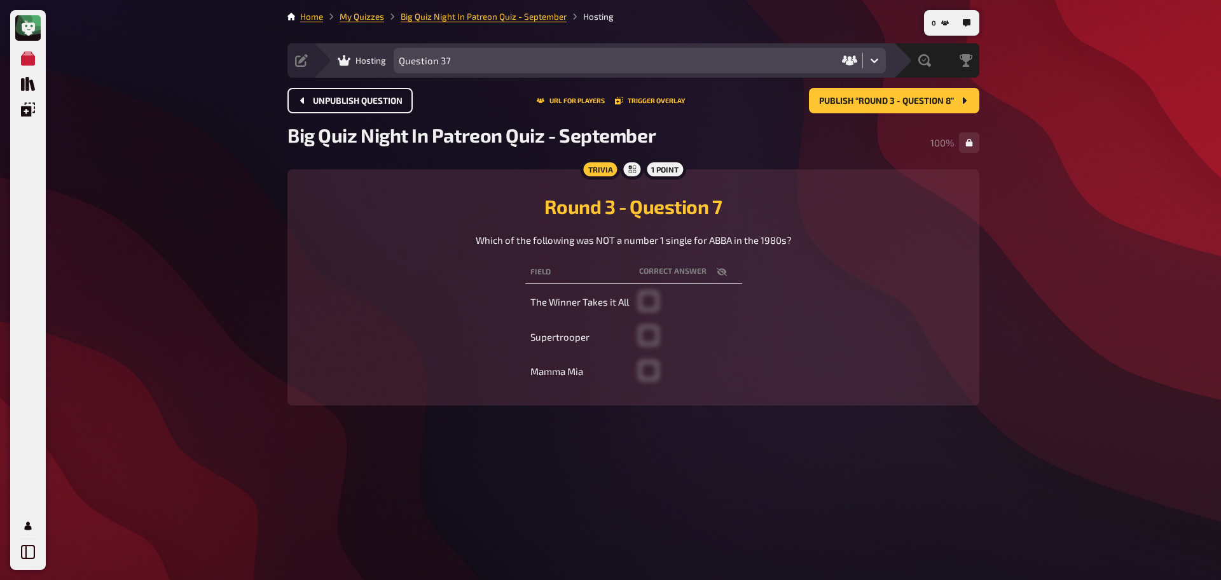
click at [320, 106] on button "Unpublish question" at bounding box center [350, 100] width 125 height 25
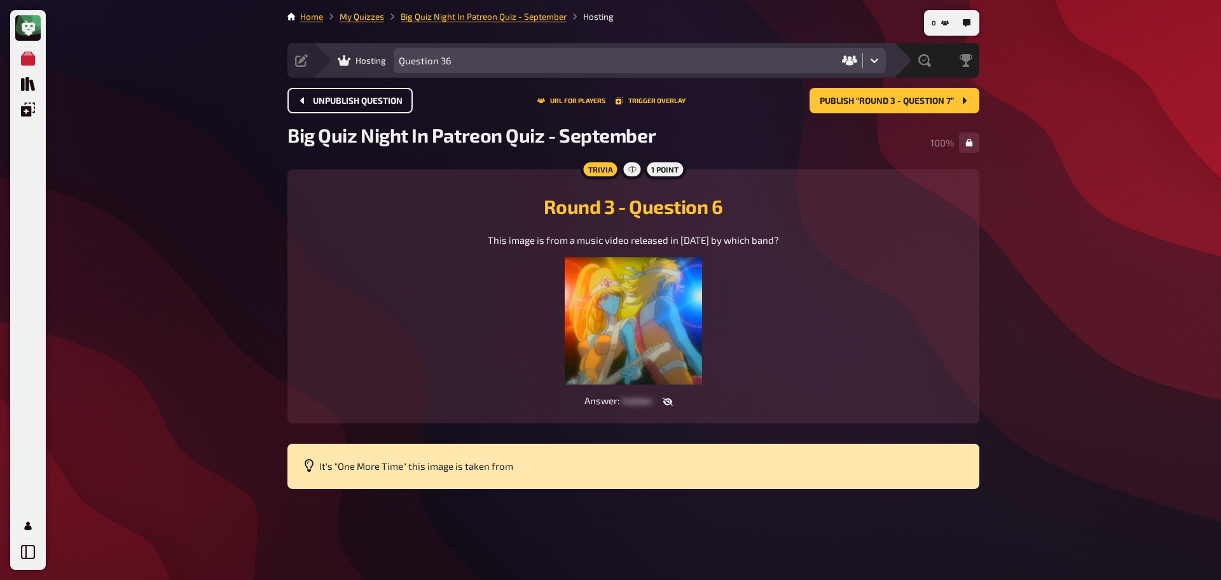
click at [320, 106] on button "Unpublish question" at bounding box center [350, 100] width 125 height 25
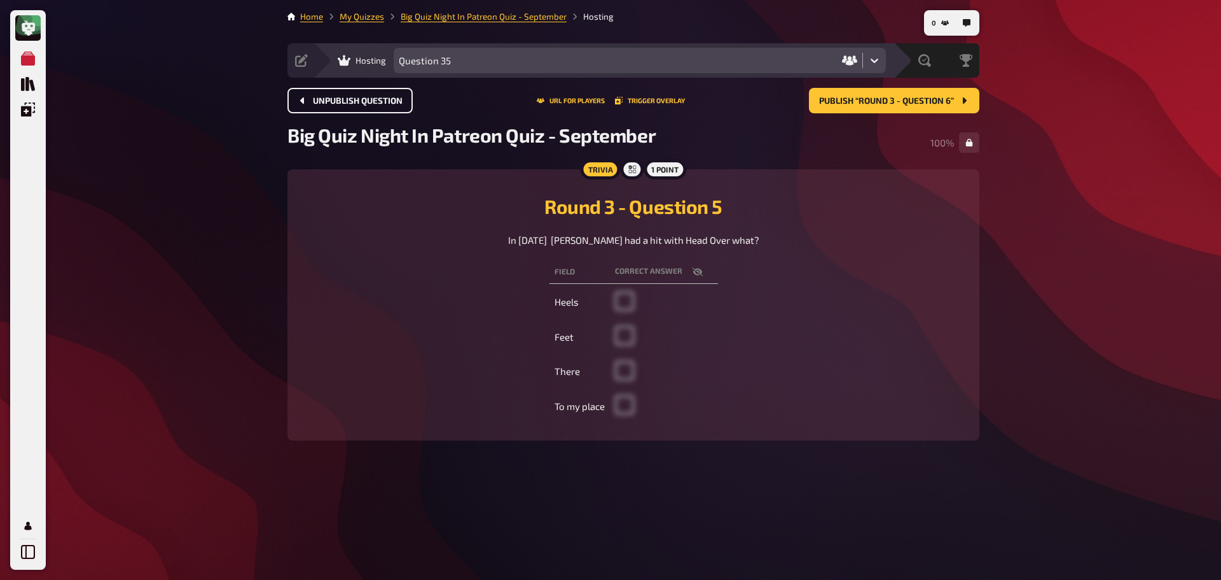
click at [320, 106] on button "Unpublish question" at bounding box center [350, 100] width 125 height 25
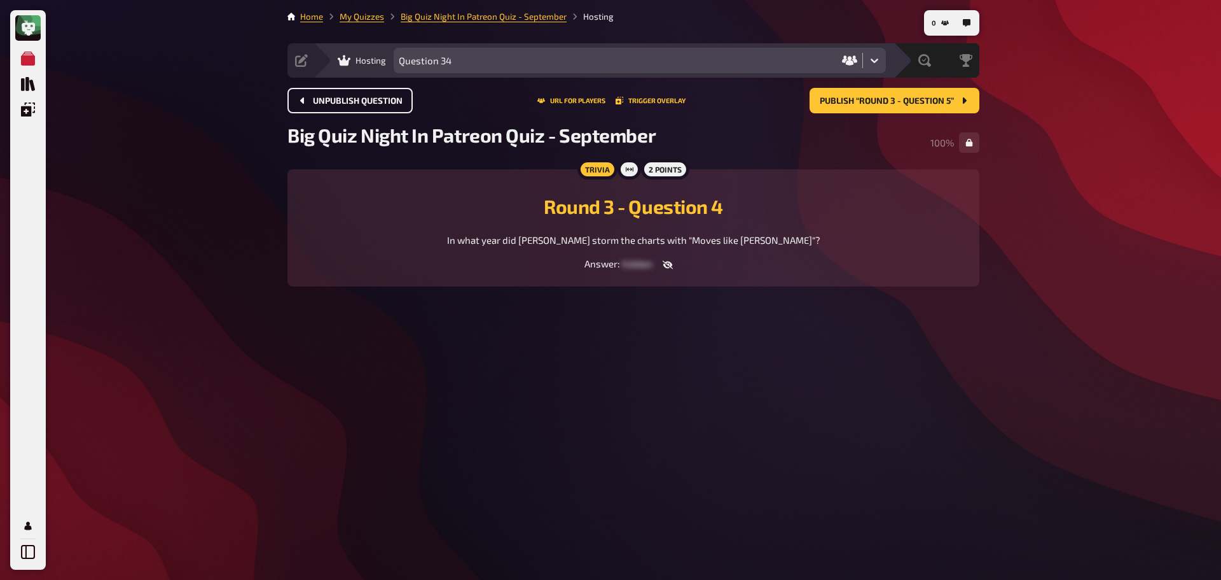
click at [320, 106] on button "Unpublish question" at bounding box center [350, 100] width 125 height 25
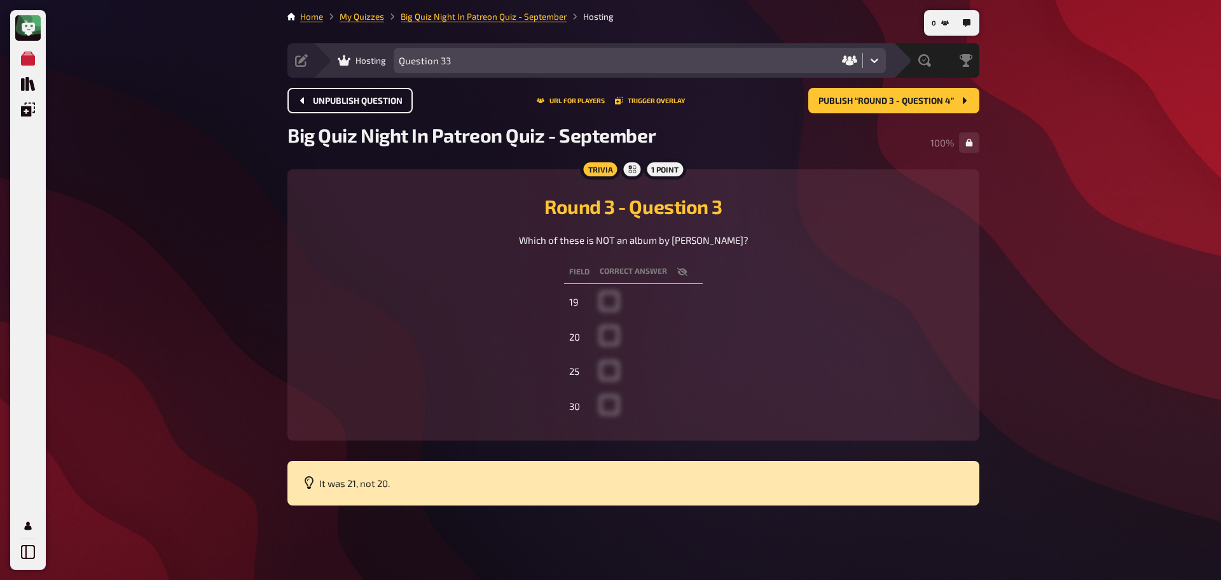
click at [320, 106] on button "Unpublish question" at bounding box center [350, 100] width 125 height 25
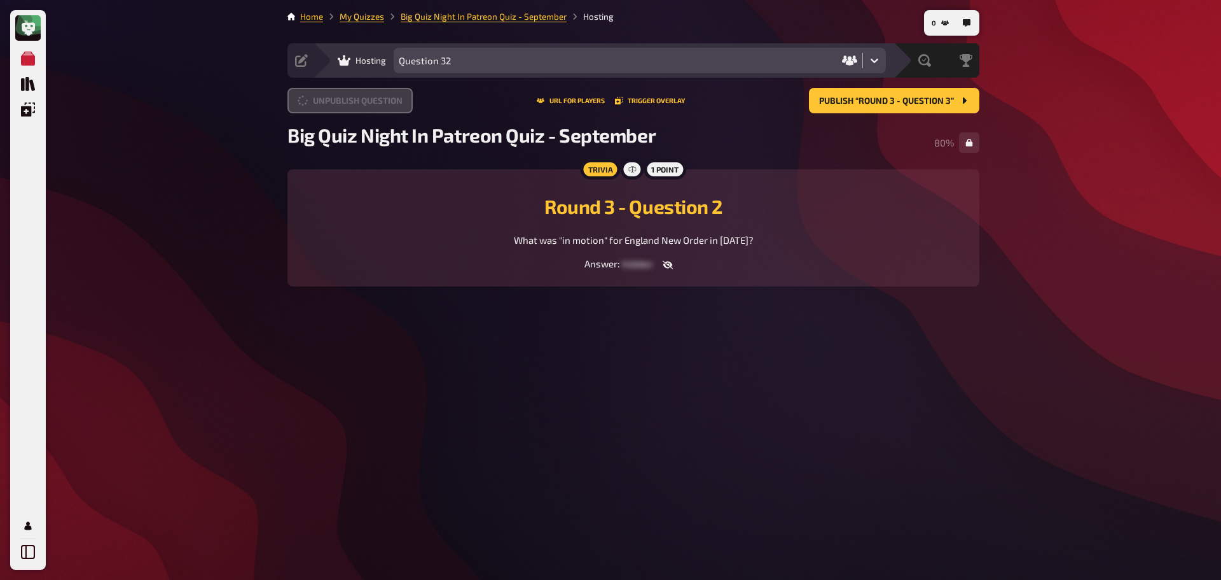
click at [320, 106] on button "Unpublish question" at bounding box center [350, 100] width 125 height 25
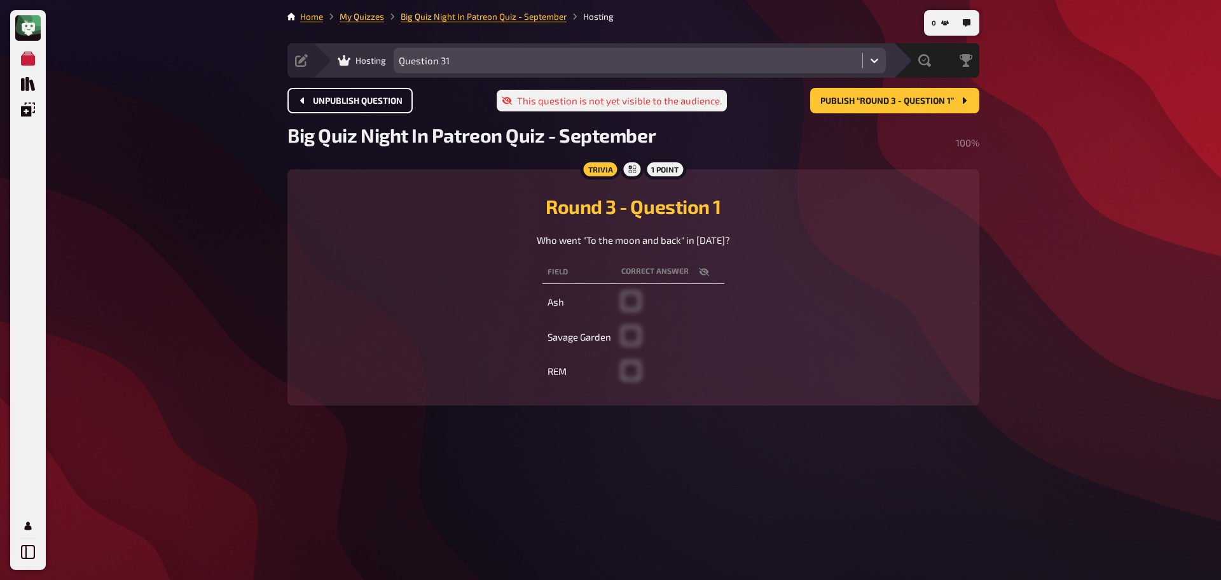
click at [320, 106] on button "Unpublish question" at bounding box center [350, 100] width 125 height 25
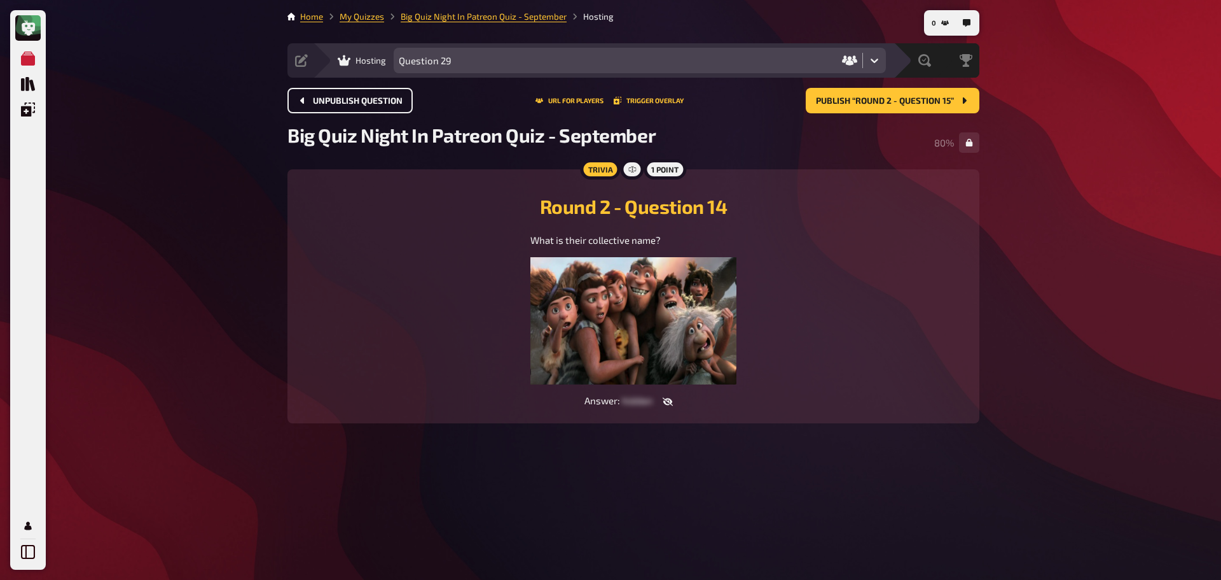
click at [320, 106] on button "Unpublish question" at bounding box center [350, 100] width 125 height 25
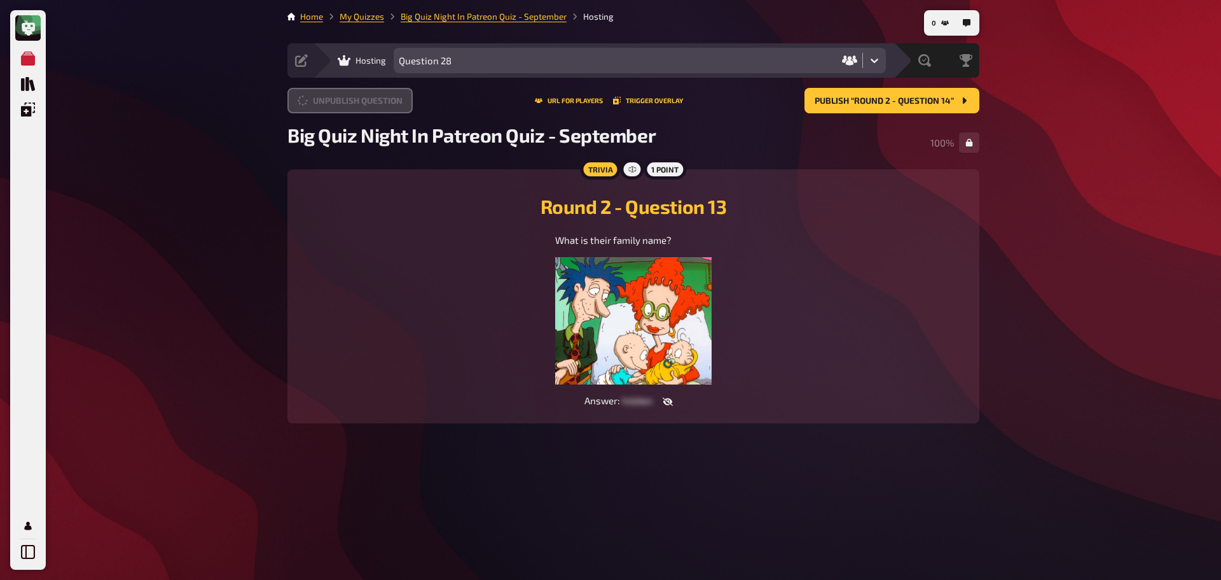
click at [320, 106] on button "Unpublish question" at bounding box center [350, 100] width 125 height 25
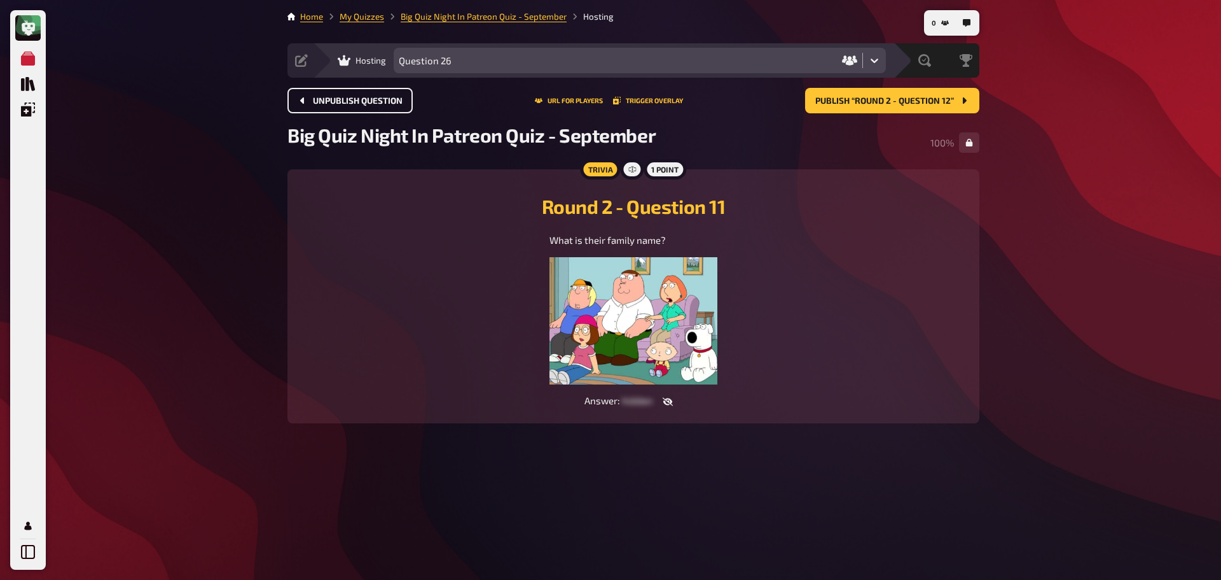
click at [320, 106] on button "Unpublish question" at bounding box center [350, 100] width 125 height 25
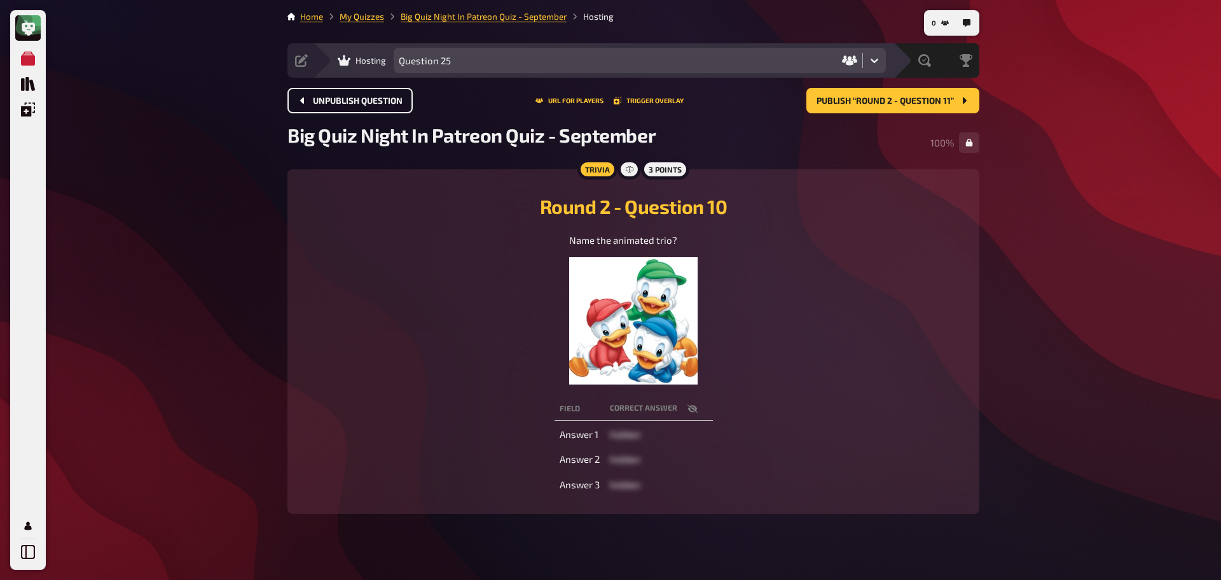
click at [320, 106] on button "Unpublish question" at bounding box center [350, 100] width 125 height 25
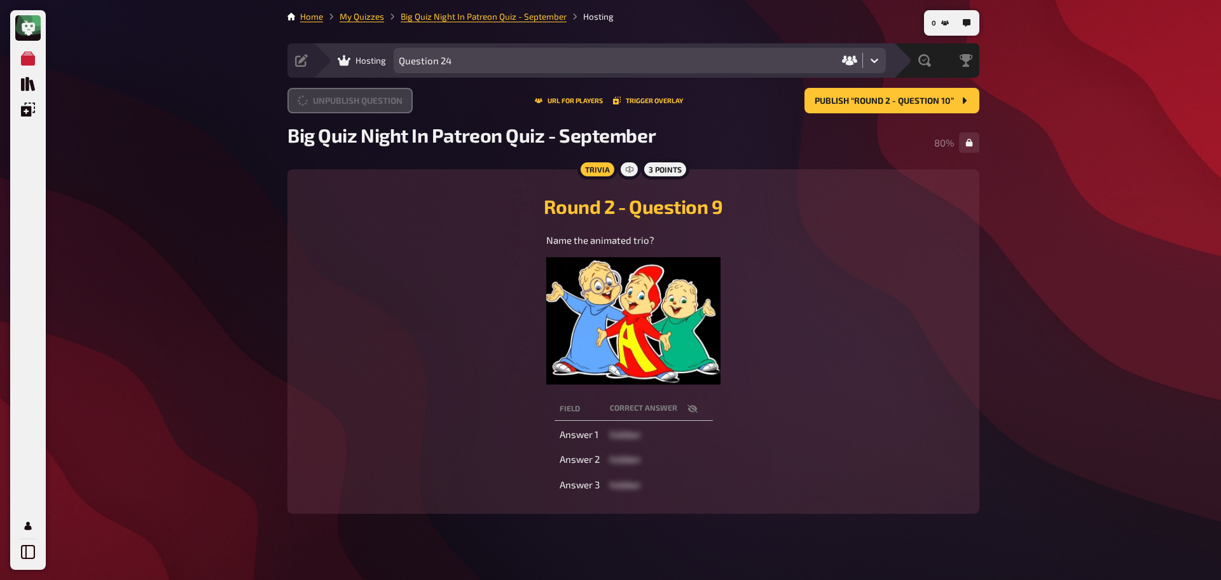
click at [320, 106] on button "Unpublish question" at bounding box center [350, 100] width 125 height 25
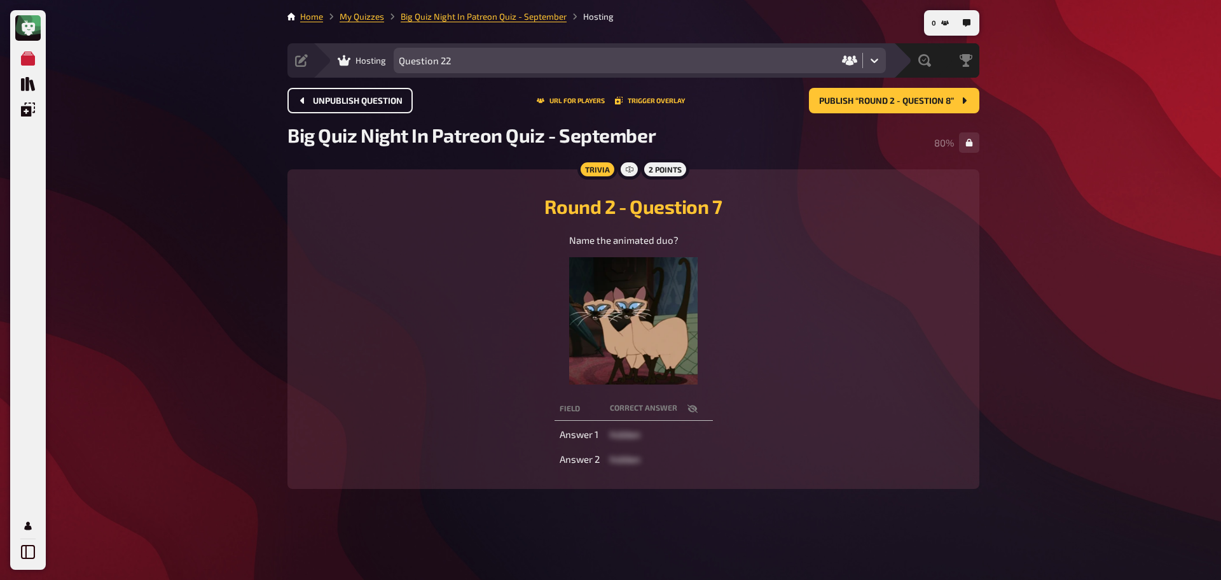
click at [320, 106] on button "Unpublish question" at bounding box center [350, 100] width 125 height 25
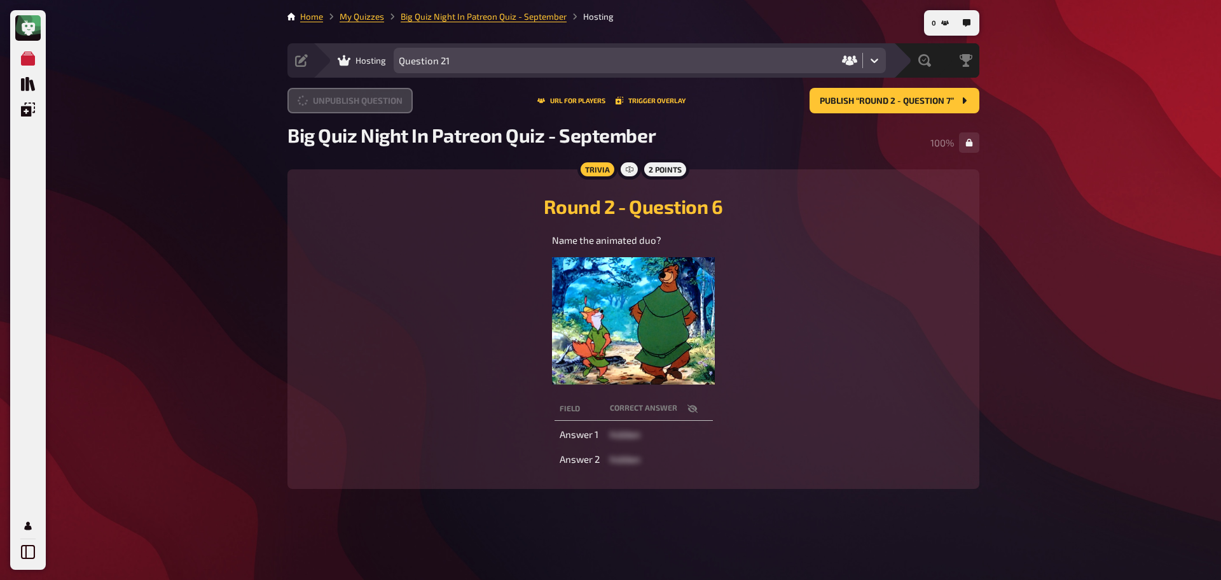
click at [320, 106] on button "Unpublish question" at bounding box center [350, 100] width 125 height 25
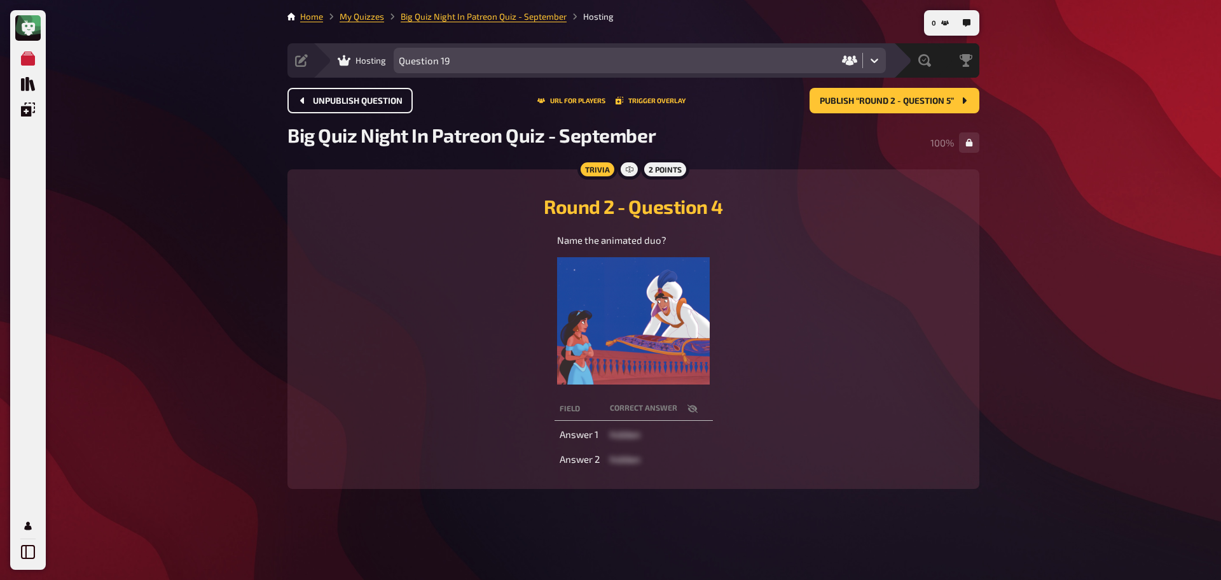
click at [320, 106] on button "Unpublish question" at bounding box center [350, 100] width 125 height 25
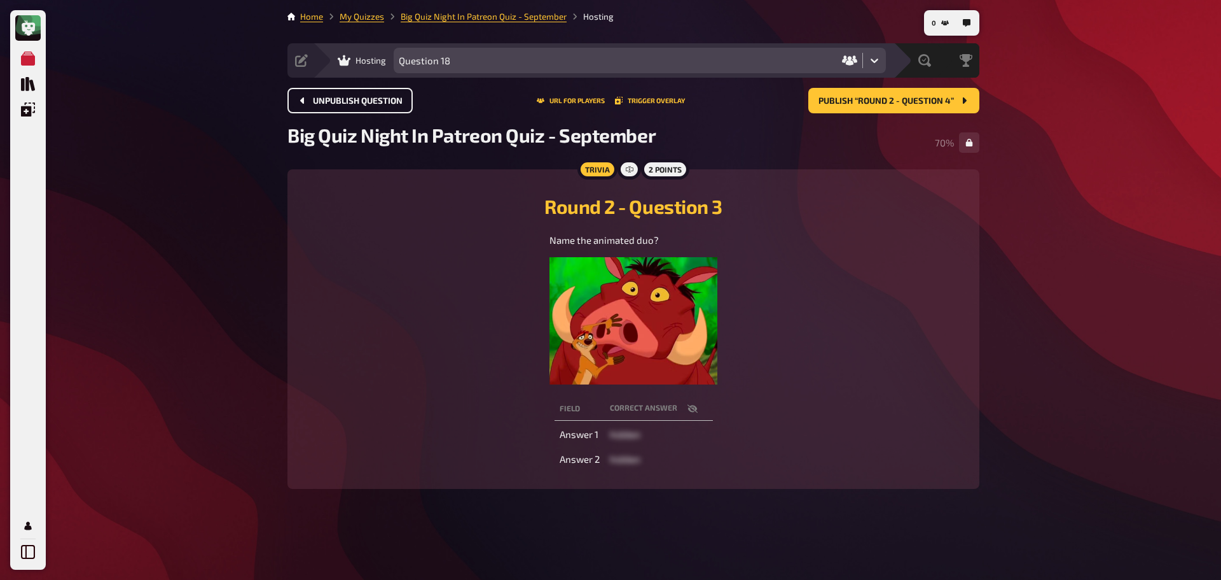
click at [320, 106] on button "Unpublish question" at bounding box center [350, 100] width 125 height 25
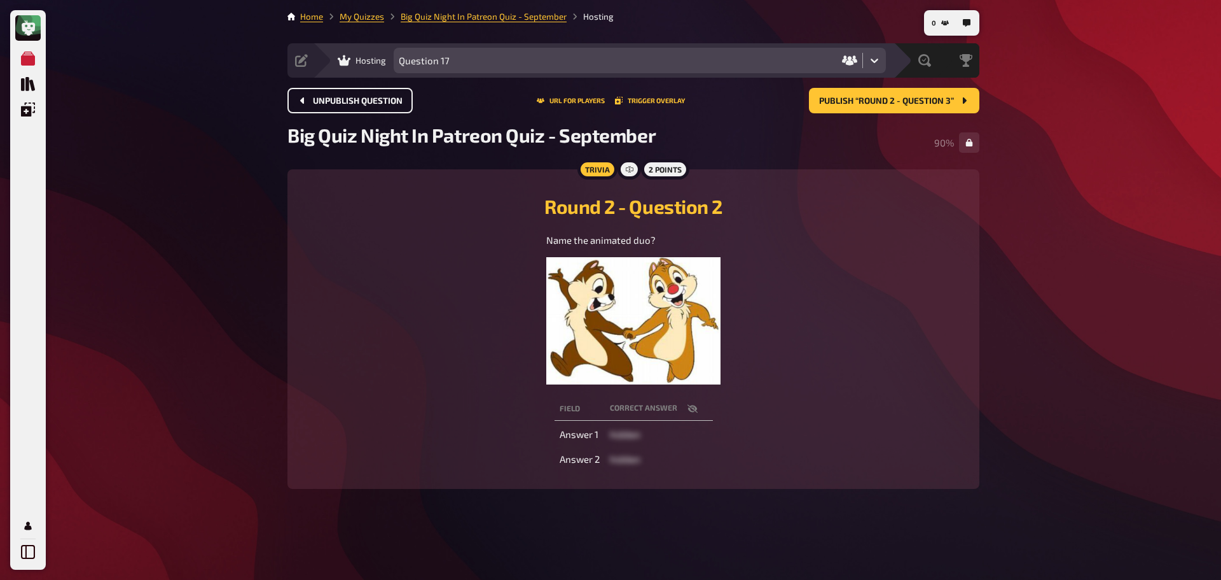
click at [321, 106] on button "Unpublish question" at bounding box center [350, 100] width 125 height 25
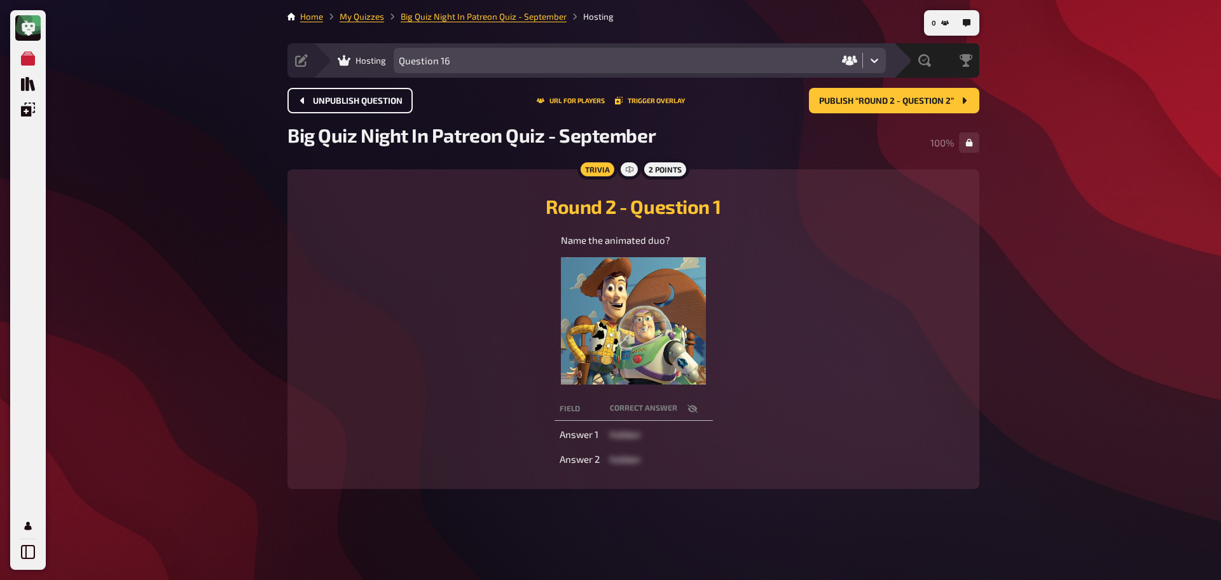
click at [321, 106] on button "Unpublish question" at bounding box center [350, 100] width 125 height 25
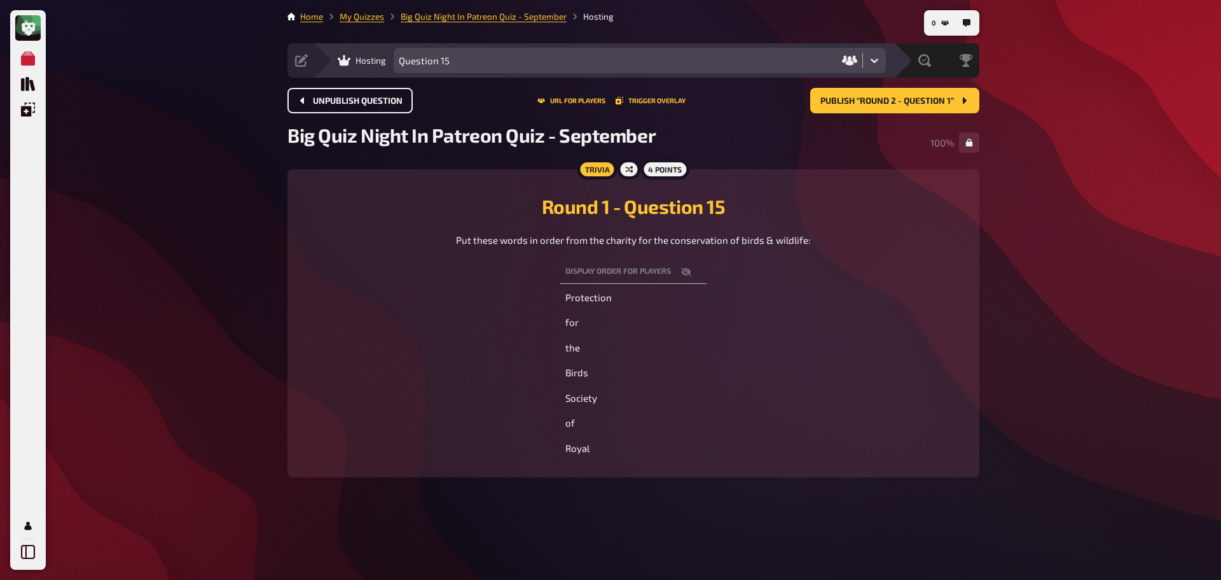
click at [321, 106] on button "Unpublish question" at bounding box center [350, 100] width 125 height 25
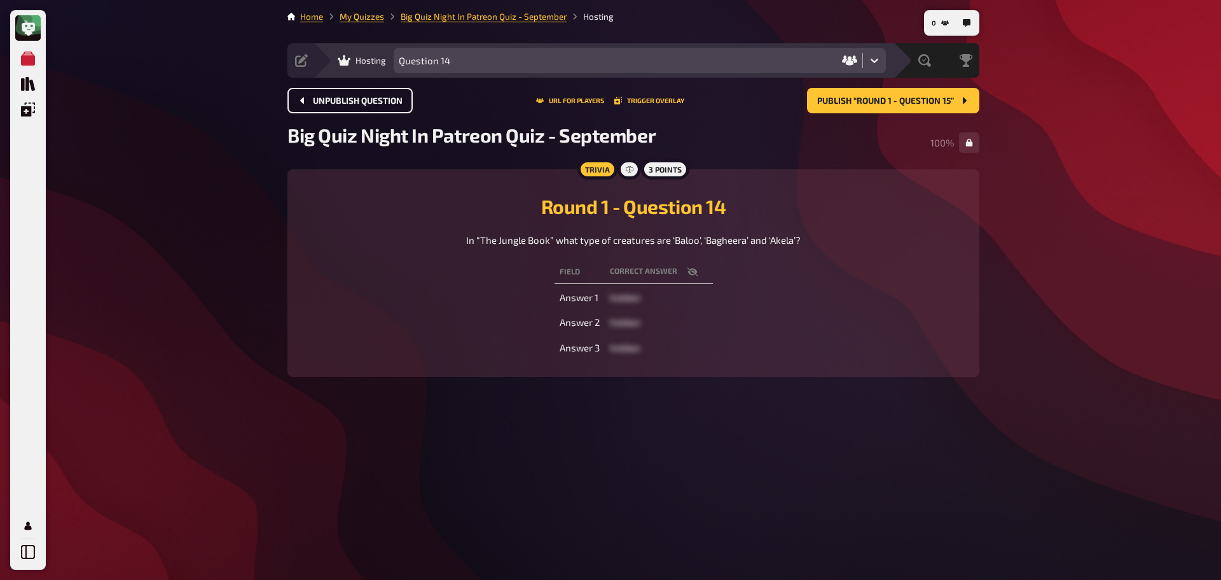
click at [321, 106] on button "Unpublish question" at bounding box center [350, 100] width 125 height 25
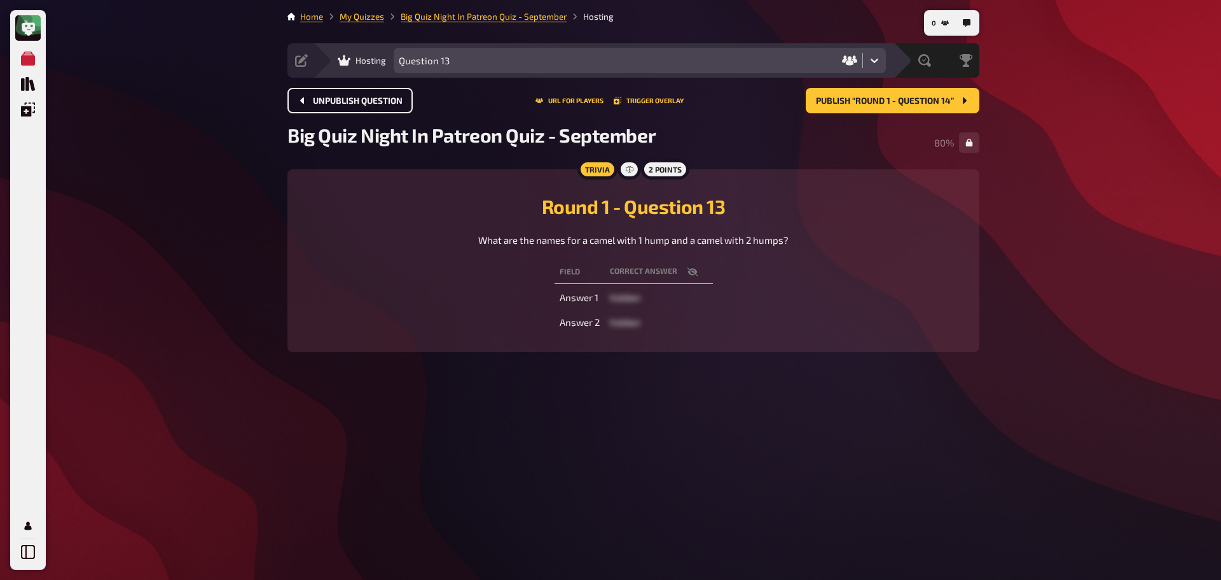
click at [321, 106] on button "Unpublish question" at bounding box center [350, 100] width 125 height 25
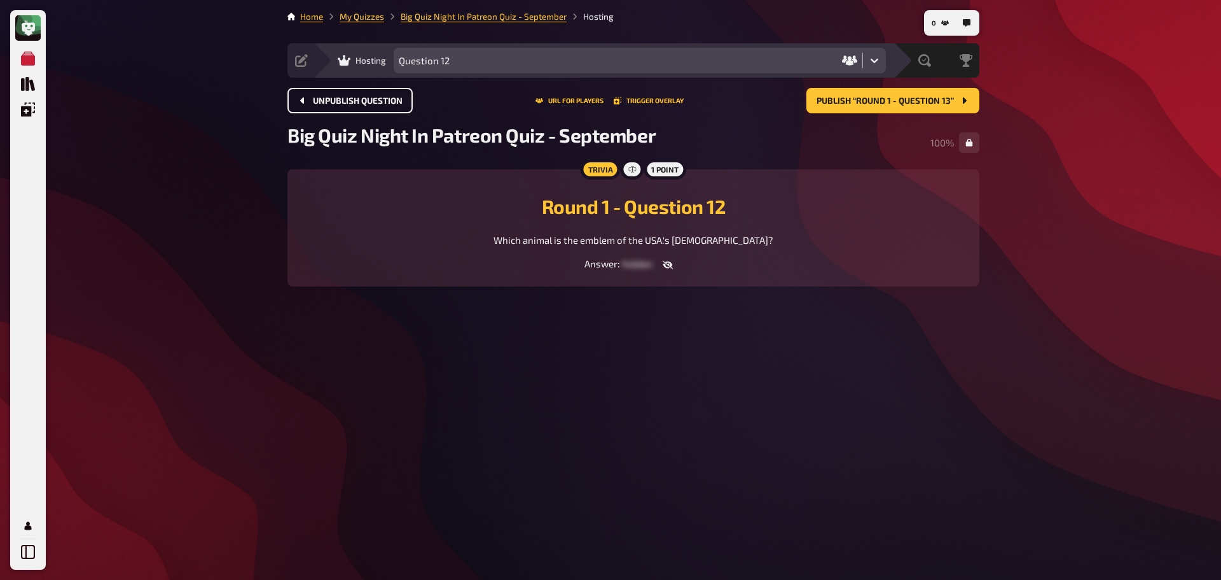
click at [321, 106] on button "Unpublish question" at bounding box center [350, 100] width 125 height 25
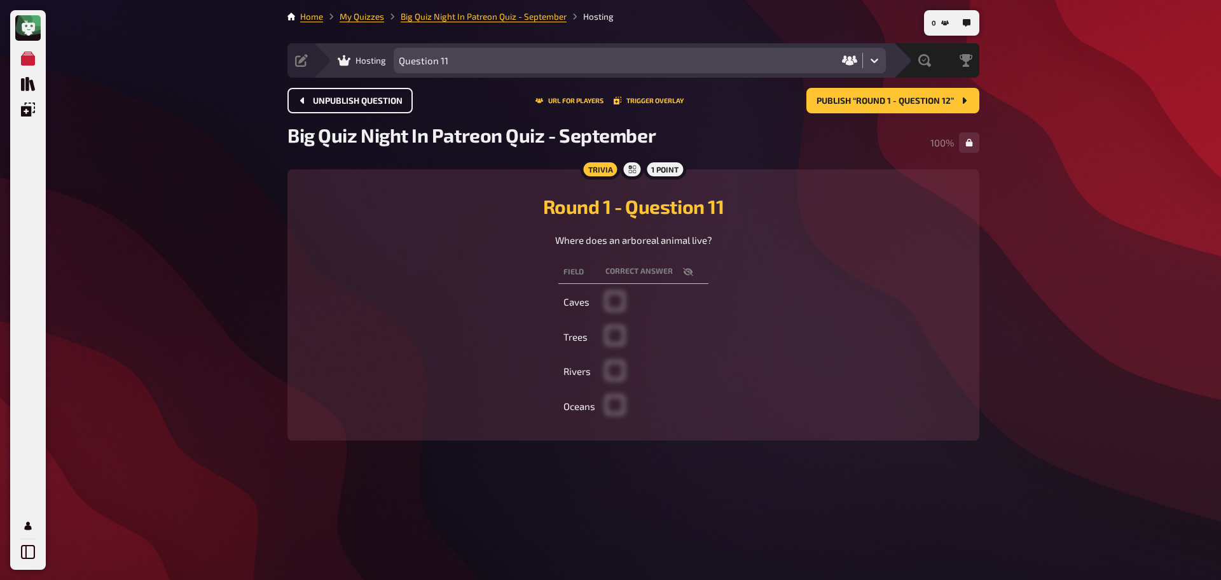
click at [321, 106] on button "Unpublish question" at bounding box center [350, 100] width 125 height 25
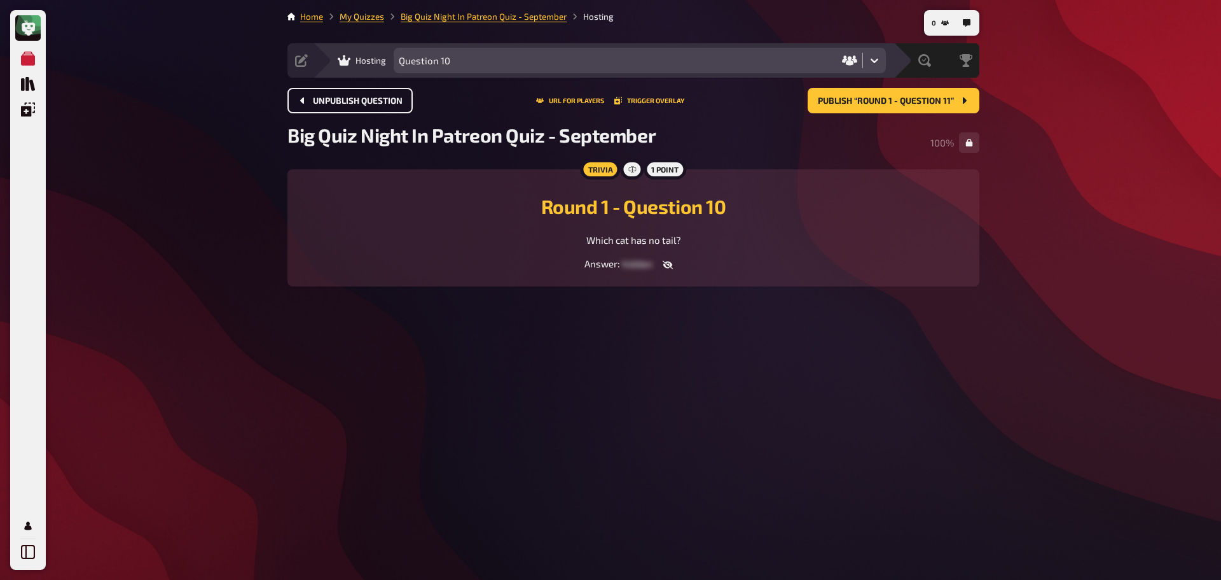
click at [321, 106] on button "Unpublish question" at bounding box center [350, 100] width 125 height 25
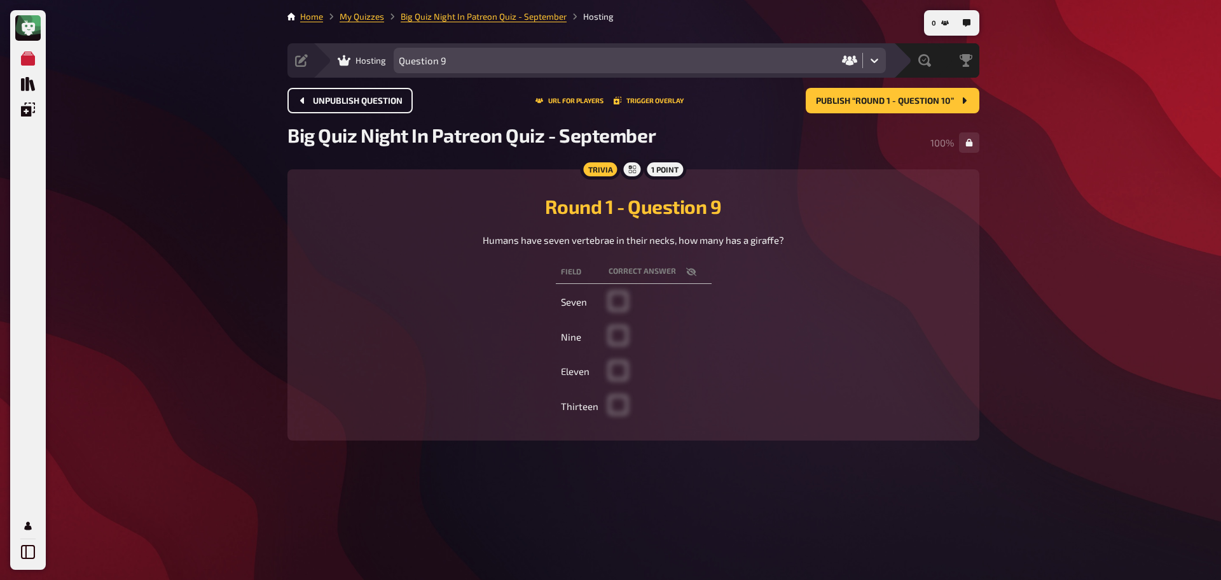
click at [321, 106] on button "Unpublish question" at bounding box center [350, 100] width 125 height 25
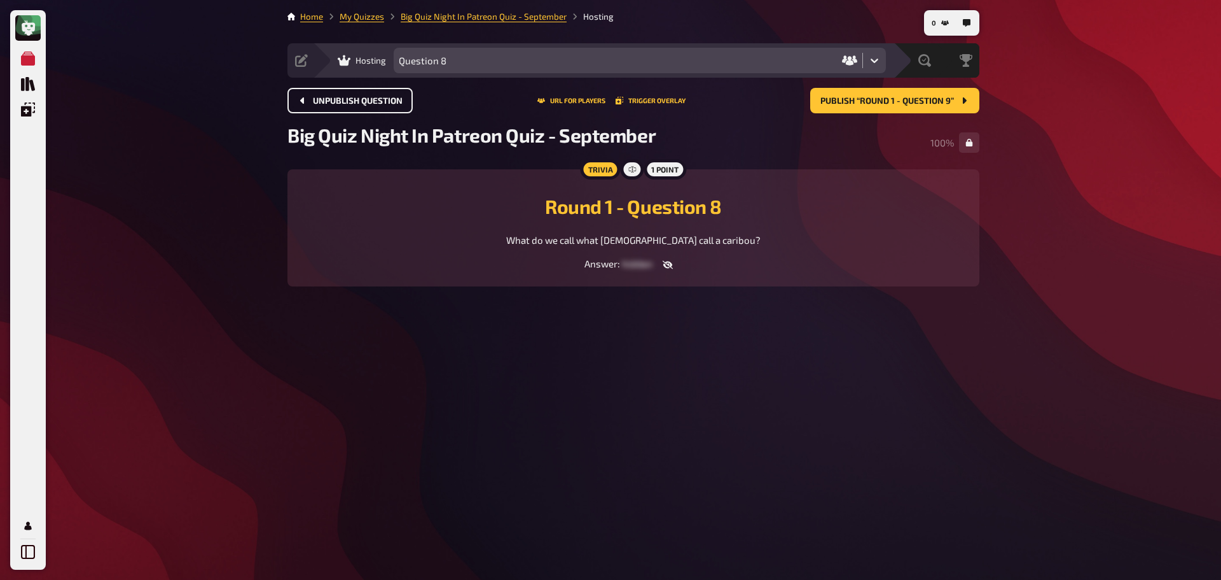
click at [321, 106] on button "Unpublish question" at bounding box center [350, 100] width 125 height 25
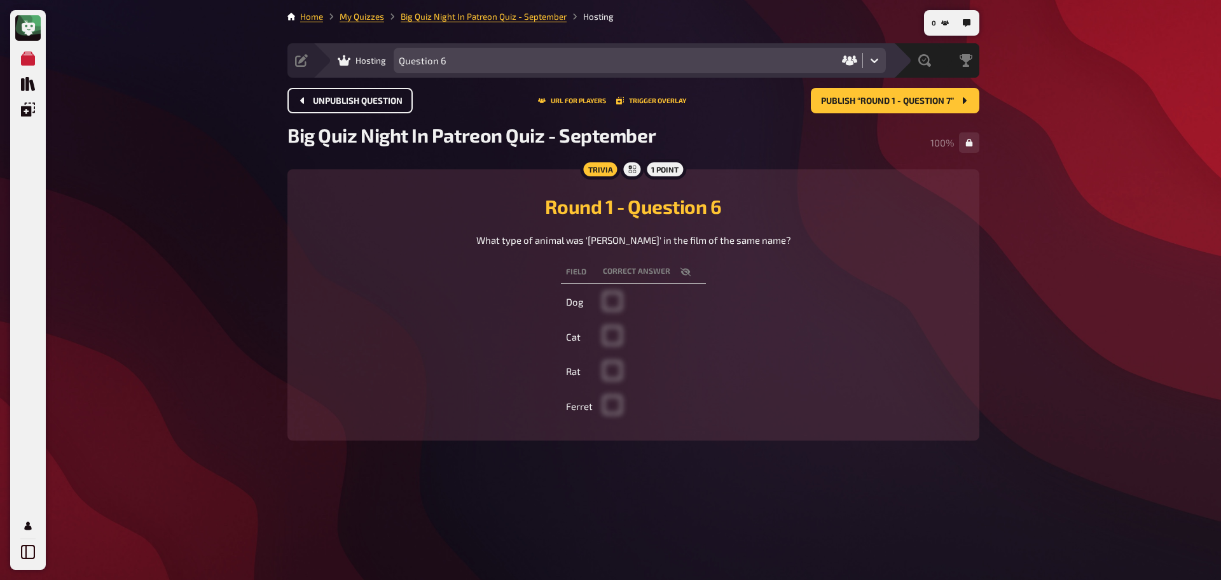
click at [321, 106] on button "Unpublish question" at bounding box center [350, 100] width 125 height 25
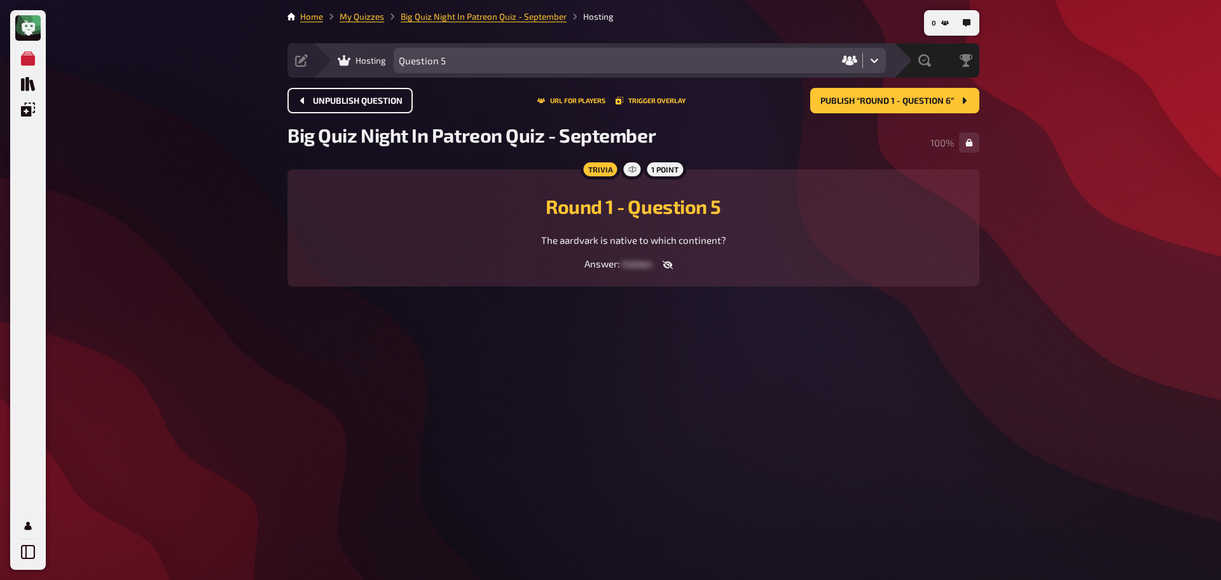
click at [321, 106] on button "Unpublish question" at bounding box center [350, 100] width 125 height 25
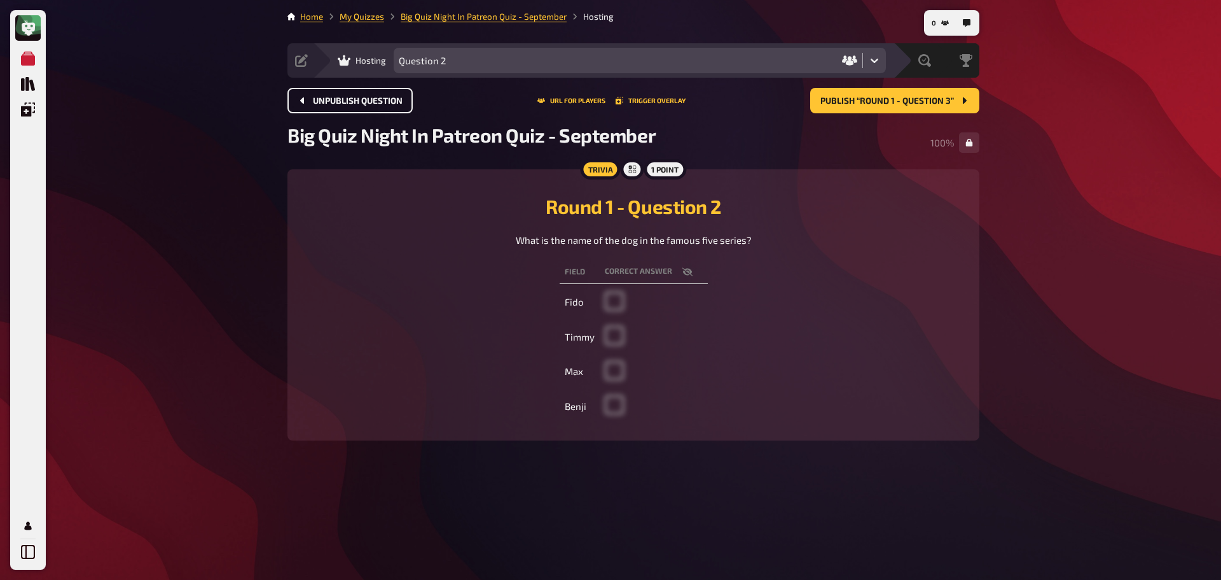
click at [321, 106] on button "Unpublish question" at bounding box center [350, 100] width 125 height 25
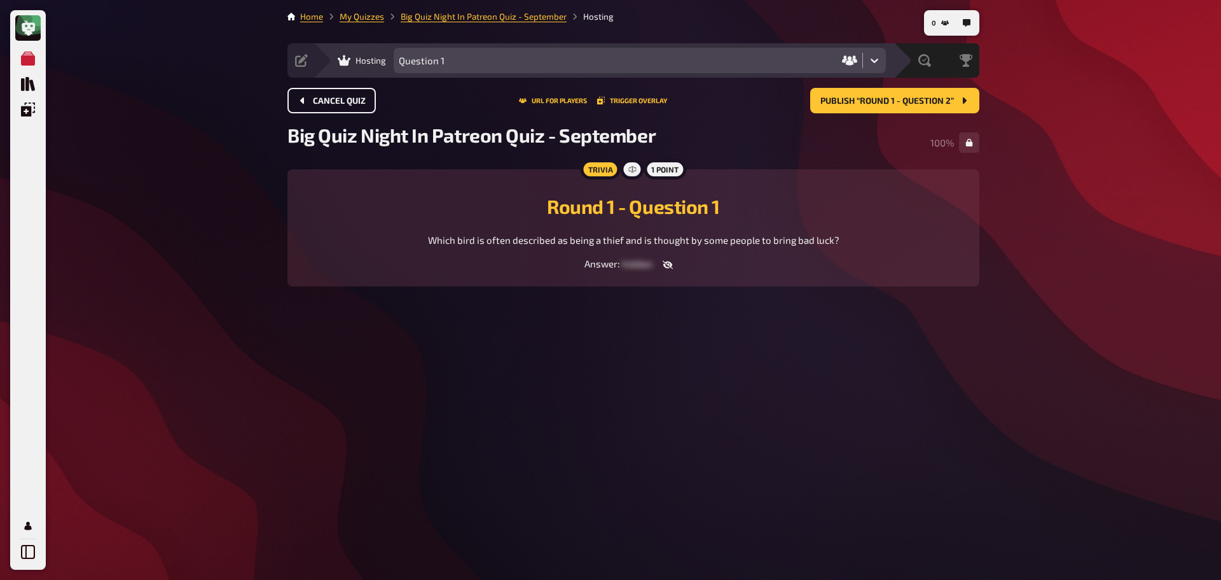
click at [321, 106] on button "Cancel Quiz" at bounding box center [332, 100] width 88 height 25
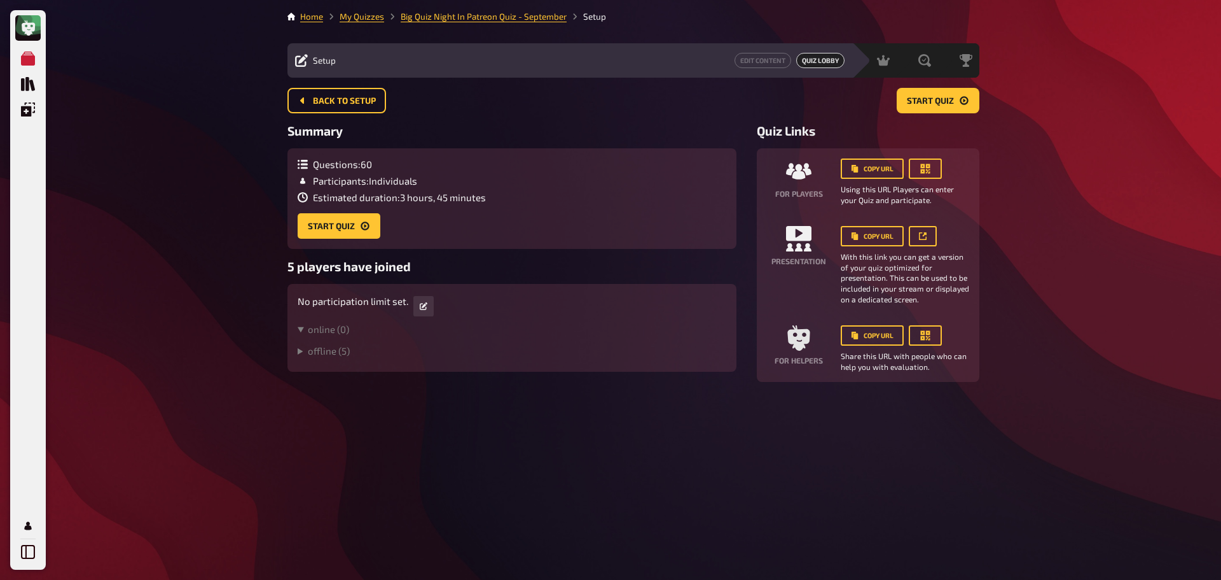
click at [321, 106] on button "Back to setup" at bounding box center [337, 100] width 99 height 25
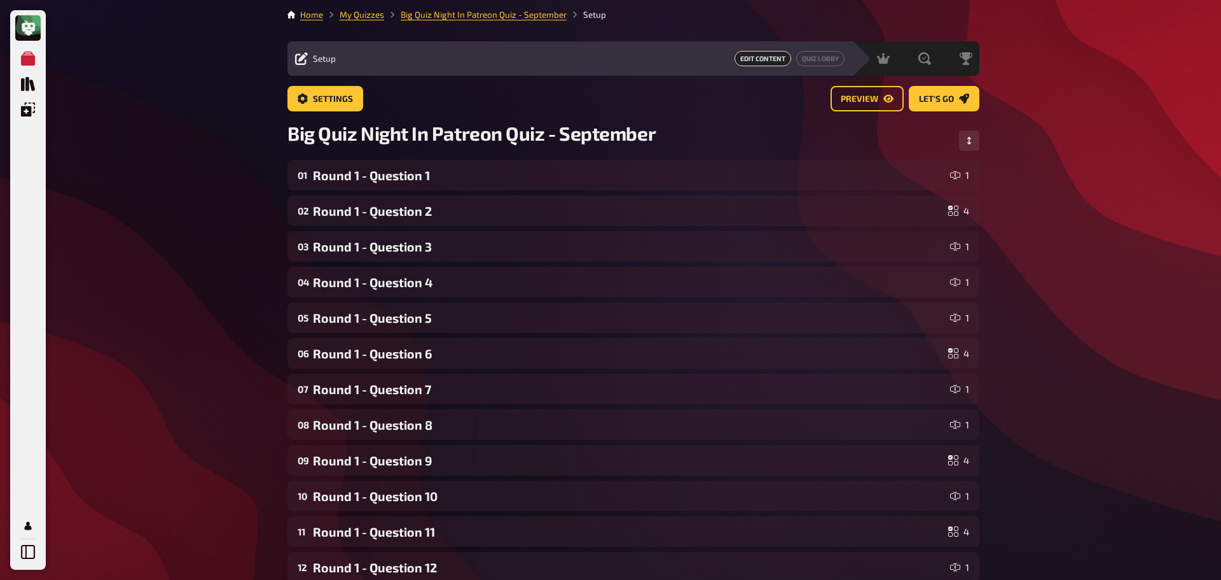
scroll to position [1, 0]
click at [513, 15] on link "Big Quiz Night In Patreon Quiz - September" at bounding box center [484, 15] width 166 height 10
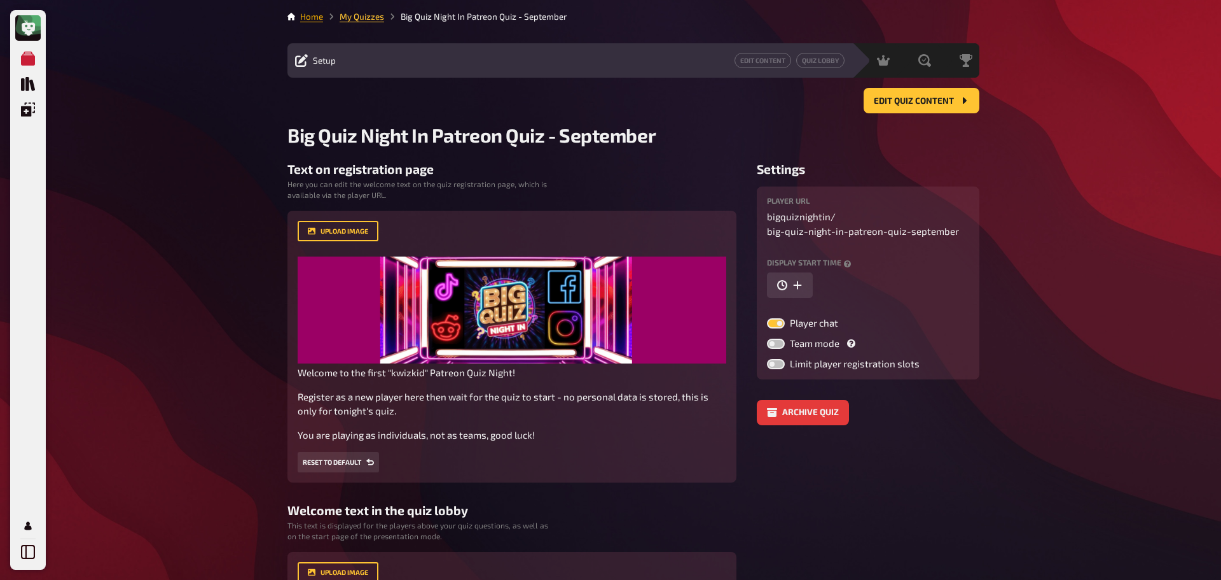
click at [309, 20] on link "Home" at bounding box center [311, 16] width 23 height 10
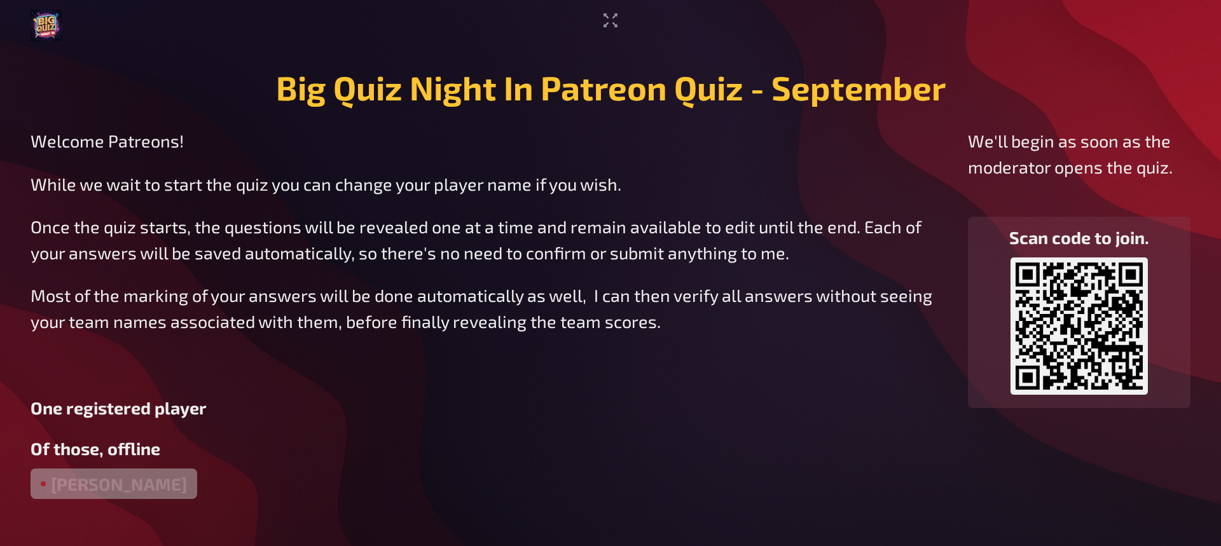
click at [80, 472] on div "[PERSON_NAME]" at bounding box center [114, 484] width 167 height 31
